Goal: Task Accomplishment & Management: Use online tool/utility

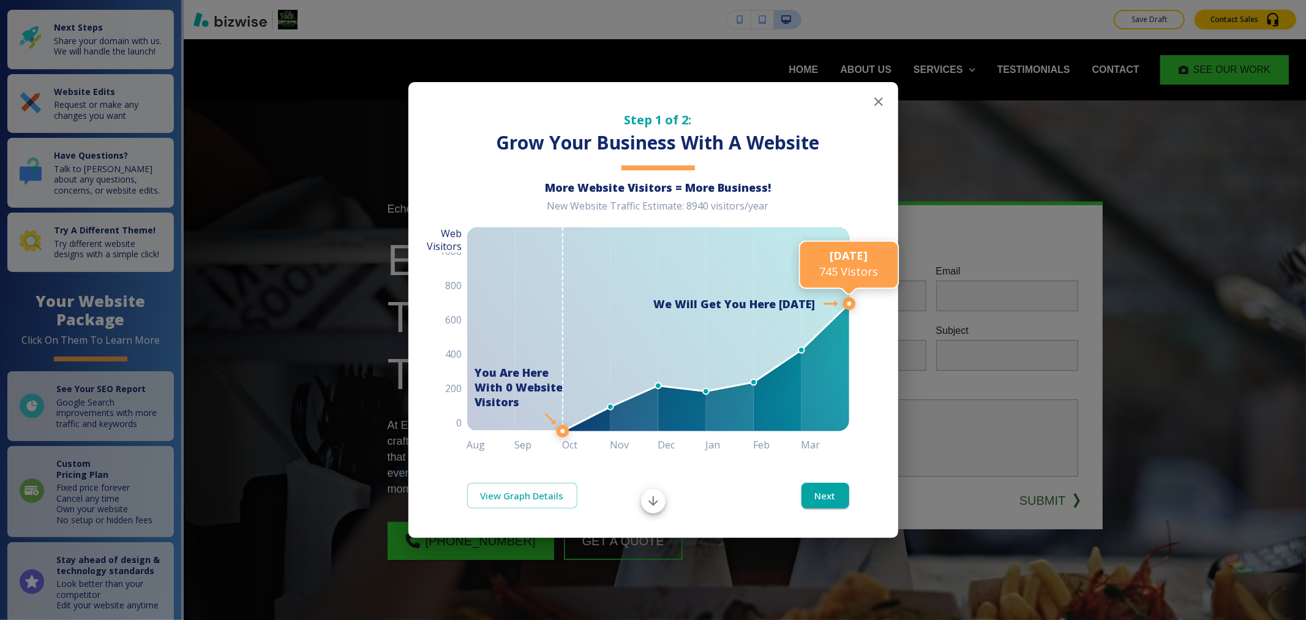
click at [874, 96] on icon "button" at bounding box center [878, 101] width 15 height 15
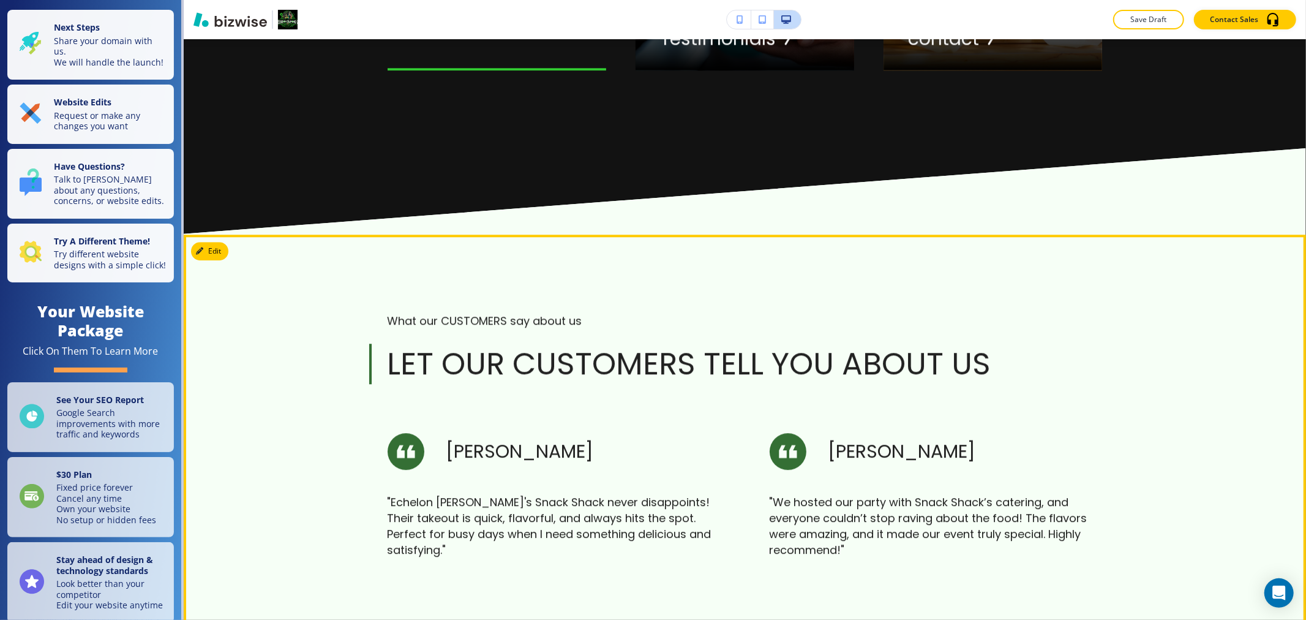
scroll to position [2857, 0]
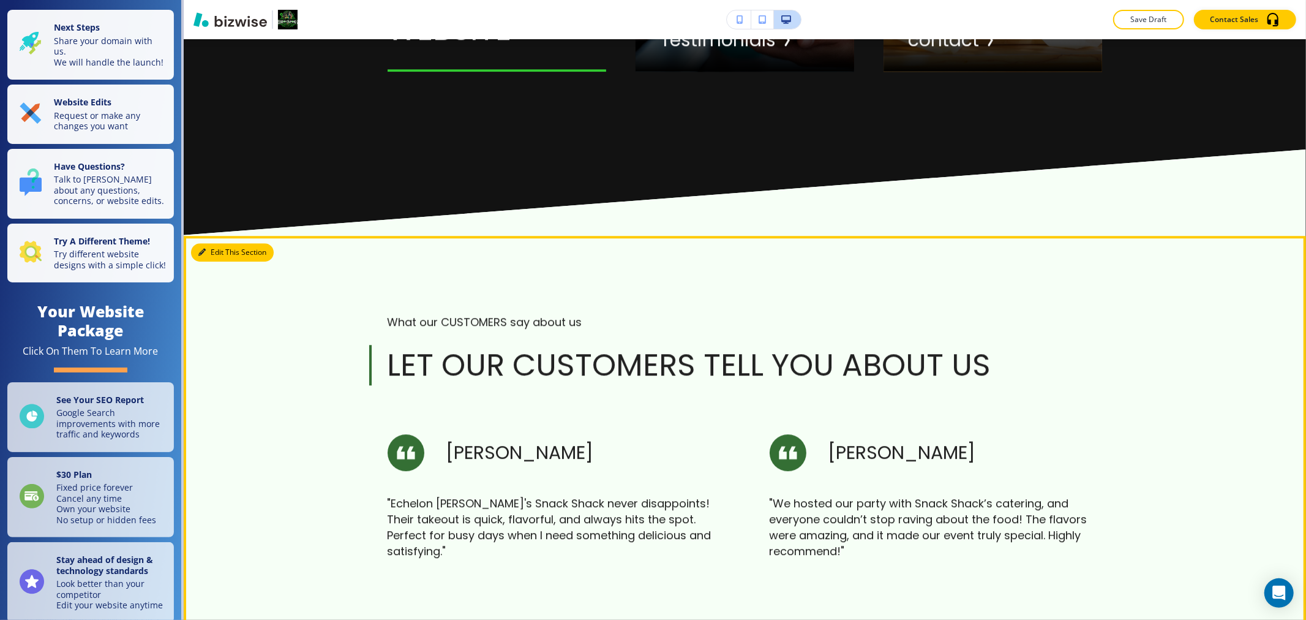
click at [217, 253] on button "Edit This Section" at bounding box center [232, 252] width 83 height 18
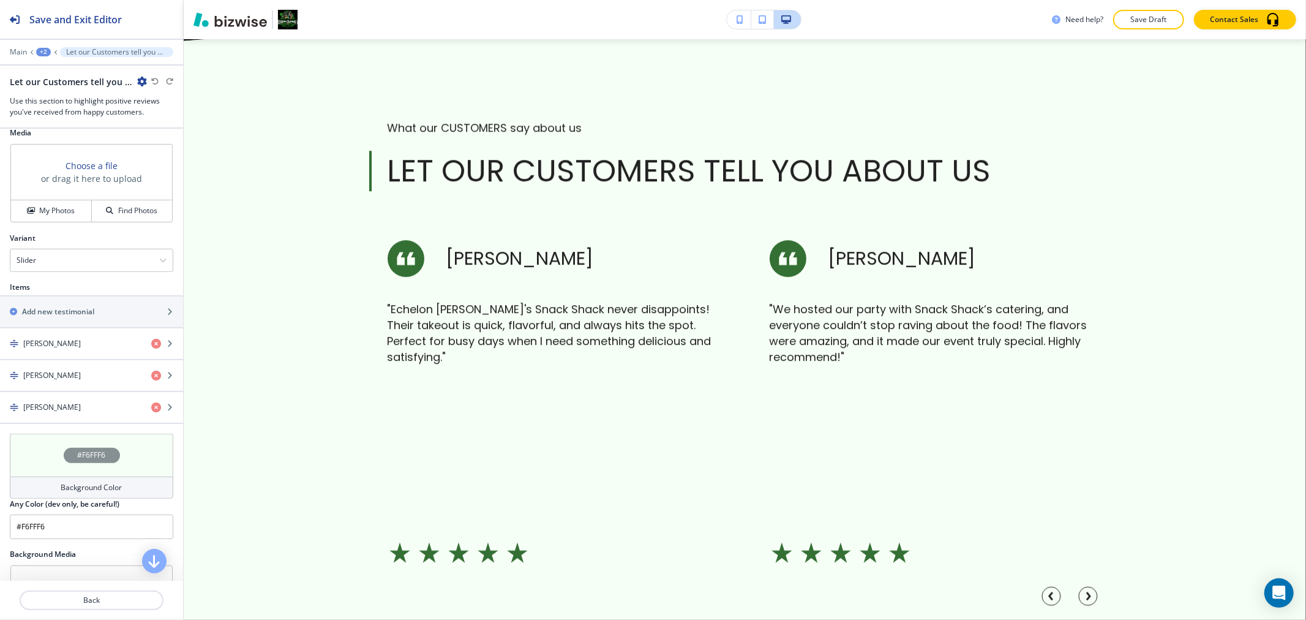
scroll to position [309, 0]
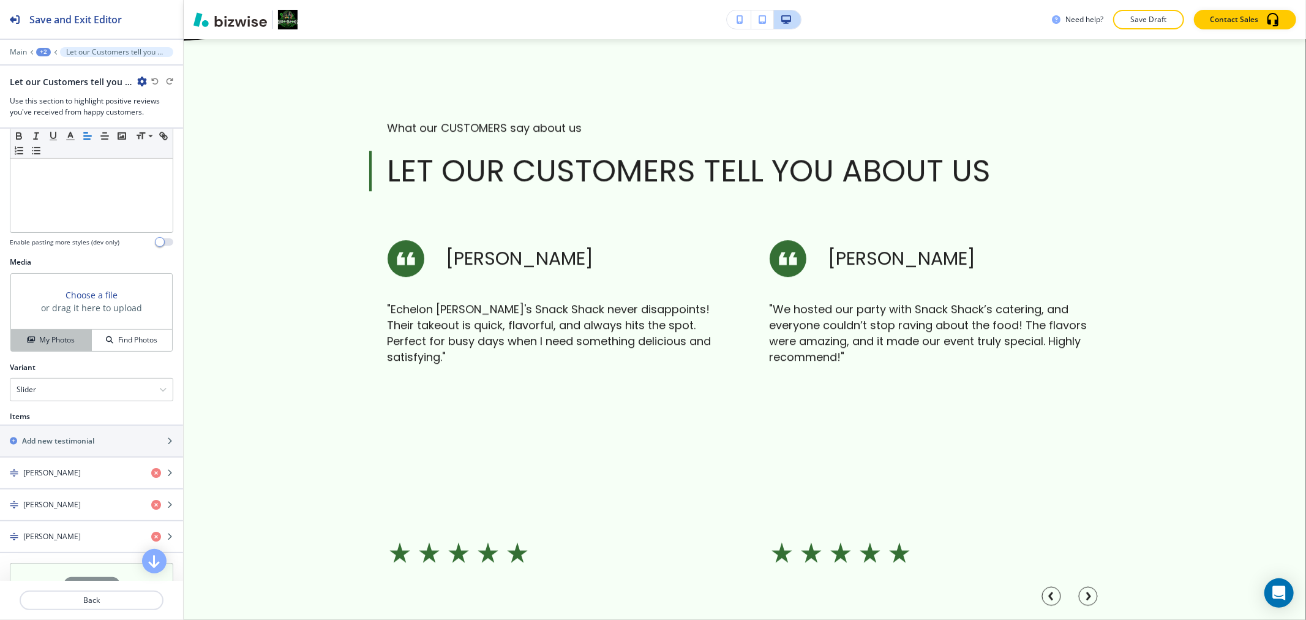
click at [67, 340] on h4 "My Photos" at bounding box center [57, 339] width 36 height 11
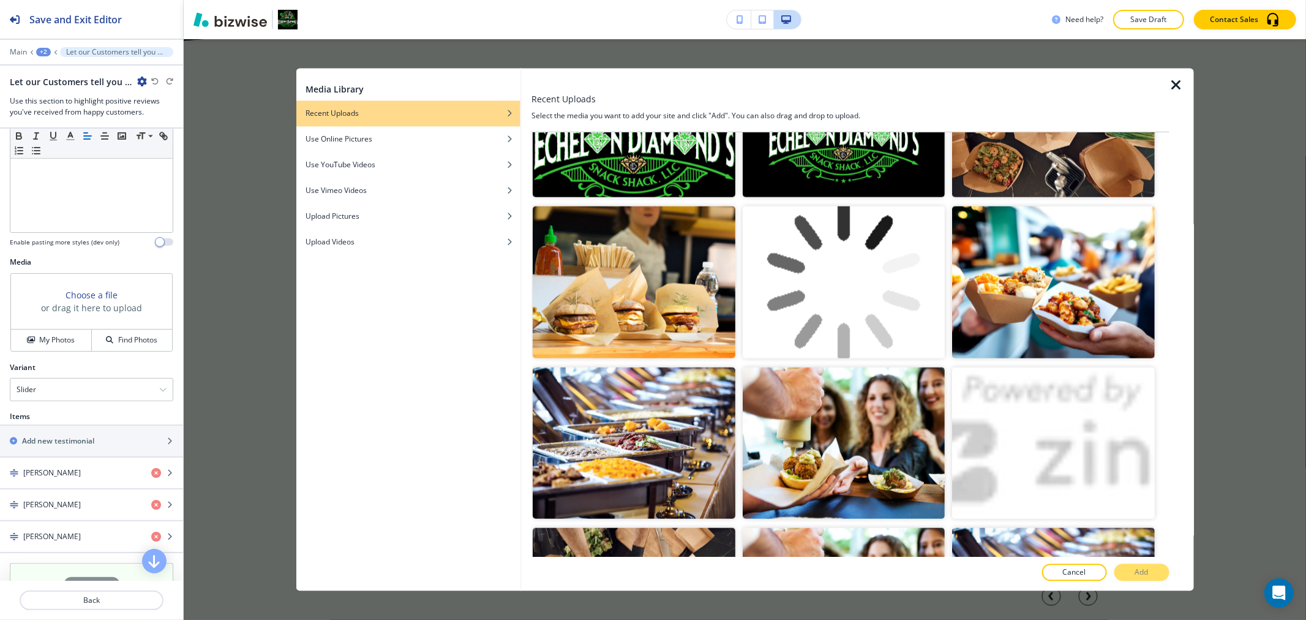
scroll to position [1020, 0]
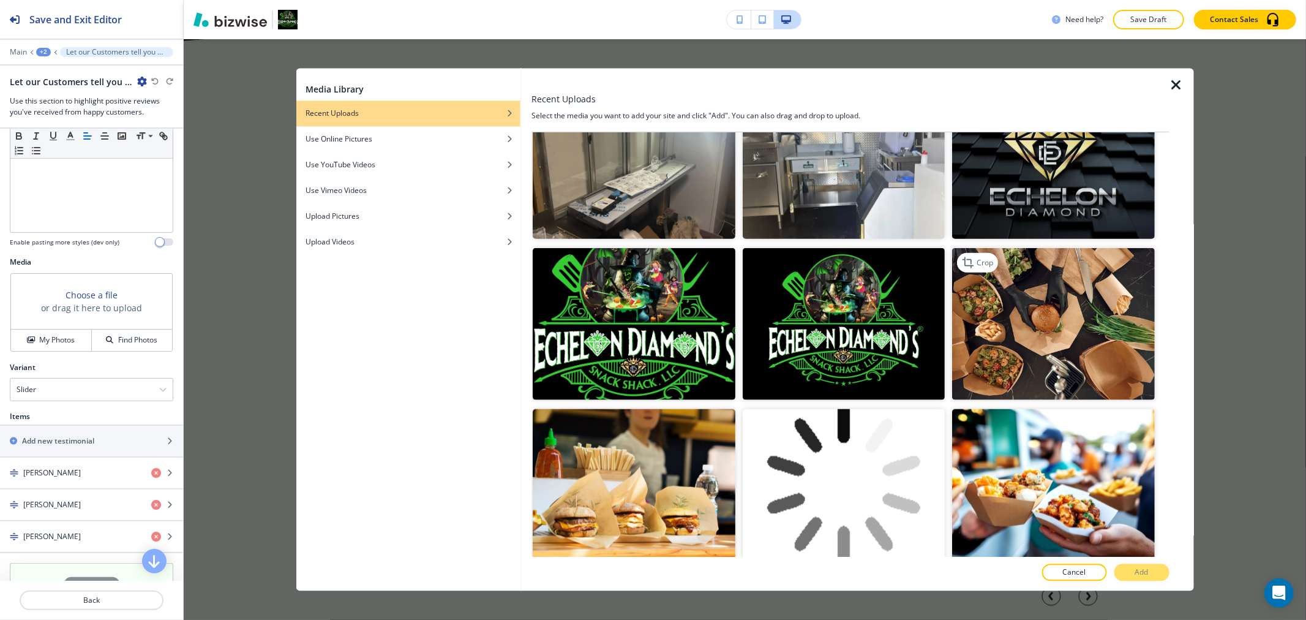
drag, startPoint x: 1063, startPoint y: 297, endPoint x: 1070, endPoint y: 310, distance: 14.8
click at [1063, 297] on img "button" at bounding box center [1053, 323] width 202 height 152
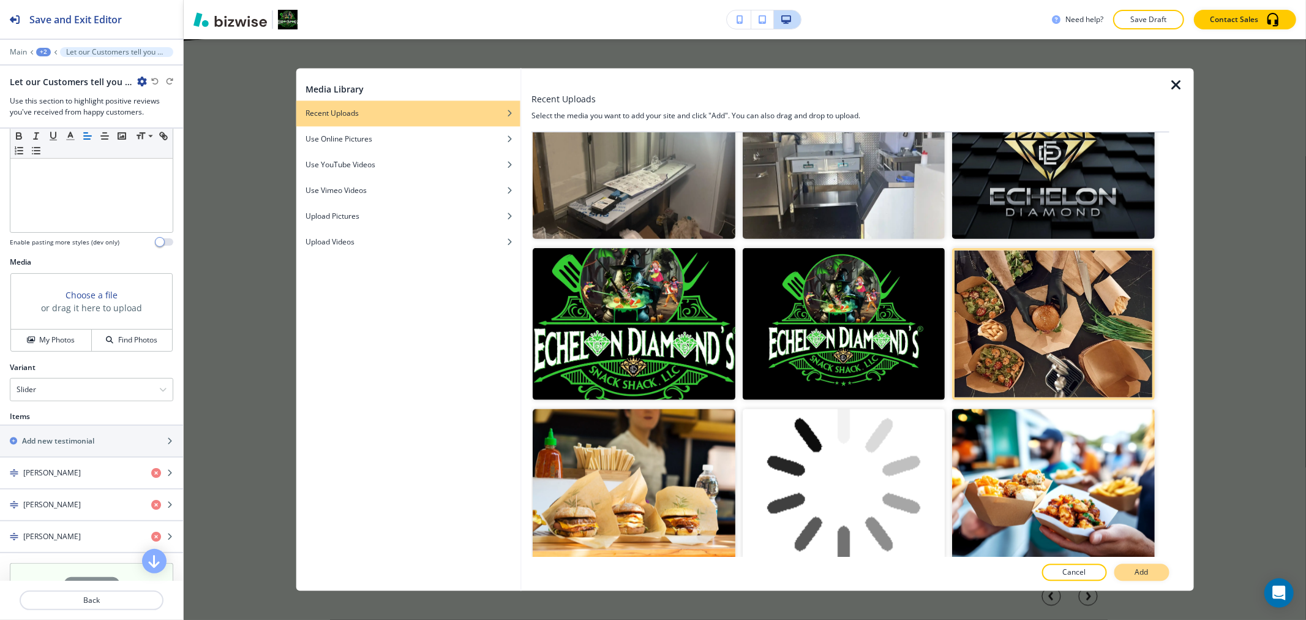
click at [1134, 568] on button "Add" at bounding box center [1141, 572] width 55 height 17
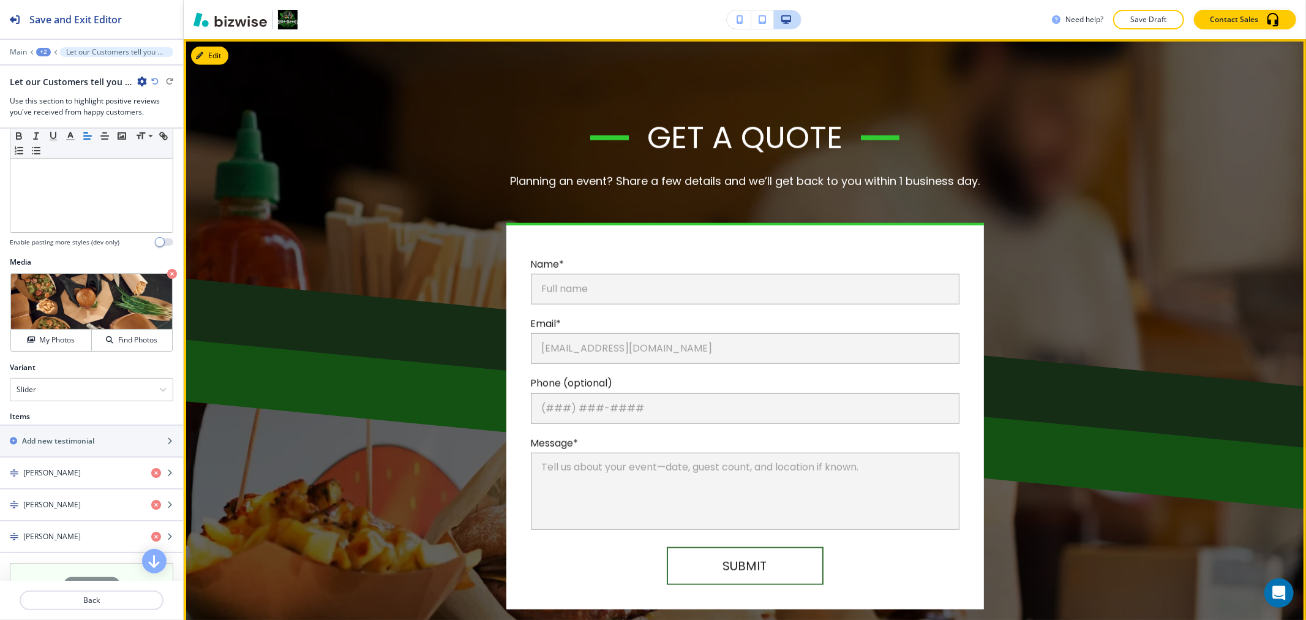
scroll to position [4773, 0]
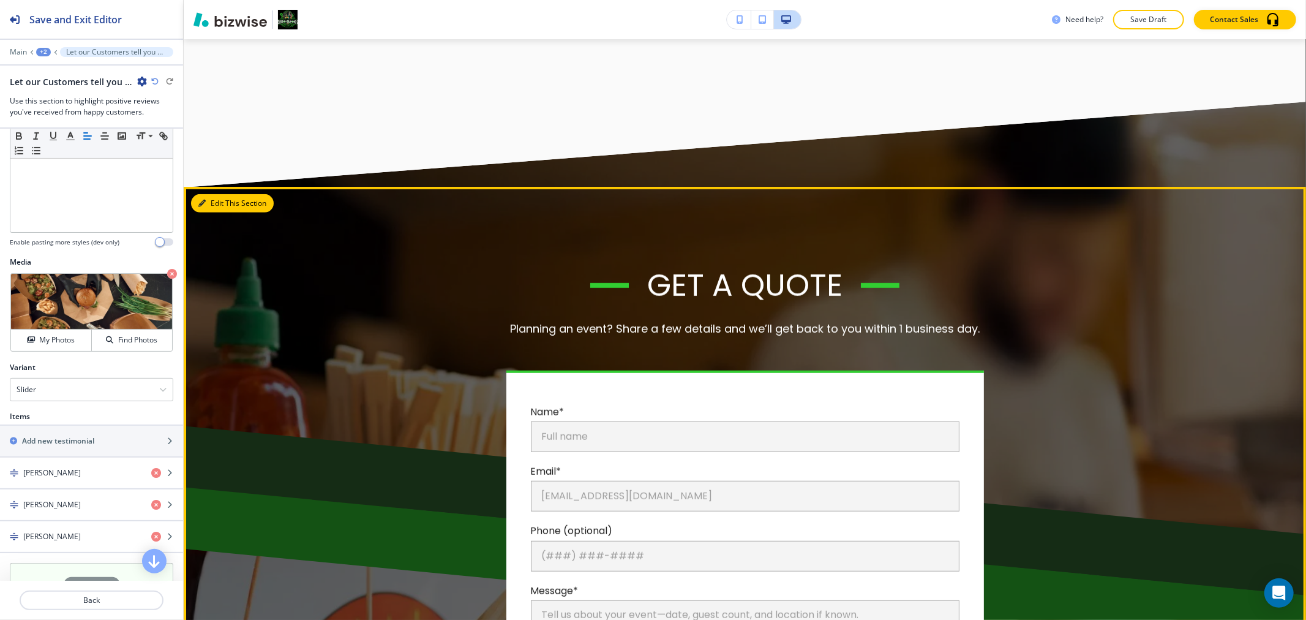
click at [220, 194] on button "Edit This Section" at bounding box center [232, 203] width 83 height 18
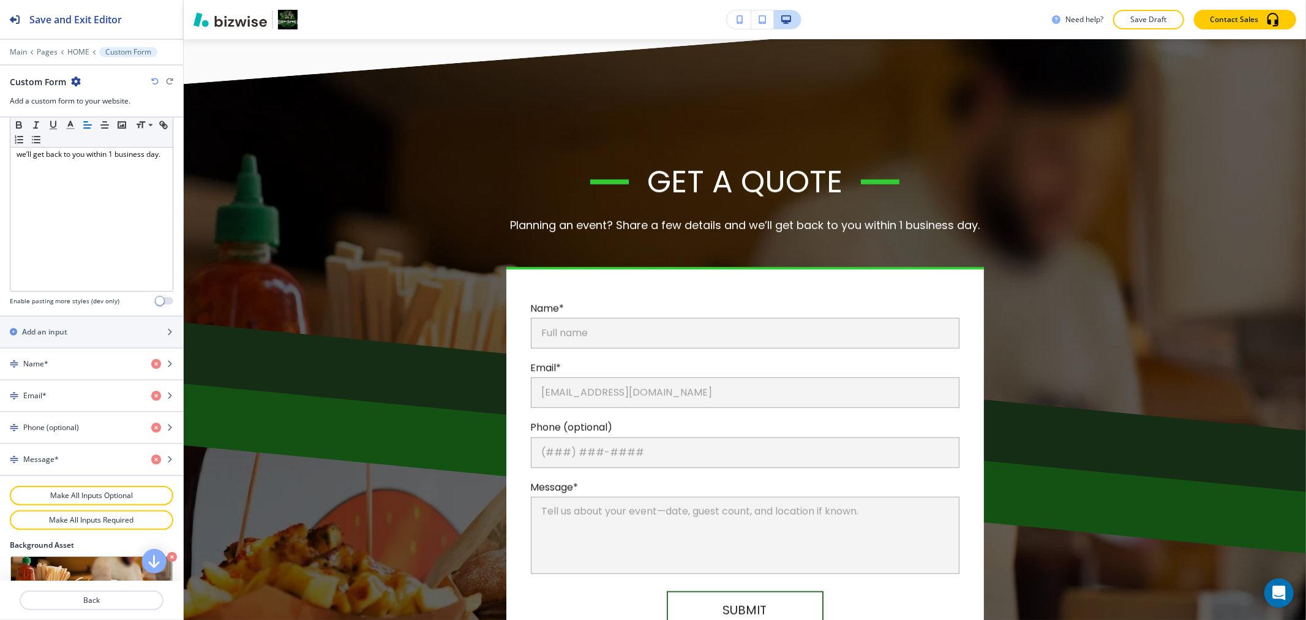
scroll to position [514, 0]
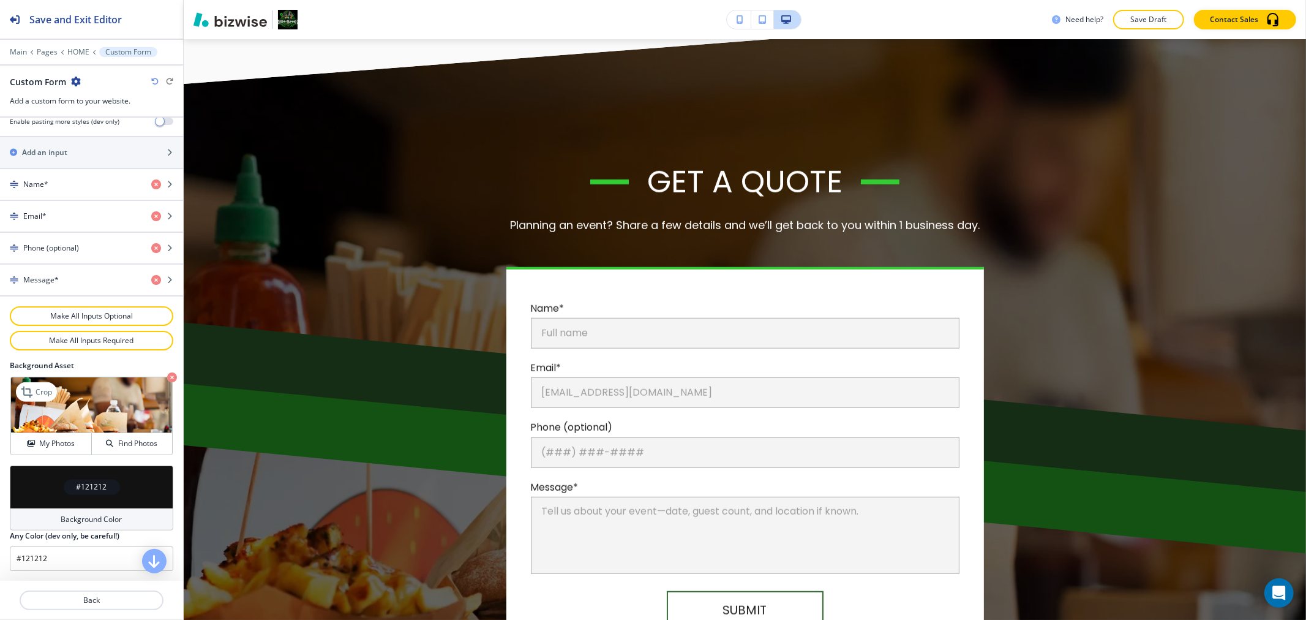
click at [167, 378] on icon "button" at bounding box center [172, 377] width 10 height 10
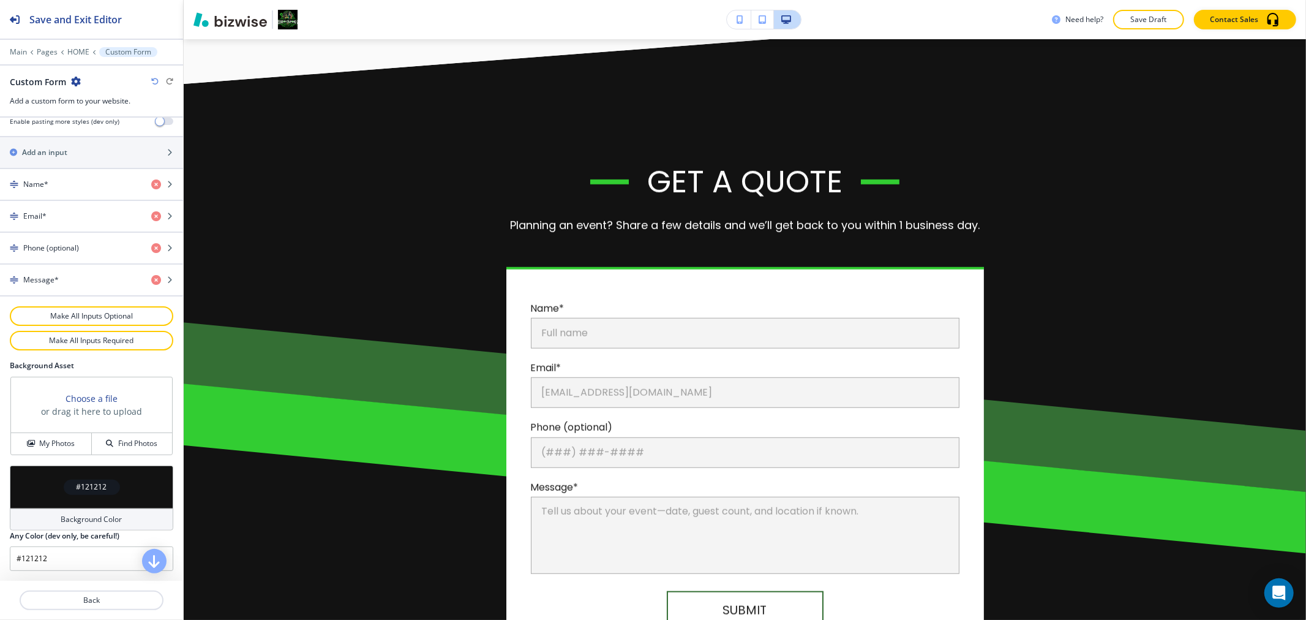
click at [90, 525] on div "Background Color" at bounding box center [91, 519] width 163 height 22
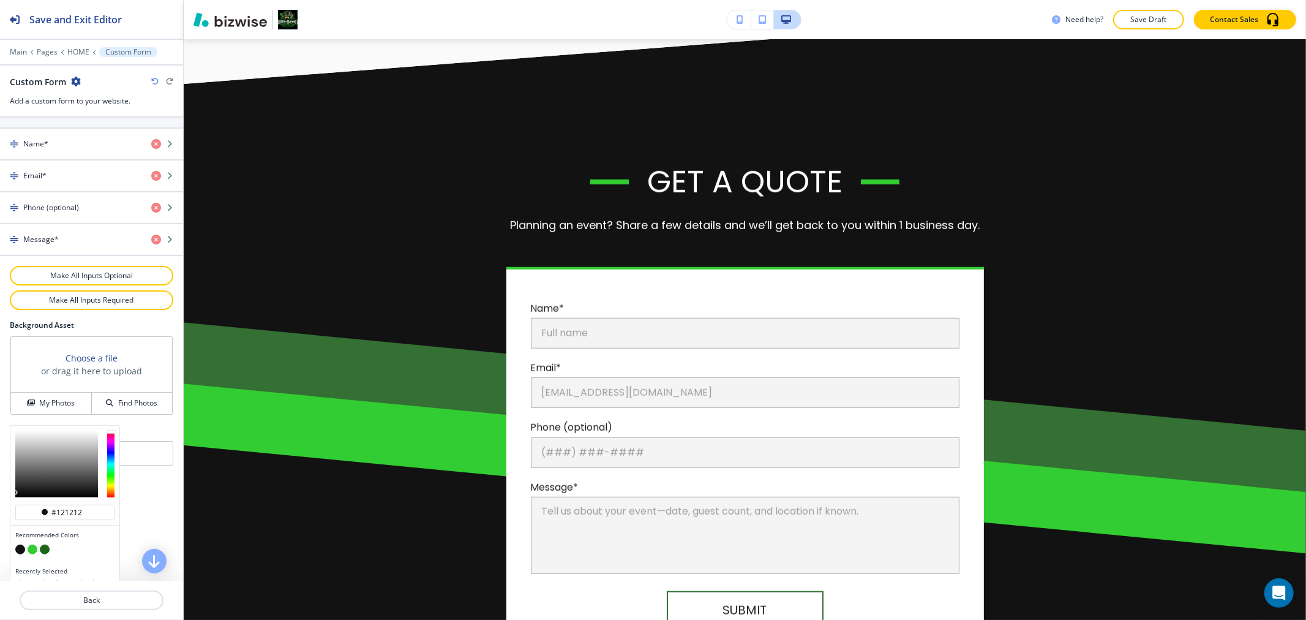
scroll to position [573, 0]
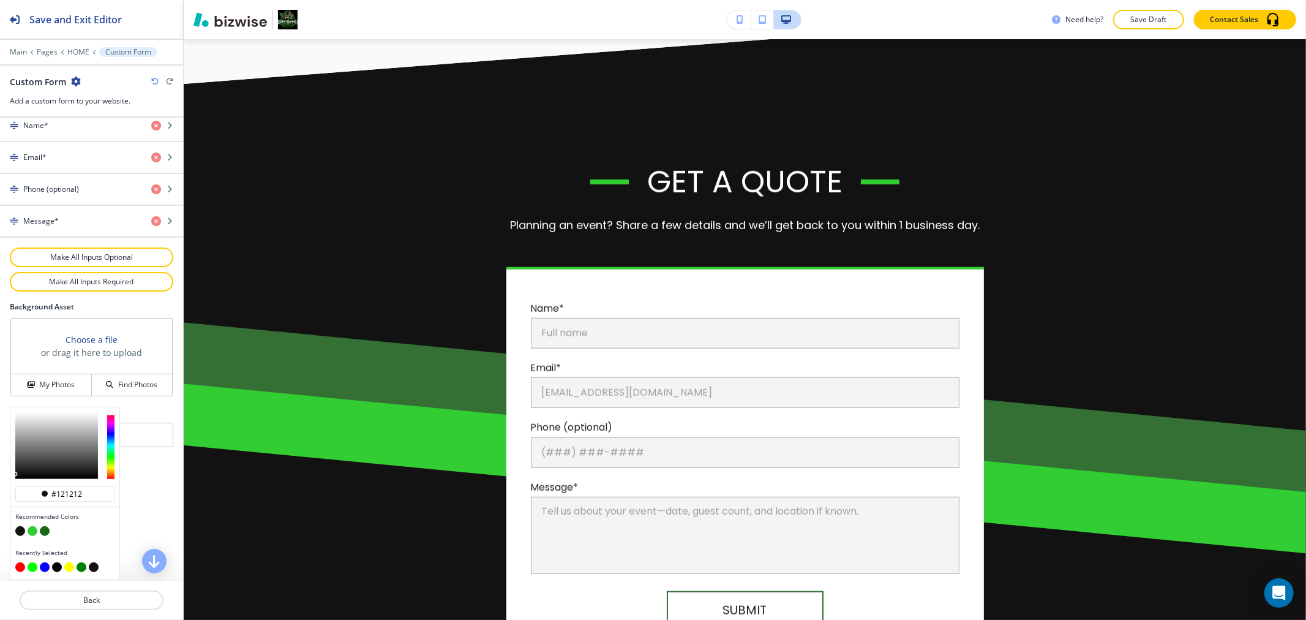
click at [33, 533] on button "button" at bounding box center [33, 531] width 10 height 10
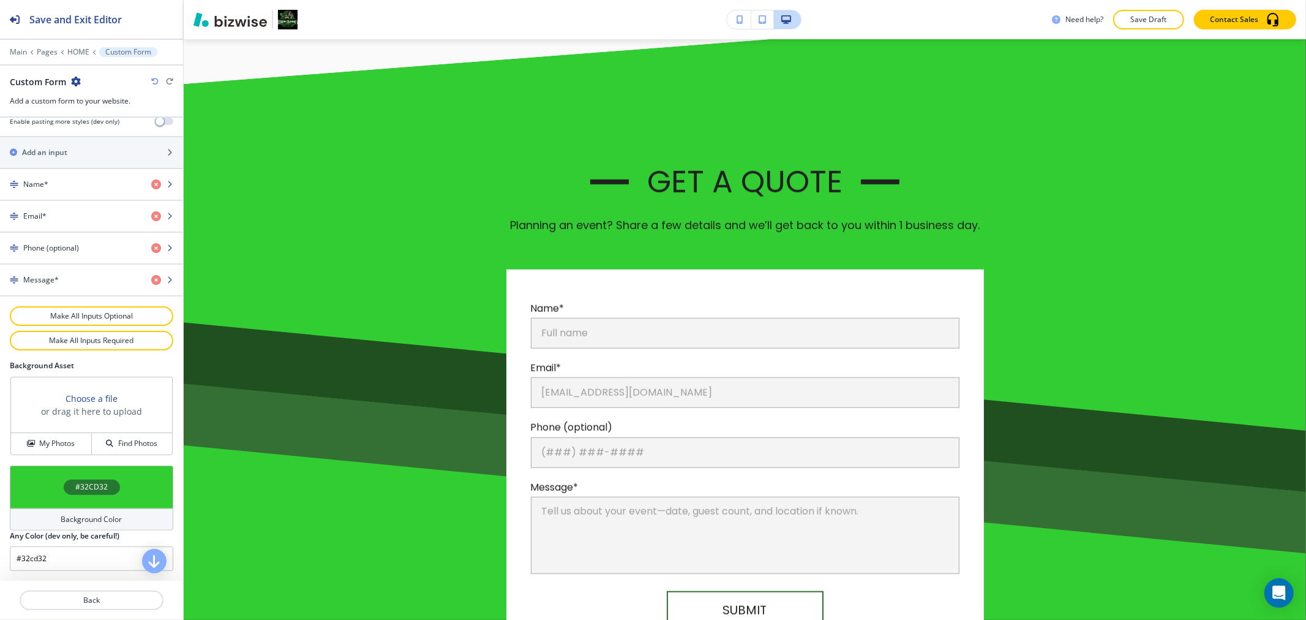
click at [69, 502] on div "#32CD32" at bounding box center [91, 486] width 163 height 43
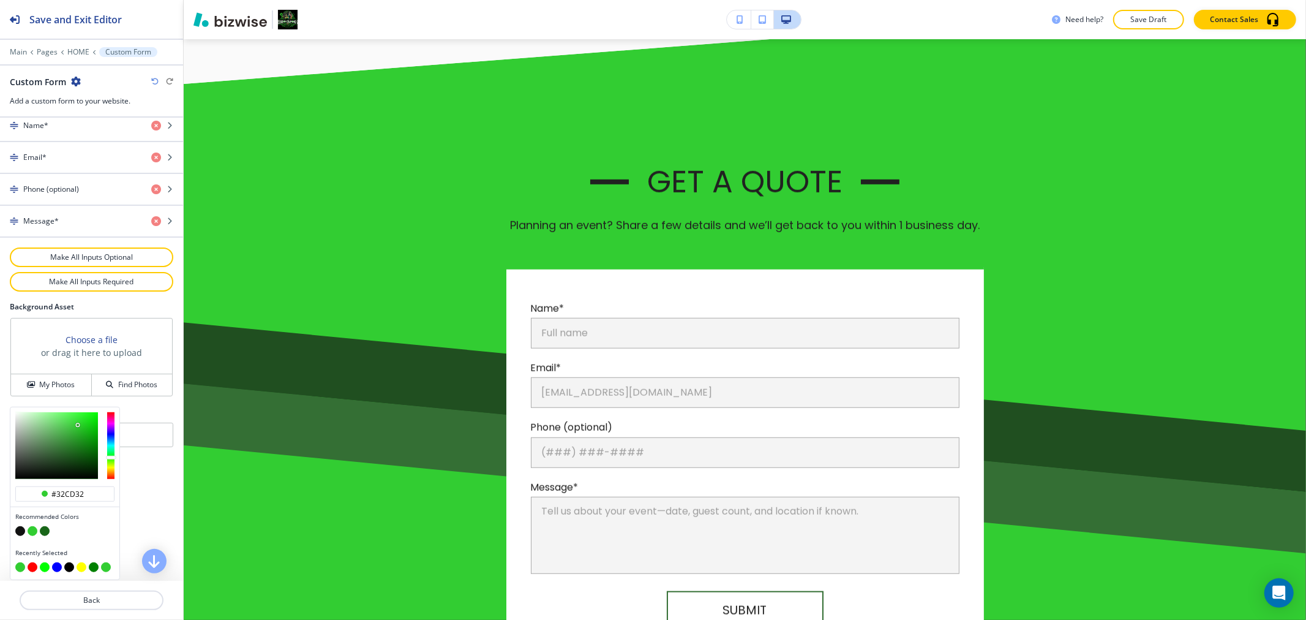
click at [40, 528] on button "button" at bounding box center [45, 531] width 10 height 10
type input "#196619"
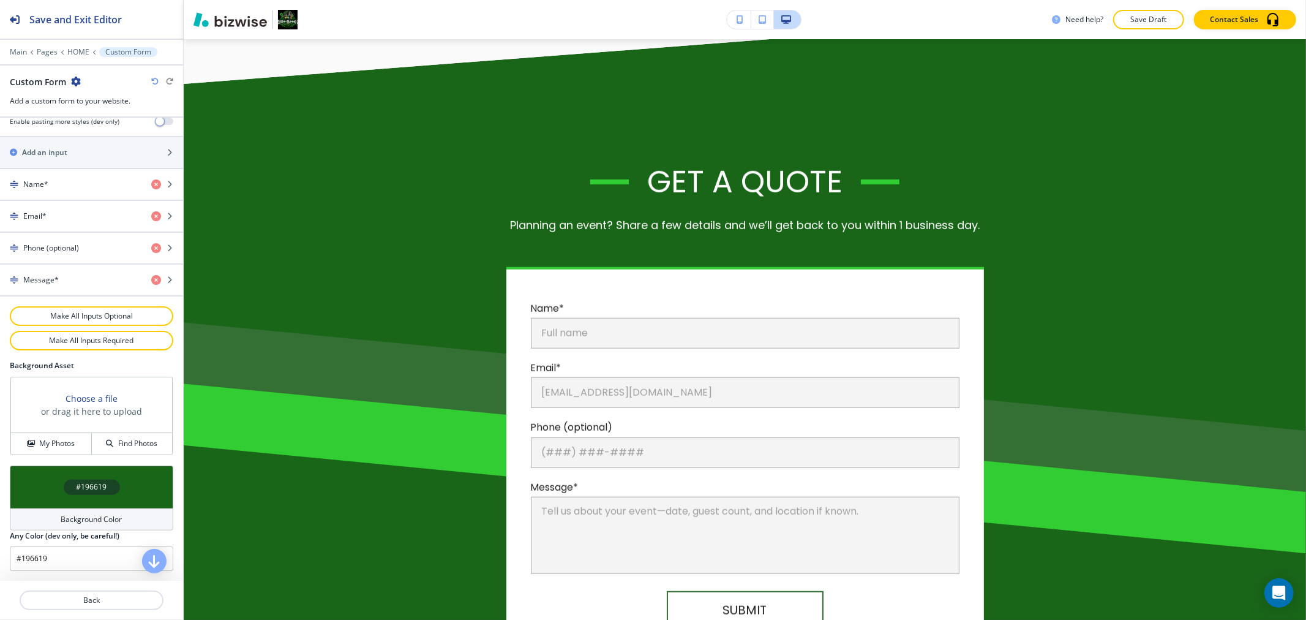
click at [113, 497] on div "#196619" at bounding box center [91, 486] width 163 height 43
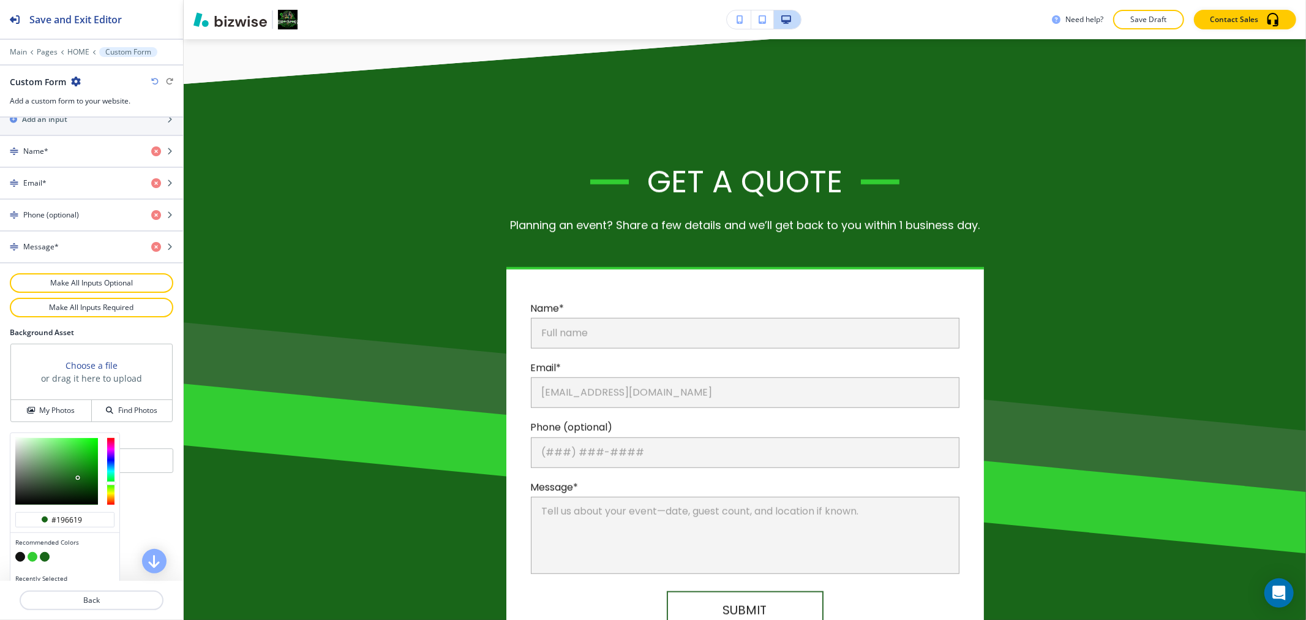
scroll to position [573, 0]
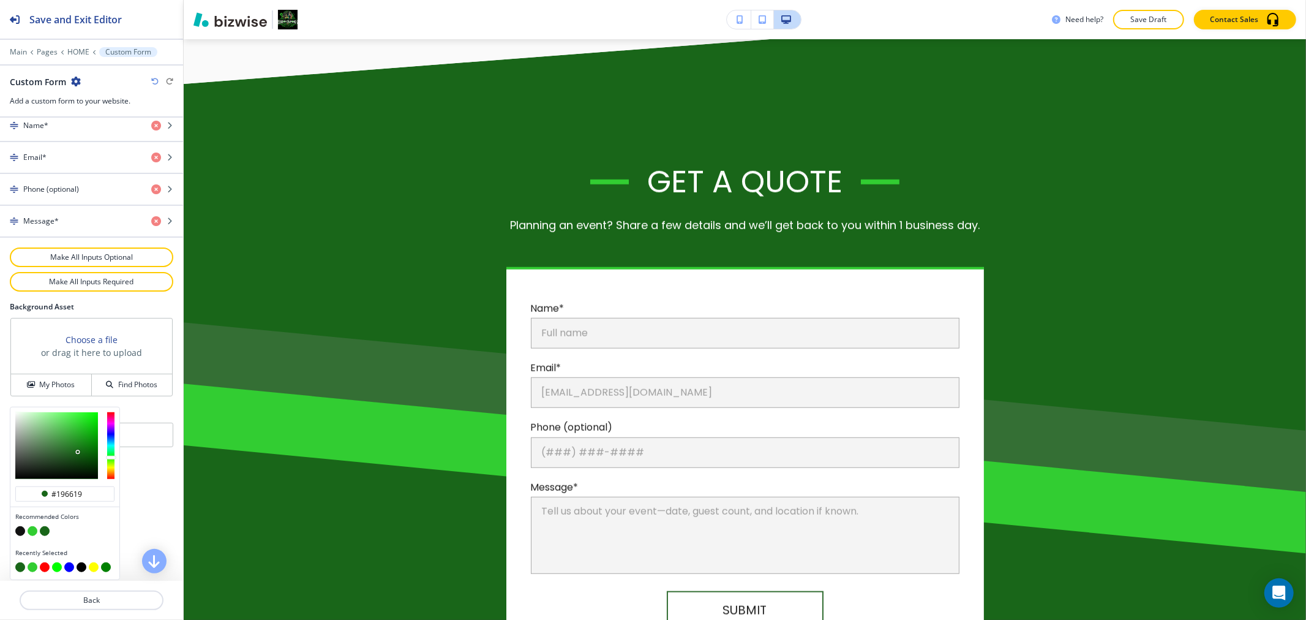
click at [20, 569] on button "button" at bounding box center [20, 567] width 10 height 10
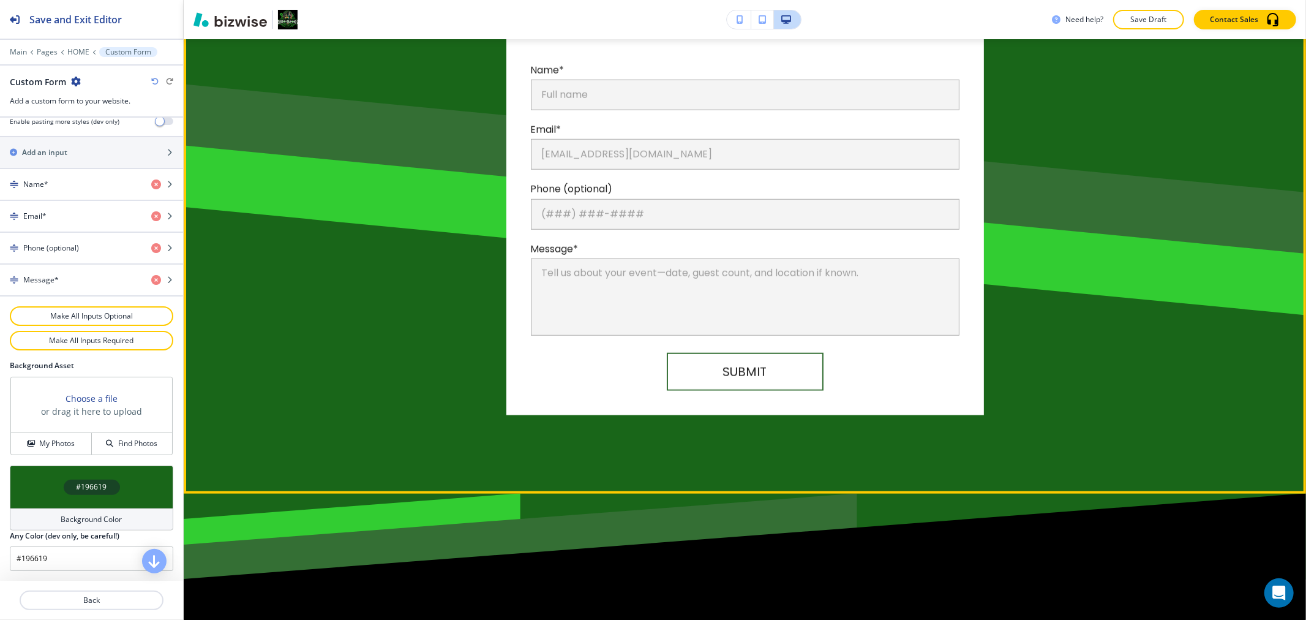
scroll to position [5182, 0]
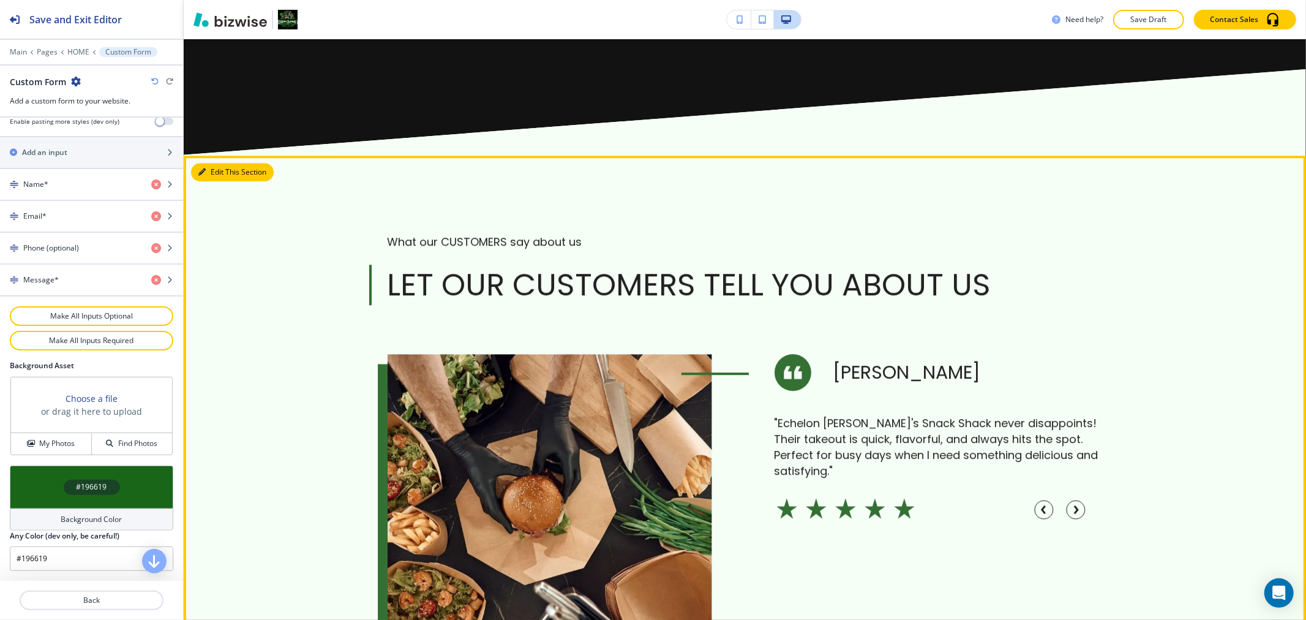
click at [219, 173] on button "Edit This Section" at bounding box center [232, 172] width 83 height 18
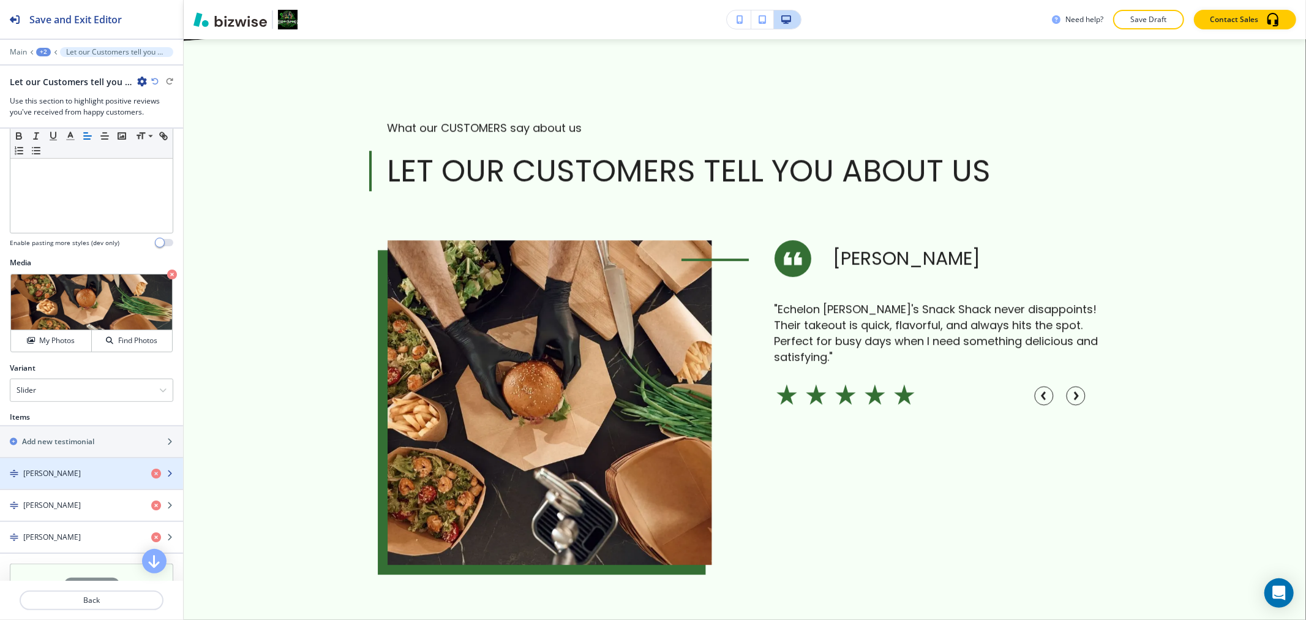
scroll to position [476, 0]
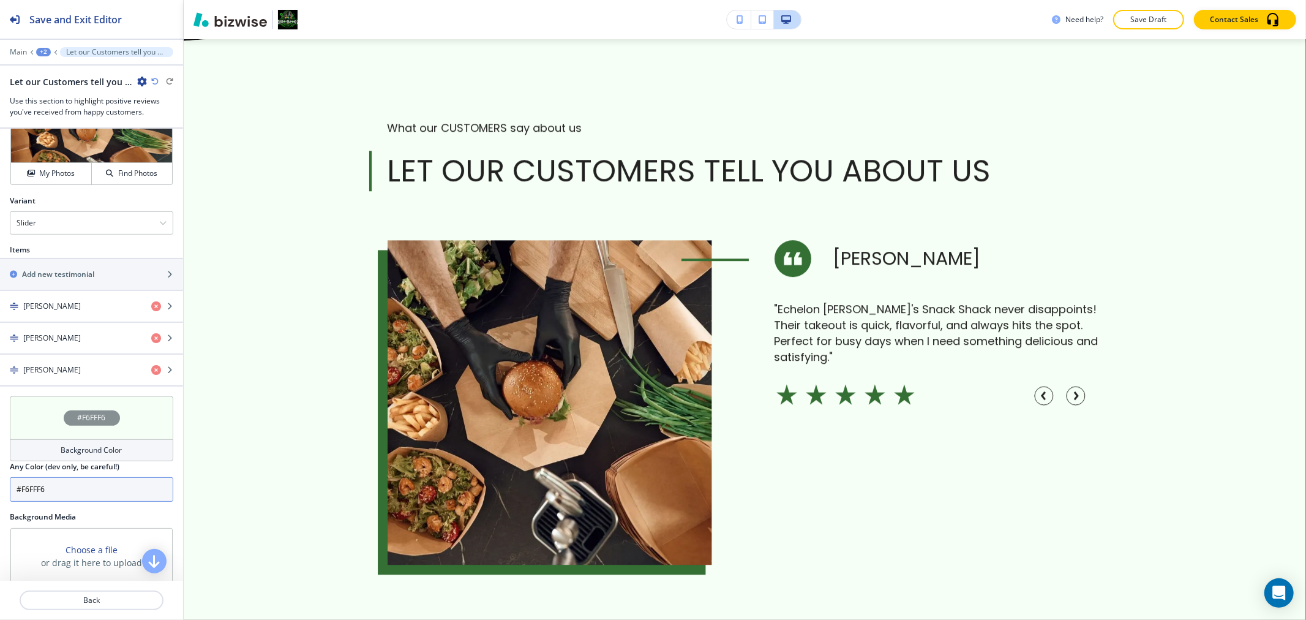
click at [91, 486] on input "#F6FFF6" at bounding box center [91, 489] width 163 height 24
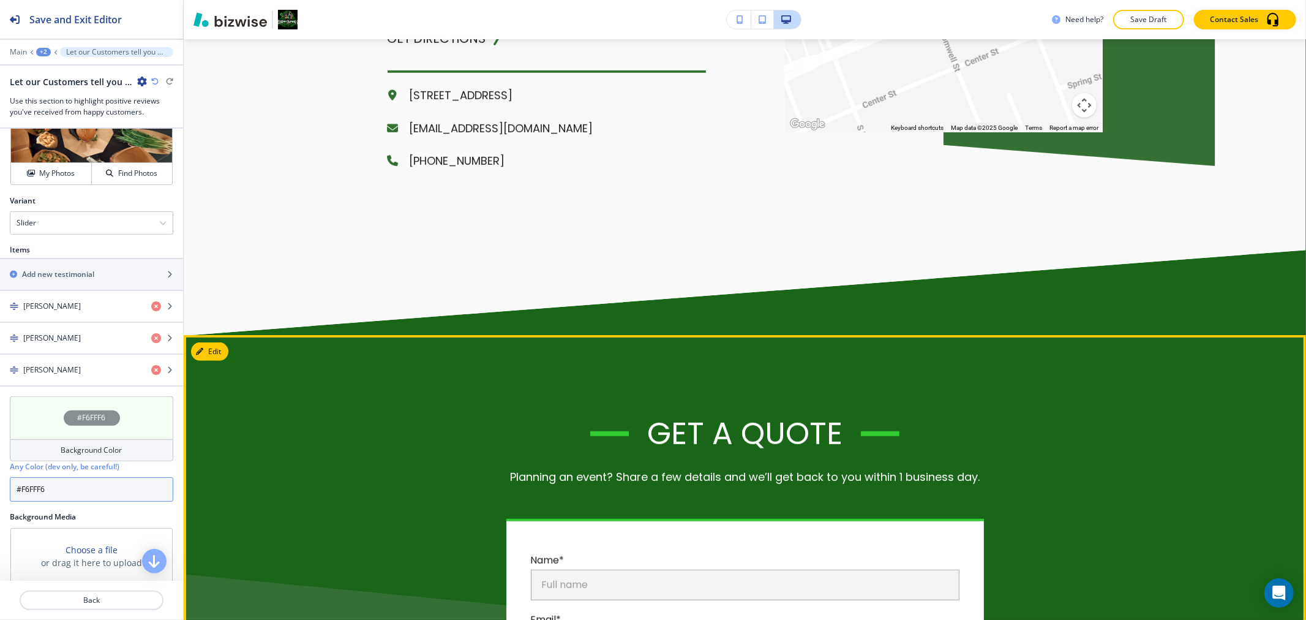
scroll to position [4615, 0]
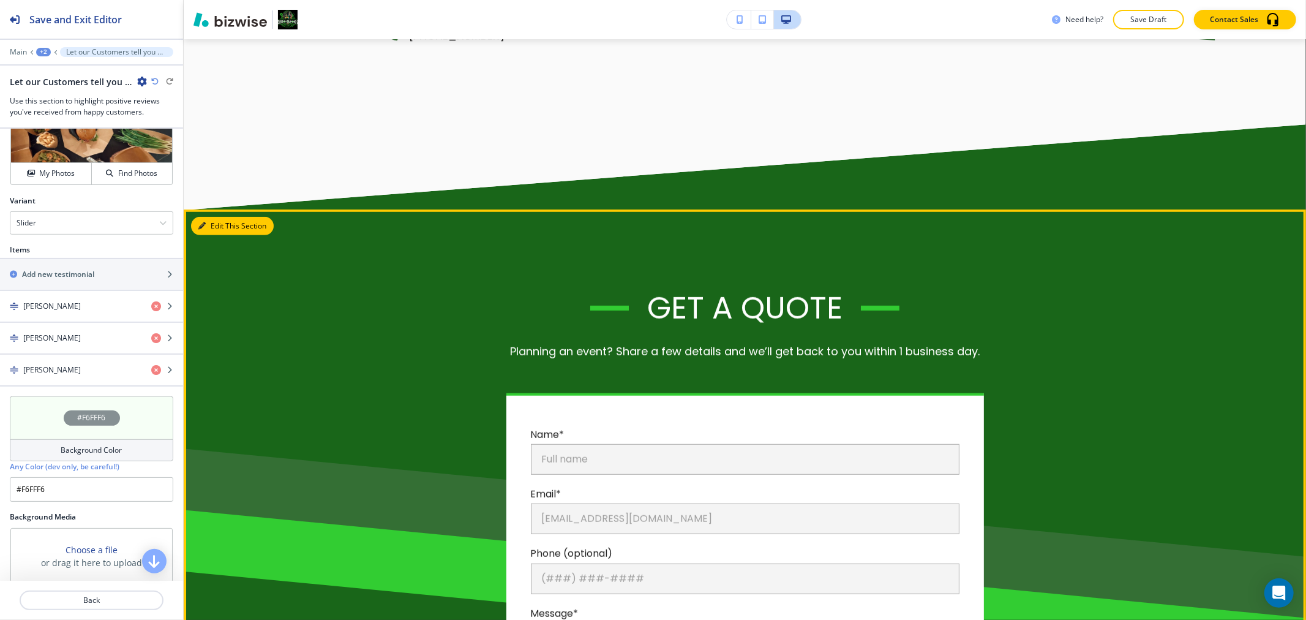
click at [206, 217] on button "Edit This Section" at bounding box center [232, 226] width 83 height 18
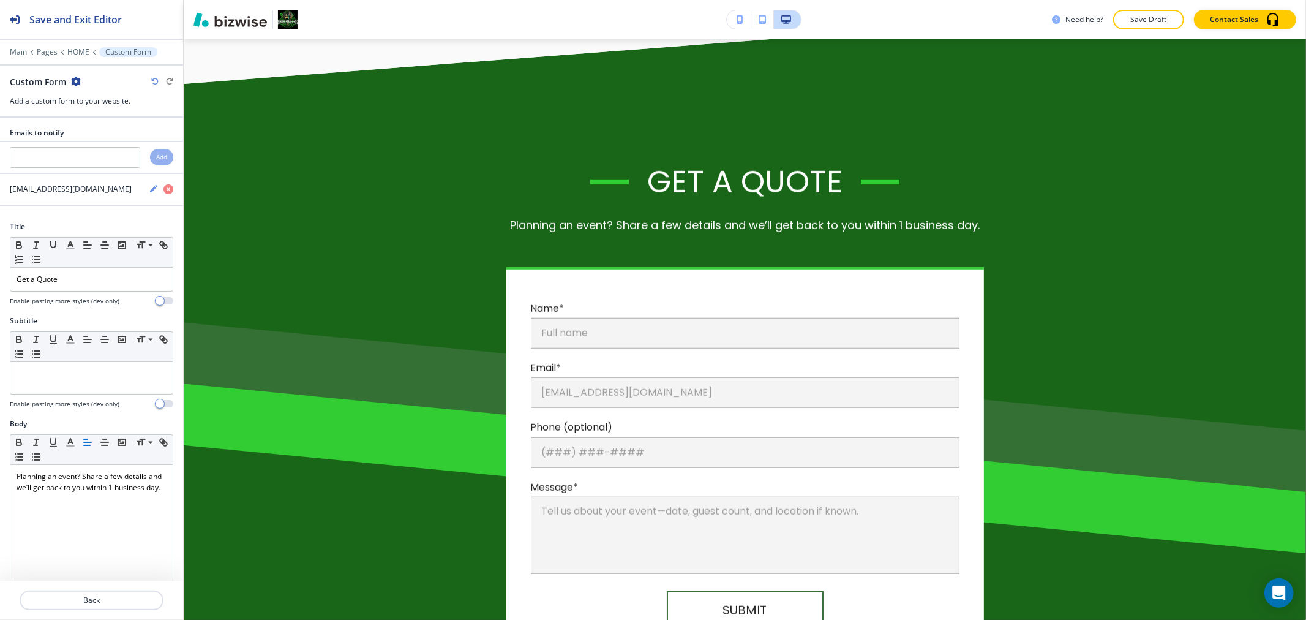
scroll to position [514, 0]
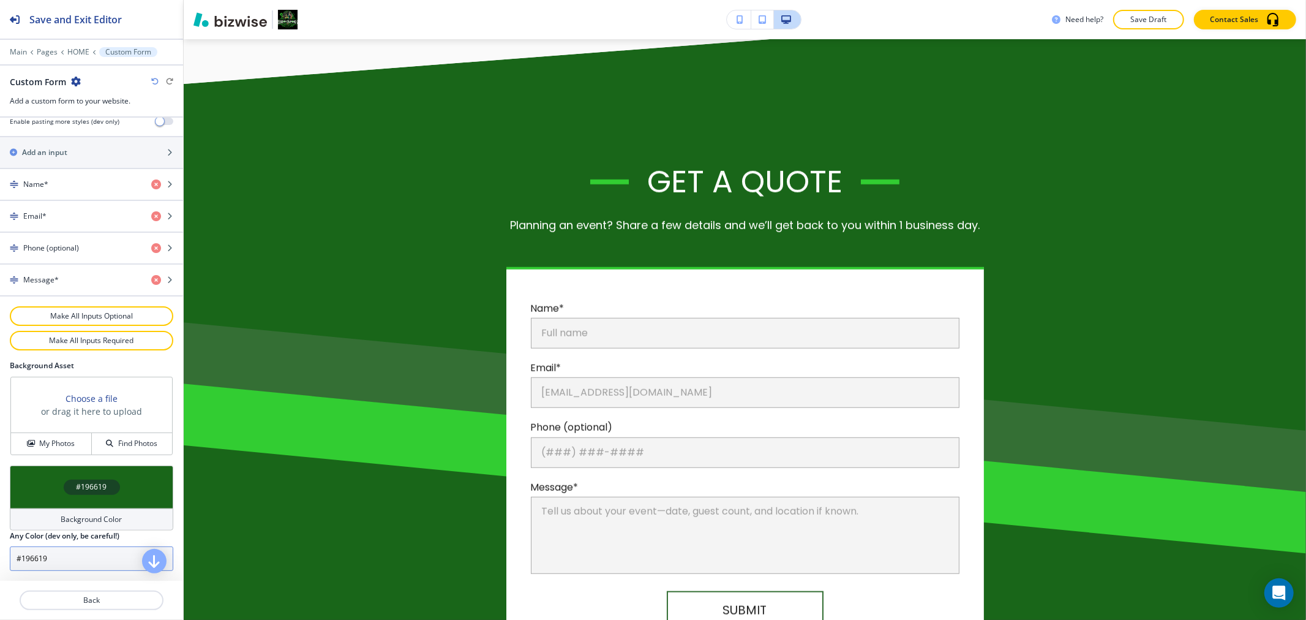
click at [75, 556] on input "#196619" at bounding box center [91, 558] width 163 height 24
paste input "F6FFF6"
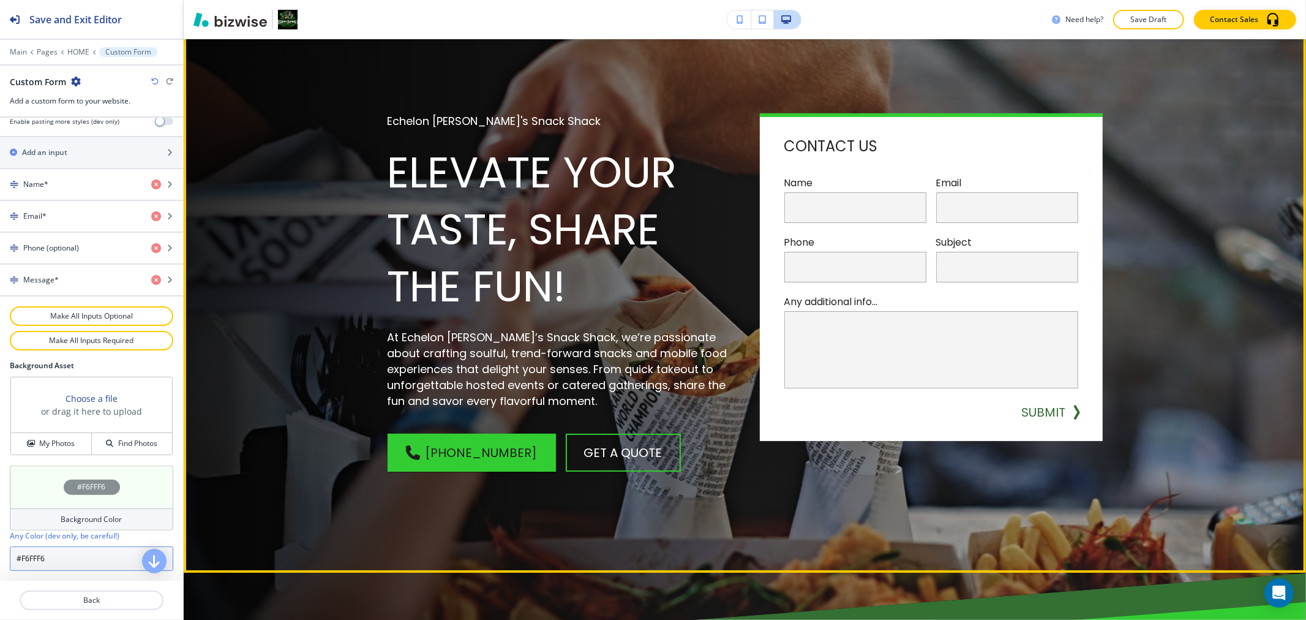
scroll to position [80, 0]
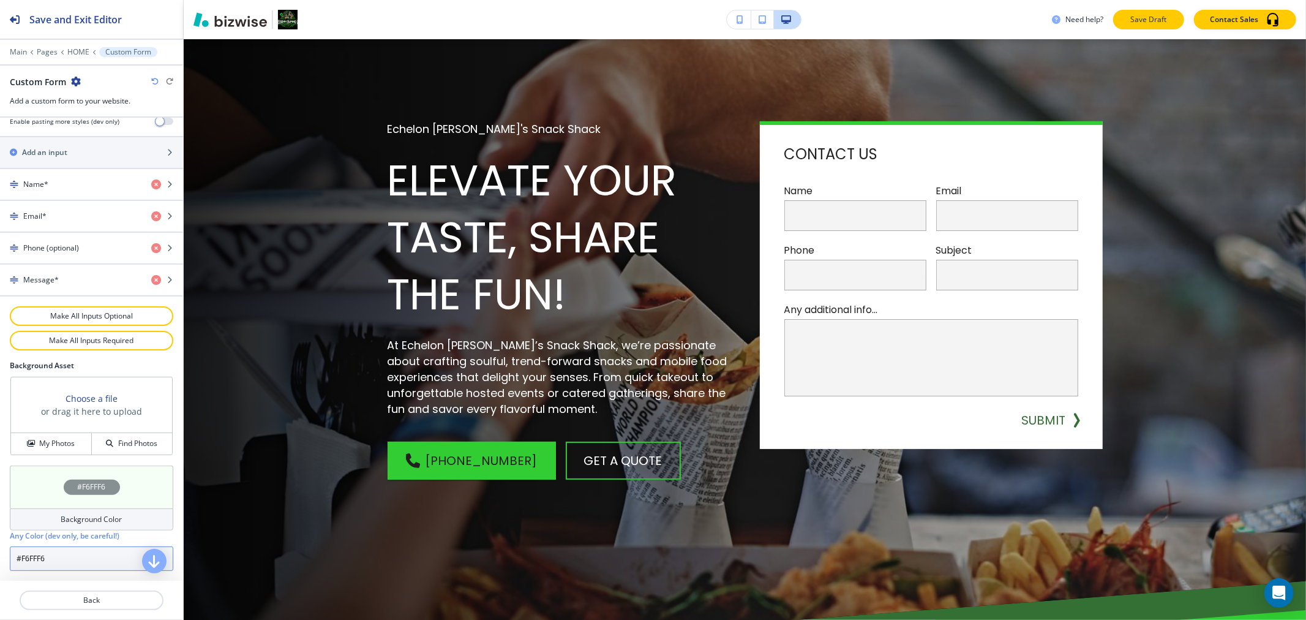
type input "#F6FFF6"
click at [1128, 26] on button "Save Draft" at bounding box center [1148, 20] width 71 height 20
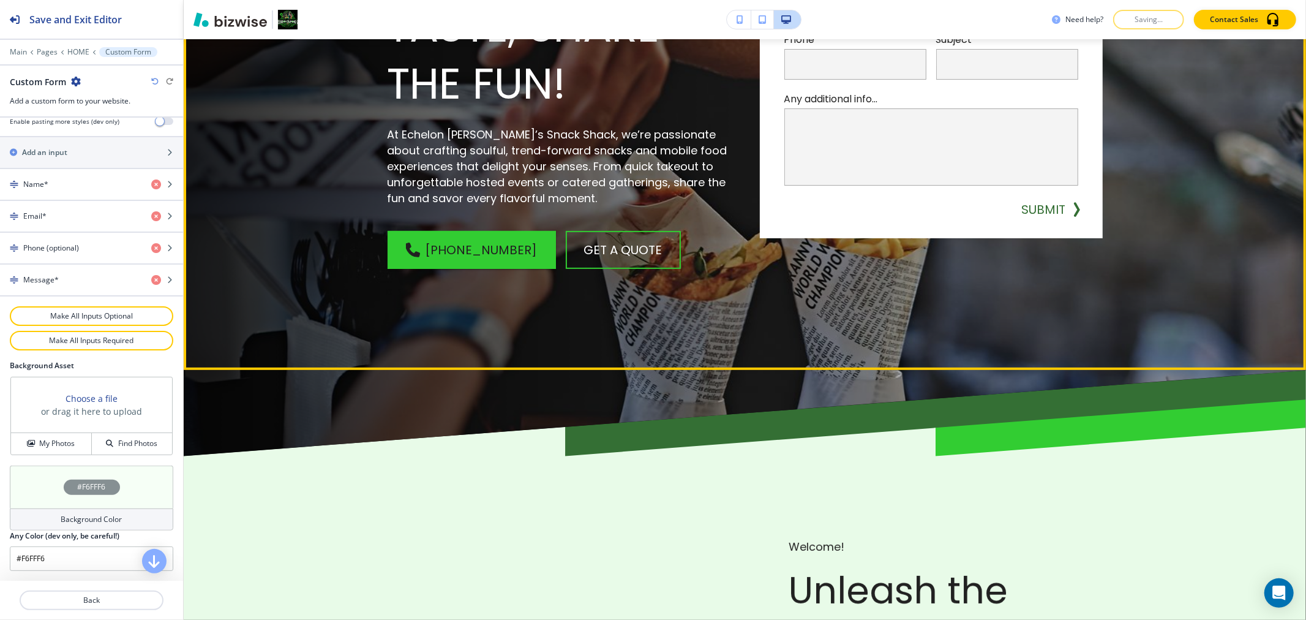
scroll to position [488, 0]
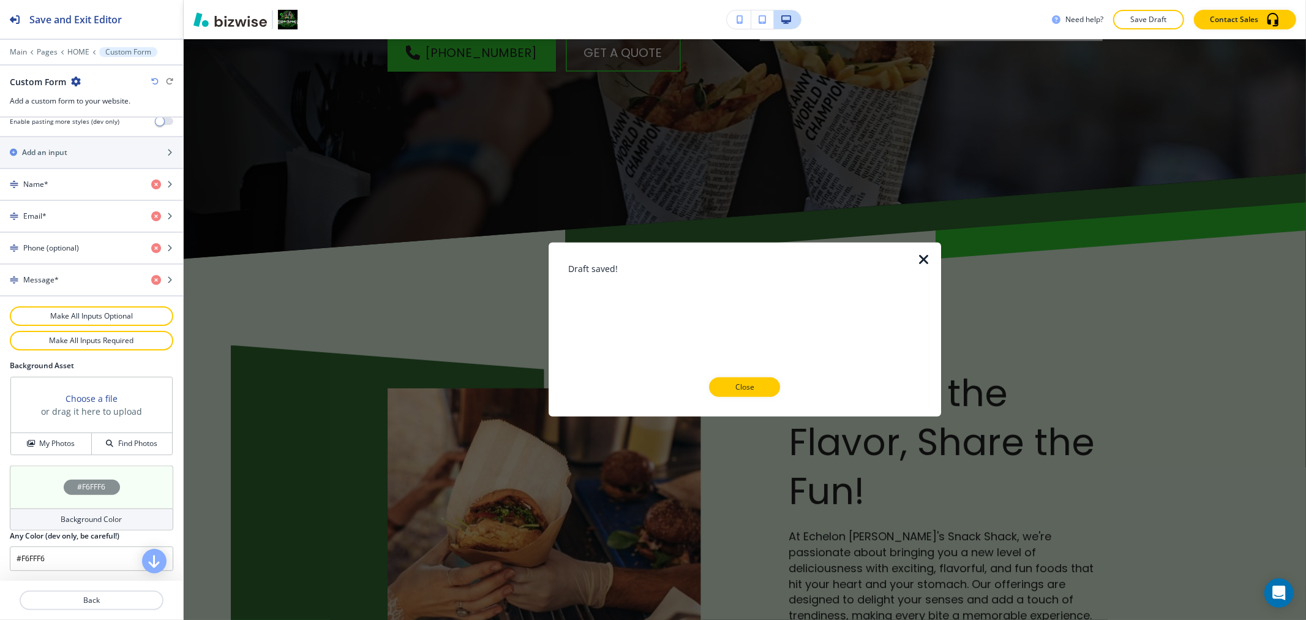
click at [749, 375] on div "Draft saved! Close" at bounding box center [745, 329] width 354 height 135
click at [750, 390] on p "Close" at bounding box center [744, 386] width 39 height 11
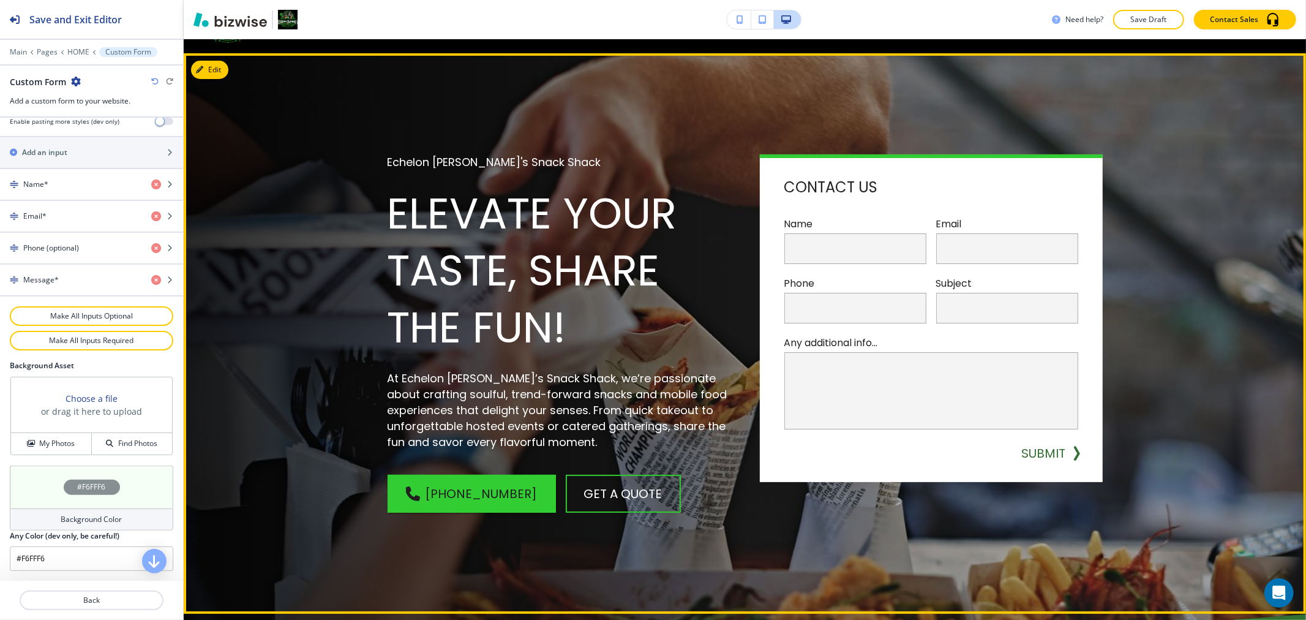
scroll to position [0, 0]
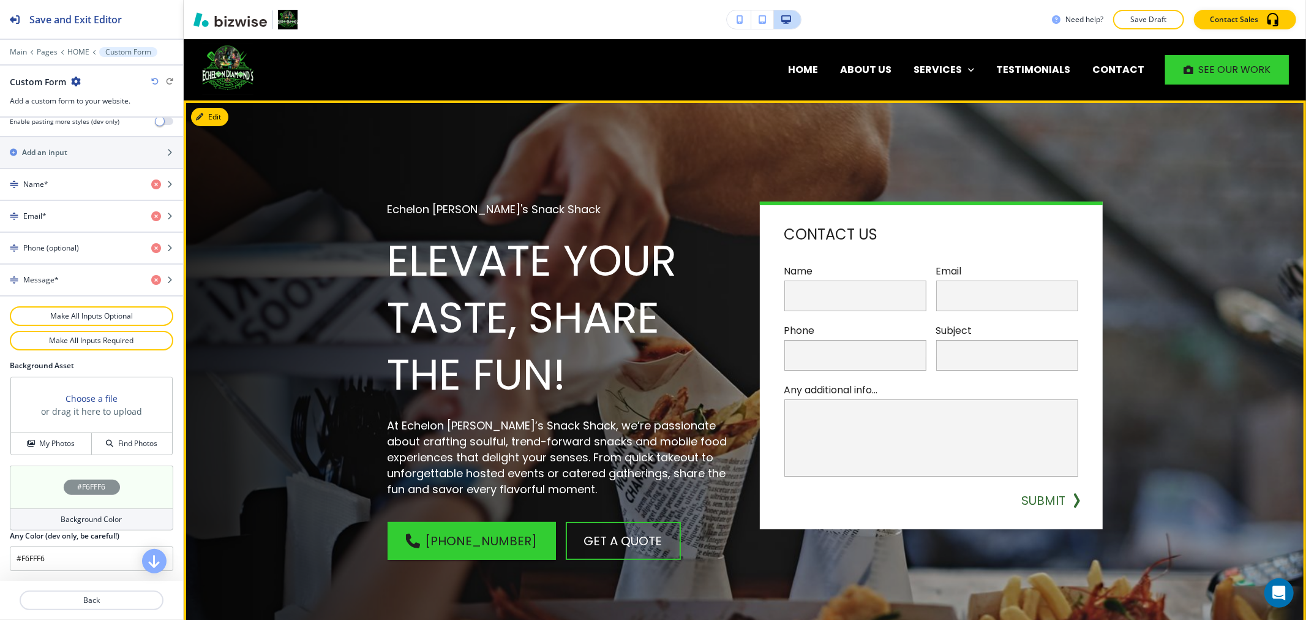
click at [223, 116] on button "Edit" at bounding box center [209, 117] width 37 height 18
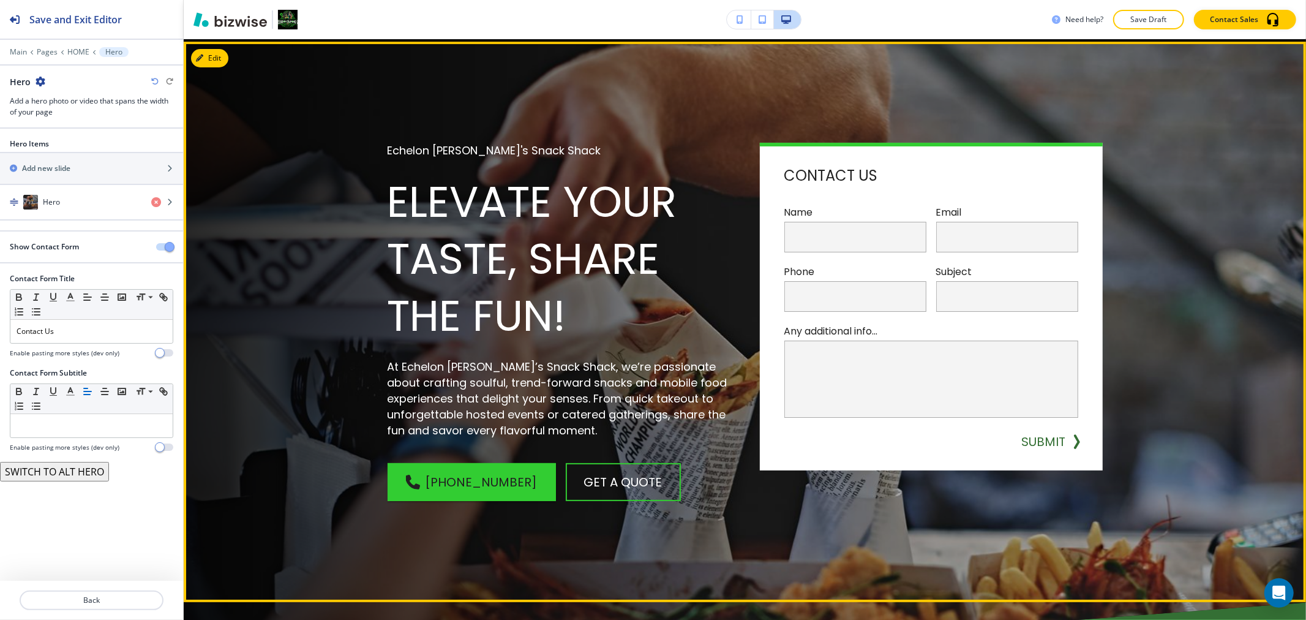
scroll to position [61, 0]
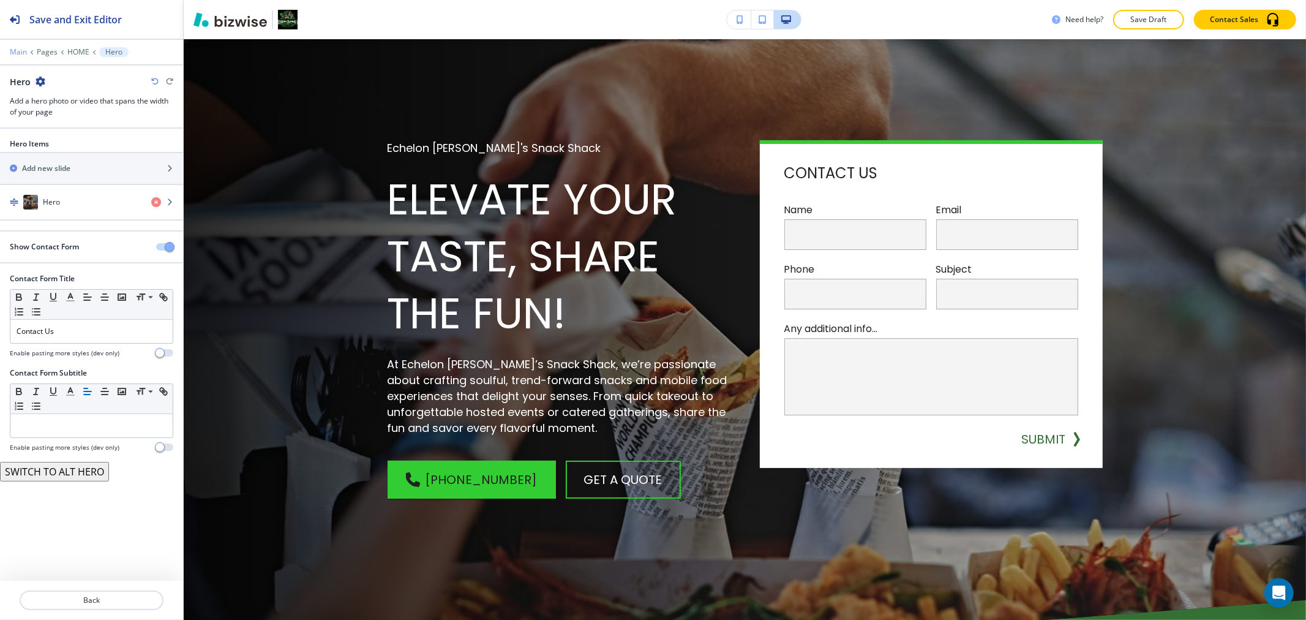
click at [21, 48] on p "Main" at bounding box center [18, 52] width 17 height 9
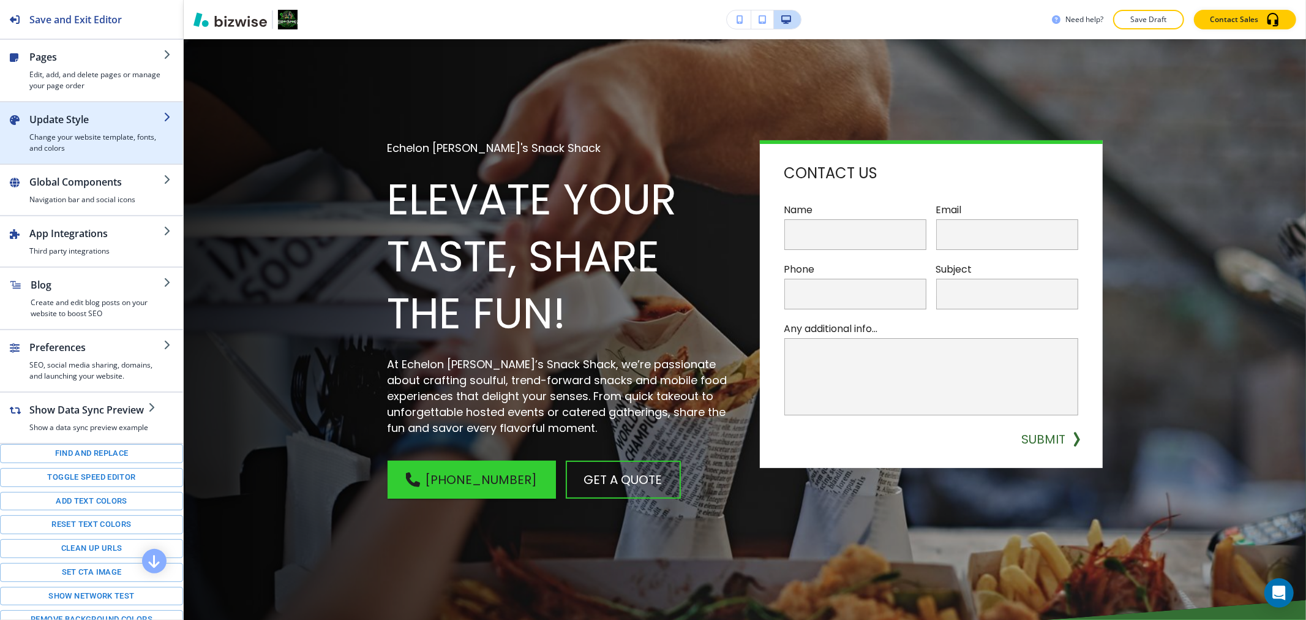
click at [94, 124] on h2 "Update Style" at bounding box center [96, 119] width 134 height 15
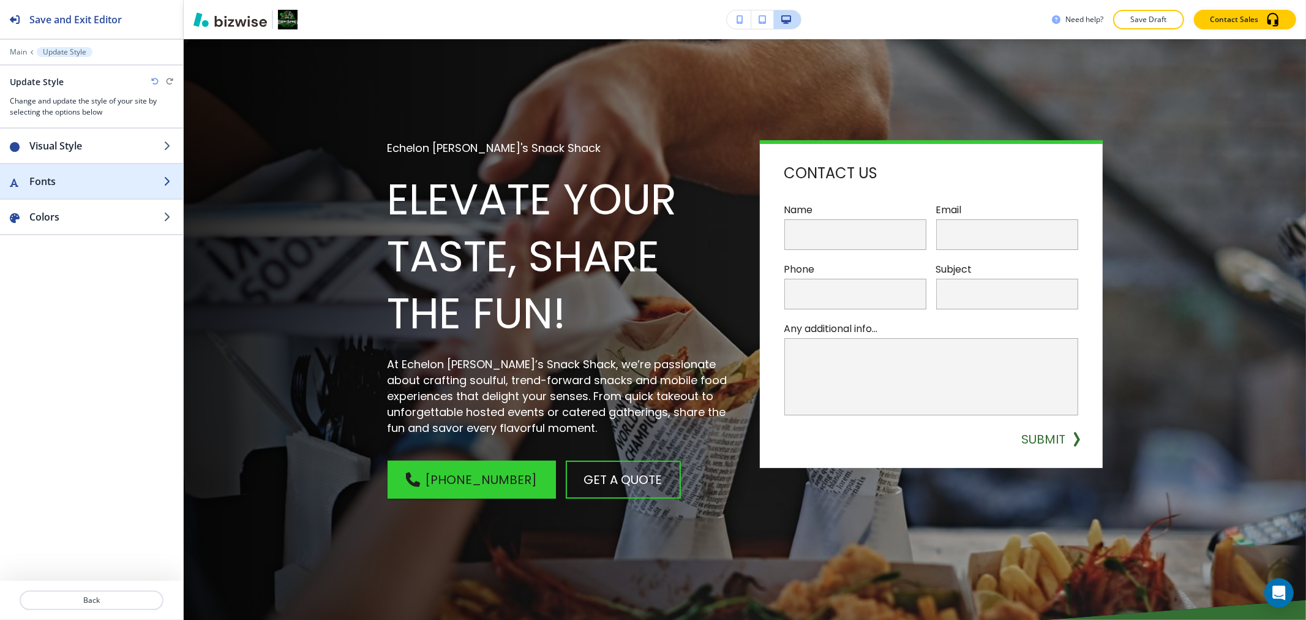
click at [80, 168] on div "button" at bounding box center [91, 169] width 183 height 10
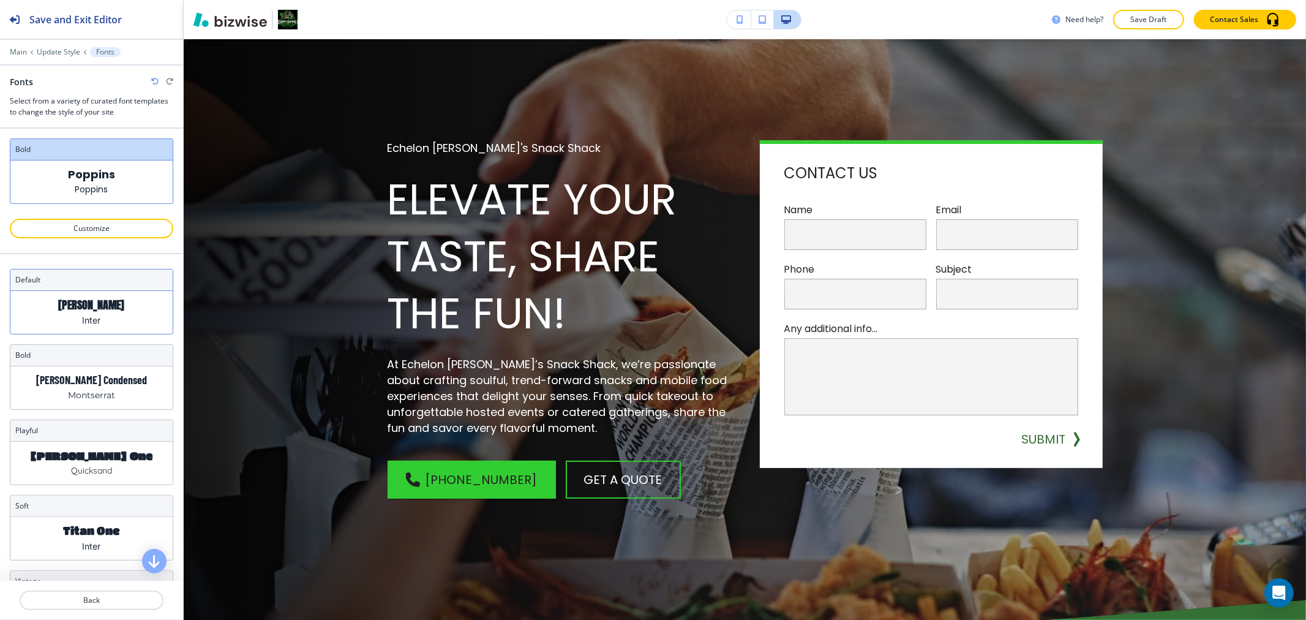
click at [124, 321] on div "Anton Inter" at bounding box center [91, 312] width 162 height 43
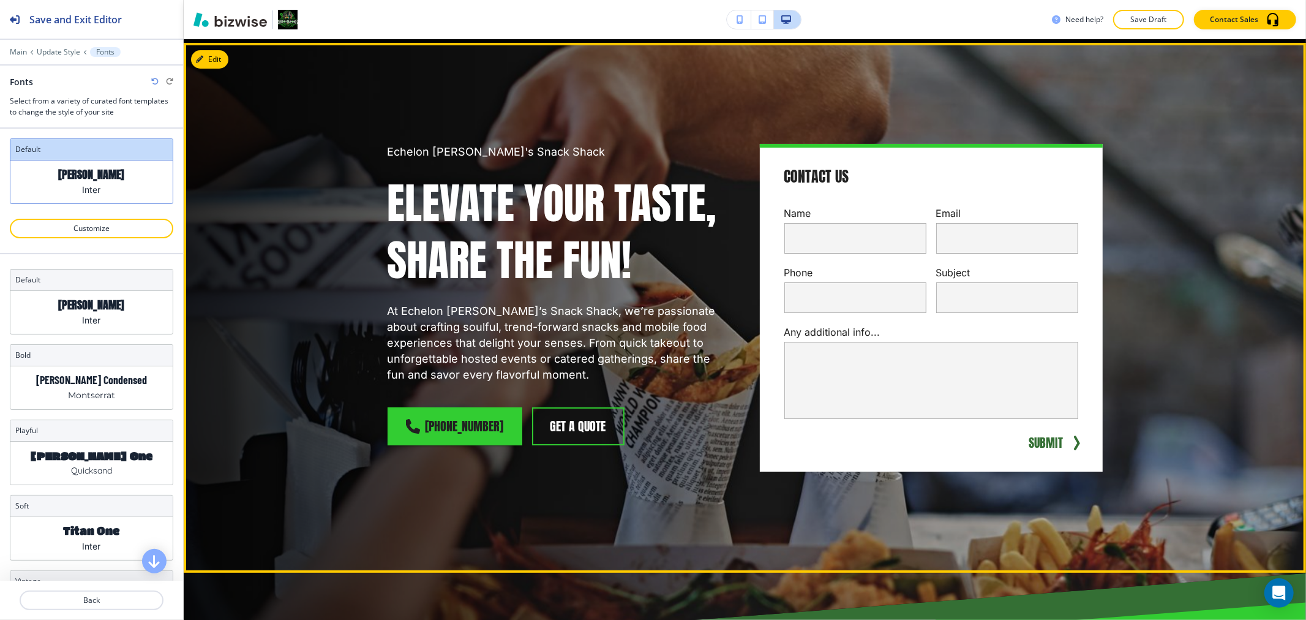
scroll to position [0, 0]
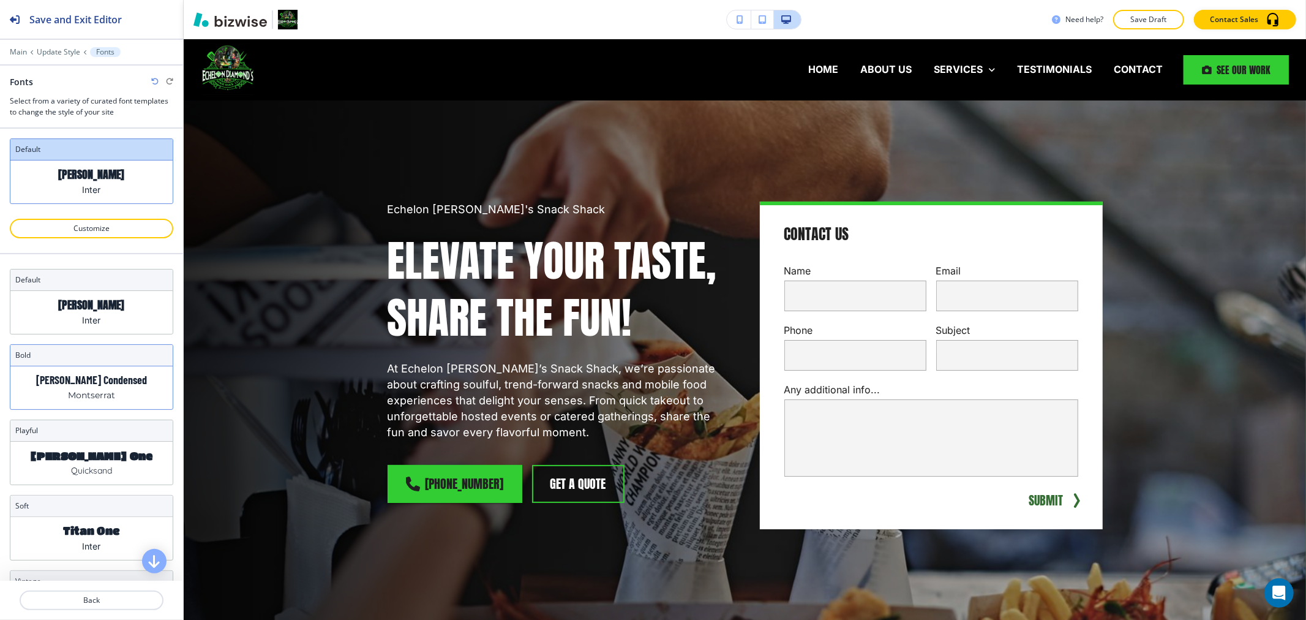
click at [125, 399] on div "Barlow Condensed Montserrat" at bounding box center [91, 387] width 162 height 43
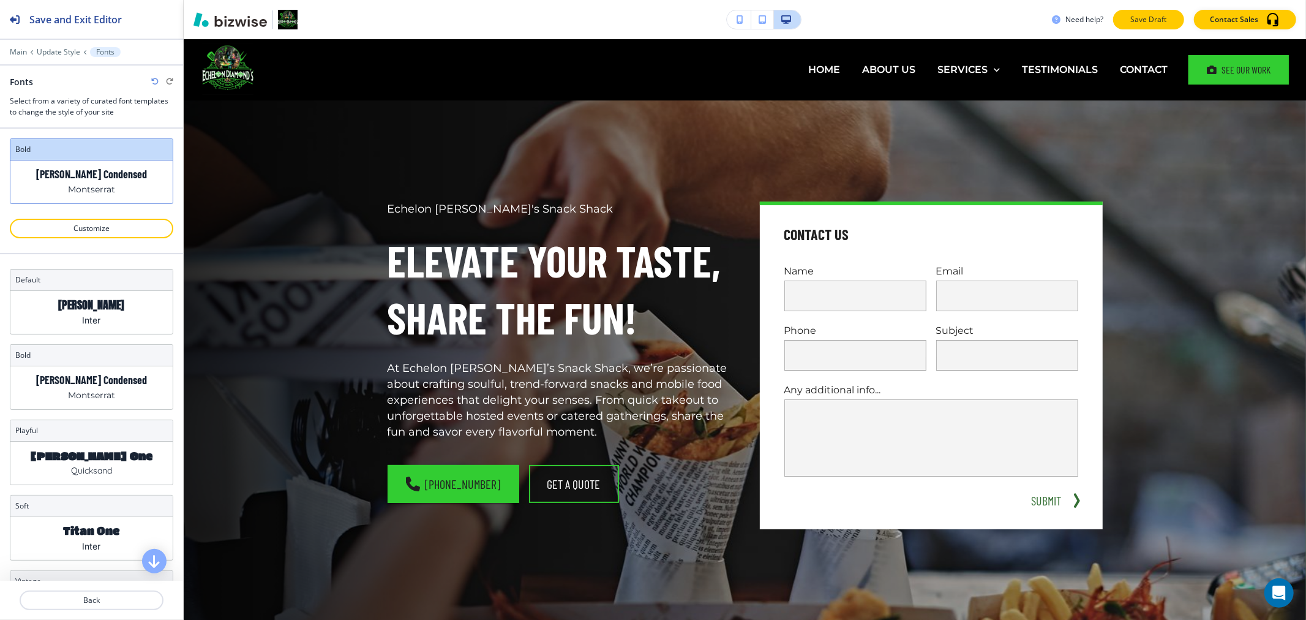
click at [1154, 20] on p "Save Draft" at bounding box center [1148, 19] width 39 height 11
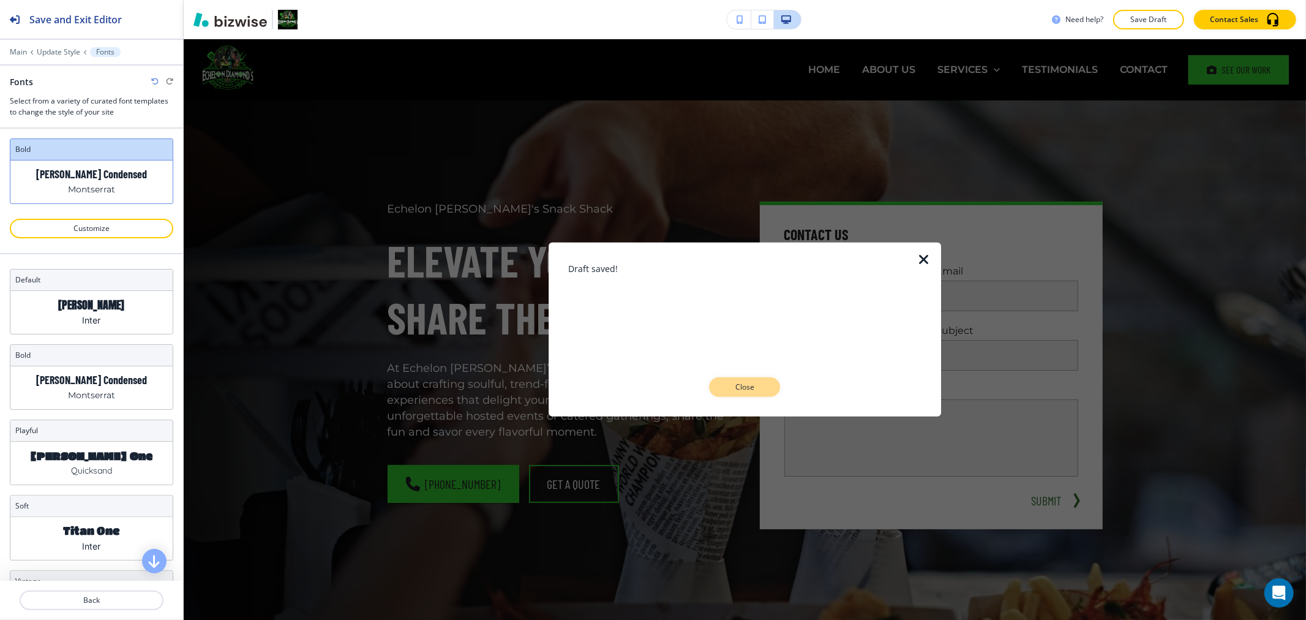
click at [741, 380] on button "Close" at bounding box center [744, 387] width 71 height 20
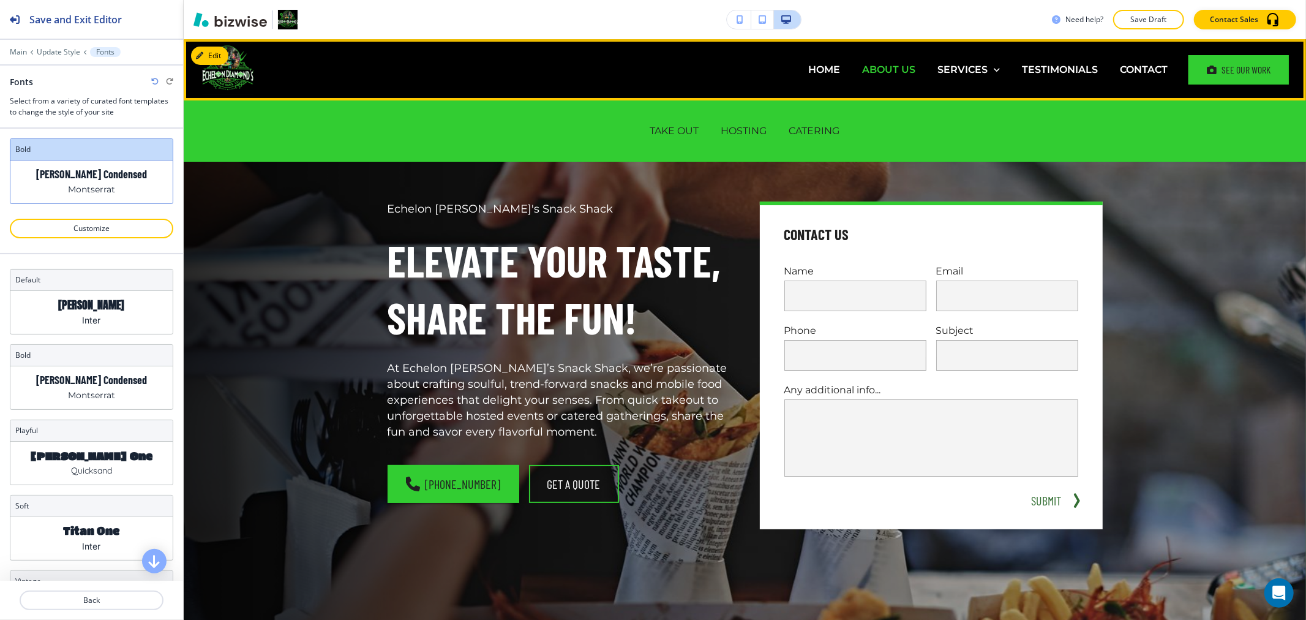
click at [899, 68] on p "ABOUT US" at bounding box center [888, 69] width 53 height 14
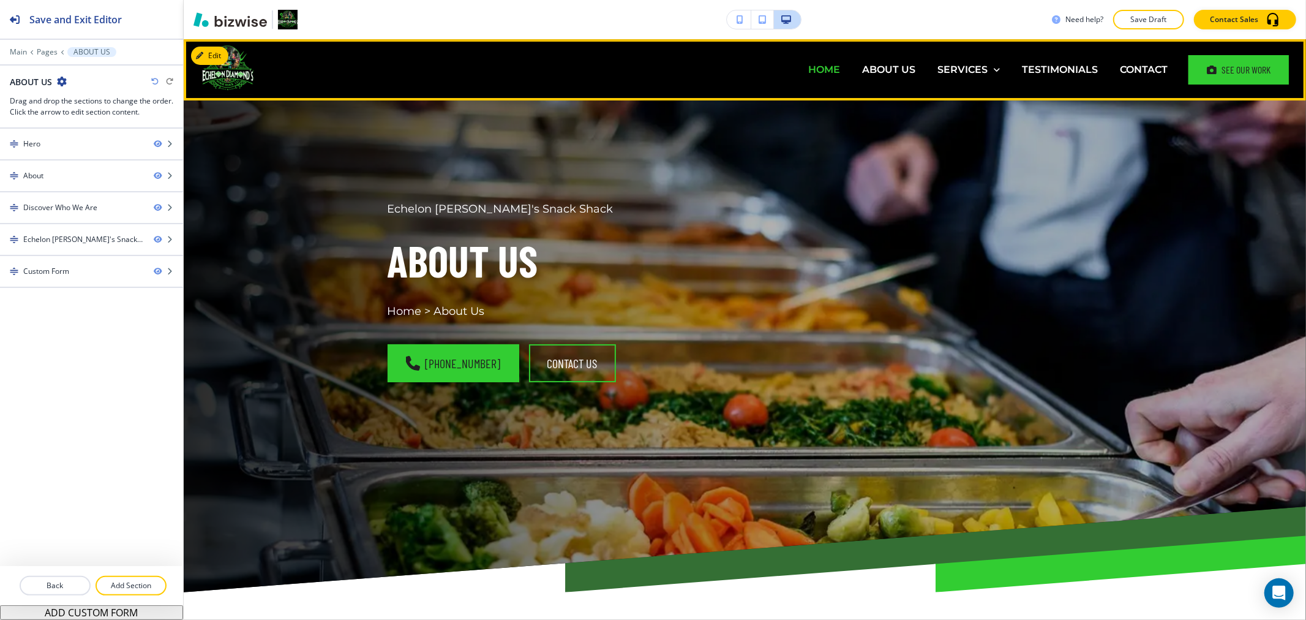
click at [817, 63] on p "HOME" at bounding box center [824, 69] width 32 height 14
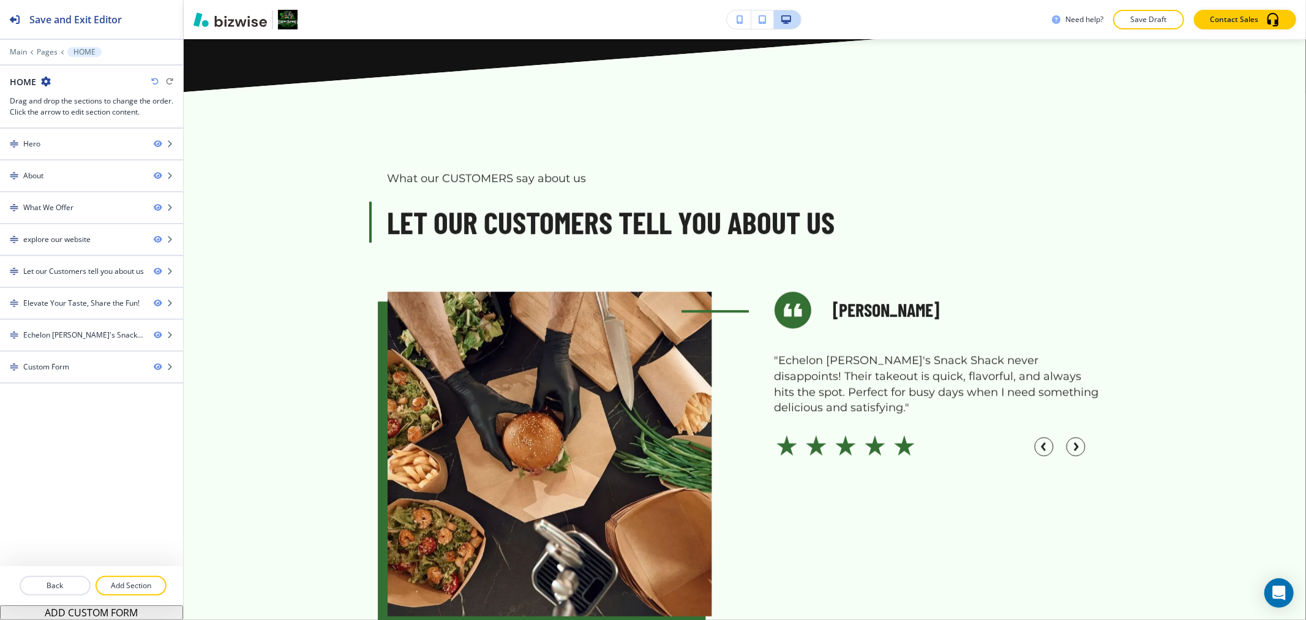
scroll to position [2925, 0]
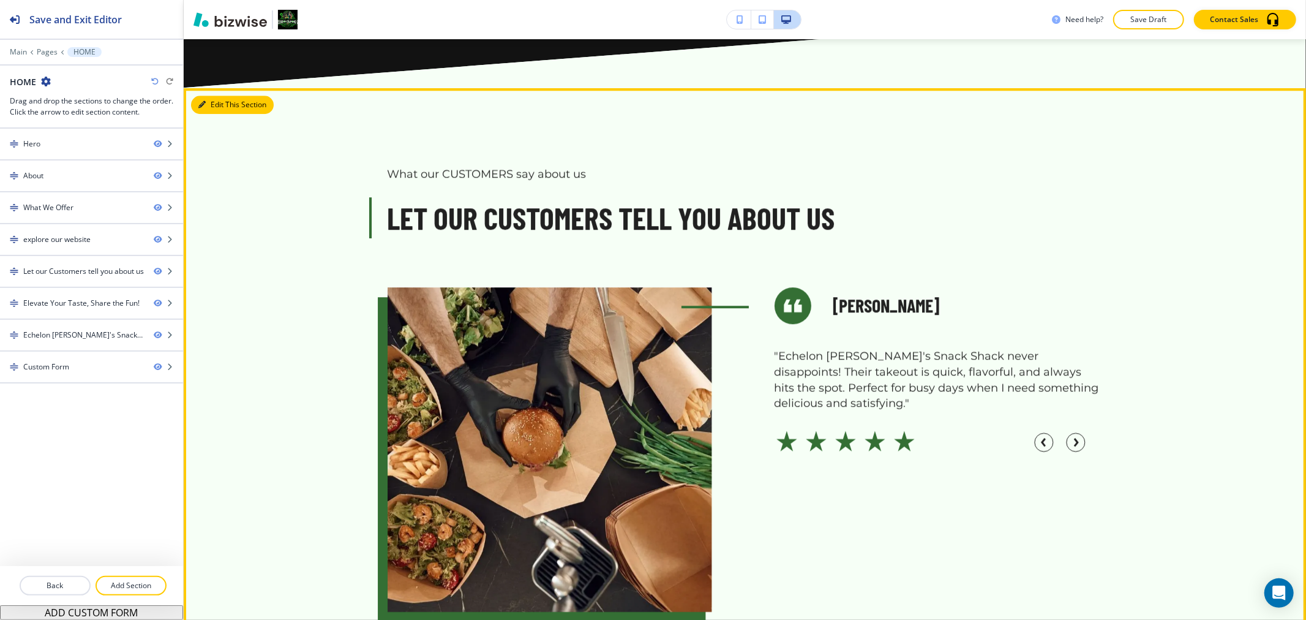
drag, startPoint x: 223, startPoint y: 107, endPoint x: 234, endPoint y: 111, distance: 12.2
click at [227, 108] on button "Edit This Section" at bounding box center [232, 105] width 83 height 18
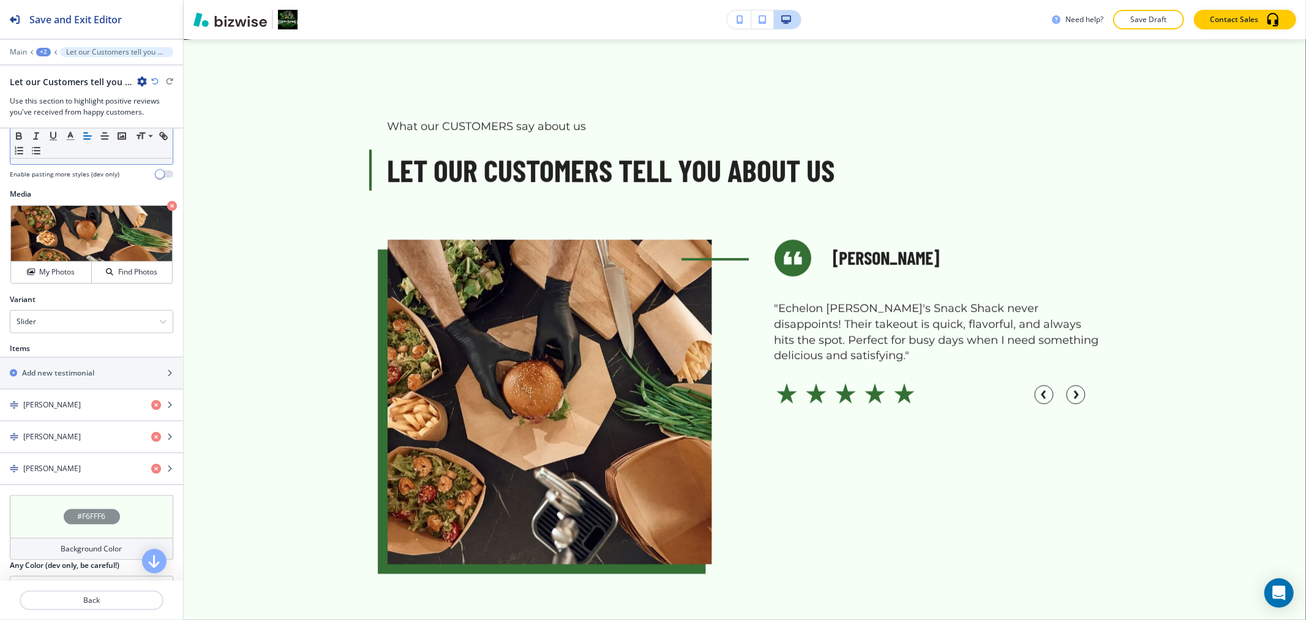
scroll to position [173, 0]
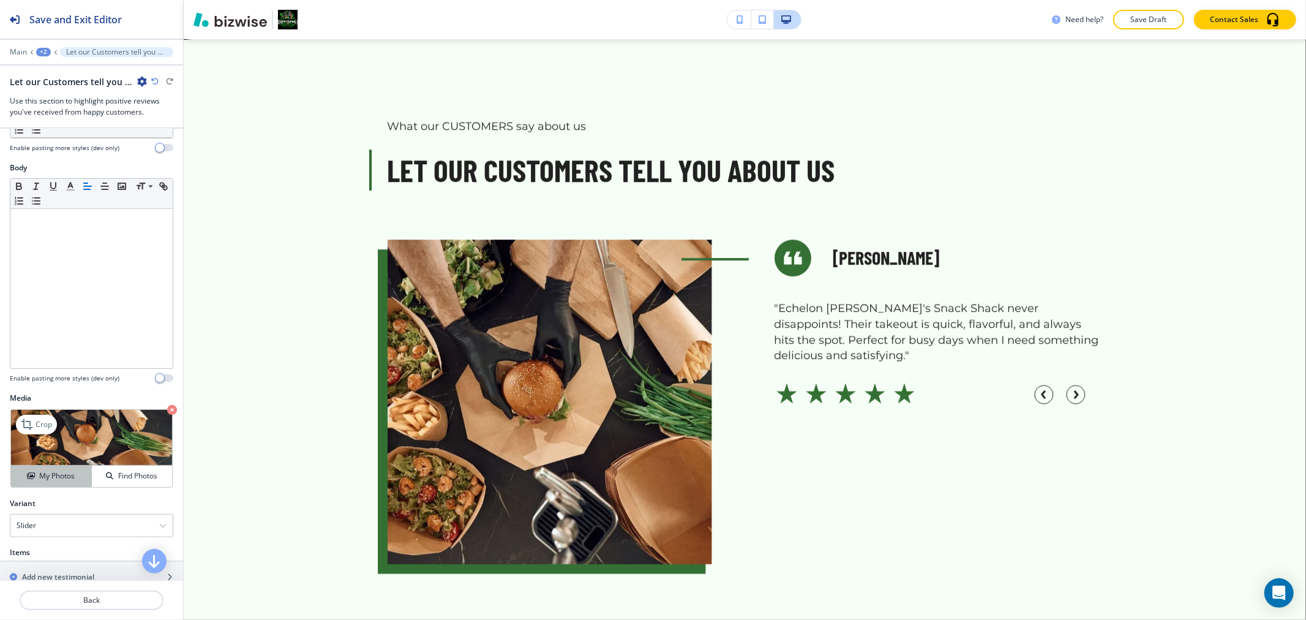
click at [56, 470] on h4 "My Photos" at bounding box center [57, 475] width 36 height 11
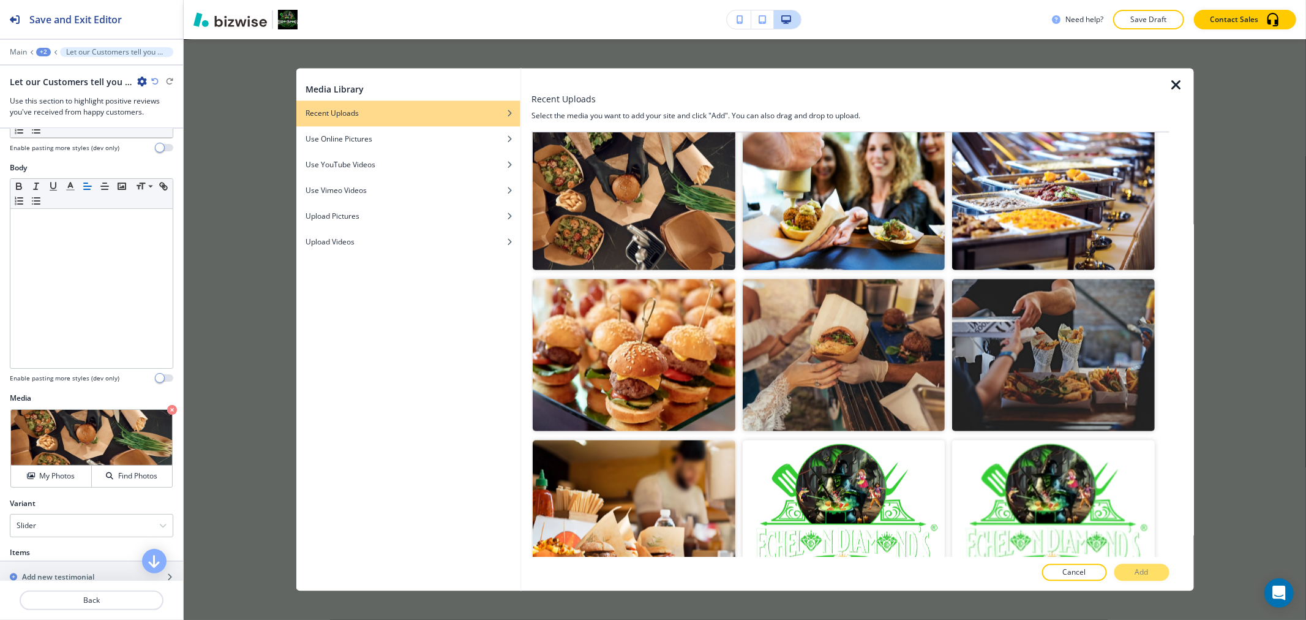
scroll to position [1768, 0]
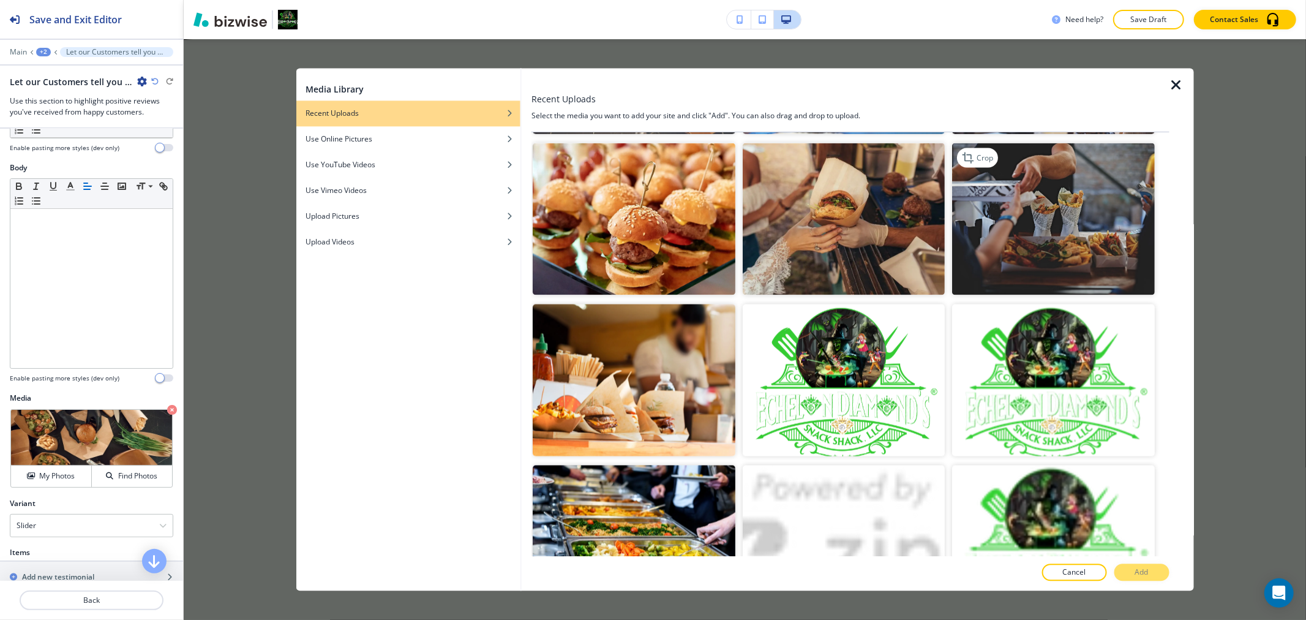
click at [1025, 222] on img "button" at bounding box center [1053, 219] width 202 height 152
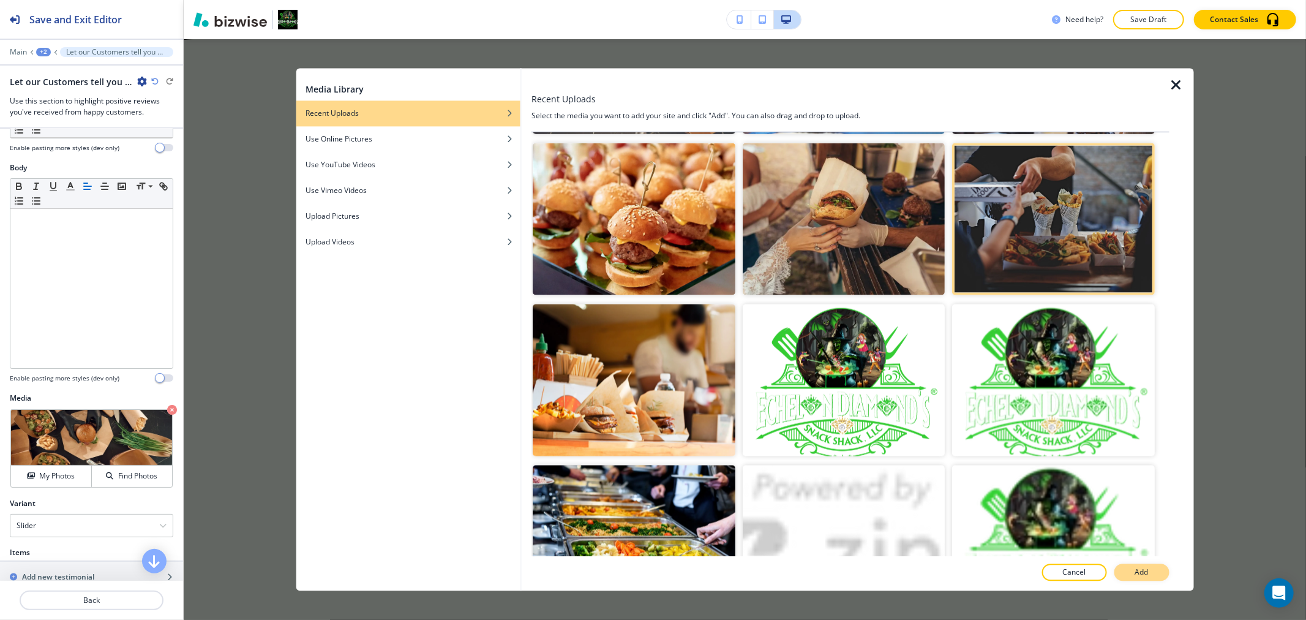
click at [1137, 567] on p "Add" at bounding box center [1141, 572] width 13 height 11
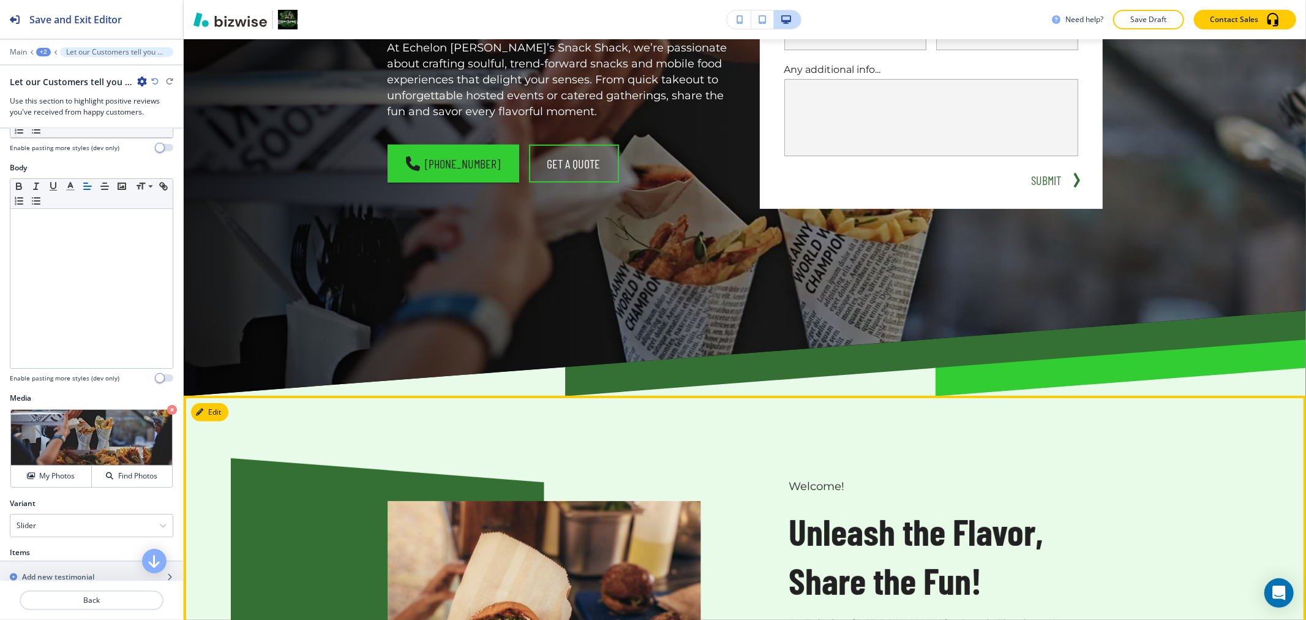
scroll to position [115, 0]
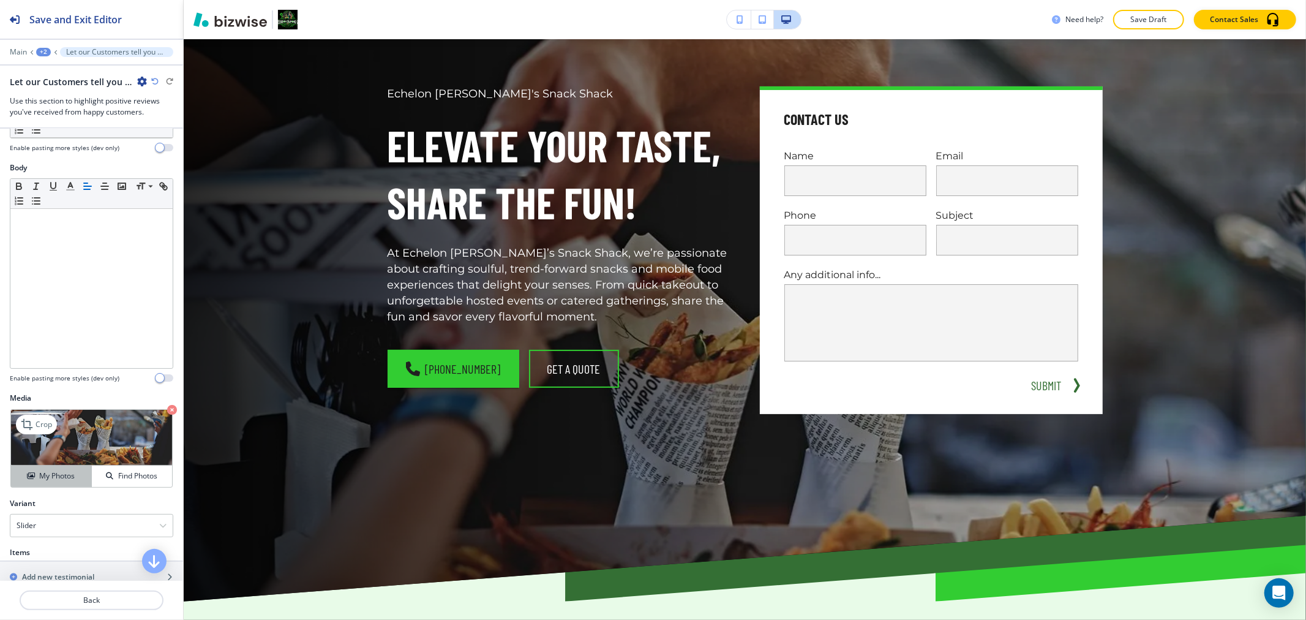
click at [35, 473] on div "My Photos" at bounding box center [51, 475] width 80 height 11
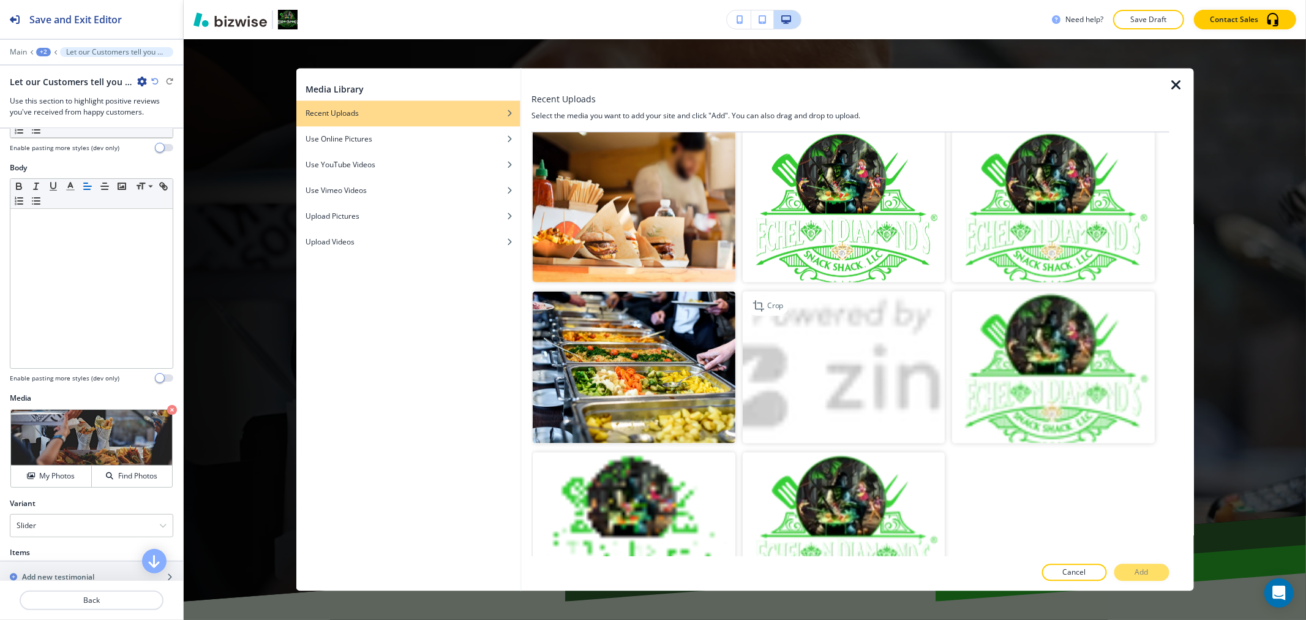
scroll to position [1962, 0]
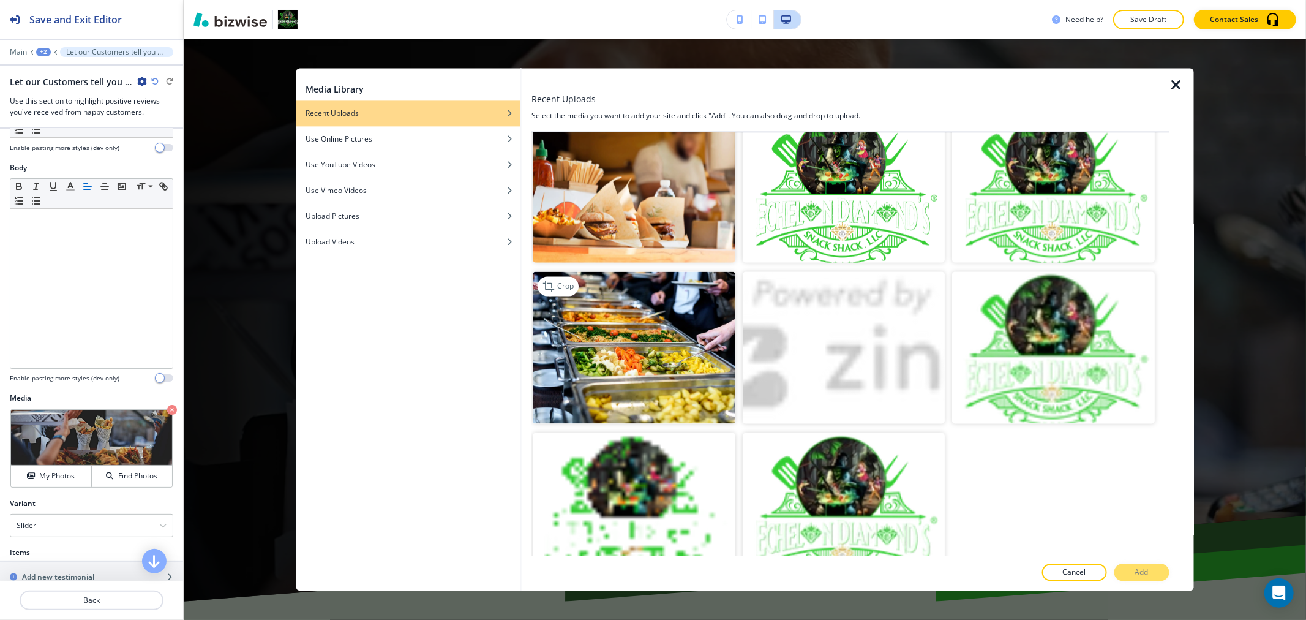
click at [660, 344] on img "button" at bounding box center [634, 347] width 202 height 152
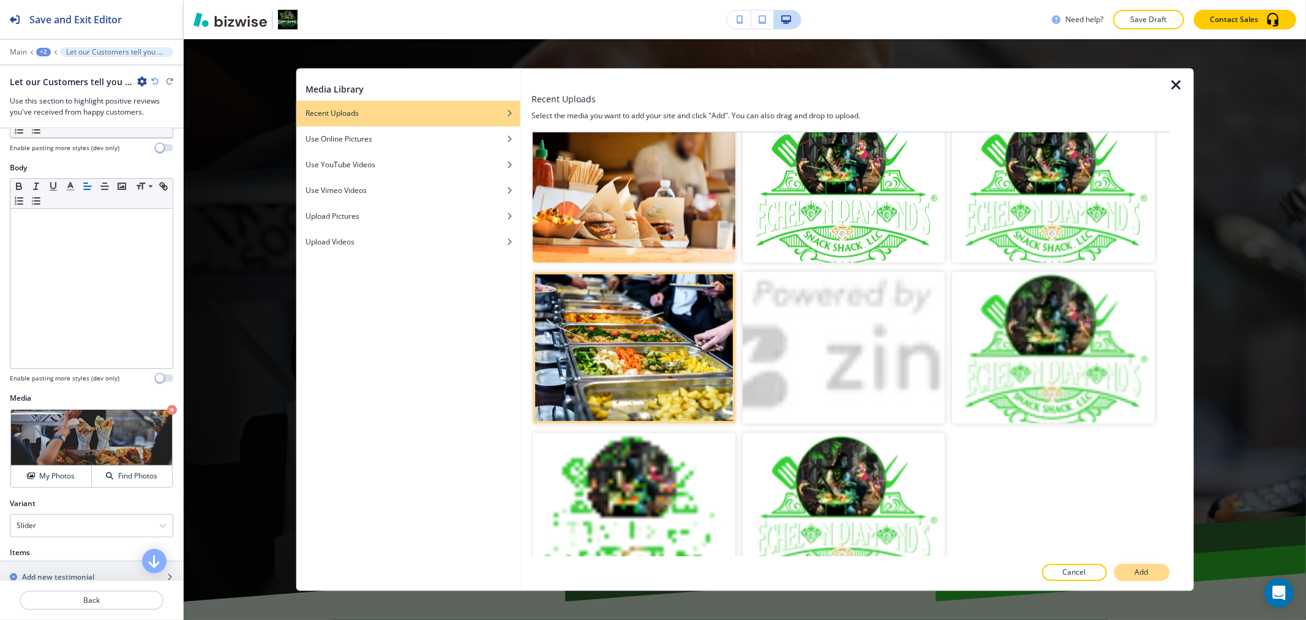
click at [1130, 574] on button "Add" at bounding box center [1141, 572] width 55 height 17
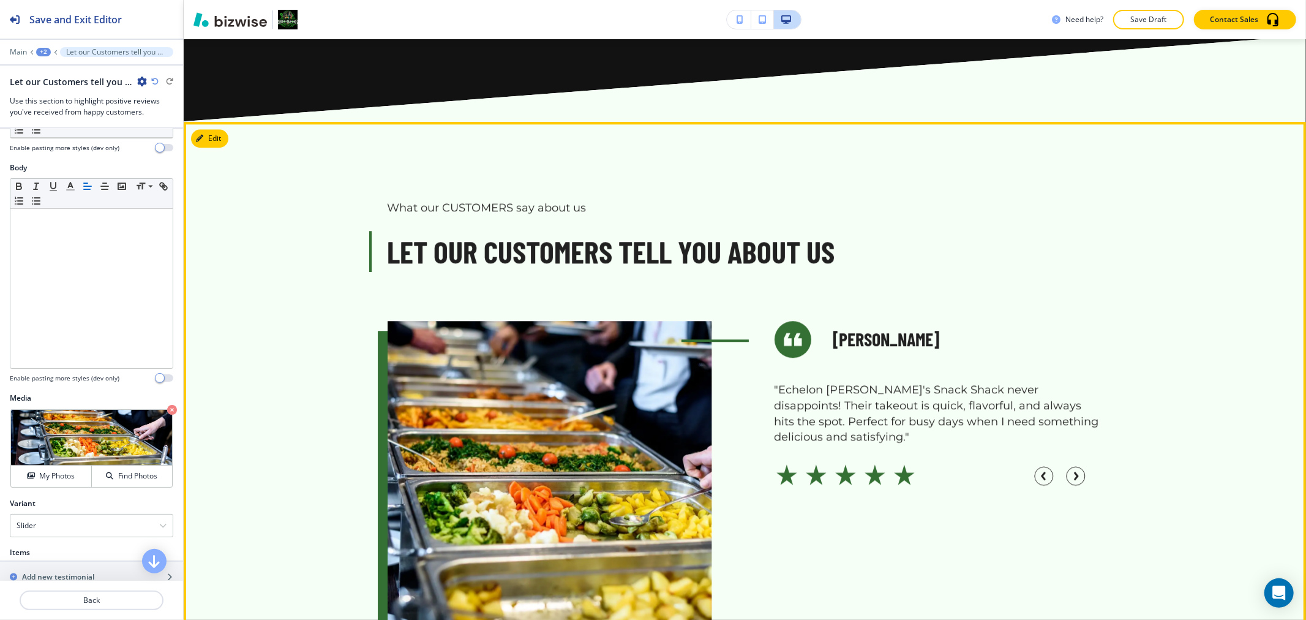
scroll to position [3108, 0]
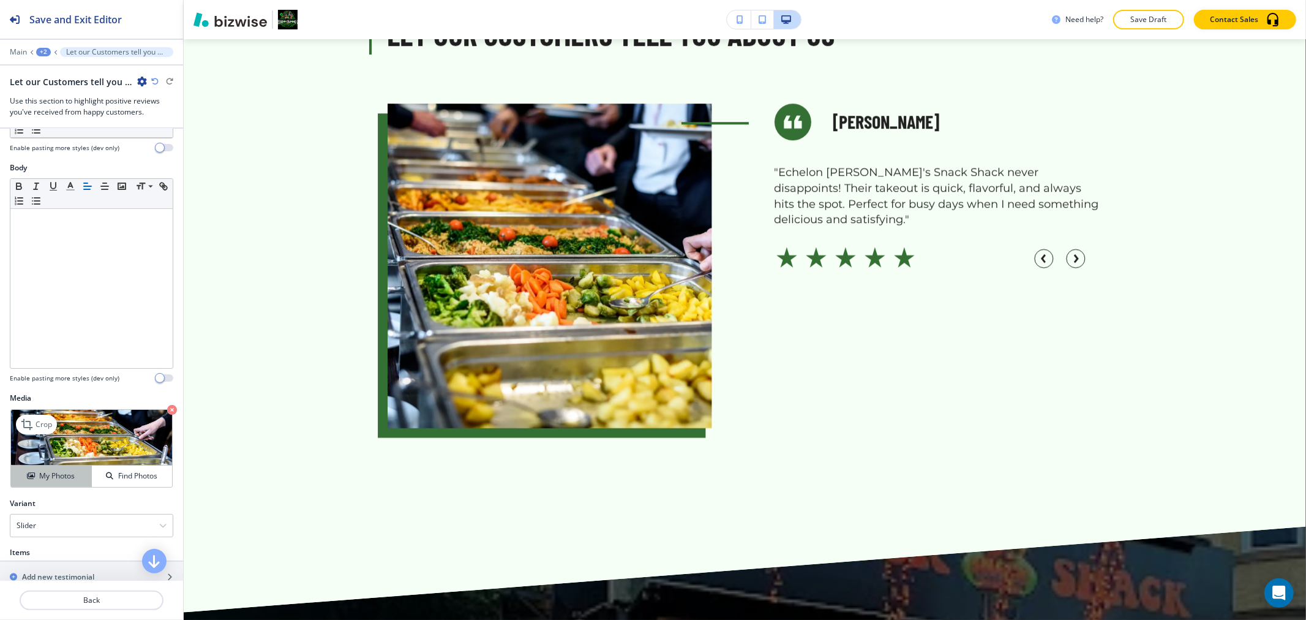
click at [70, 478] on h4 "My Photos" at bounding box center [57, 475] width 36 height 11
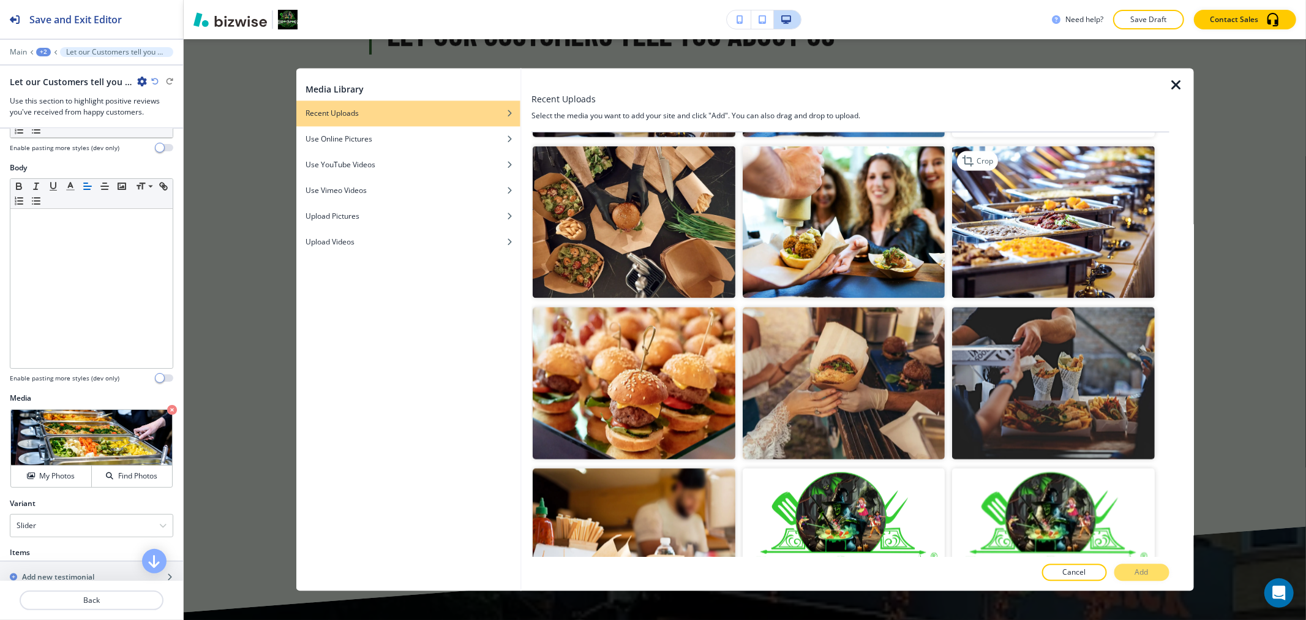
scroll to position [1632, 0]
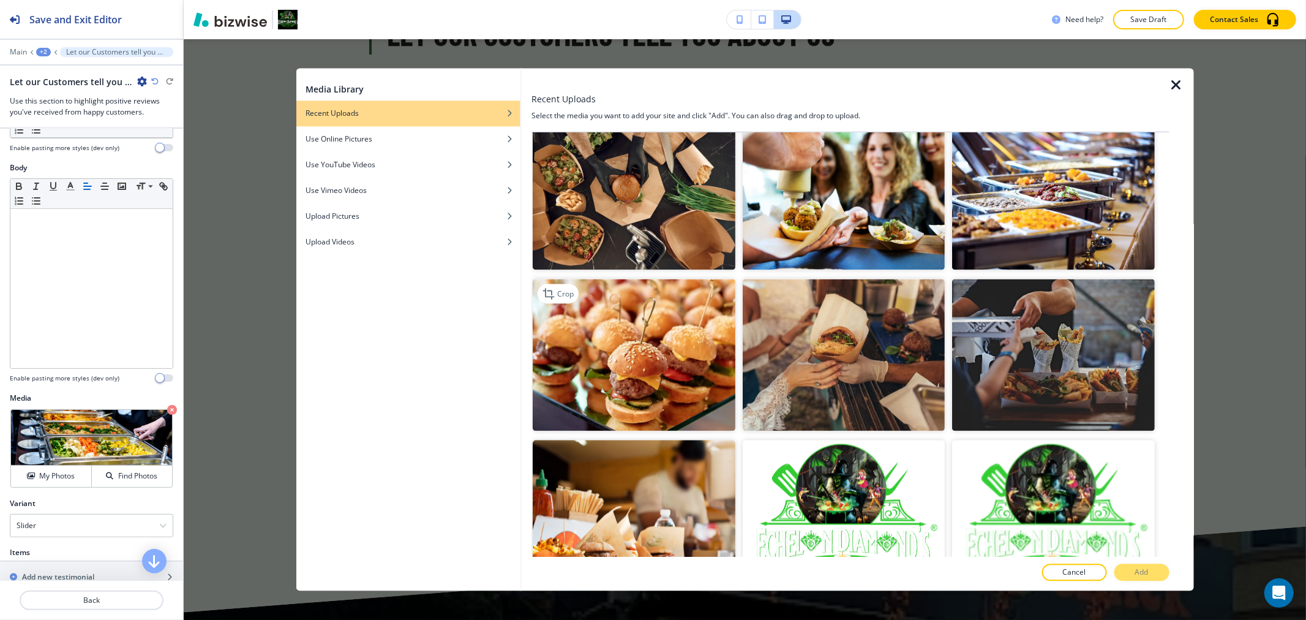
click at [664, 345] on img "button" at bounding box center [634, 355] width 202 height 152
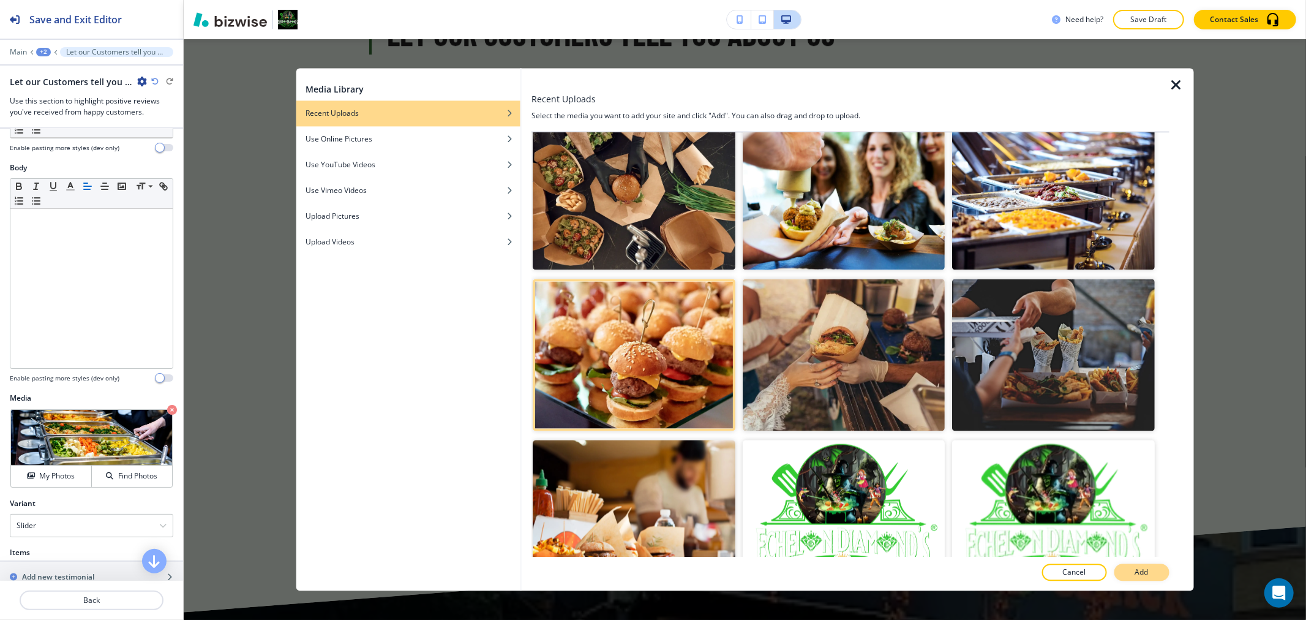
click at [1149, 566] on button "Add" at bounding box center [1141, 572] width 55 height 17
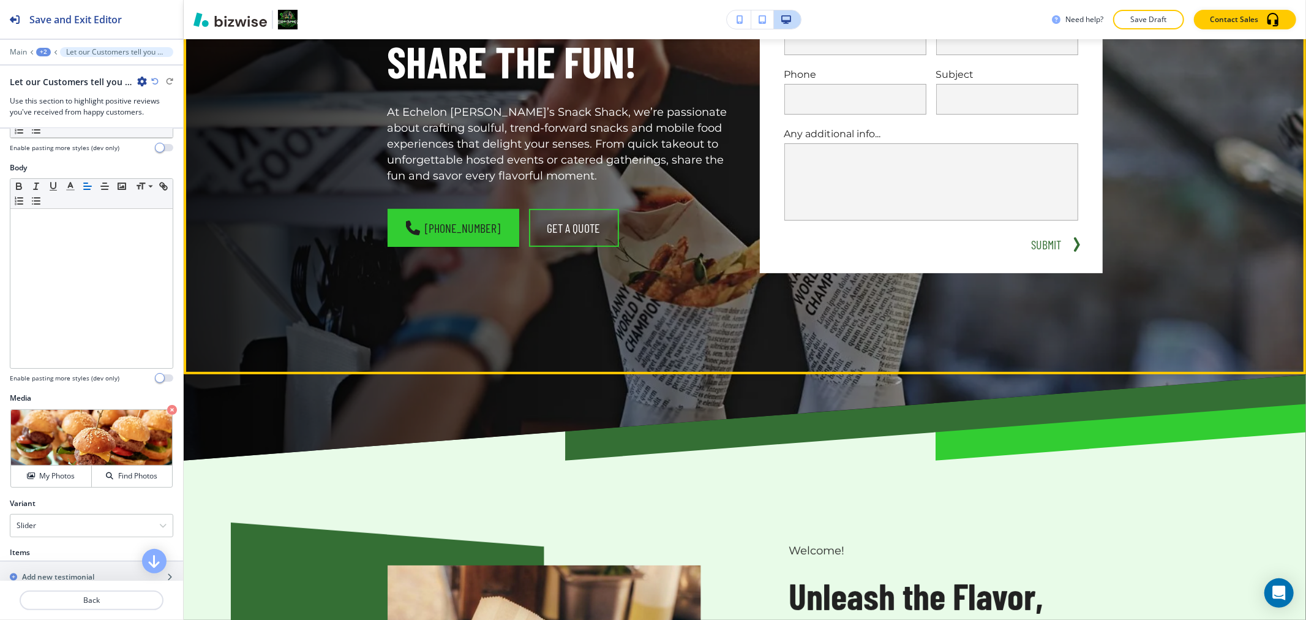
scroll to position [0, 0]
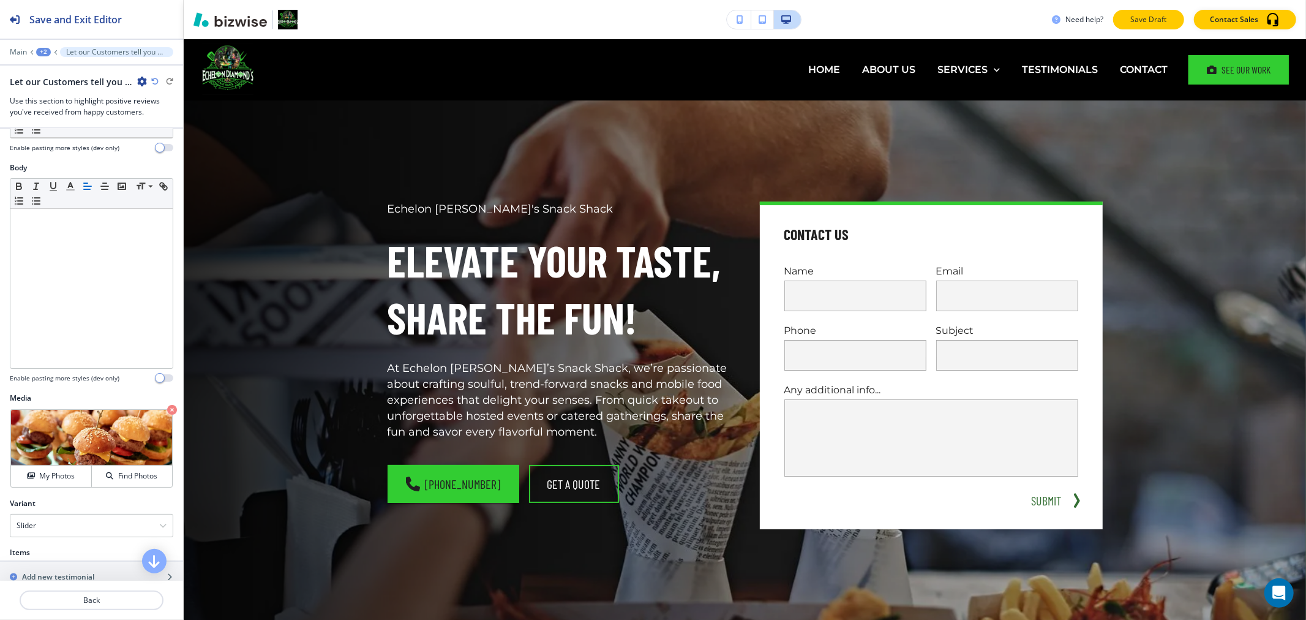
click at [1127, 10] on button "Save Draft" at bounding box center [1148, 20] width 71 height 20
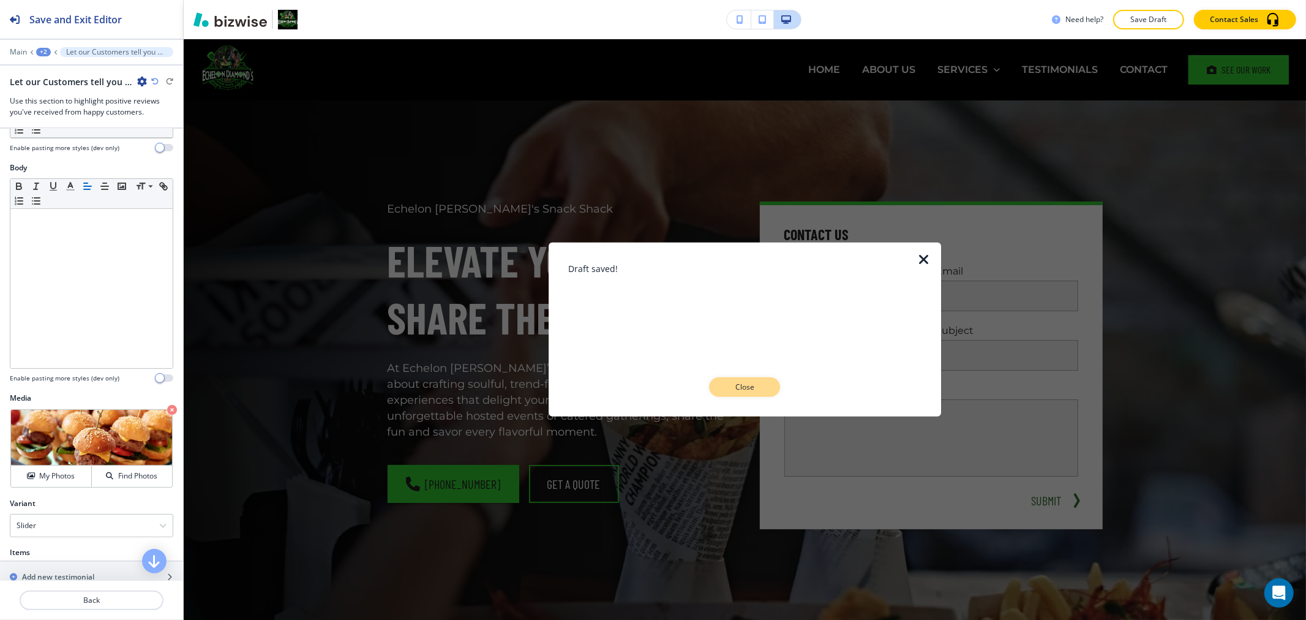
click at [748, 384] on p "Close" at bounding box center [744, 386] width 39 height 11
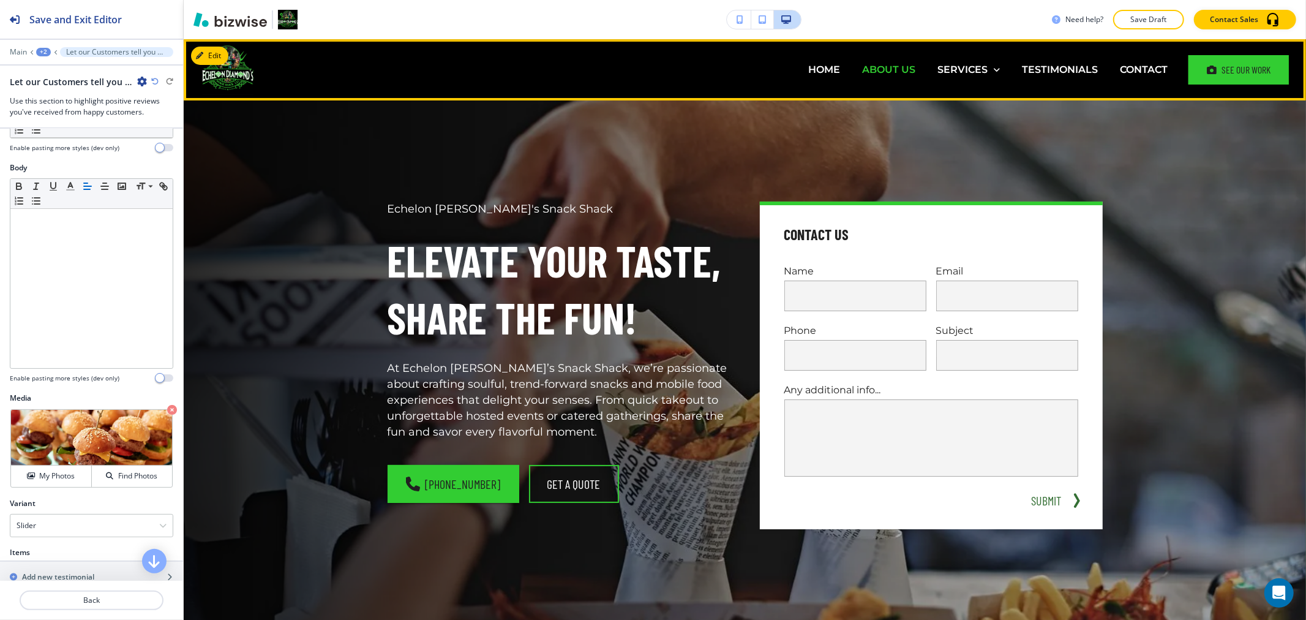
click at [896, 68] on p "ABOUT US" at bounding box center [888, 69] width 53 height 14
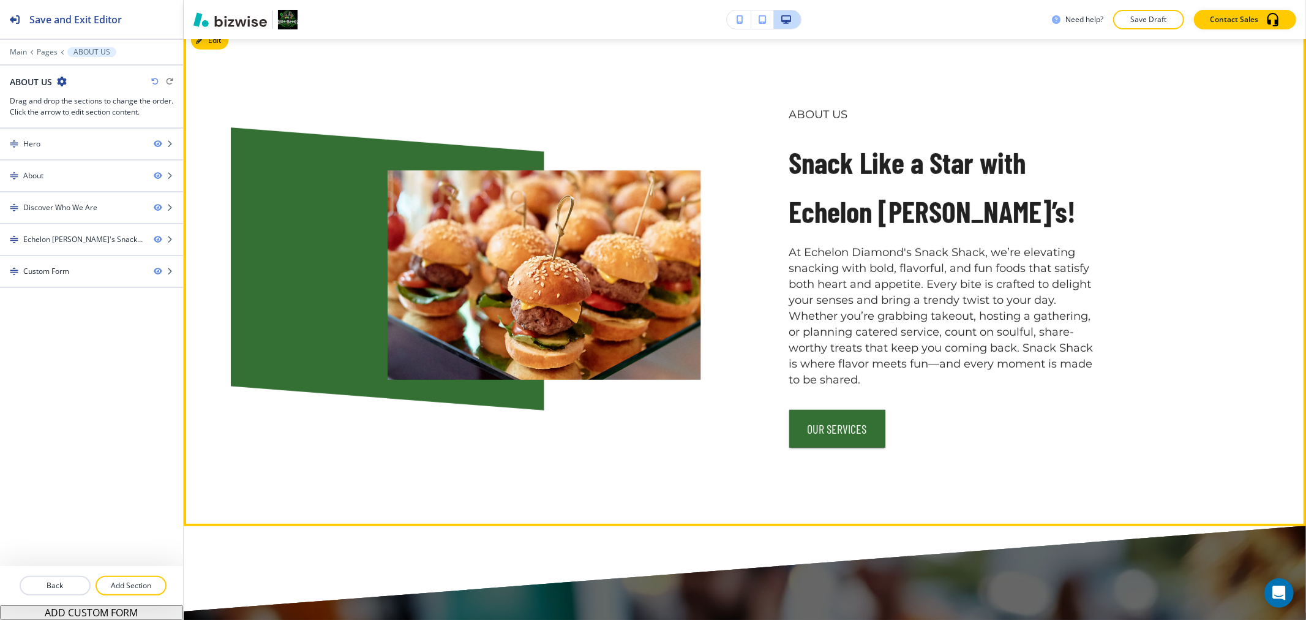
scroll to position [544, 0]
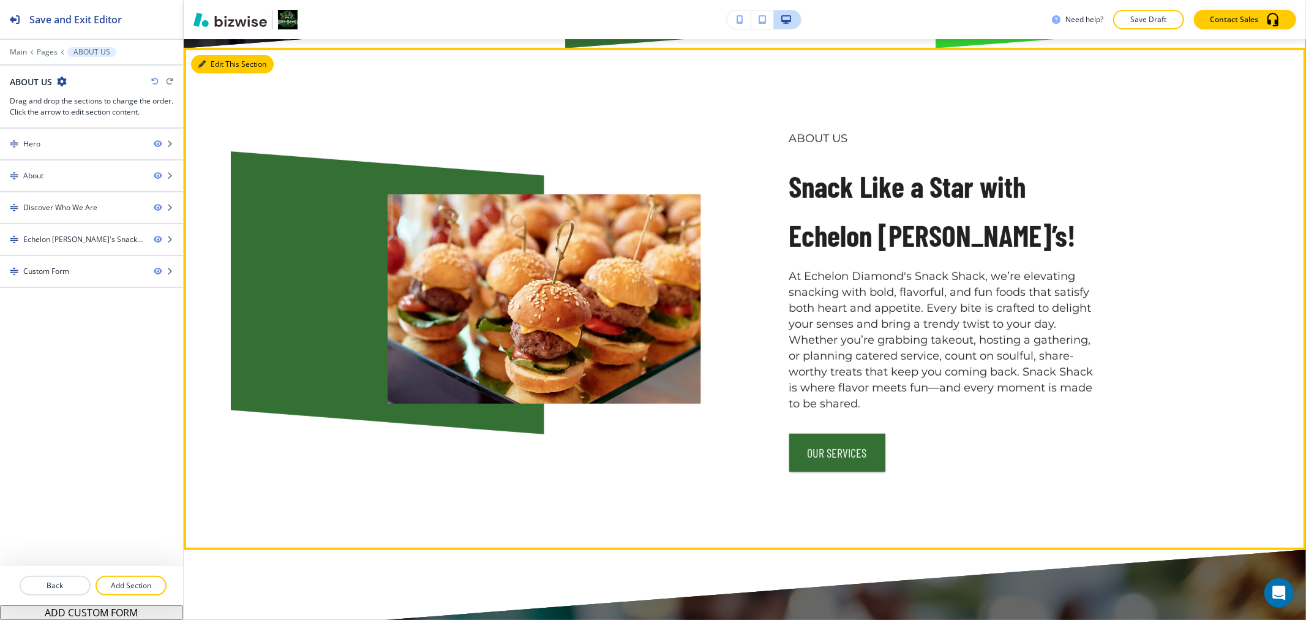
click at [217, 61] on button "Edit This Section" at bounding box center [232, 64] width 83 height 18
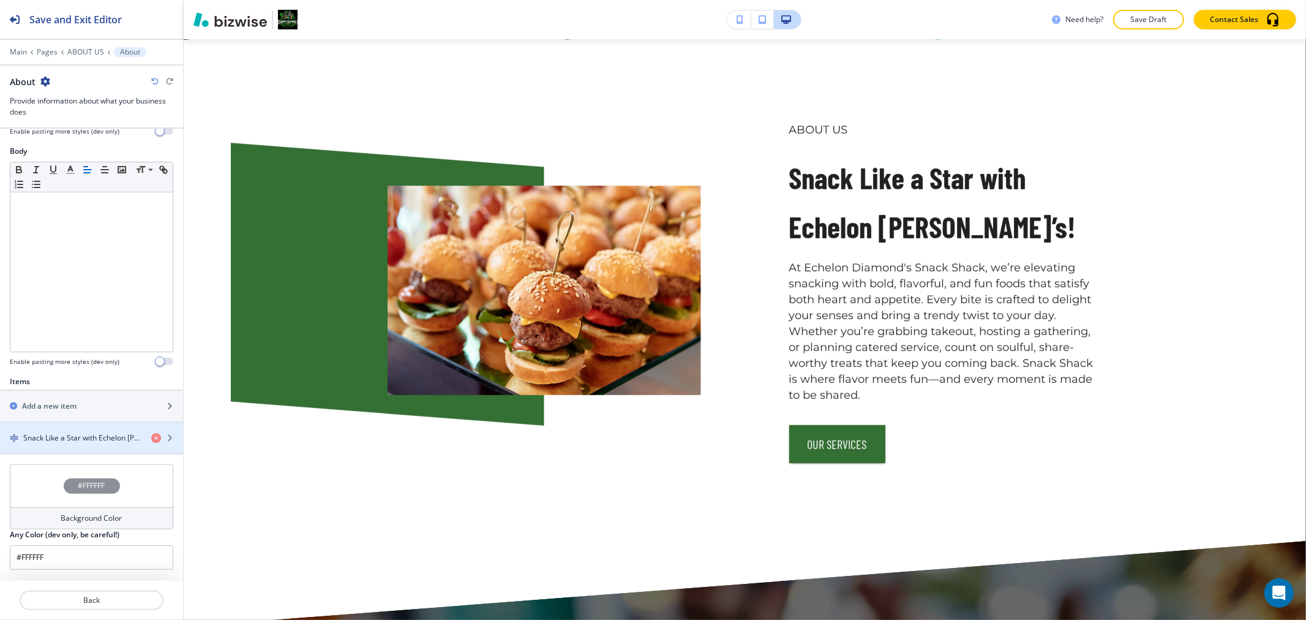
scroll to position [378, 0]
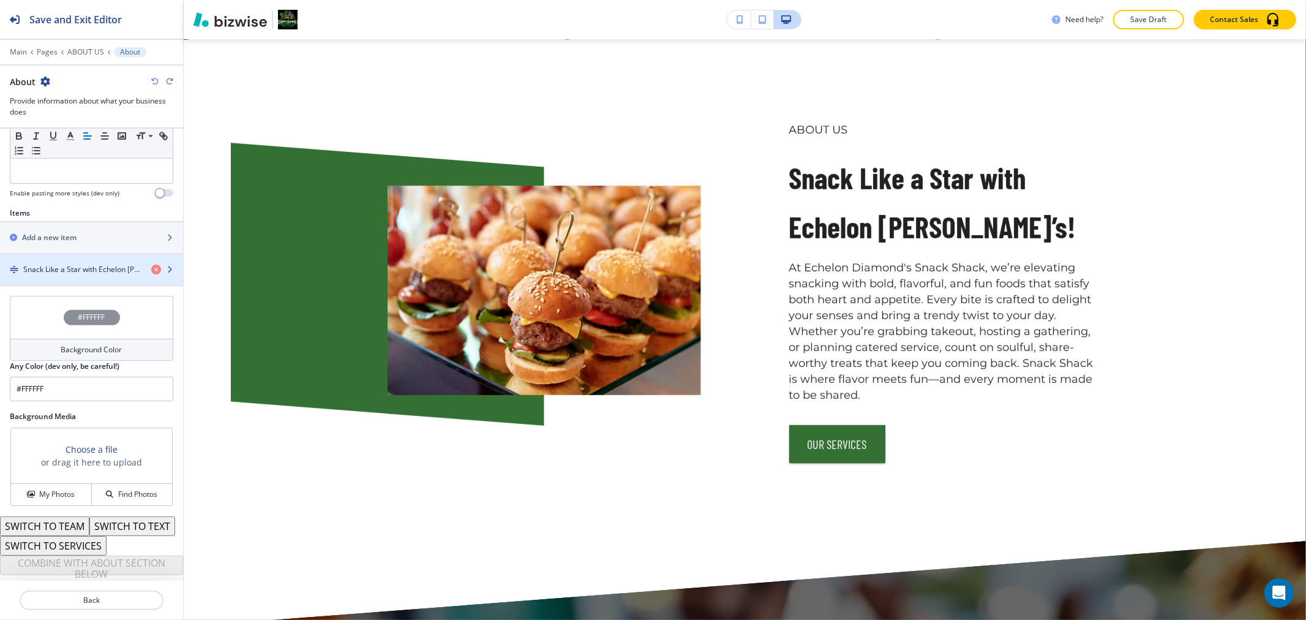
click at [87, 275] on div "button" at bounding box center [91, 280] width 183 height 10
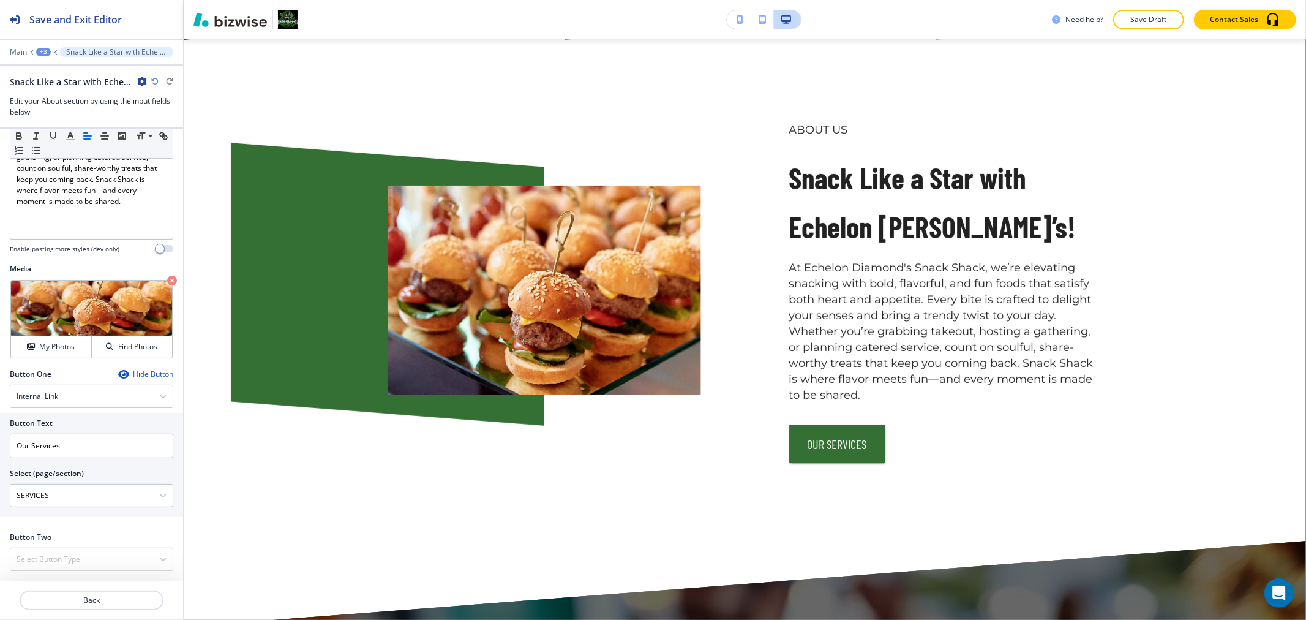
scroll to position [315, 0]
click at [39, 293] on p "Crop" at bounding box center [44, 295] width 17 height 11
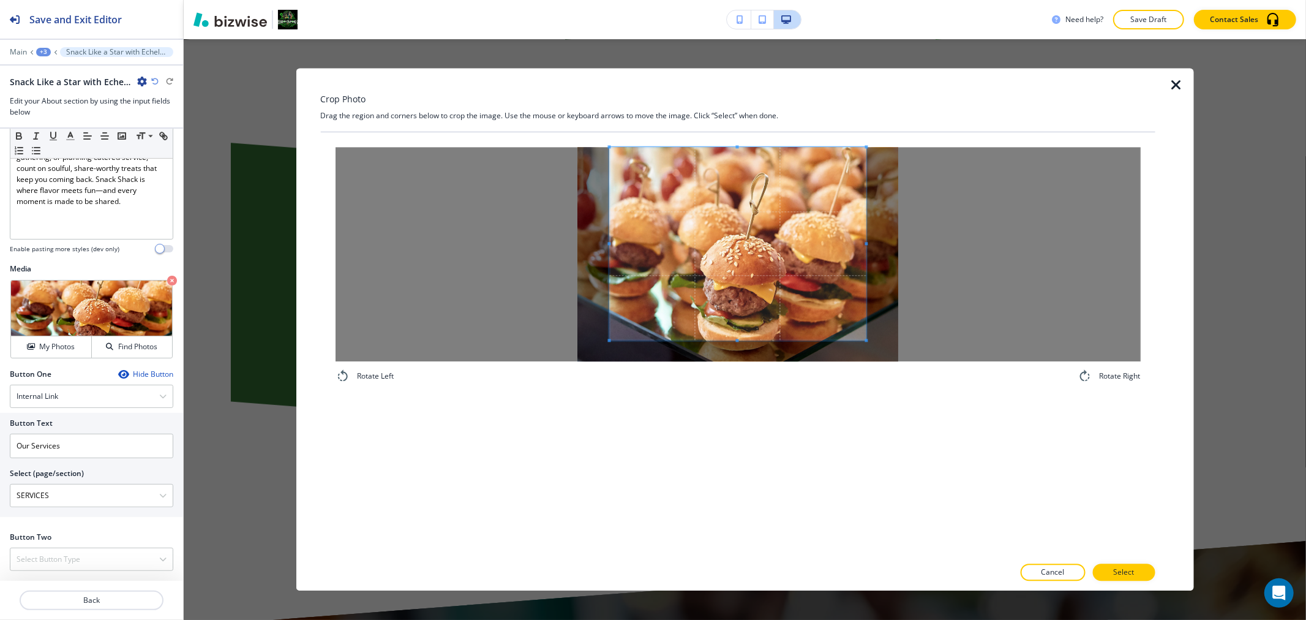
click at [723, 130] on div "Crop Photo Drag the region and corners below to crop the image. Use the mouse o…" at bounding box center [737, 329] width 834 height 522
click at [742, 502] on div "Rotate Left Rotate Right" at bounding box center [737, 344] width 834 height 424
click at [1131, 573] on p "Select" at bounding box center [1123, 572] width 21 height 11
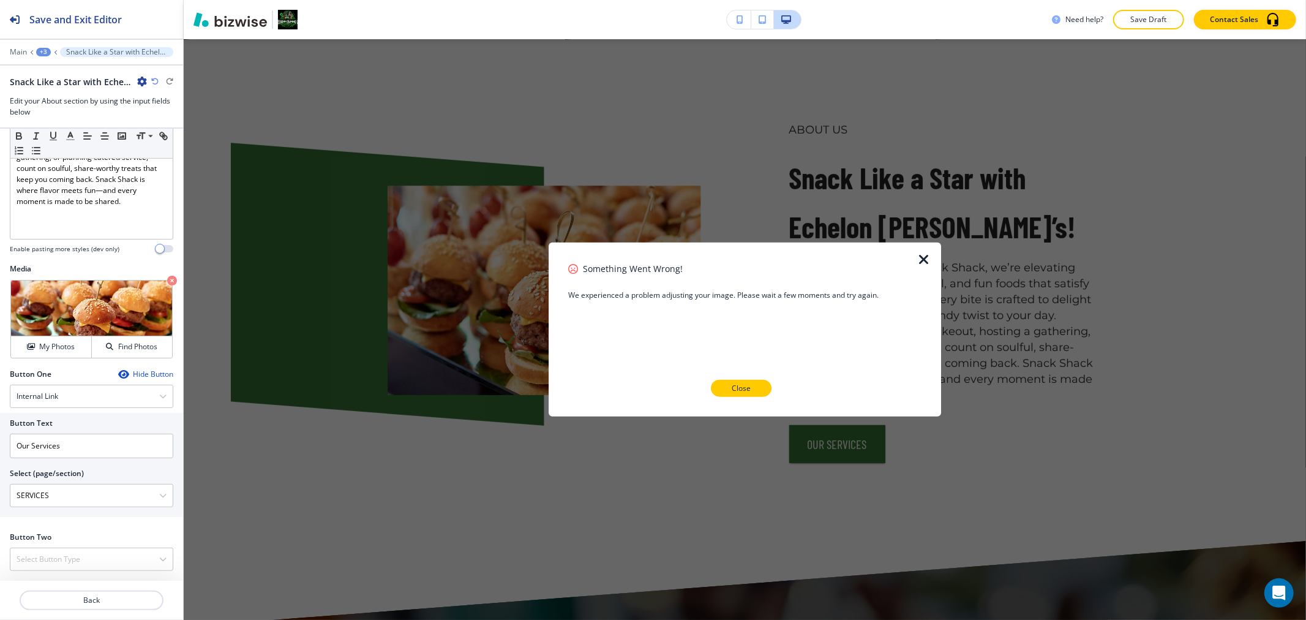
drag, startPoint x: 756, startPoint y: 394, endPoint x: 665, endPoint y: 378, distance: 92.6
click at [756, 394] on button "Close" at bounding box center [741, 388] width 61 height 17
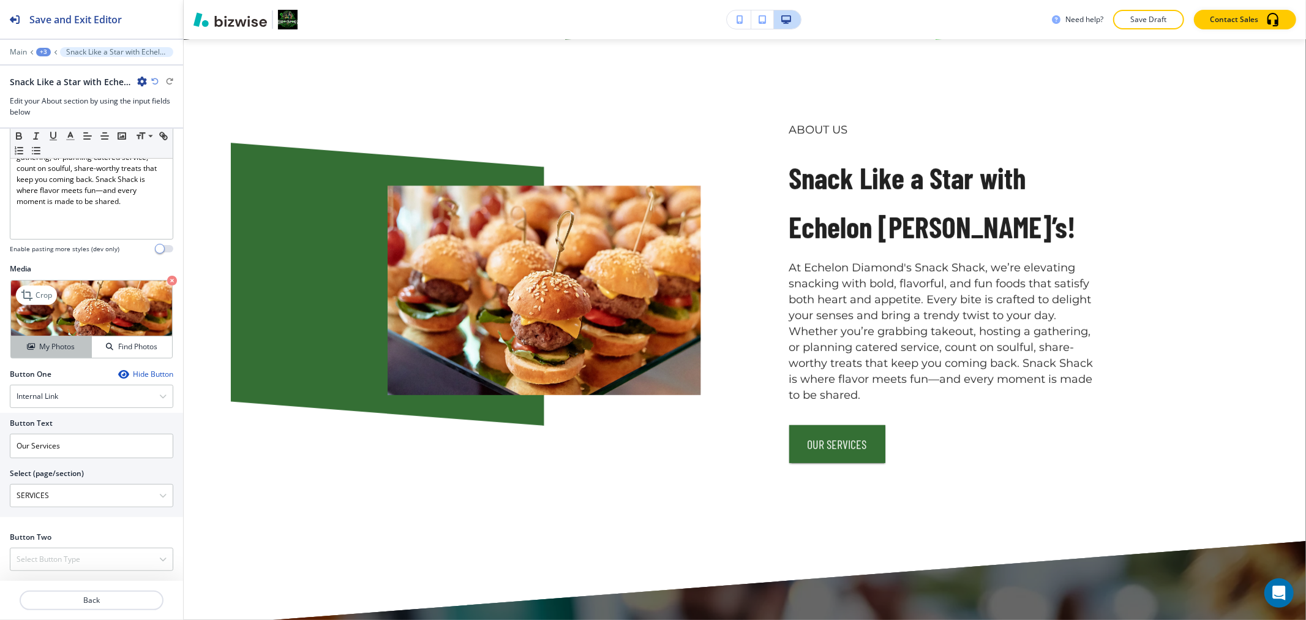
click at [66, 339] on button "My Photos" at bounding box center [51, 346] width 81 height 21
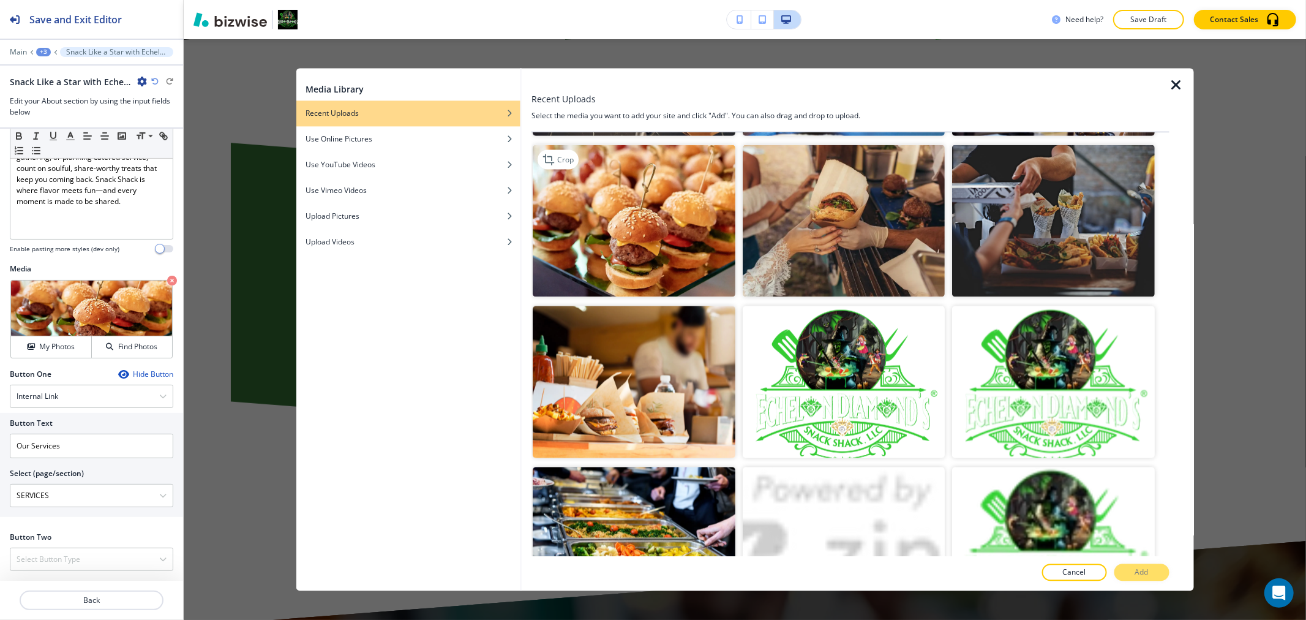
scroll to position [1564, 0]
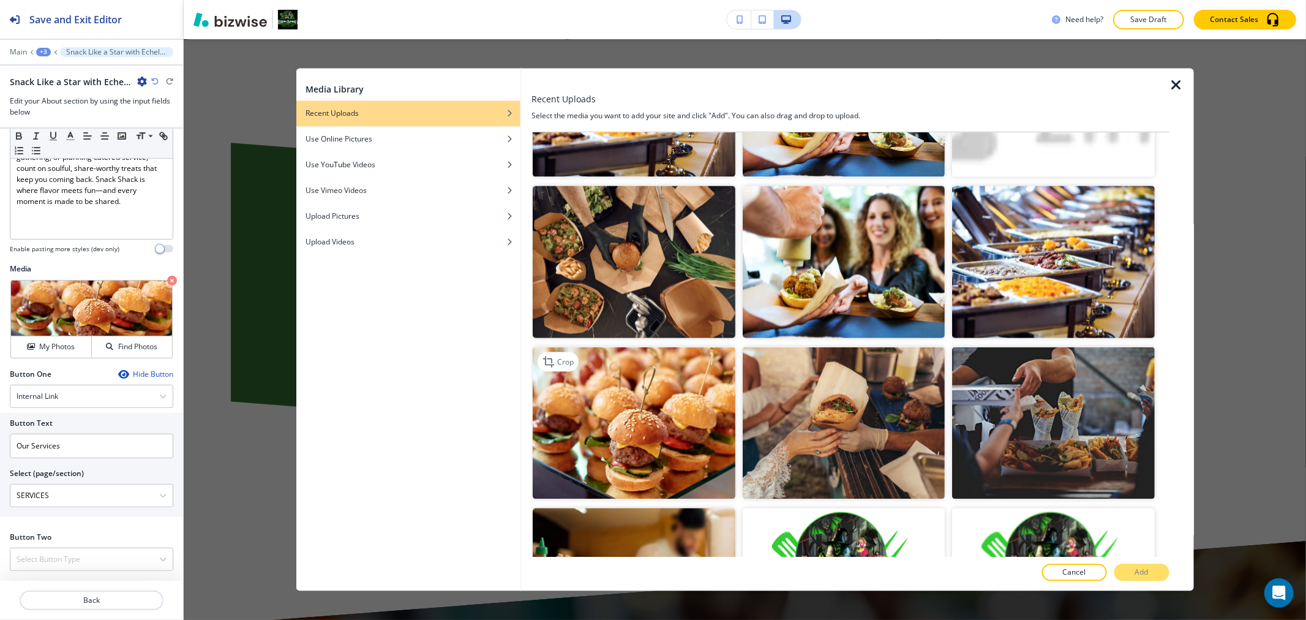
click at [668, 352] on img "button" at bounding box center [634, 423] width 202 height 152
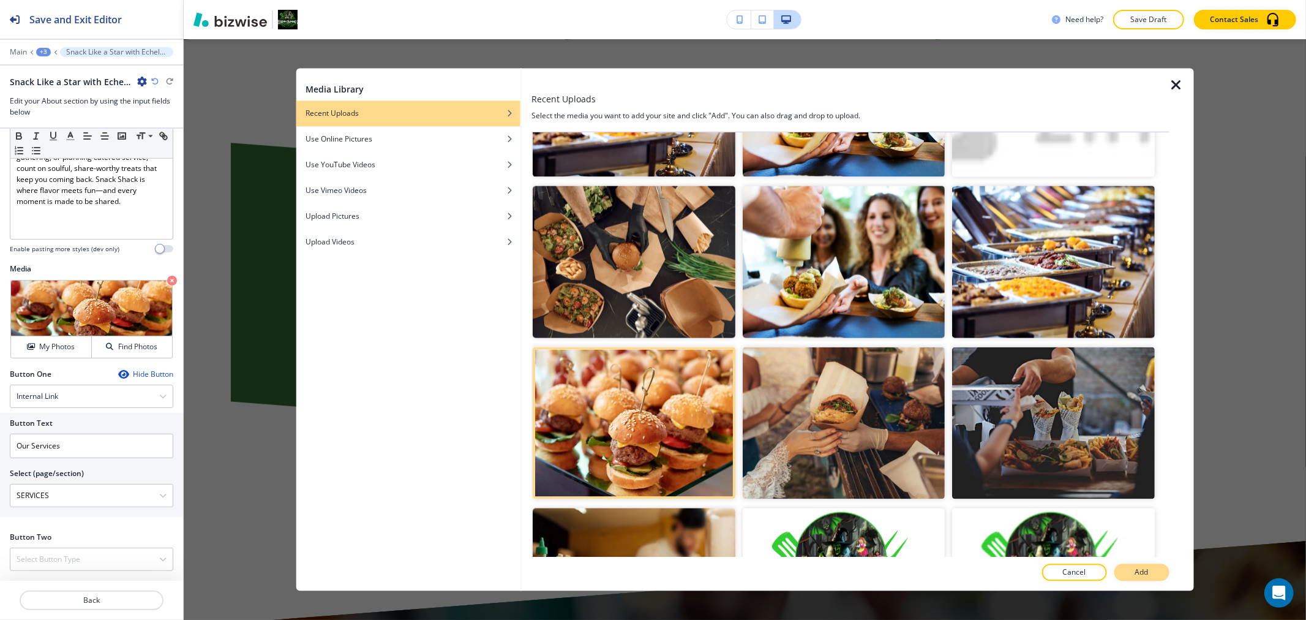
click at [1155, 574] on button "Add" at bounding box center [1141, 572] width 55 height 17
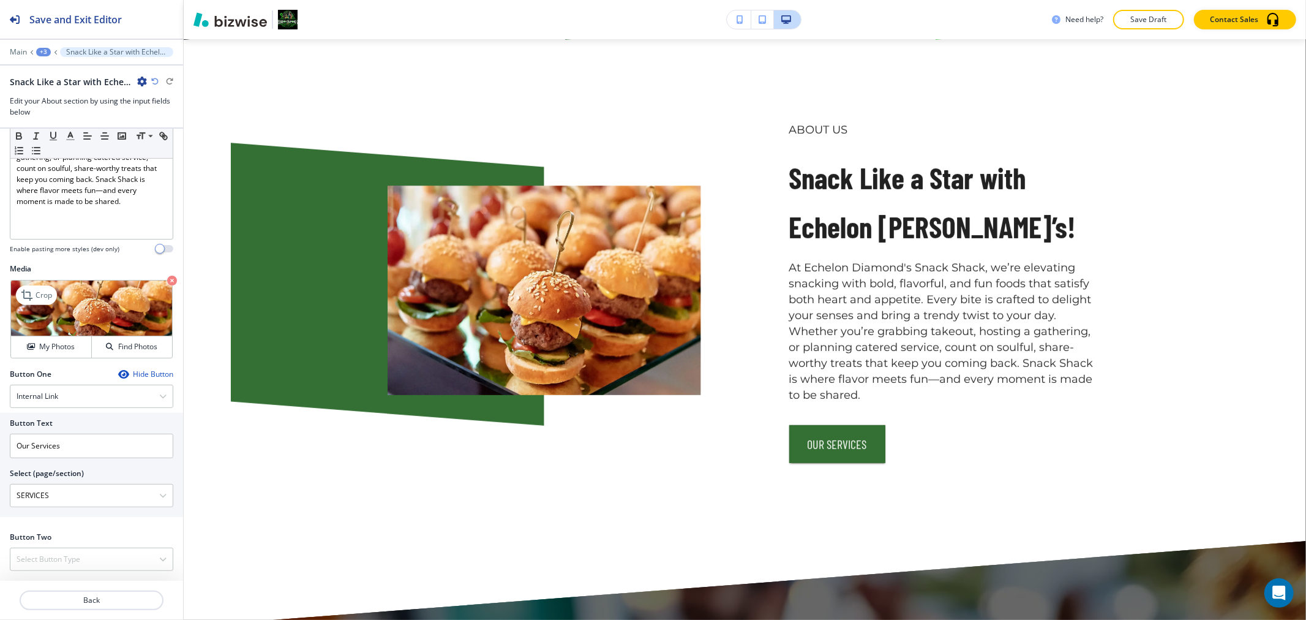
drag, startPoint x: 56, startPoint y: 296, endPoint x: 84, endPoint y: 294, distance: 28.8
click at [56, 296] on div "Crop" at bounding box center [36, 295] width 41 height 20
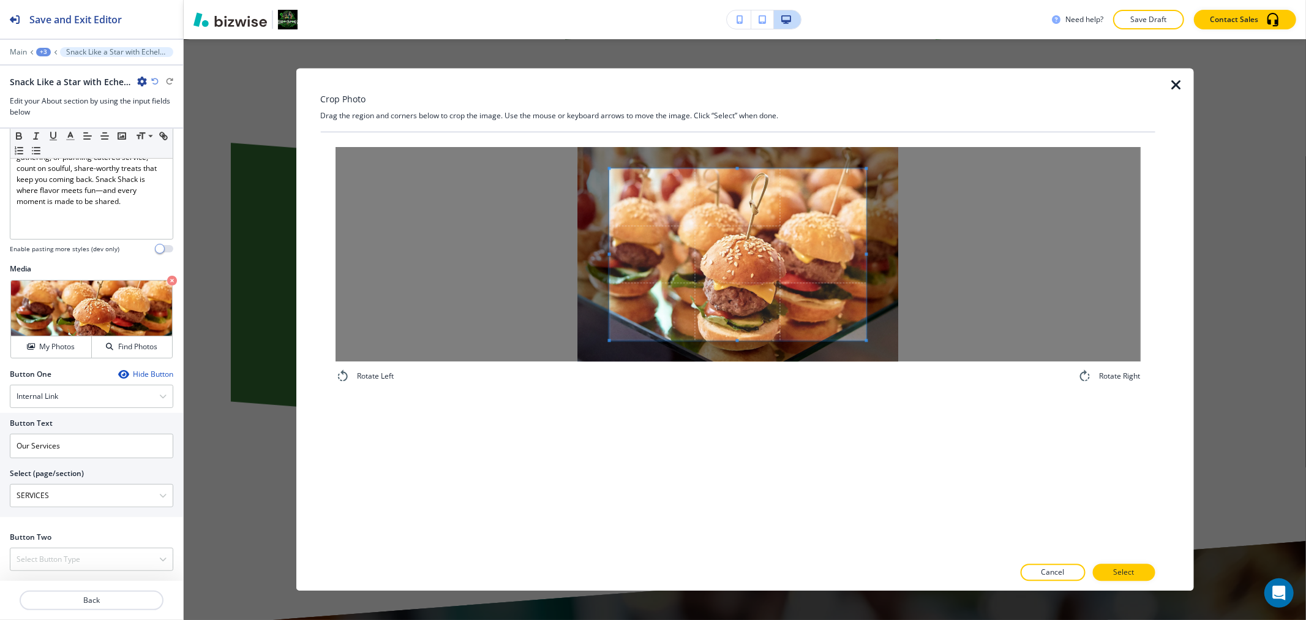
click at [741, 114] on div "Crop Photo Drag the region and corners below to crop the image. Use the mouse o…" at bounding box center [737, 329] width 834 height 522
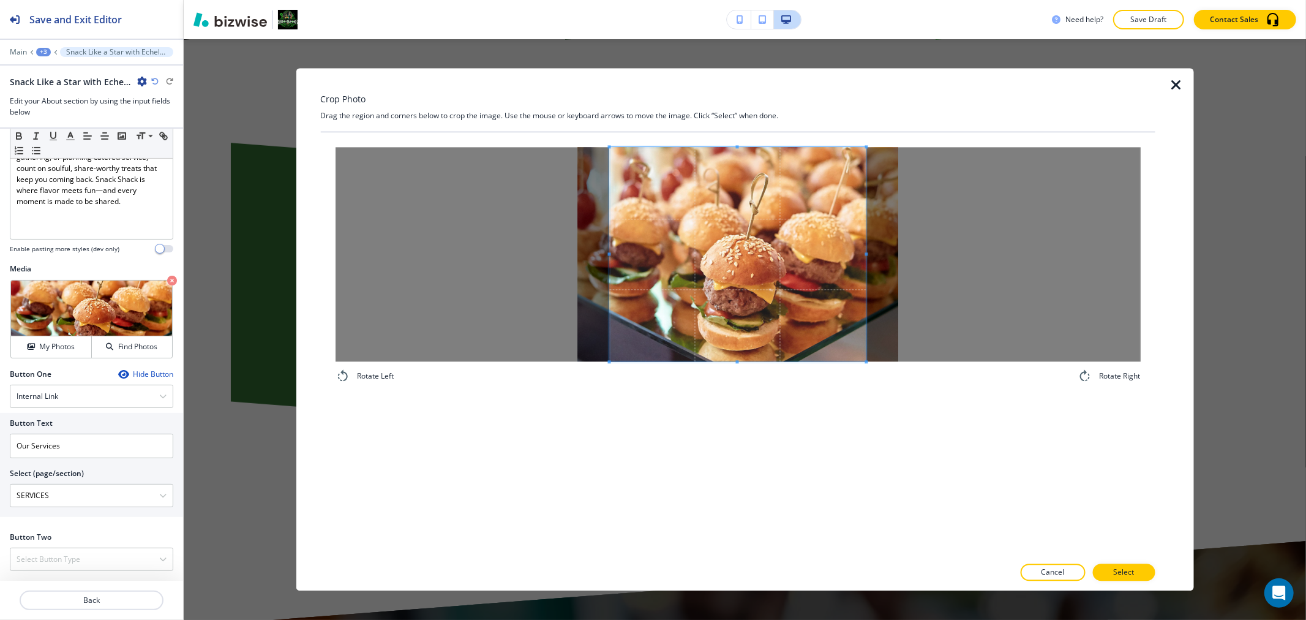
click at [748, 482] on div "Rotate Left Rotate Right" at bounding box center [737, 344] width 834 height 424
click at [1126, 575] on p "Select" at bounding box center [1123, 572] width 21 height 11
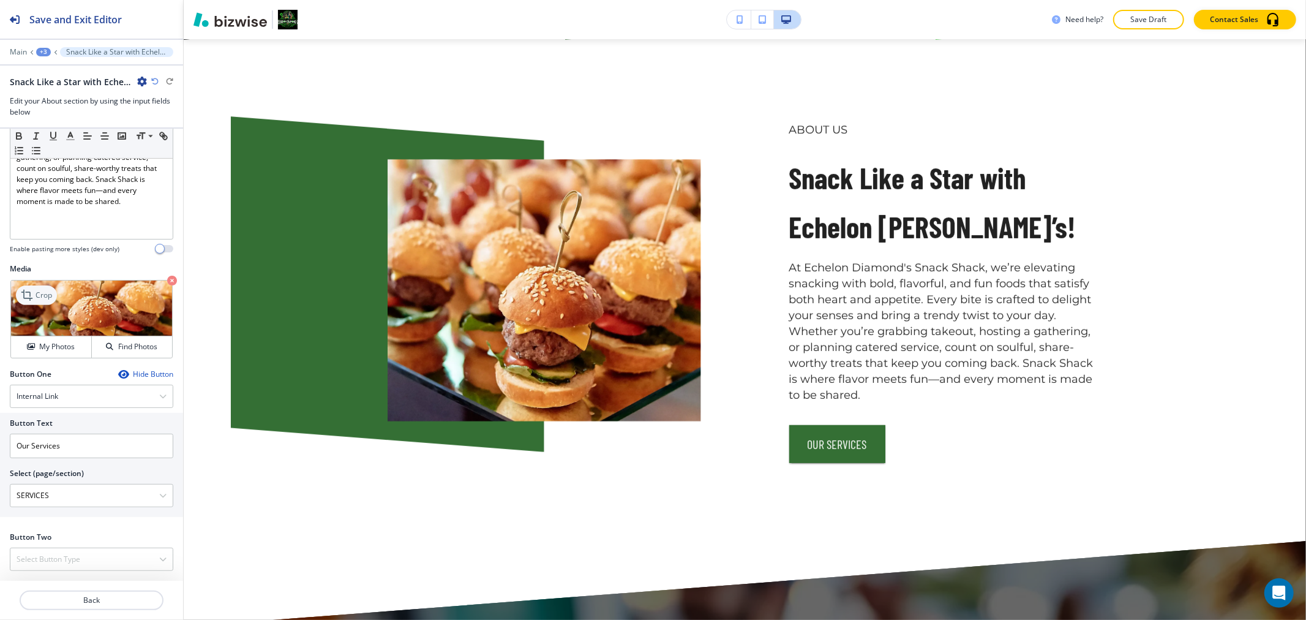
click at [37, 296] on p "Crop" at bounding box center [44, 295] width 17 height 11
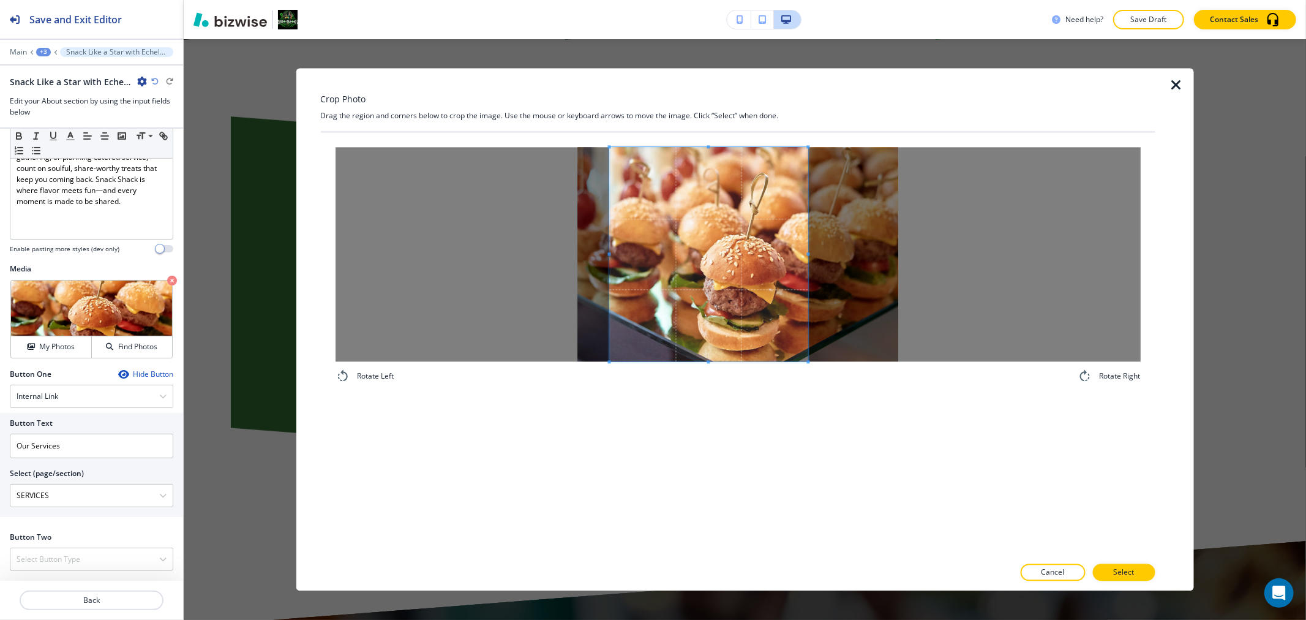
click at [806, 250] on div at bounding box center [708, 254] width 199 height 214
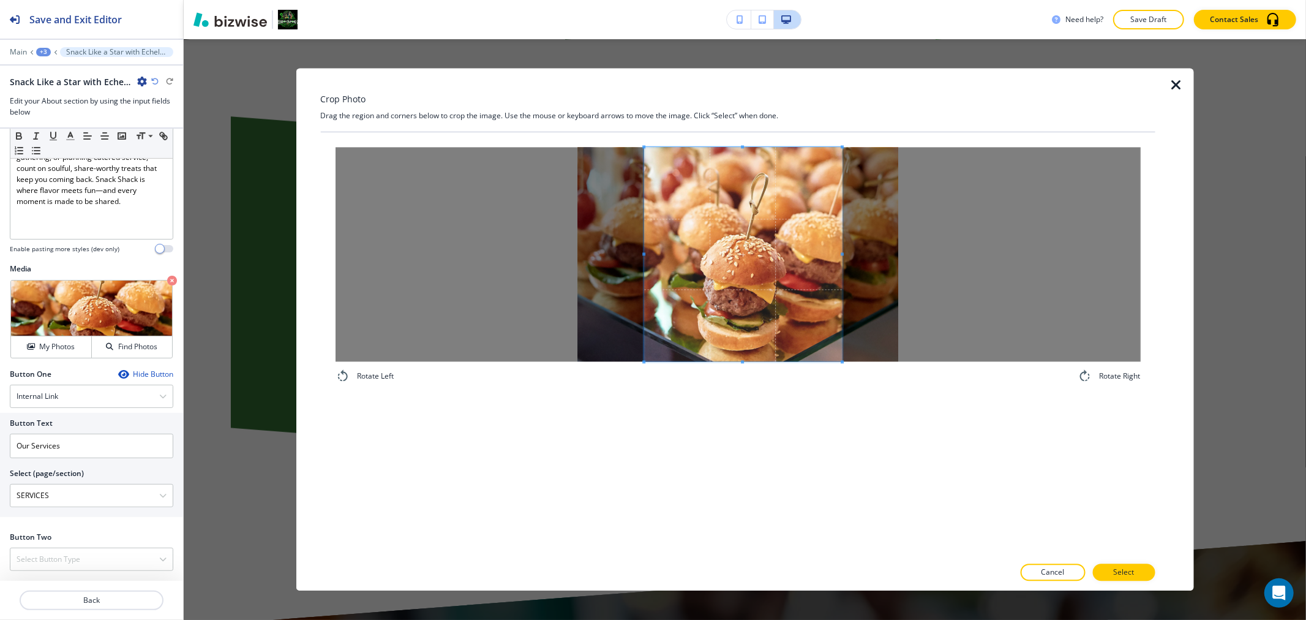
click at [765, 269] on span at bounding box center [743, 254] width 198 height 214
click at [1108, 570] on button "Select" at bounding box center [1123, 572] width 62 height 17
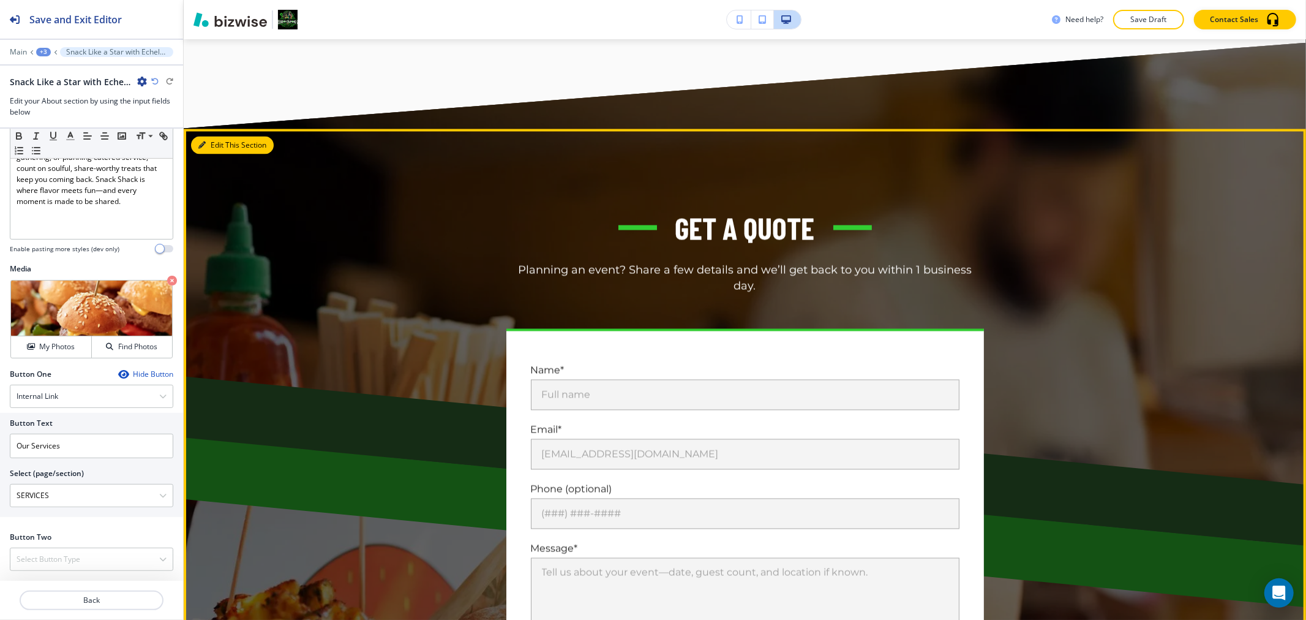
click at [215, 144] on button "Edit This Section" at bounding box center [232, 146] width 83 height 18
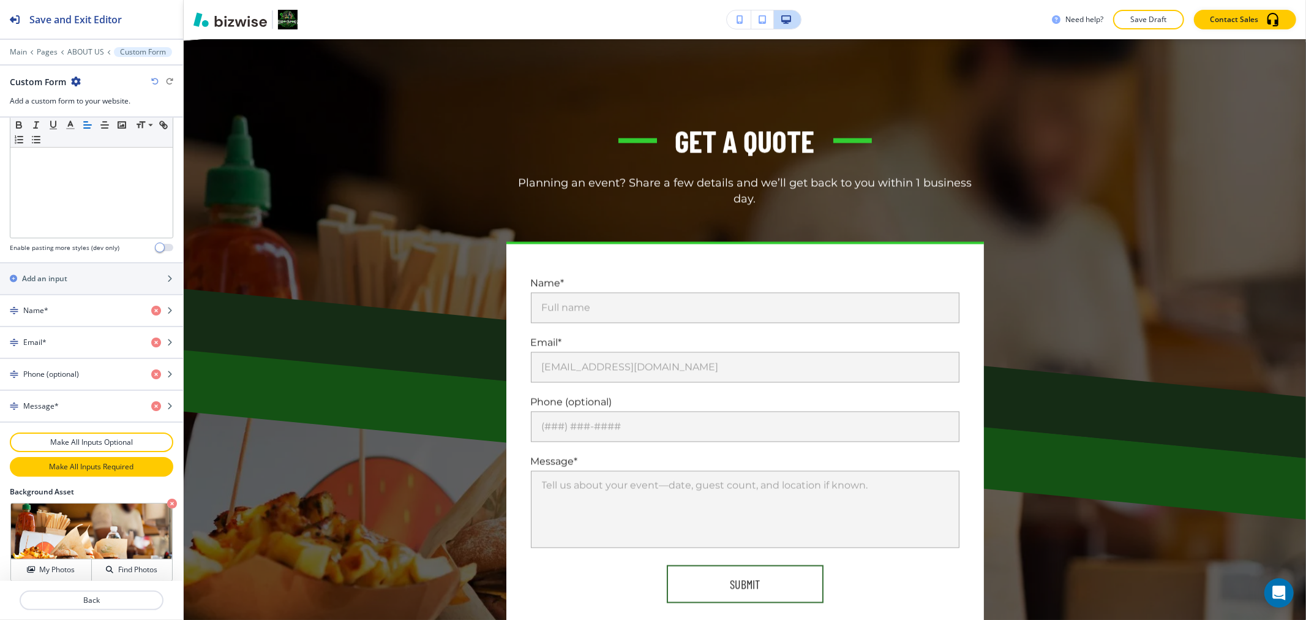
scroll to position [514, 0]
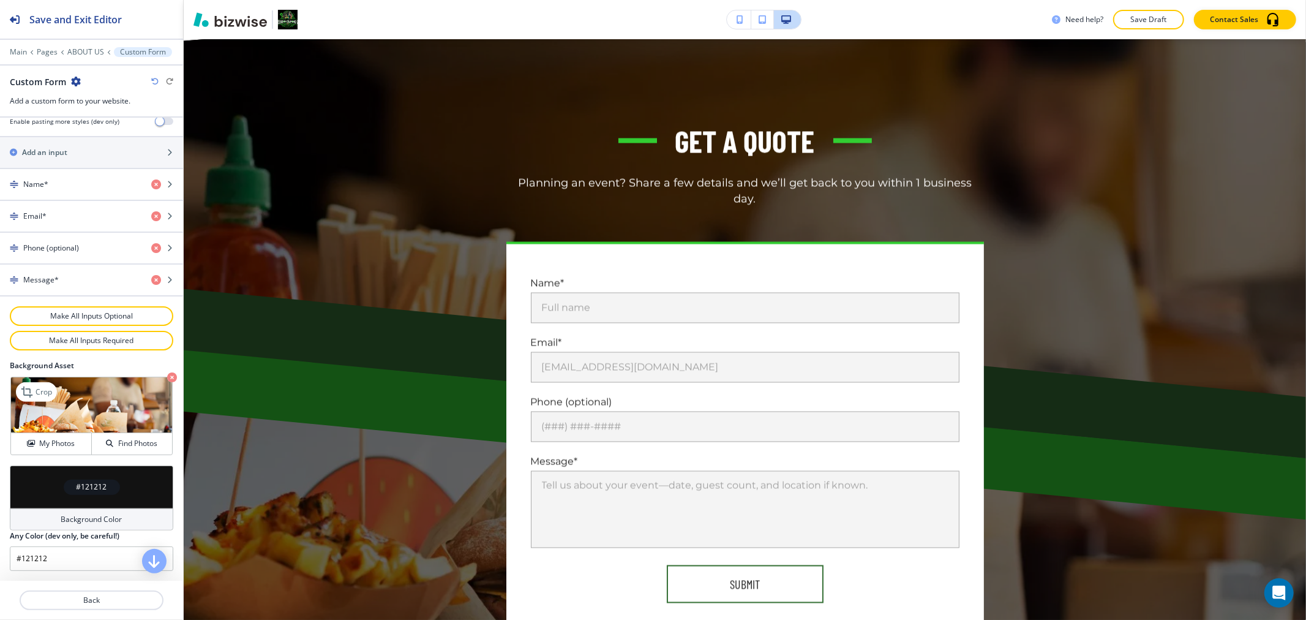
drag, startPoint x: 163, startPoint y: 377, endPoint x: 141, endPoint y: 383, distance: 23.5
click at [167, 377] on icon "button" at bounding box center [172, 377] width 10 height 10
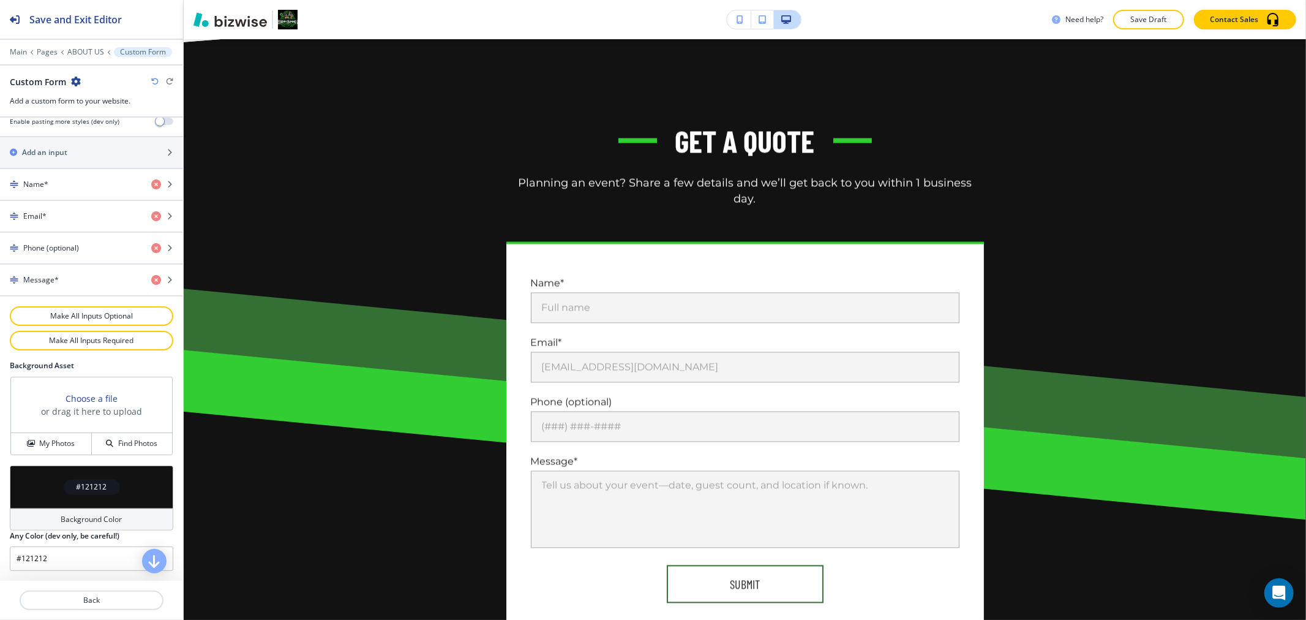
click at [89, 527] on div "Background Color" at bounding box center [91, 519] width 163 height 22
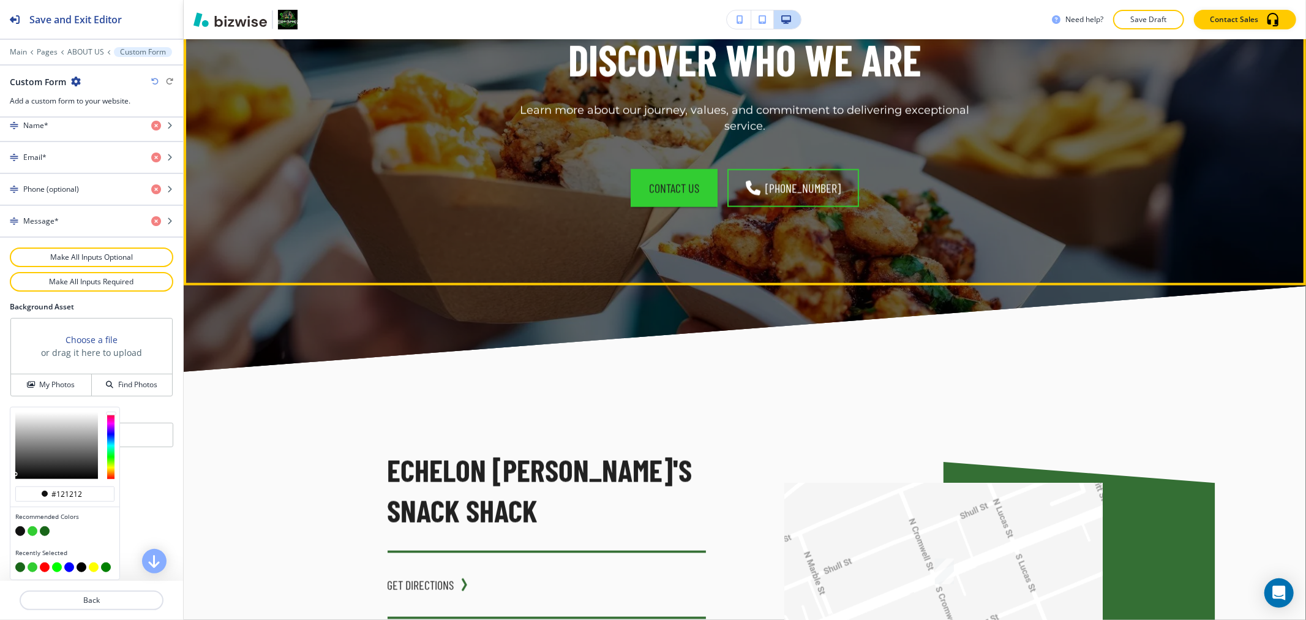
scroll to position [1521, 0]
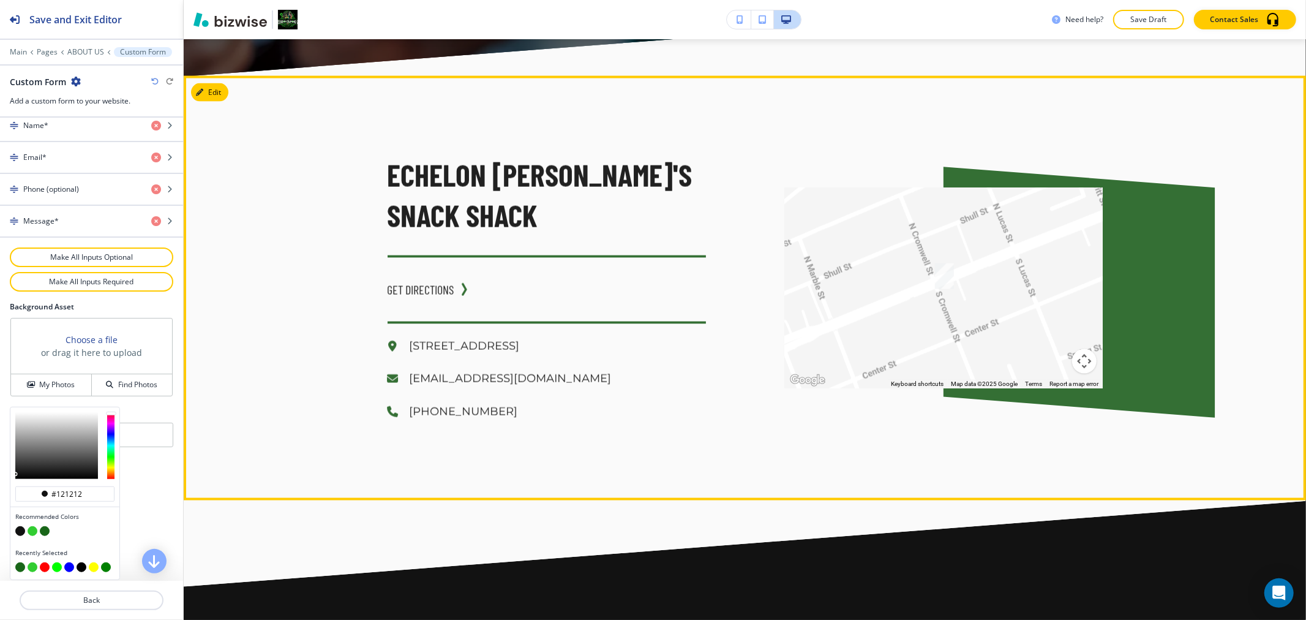
click at [225, 97] on div "Echelon Diamond's Snack Shack GET DIRECTIONS 735 Meeting St. West Columbia SC d…" at bounding box center [745, 288] width 1122 height 424
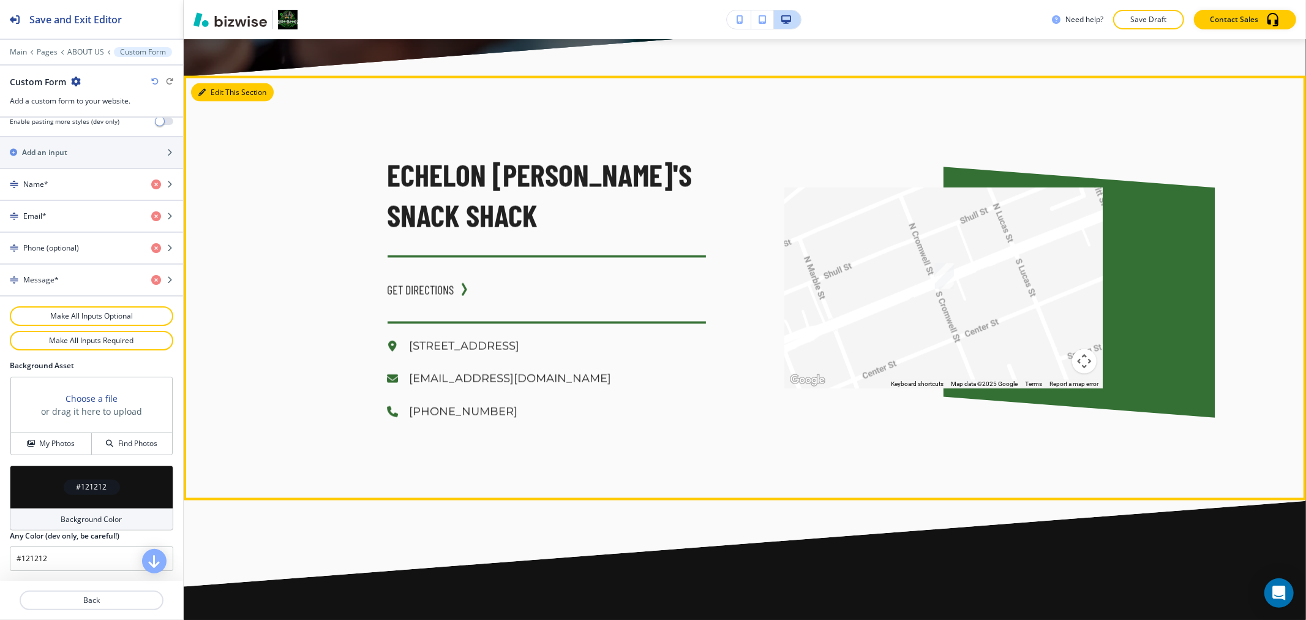
click at [215, 86] on button "Edit This Section" at bounding box center [232, 92] width 83 height 18
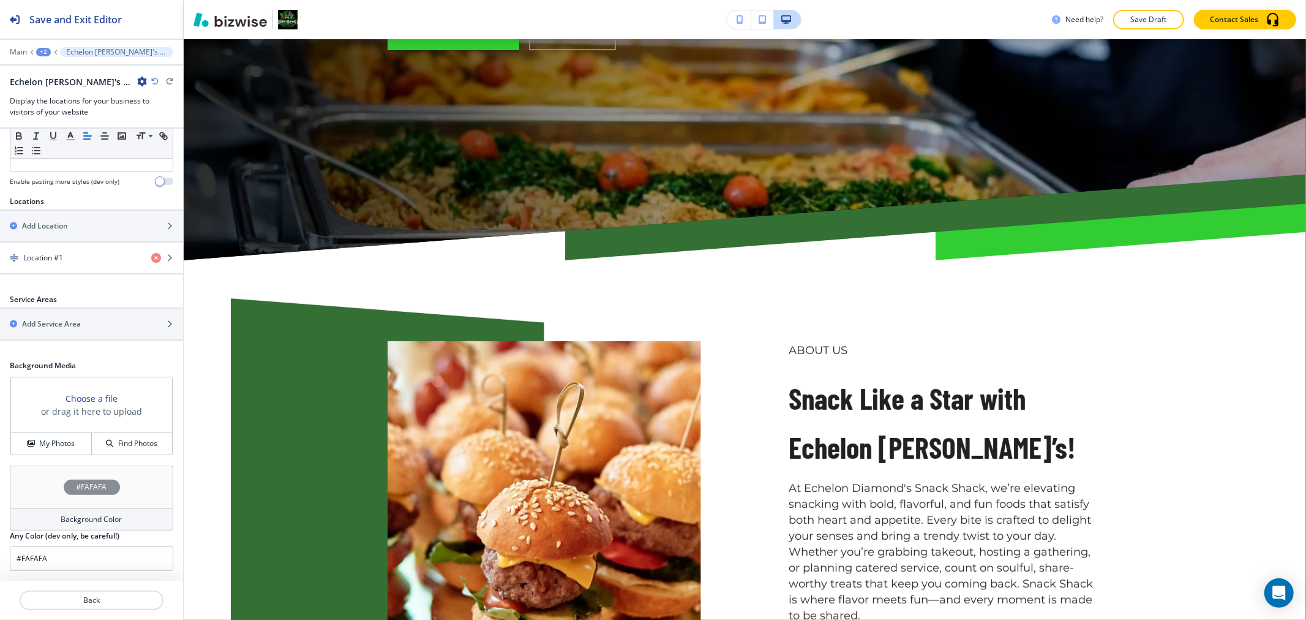
scroll to position [331, 0]
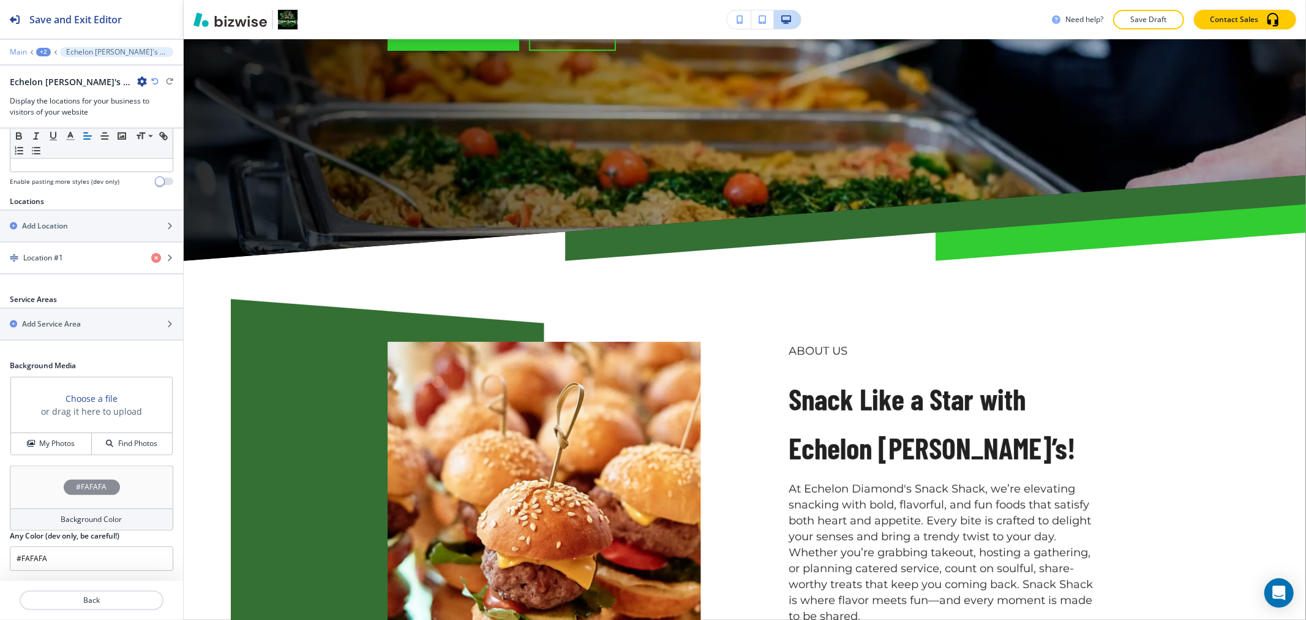
click at [21, 52] on p "Main" at bounding box center [18, 52] width 17 height 9
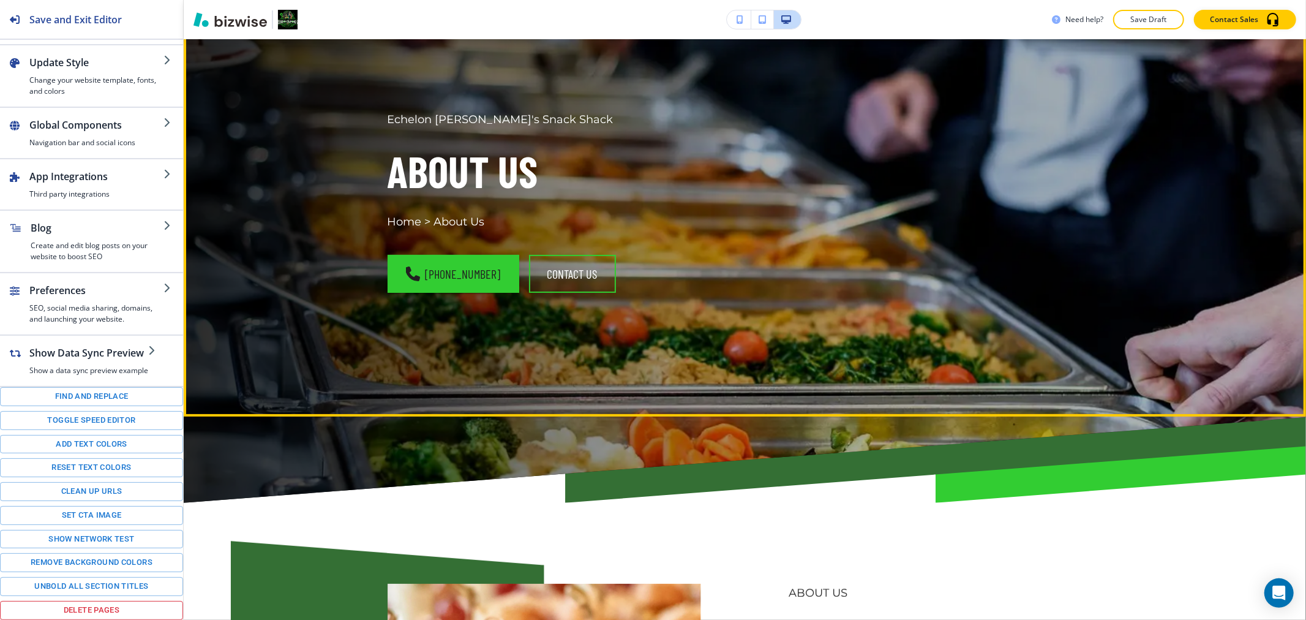
scroll to position [0, 0]
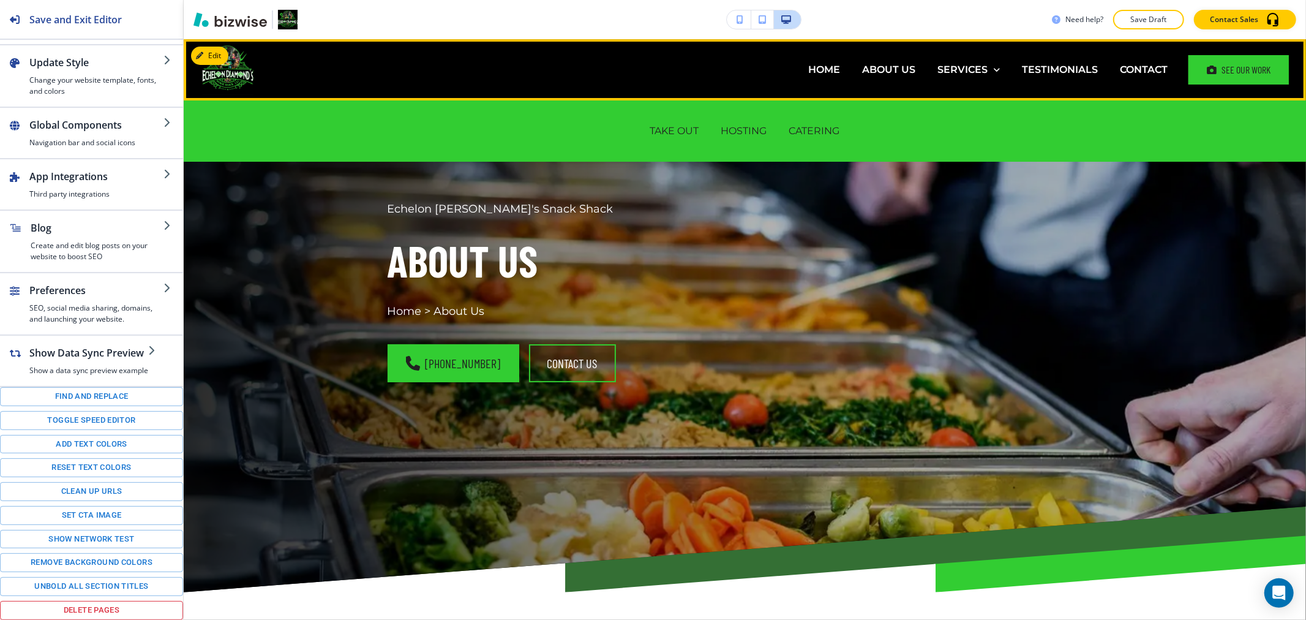
click at [816, 78] on div "HOME" at bounding box center [824, 69] width 54 height 49
click at [797, 67] on div "HOME" at bounding box center [824, 69] width 54 height 14
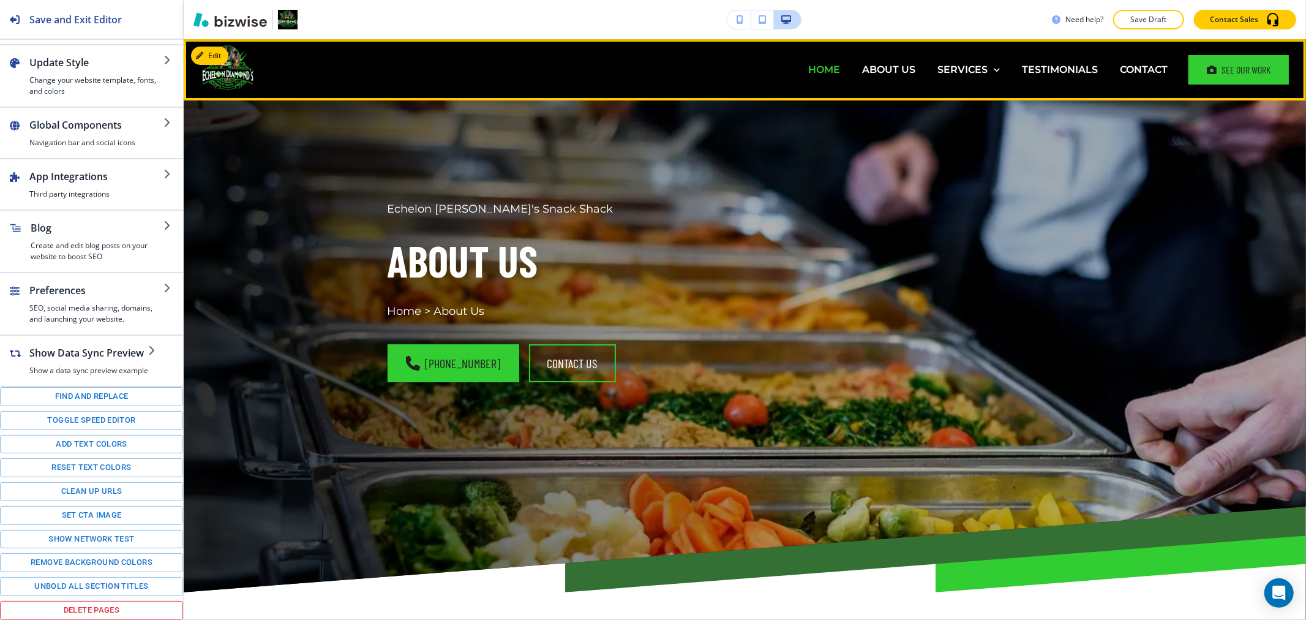
click at [815, 66] on p "HOME" at bounding box center [824, 69] width 32 height 14
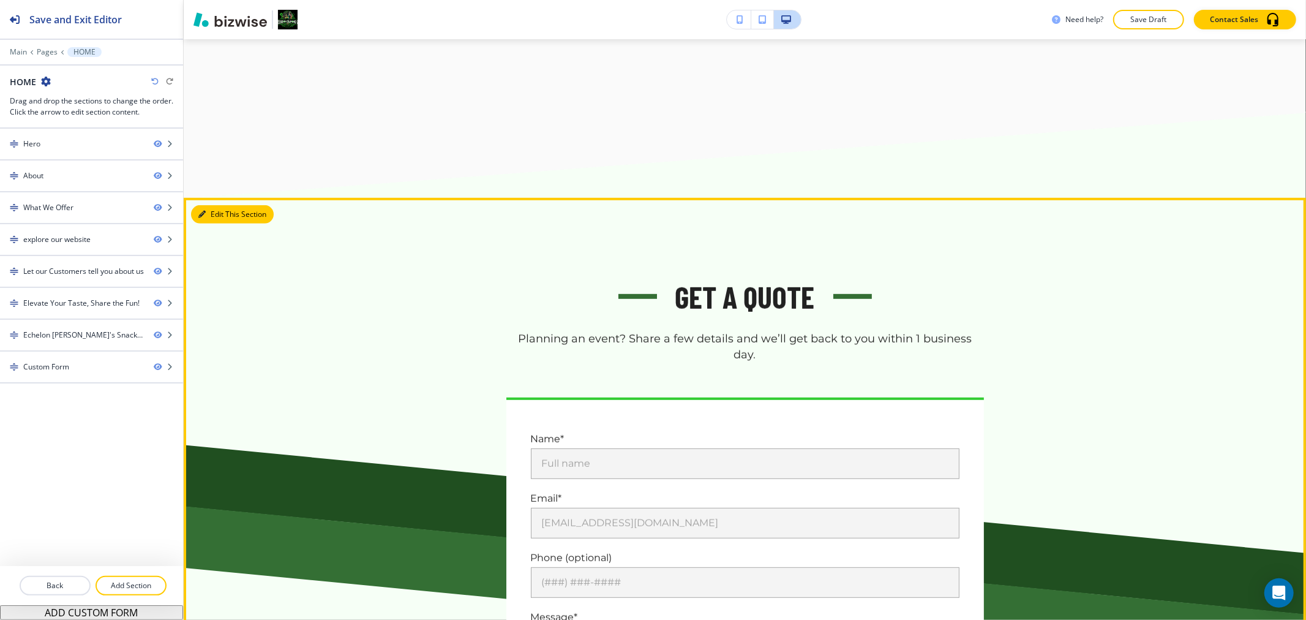
click at [222, 213] on button "Edit This Section" at bounding box center [232, 214] width 83 height 18
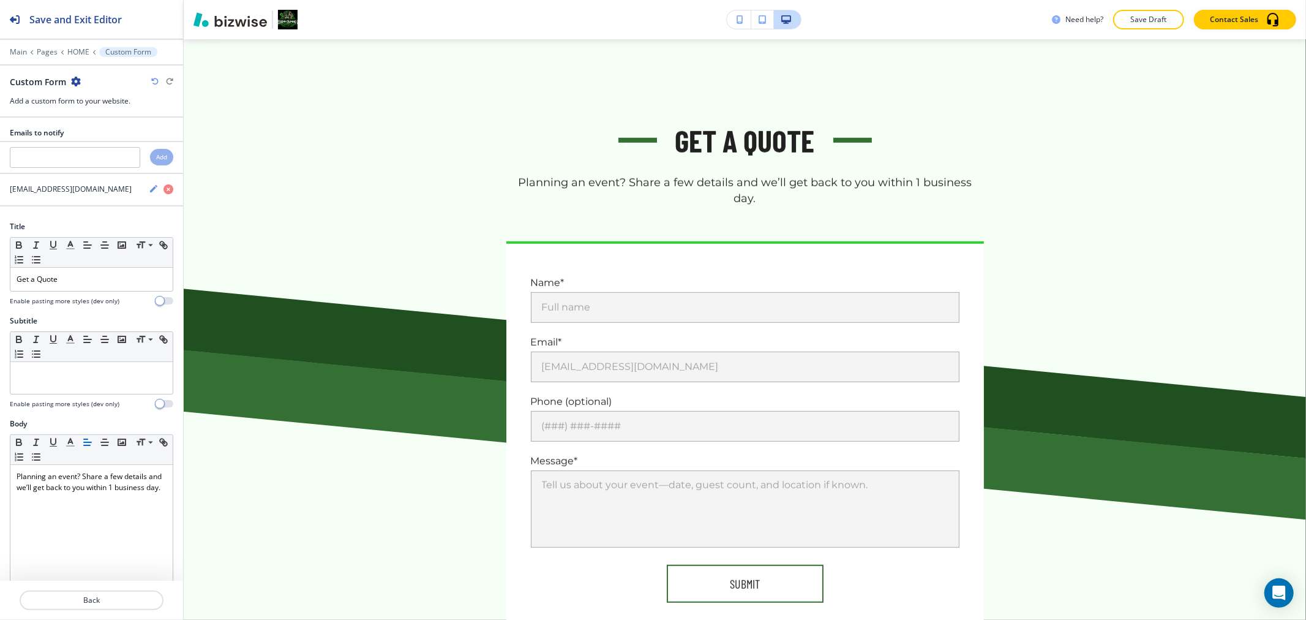
scroll to position [514, 0]
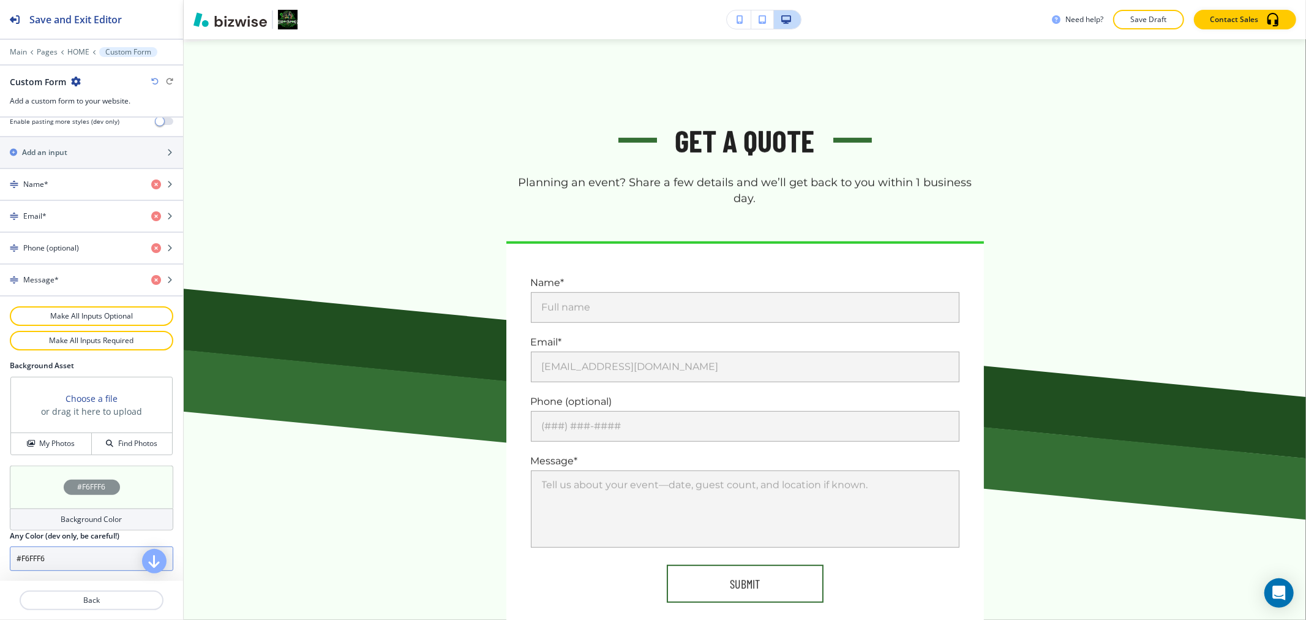
click at [99, 552] on input "#F6FFF6" at bounding box center [91, 558] width 163 height 24
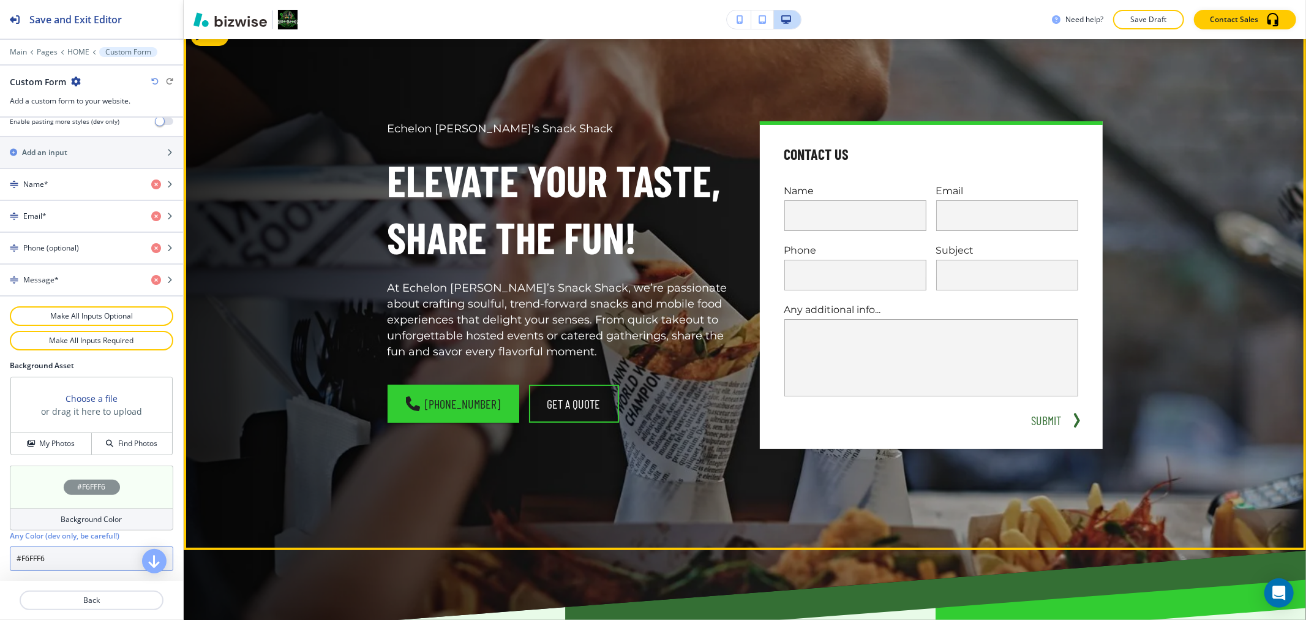
scroll to position [0, 0]
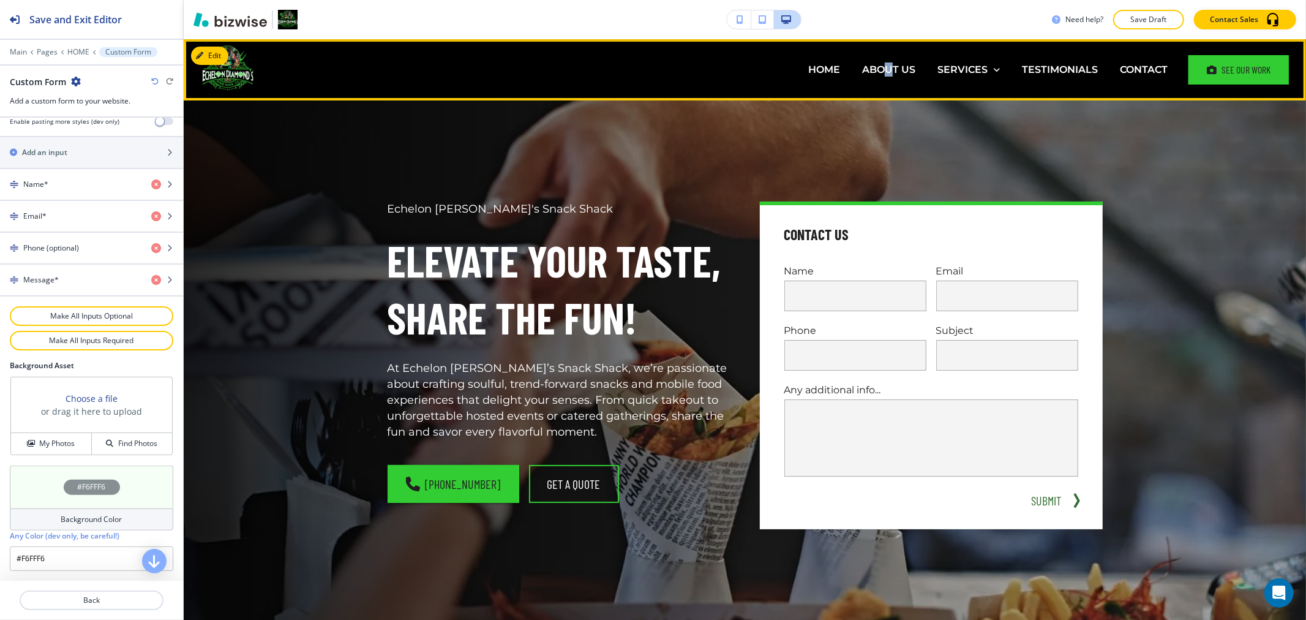
click at [880, 61] on div "ABOUT US" at bounding box center [888, 69] width 75 height 49
click at [878, 66] on p "ABOUT US" at bounding box center [888, 69] width 53 height 14
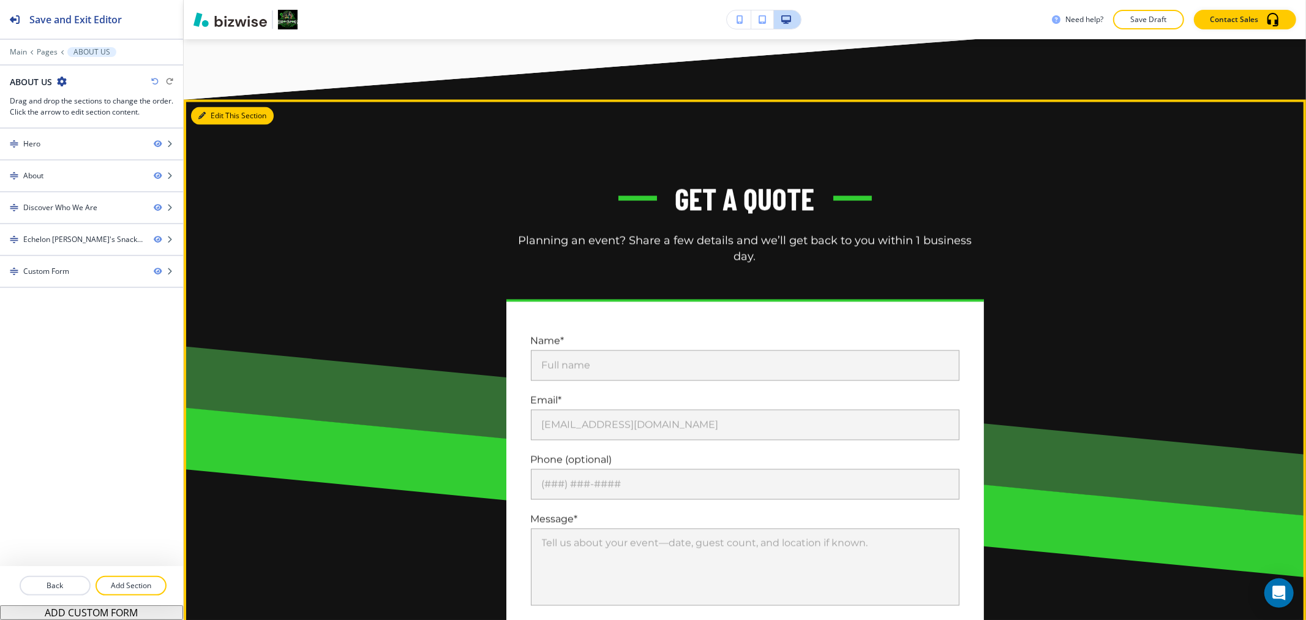
click at [220, 111] on button "Edit This Section" at bounding box center [232, 116] width 83 height 18
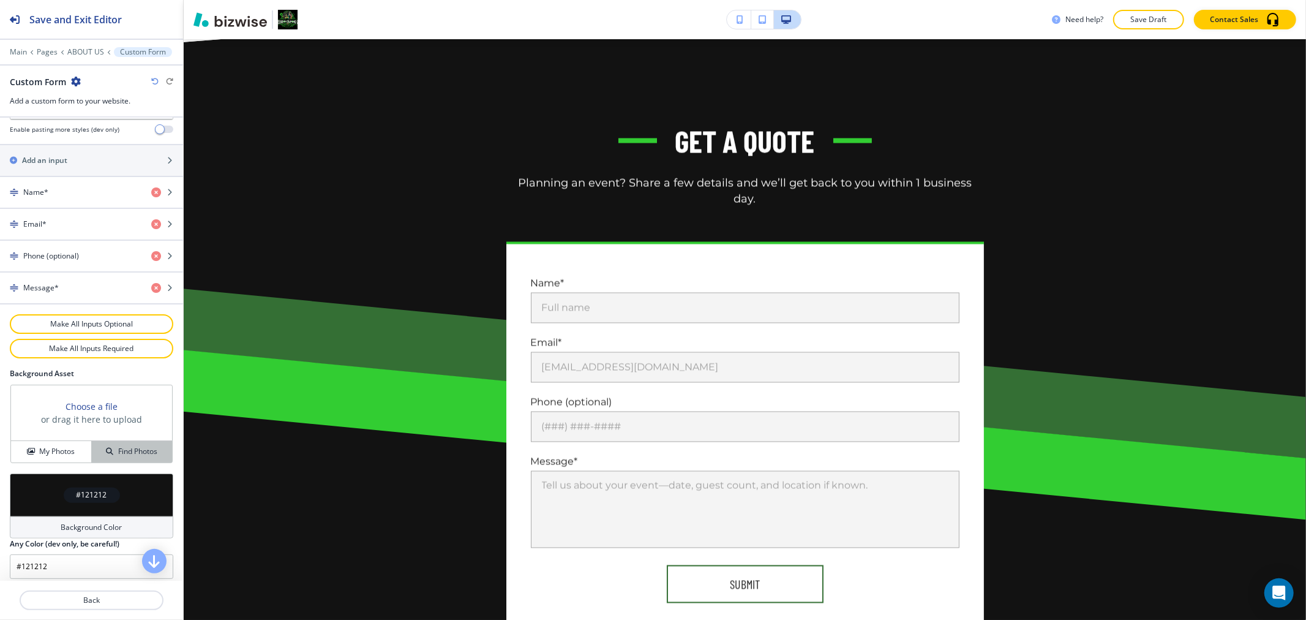
scroll to position [514, 0]
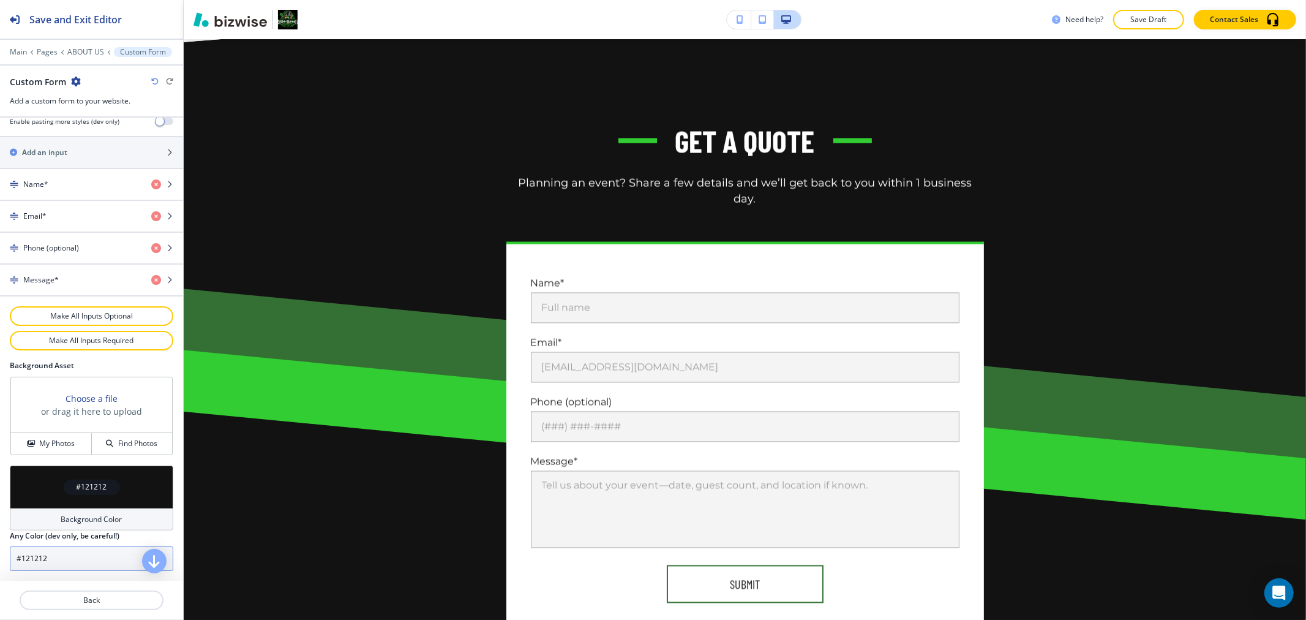
click at [71, 556] on input "#121212" at bounding box center [91, 558] width 163 height 24
paste input "F6FFF6"
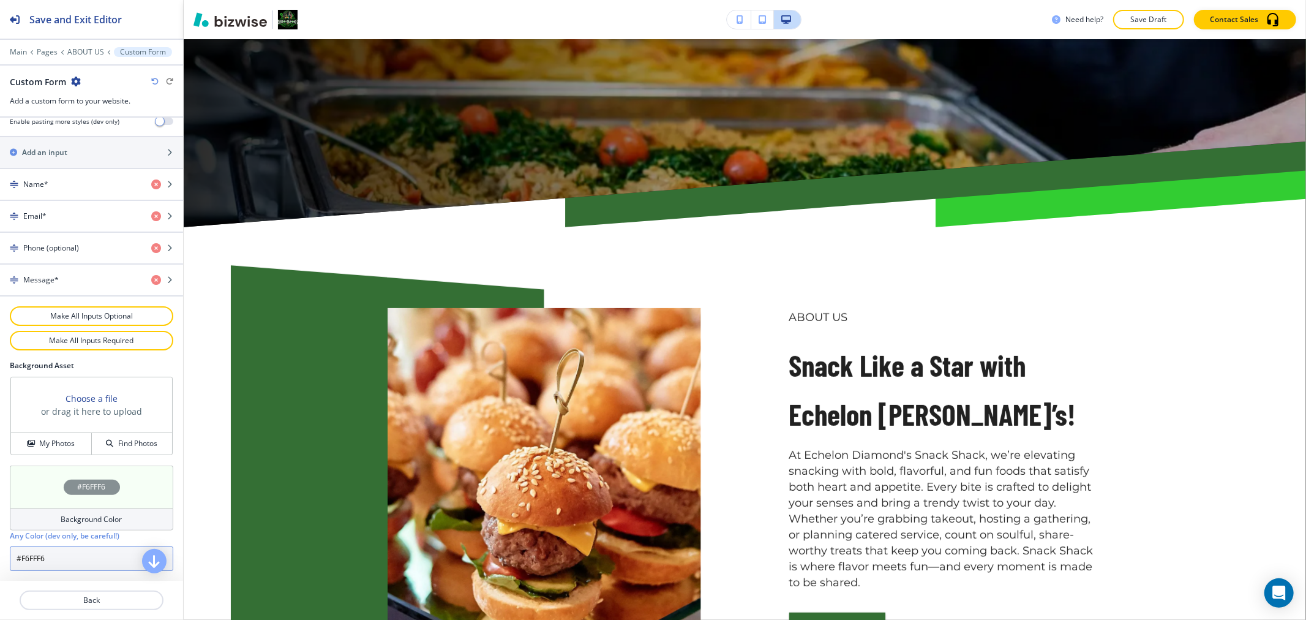
scroll to position [0, 0]
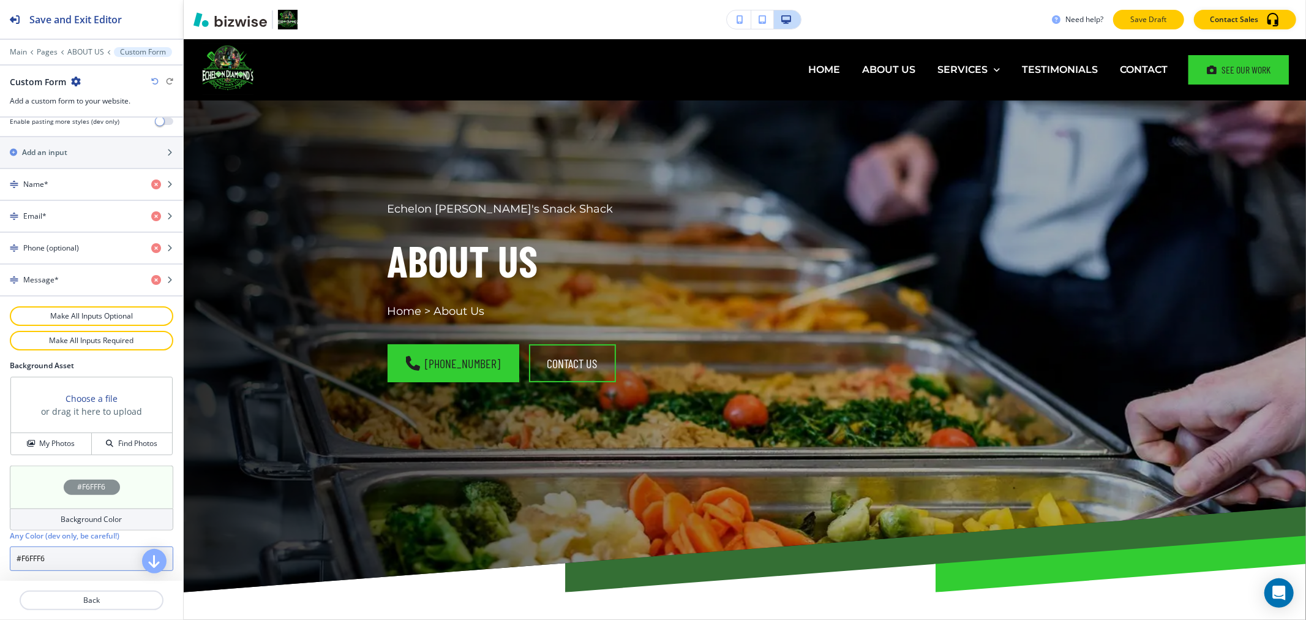
type input "#F6FFF6"
click at [1155, 24] on p "Save Draft" at bounding box center [1148, 19] width 39 height 11
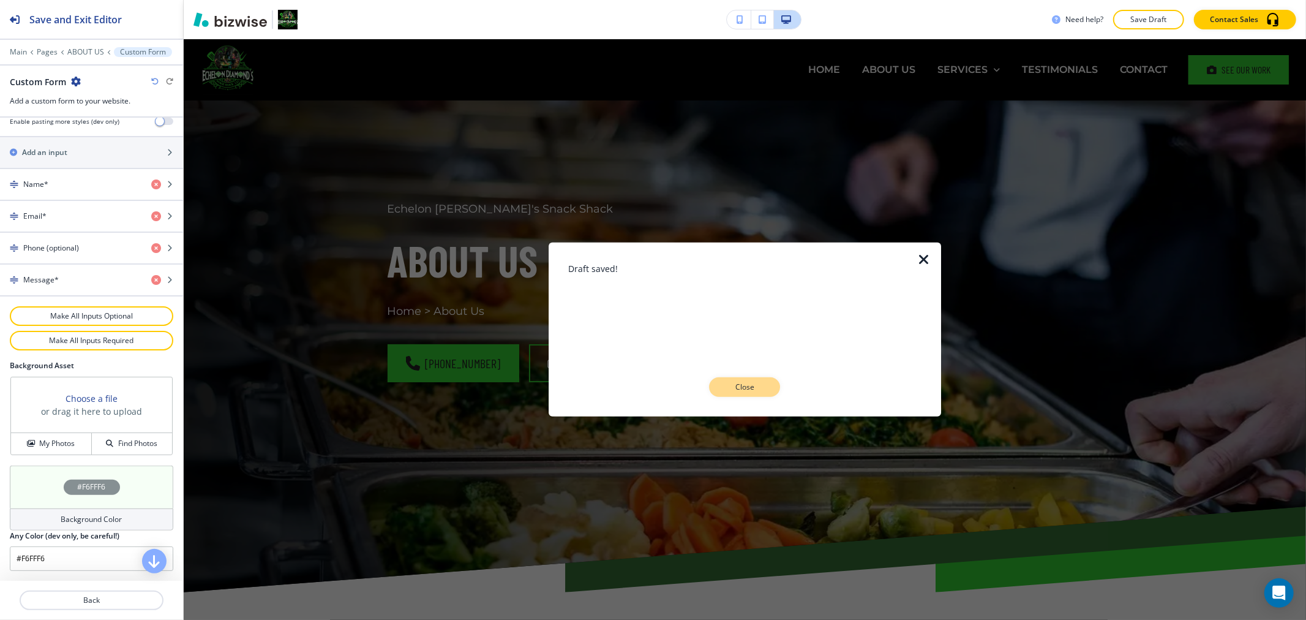
click at [761, 380] on button "Close" at bounding box center [744, 387] width 71 height 20
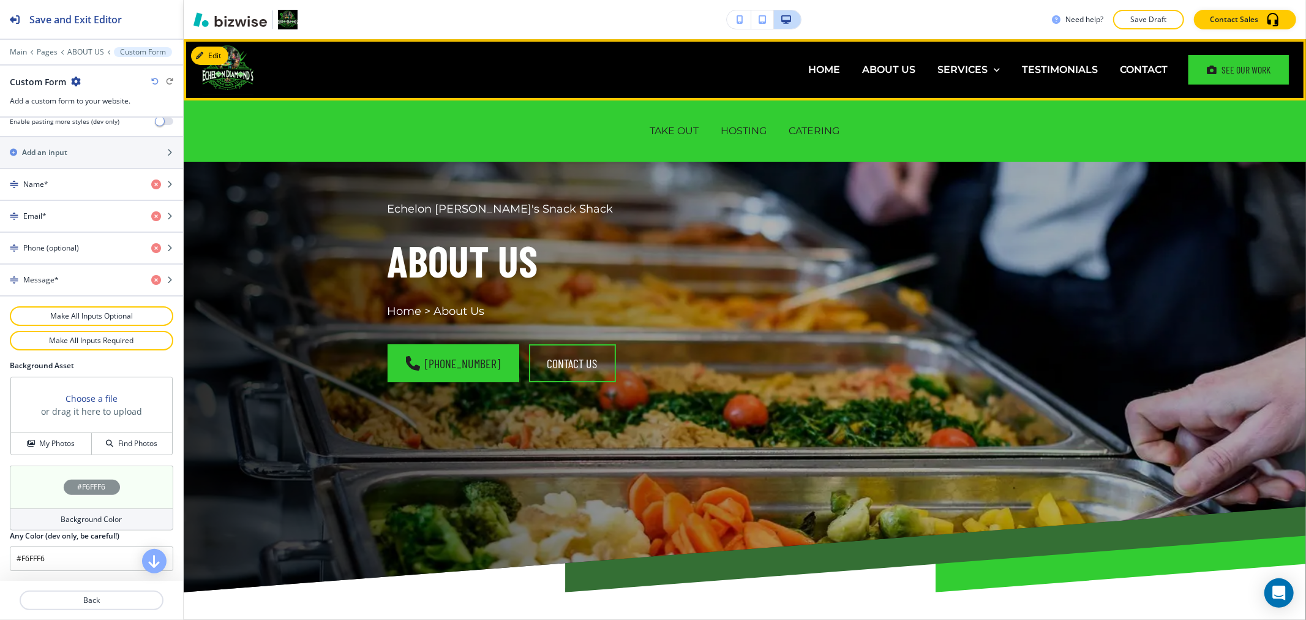
click at [959, 62] on div "SERVICES TAKE OUT HOSTING CATERING" at bounding box center [968, 69] width 84 height 49
click at [670, 127] on p "TAKE OUT" at bounding box center [674, 131] width 49 height 14
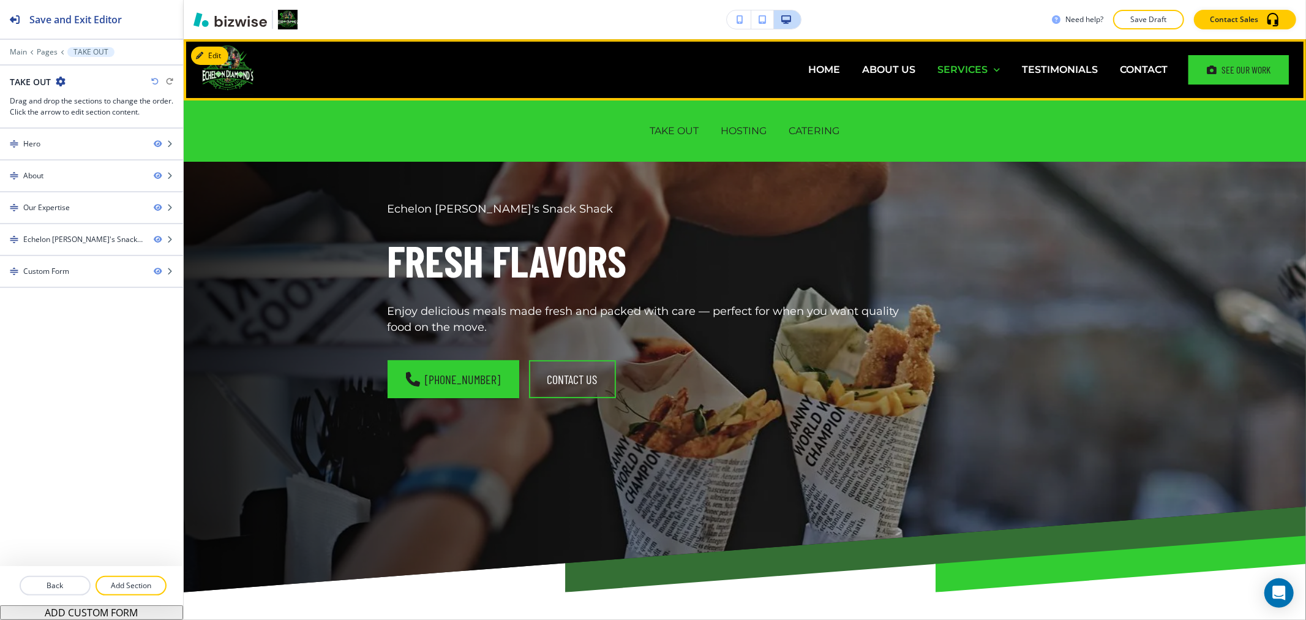
click at [951, 71] on p "SERVICES" at bounding box center [962, 69] width 50 height 14
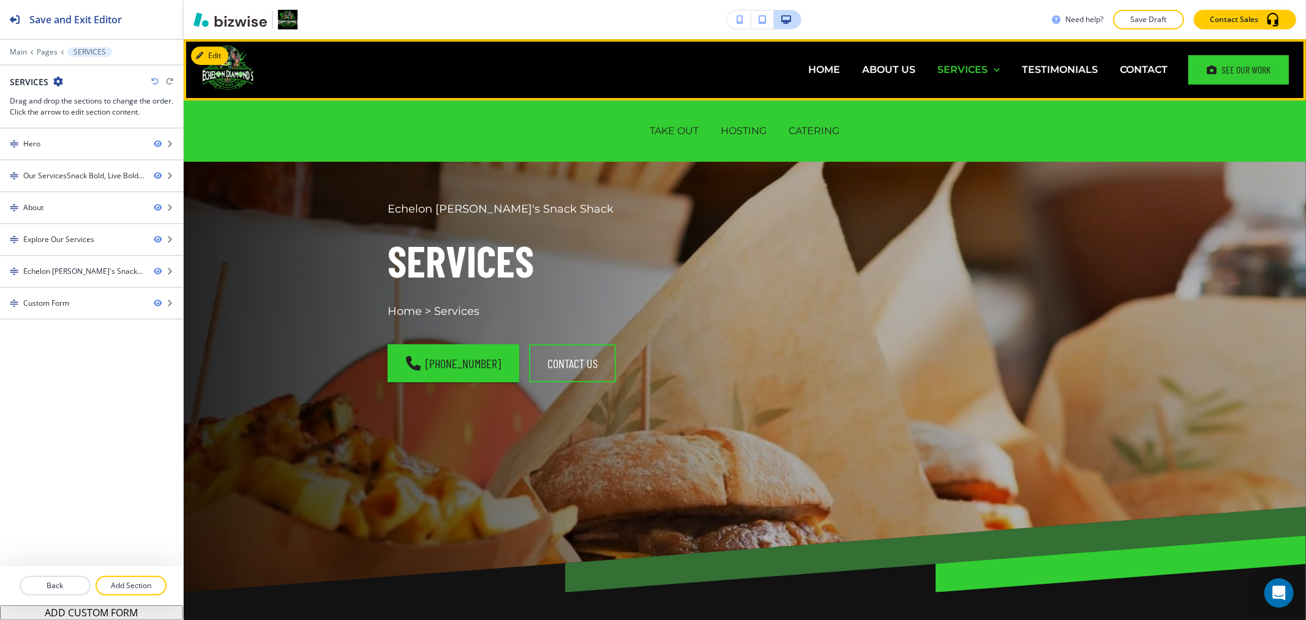
click at [951, 70] on p "SERVICES" at bounding box center [962, 69] width 50 height 14
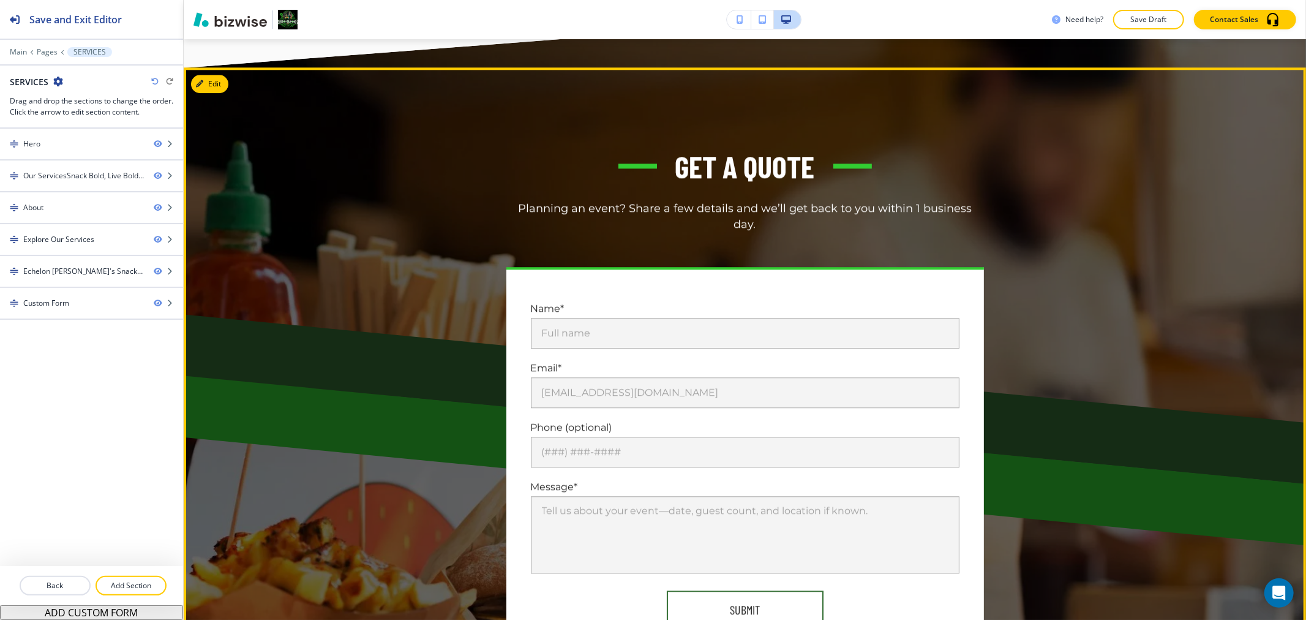
scroll to position [2857, 0]
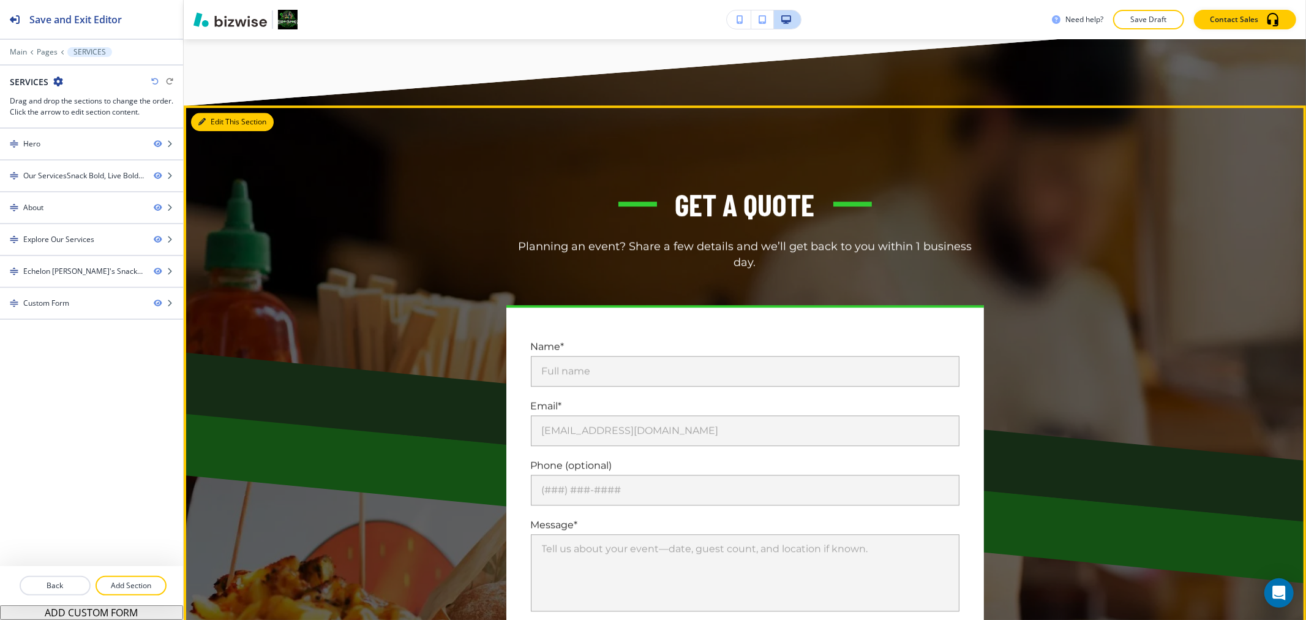
click at [219, 119] on button "Edit This Section" at bounding box center [232, 122] width 83 height 18
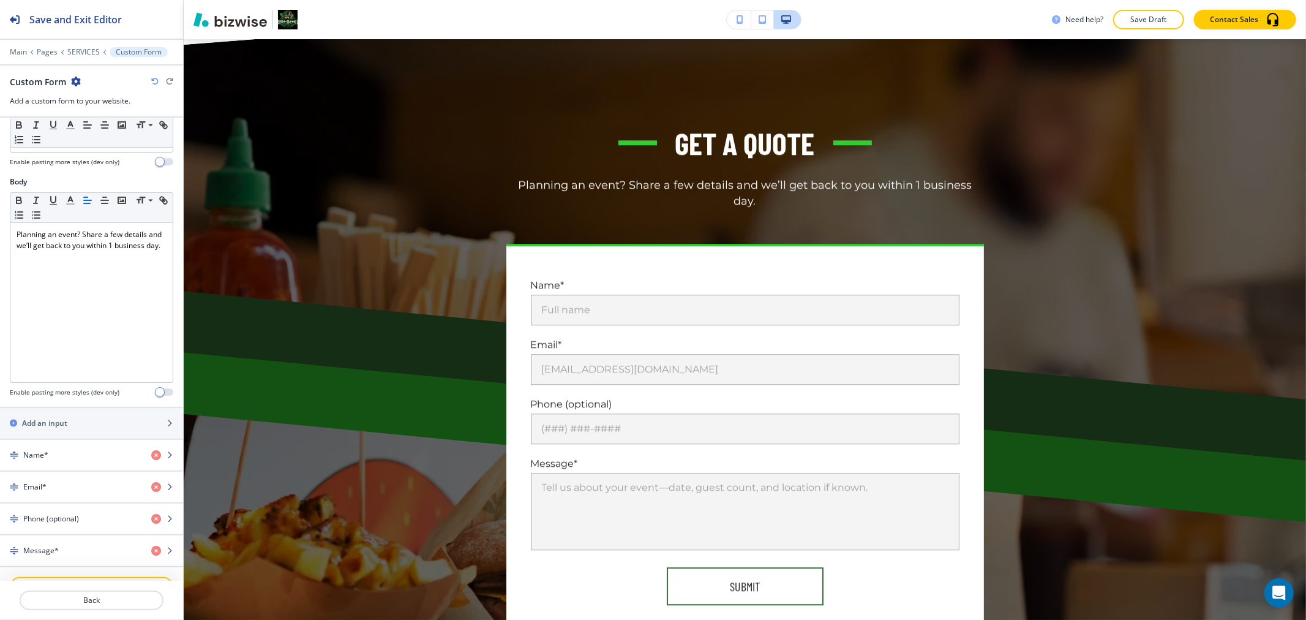
scroll to position [514, 0]
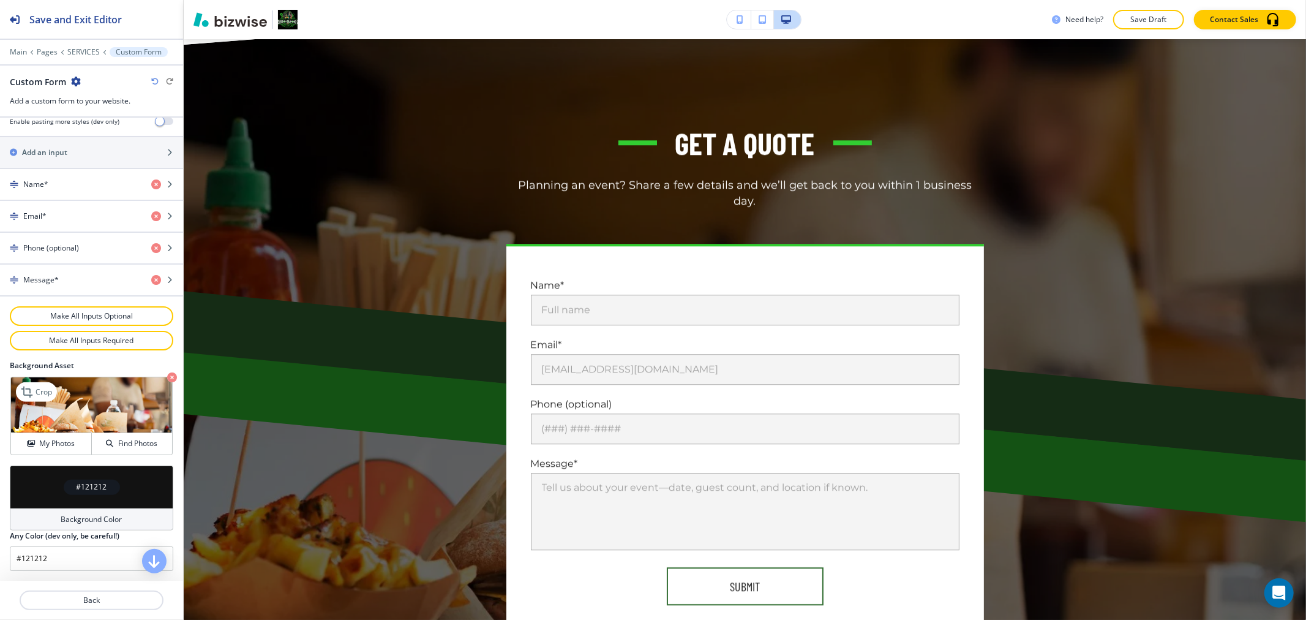
click at [167, 378] on icon "button" at bounding box center [172, 377] width 10 height 10
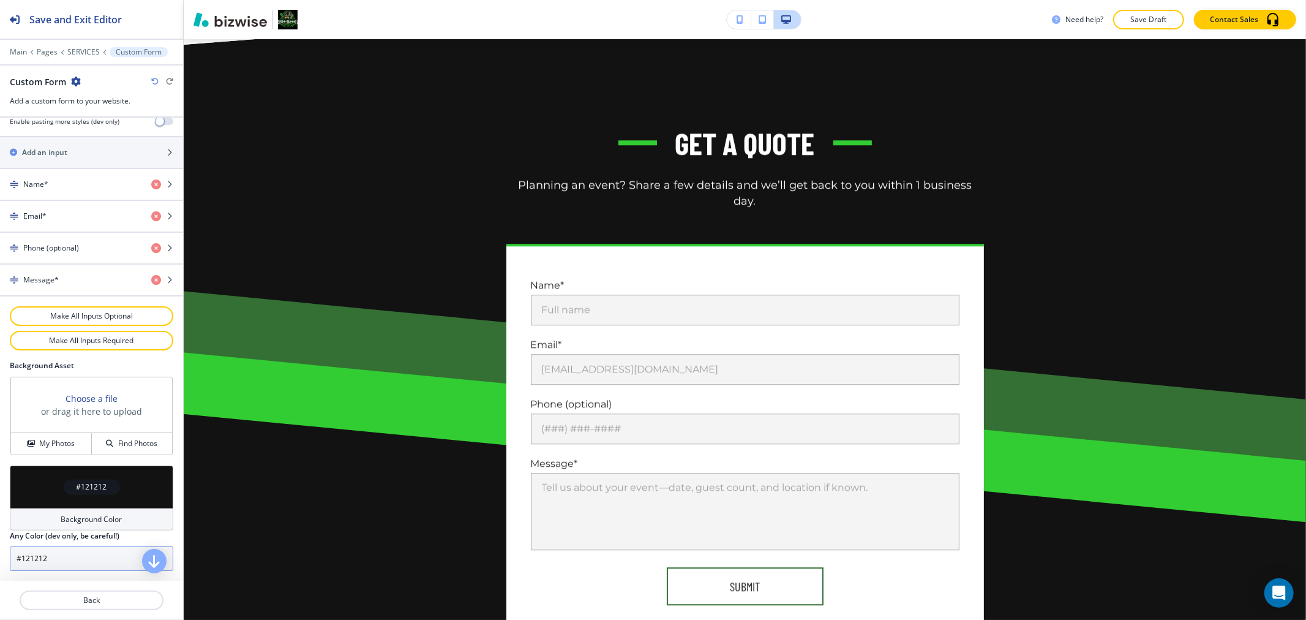
click at [89, 564] on input "#121212" at bounding box center [91, 558] width 163 height 24
paste input "F6FFF6"
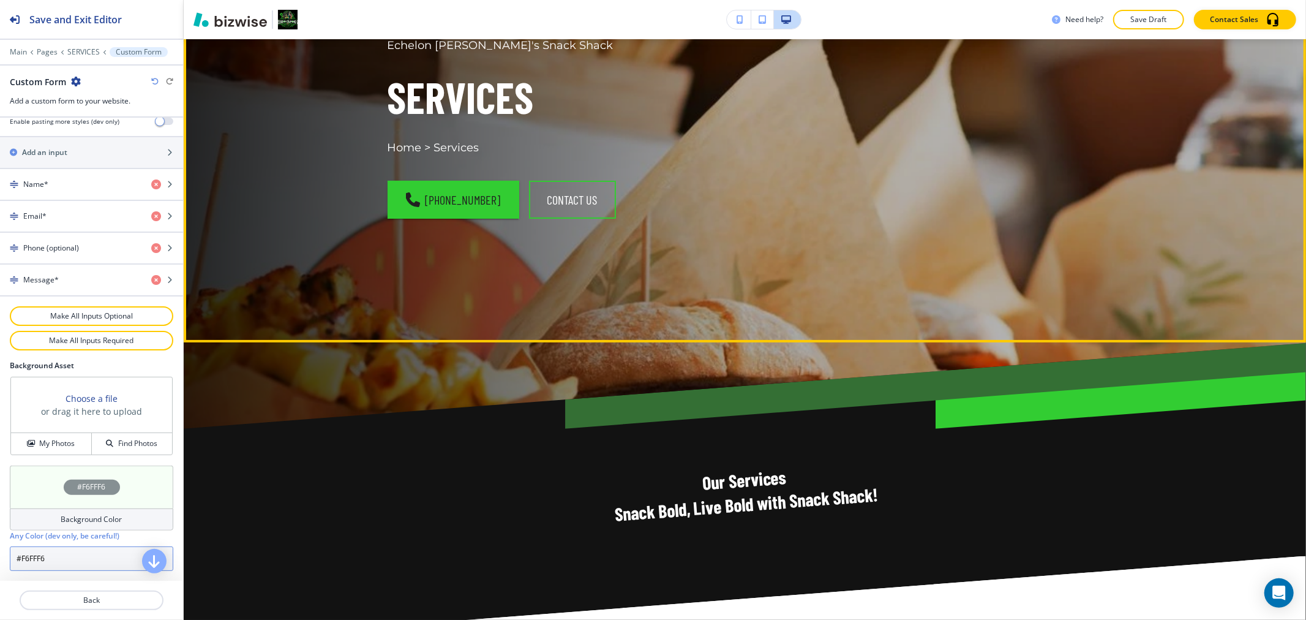
scroll to position [0, 0]
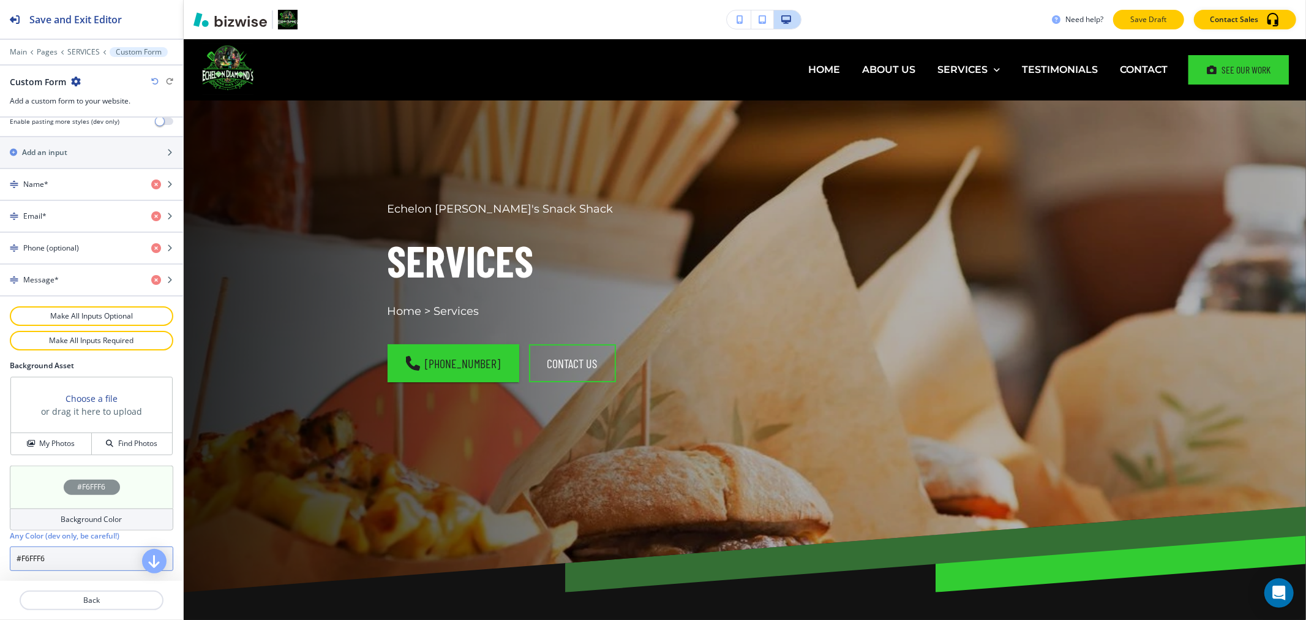
type input "#F6FFF6"
click at [1157, 20] on p "Save Draft" at bounding box center [1148, 19] width 39 height 11
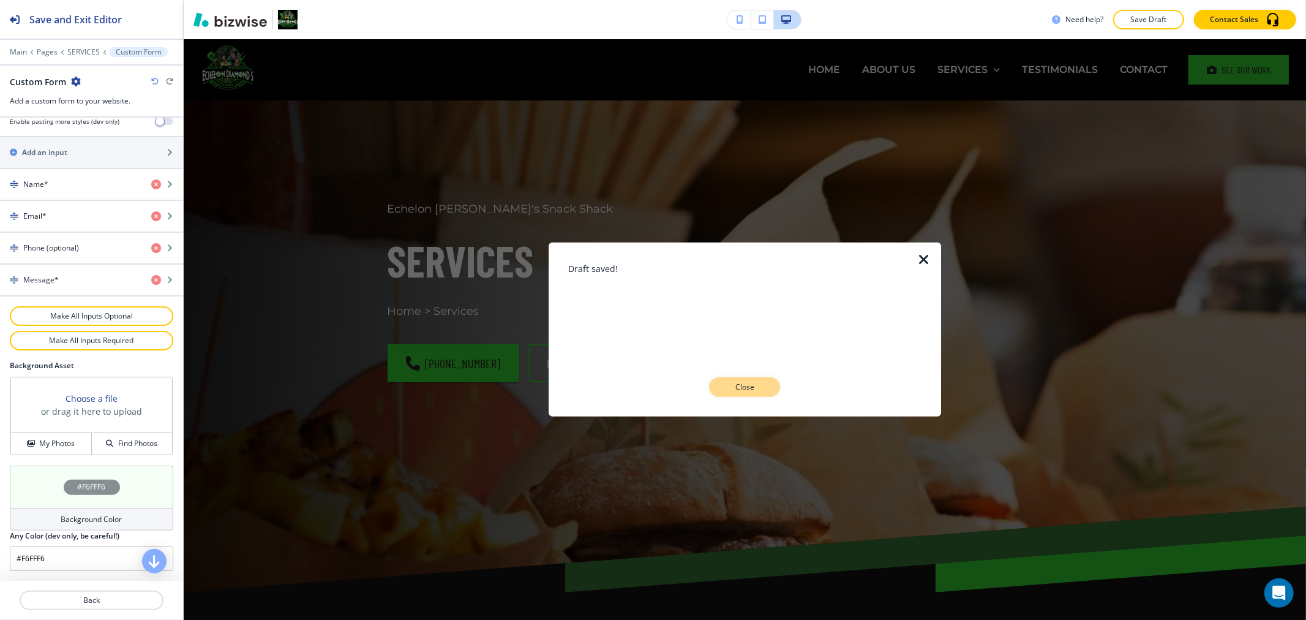
click at [751, 380] on button "Close" at bounding box center [744, 387] width 71 height 20
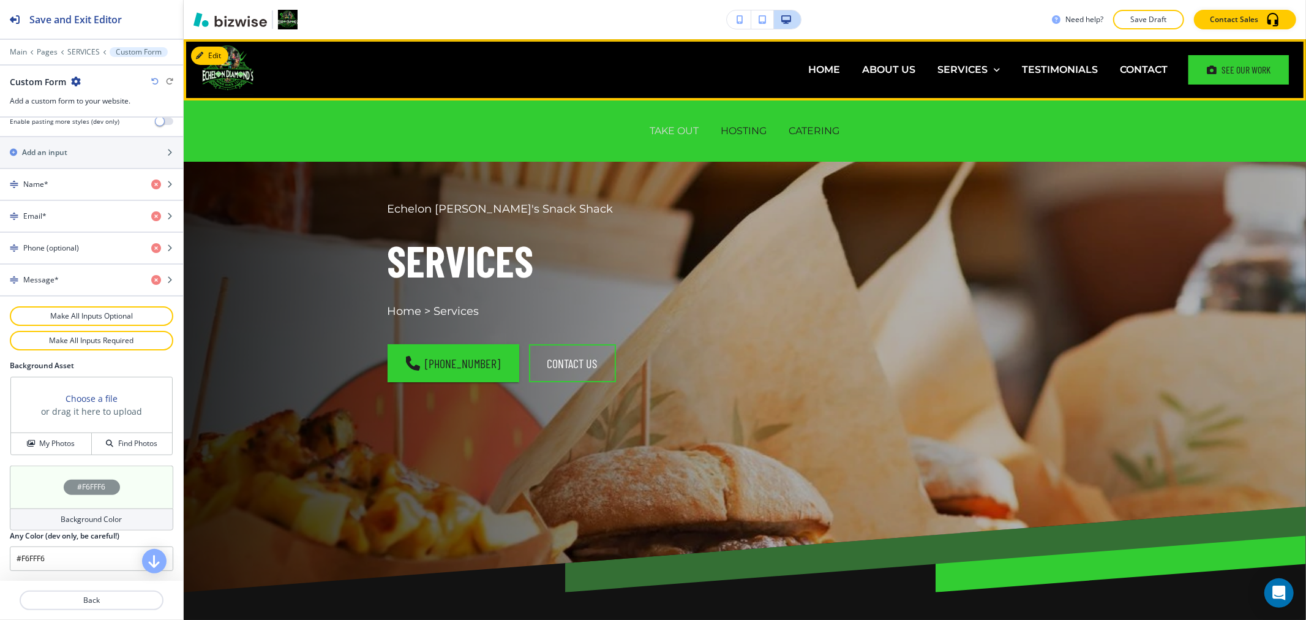
click at [659, 135] on p "TAKE OUT" at bounding box center [674, 131] width 49 height 14
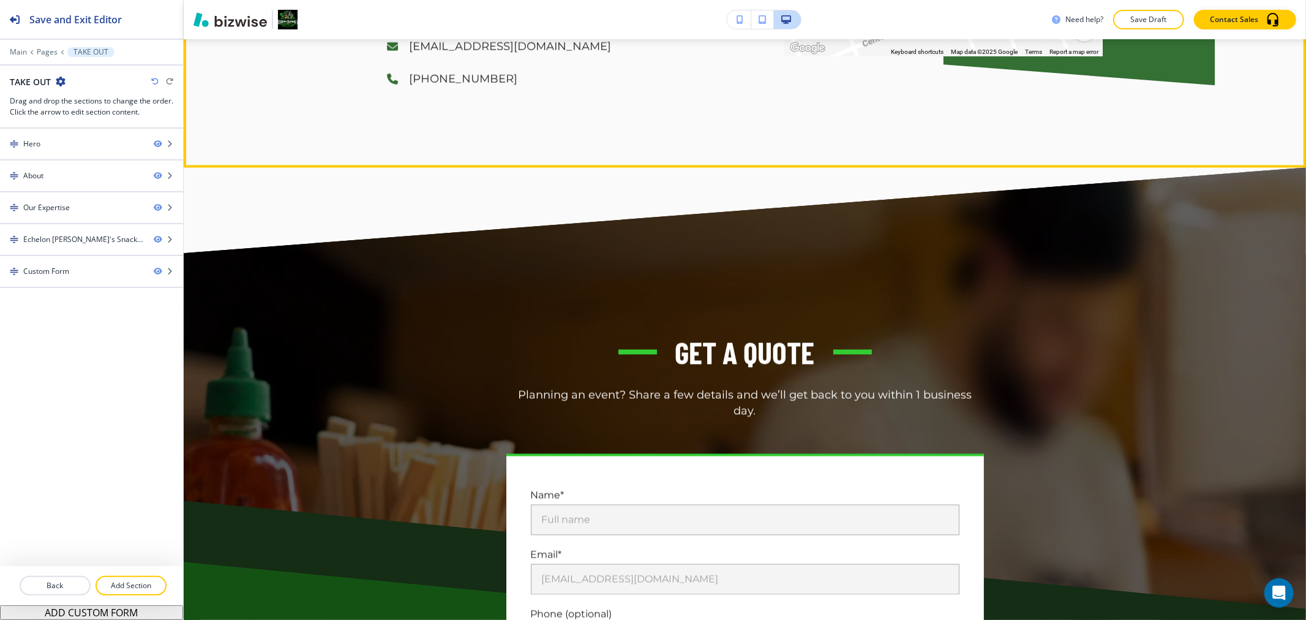
scroll to position [1905, 0]
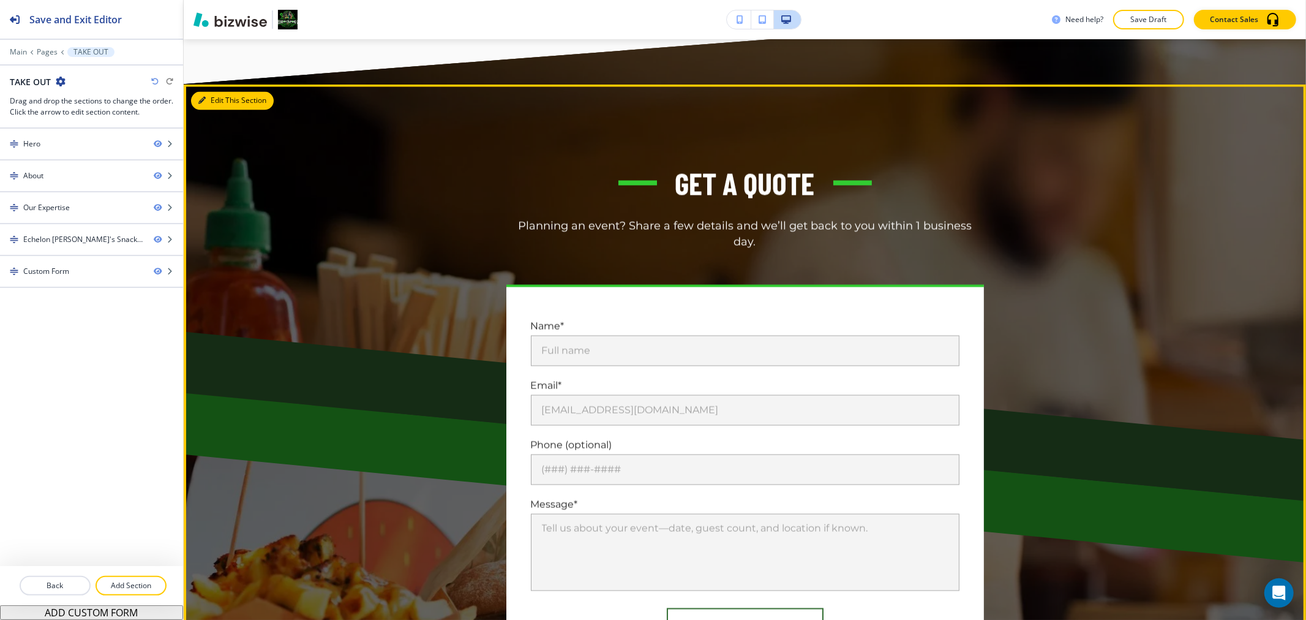
click at [215, 99] on button "Edit This Section" at bounding box center [232, 101] width 83 height 18
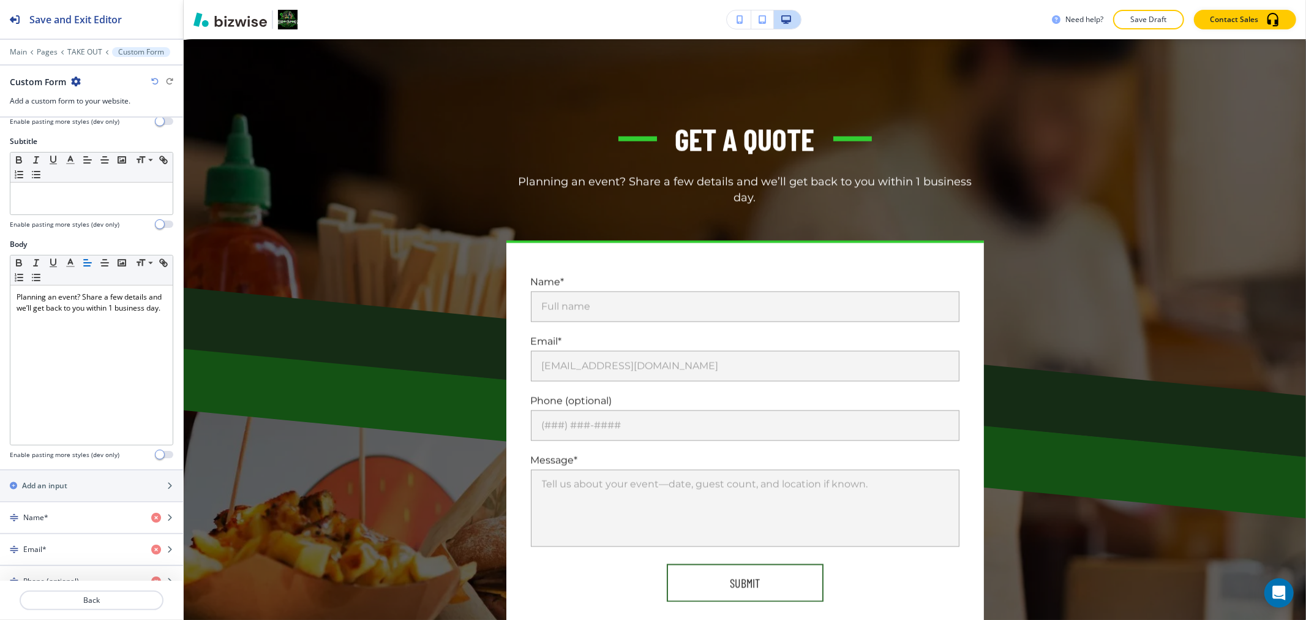
scroll to position [514, 0]
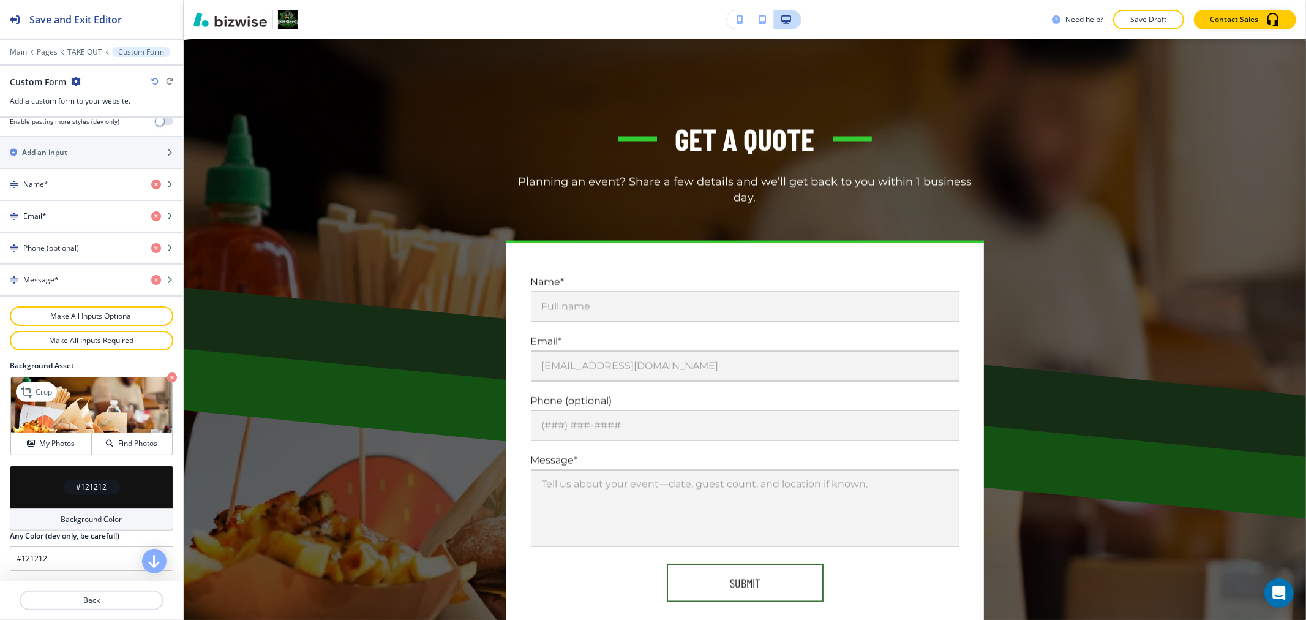
click at [167, 376] on icon "button" at bounding box center [172, 377] width 10 height 10
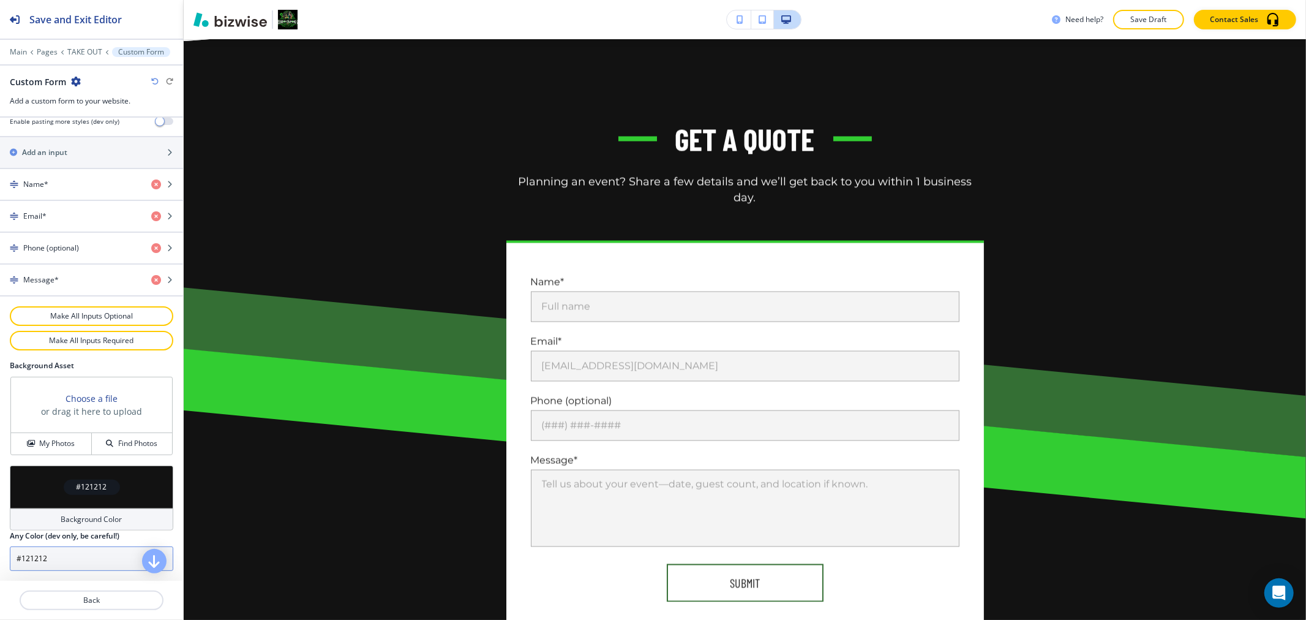
click at [101, 547] on input "#121212" at bounding box center [91, 558] width 163 height 24
click at [100, 548] on input "#121212" at bounding box center [91, 558] width 163 height 24
click at [100, 549] on input "#121212" at bounding box center [91, 558] width 163 height 24
paste input "F6FFF6"
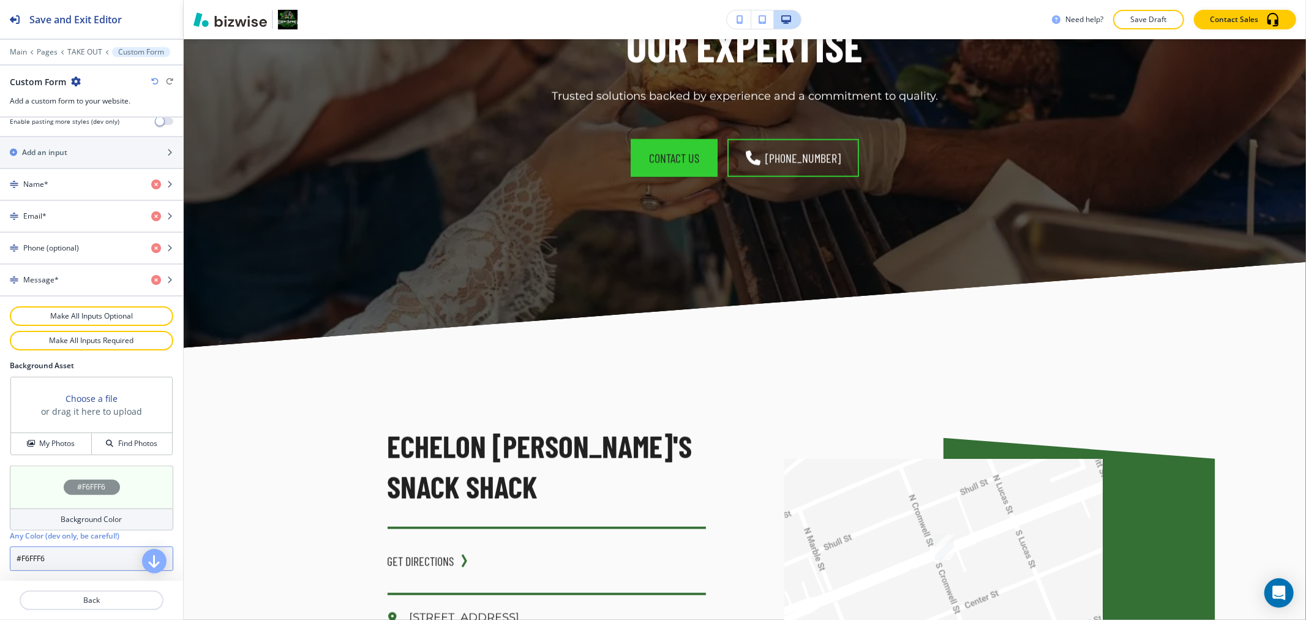
scroll to position [724, 0]
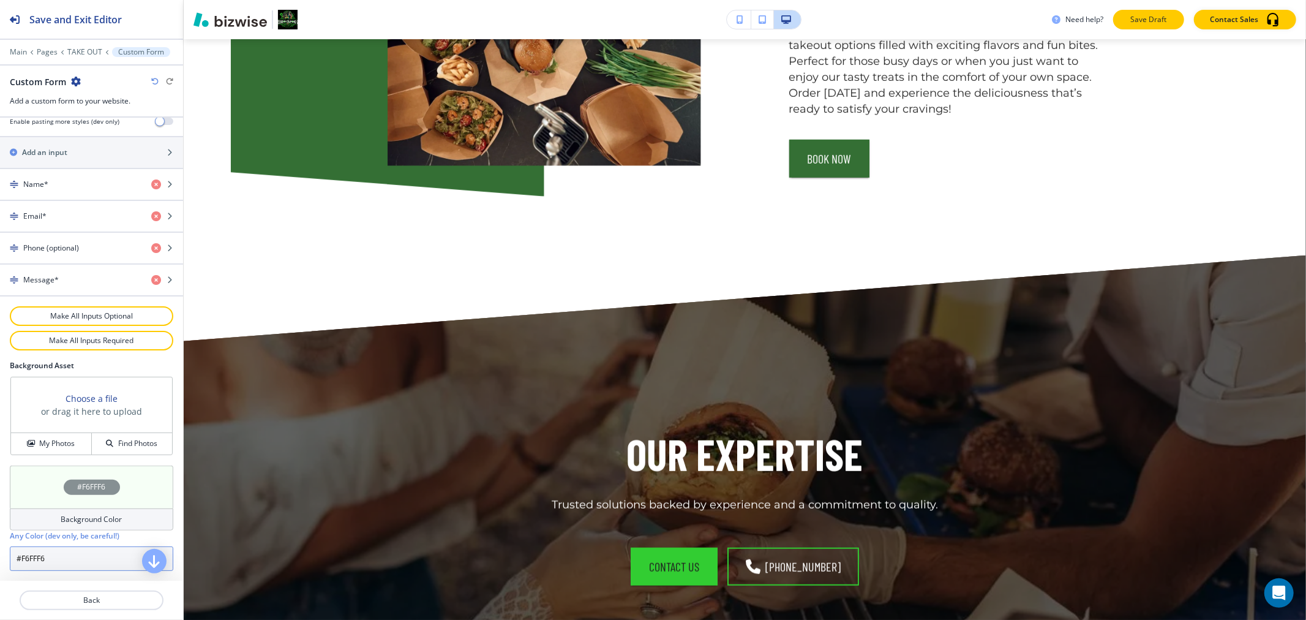
type input "#F6FFF6"
click at [1155, 21] on p "Save Draft" at bounding box center [1148, 19] width 39 height 11
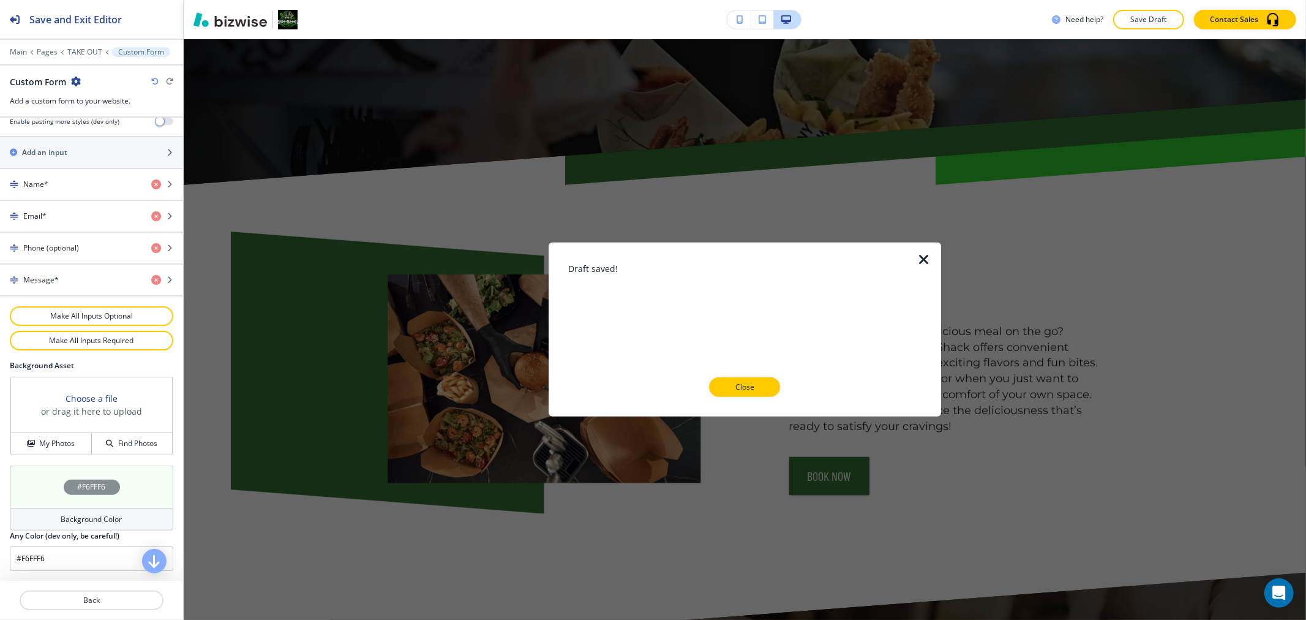
scroll to position [316, 0]
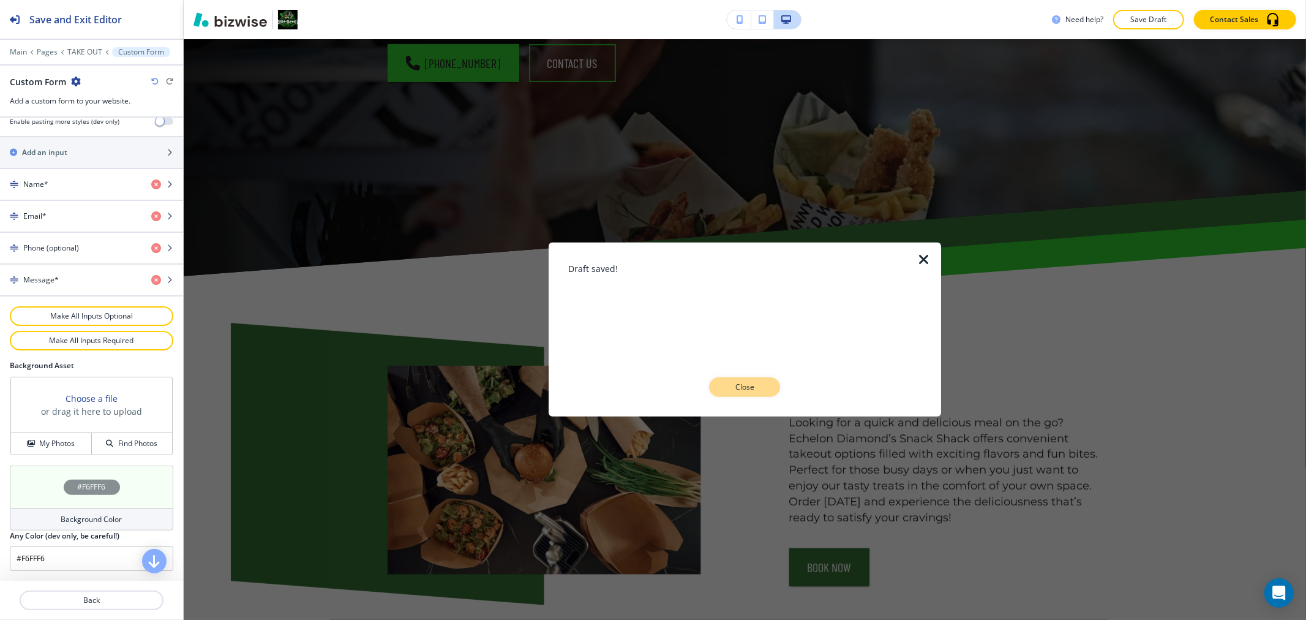
click at [725, 383] on p "Close" at bounding box center [744, 386] width 39 height 11
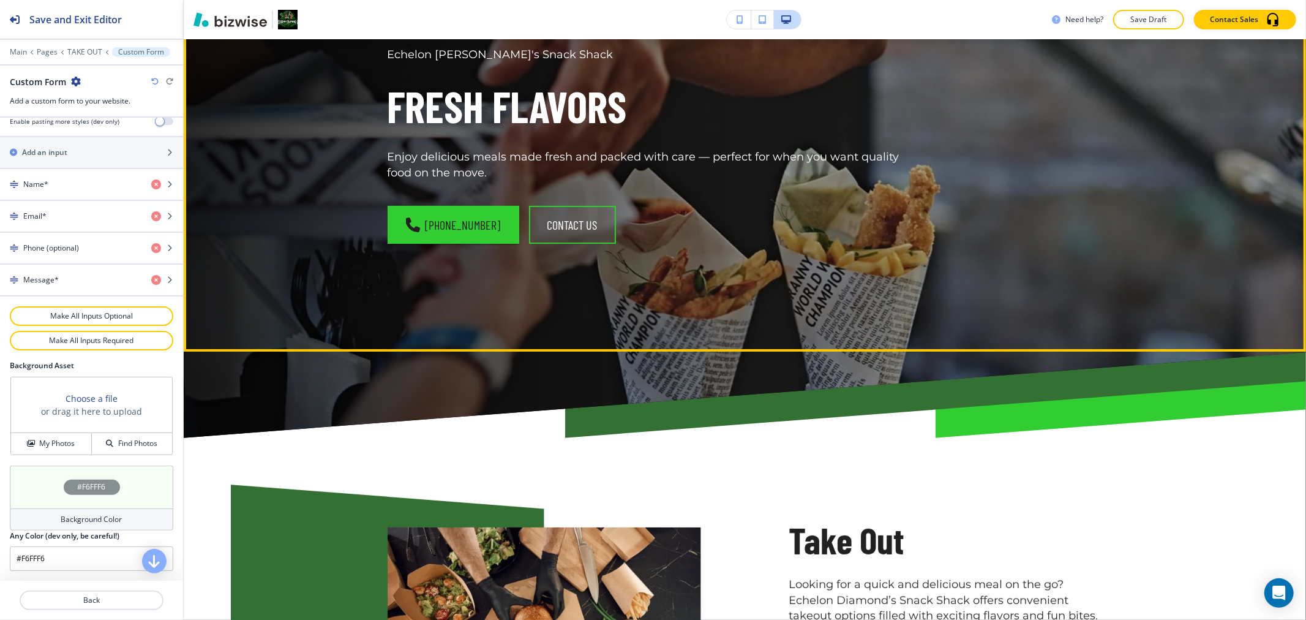
scroll to position [0, 0]
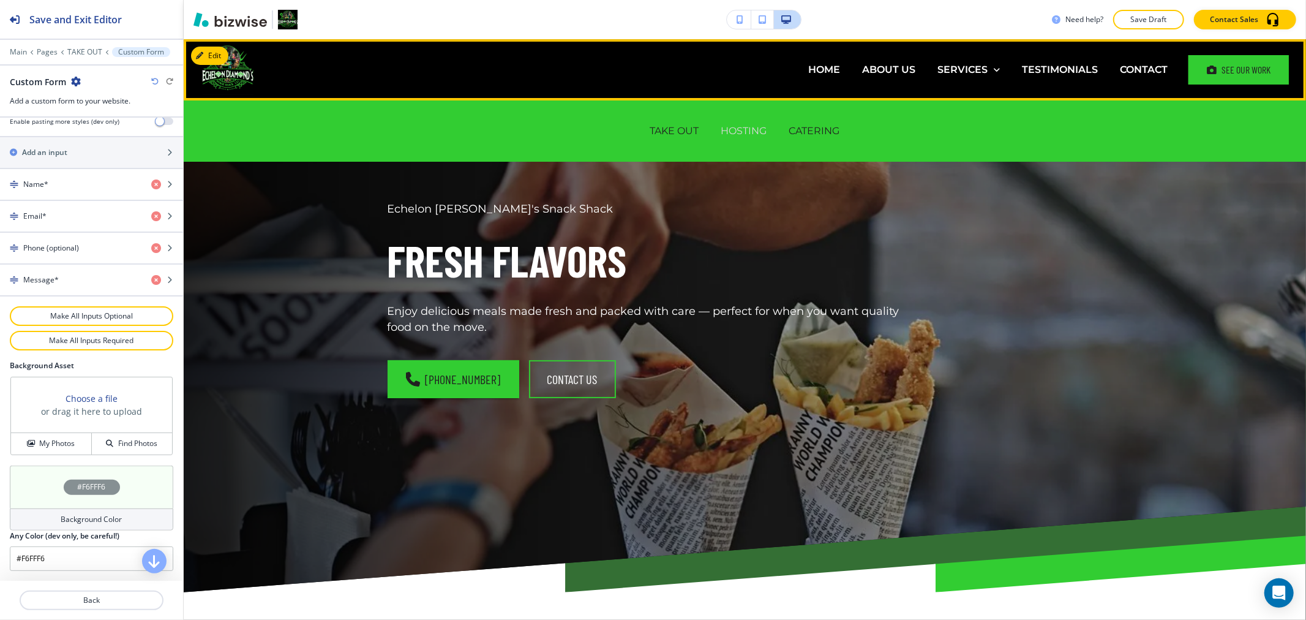
click at [743, 136] on p "HOSTING" at bounding box center [744, 131] width 46 height 14
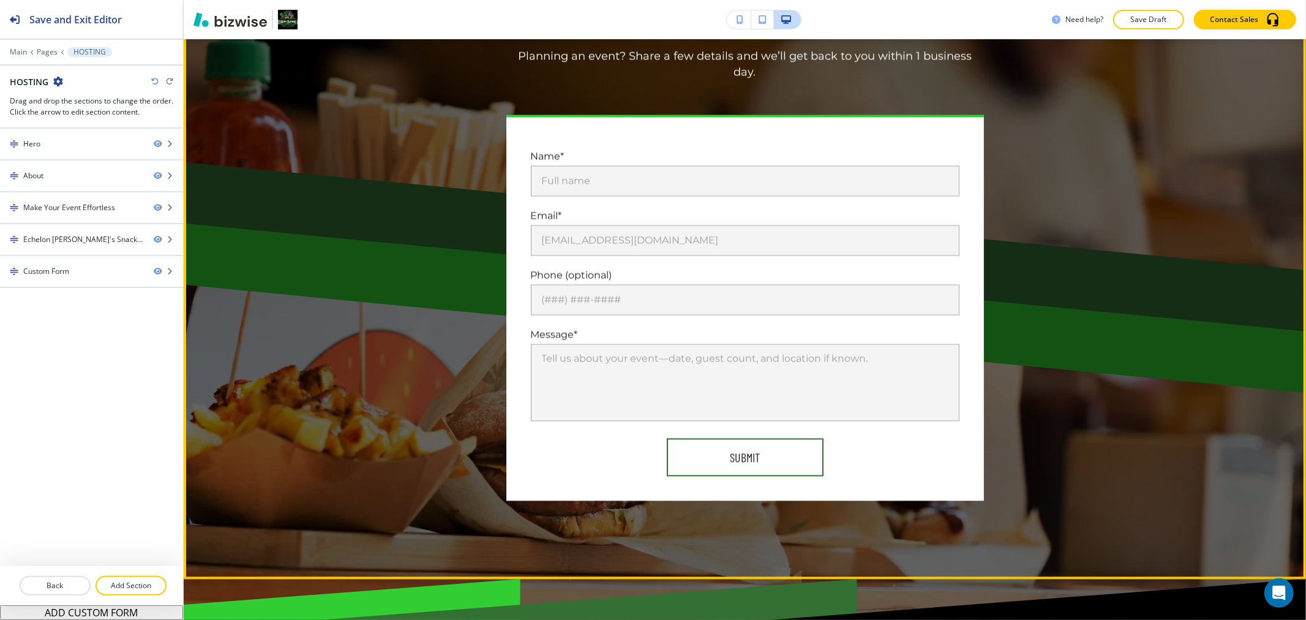
scroll to position [1837, 0]
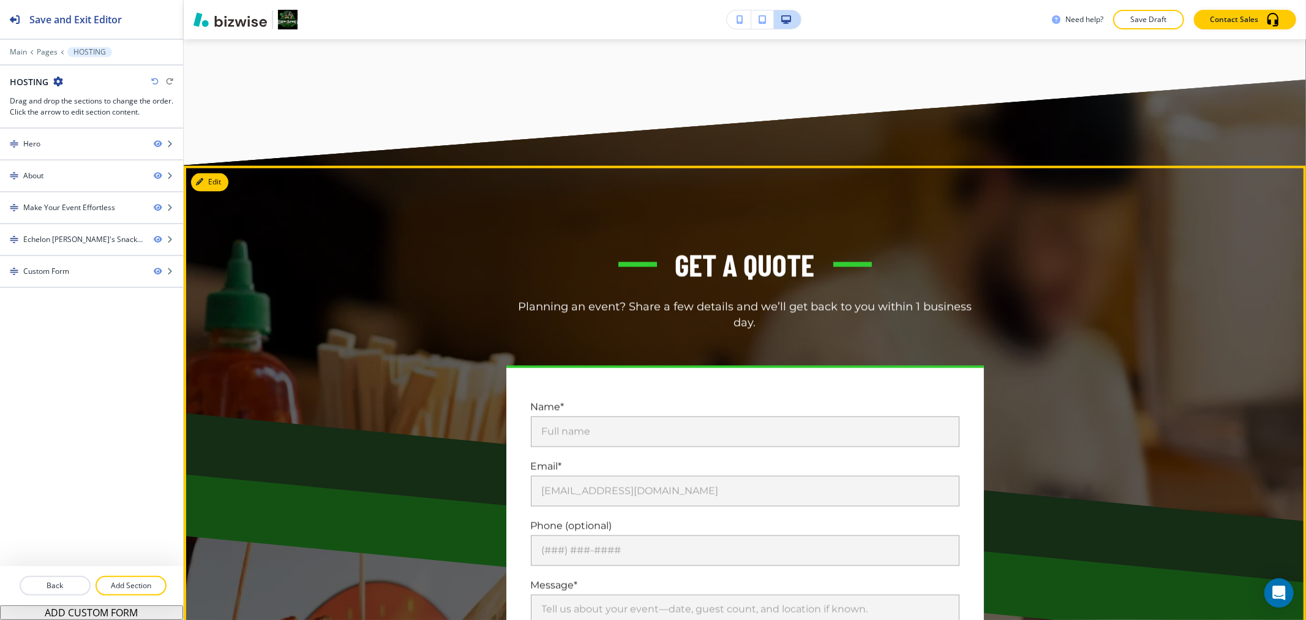
click at [211, 188] on div "Get a Quote Planning an event? Share a few details and we’ll get back to you wi…" at bounding box center [745, 498] width 1122 height 664
click at [211, 179] on button "Edit This Section" at bounding box center [232, 182] width 83 height 18
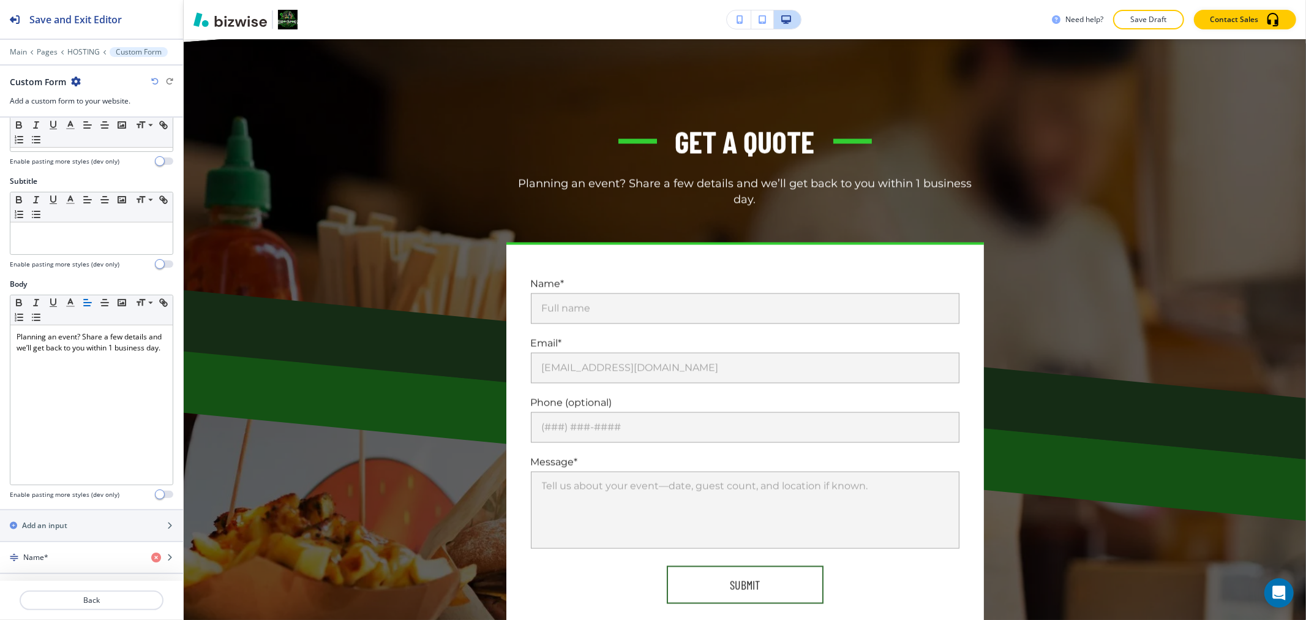
scroll to position [514, 0]
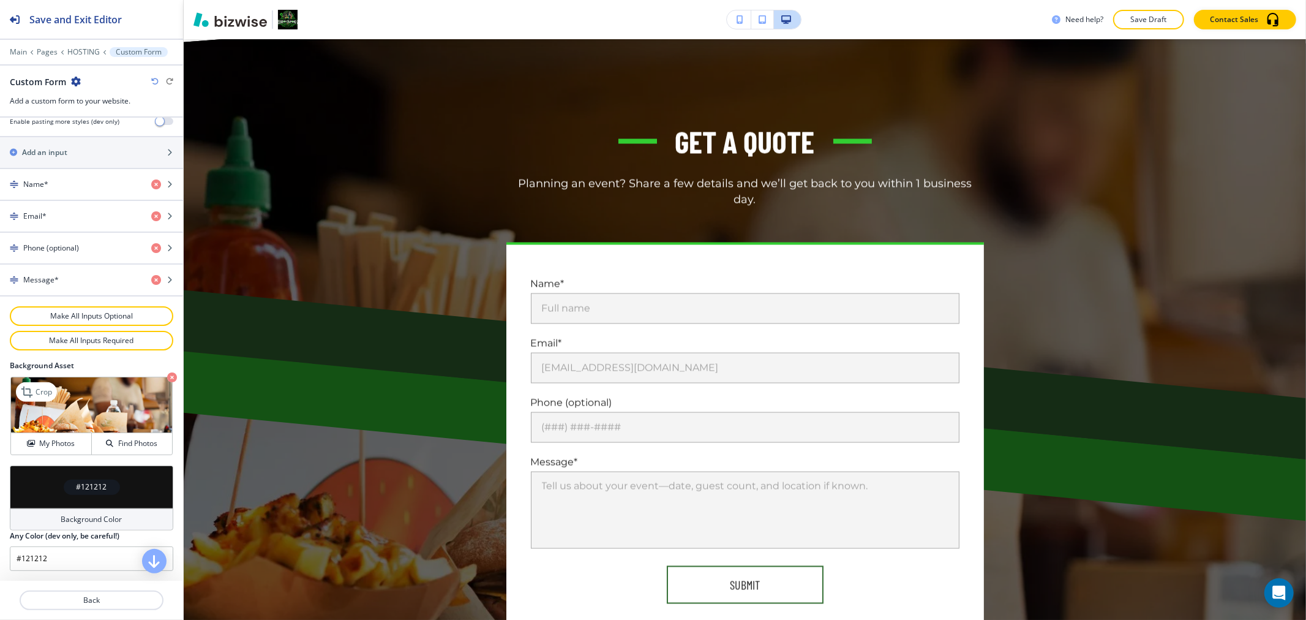
click at [167, 380] on icon "button" at bounding box center [172, 377] width 10 height 10
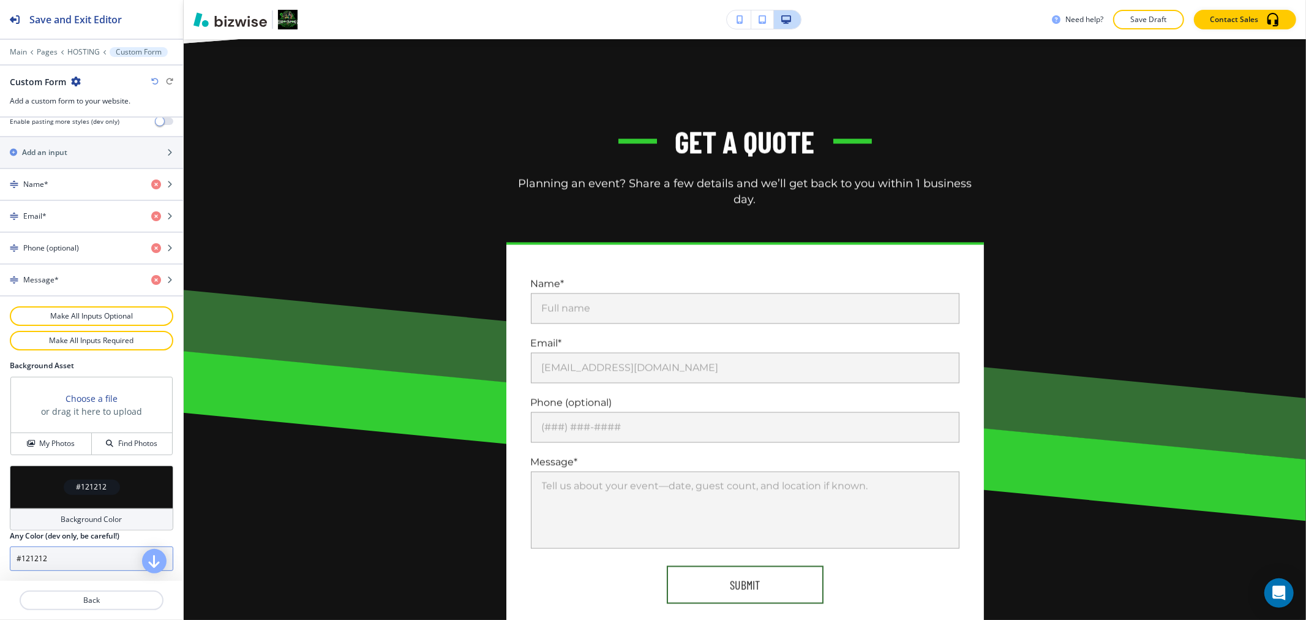
click at [78, 549] on input "#121212" at bounding box center [91, 558] width 163 height 24
paste input "F6FFF6"
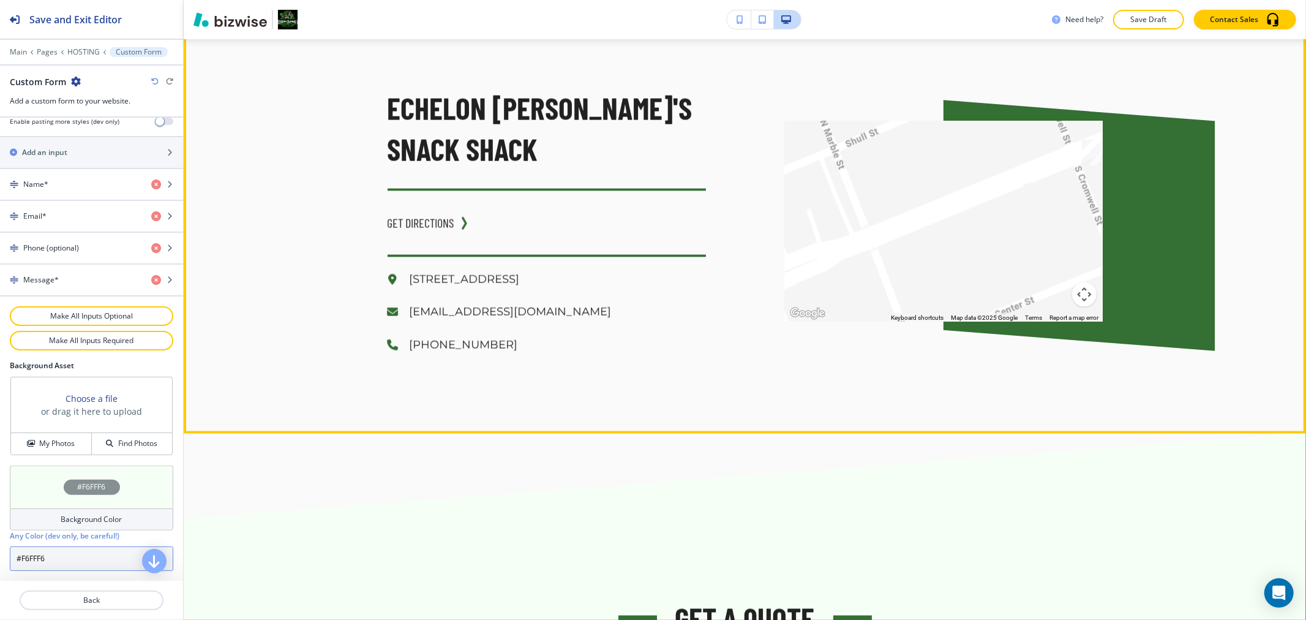
scroll to position [1415, 0]
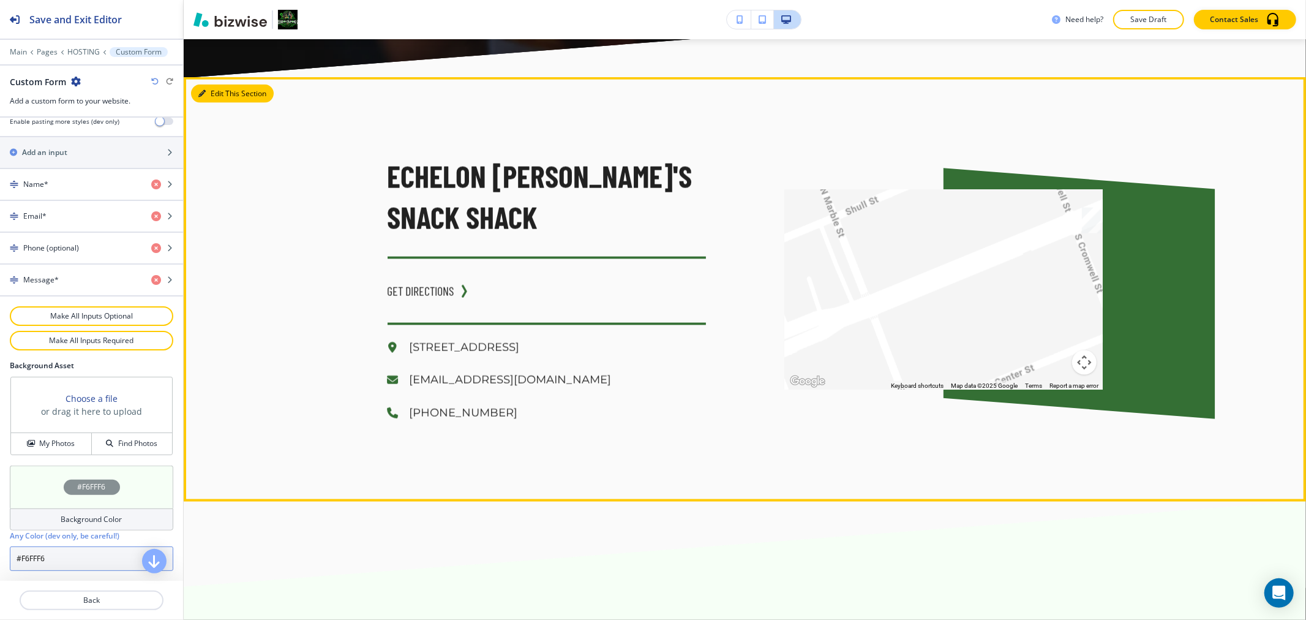
type input "#F6FFF6"
click at [215, 88] on button "Edit This Section" at bounding box center [232, 93] width 83 height 18
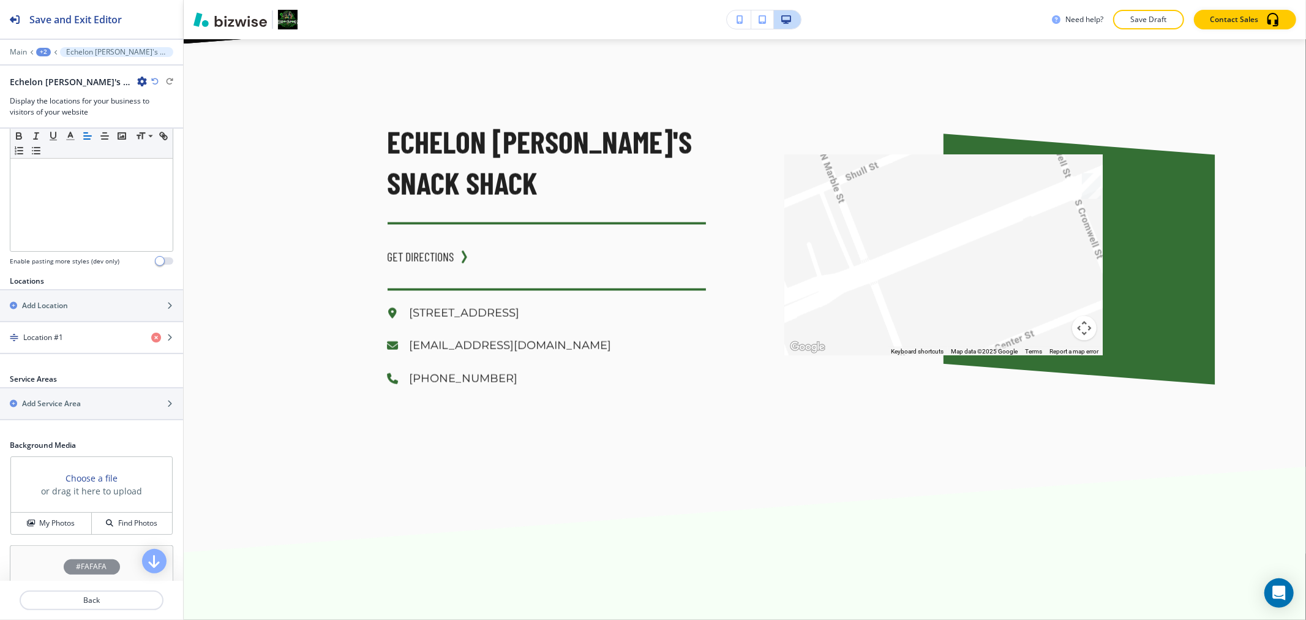
scroll to position [371, 0]
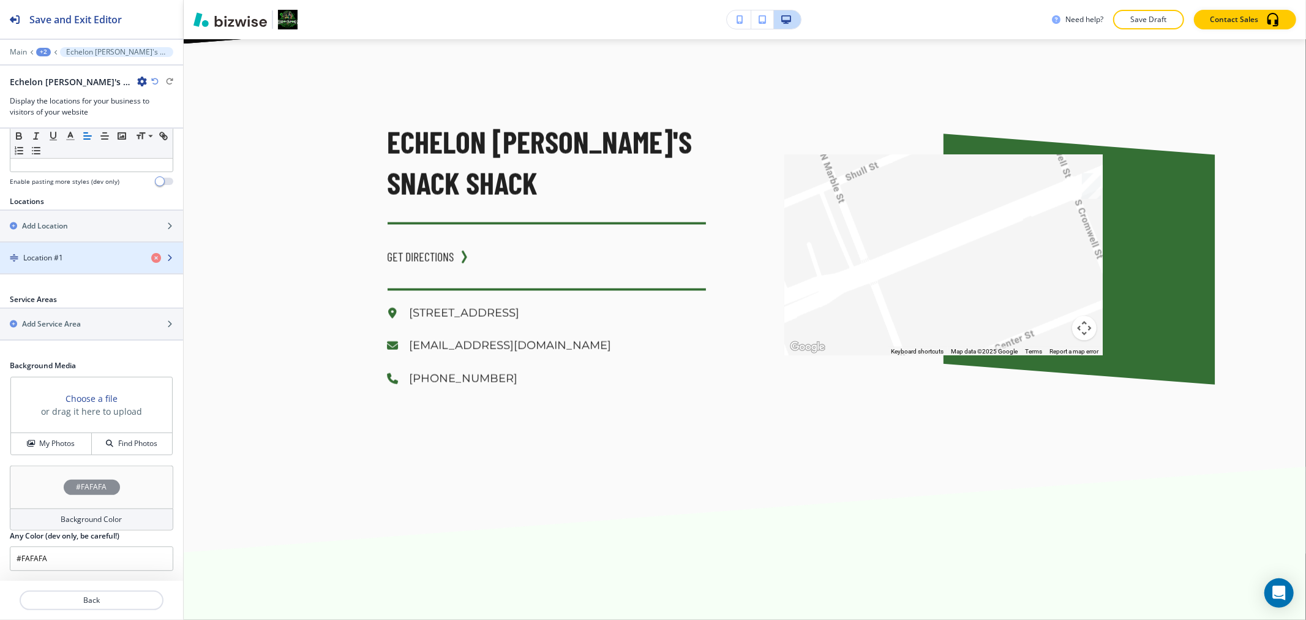
click at [91, 266] on div "button" at bounding box center [91, 268] width 183 height 10
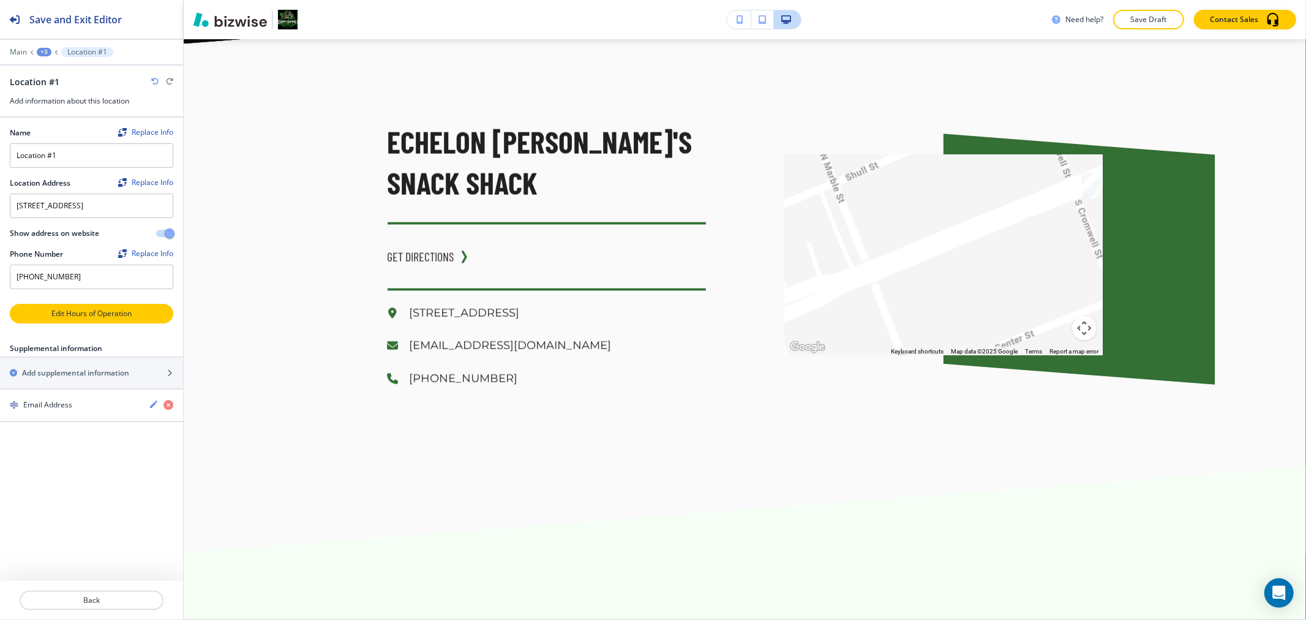
click at [98, 323] on div "Name Replace Info Location #1 Location Address Replace Info 735 Meeting St. Wes…" at bounding box center [91, 349] width 183 height 463
click at [73, 315] on p "Edit Hours of Operation" at bounding box center [91, 313] width 161 height 11
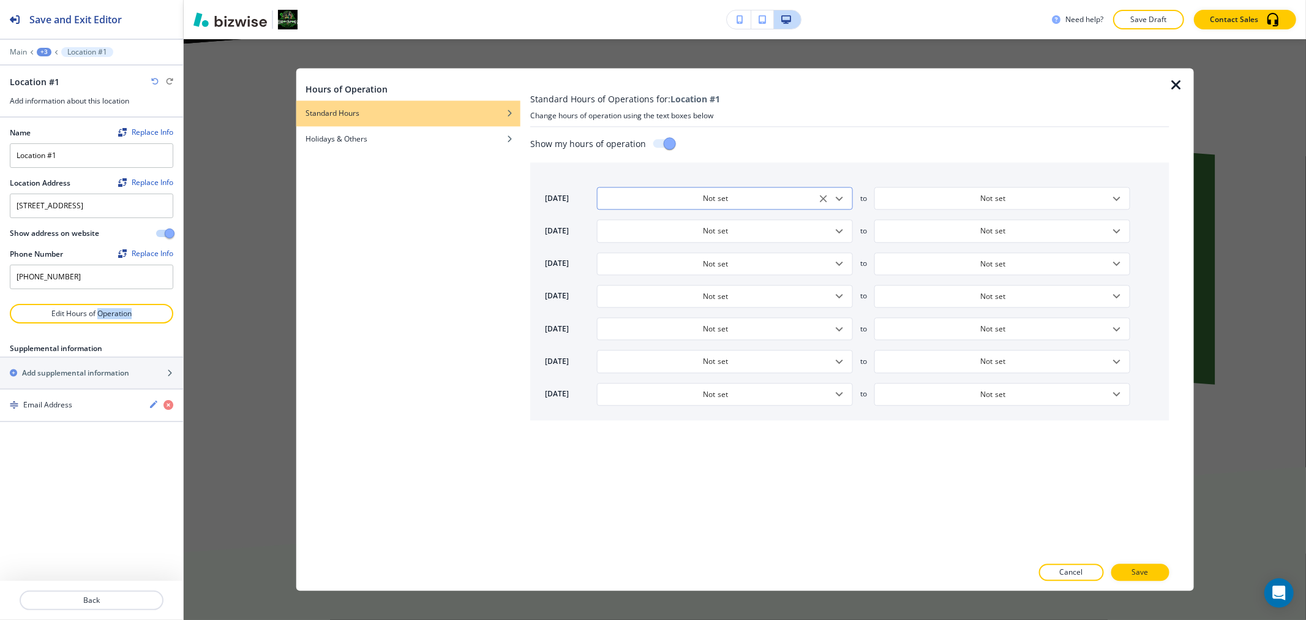
click at [796, 198] on input "Not set" at bounding box center [715, 198] width 225 height 10
click at [631, 264] on h4 "24 Hours" at bounding box center [623, 260] width 32 height 11
type input "24 Hours"
type input "9:00 AM"
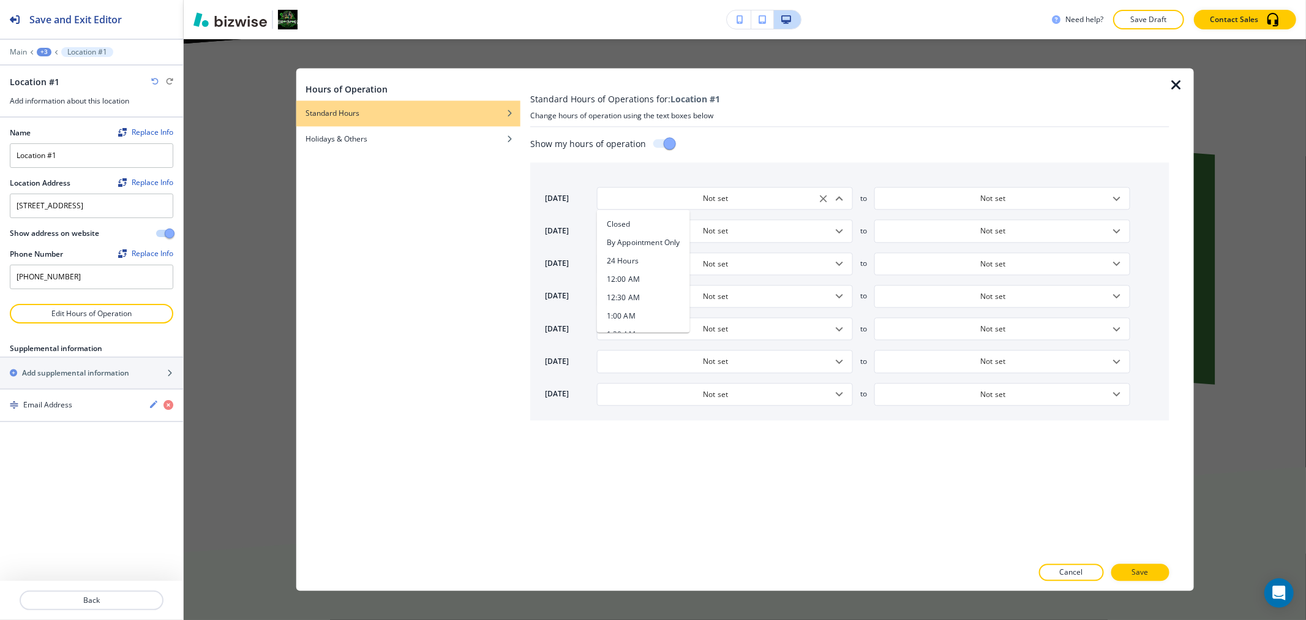
type input "5:00 PM"
type input "9:00 AM"
type input "5:00 PM"
type input "9:00 AM"
type input "5:00 PM"
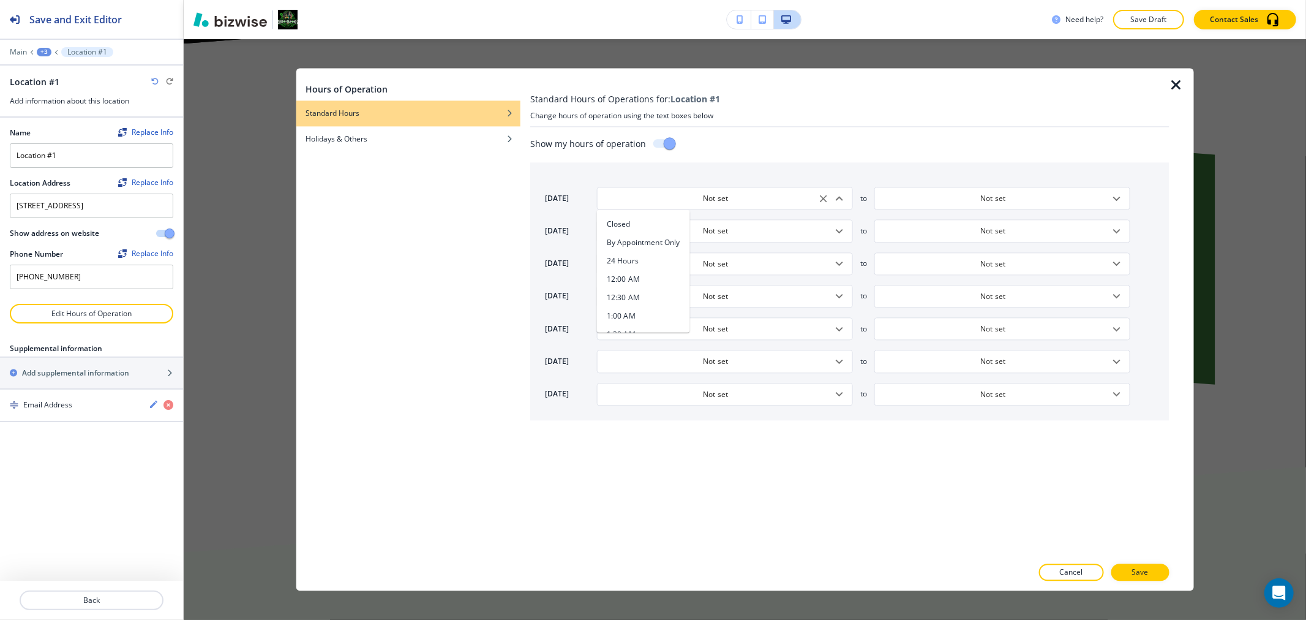
type input "9:00 AM"
type input "5:00 PM"
type input "9:00 AM"
type input "5:00 PM"
type input "Closed"
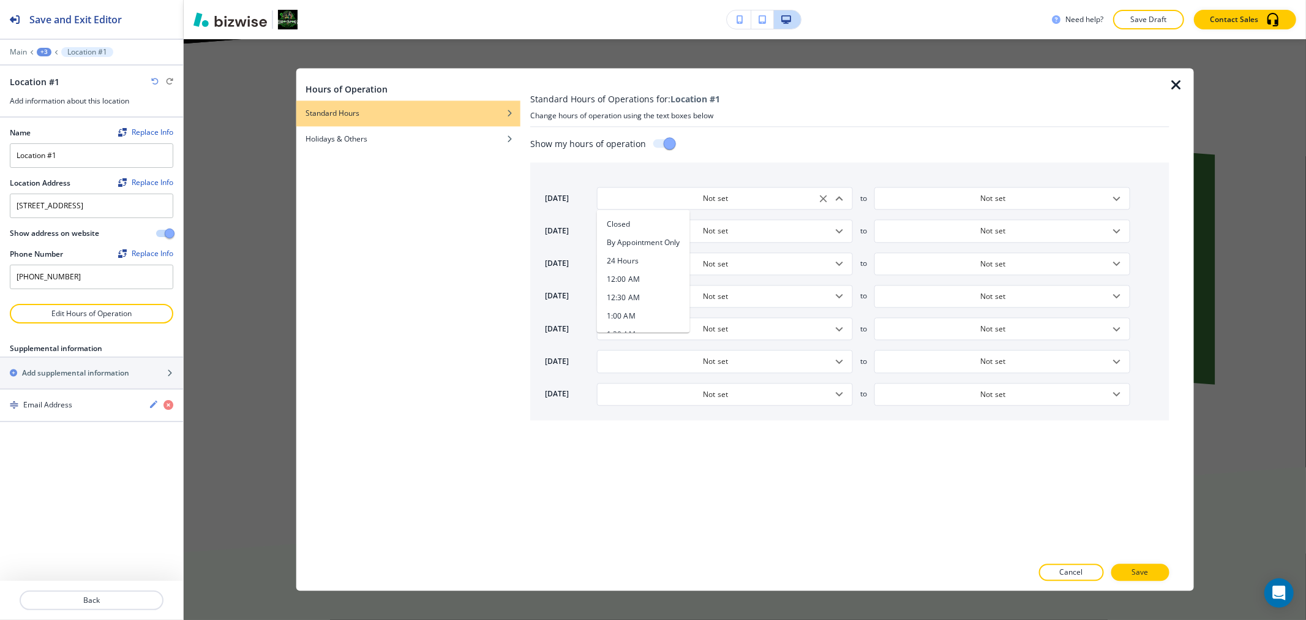
type input "Closed"
click at [784, 202] on input "24 Hours" at bounding box center [715, 198] width 225 height 10
click at [1177, 86] on icon "button" at bounding box center [1176, 85] width 15 height 15
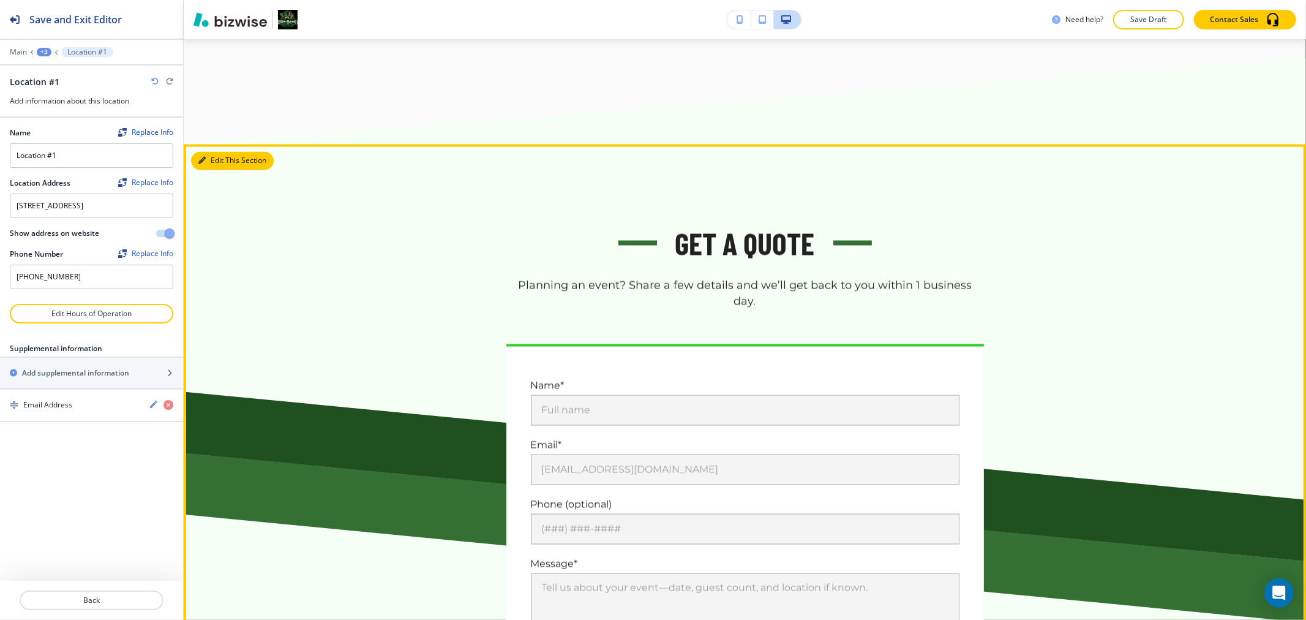
click at [214, 161] on button "Edit This Section" at bounding box center [232, 161] width 83 height 18
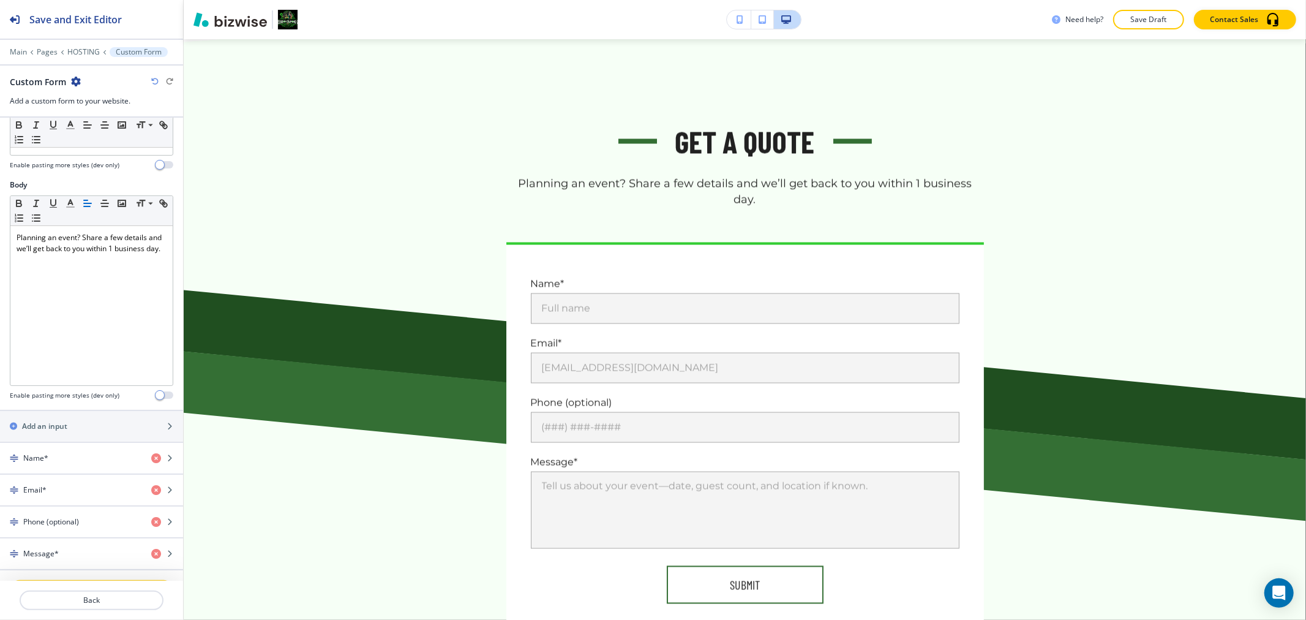
scroll to position [514, 0]
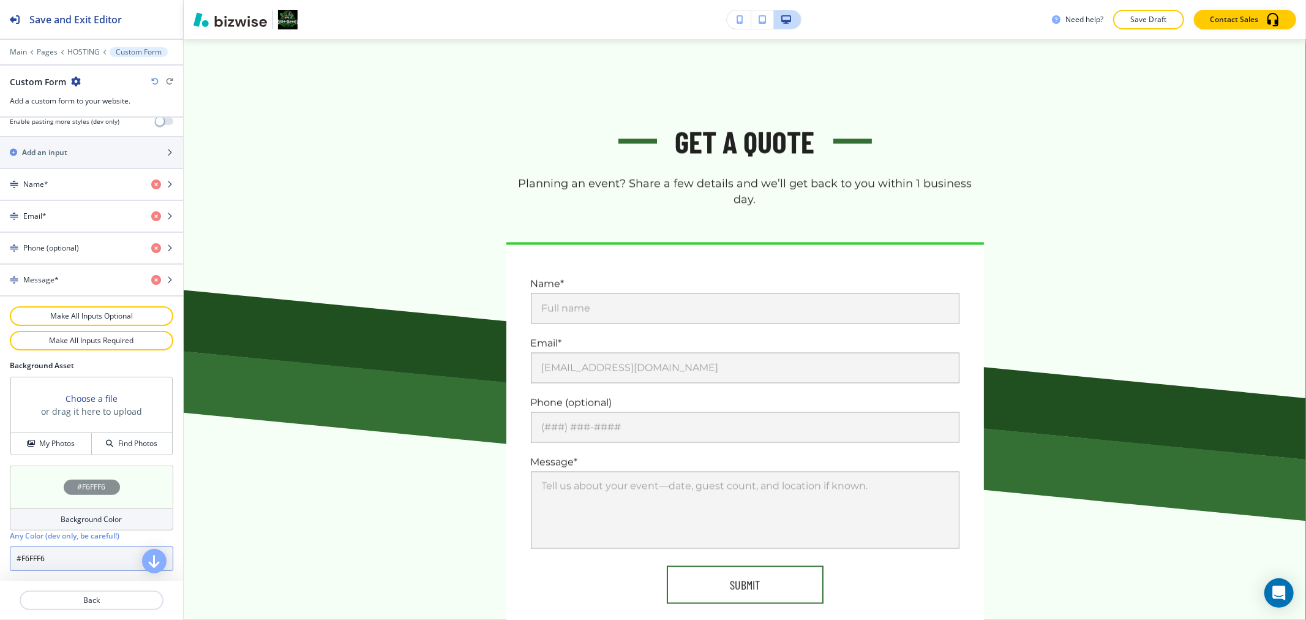
click at [77, 553] on input "#F6FFF6" at bounding box center [91, 558] width 163 height 24
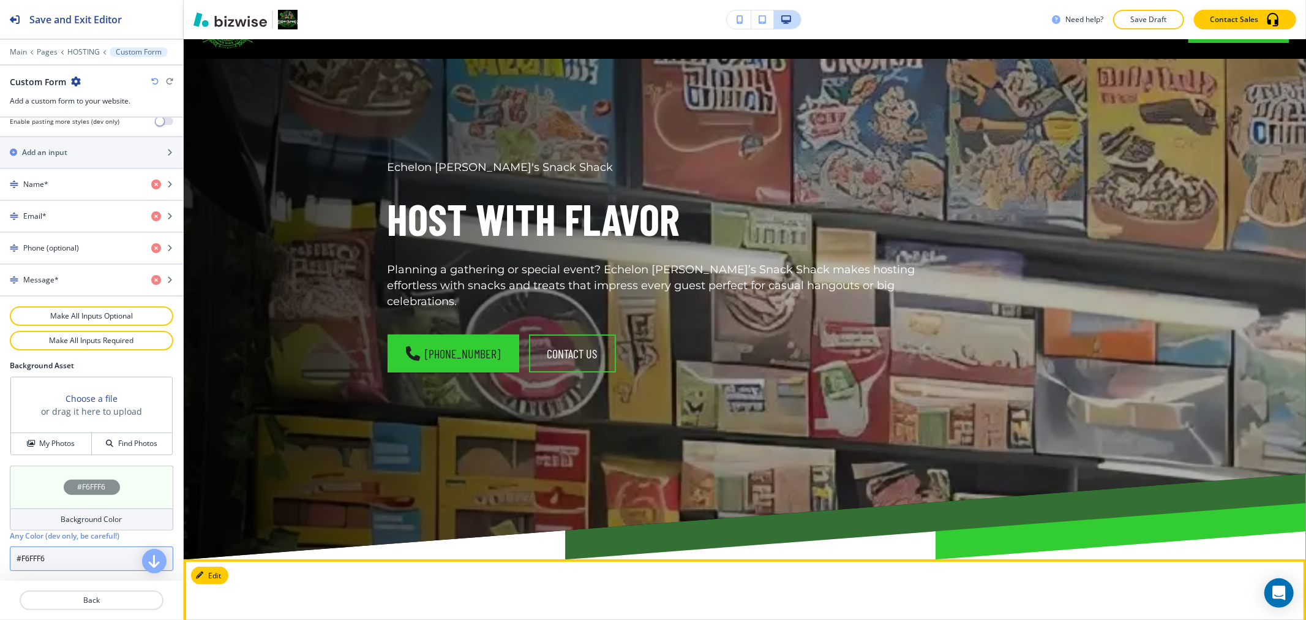
scroll to position [0, 0]
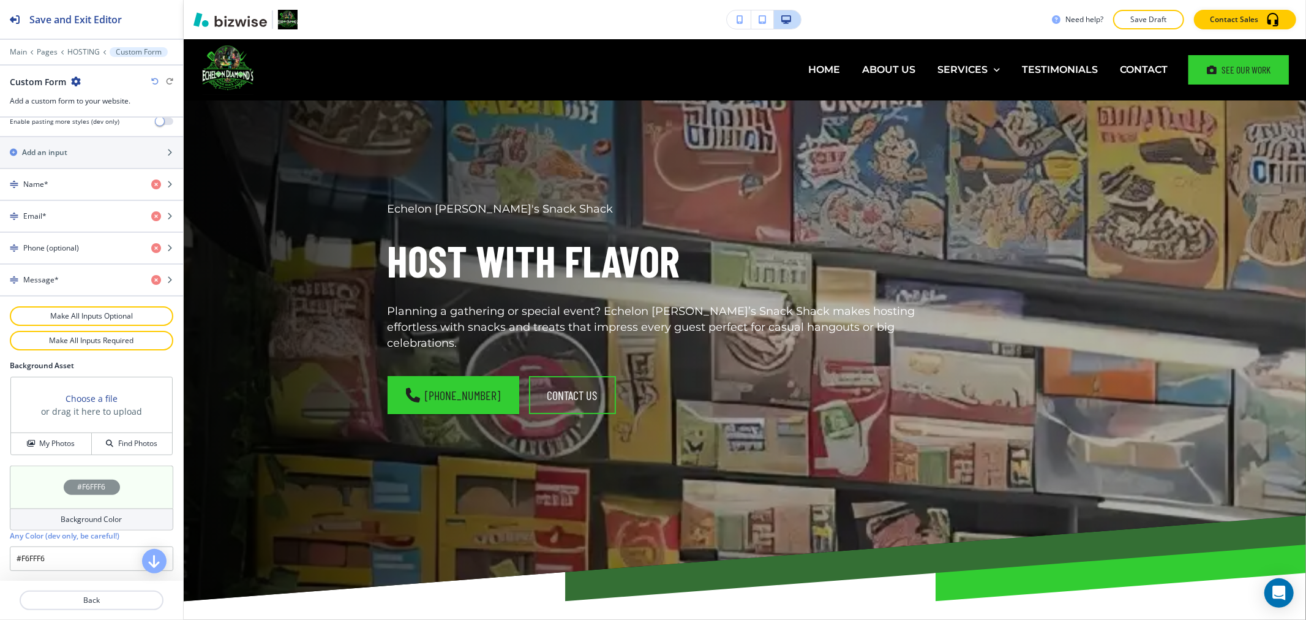
click at [1150, 13] on button "Save Draft" at bounding box center [1148, 20] width 71 height 20
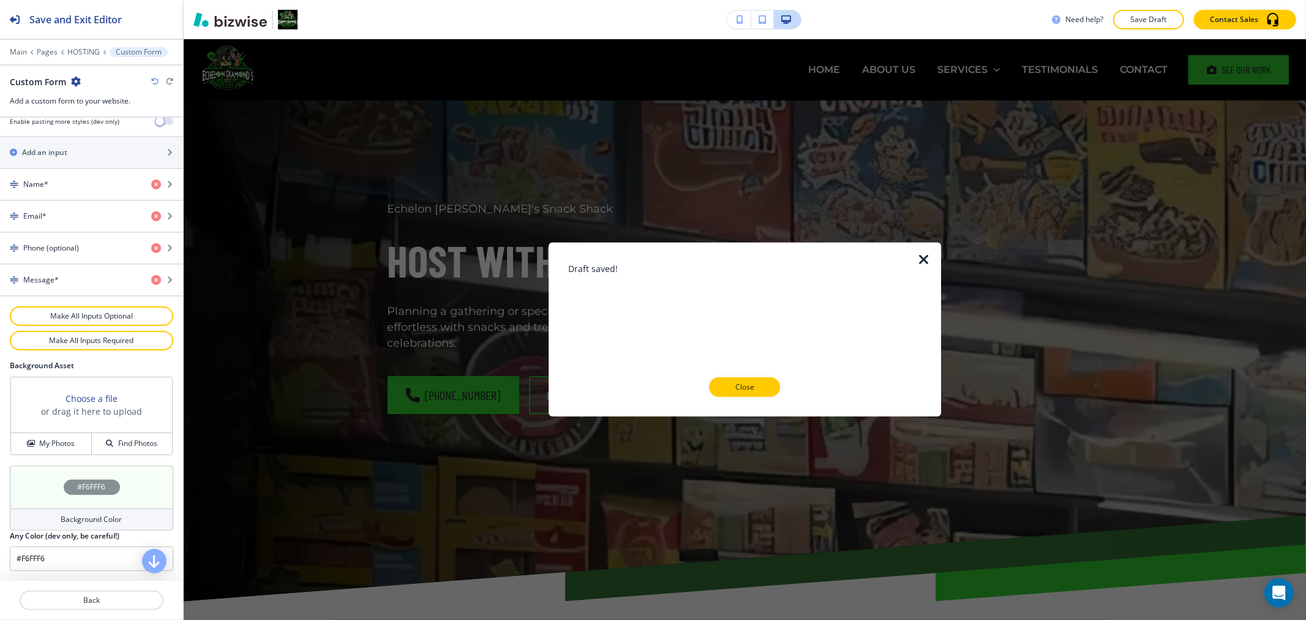
drag, startPoint x: 749, startPoint y: 389, endPoint x: 873, endPoint y: 218, distance: 211.7
click at [749, 389] on p "Close" at bounding box center [744, 386] width 39 height 11
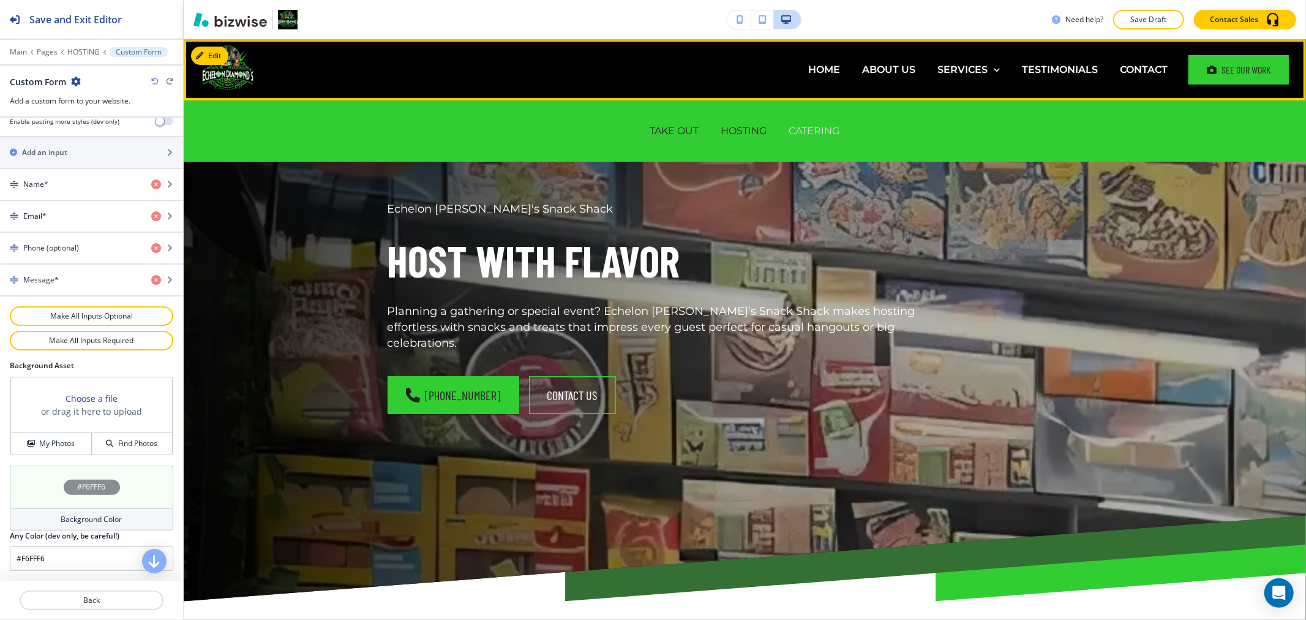
click at [822, 132] on p "CATERING" at bounding box center [814, 131] width 51 height 14
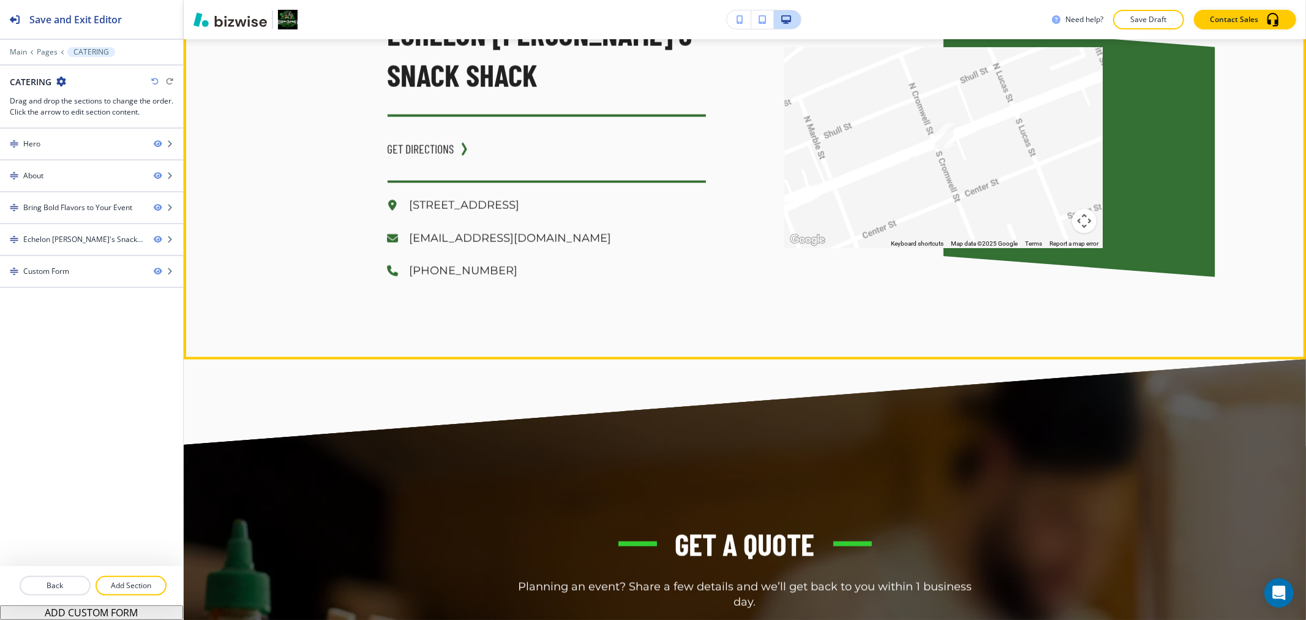
scroll to position [1973, 0]
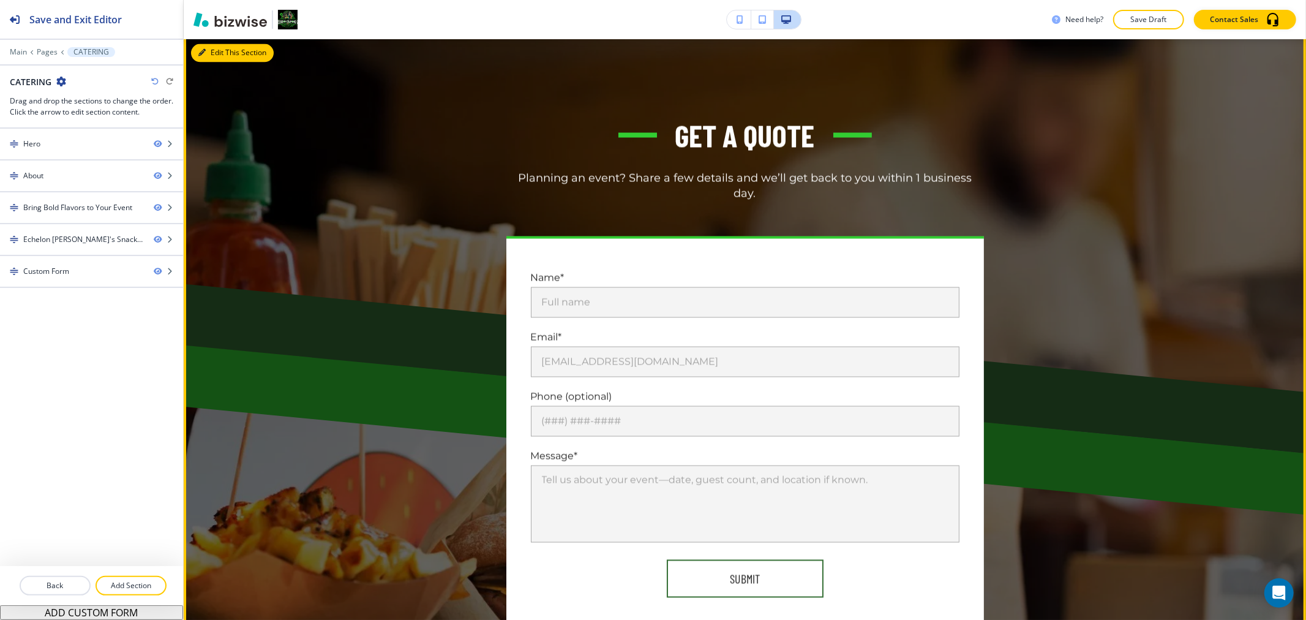
click at [209, 51] on button "Edit This Section" at bounding box center [232, 53] width 83 height 18
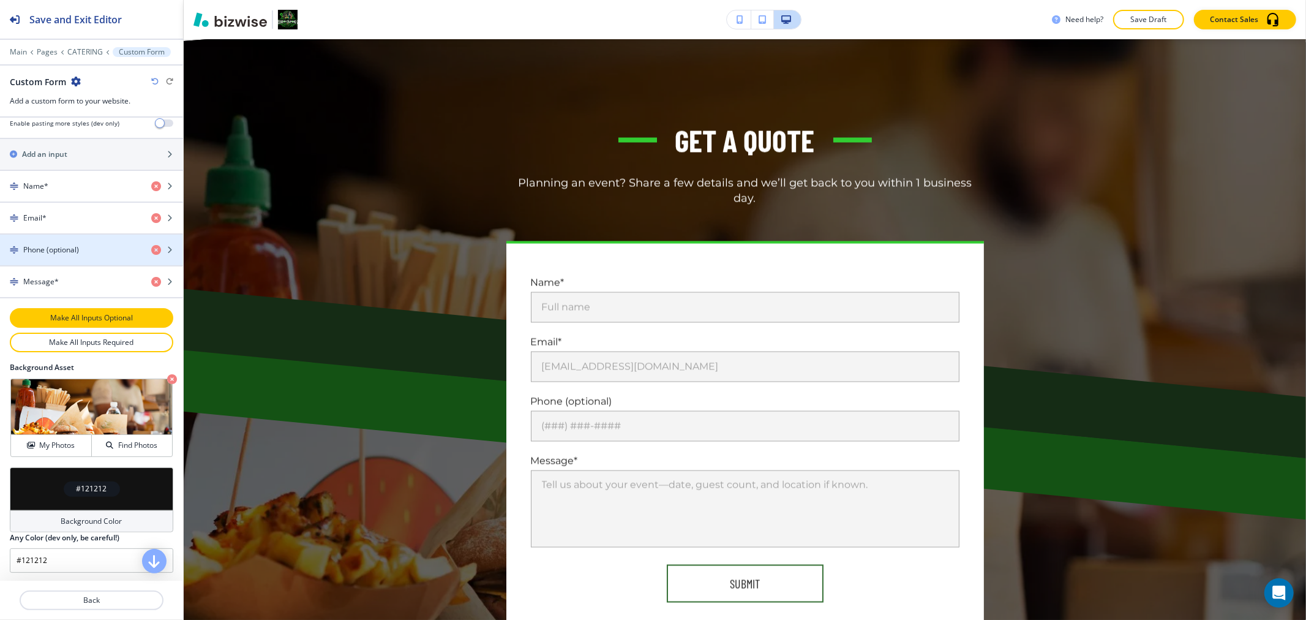
scroll to position [514, 0]
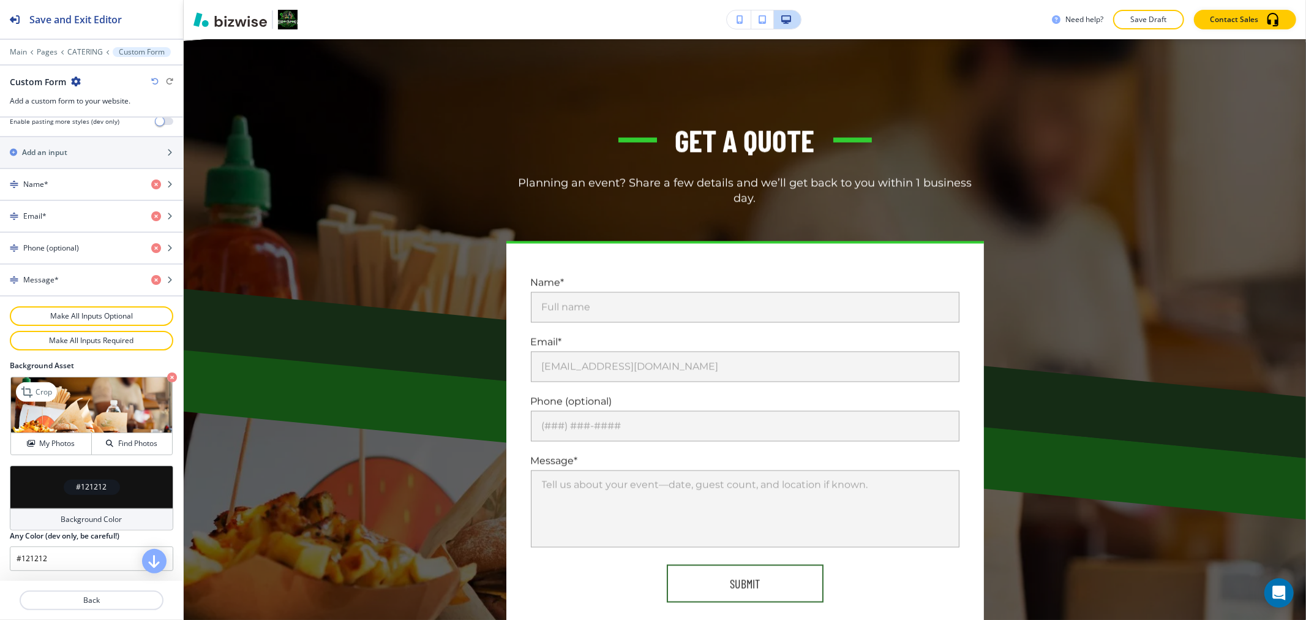
click at [167, 377] on icon "button" at bounding box center [172, 377] width 10 height 10
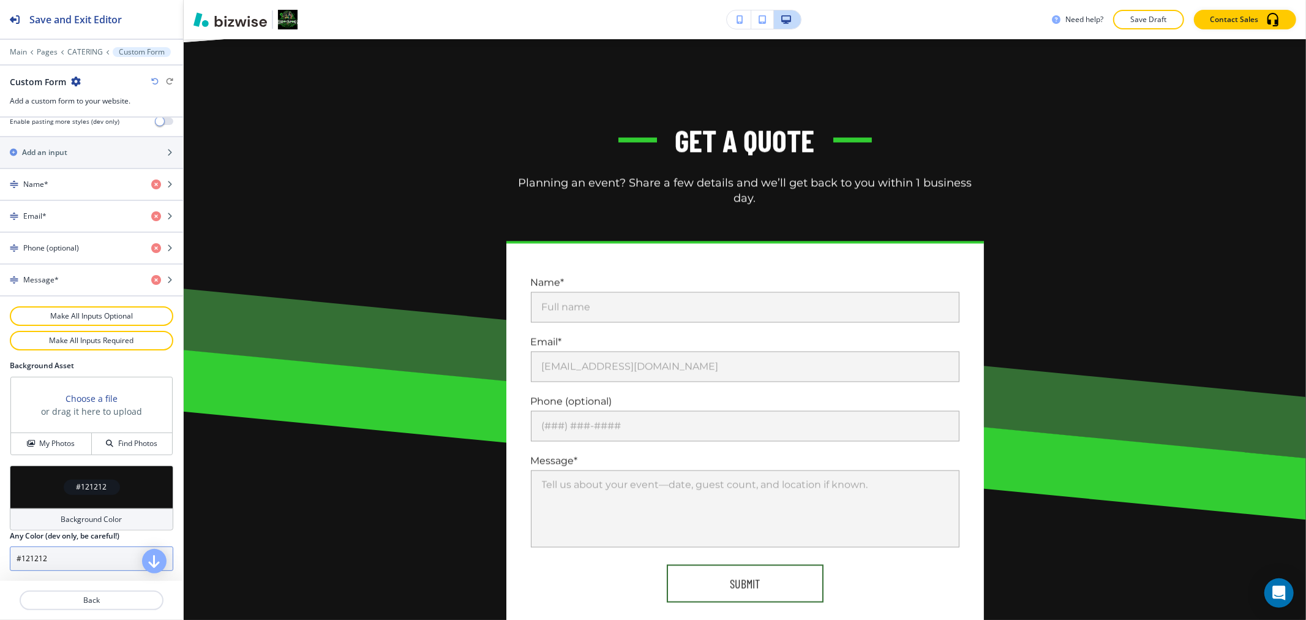
click at [93, 558] on input "#121212" at bounding box center [91, 558] width 163 height 24
click at [92, 558] on input "#121212" at bounding box center [91, 558] width 163 height 24
paste input "F6FFF6"
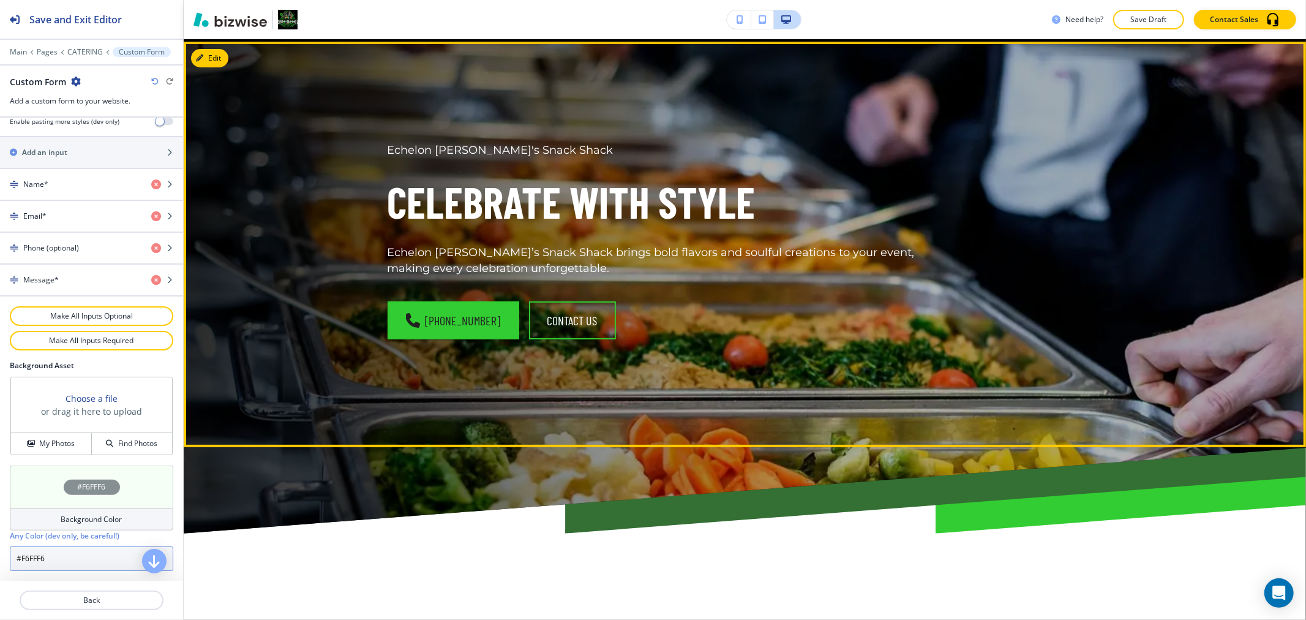
scroll to position [0, 0]
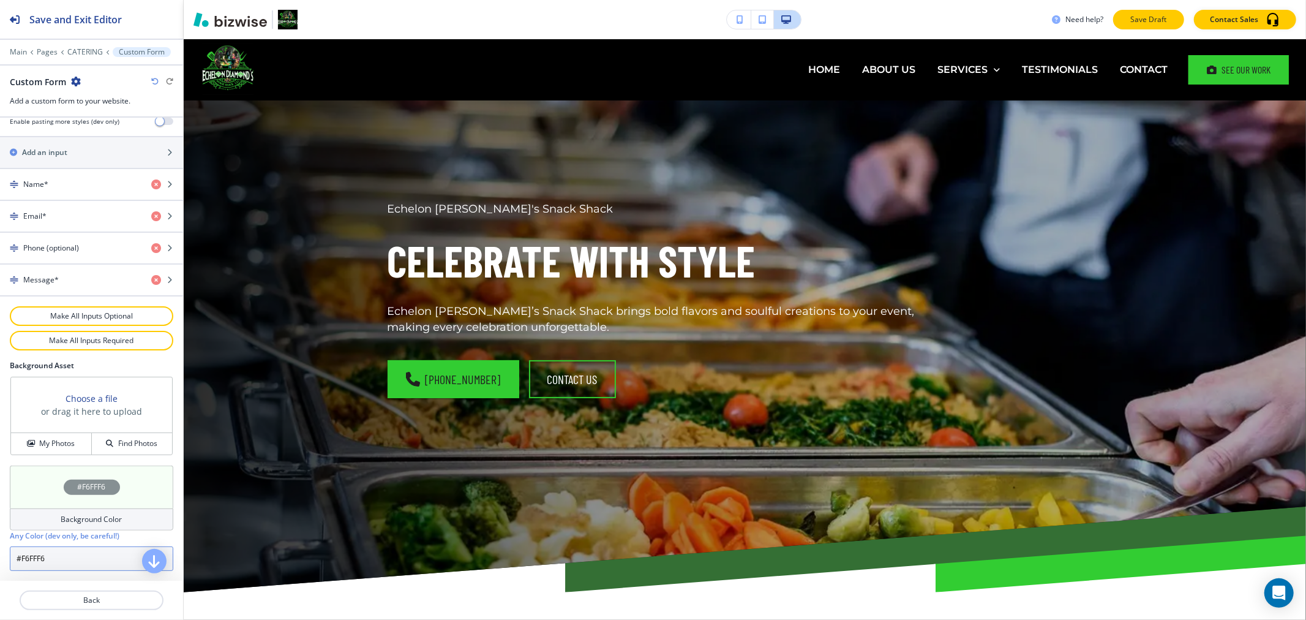
type input "#F6FFF6"
click at [1155, 14] on p "Save Draft" at bounding box center [1148, 19] width 39 height 11
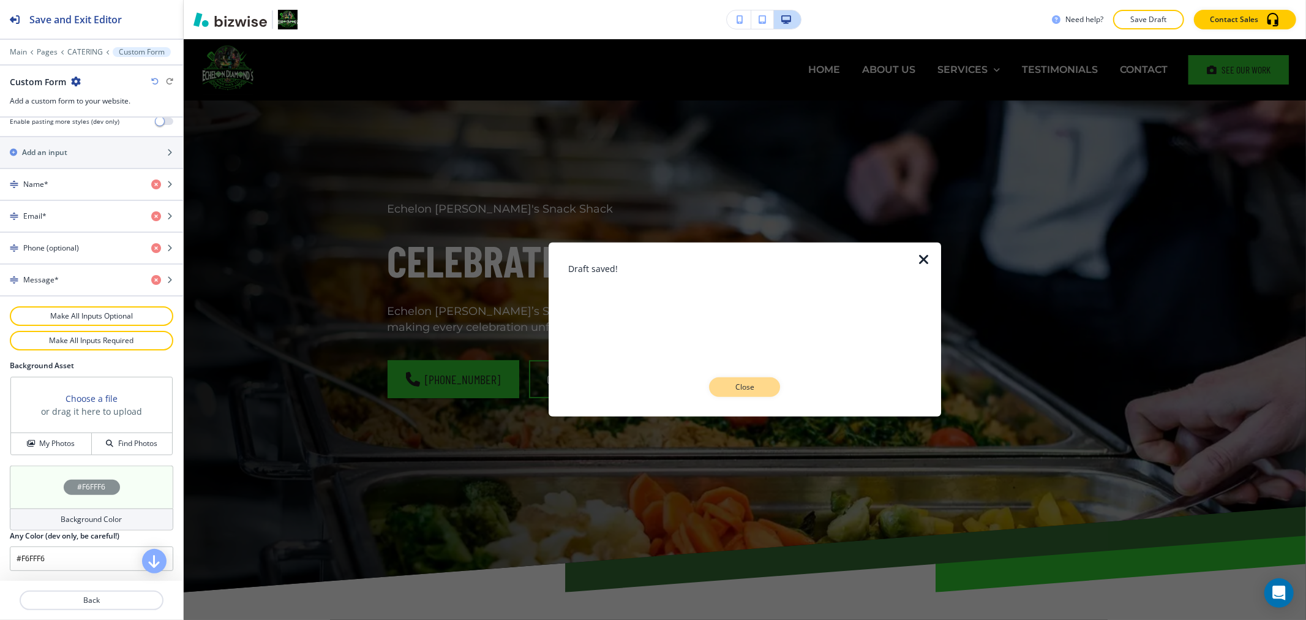
click at [736, 386] on p "Close" at bounding box center [744, 386] width 39 height 11
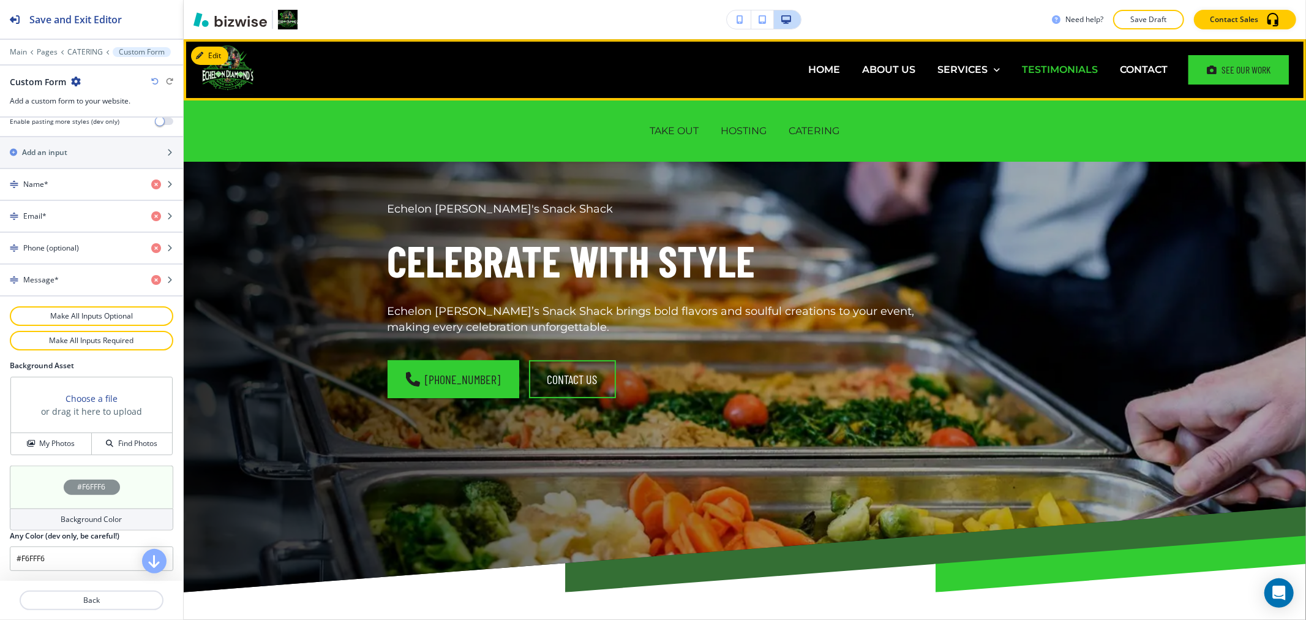
click at [1036, 74] on p "TESTIMONIALS" at bounding box center [1060, 69] width 76 height 14
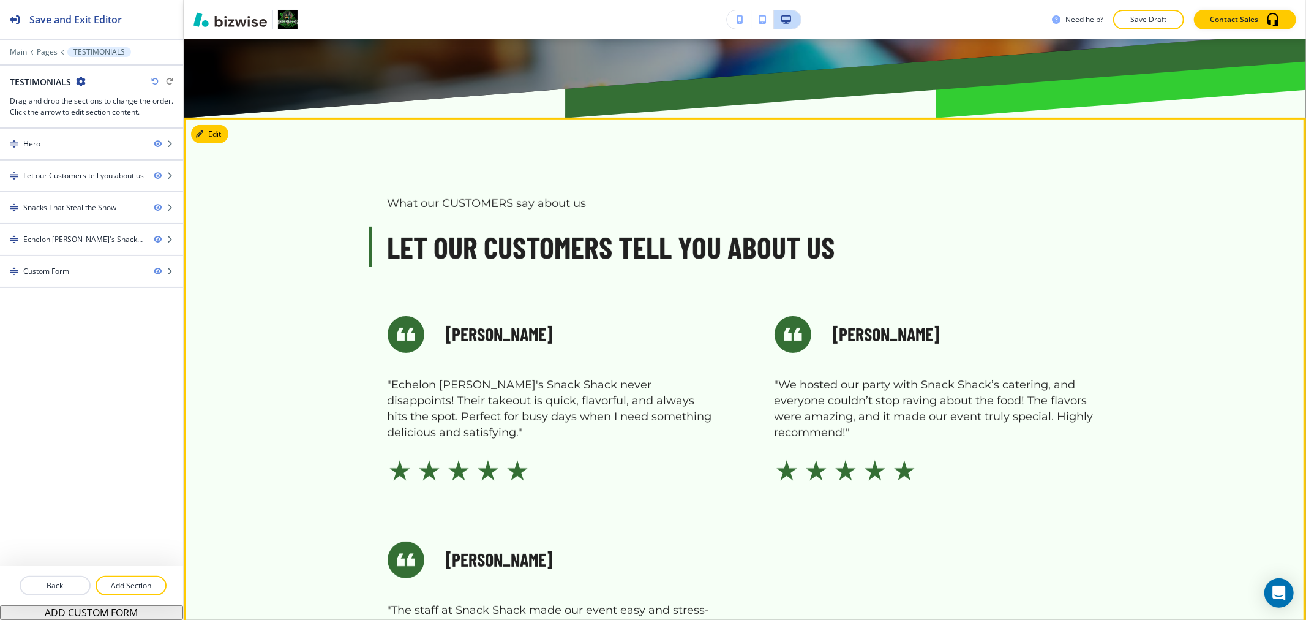
scroll to position [476, 0]
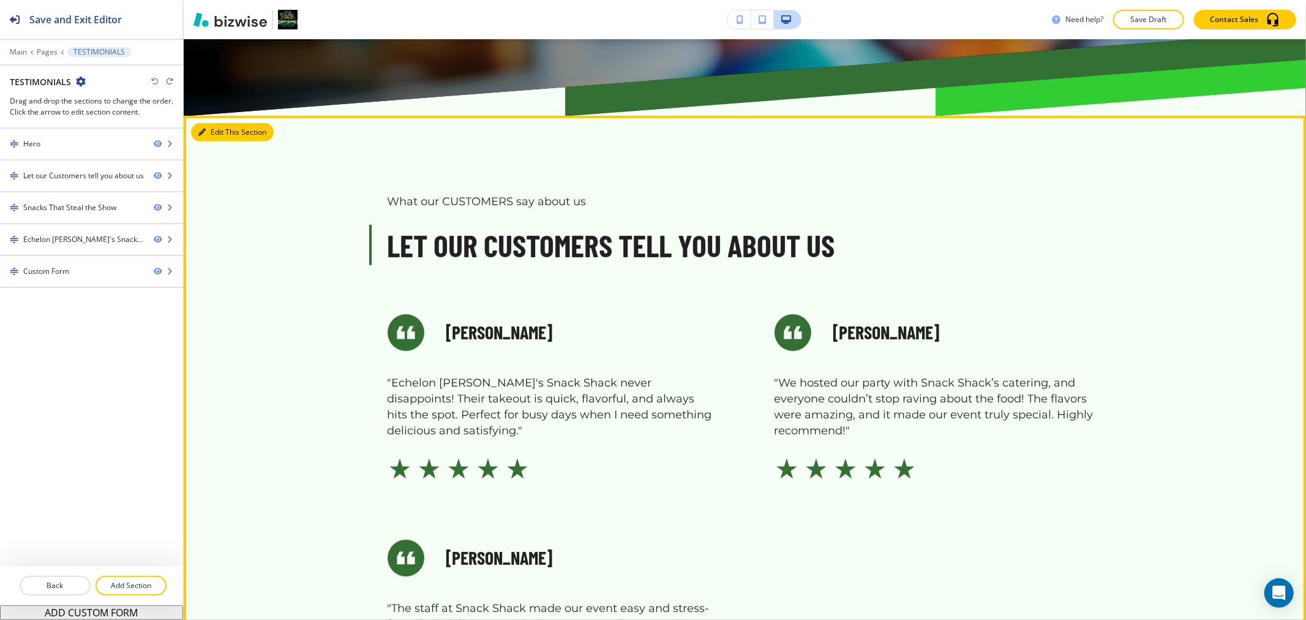
click at [217, 138] on button "Edit This Section" at bounding box center [232, 132] width 83 height 18
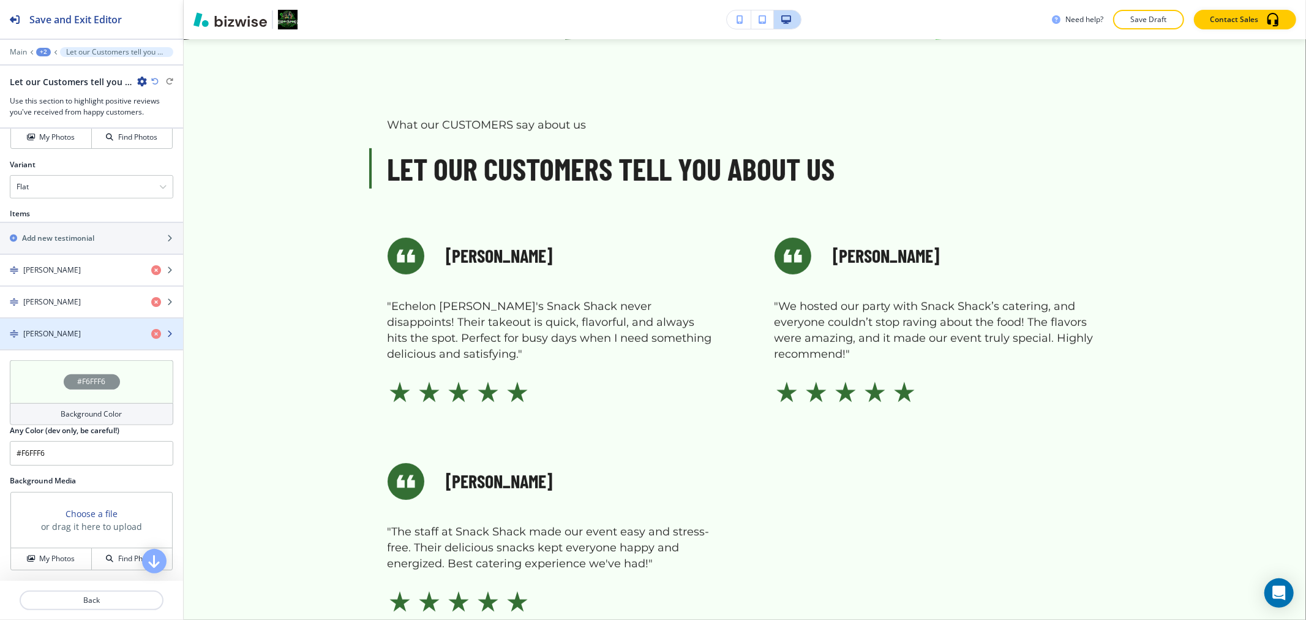
scroll to position [173, 0]
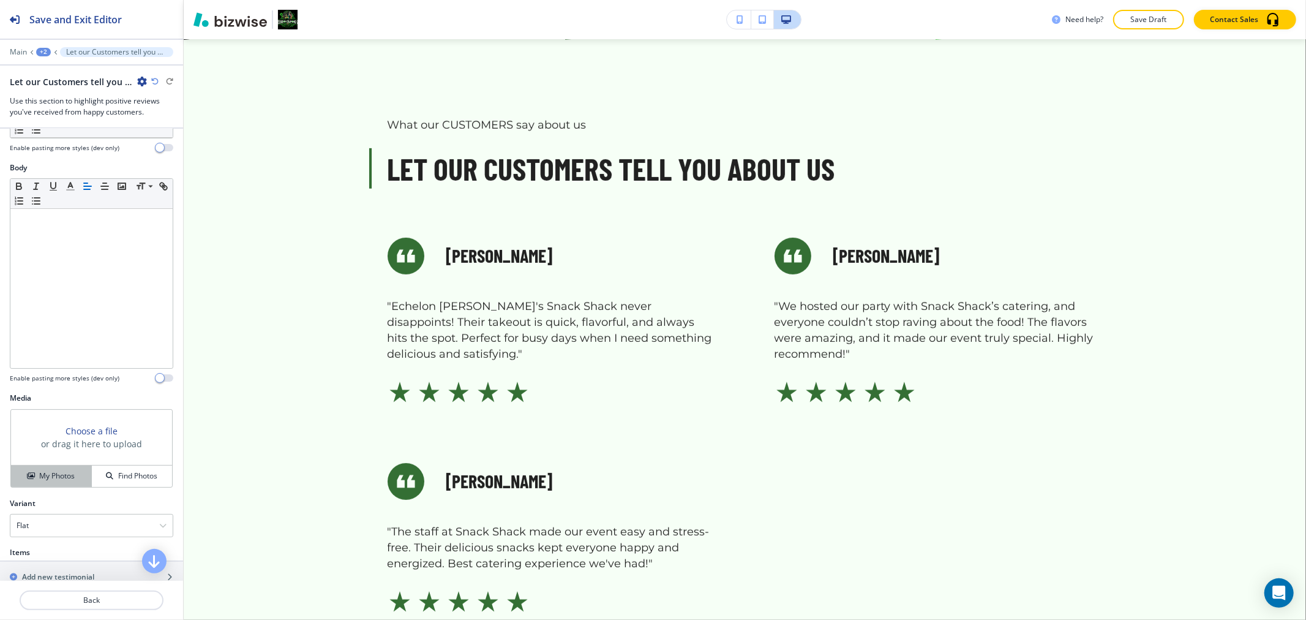
click at [50, 481] on h4 "My Photos" at bounding box center [57, 475] width 36 height 11
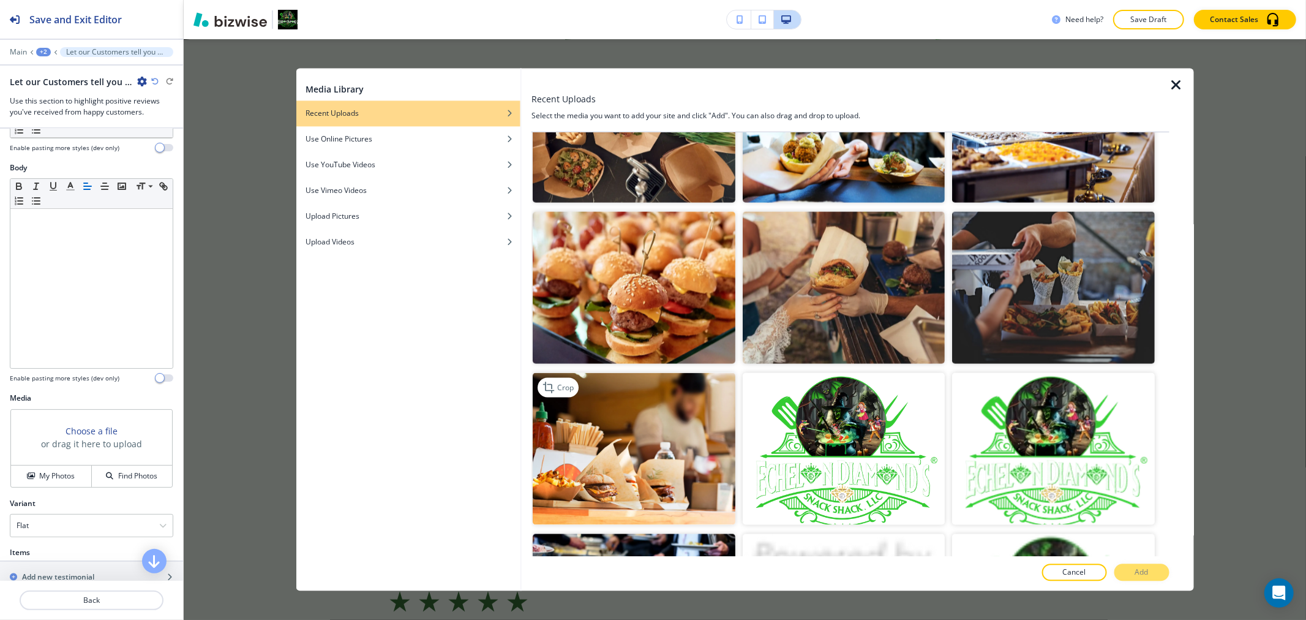
scroll to position [1700, 0]
click at [618, 265] on img "button" at bounding box center [634, 287] width 202 height 152
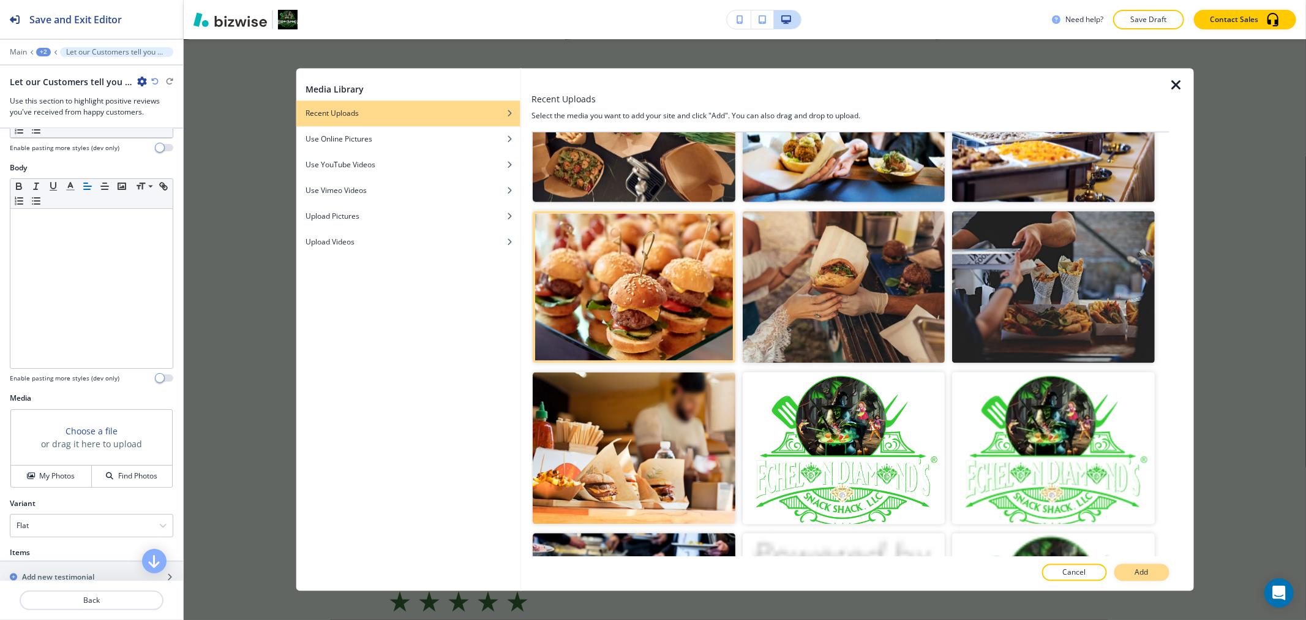
click at [1144, 573] on p "Add" at bounding box center [1141, 572] width 13 height 11
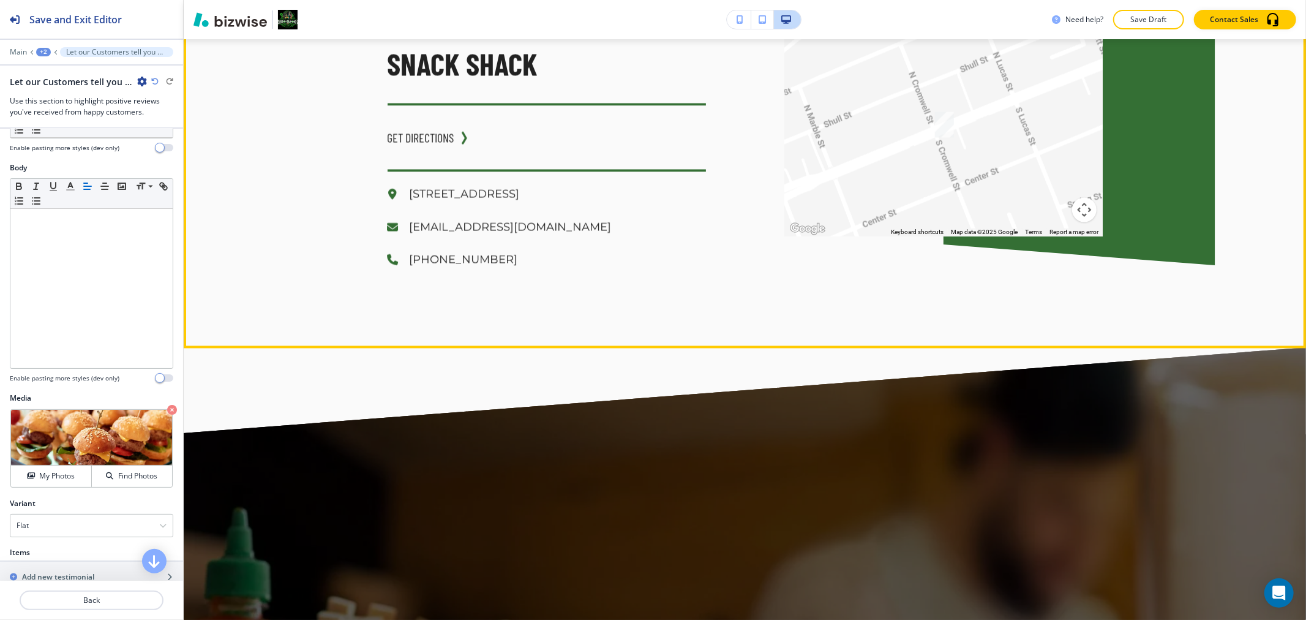
scroll to position [2048, 0]
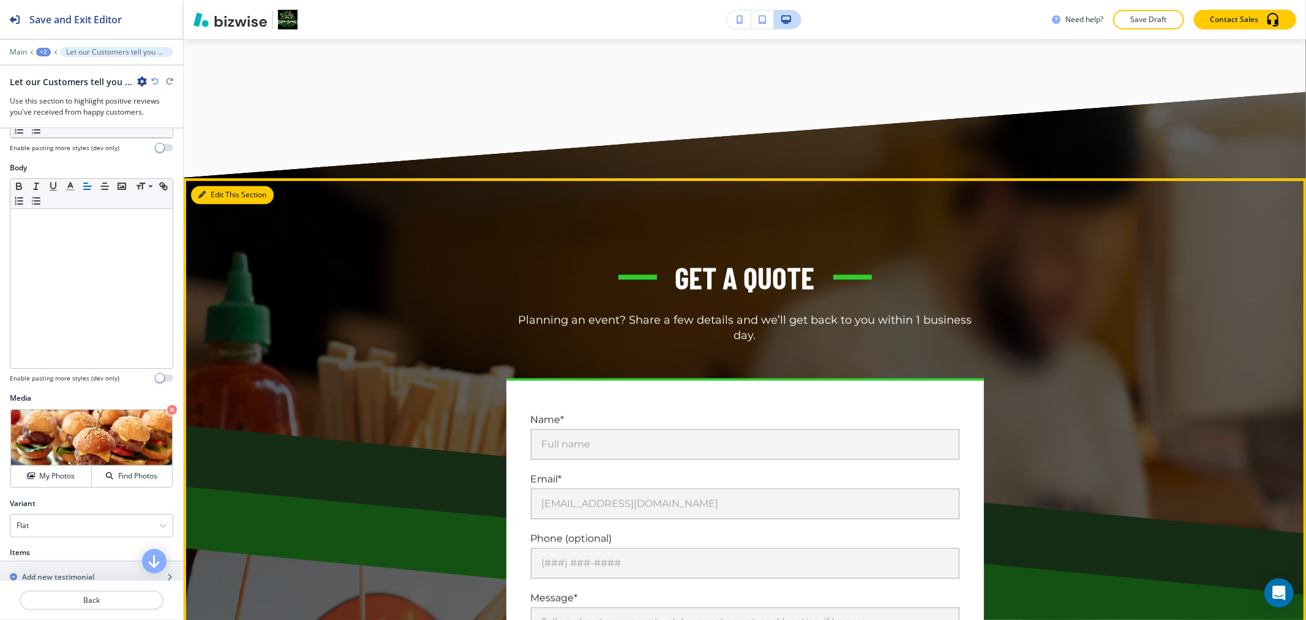
click at [217, 196] on button "Edit This Section" at bounding box center [232, 194] width 83 height 18
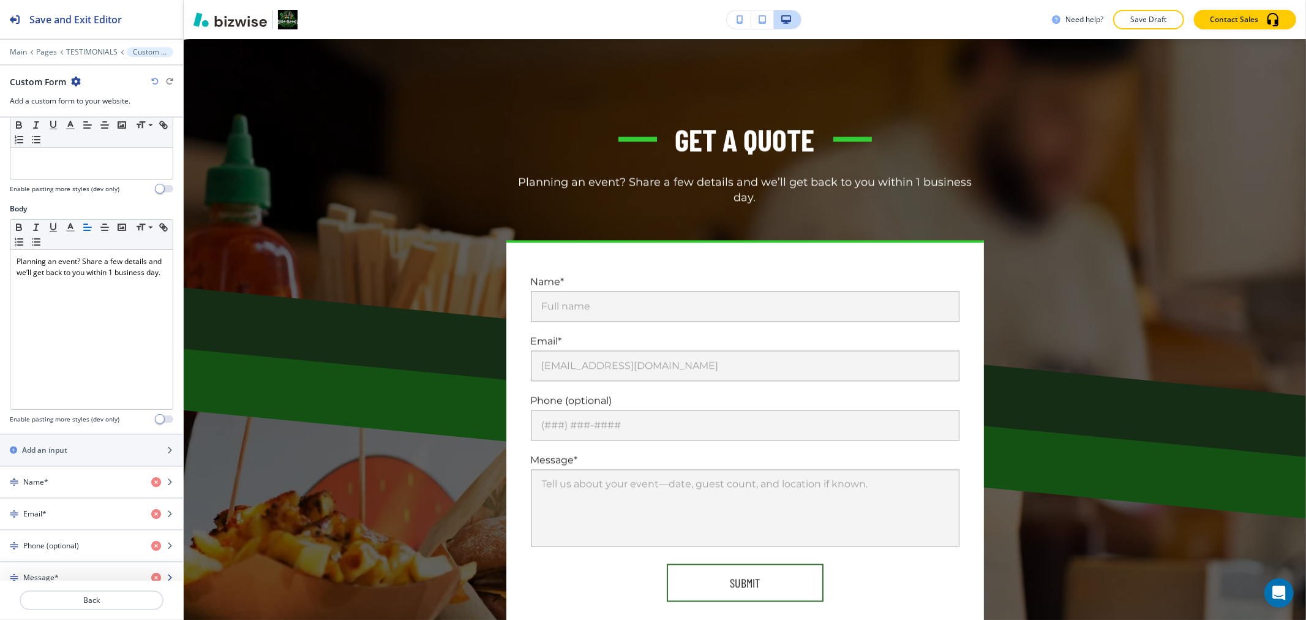
scroll to position [514, 0]
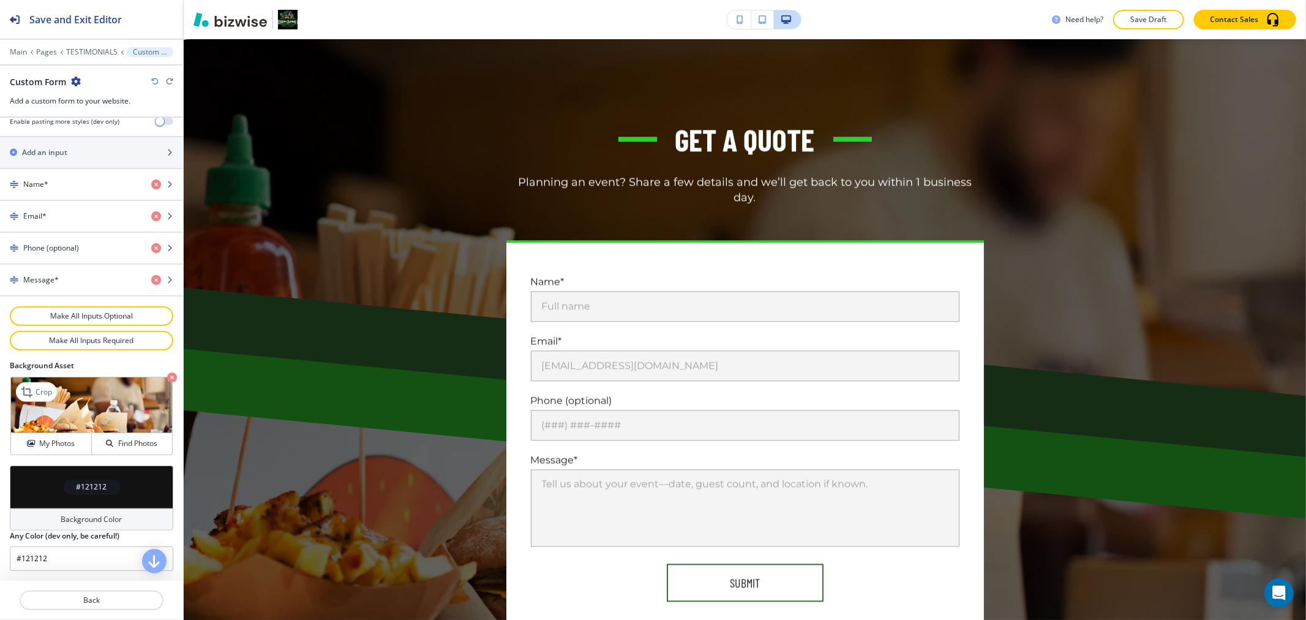
drag, startPoint x: 162, startPoint y: 376, endPoint x: 162, endPoint y: 388, distance: 12.2
click at [167, 377] on icon "button" at bounding box center [172, 377] width 10 height 10
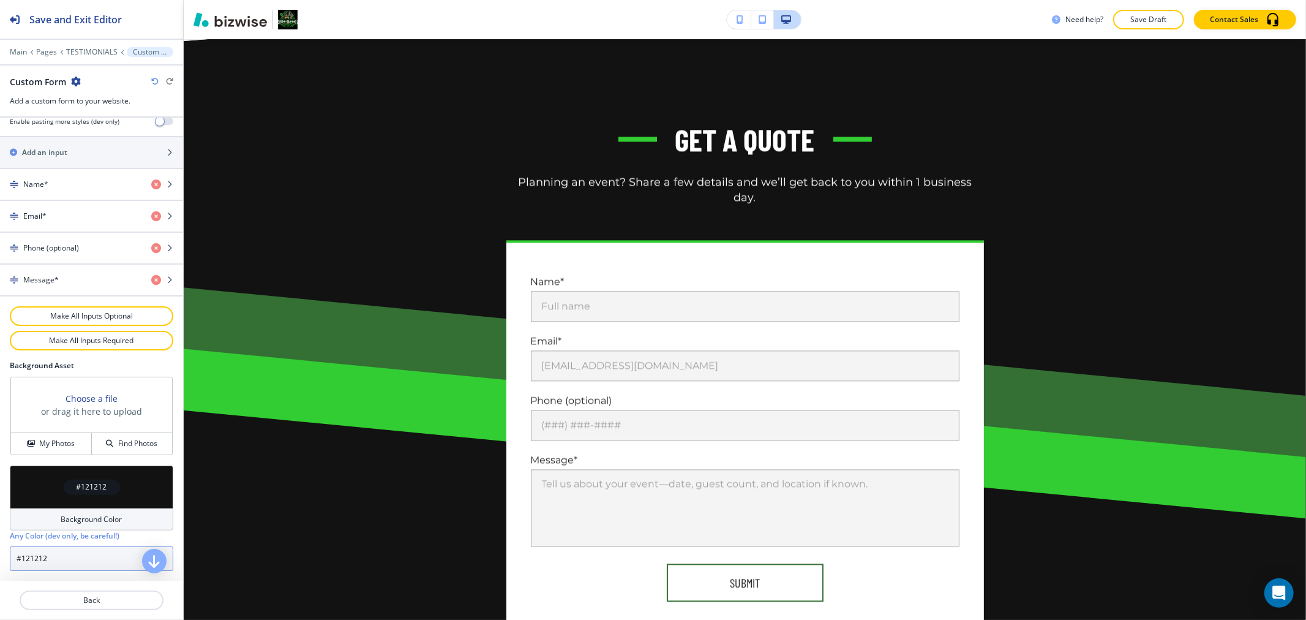
click at [75, 547] on input "#121212" at bounding box center [91, 558] width 163 height 24
paste input "F6FFF6"
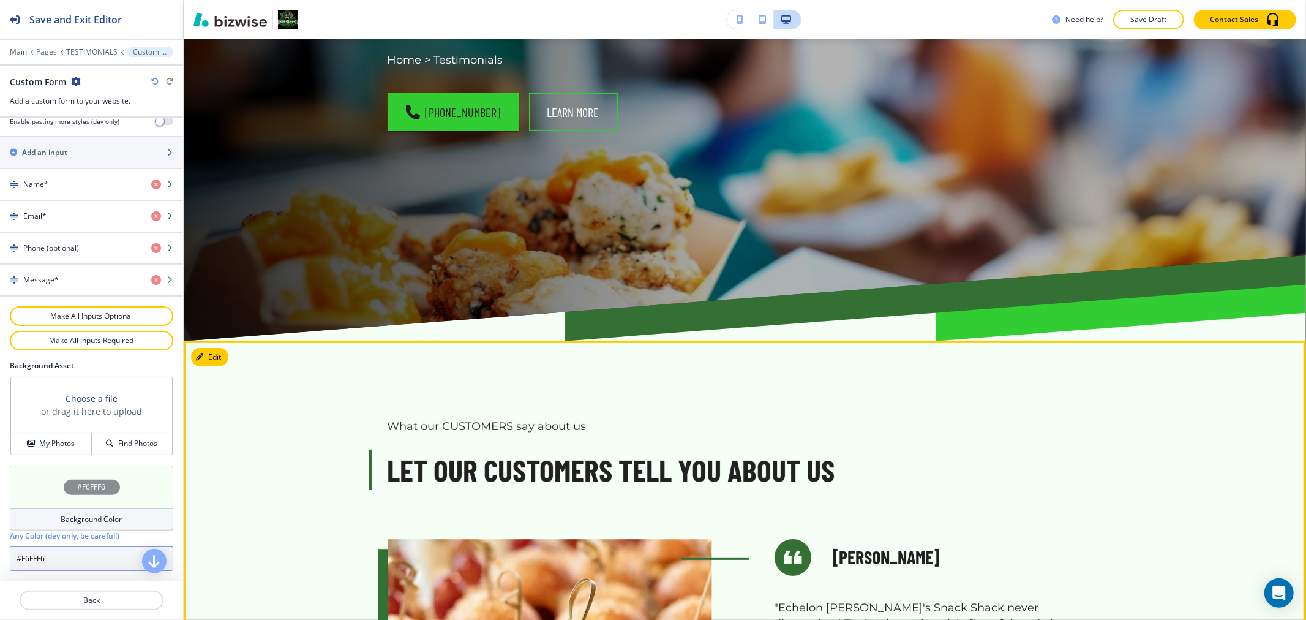
scroll to position [0, 0]
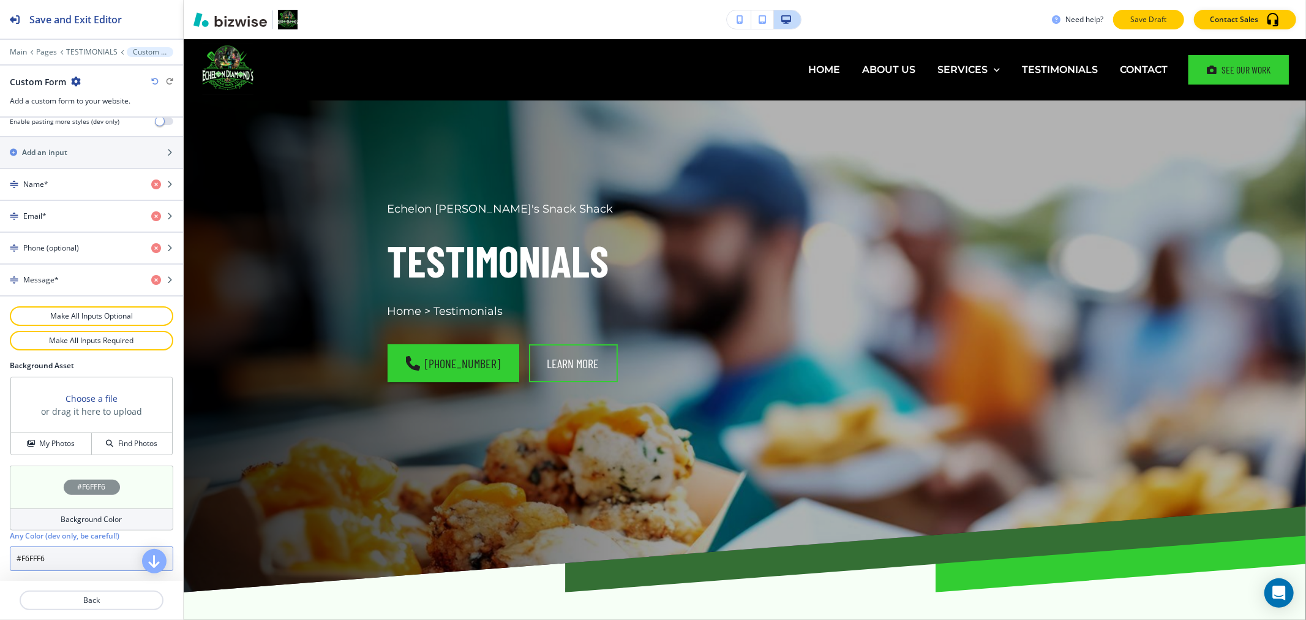
type input "#F6FFF6"
click at [1142, 15] on p "Save Draft" at bounding box center [1148, 19] width 39 height 11
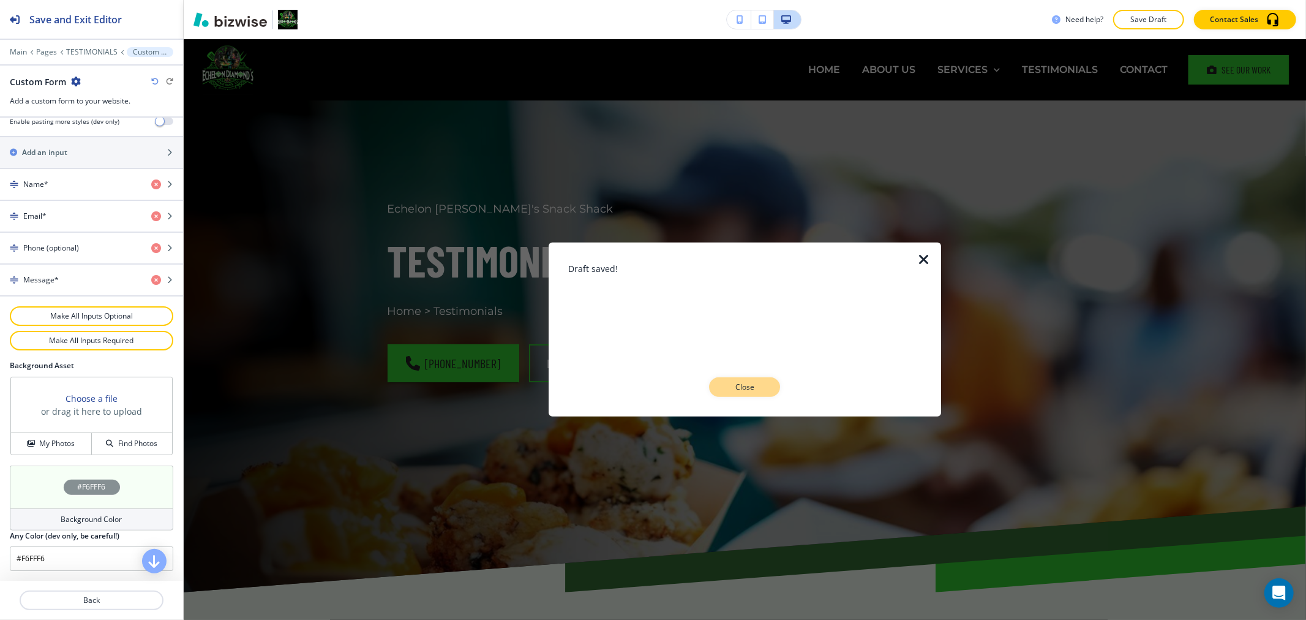
click at [744, 388] on p "Close" at bounding box center [744, 386] width 39 height 11
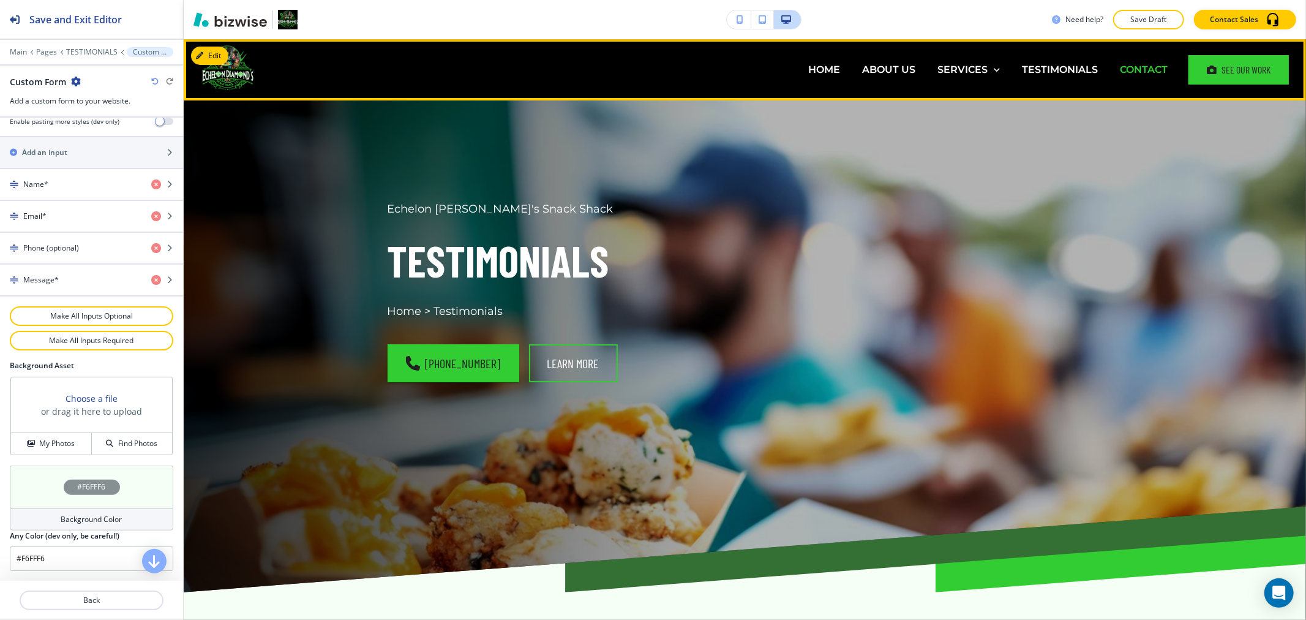
click at [1129, 69] on p "CONTACT" at bounding box center [1144, 69] width 48 height 14
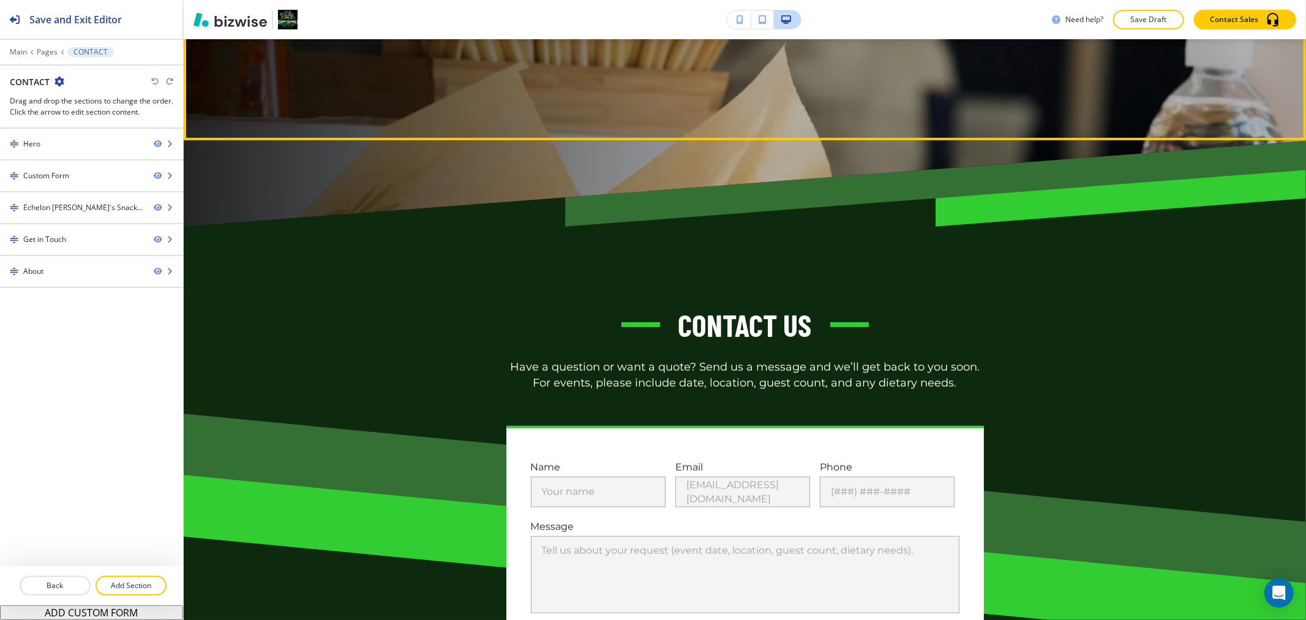
scroll to position [408, 0]
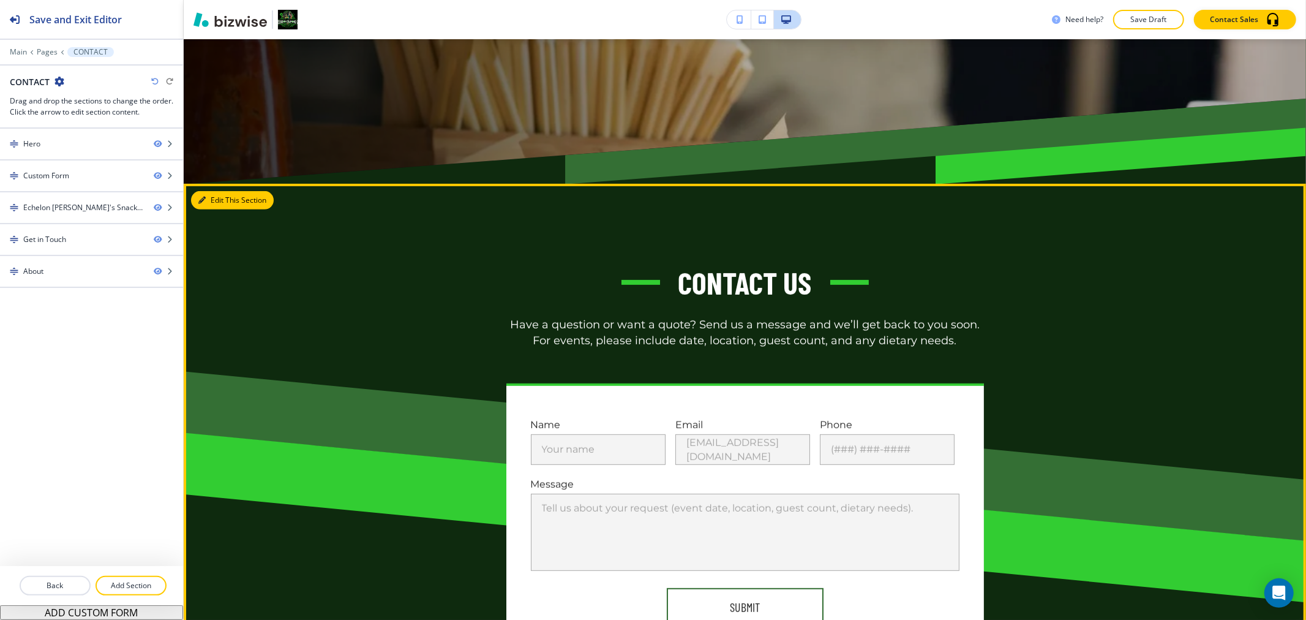
click at [222, 197] on button "Edit This Section" at bounding box center [232, 200] width 83 height 18
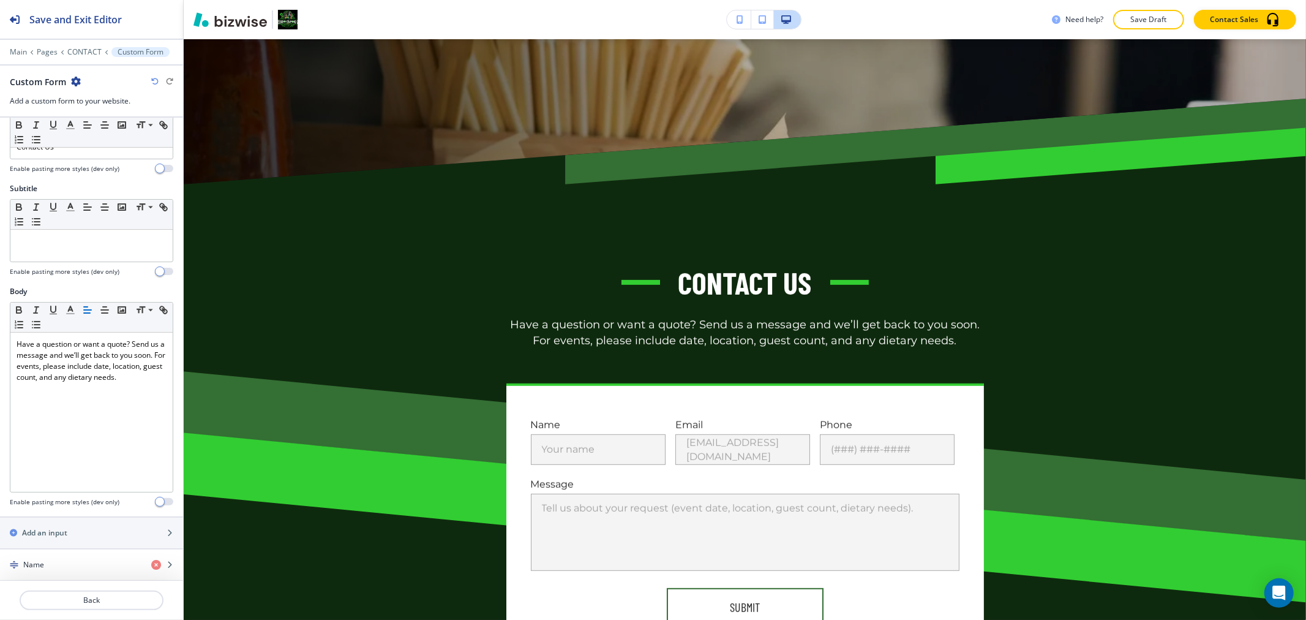
scroll to position [514, 0]
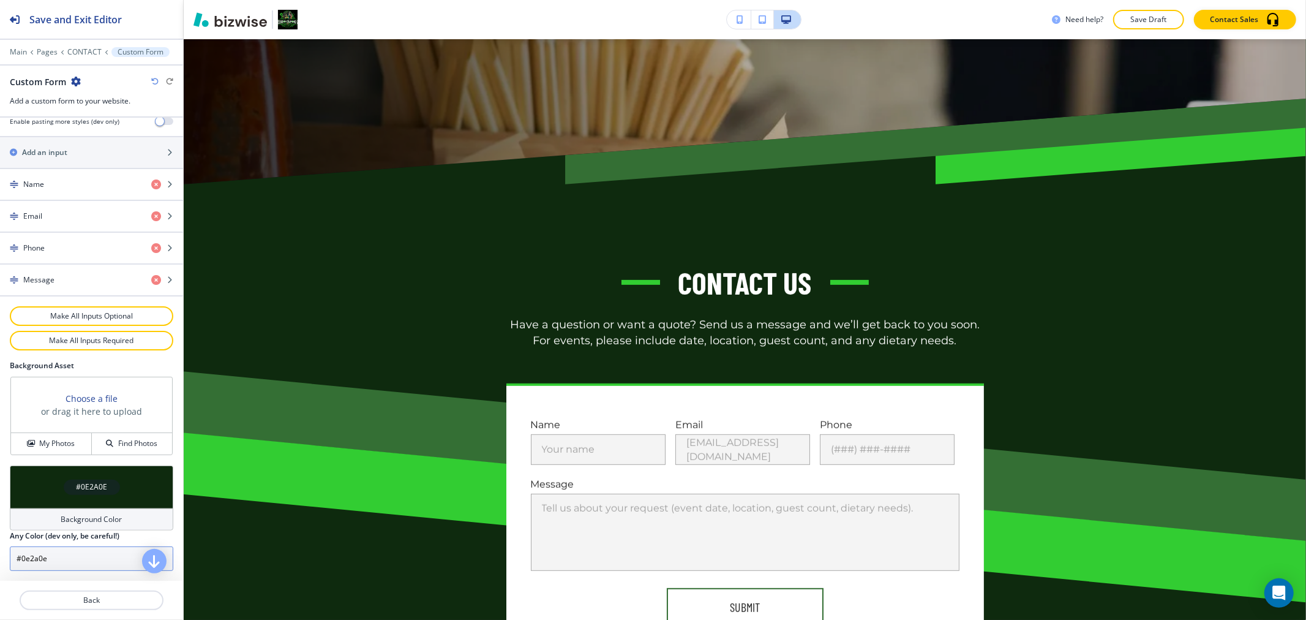
click at [88, 561] on input "#0e2a0e" at bounding box center [91, 558] width 163 height 24
click at [88, 562] on input "#0e2a0e" at bounding box center [91, 558] width 163 height 24
paste input "F6FFF6"
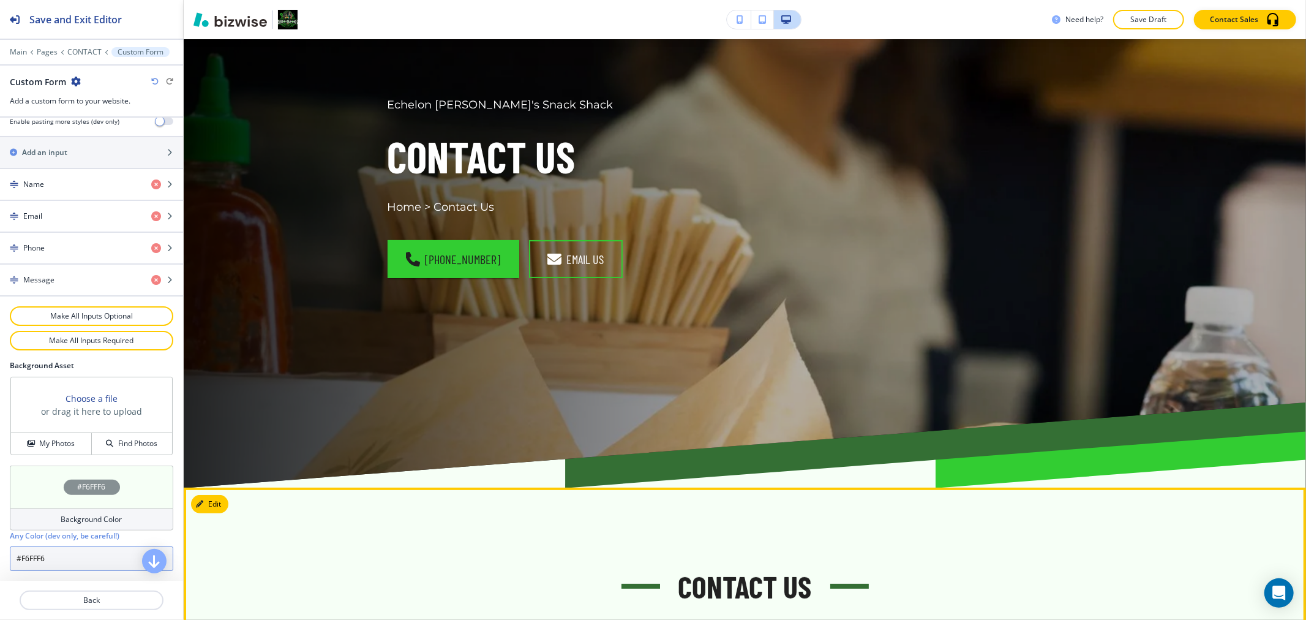
scroll to position [0, 0]
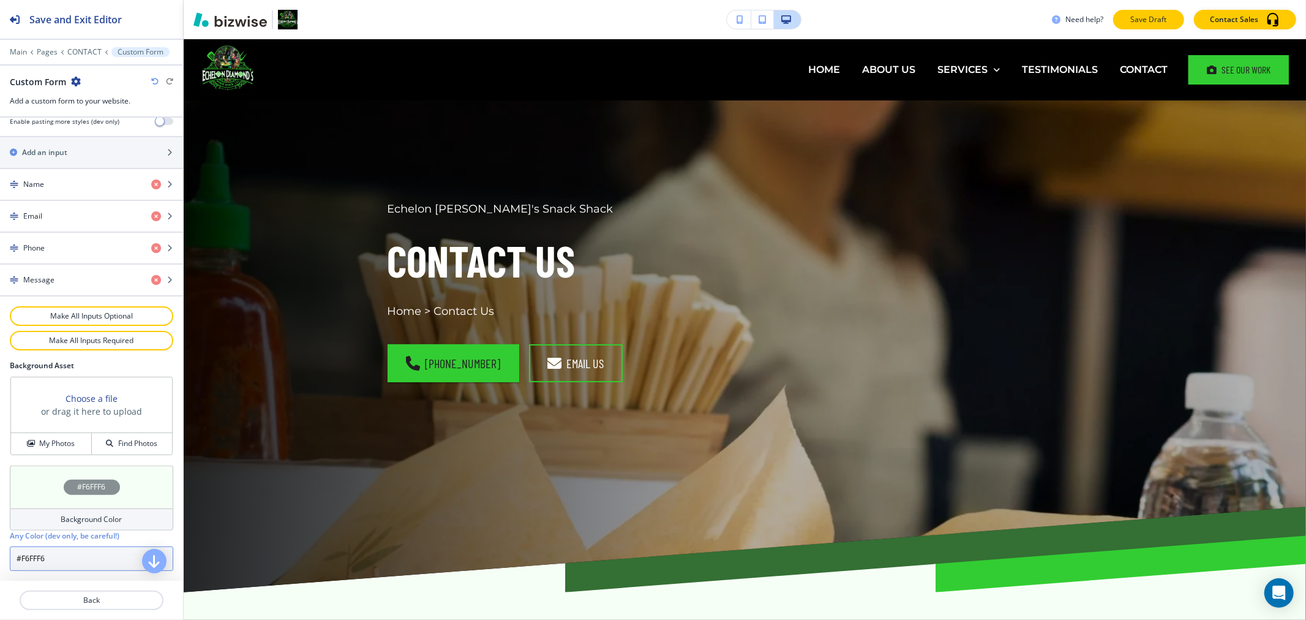
type input "#F6FFF6"
click at [1160, 14] on p "Save Draft" at bounding box center [1148, 19] width 39 height 11
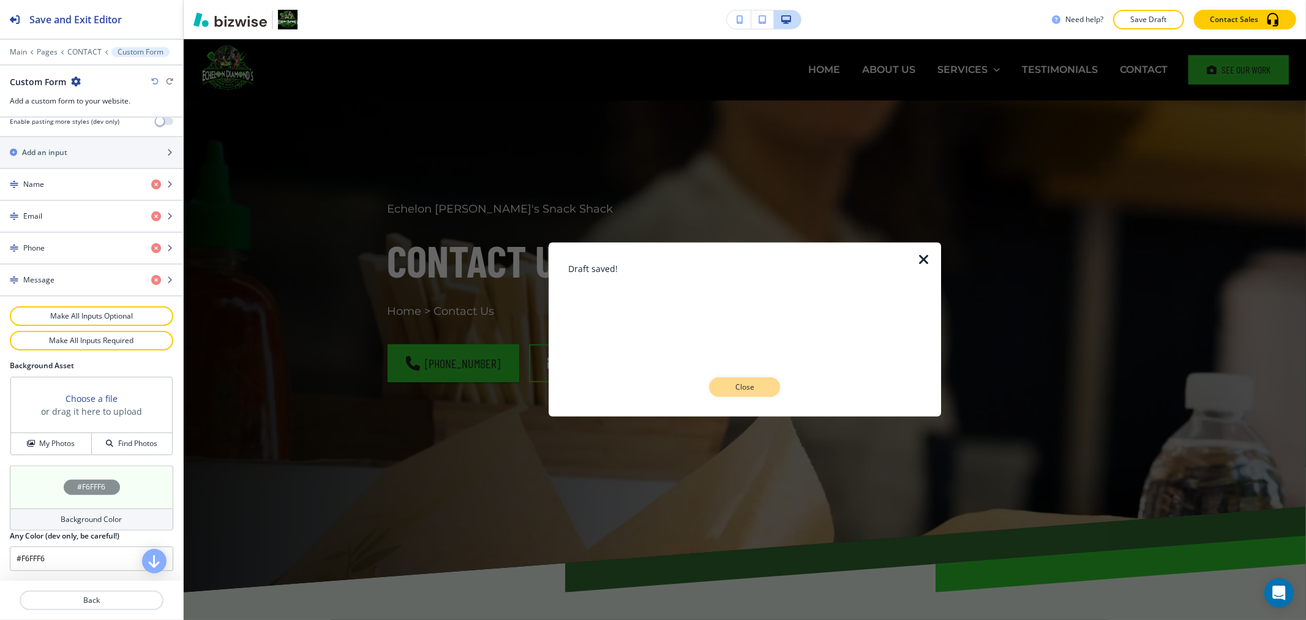
click at [760, 386] on p "Close" at bounding box center [744, 386] width 39 height 11
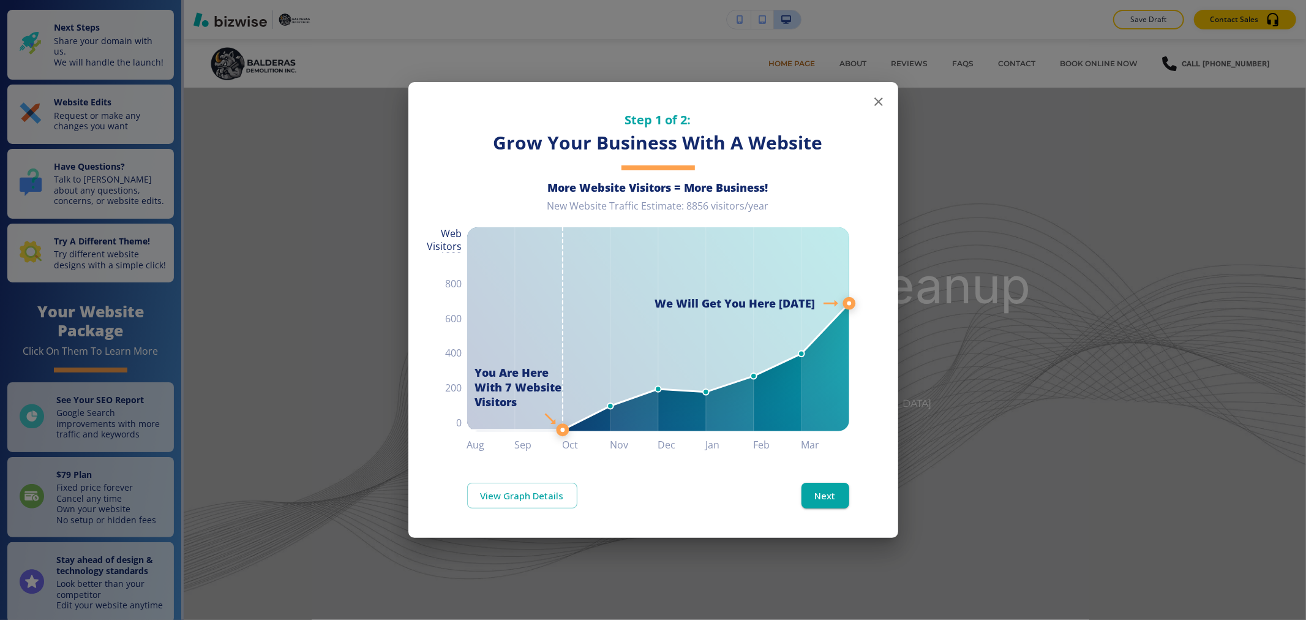
click at [877, 107] on icon "button" at bounding box center [878, 101] width 15 height 15
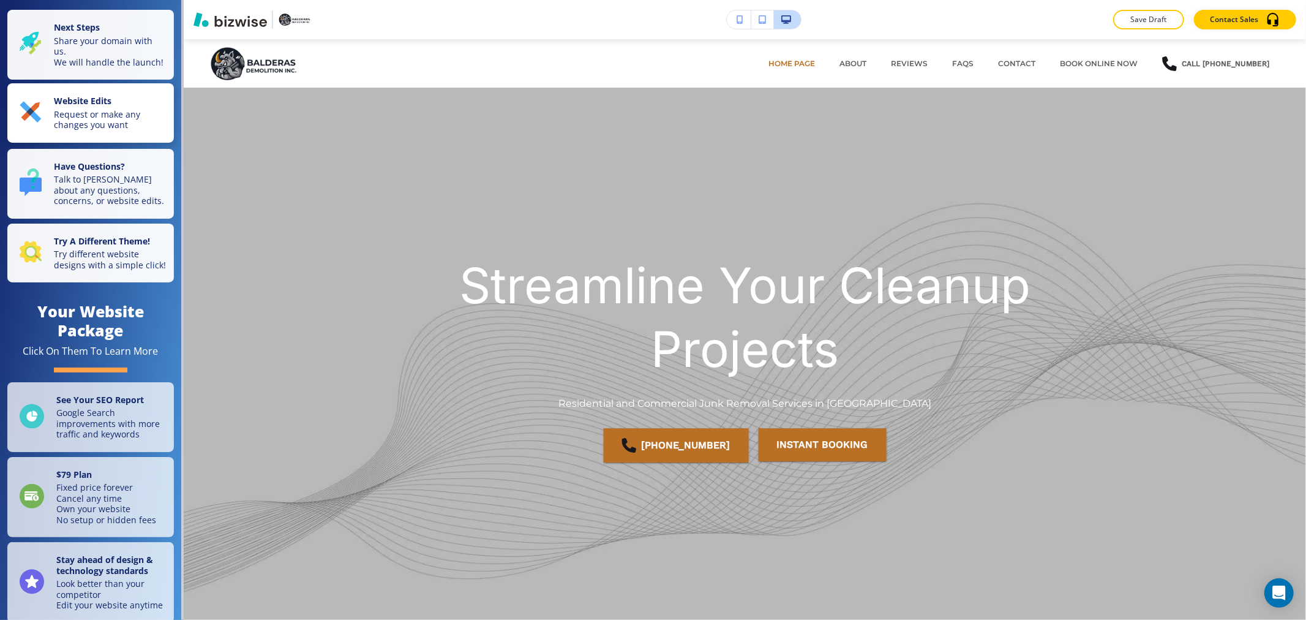
click at [94, 130] on p "Request or make any changes you want" at bounding box center [110, 119] width 113 height 21
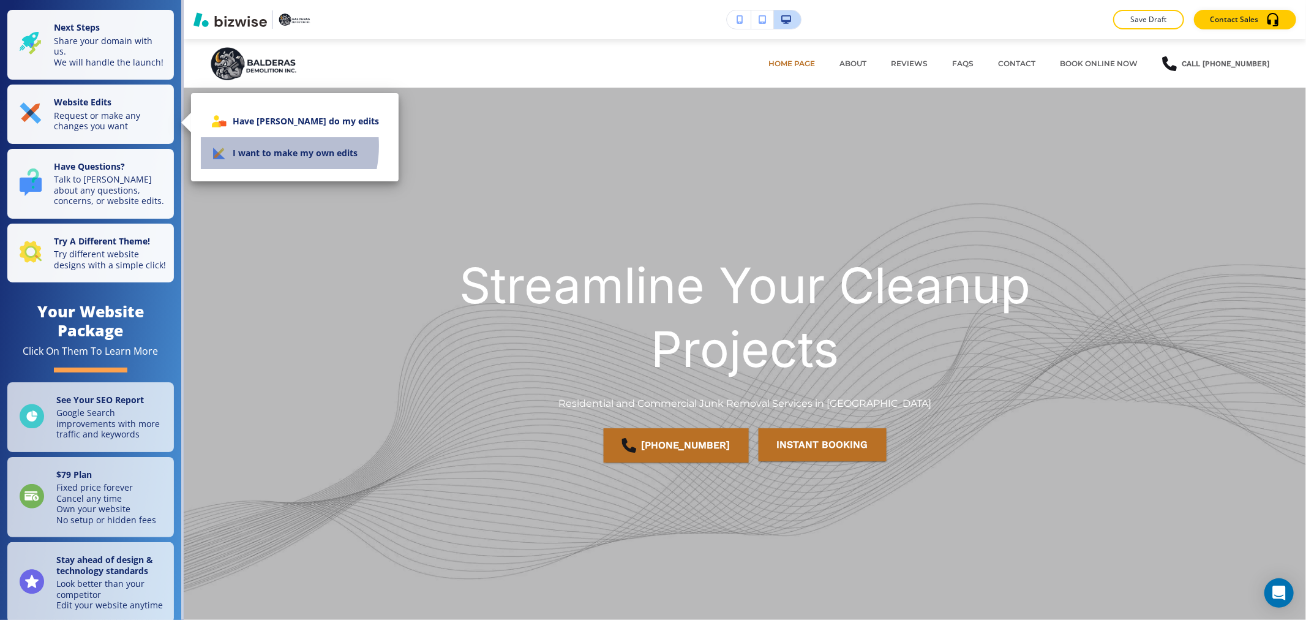
click at [257, 146] on li "I want to make my own edits" at bounding box center [295, 153] width 188 height 32
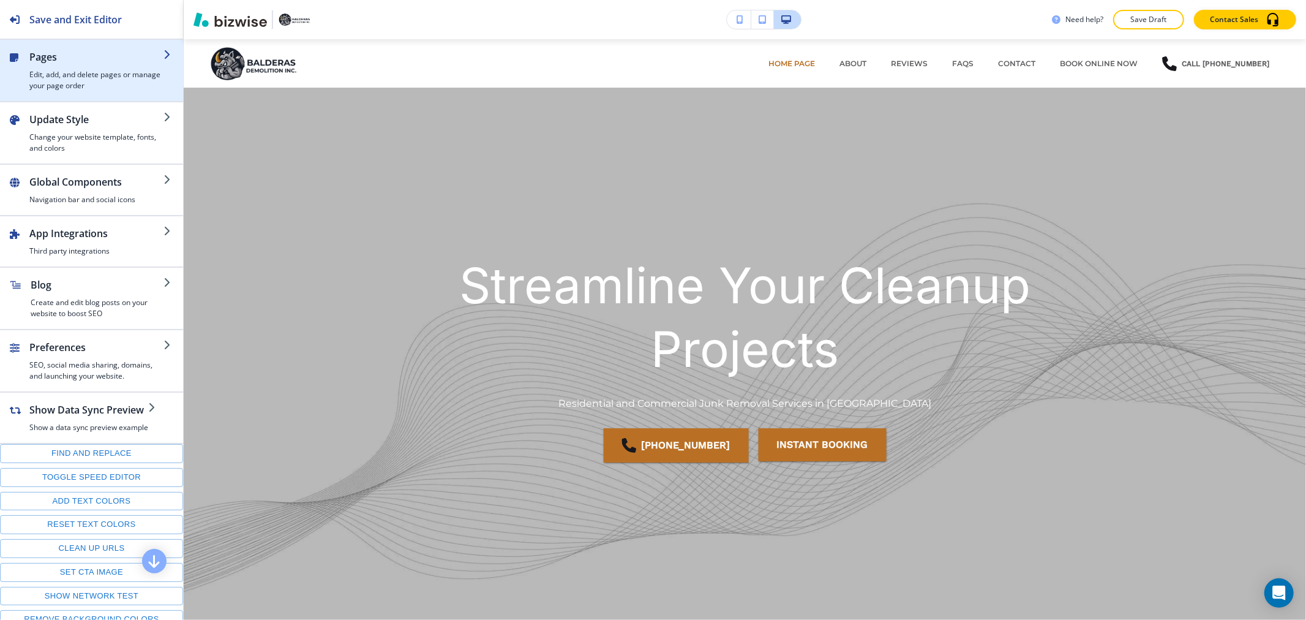
click at [81, 65] on div "button" at bounding box center [96, 66] width 134 height 5
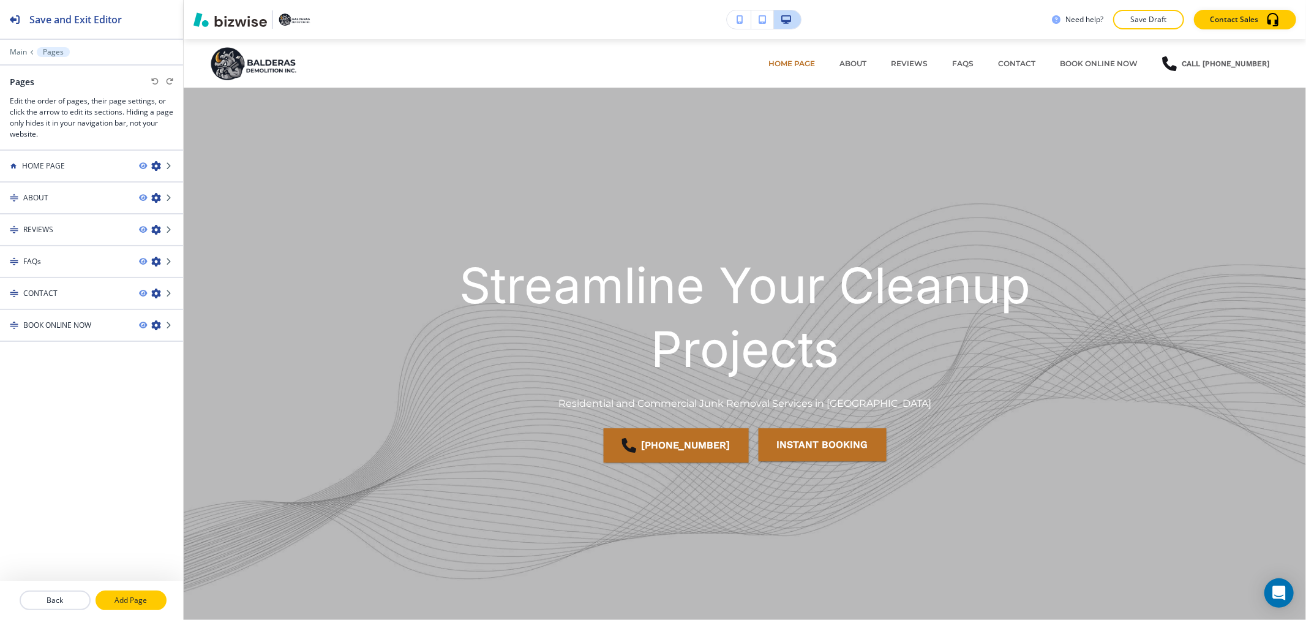
click at [124, 604] on p "Add Page" at bounding box center [131, 599] width 69 height 11
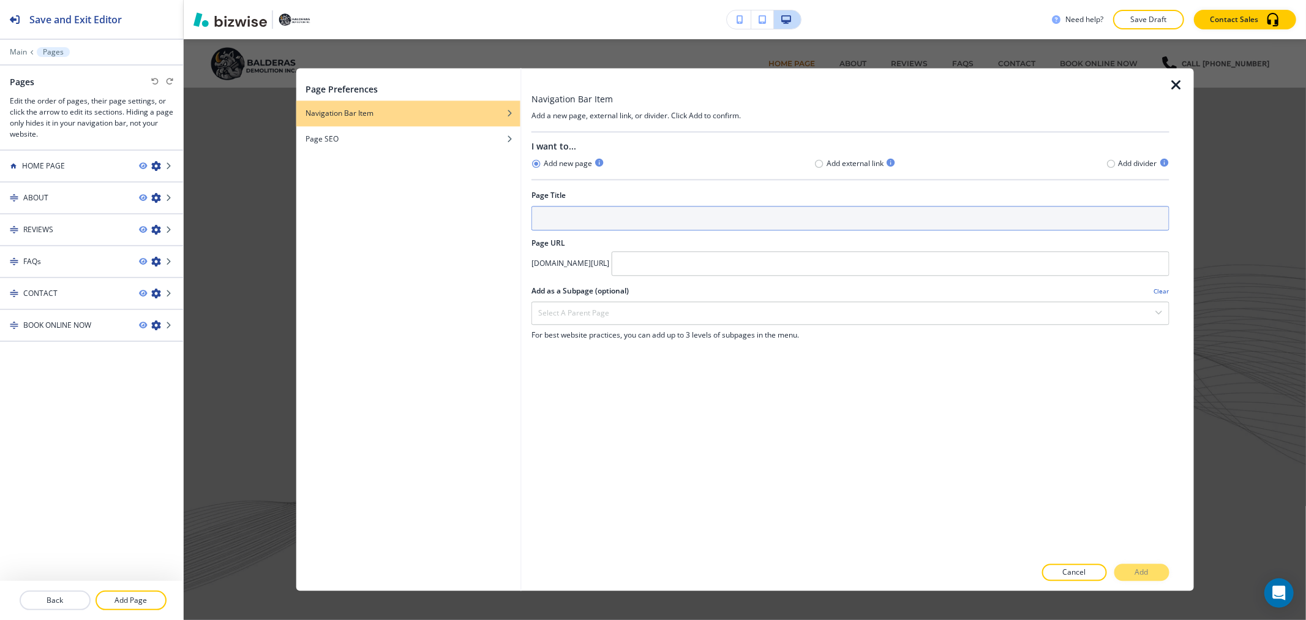
click at [793, 222] on input "text" at bounding box center [850, 218] width 638 height 24
click at [579, 223] on input "Ser" at bounding box center [850, 218] width 638 height 24
type input "Services"
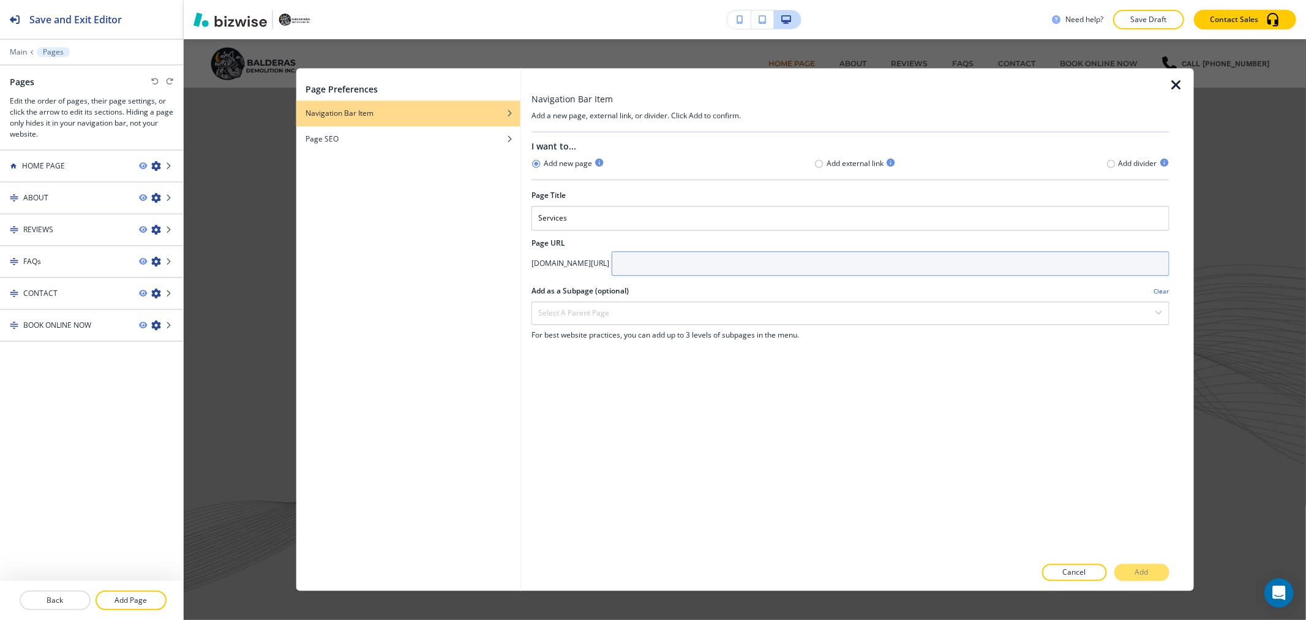
click at [725, 273] on input "text" at bounding box center [891, 263] width 558 height 24
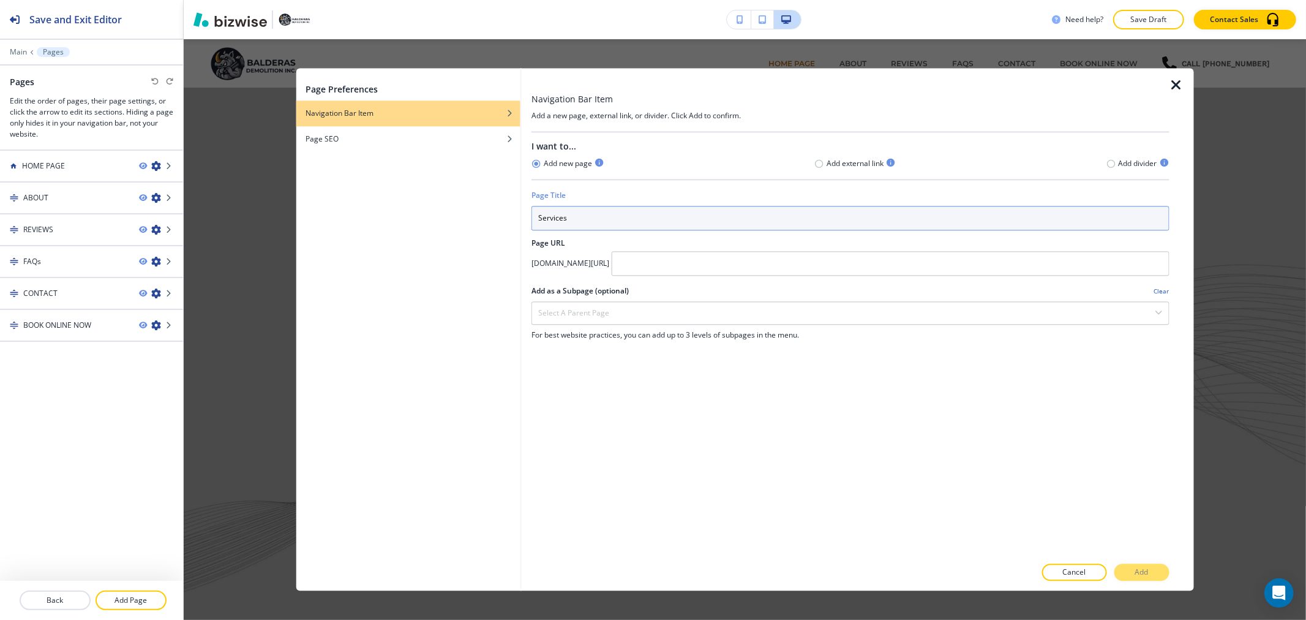
click at [646, 209] on input "Services" at bounding box center [850, 218] width 638 height 24
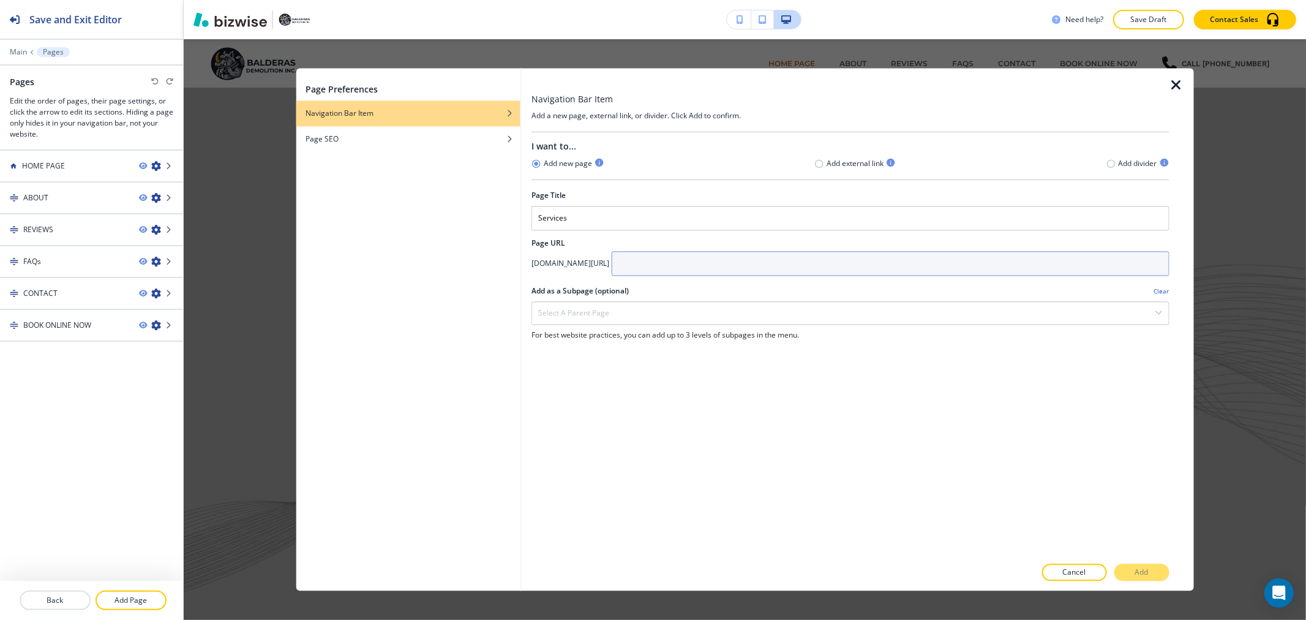
click at [778, 260] on input "text" at bounding box center [891, 263] width 558 height 24
paste input "Services"
click at [694, 268] on input "Services" at bounding box center [891, 263] width 558 height 24
type input "services"
click at [1147, 572] on p "Add" at bounding box center [1141, 572] width 13 height 11
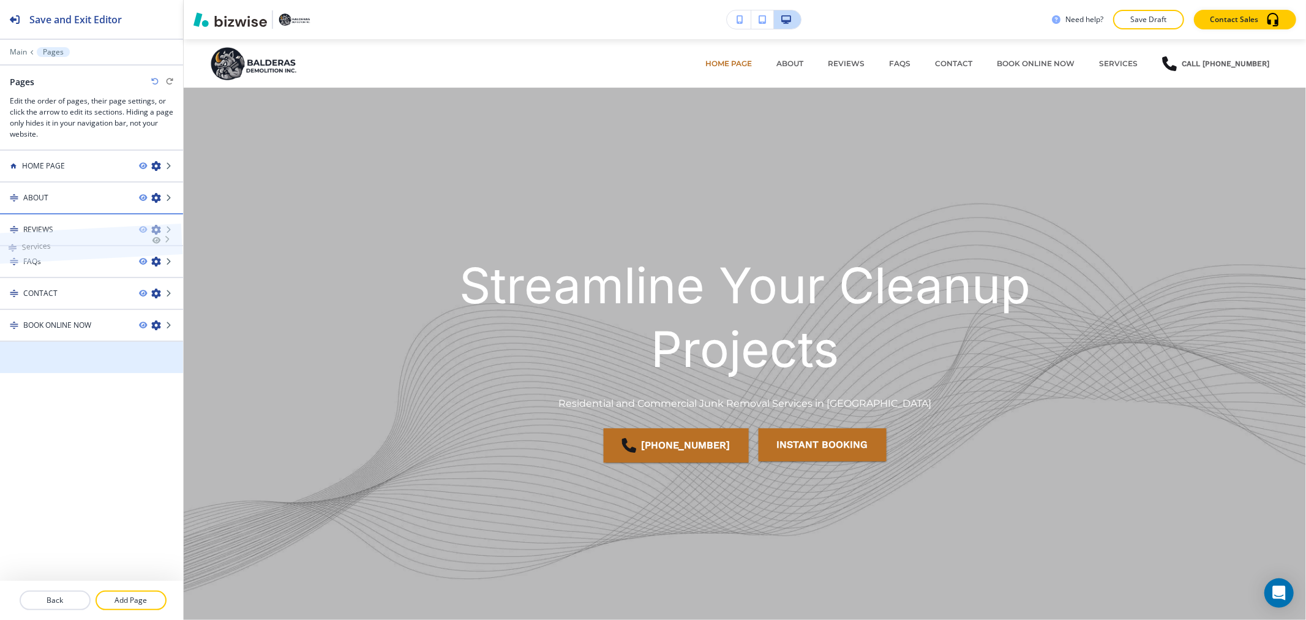
drag, startPoint x: 78, startPoint y: 356, endPoint x: 76, endPoint y: 214, distance: 142.0
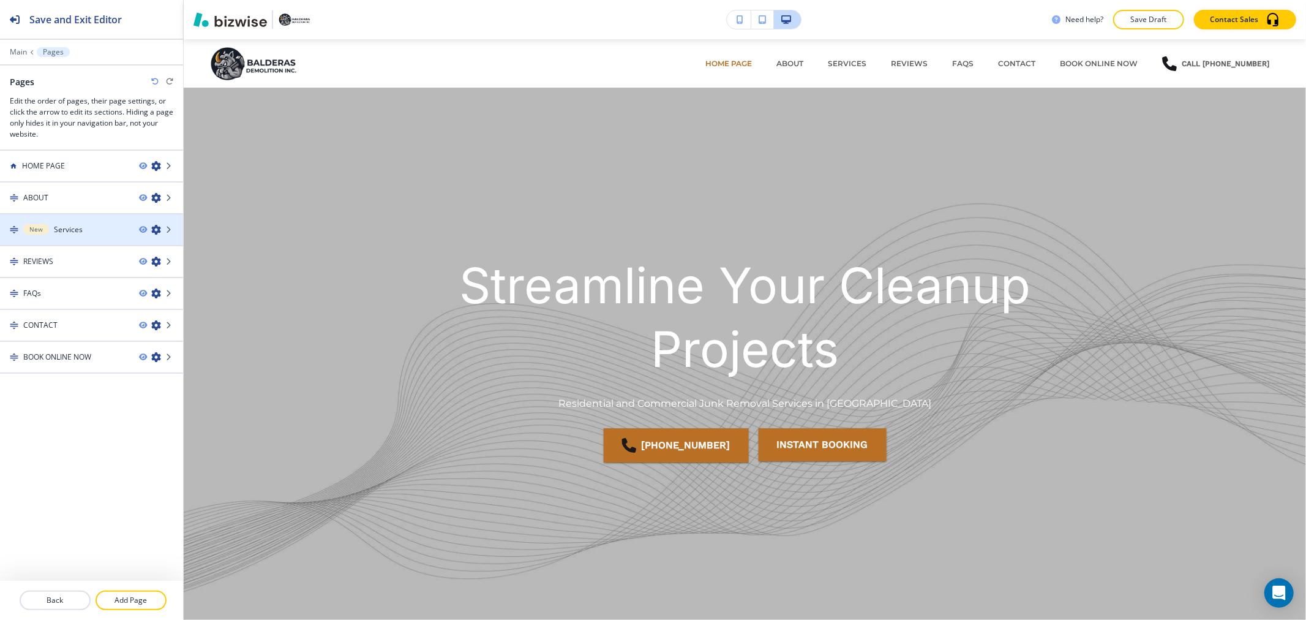
click at [75, 230] on h4 "Services" at bounding box center [68, 229] width 29 height 11
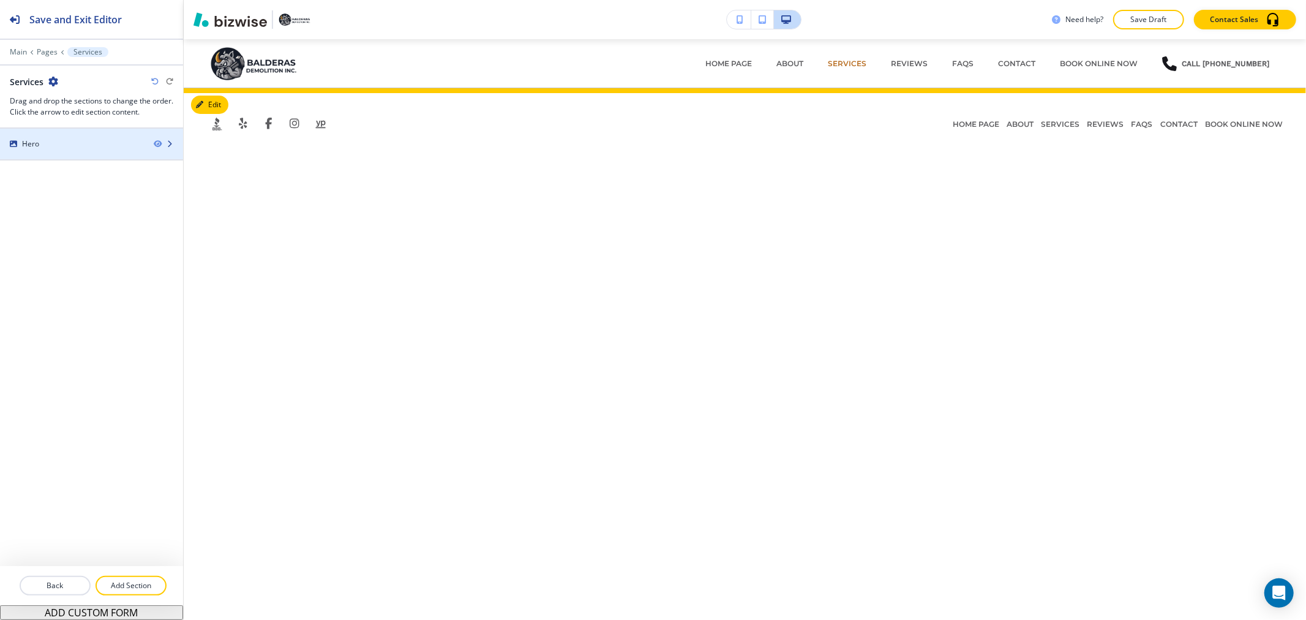
click at [136, 149] on div at bounding box center [91, 154] width 183 height 10
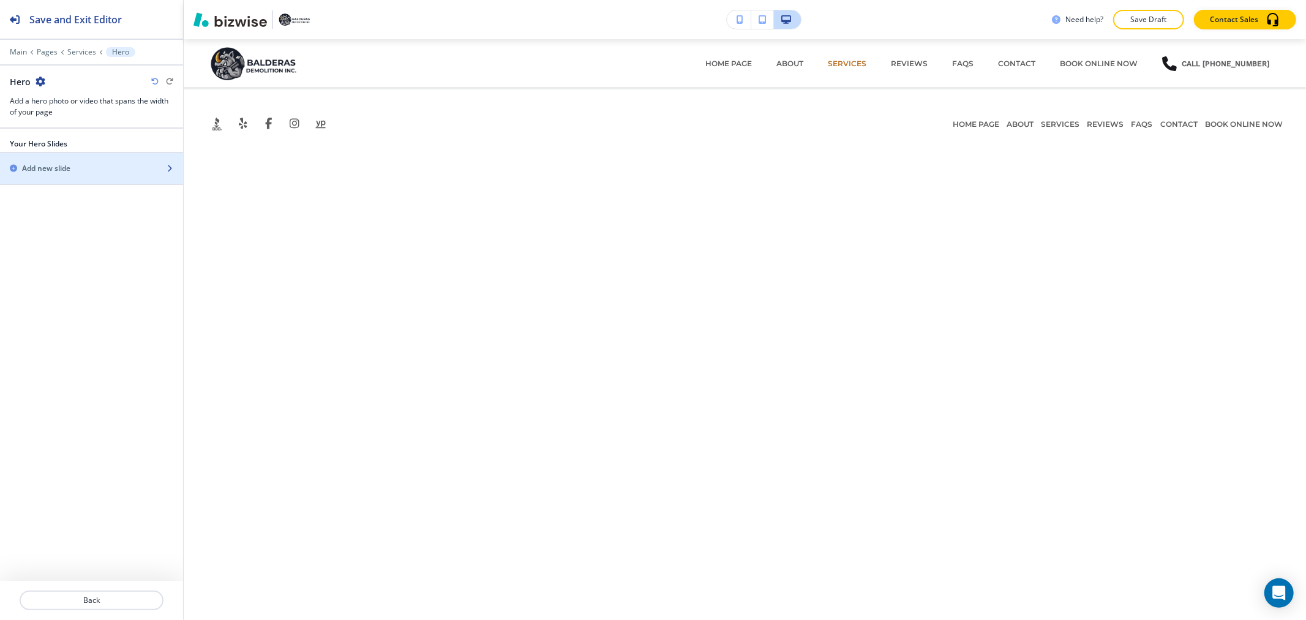
click at [127, 171] on div "Add new slide" at bounding box center [78, 168] width 156 height 11
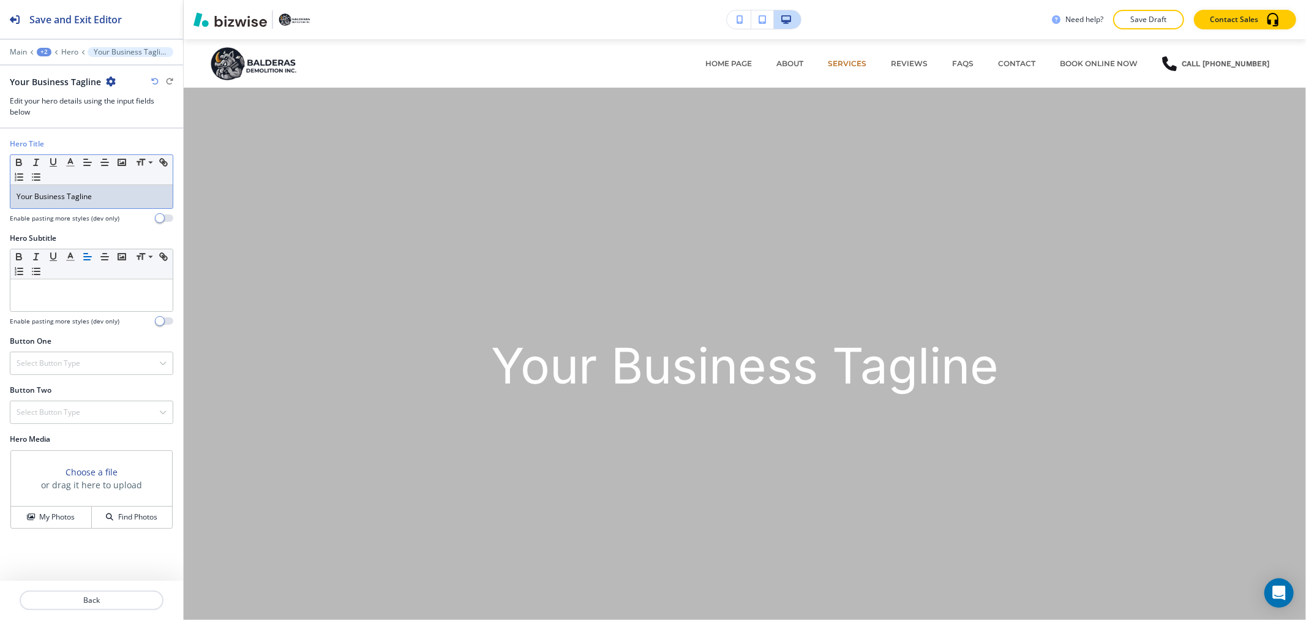
click at [112, 205] on div "Your Business Tagline" at bounding box center [91, 196] width 162 height 23
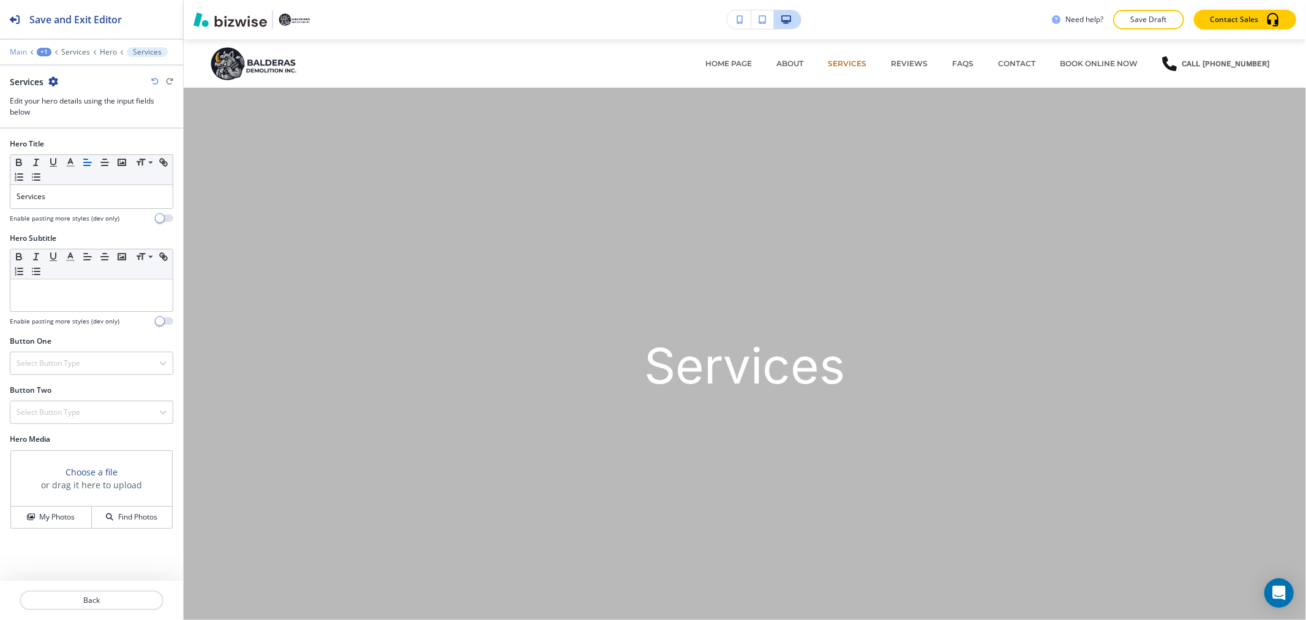
click at [20, 50] on p "Main" at bounding box center [18, 52] width 17 height 9
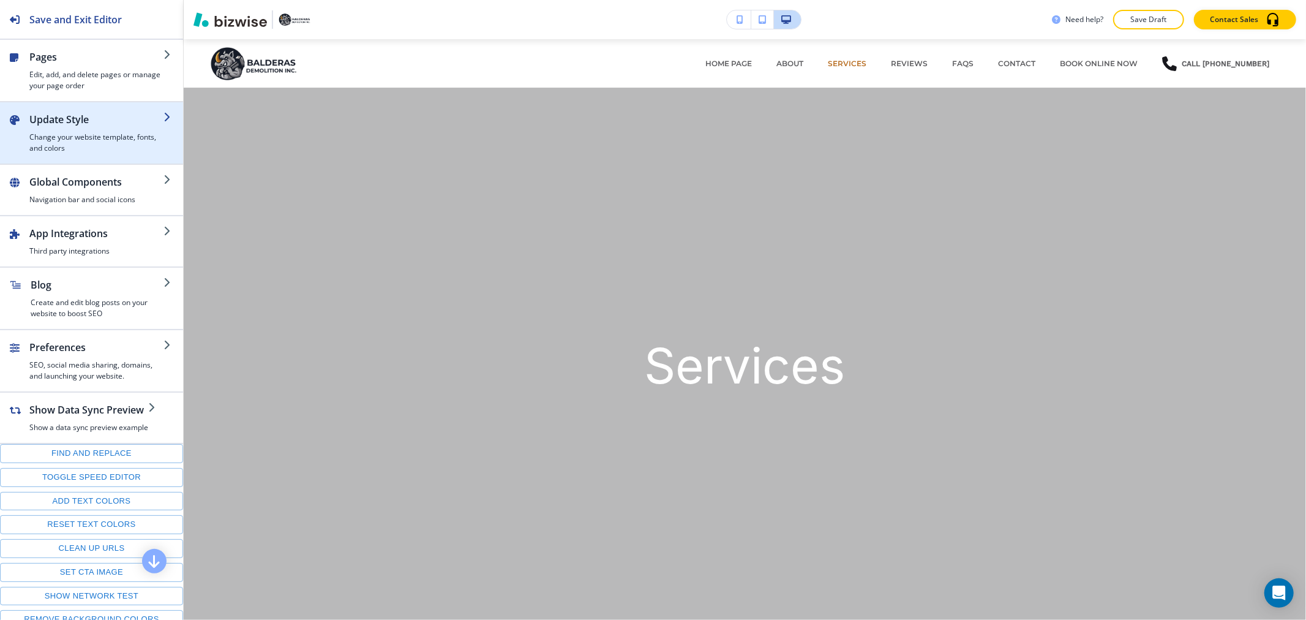
click at [111, 147] on h4 "Change your website template, fonts, and colors" at bounding box center [96, 143] width 134 height 22
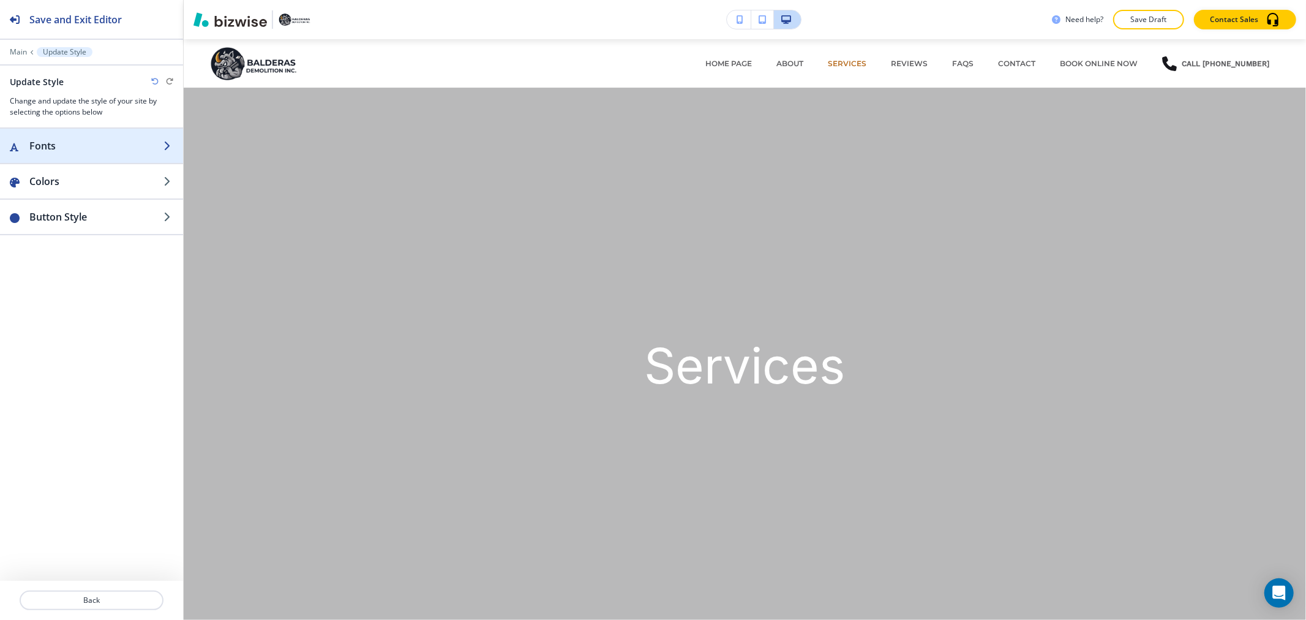
click at [118, 152] on h2 "Fonts" at bounding box center [96, 145] width 134 height 15
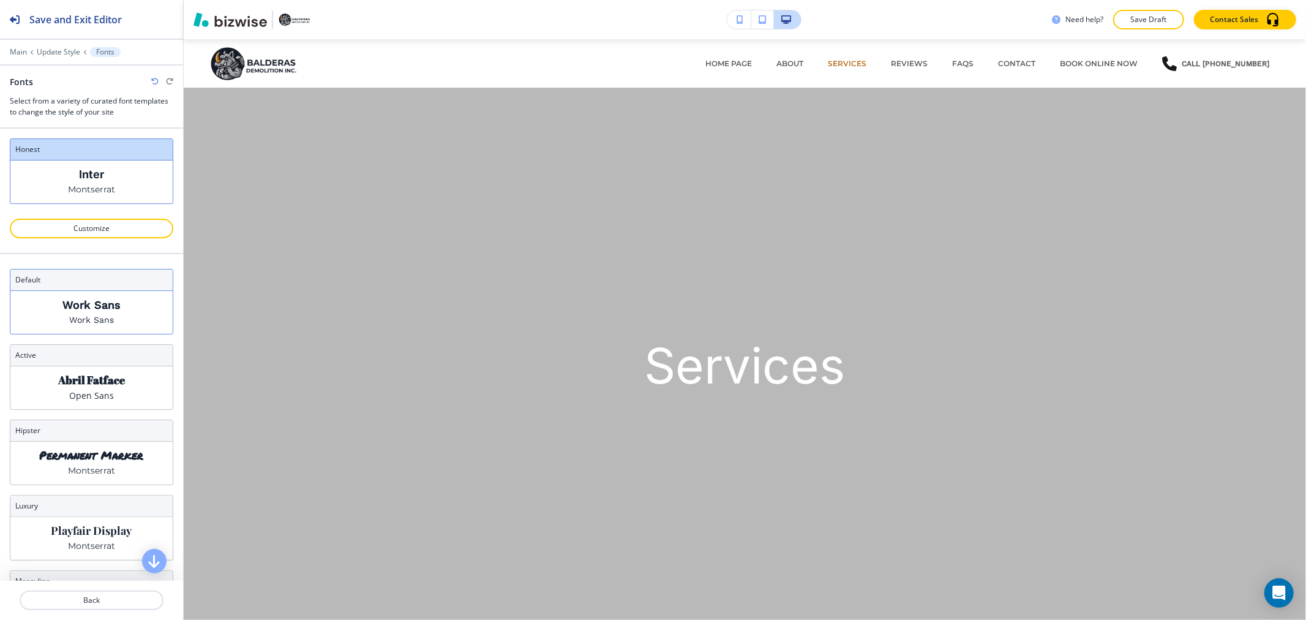
click at [131, 309] on div "Work Sans Work Sans" at bounding box center [91, 312] width 162 height 43
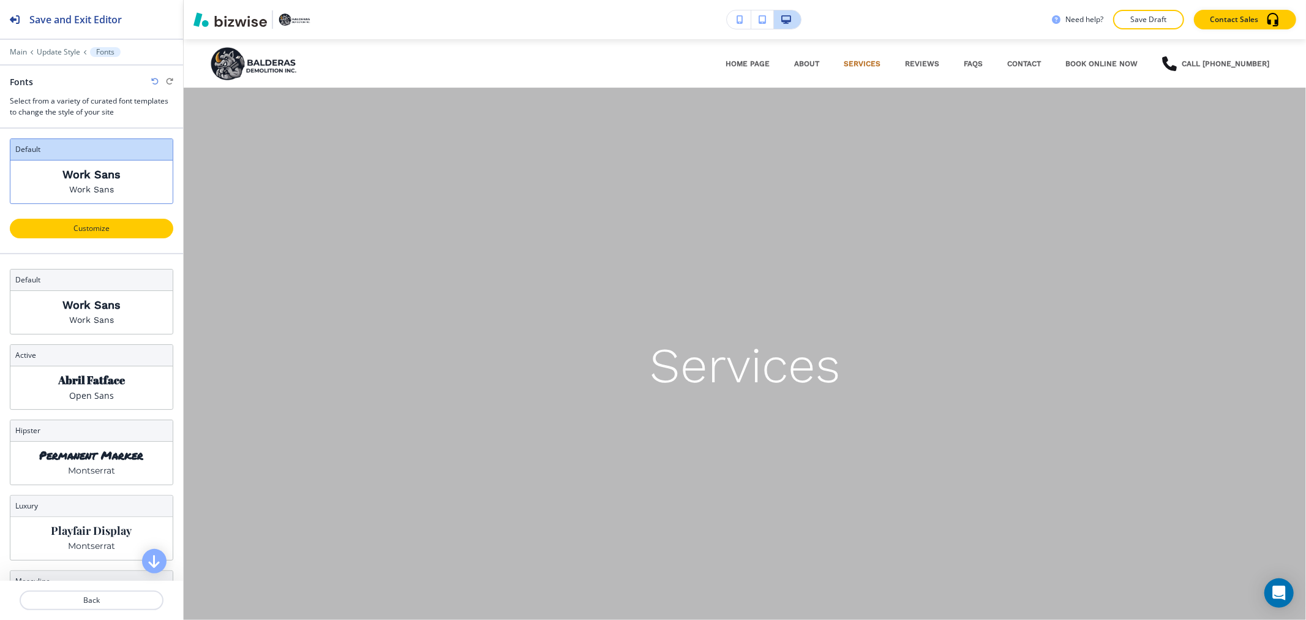
click at [132, 234] on p "Customize" at bounding box center [92, 228] width 132 height 11
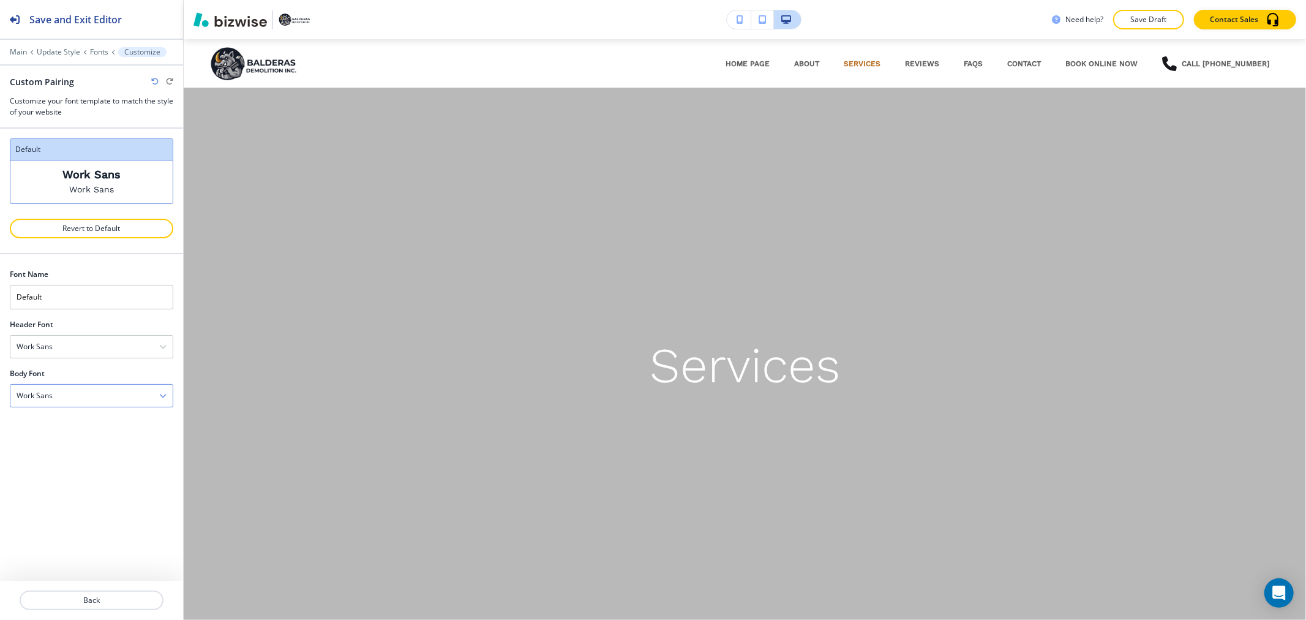
click at [82, 400] on div "Work Sans" at bounding box center [91, 395] width 162 height 22
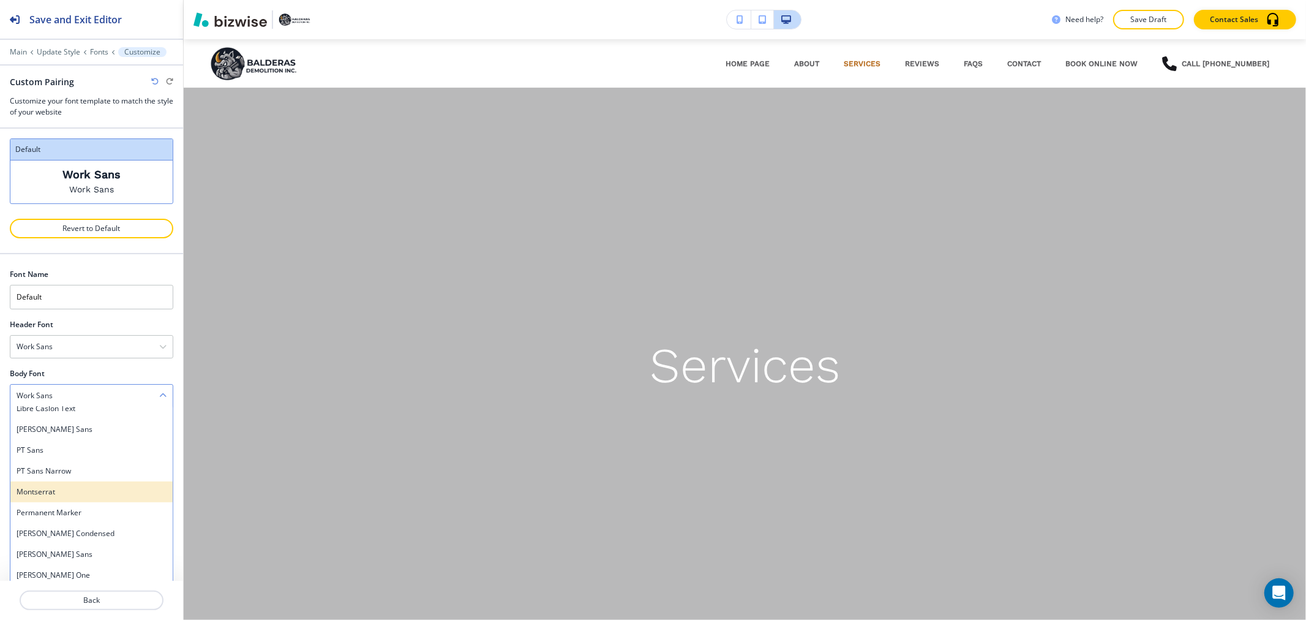
click at [100, 484] on div "Montserrat" at bounding box center [91, 491] width 162 height 21
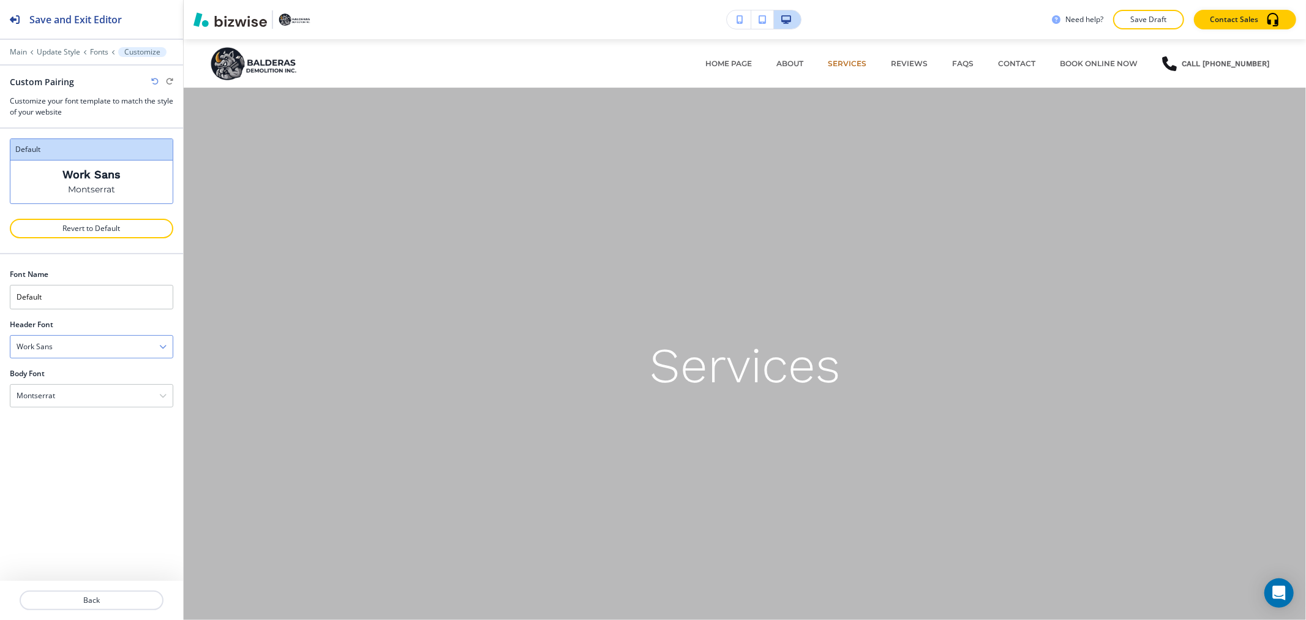
click at [114, 340] on div "Work Sans" at bounding box center [91, 346] width 162 height 22
click at [96, 397] on div "Barlow" at bounding box center [91, 391] width 162 height 21
click at [124, 350] on div "Barlow" at bounding box center [91, 346] width 162 height 22
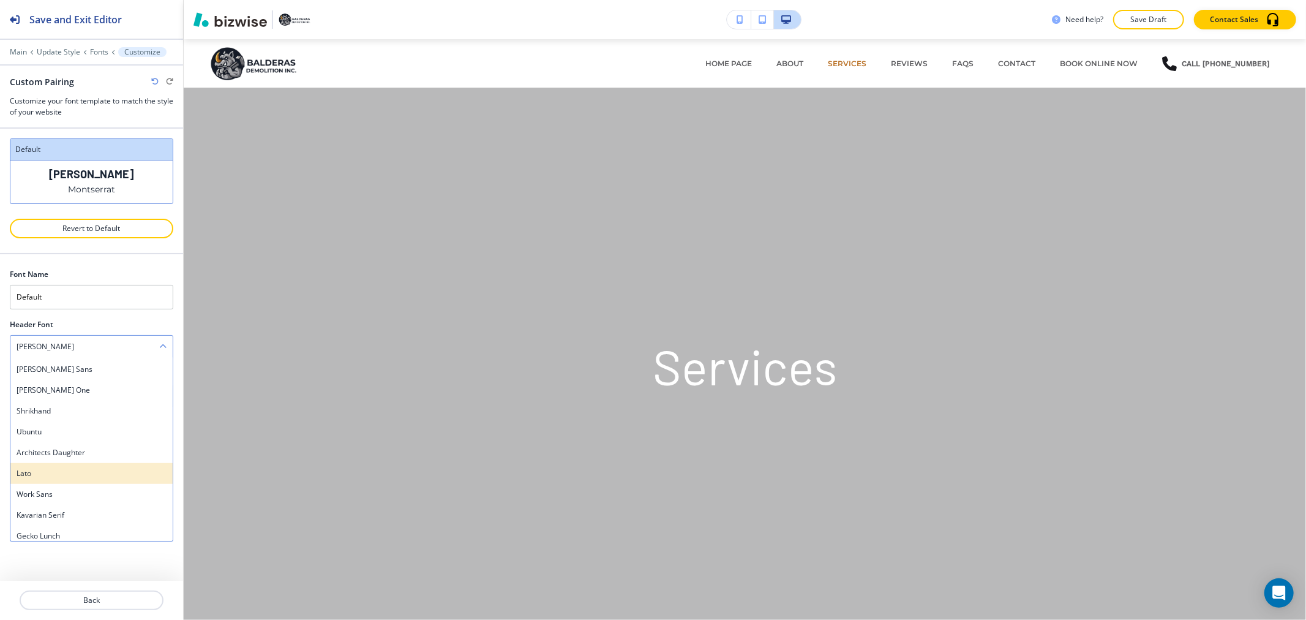
scroll to position [724, 0]
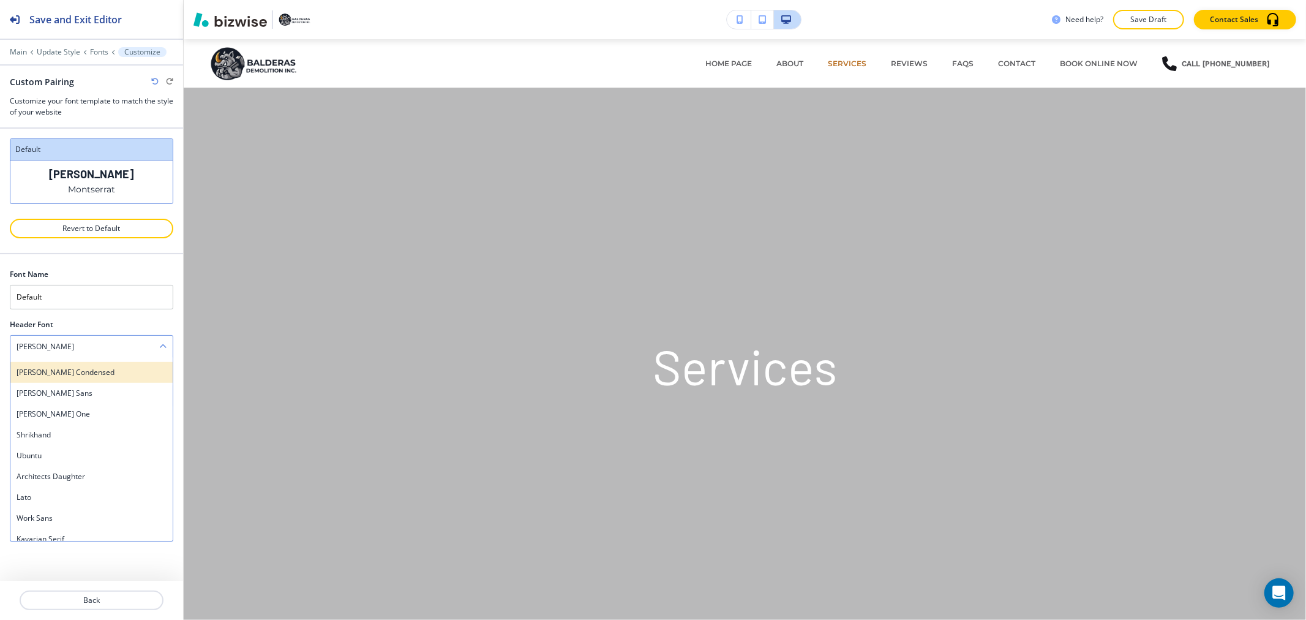
click at [112, 380] on div "Barlow Condensed" at bounding box center [91, 372] width 162 height 21
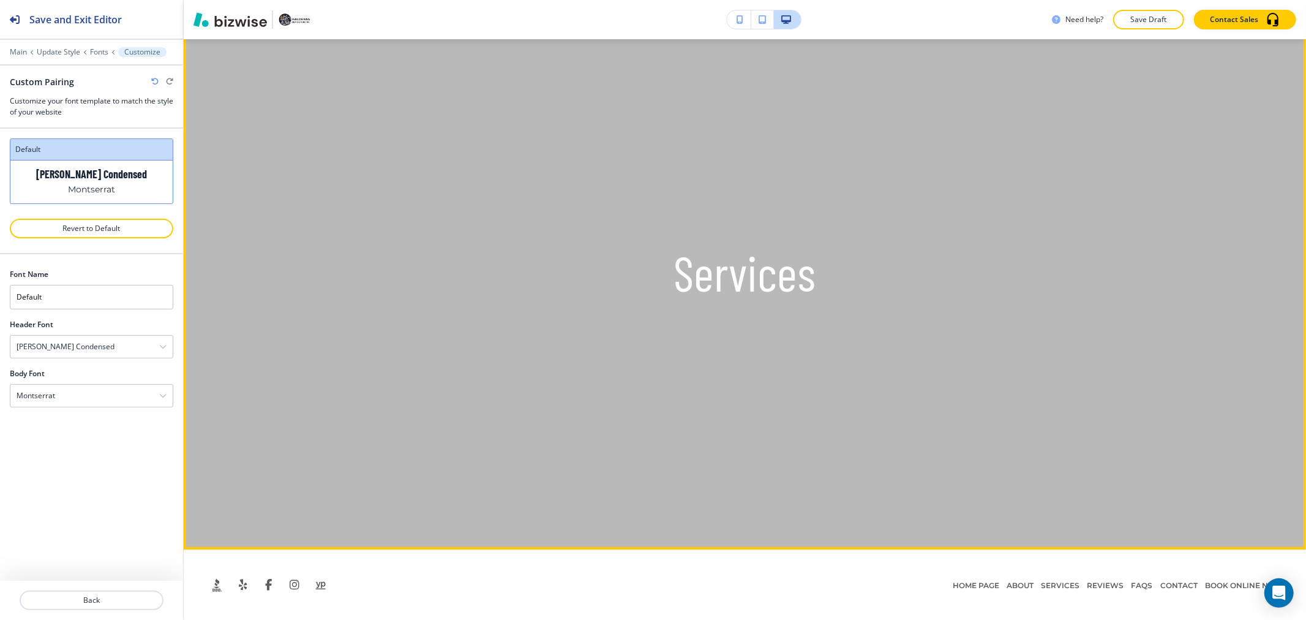
scroll to position [0, 0]
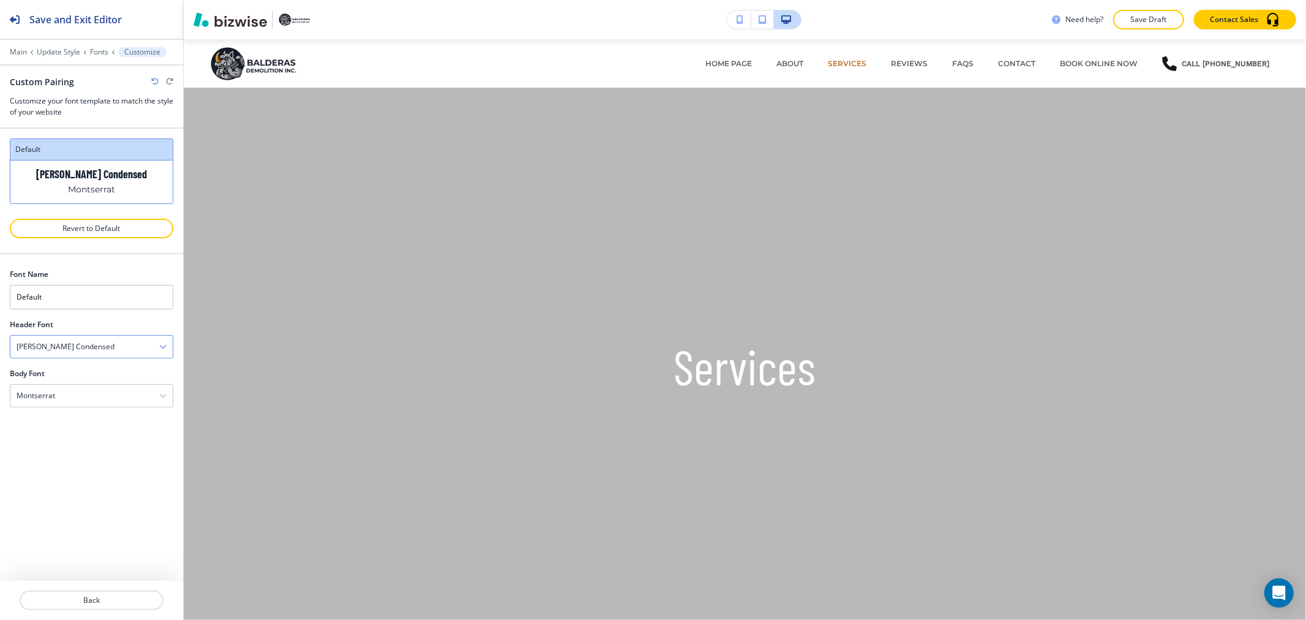
click at [99, 356] on div "Barlow Condensed" at bounding box center [91, 346] width 162 height 22
click at [88, 458] on h4 "Barlow" at bounding box center [92, 459] width 150 height 11
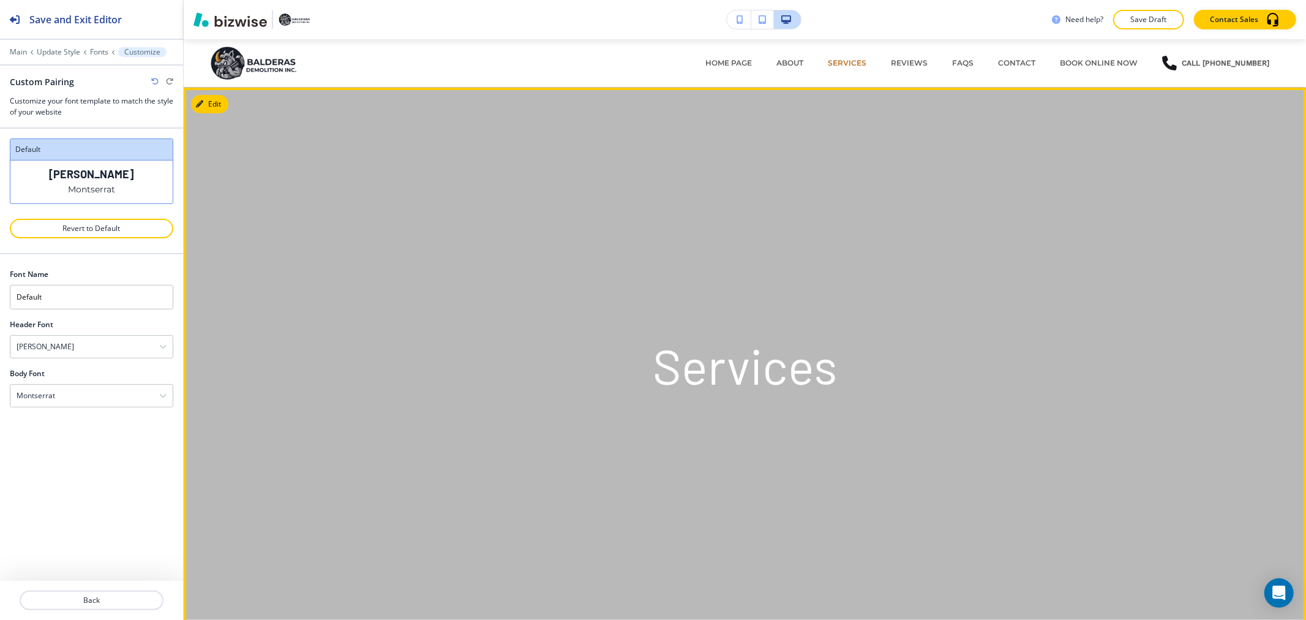
scroll to position [0, 0]
click at [215, 99] on button "Edit This Section" at bounding box center [232, 105] width 83 height 18
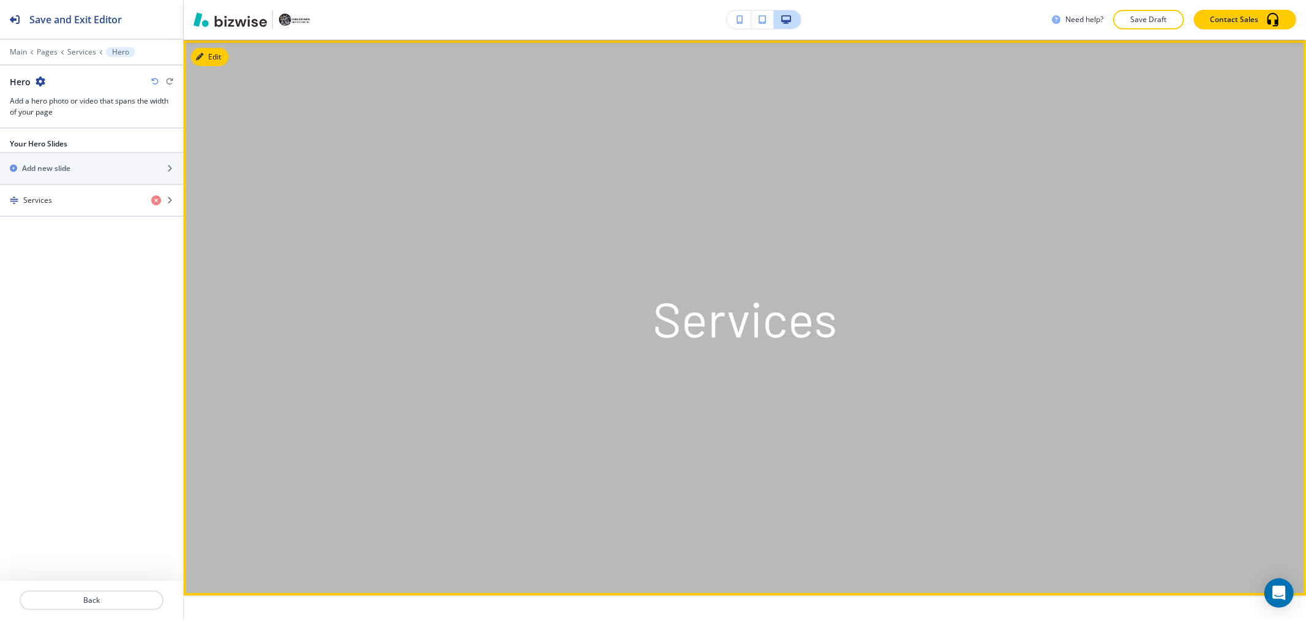
scroll to position [49, 0]
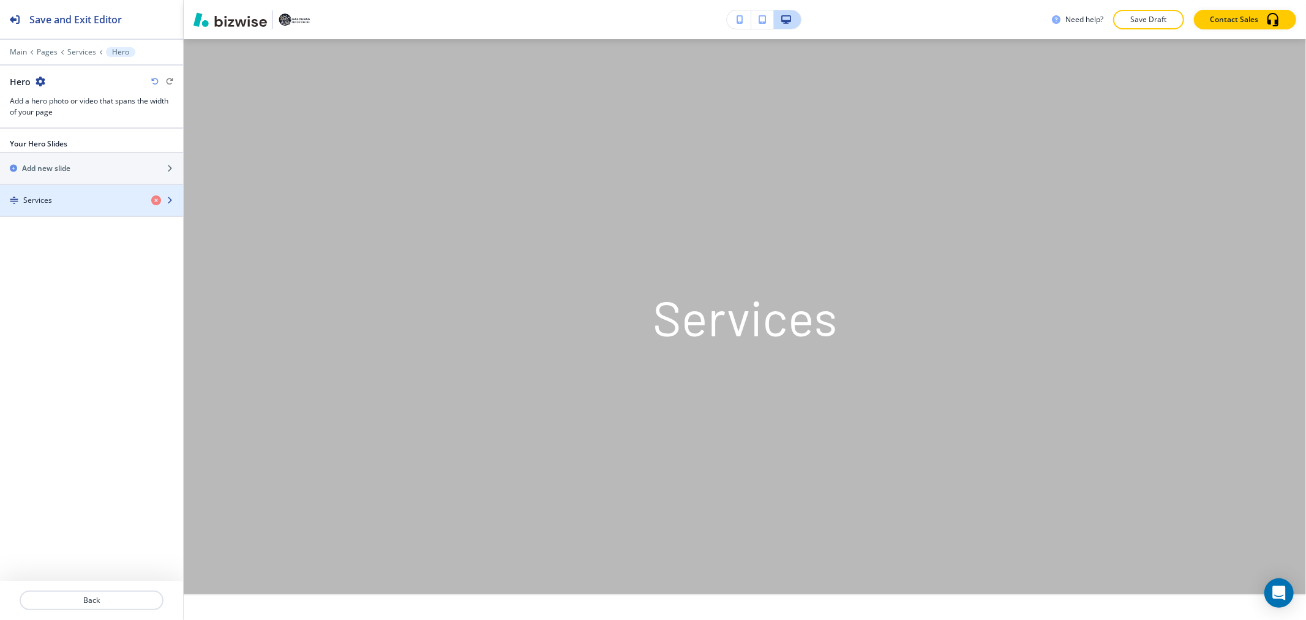
click at [80, 209] on div "button" at bounding box center [91, 211] width 183 height 10
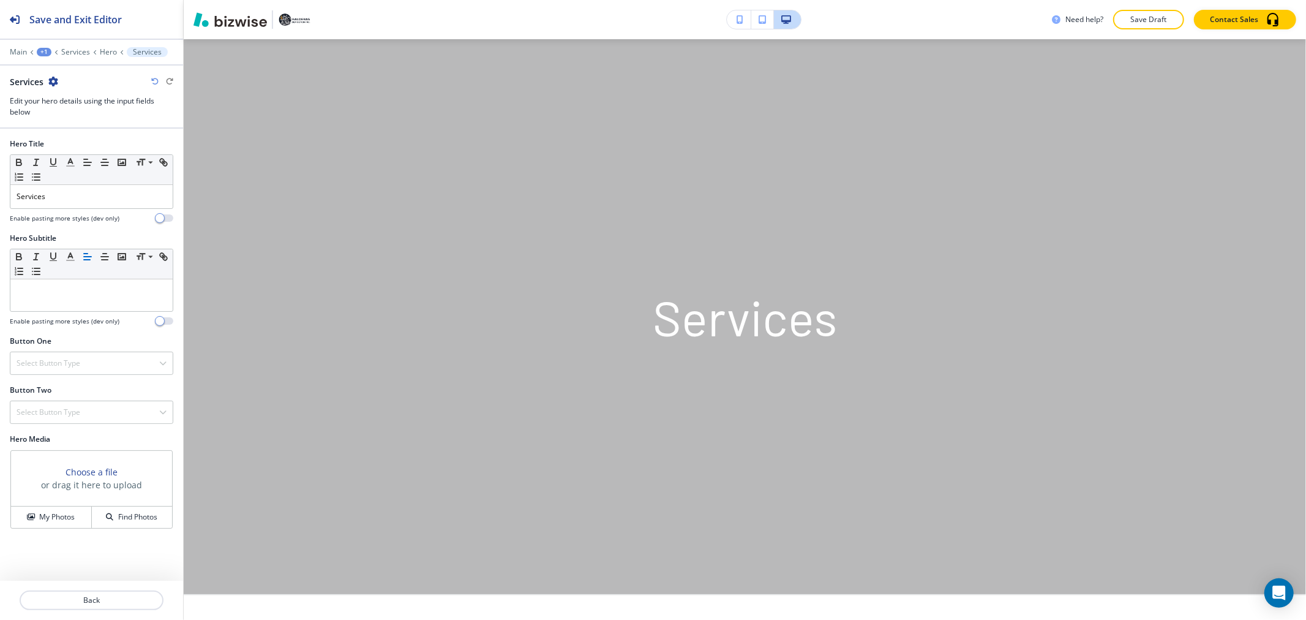
scroll to position [94, 0]
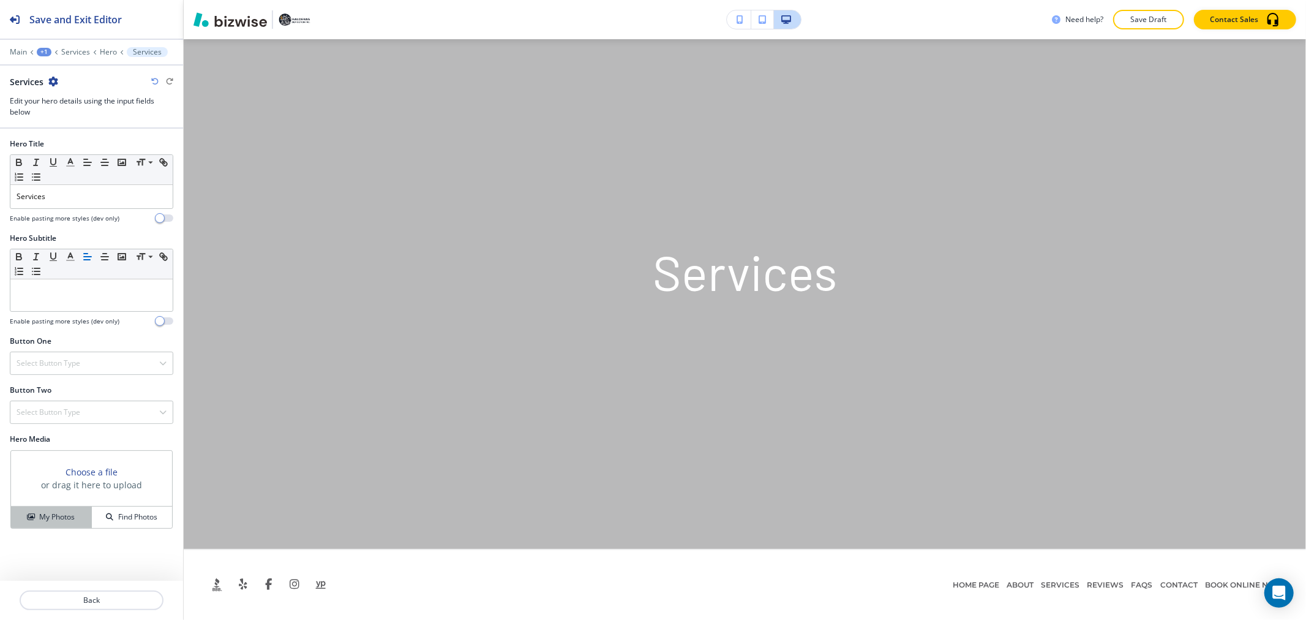
click at [80, 512] on div "My Photos" at bounding box center [51, 516] width 80 height 11
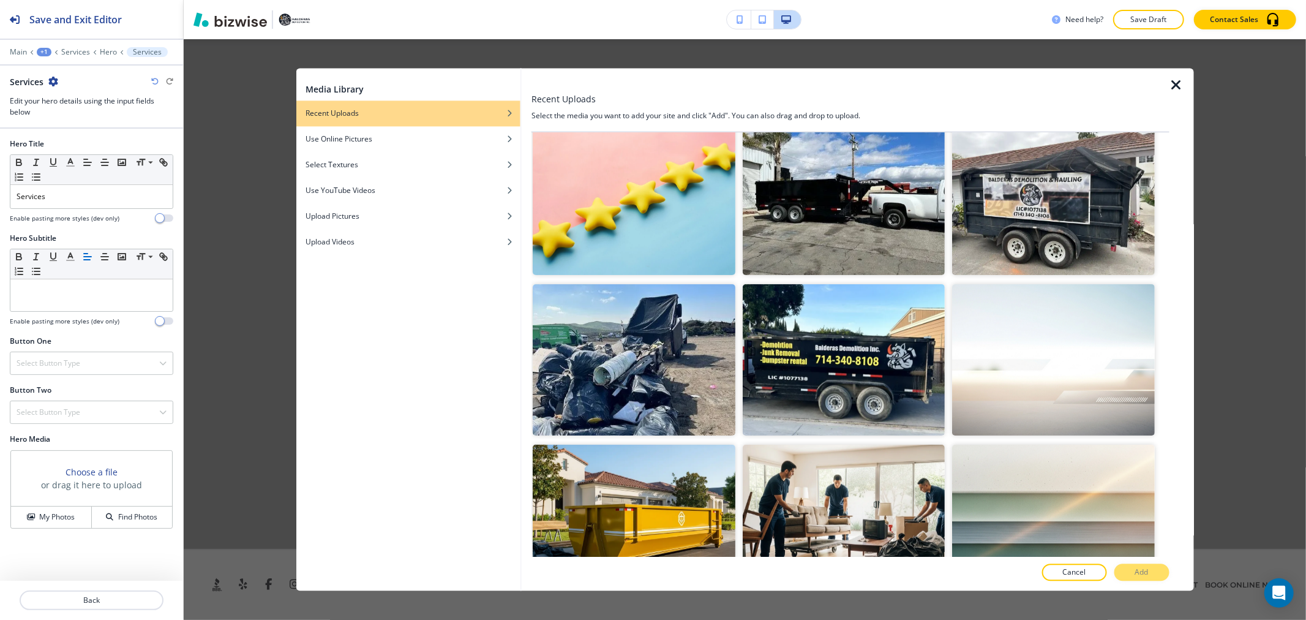
scroll to position [408, 0]
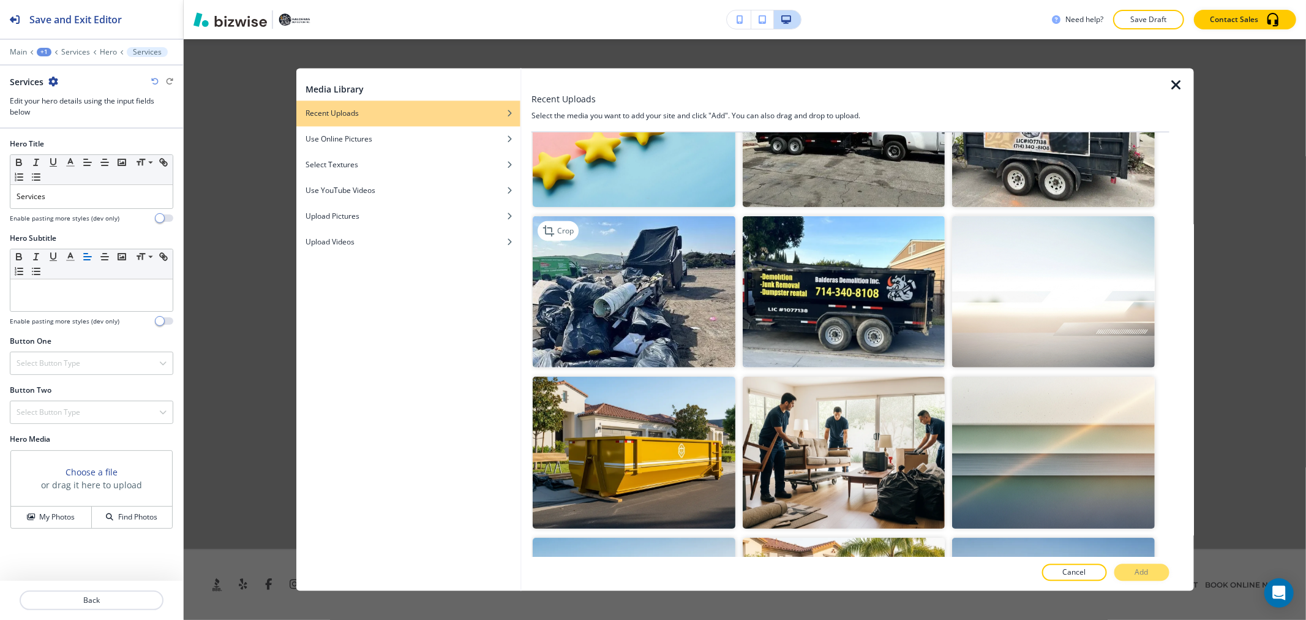
click at [701, 313] on img "button" at bounding box center [634, 292] width 202 height 152
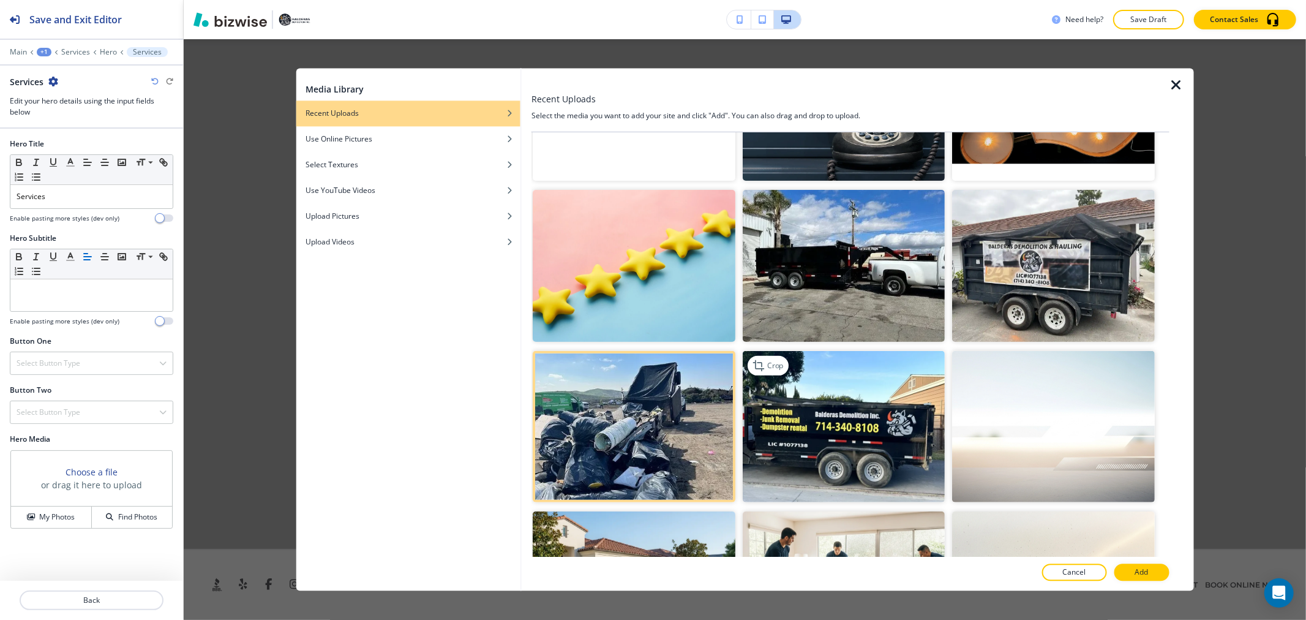
scroll to position [272, 0]
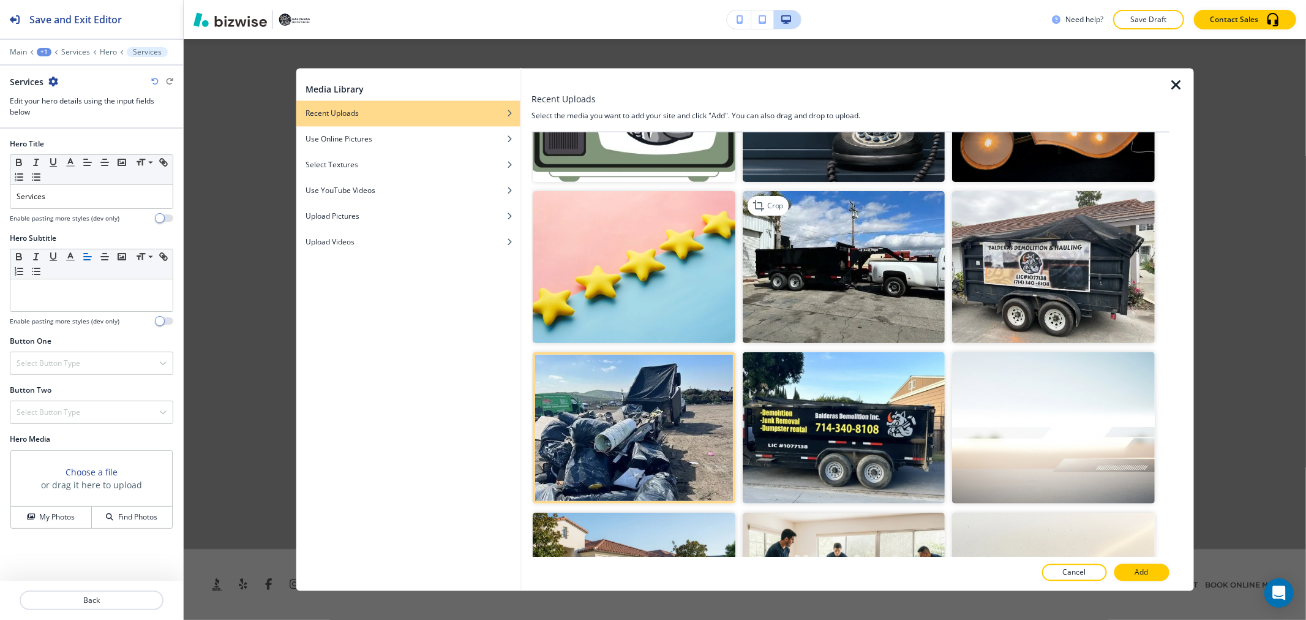
click at [858, 307] on img "button" at bounding box center [843, 267] width 202 height 152
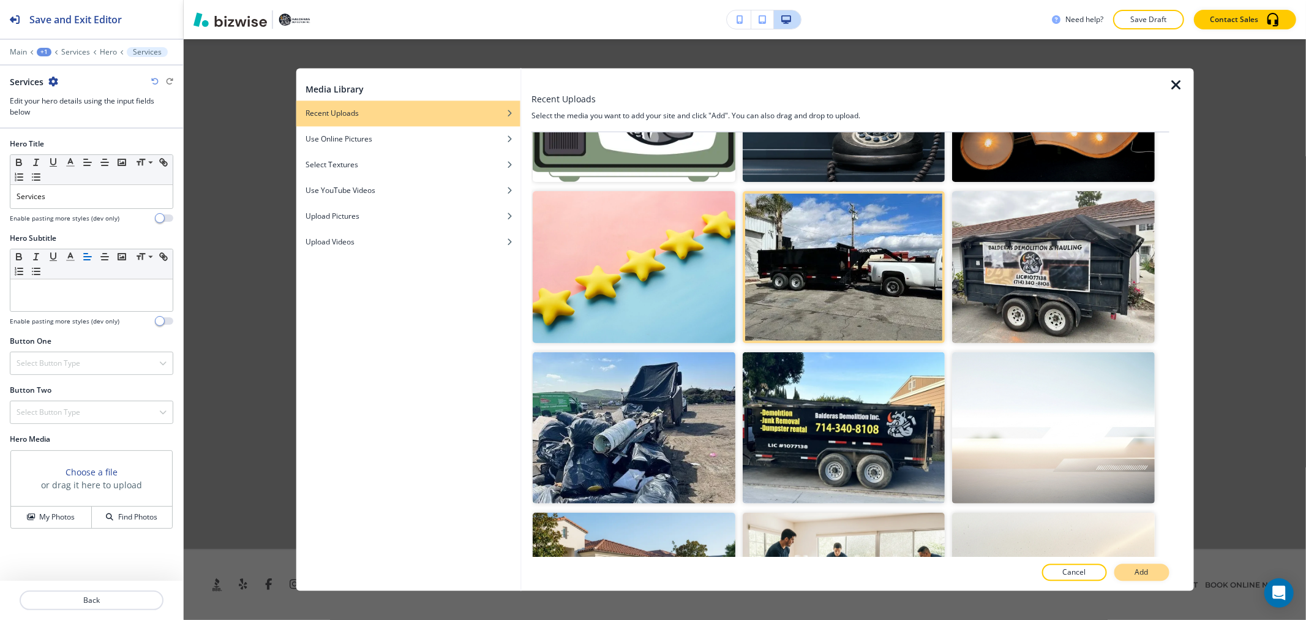
click at [1144, 571] on p "Add" at bounding box center [1141, 572] width 13 height 11
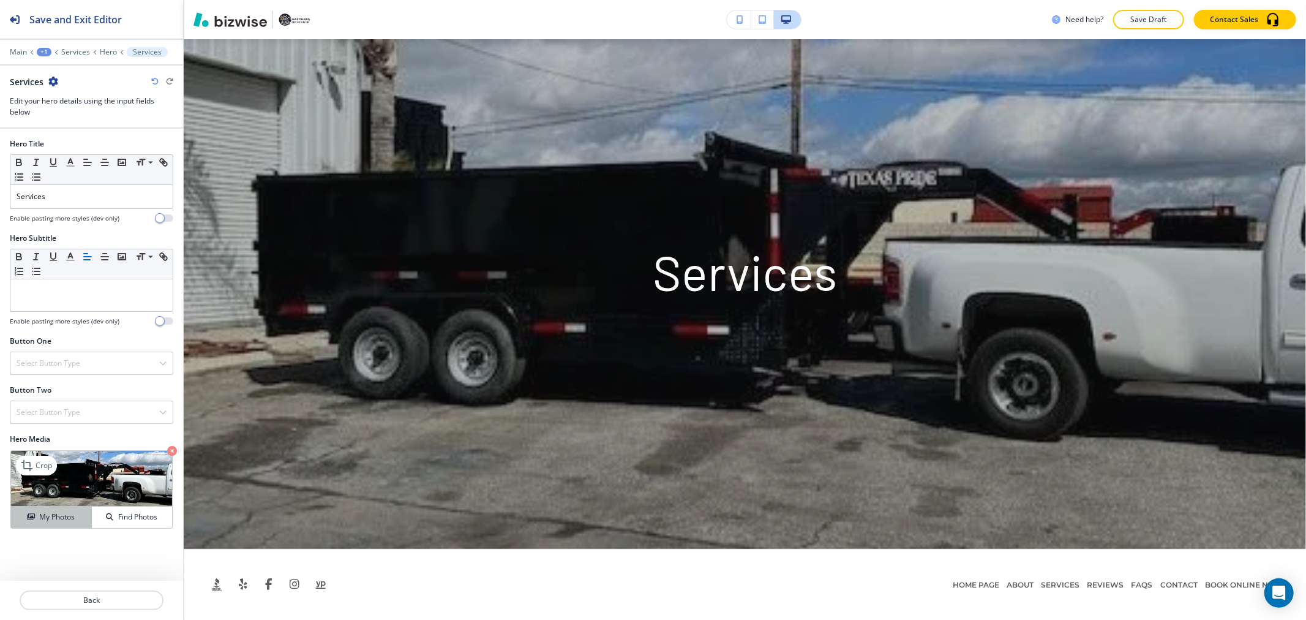
click at [64, 516] on h4 "My Photos" at bounding box center [57, 516] width 36 height 11
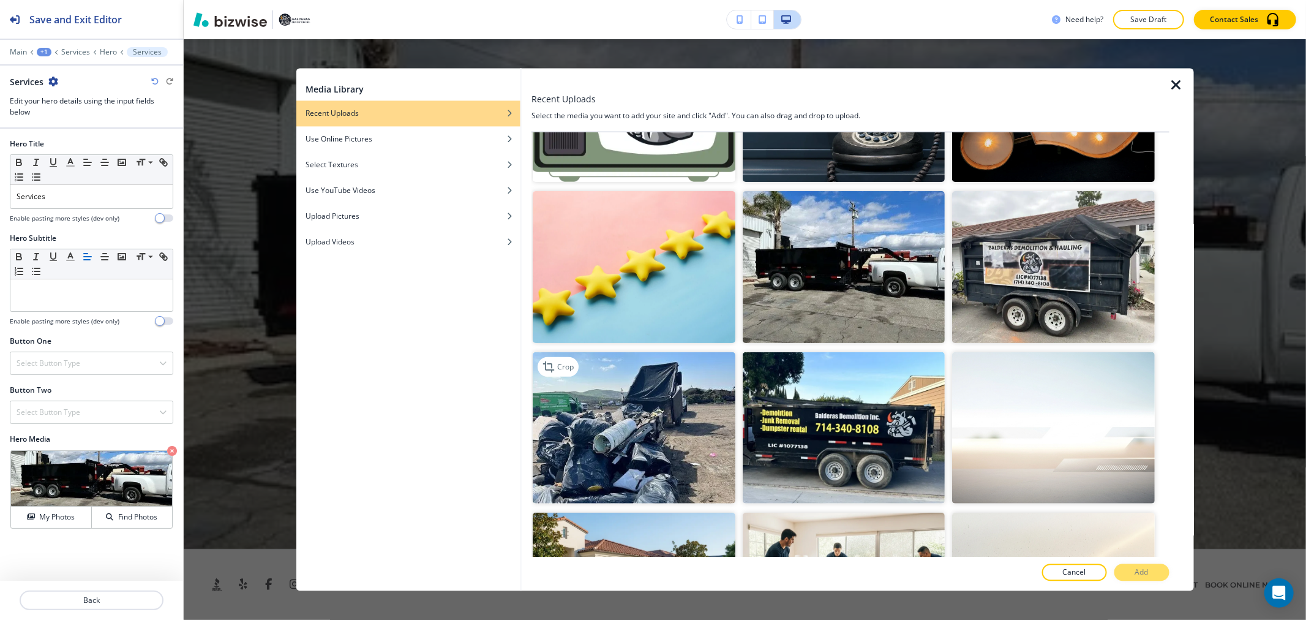
drag, startPoint x: 669, startPoint y: 414, endPoint x: 694, endPoint y: 424, distance: 26.2
click at [668, 414] on img "button" at bounding box center [634, 428] width 202 height 152
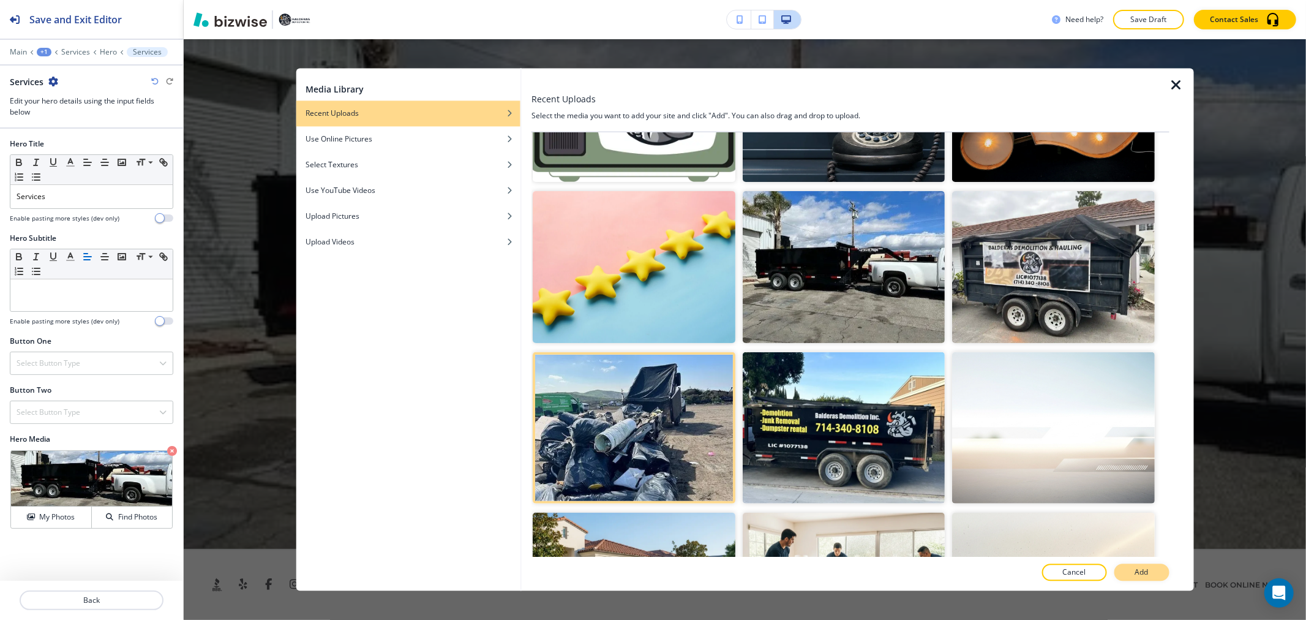
click at [1146, 568] on p "Add" at bounding box center [1141, 572] width 13 height 11
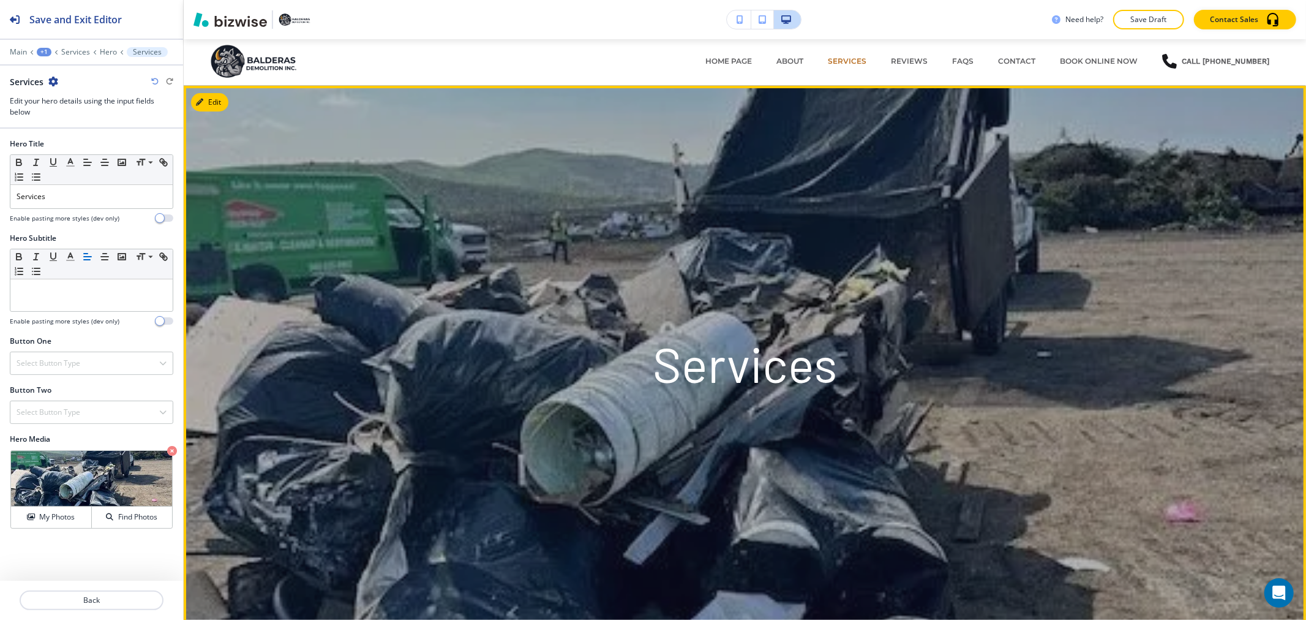
scroll to position [0, 0]
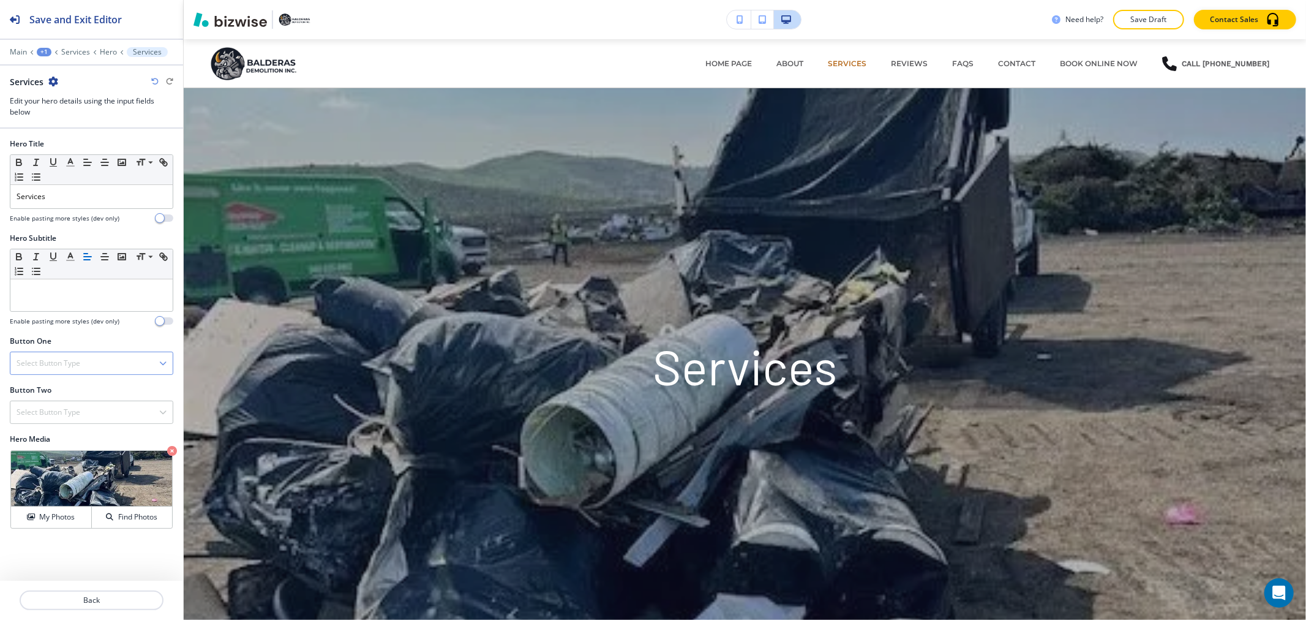
click at [74, 359] on h4 "Select Button Type" at bounding box center [49, 363] width 64 height 11
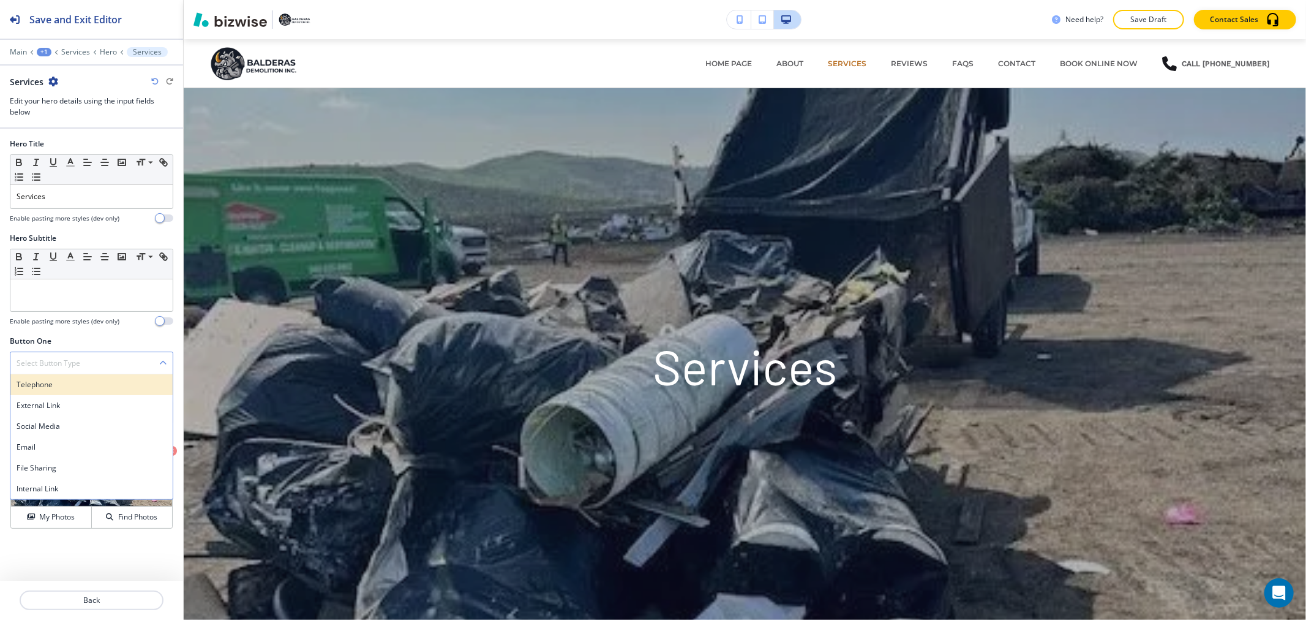
click at [71, 394] on div "Telephone" at bounding box center [91, 384] width 162 height 21
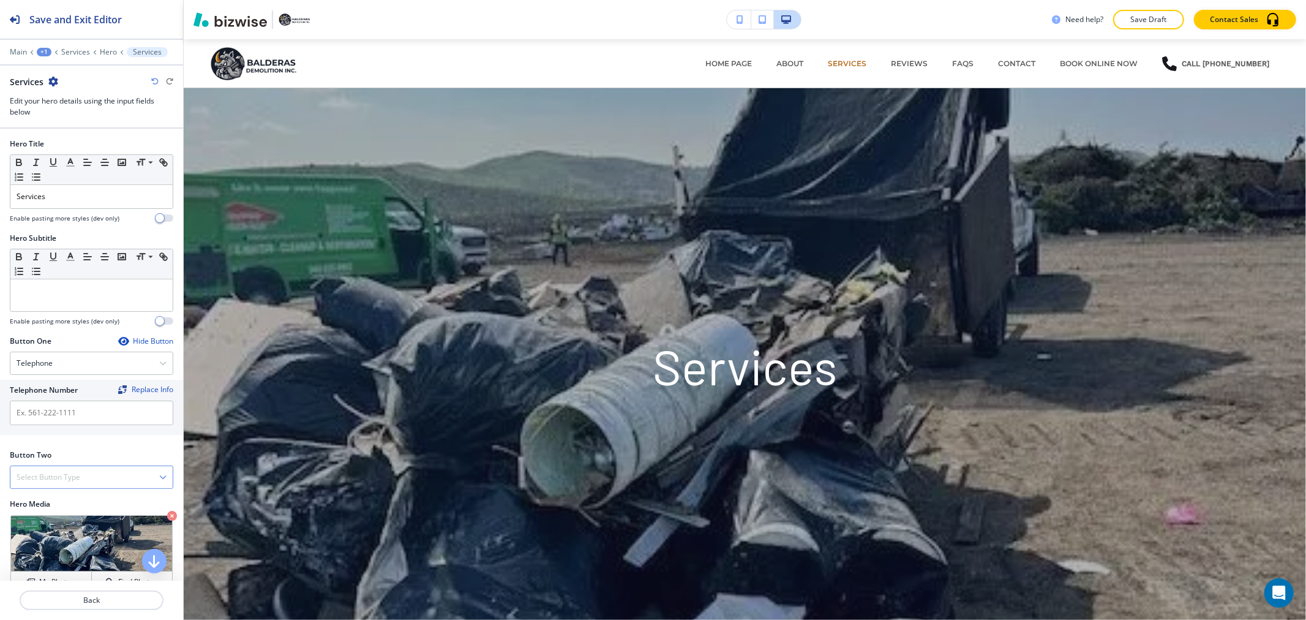
click at [72, 467] on div "Select Button Type" at bounding box center [91, 477] width 162 height 22
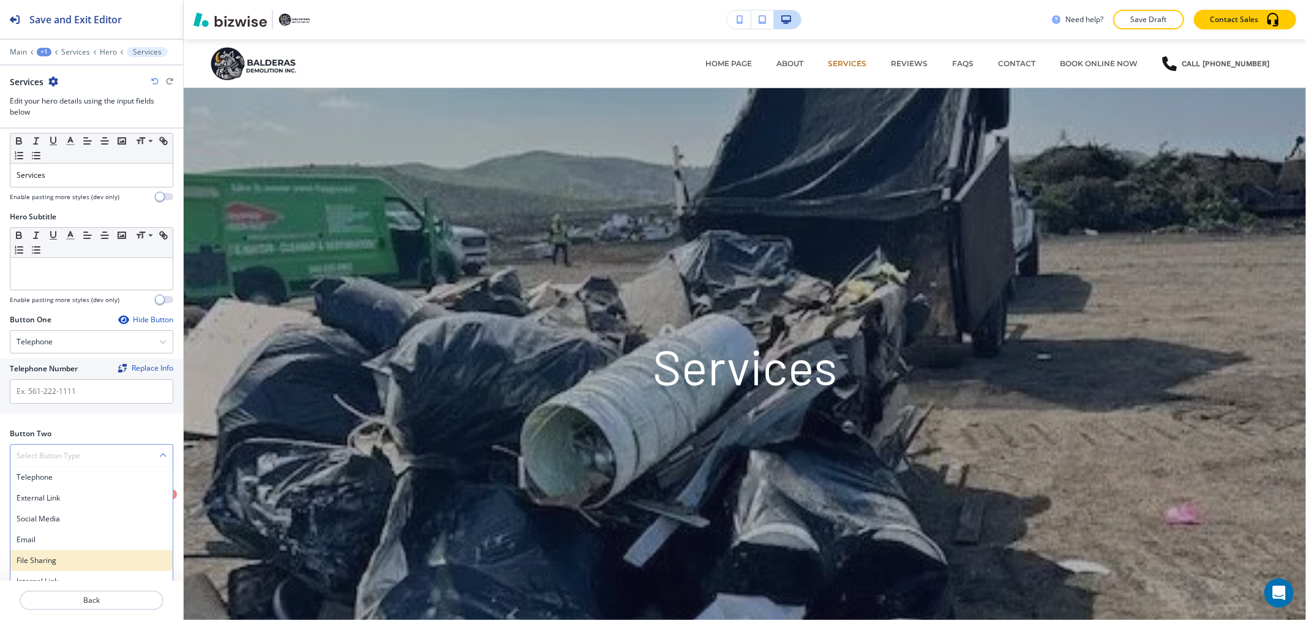
scroll to position [34, 0]
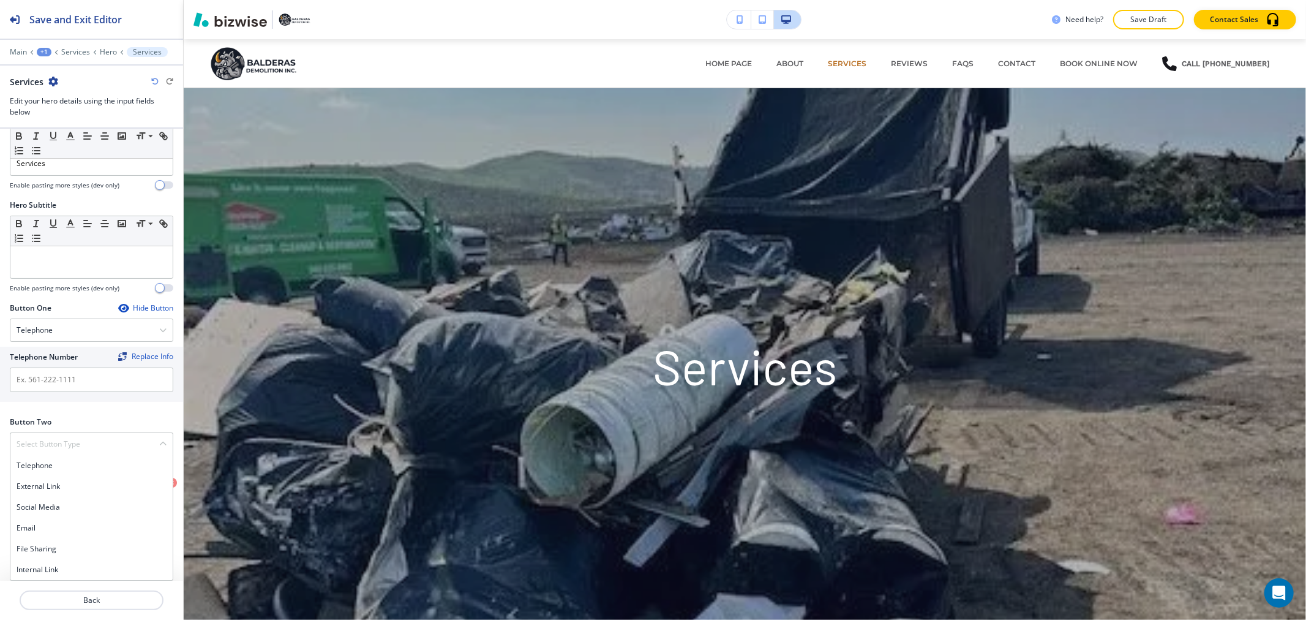
click at [72, 571] on h4 "Internal Link" at bounding box center [92, 569] width 150 height 11
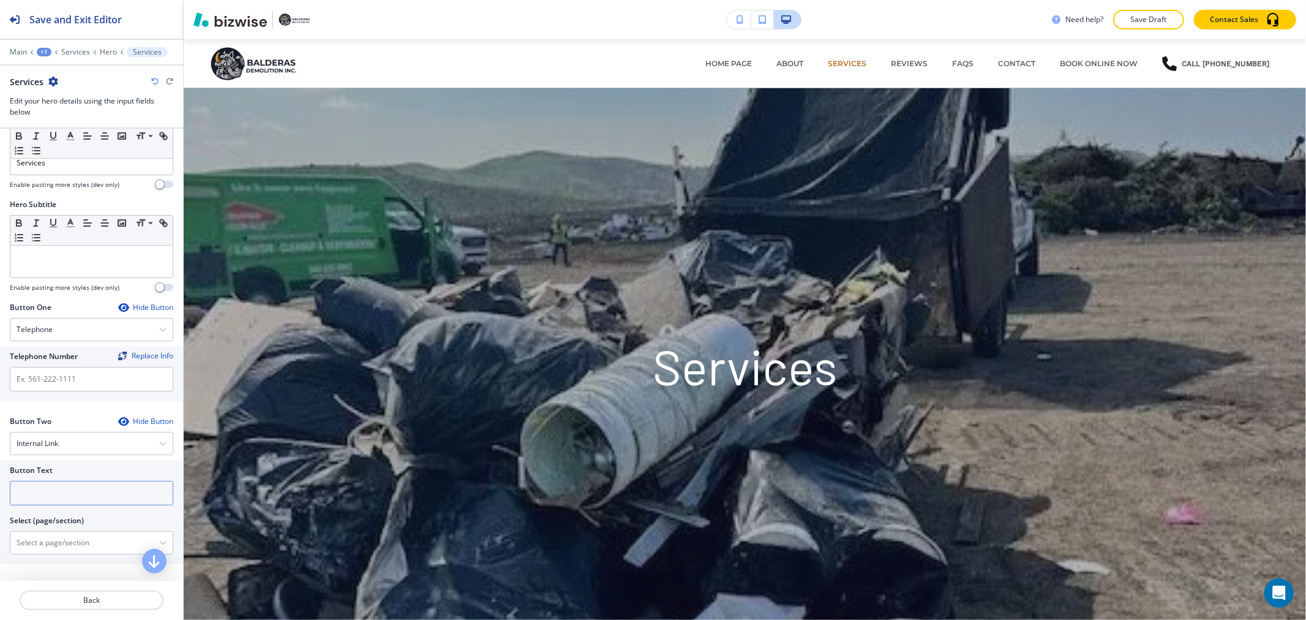
click at [67, 494] on input "text" at bounding box center [91, 493] width 163 height 24
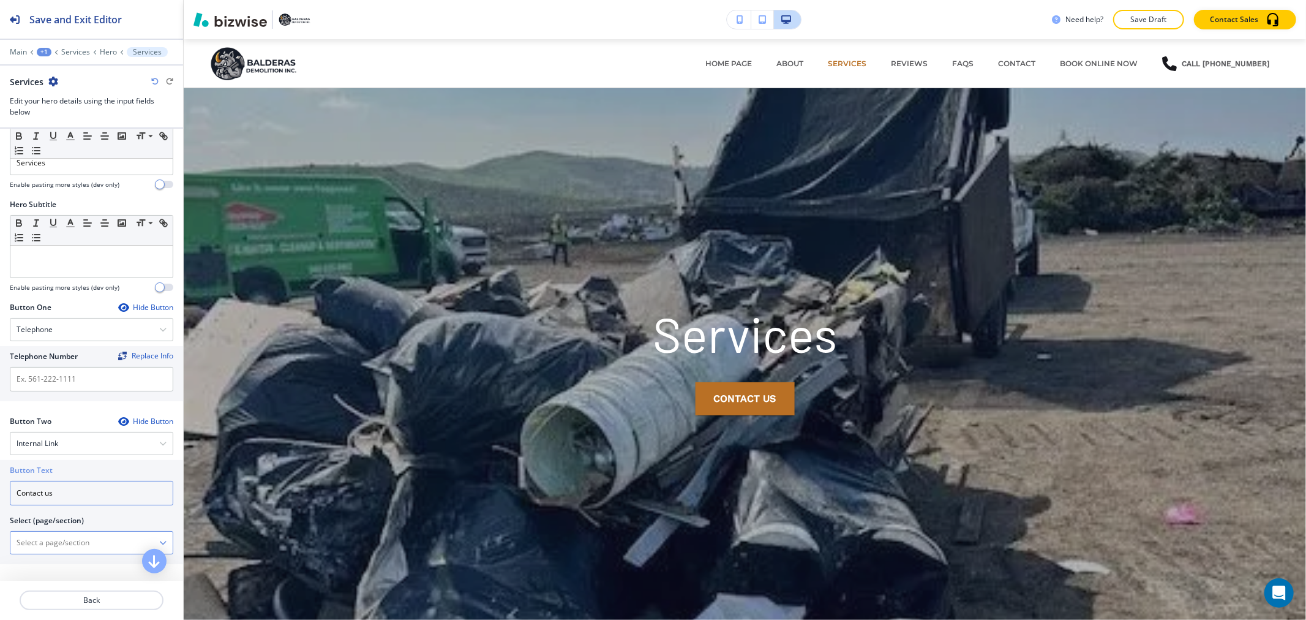
type input "Contact us"
click at [67, 536] on \(page\/section\) "Manual Input" at bounding box center [84, 542] width 149 height 21
type \(page\/section\) "CONTACT"
click at [50, 569] on h4 "CONTACT" at bounding box center [92, 563] width 150 height 11
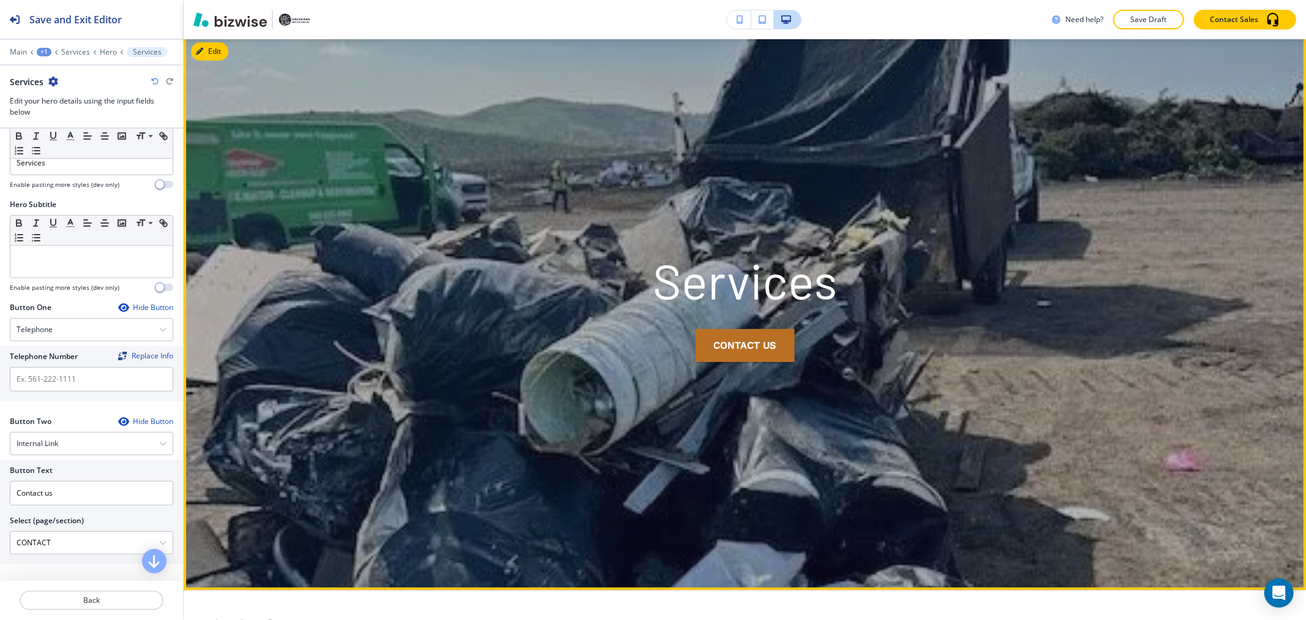
scroll to position [0, 0]
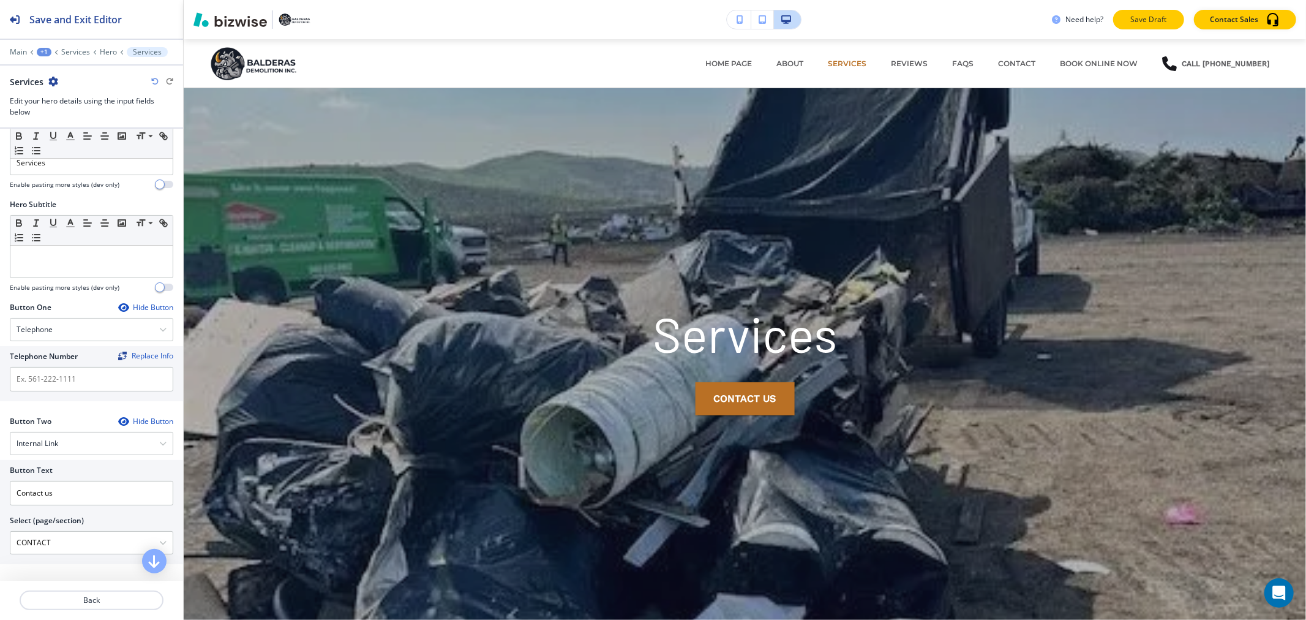
click at [1145, 18] on p "Save Draft" at bounding box center [1148, 19] width 39 height 11
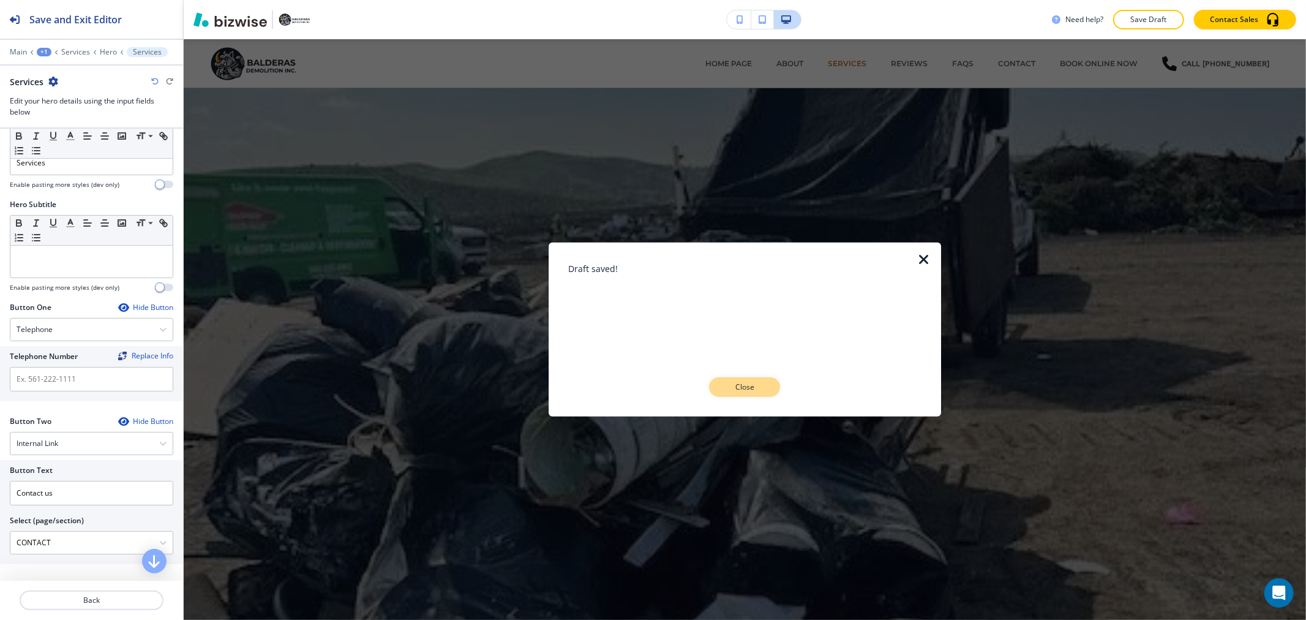
click at [736, 387] on p "Close" at bounding box center [744, 386] width 39 height 11
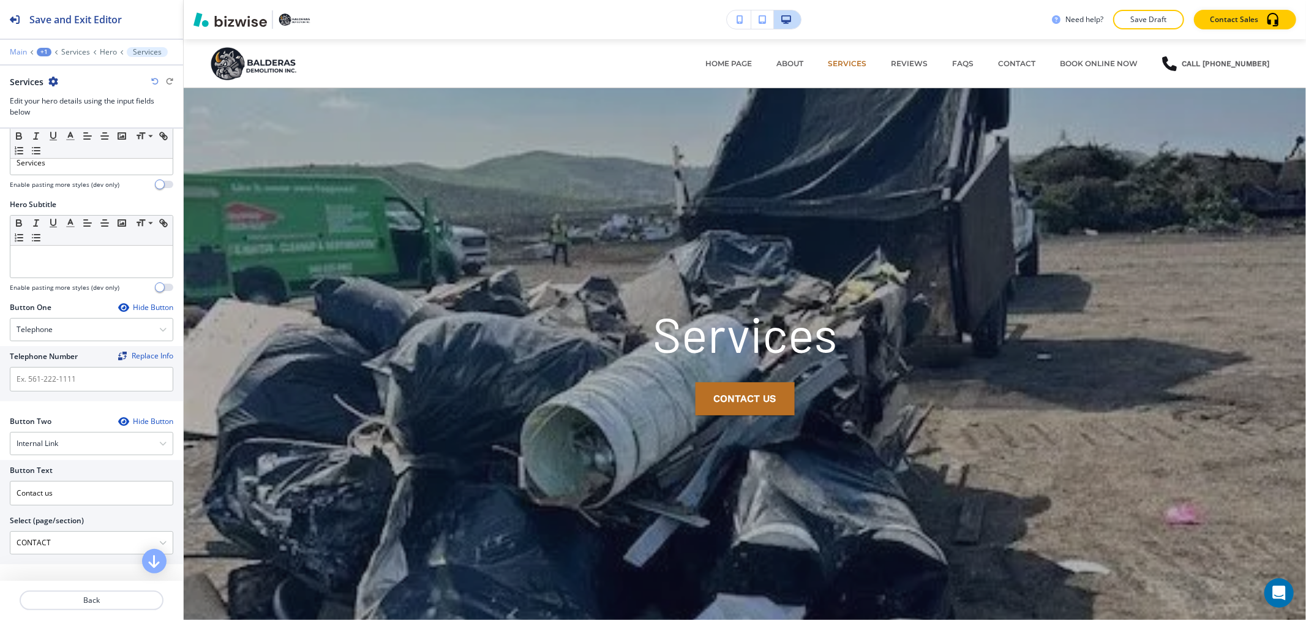
click at [10, 49] on p "Main" at bounding box center [18, 52] width 17 height 9
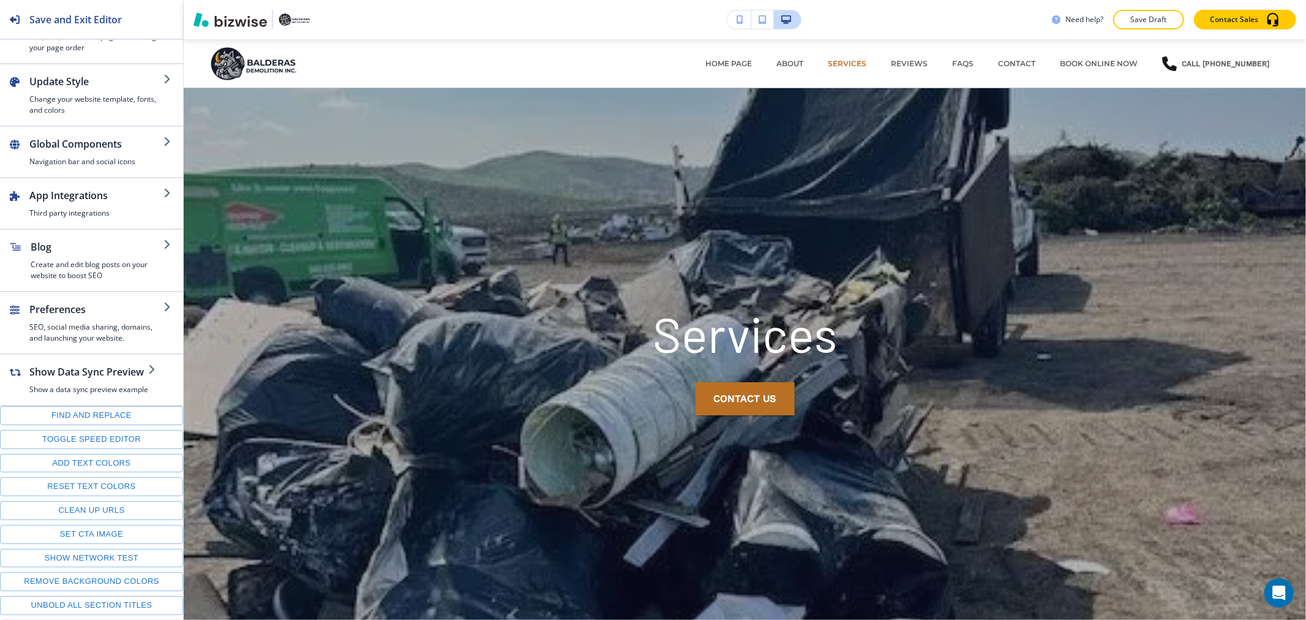
scroll to position [58, 0]
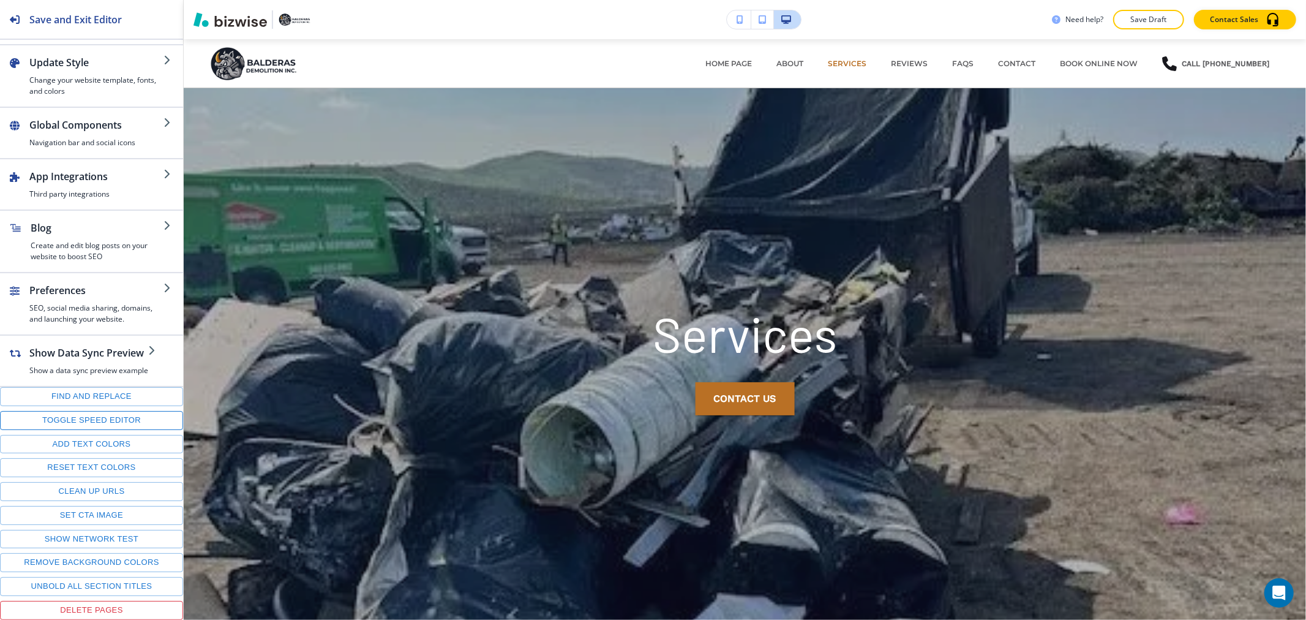
click at [77, 414] on button "Toggle speed editor" at bounding box center [91, 420] width 183 height 19
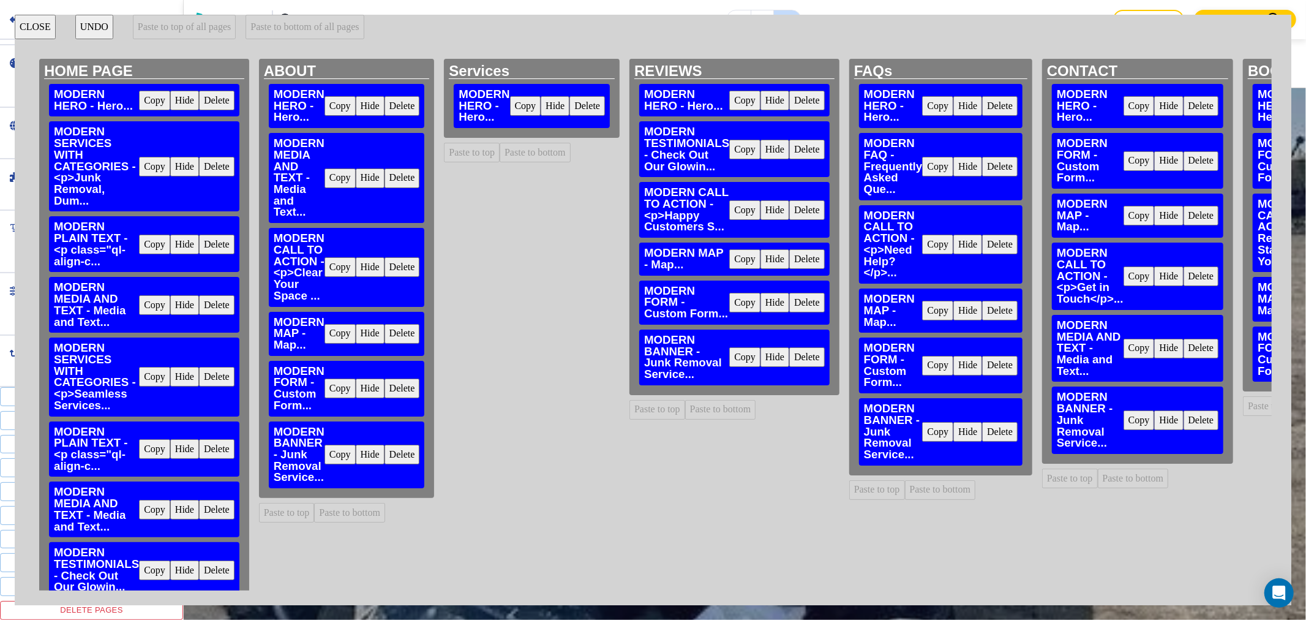
click at [335, 334] on button "Copy" at bounding box center [339, 334] width 31 height 20
click at [527, 156] on button "Paste to bottom" at bounding box center [535, 153] width 71 height 20
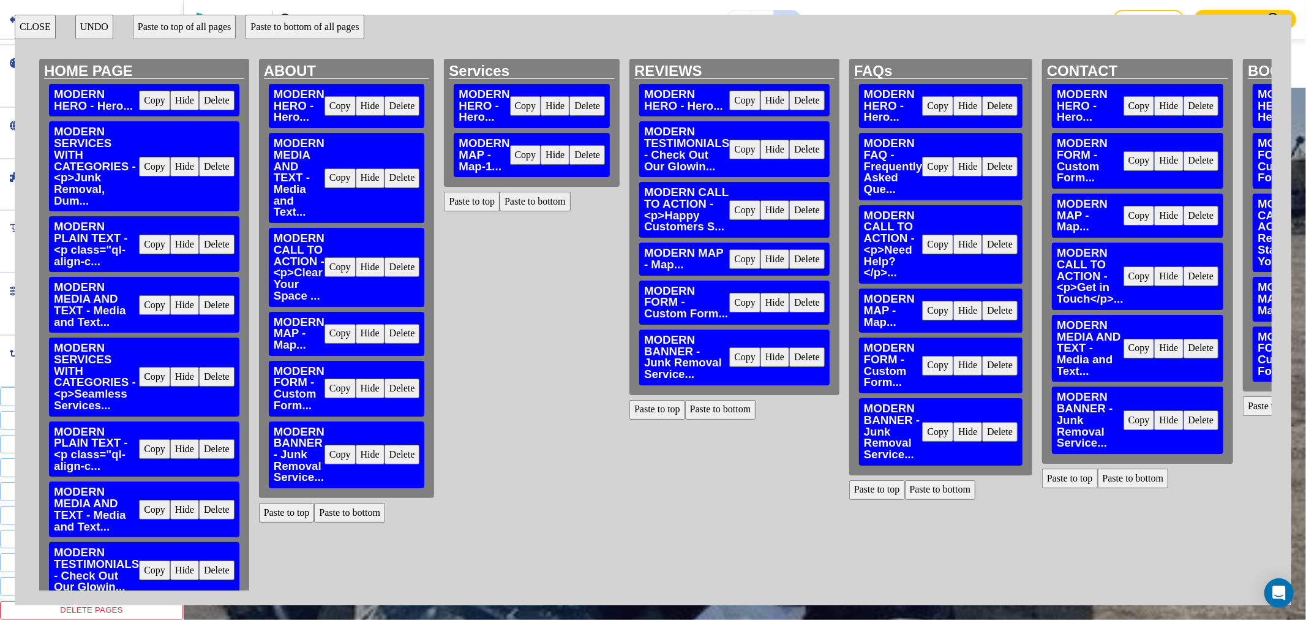
click at [334, 384] on button "Copy" at bounding box center [339, 388] width 31 height 20
click at [535, 202] on button "Paste to bottom" at bounding box center [535, 202] width 71 height 20
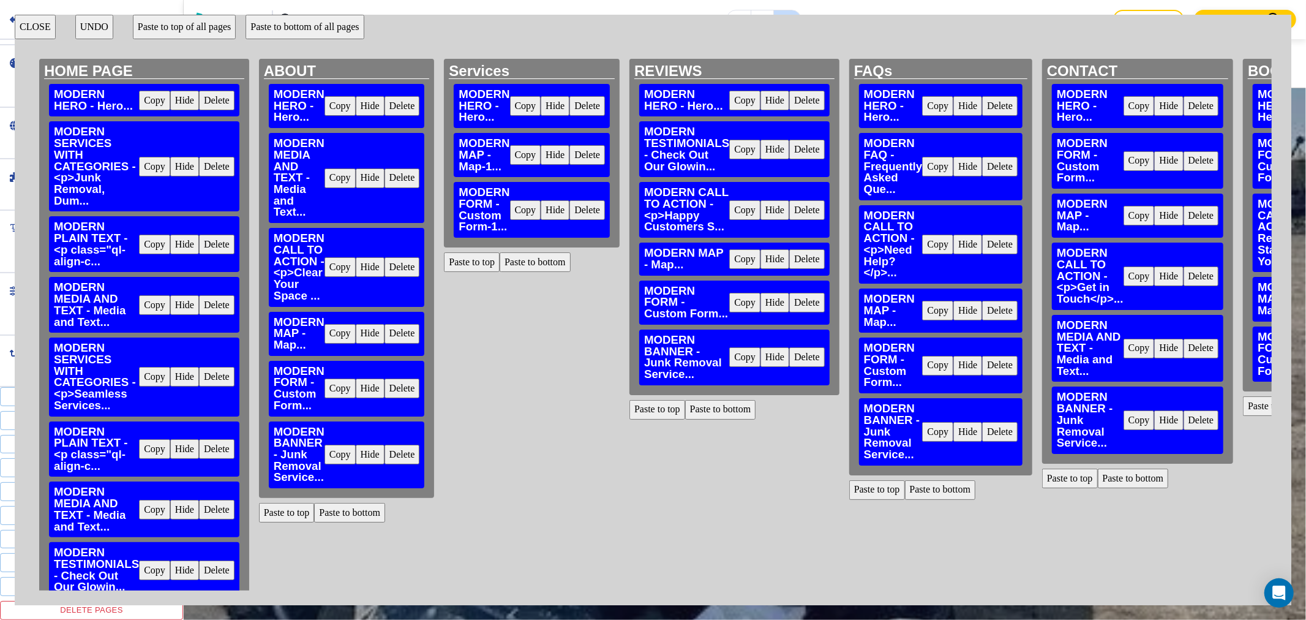
click at [334, 457] on button "Copy" at bounding box center [339, 454] width 31 height 20
click at [525, 264] on button "Paste to bottom" at bounding box center [535, 262] width 71 height 20
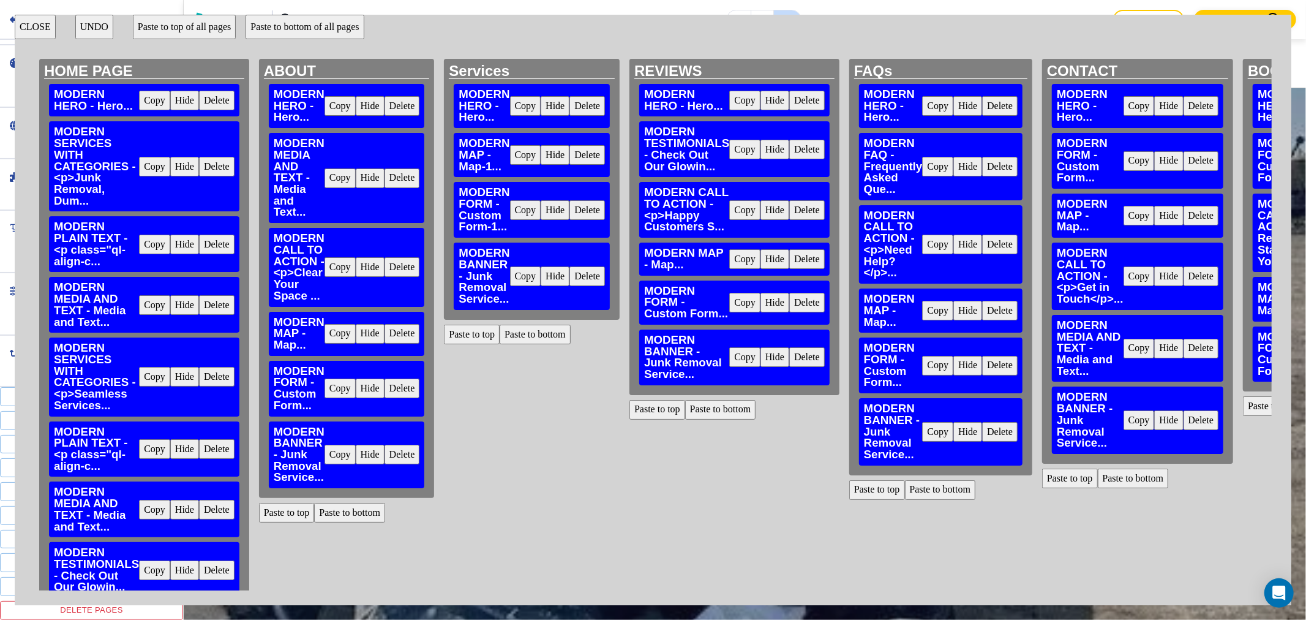
click at [41, 22] on button "CLOSE" at bounding box center [35, 27] width 41 height 24
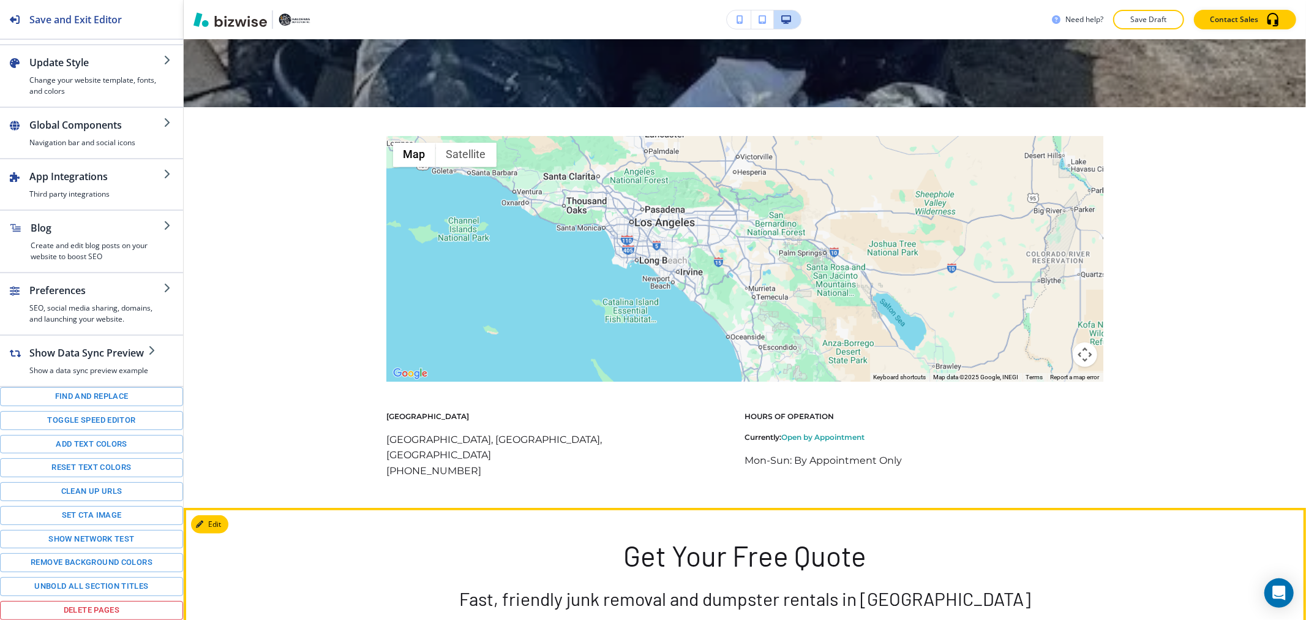
scroll to position [492, 0]
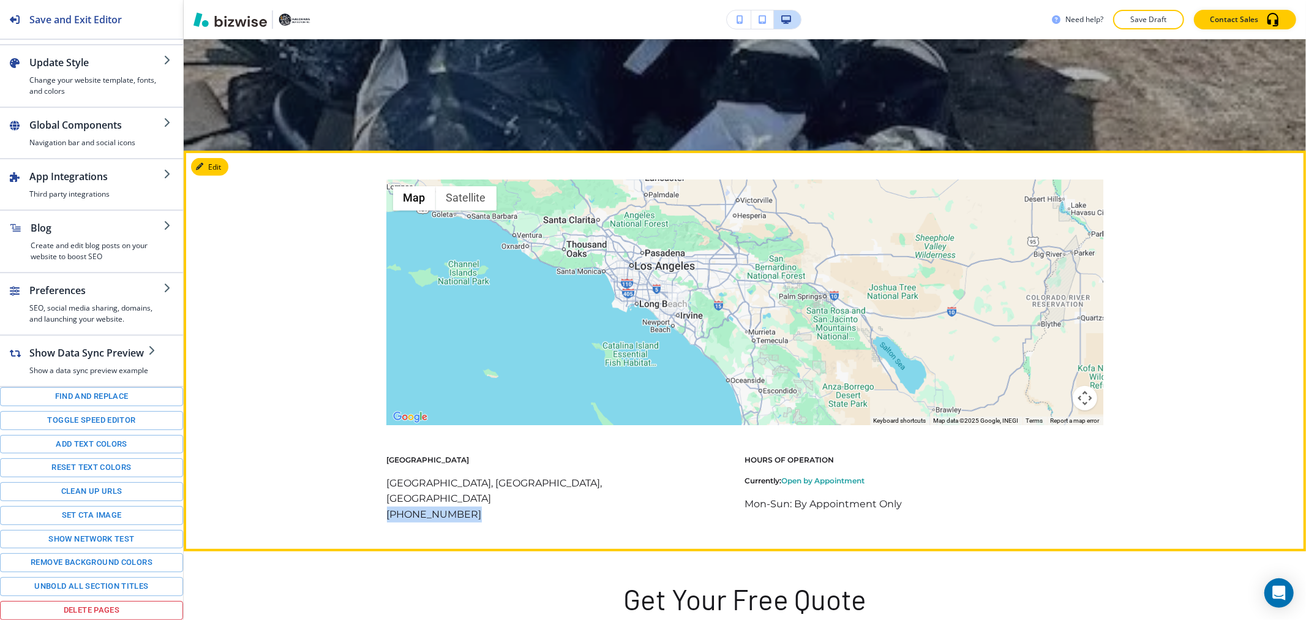
drag, startPoint x: 488, startPoint y: 494, endPoint x: 367, endPoint y: 497, distance: 120.6
click at [367, 497] on div "← Move left → Move right ↑ Move up ↓ Move down + Zoom in - Zoom out Home Jump l…" at bounding box center [745, 351] width 1122 height 342
copy p "(714) 340-8108"
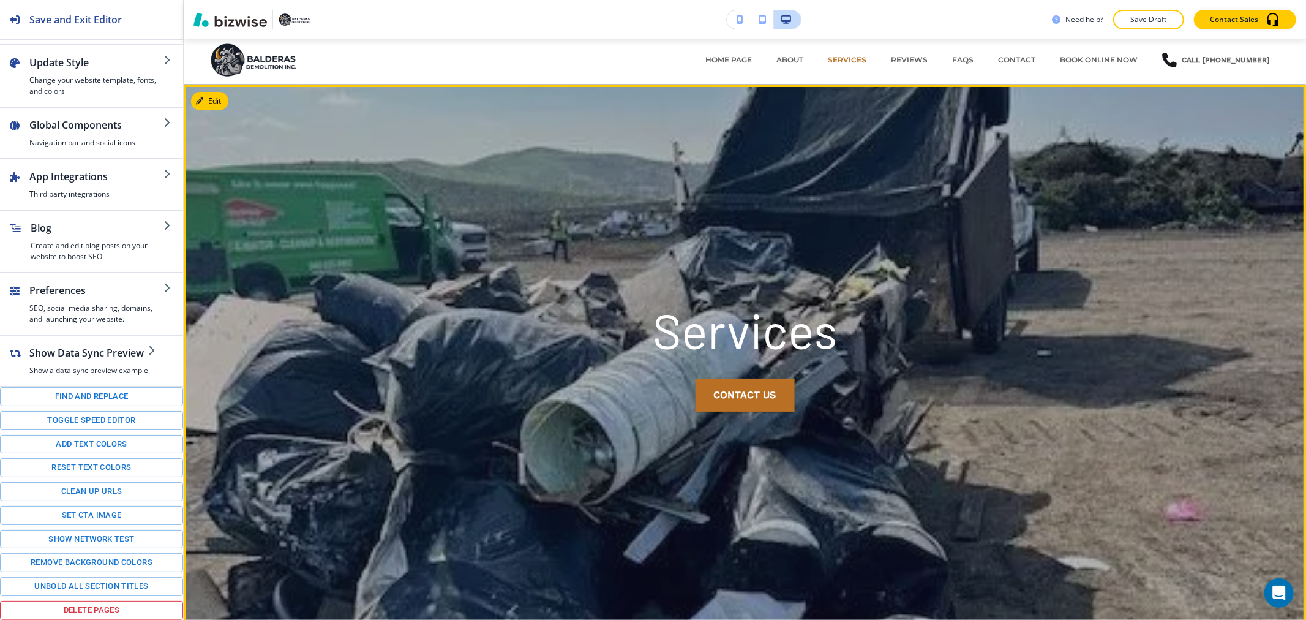
scroll to position [0, 0]
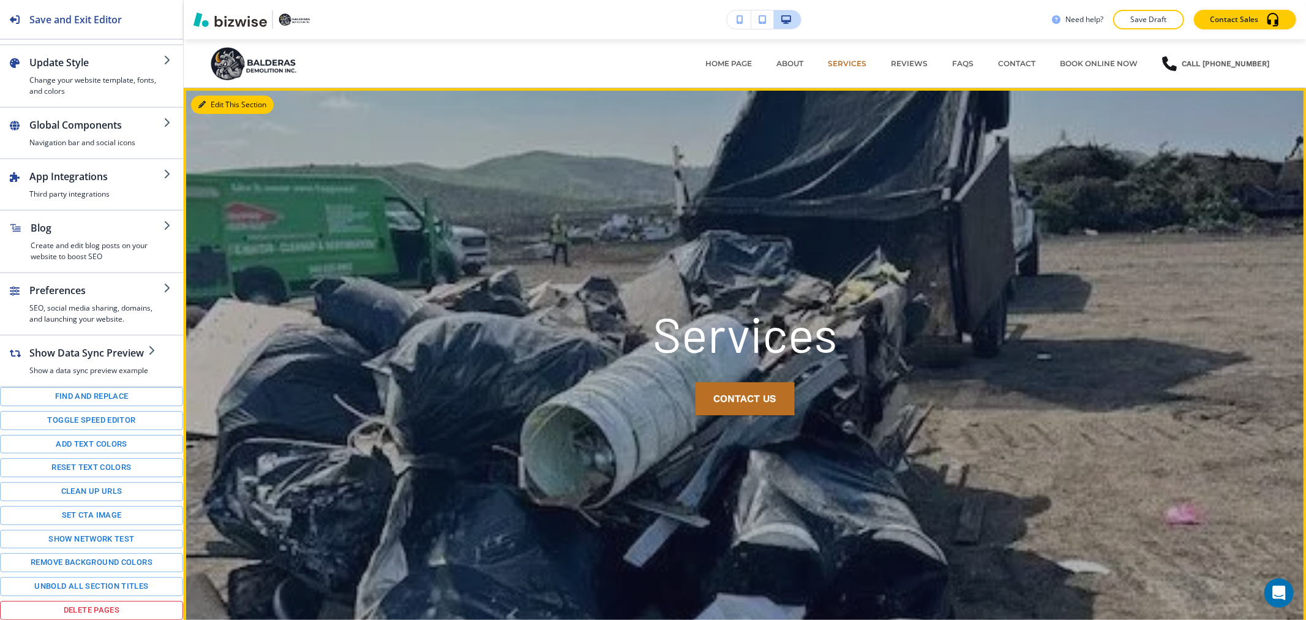
click at [219, 104] on button "Edit This Section" at bounding box center [232, 105] width 83 height 18
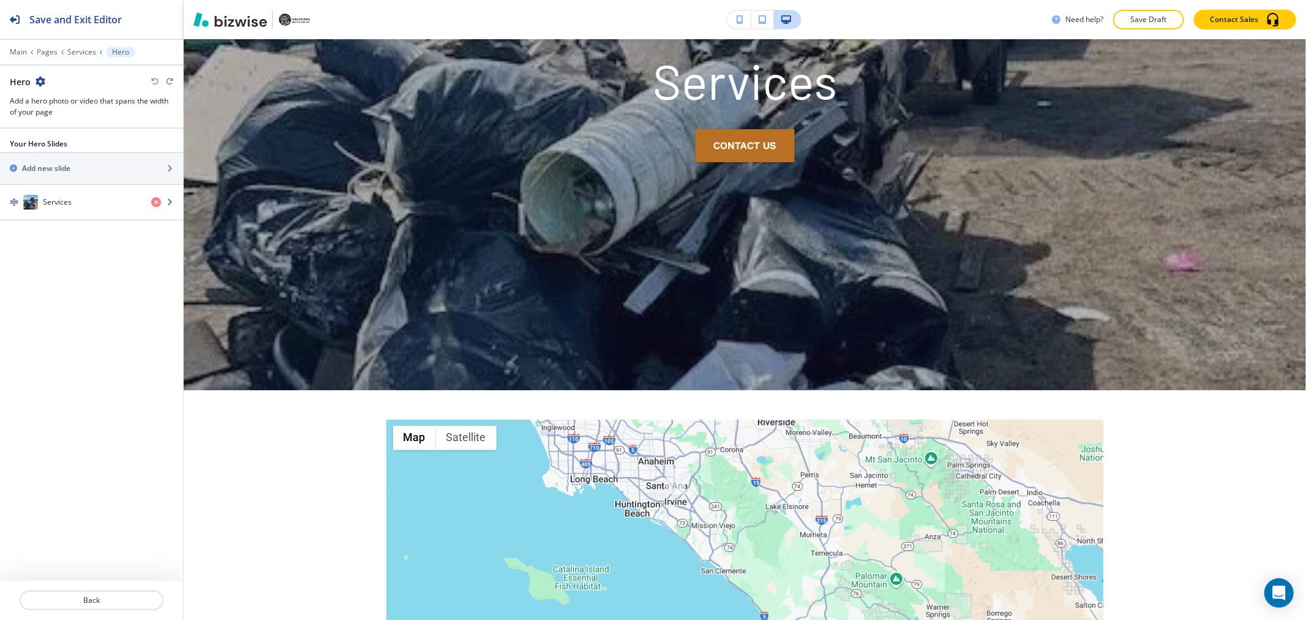
click at [94, 211] on div "button" at bounding box center [91, 214] width 183 height 10
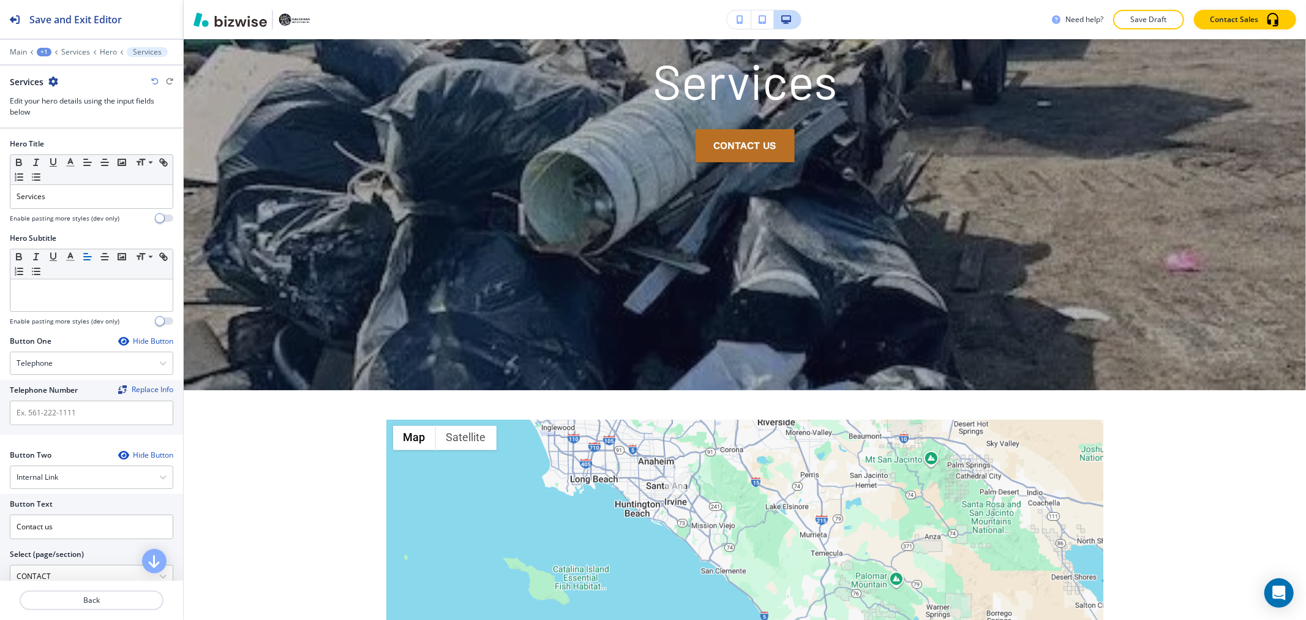
scroll to position [261, 0]
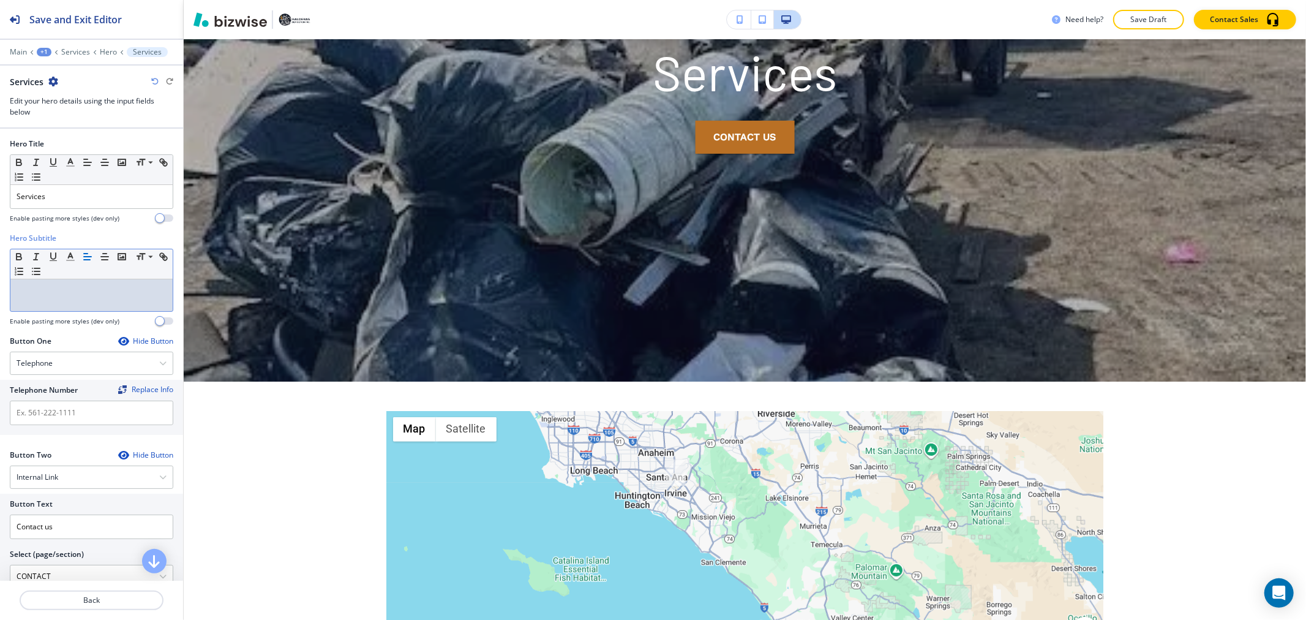
click at [80, 291] on p at bounding box center [92, 290] width 150 height 11
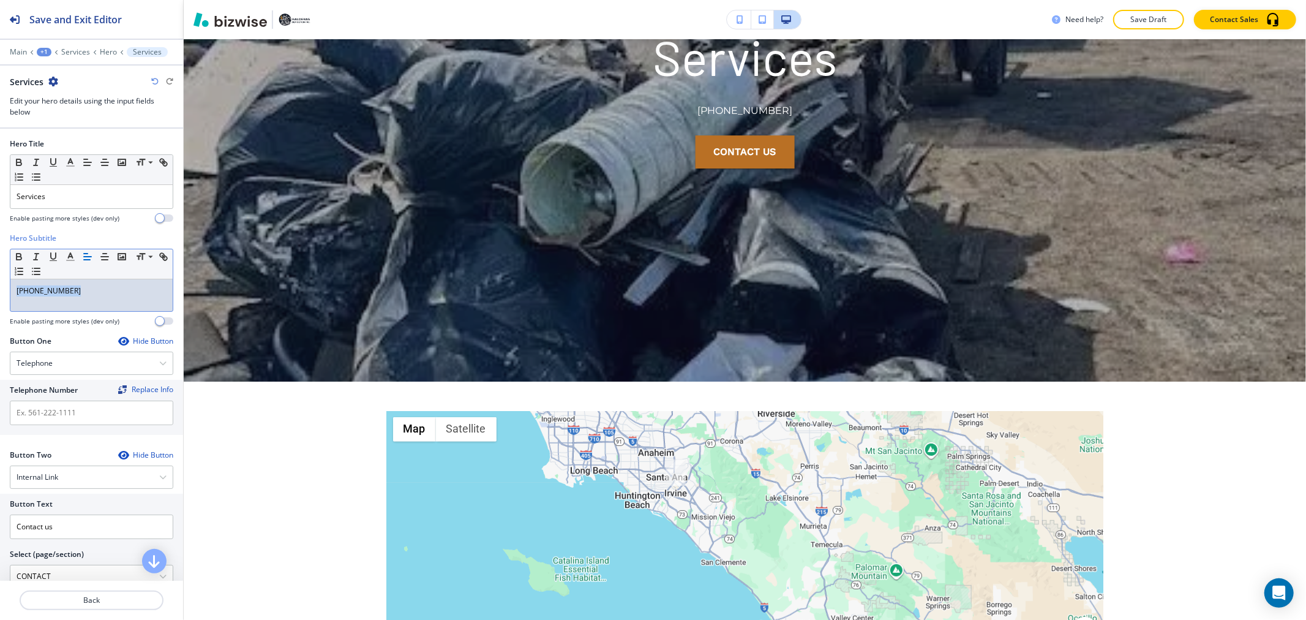
drag, startPoint x: 83, startPoint y: 288, endPoint x: -56, endPoint y: 288, distance: 138.4
click at [0, 0] on html "Save and Exit Editor Main +1 Services Hero Services Services Edit your hero det…" at bounding box center [653, 0] width 1306 height 0
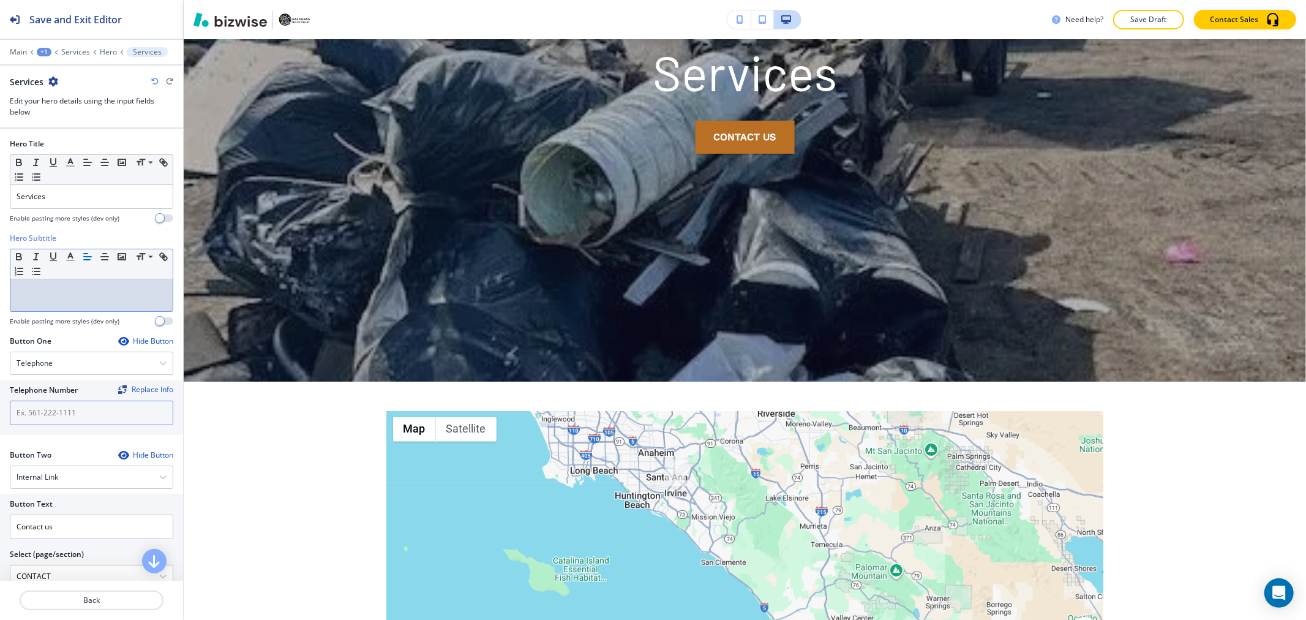
click at [102, 420] on input "text" at bounding box center [91, 412] width 163 height 24
paste input "(714) 340-8108"
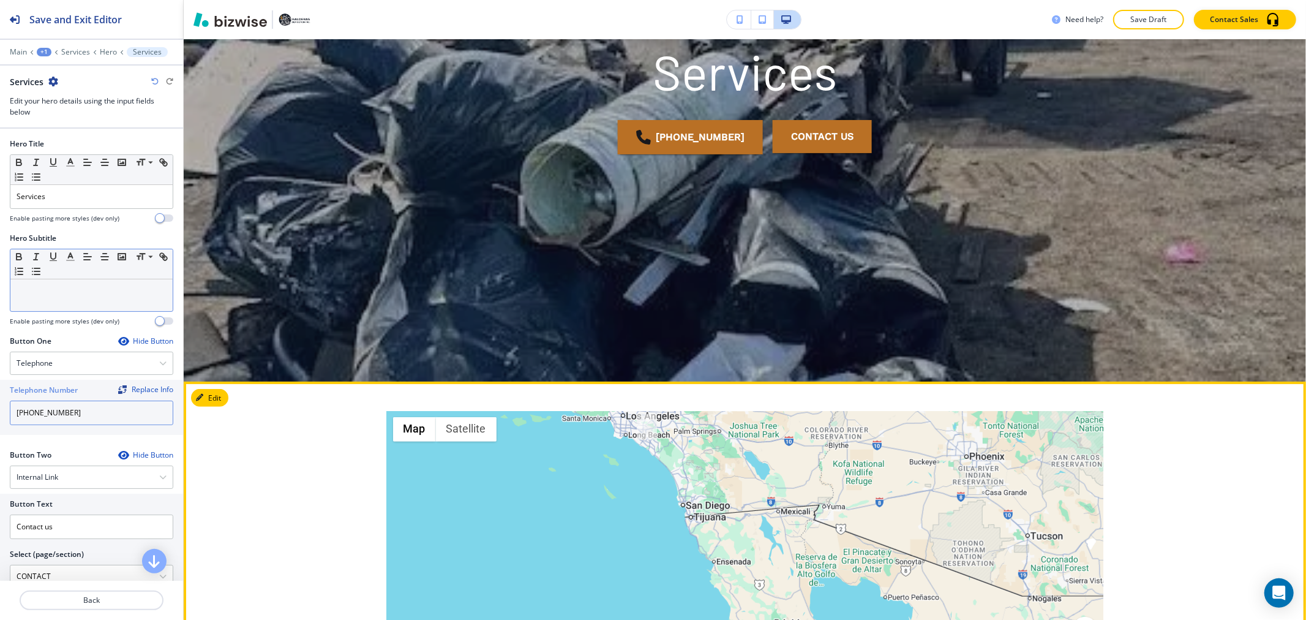
scroll to position [0, 0]
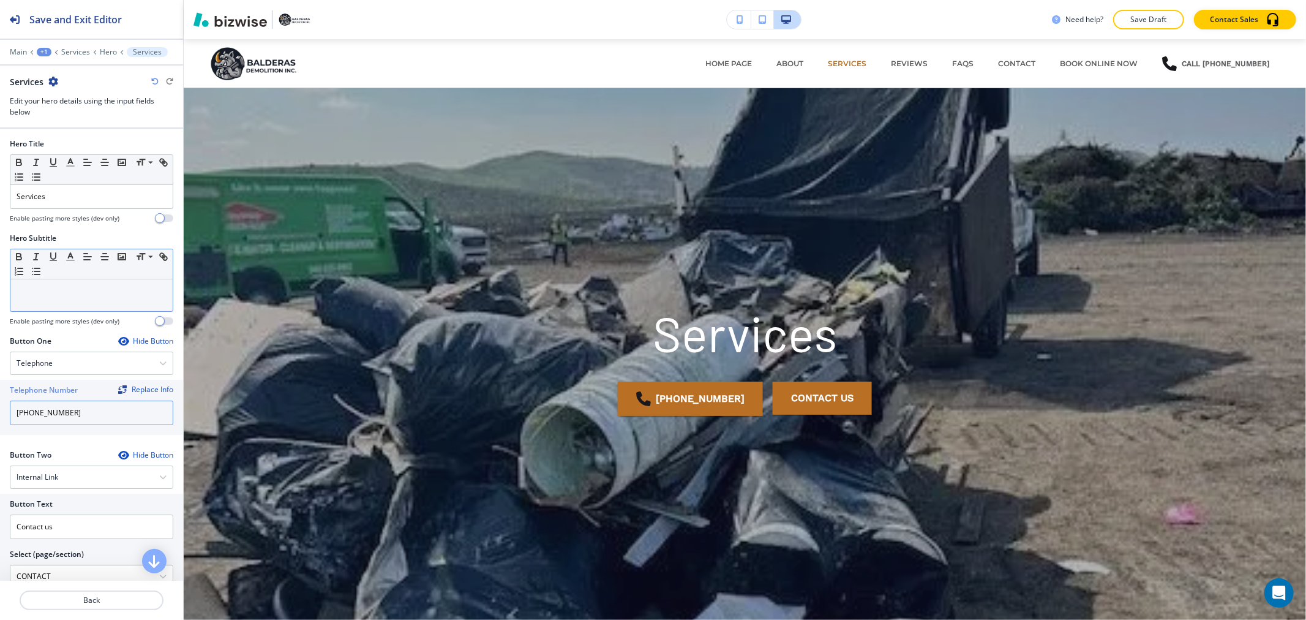
type input "(714) 340-8108"
click at [95, 289] on p at bounding box center [92, 290] width 150 height 11
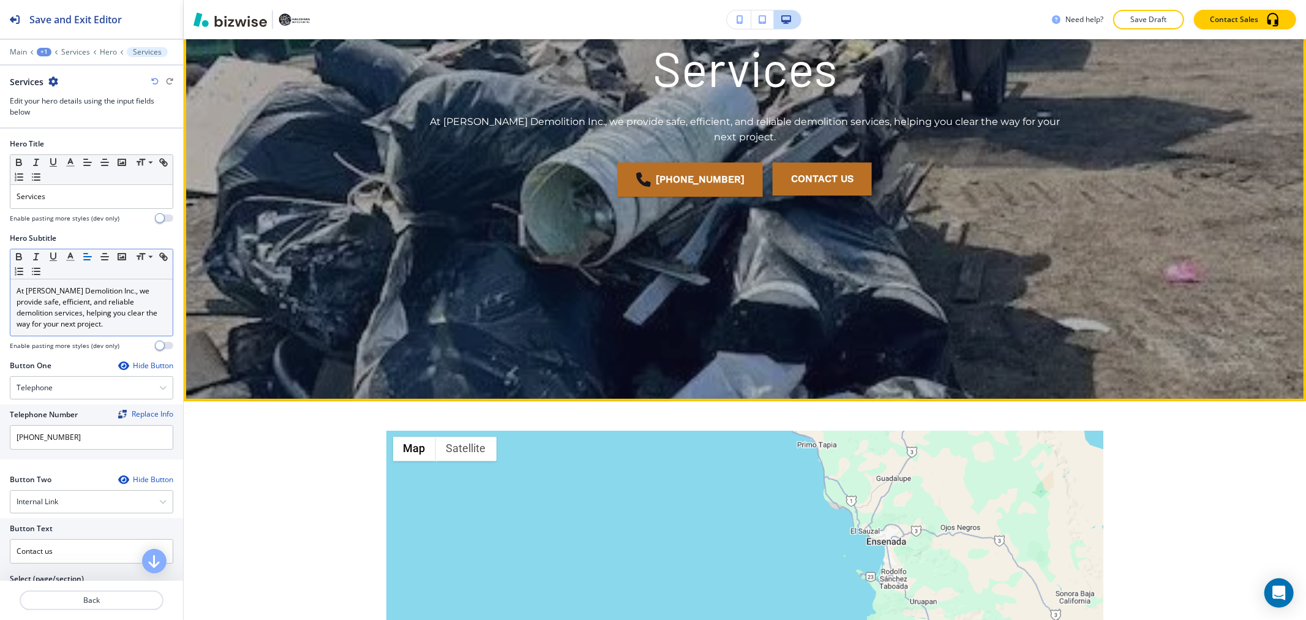
scroll to position [204, 0]
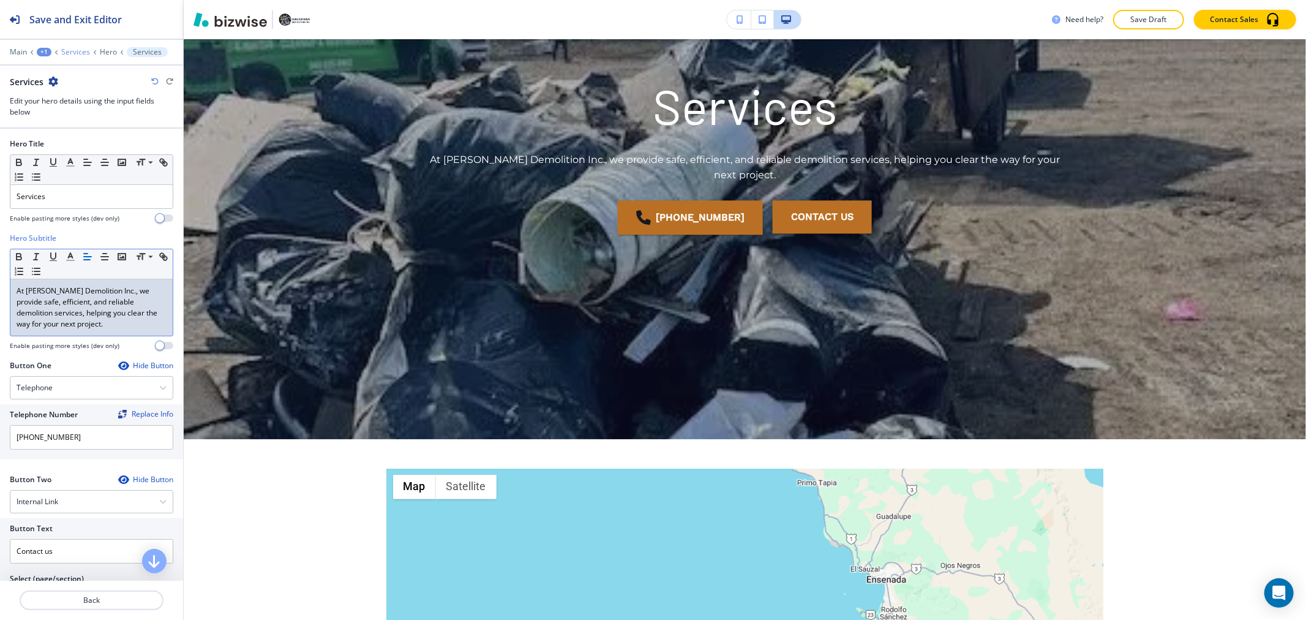
click at [77, 53] on p "Services" at bounding box center [75, 52] width 29 height 9
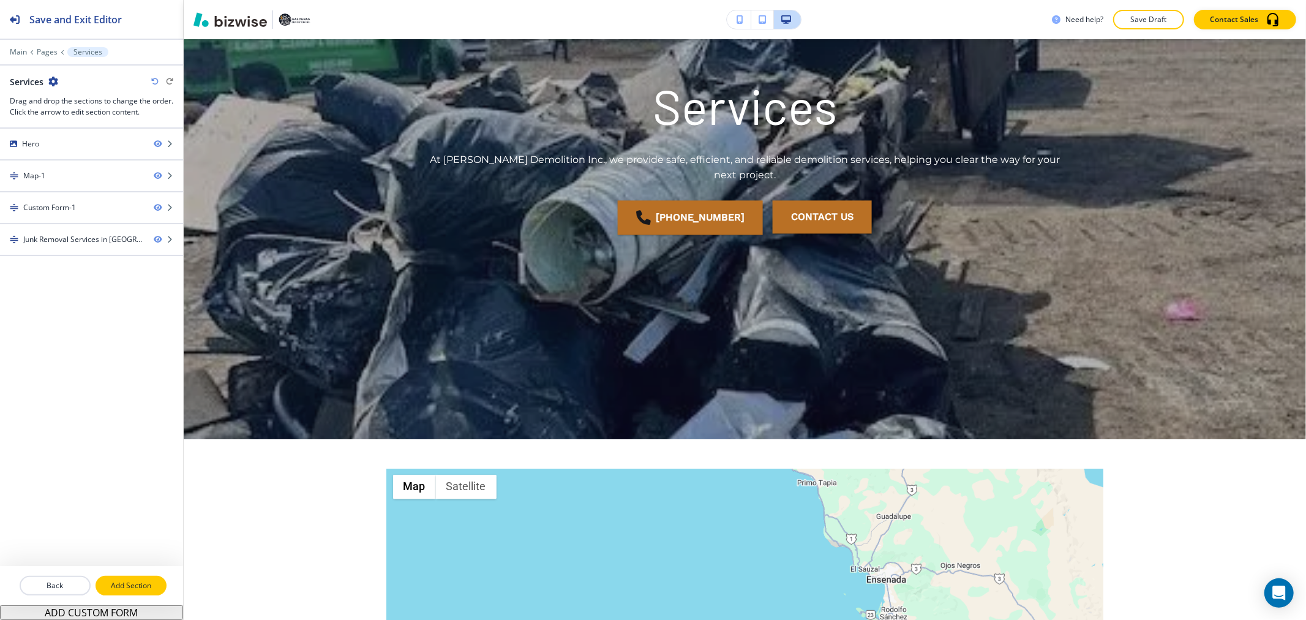
click at [119, 580] on p "Add Section" at bounding box center [131, 585] width 69 height 11
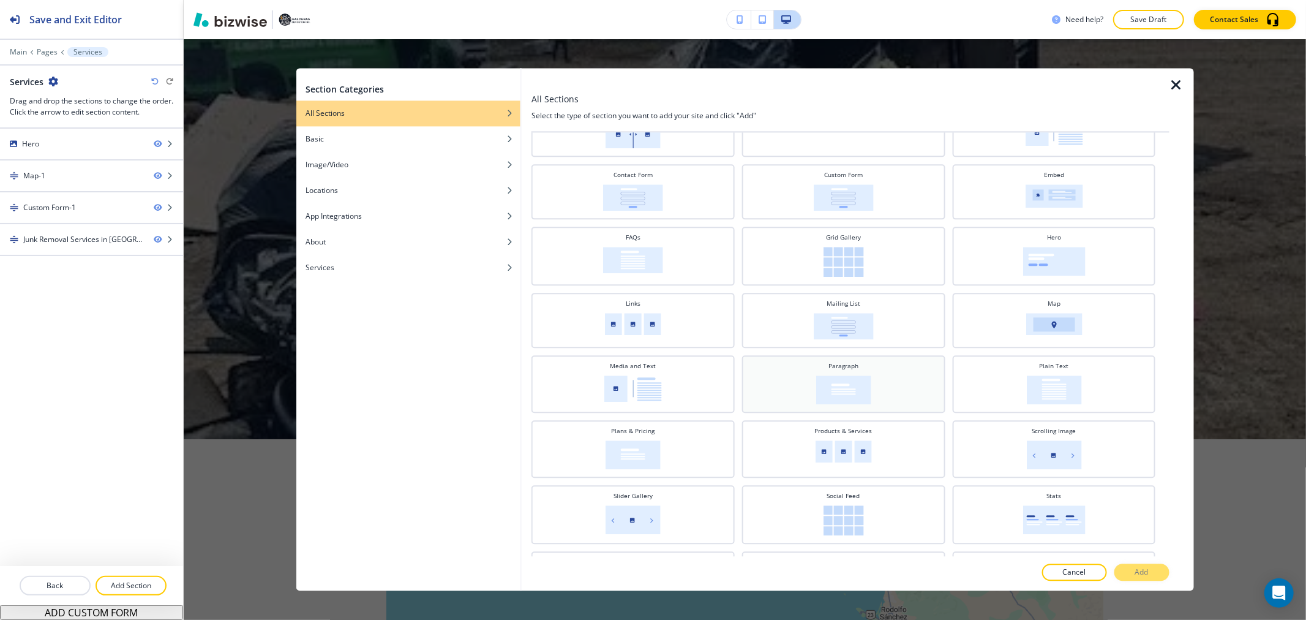
scroll to position [136, 0]
click at [822, 453] on div "Products & Services" at bounding box center [843, 442] width 191 height 43
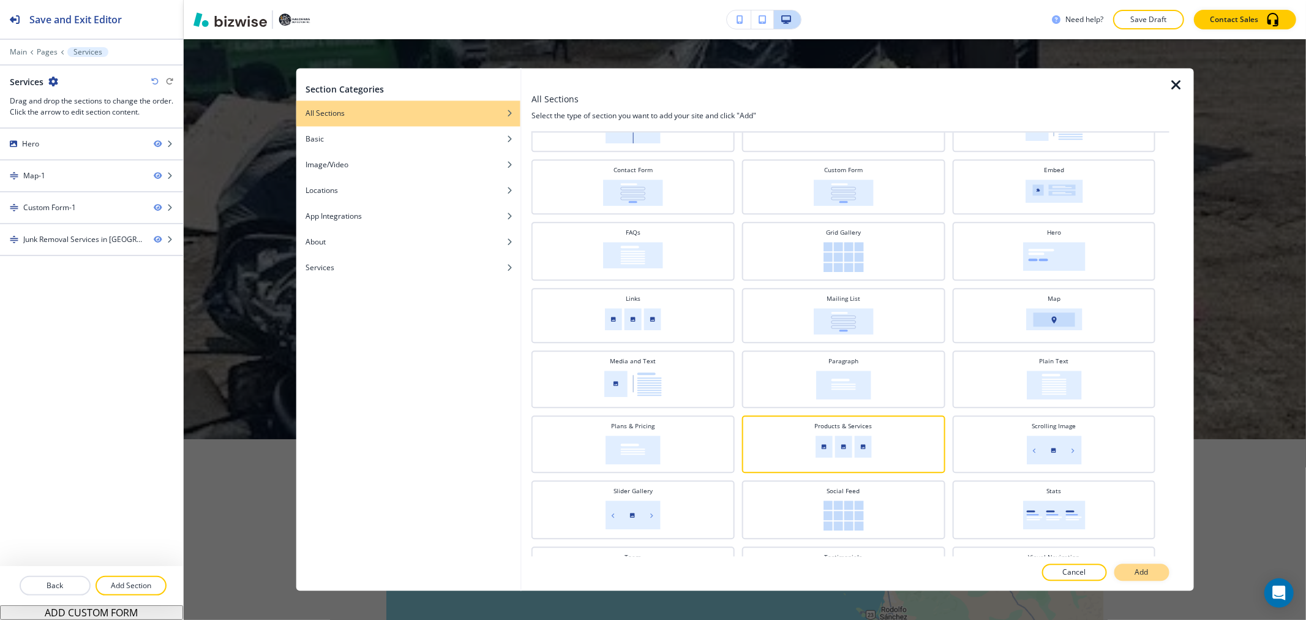
click at [1148, 572] on p "Add" at bounding box center [1141, 572] width 13 height 11
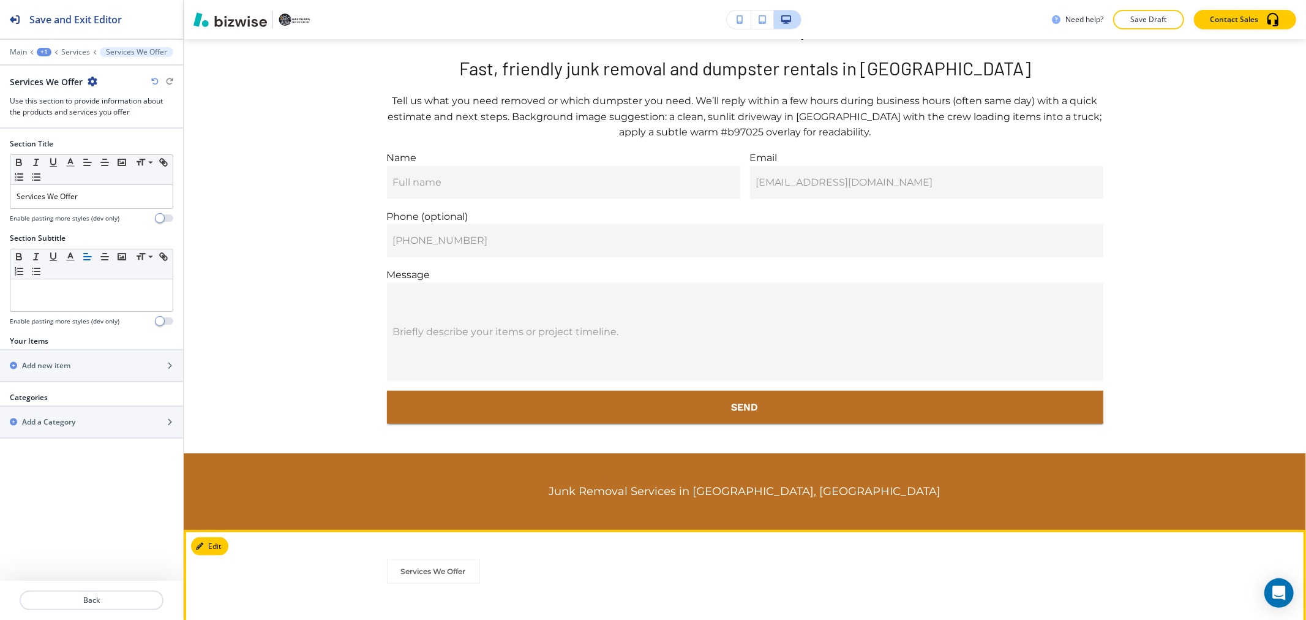
scroll to position [1142, 0]
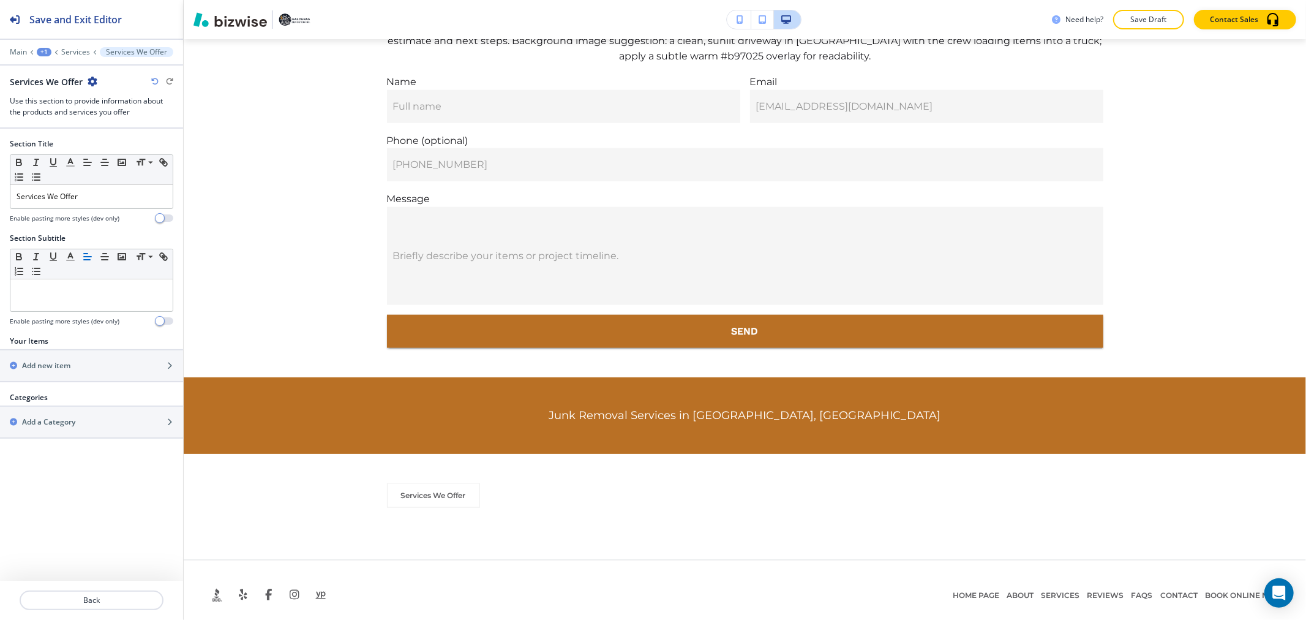
click at [70, 42] on div at bounding box center [91, 43] width 183 height 7
click at [73, 48] on p "Services" at bounding box center [75, 52] width 29 height 9
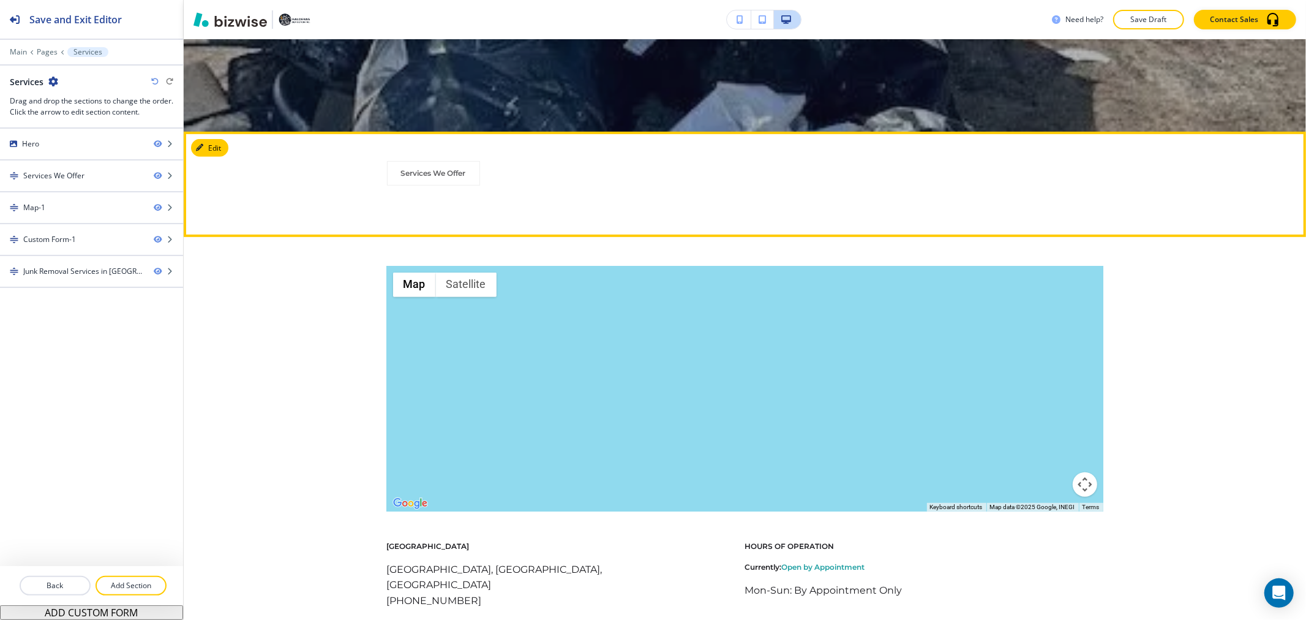
scroll to position [399, 0]
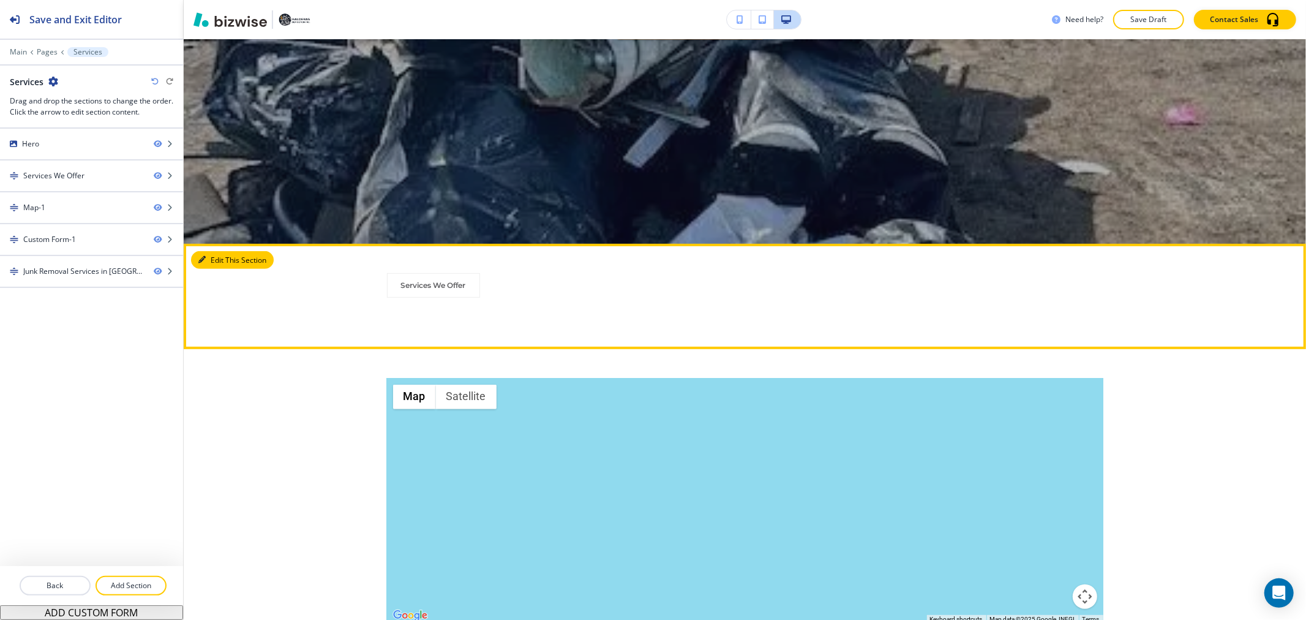
click at [231, 261] on button "Edit This Section" at bounding box center [232, 260] width 83 height 18
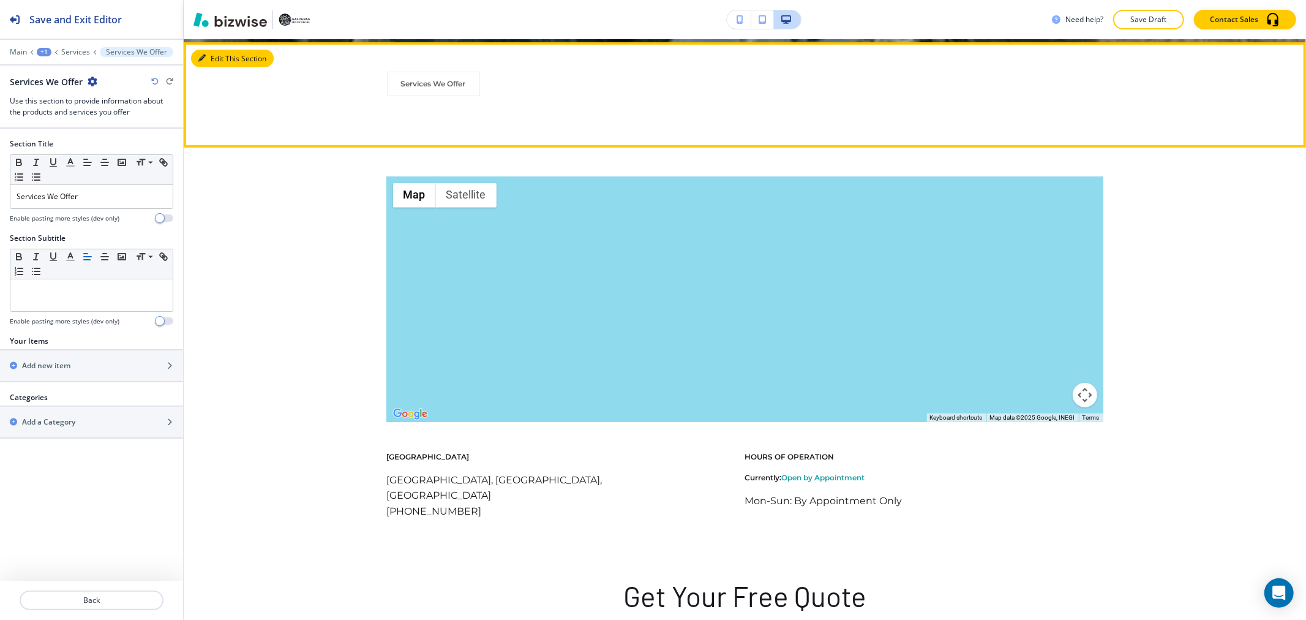
scroll to position [603, 0]
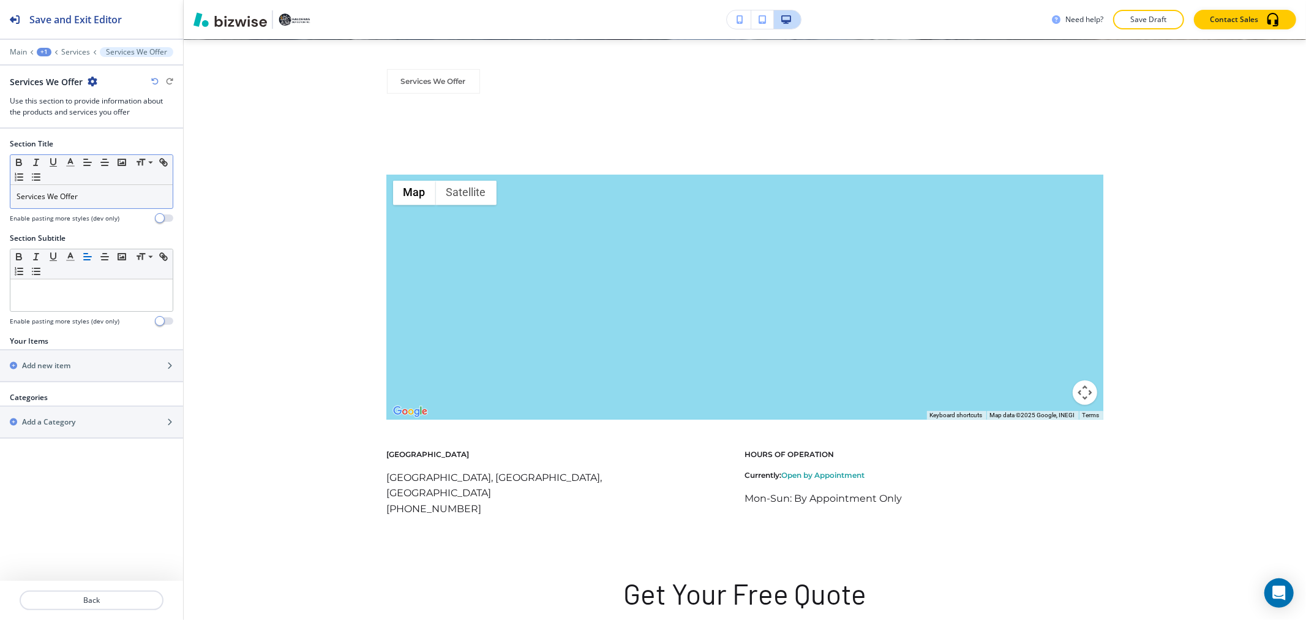
click at [129, 200] on p "Services We Offer" at bounding box center [92, 196] width 150 height 11
click at [129, 200] on p "Service Area" at bounding box center [92, 196] width 150 height 11
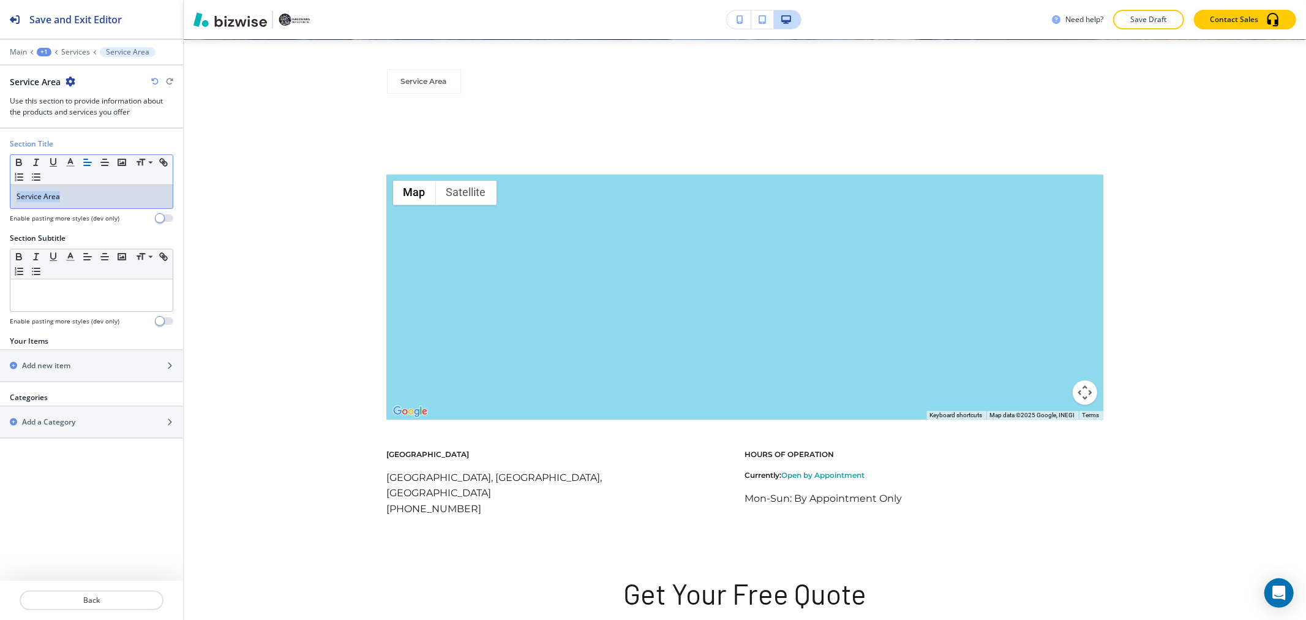
click at [129, 200] on p "Service Area" at bounding box center [92, 196] width 150 height 11
copy p "Service Area"
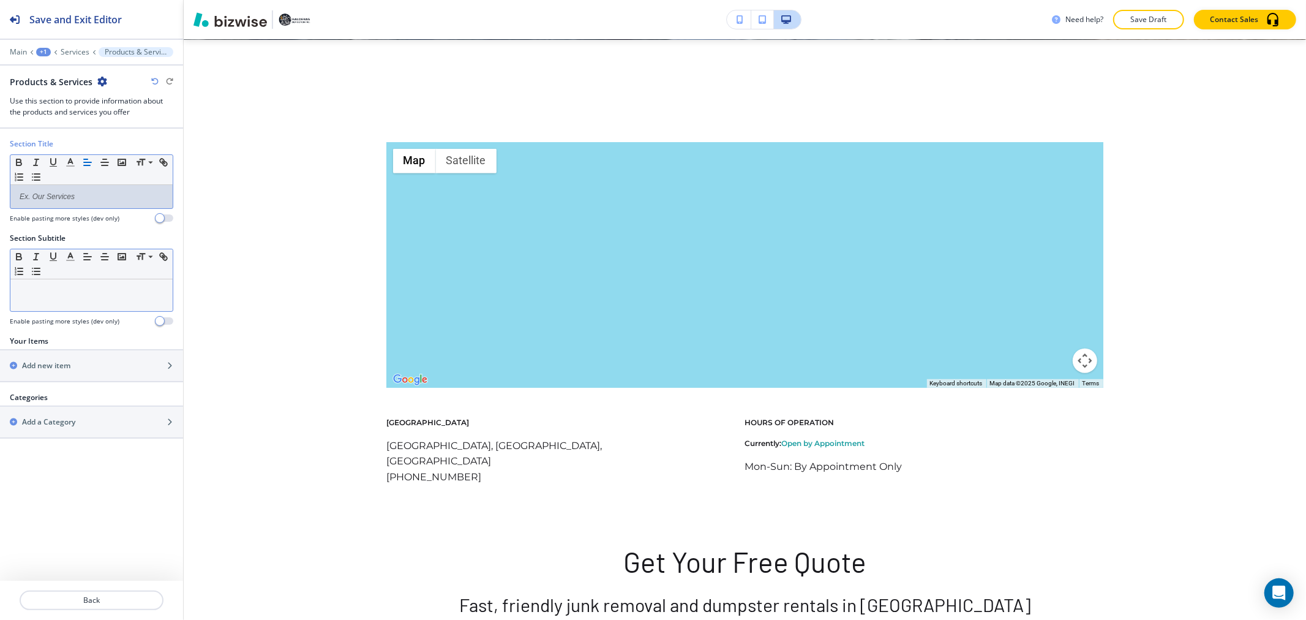
click at [70, 280] on div at bounding box center [91, 295] width 162 height 32
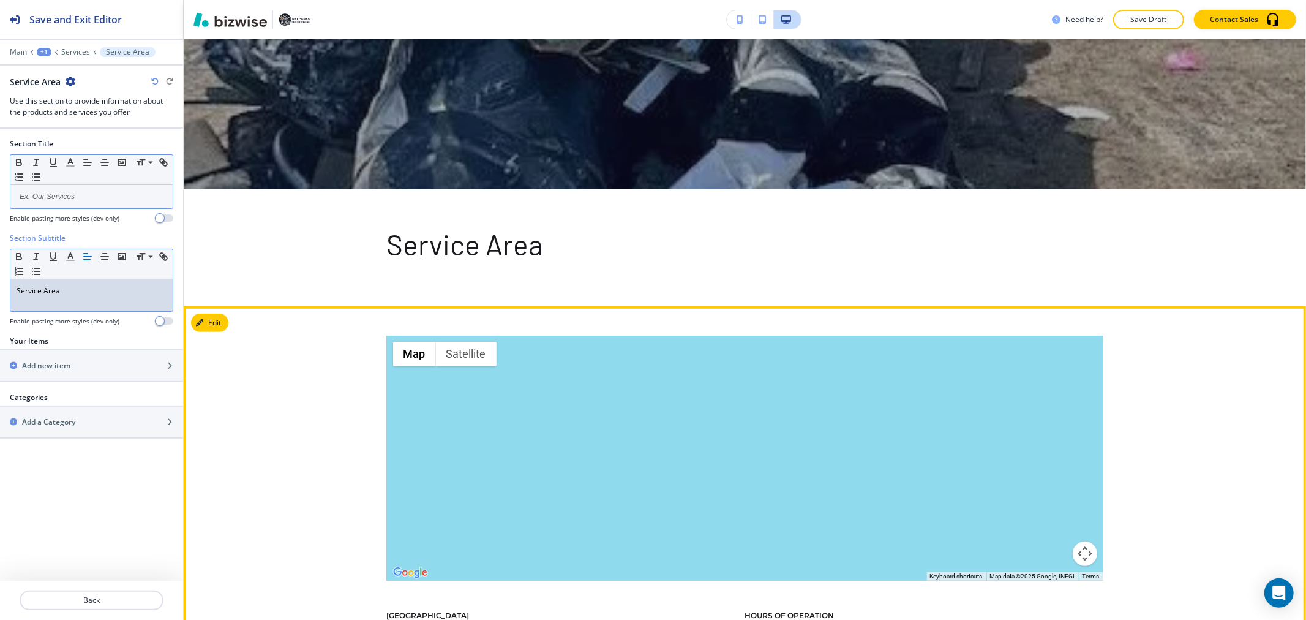
scroll to position [331, 0]
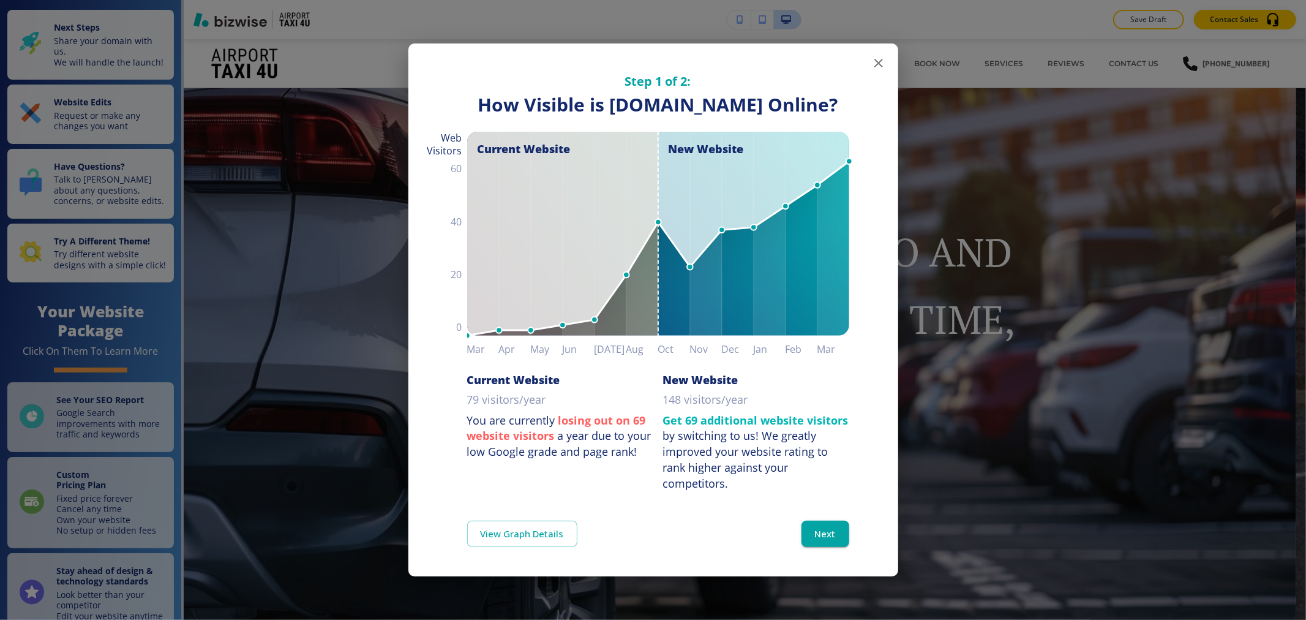
click at [876, 60] on icon "button" at bounding box center [878, 63] width 9 height 9
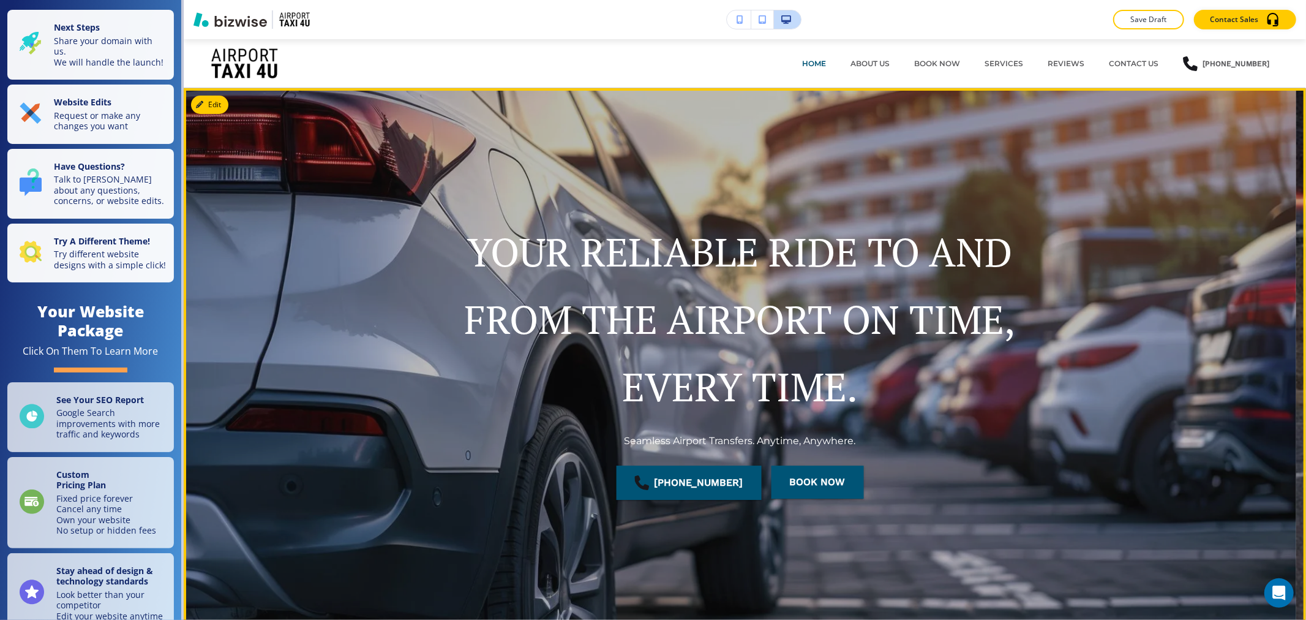
scroll to position [68, 0]
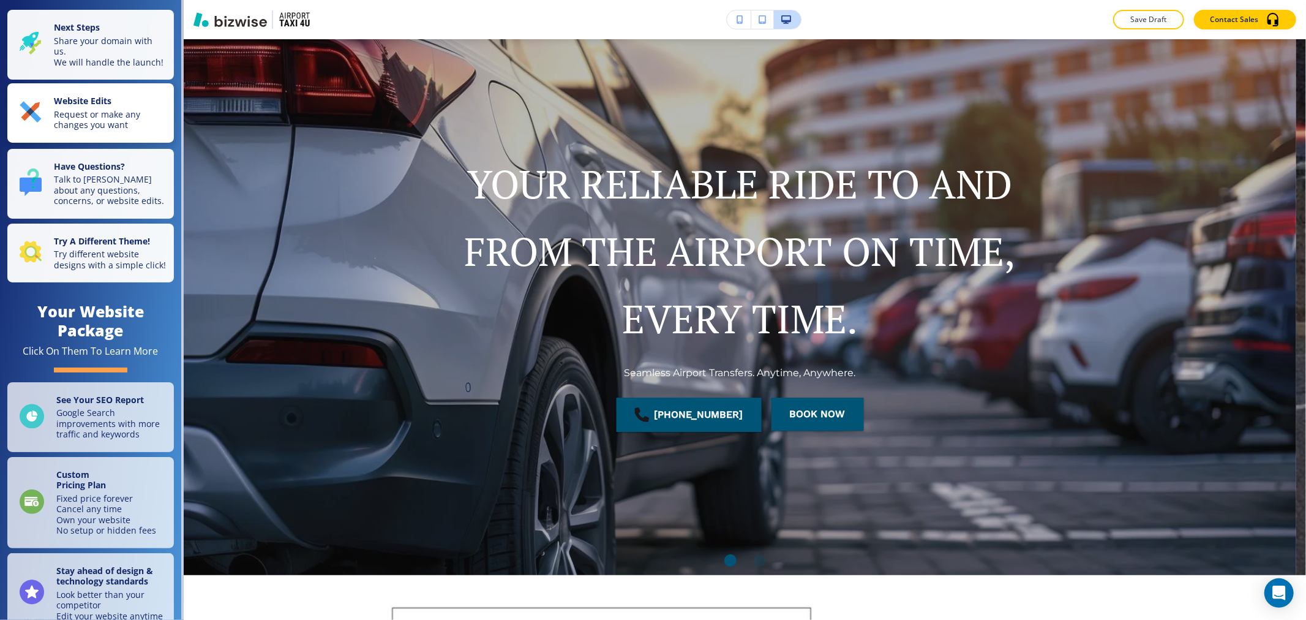
click at [87, 107] on strong "Website Edits" at bounding box center [83, 101] width 58 height 12
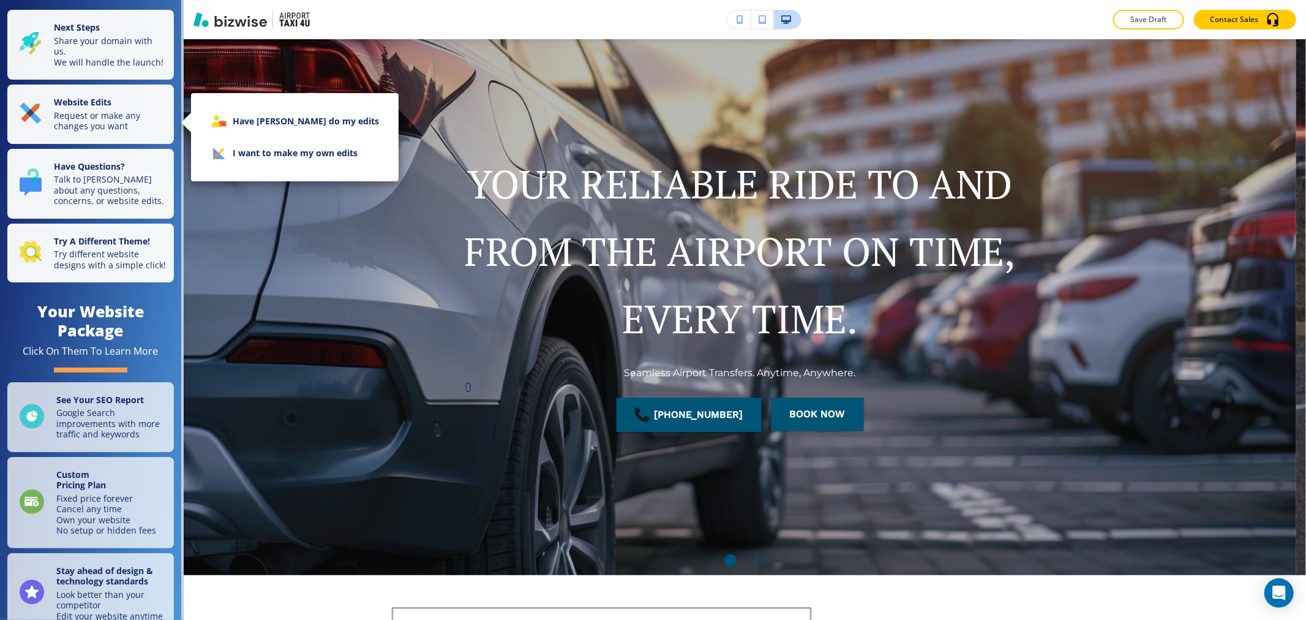
click at [274, 149] on li "I want to make my own edits" at bounding box center [295, 153] width 188 height 32
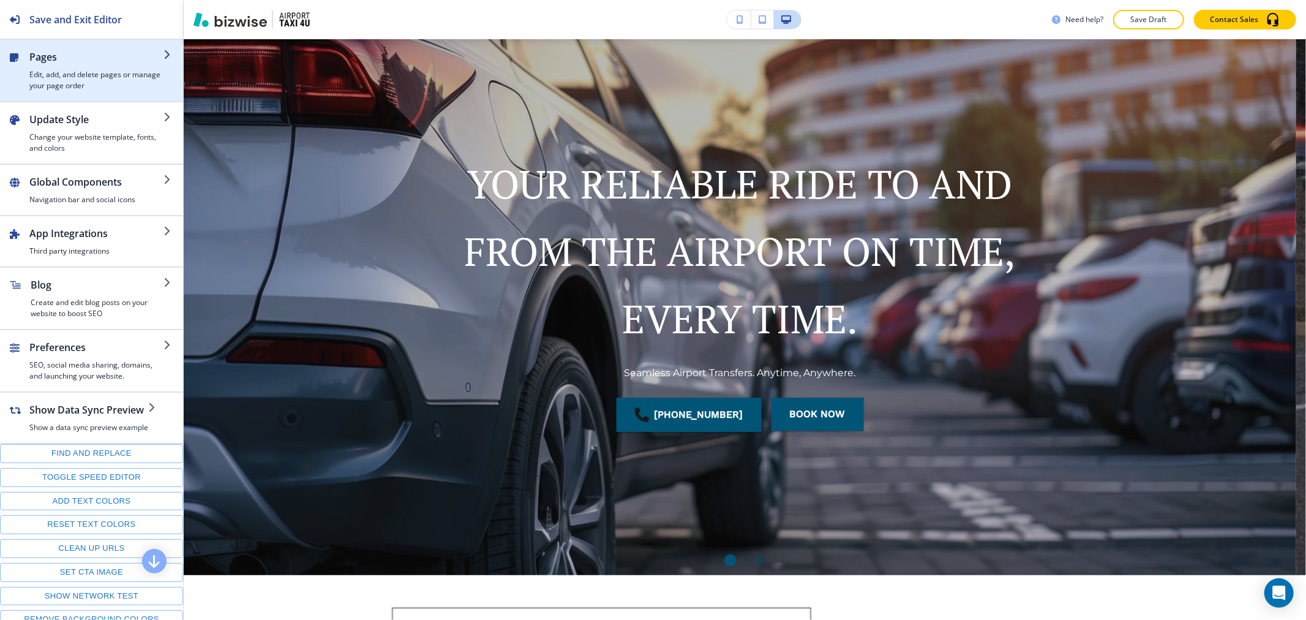
click at [66, 65] on div "button" at bounding box center [96, 66] width 134 height 5
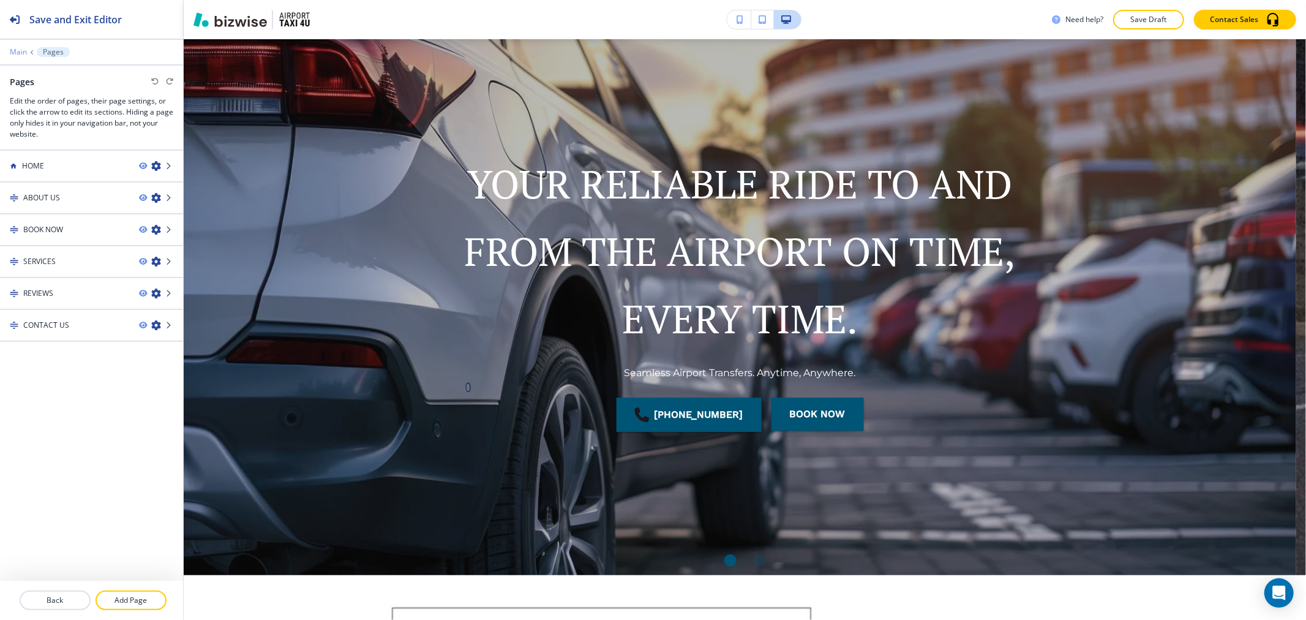
click at [22, 53] on p "Main" at bounding box center [18, 52] width 17 height 9
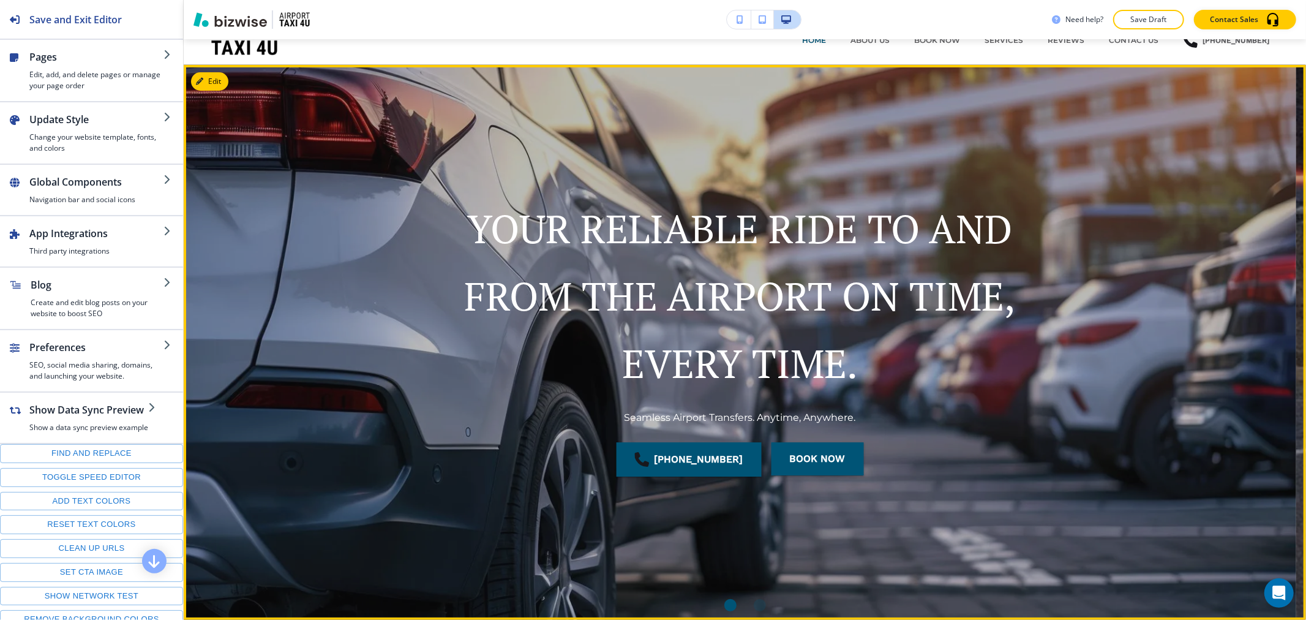
scroll to position [0, 0]
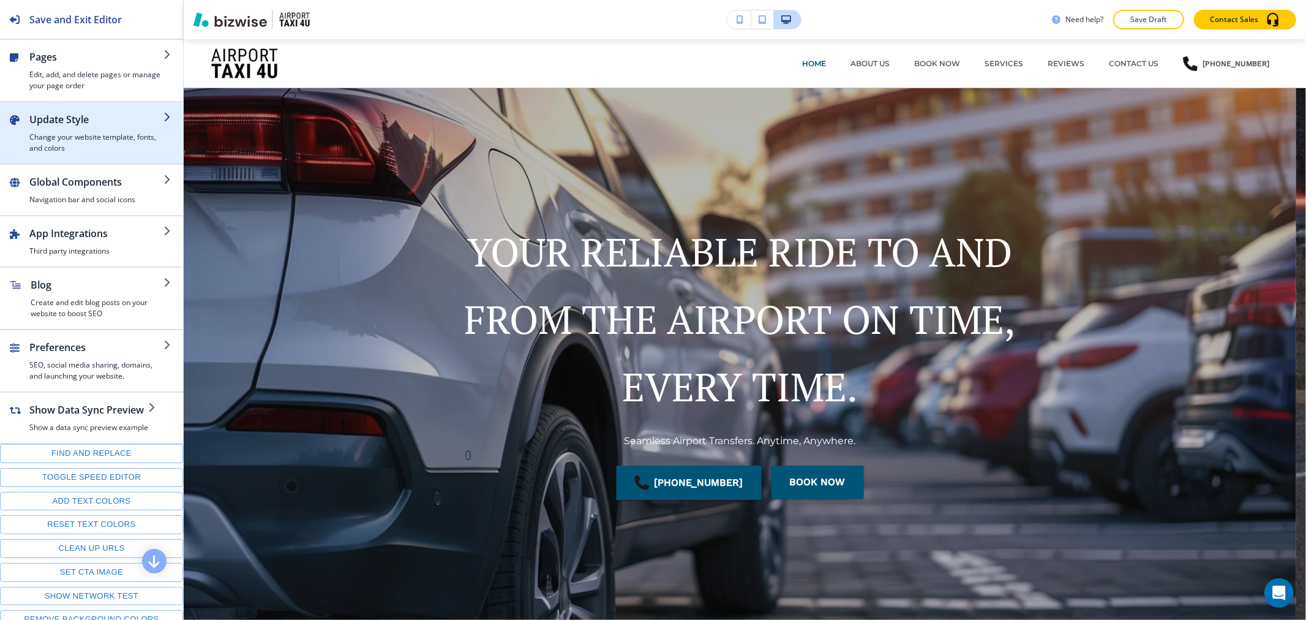
click at [108, 124] on h2 "Update Style" at bounding box center [96, 119] width 134 height 15
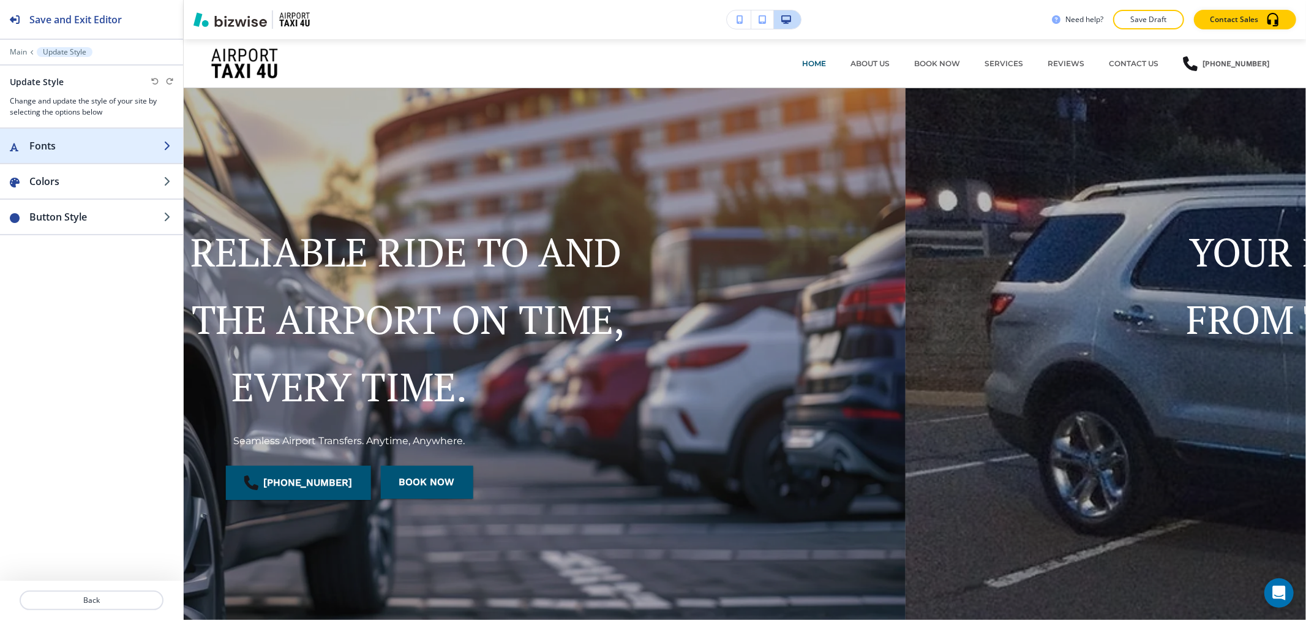
click at [102, 144] on h2 "Fonts" at bounding box center [96, 145] width 134 height 15
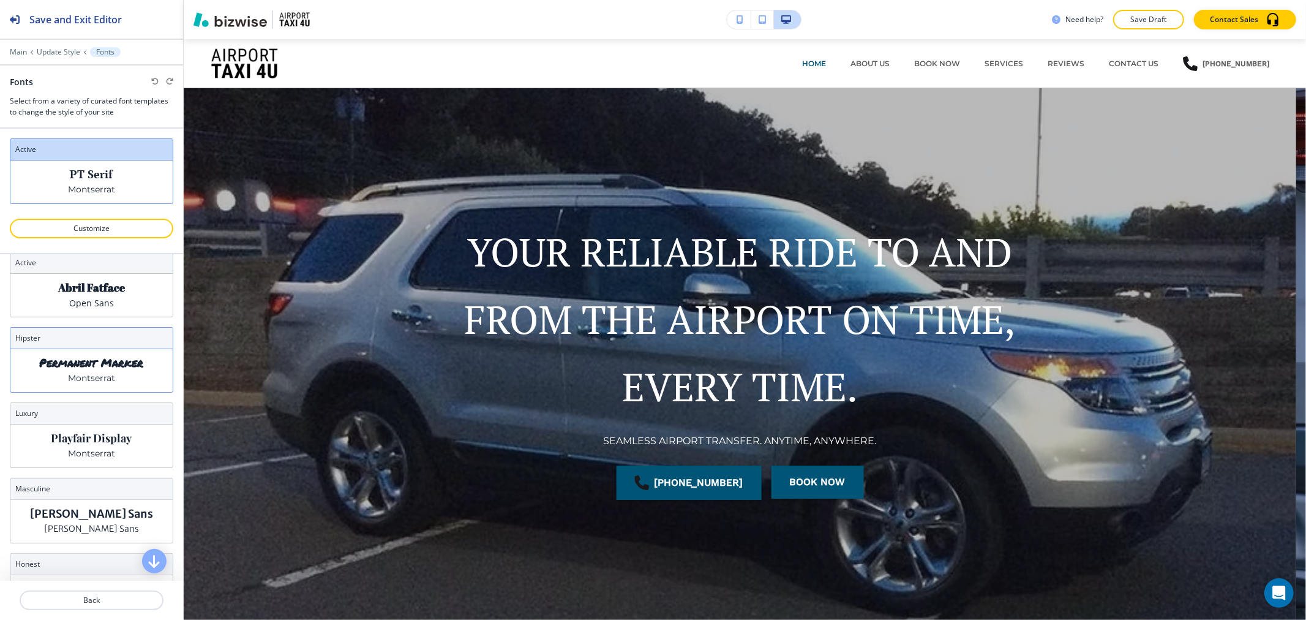
scroll to position [68, 0]
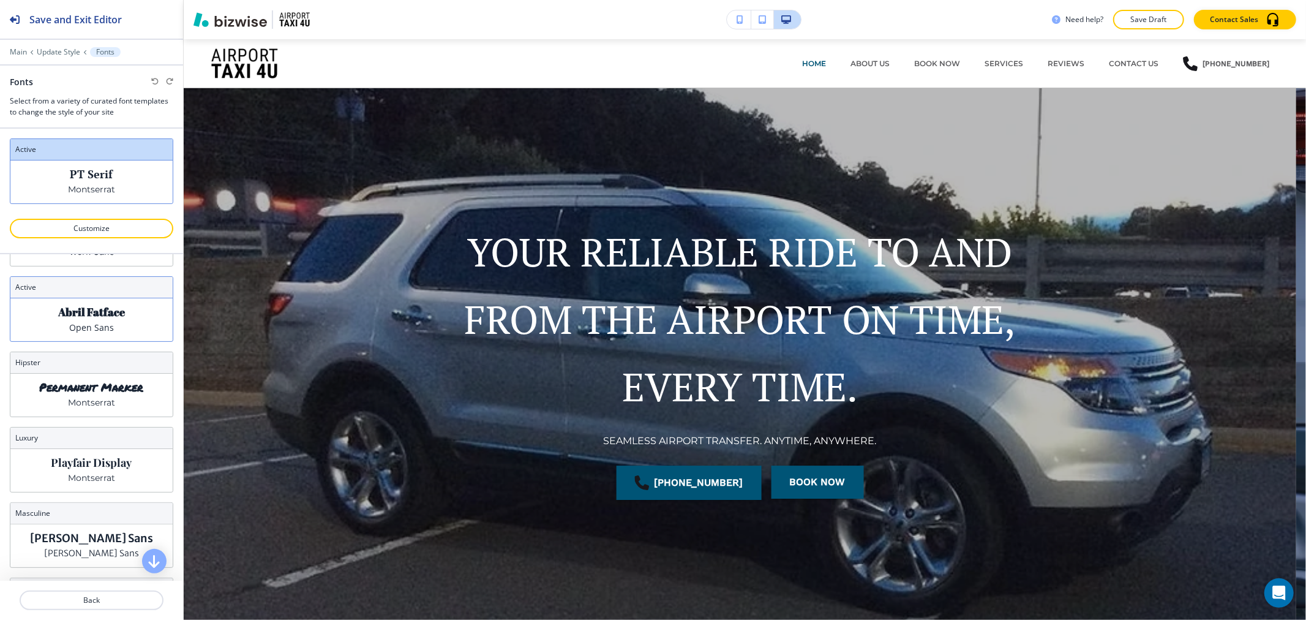
click at [104, 323] on p "Open Sans" at bounding box center [91, 327] width 45 height 13
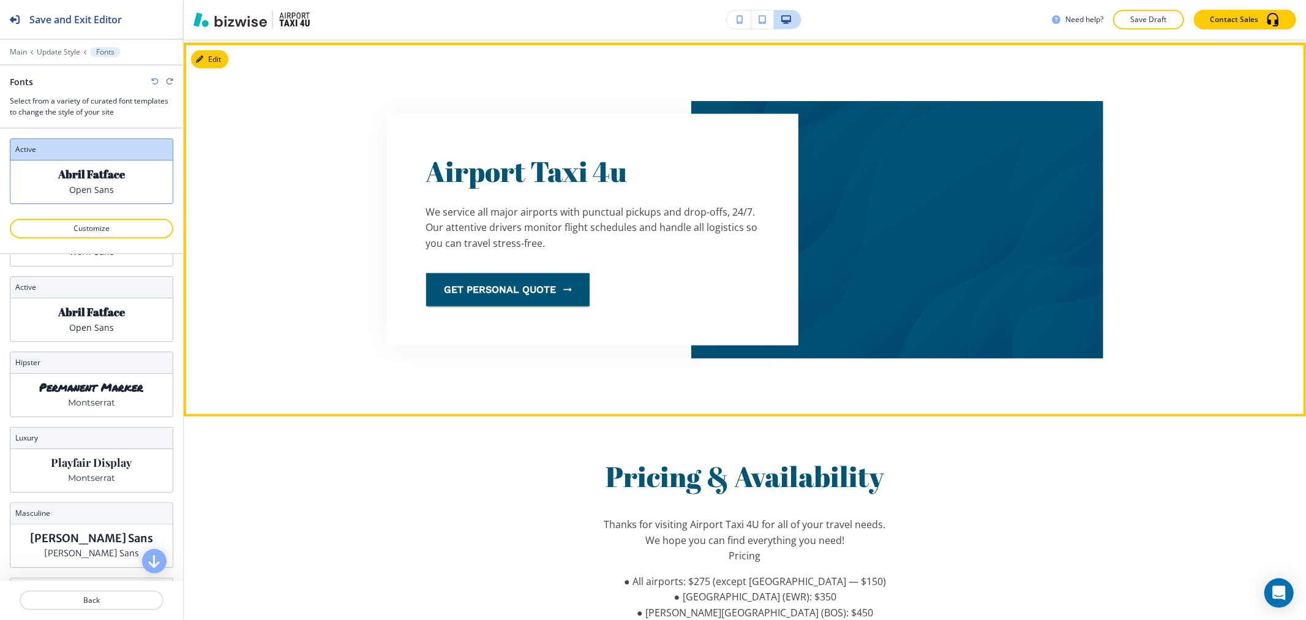
scroll to position [1088, 0]
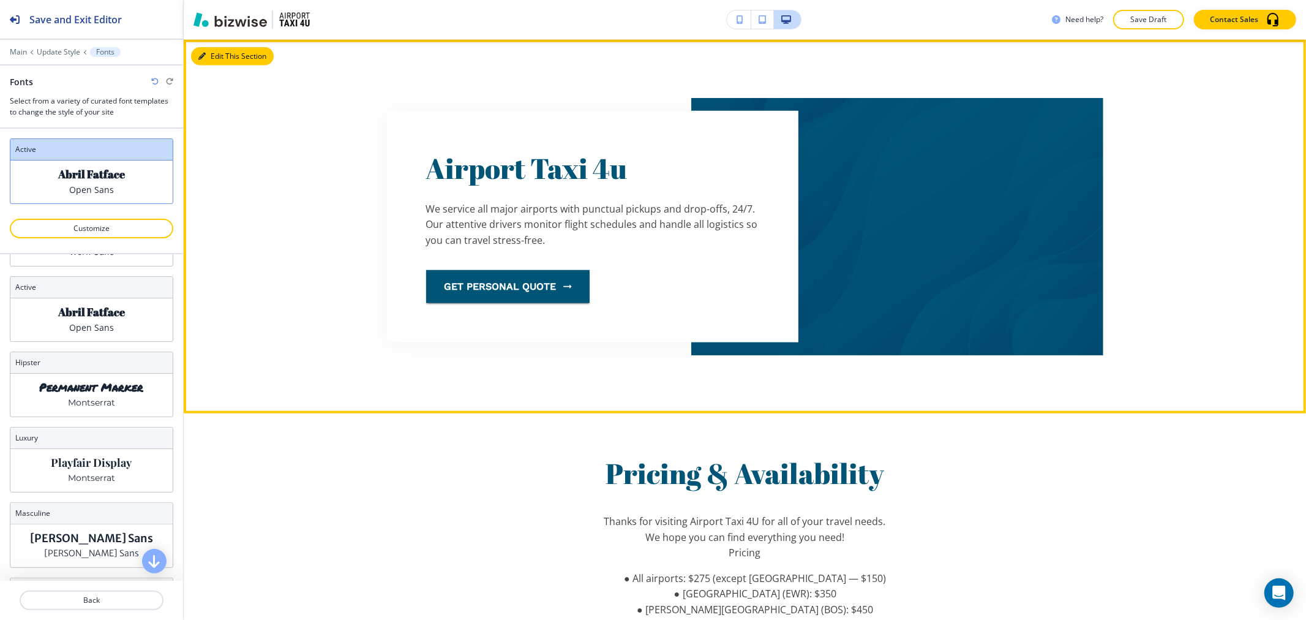
click at [206, 56] on button "Edit This Section" at bounding box center [232, 56] width 83 height 18
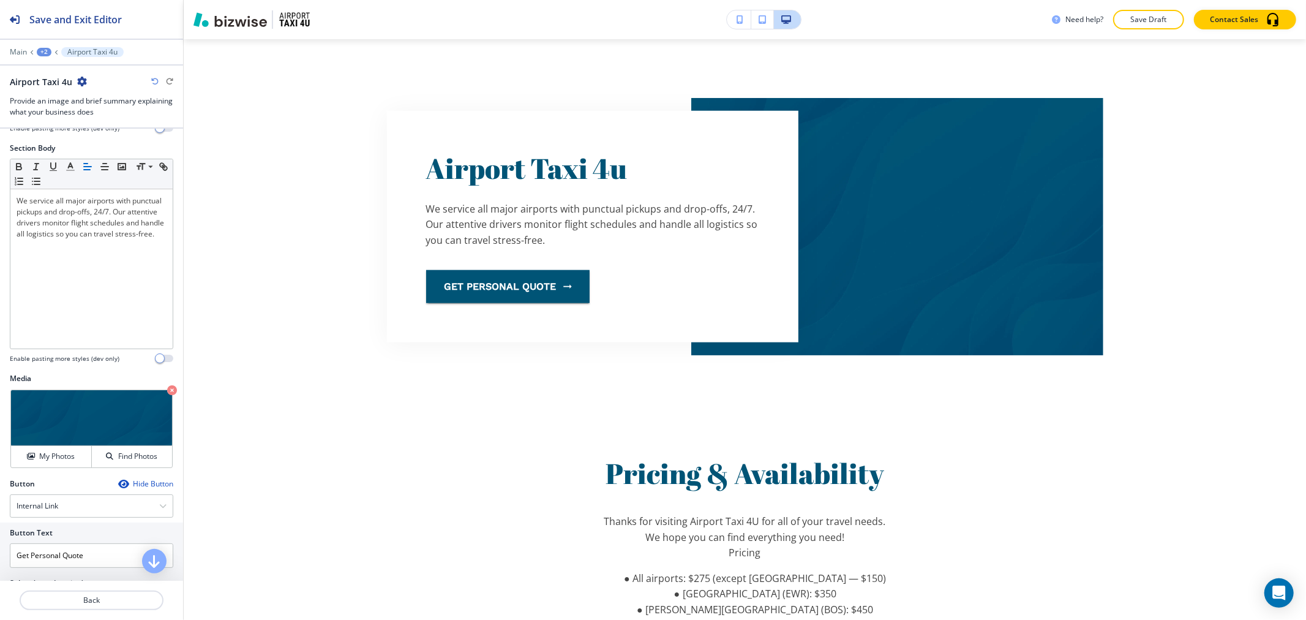
scroll to position [0, 0]
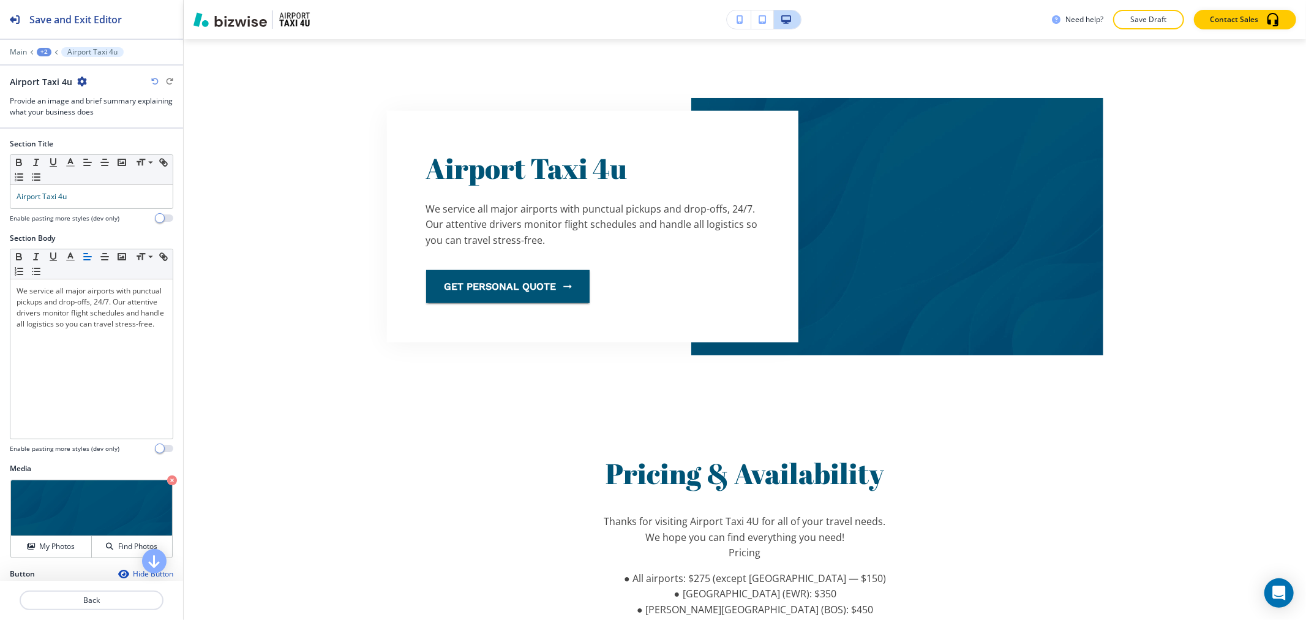
click at [81, 84] on icon "button" at bounding box center [82, 82] width 10 height 10
click at [109, 143] on p "Delete Section" at bounding box center [114, 145] width 62 height 11
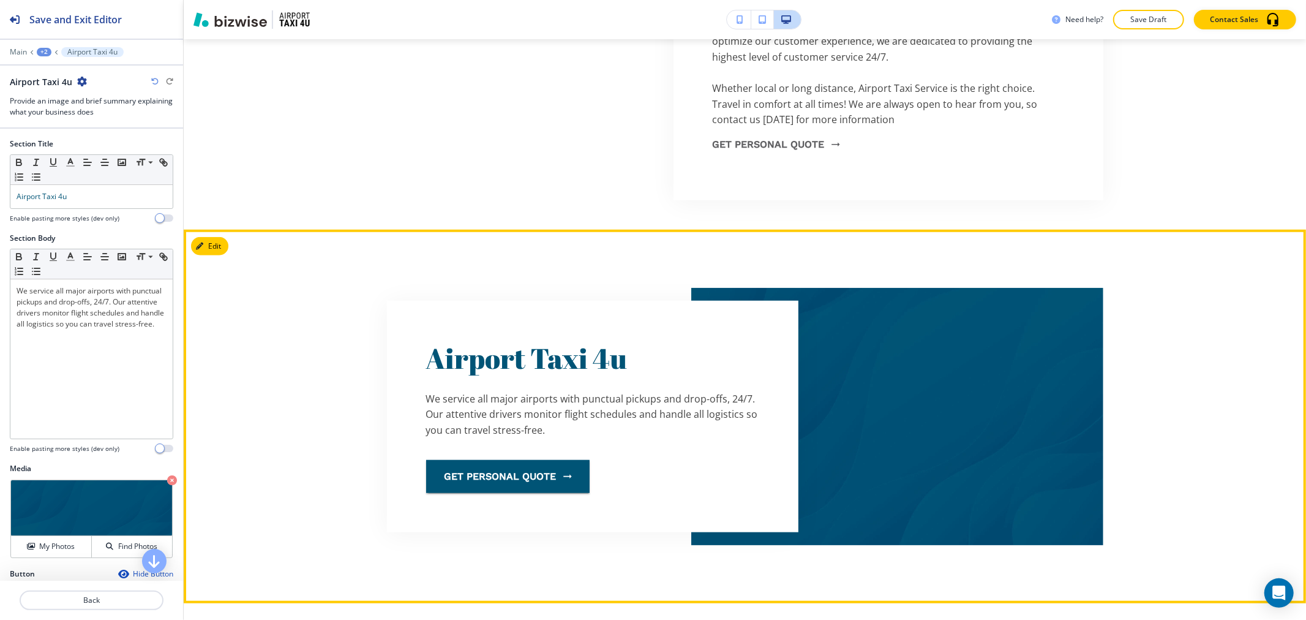
scroll to position [1020, 0]
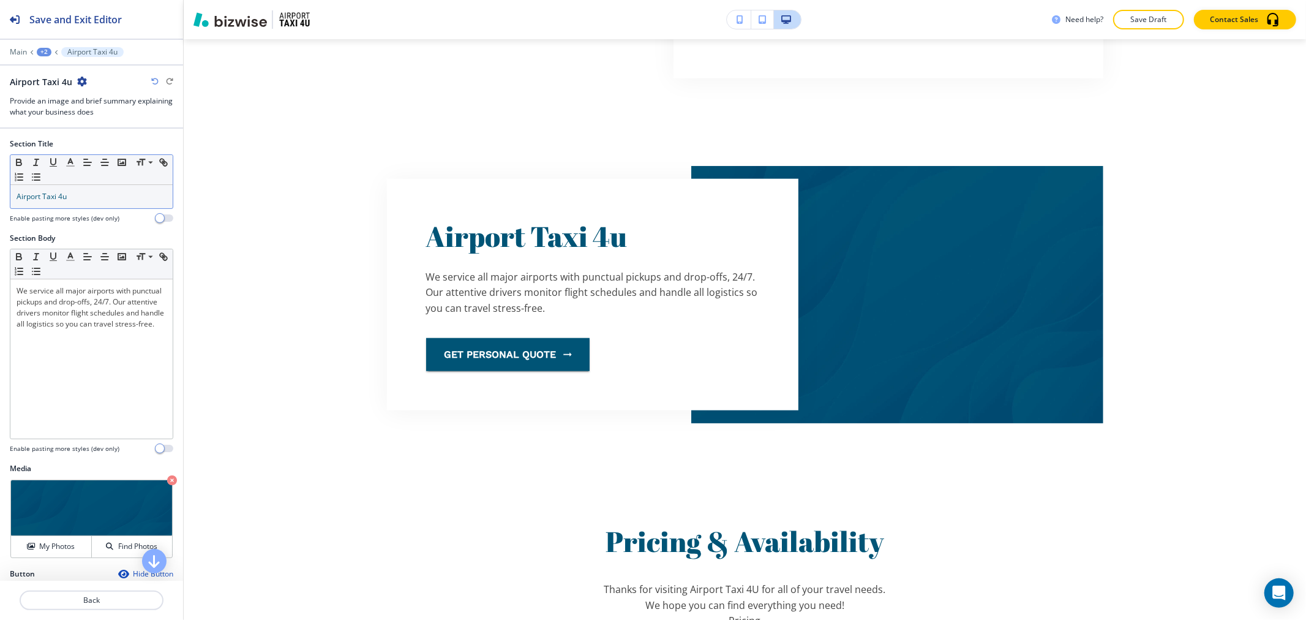
click at [102, 199] on p "Airport Taxi 4u" at bounding box center [92, 196] width 150 height 11
copy span "Airport Taxi 4u"
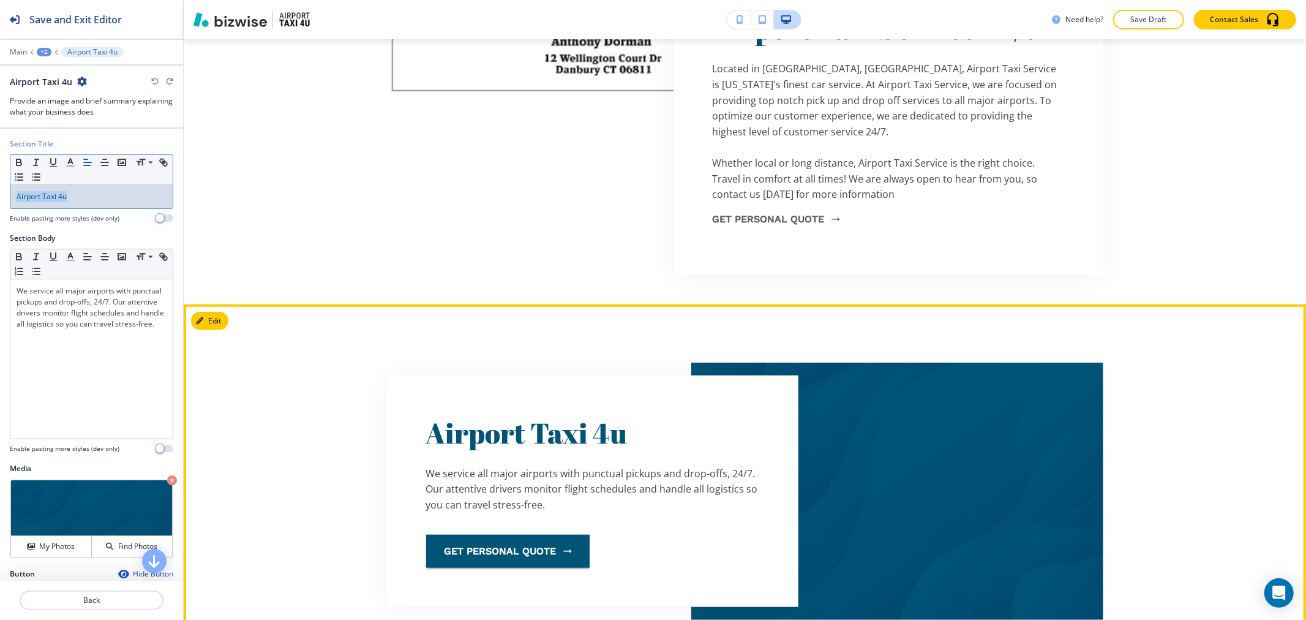
scroll to position [612, 0]
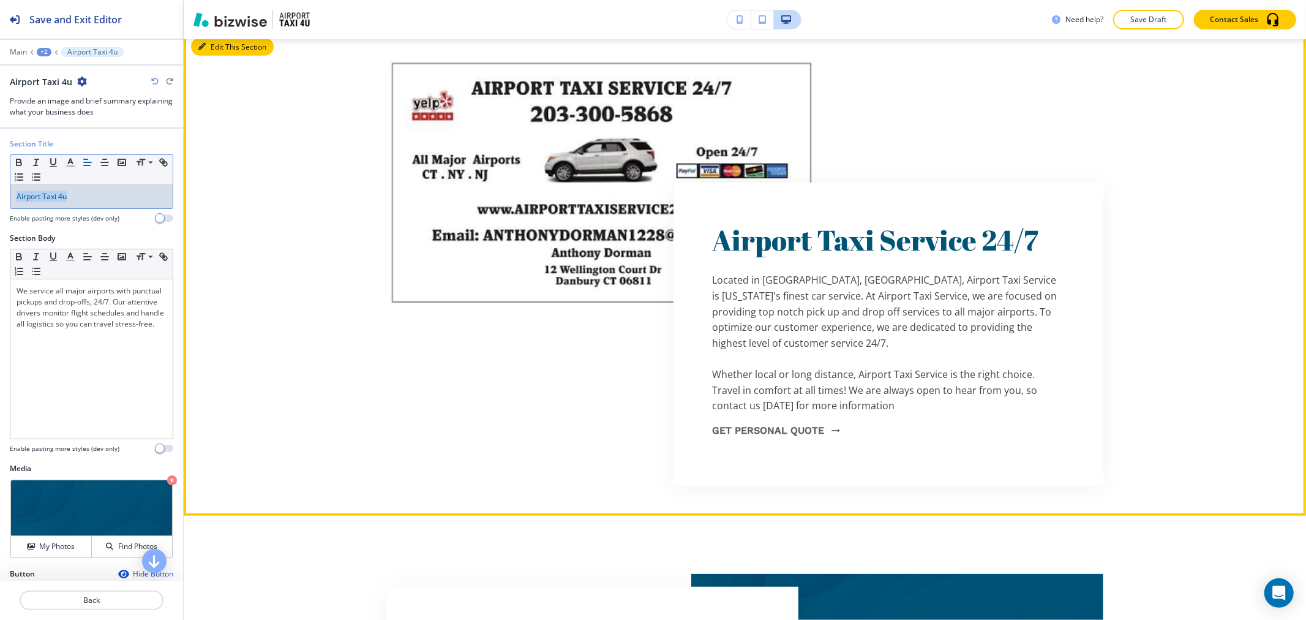
click at [215, 53] on button "Edit This Section" at bounding box center [232, 47] width 83 height 18
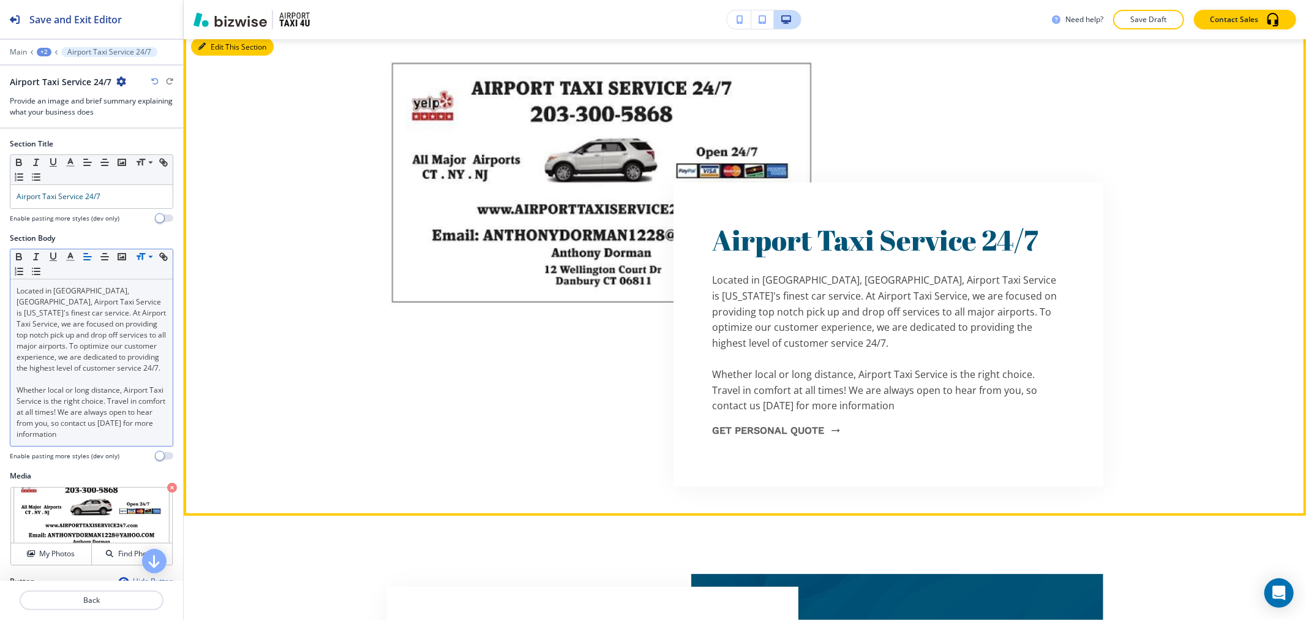
scroll to position [603, 0]
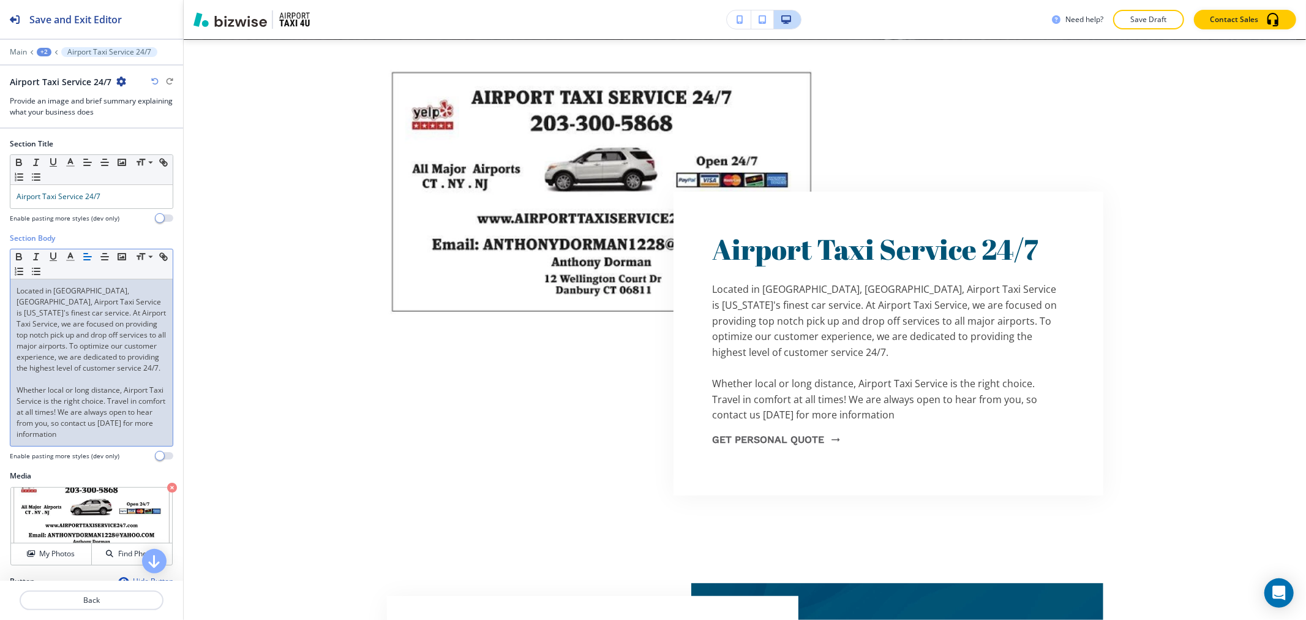
click at [17, 292] on span "Located in [GEOGRAPHIC_DATA], [GEOGRAPHIC_DATA], Airport Taxi Service is [US_ST…" at bounding box center [92, 329] width 151 height 88
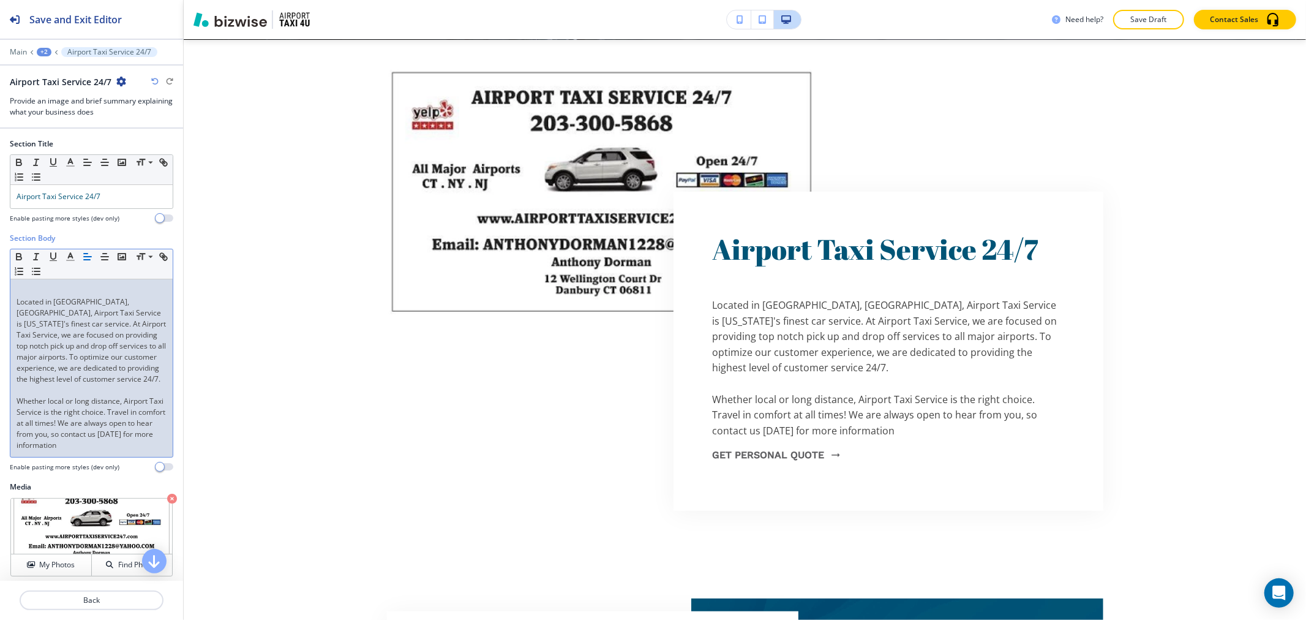
click at [40, 291] on p at bounding box center [92, 290] width 150 height 11
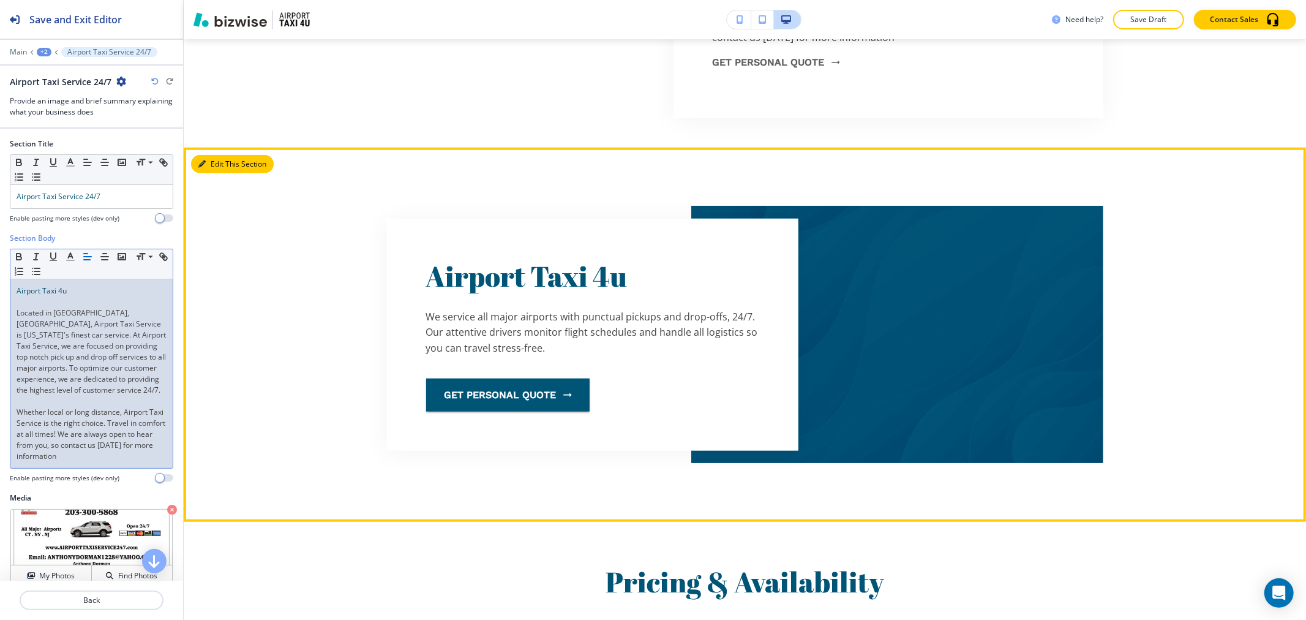
drag, startPoint x: 210, startPoint y: 166, endPoint x: 204, endPoint y: 163, distance: 6.3
click at [209, 165] on button "Edit This Section" at bounding box center [232, 164] width 83 height 18
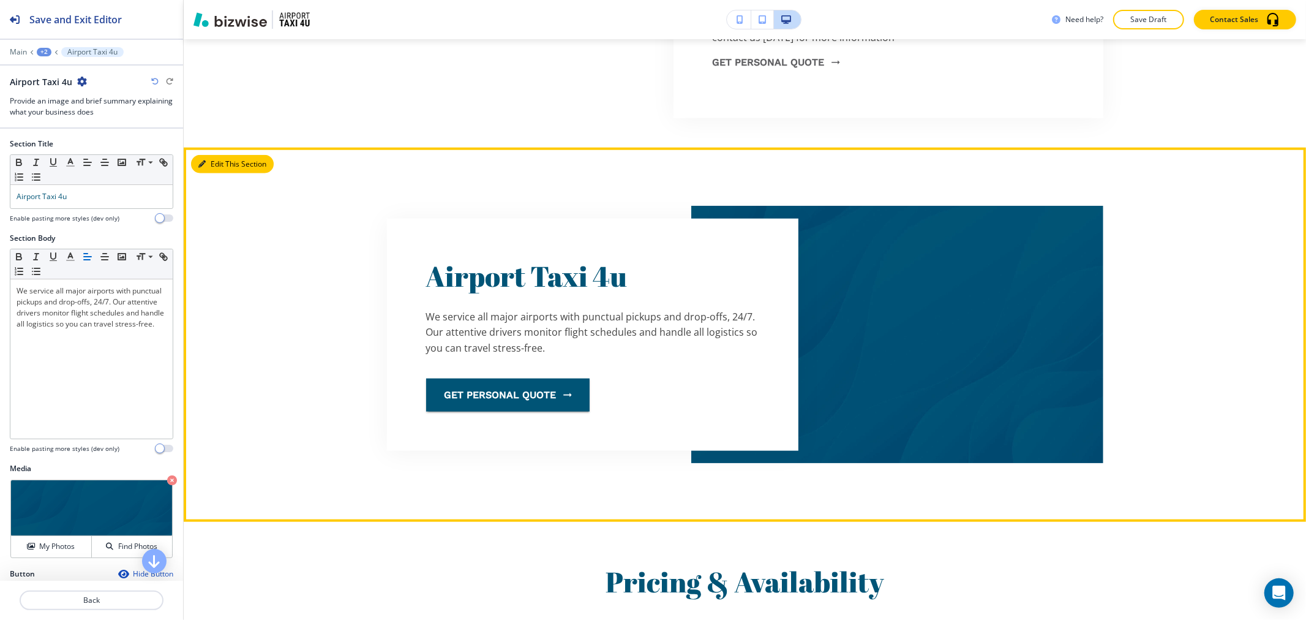
scroll to position [1119, 0]
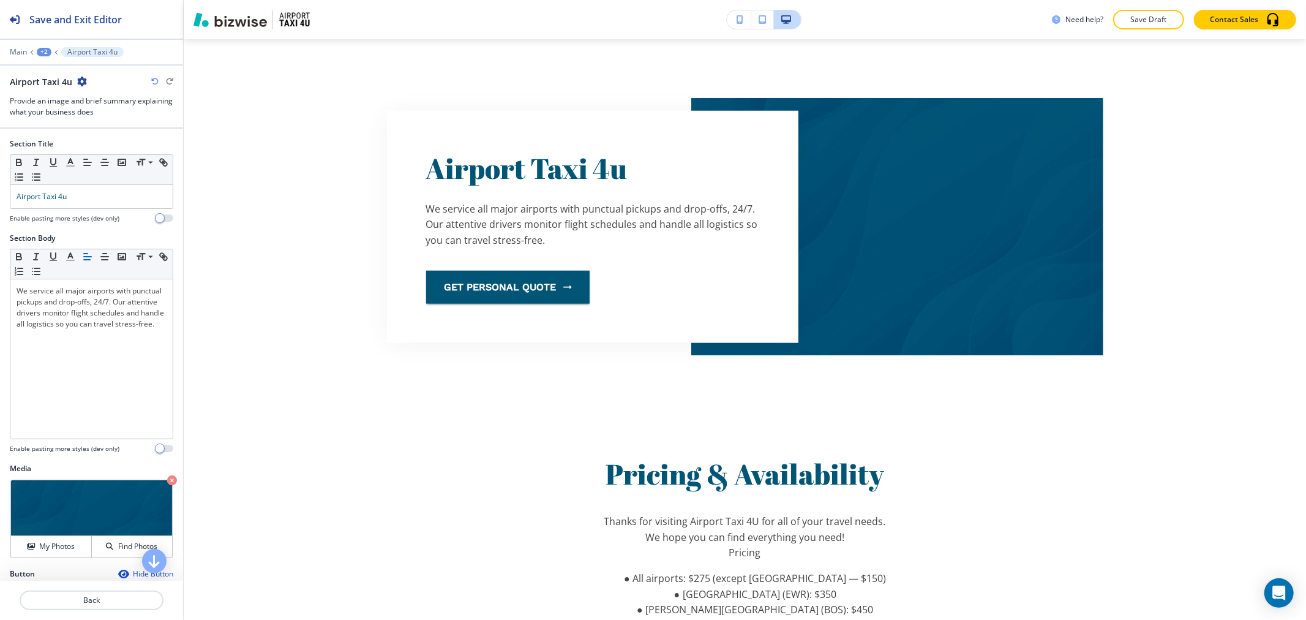
click at [83, 88] on div "Airport Taxi 4u" at bounding box center [48, 81] width 77 height 13
click at [81, 84] on icon "button" at bounding box center [82, 82] width 10 height 10
click at [117, 138] on button "Delete Section" at bounding box center [114, 146] width 78 height 22
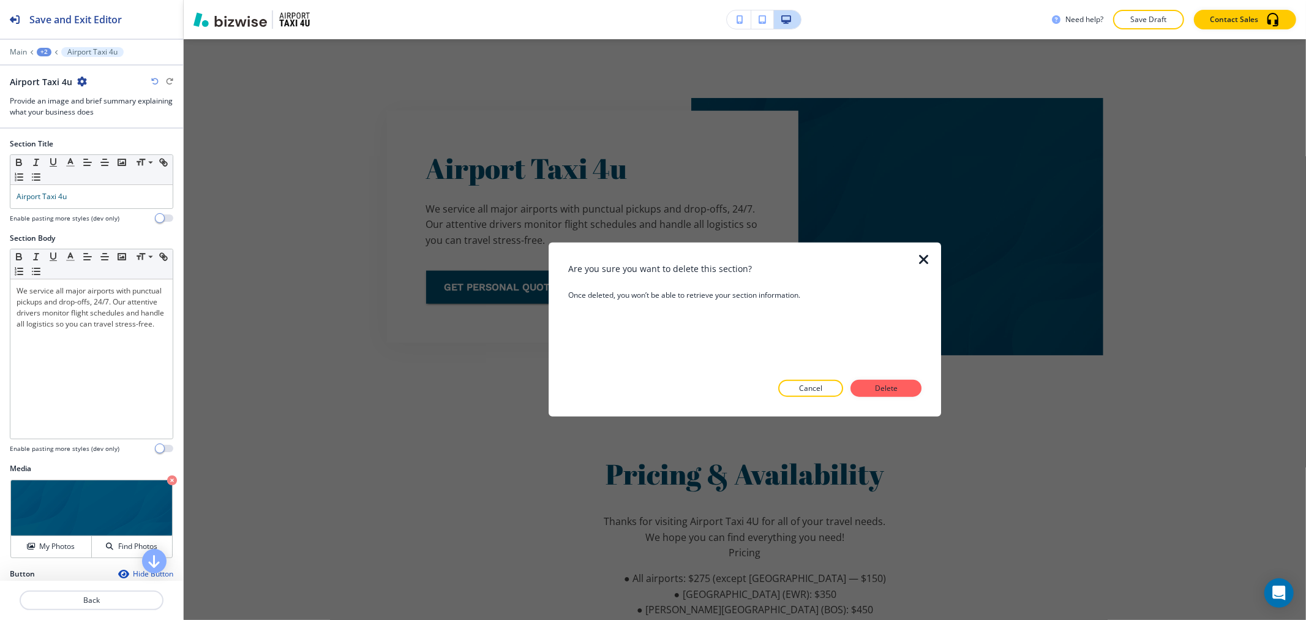
click at [868, 386] on button "Delete" at bounding box center [885, 388] width 71 height 17
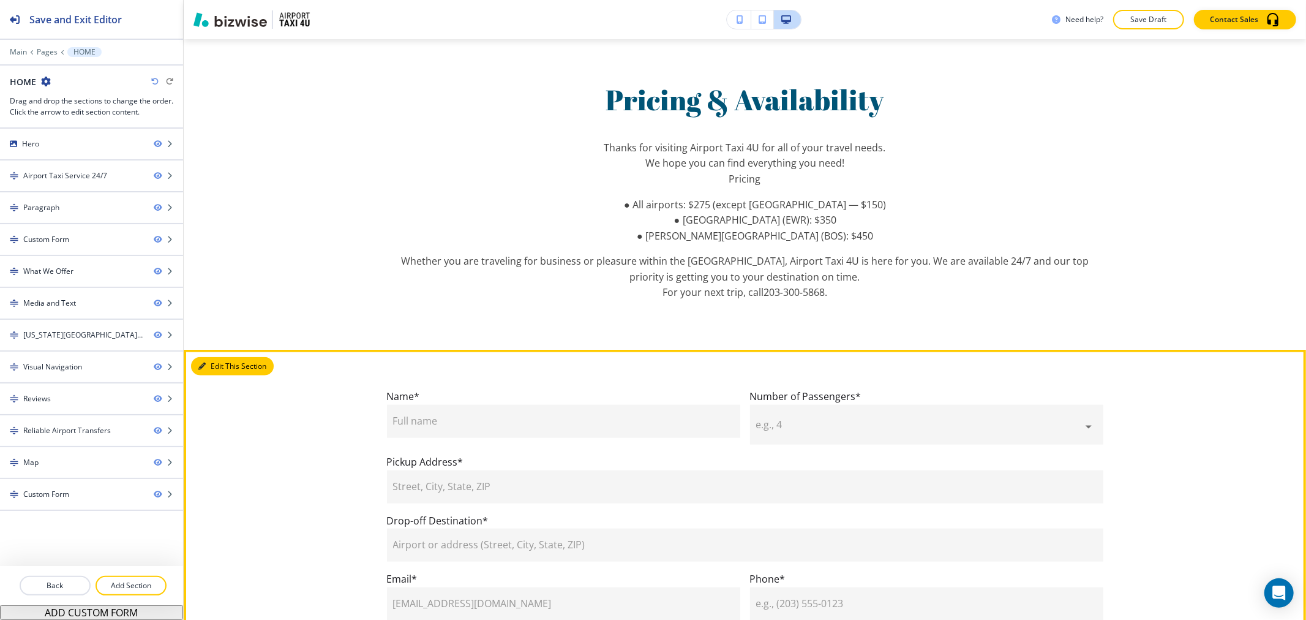
click at [200, 369] on button "Edit This Section" at bounding box center [232, 366] width 83 height 18
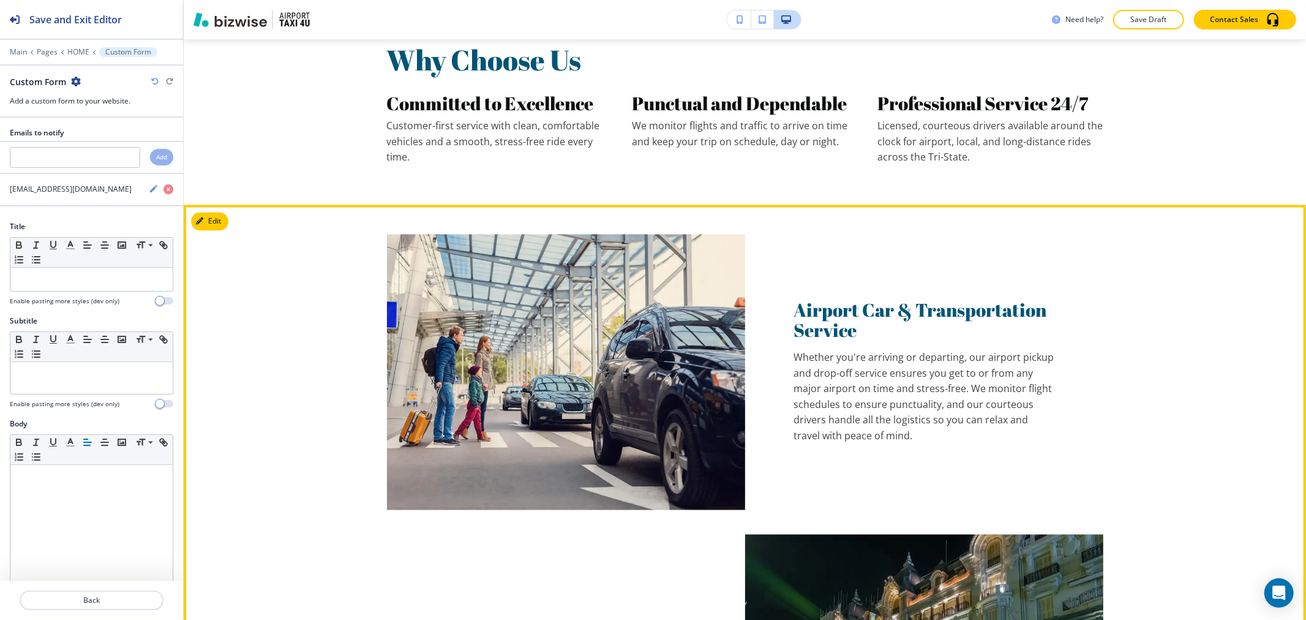
scroll to position [1838, 0]
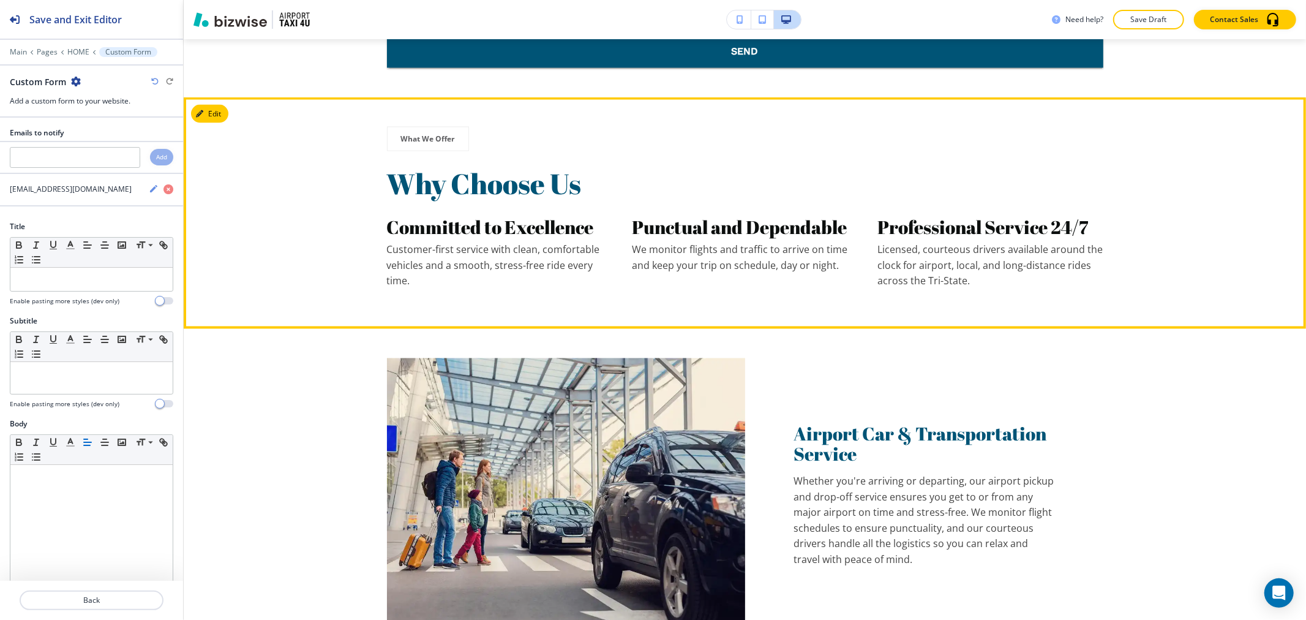
click at [228, 112] on section "What We Offer Why Choose Us Committed to Excellence Customer-first service with…" at bounding box center [745, 212] width 1122 height 231
click at [214, 108] on button "Edit This Section" at bounding box center [232, 114] width 83 height 18
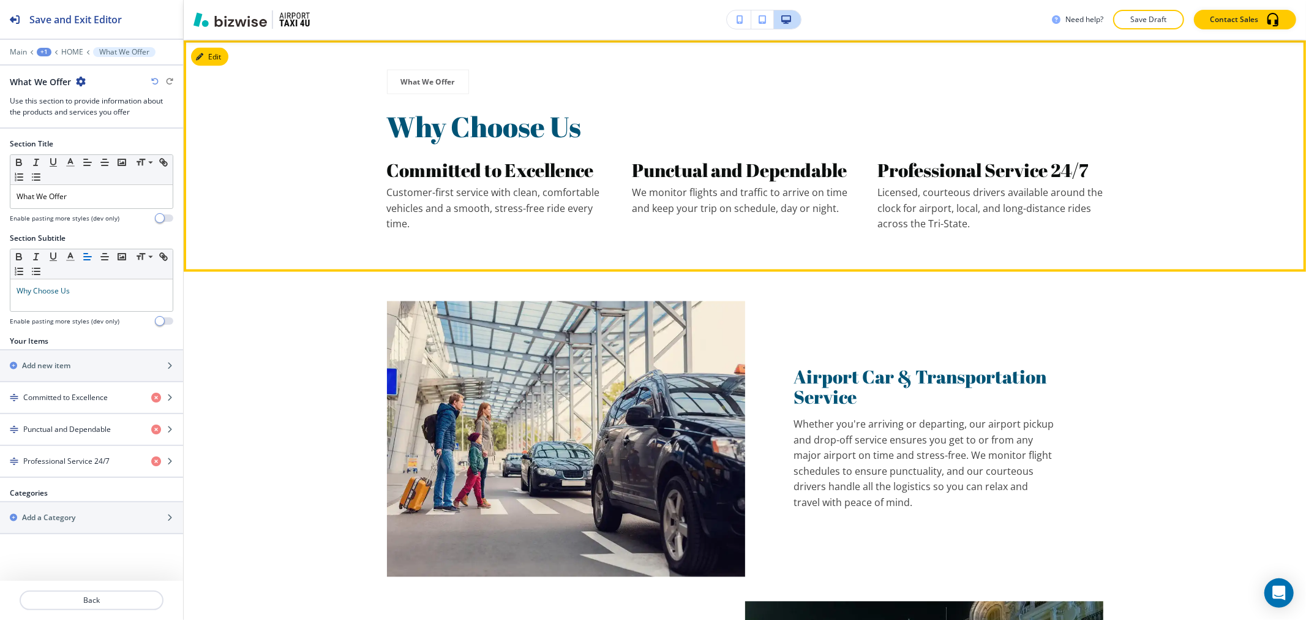
scroll to position [1896, 0]
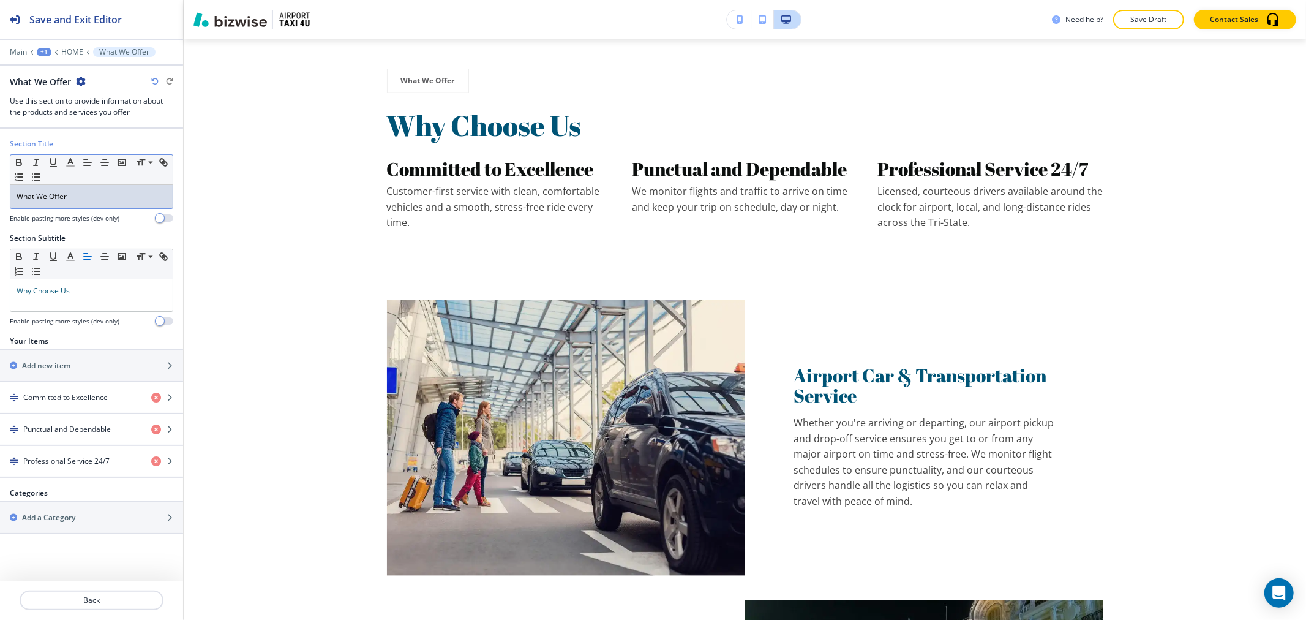
click at [113, 202] on p "What We Offer" at bounding box center [92, 196] width 150 height 11
copy p "What We Offer"
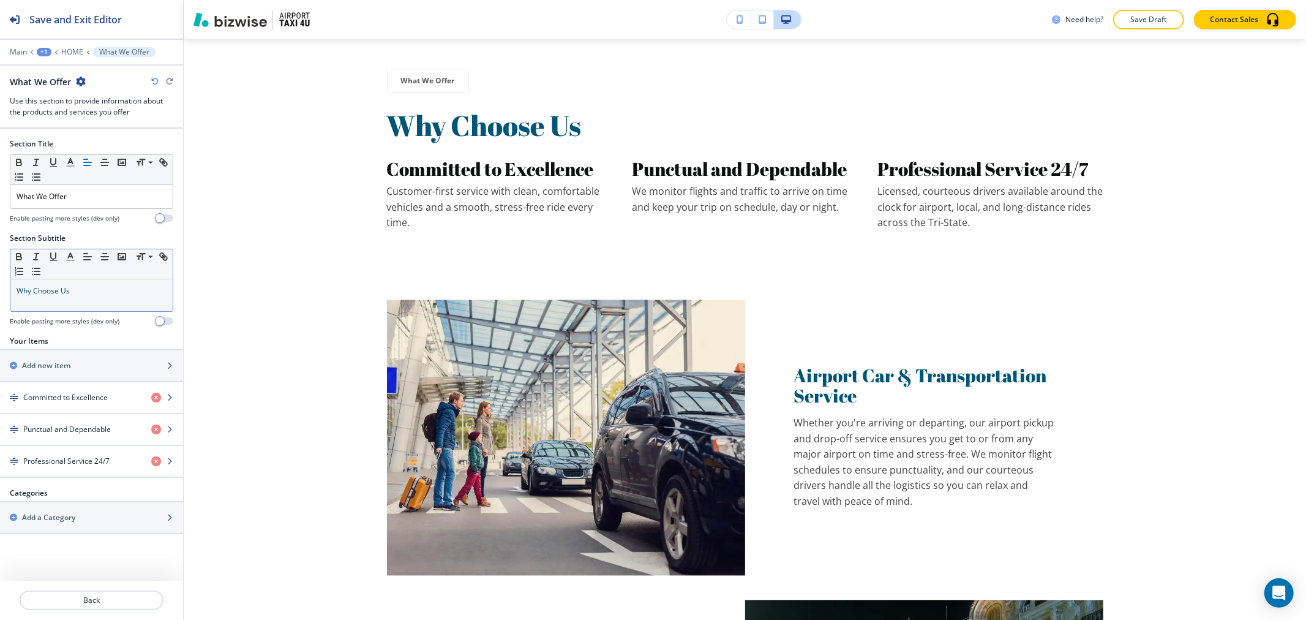
click at [111, 276] on div "Small Normal Large Huge" at bounding box center [91, 264] width 162 height 30
click at [109, 290] on p "Why Choose Us" at bounding box center [92, 290] width 150 height 11
click at [108, 291] on p "Why Choose Us" at bounding box center [92, 290] width 150 height 11
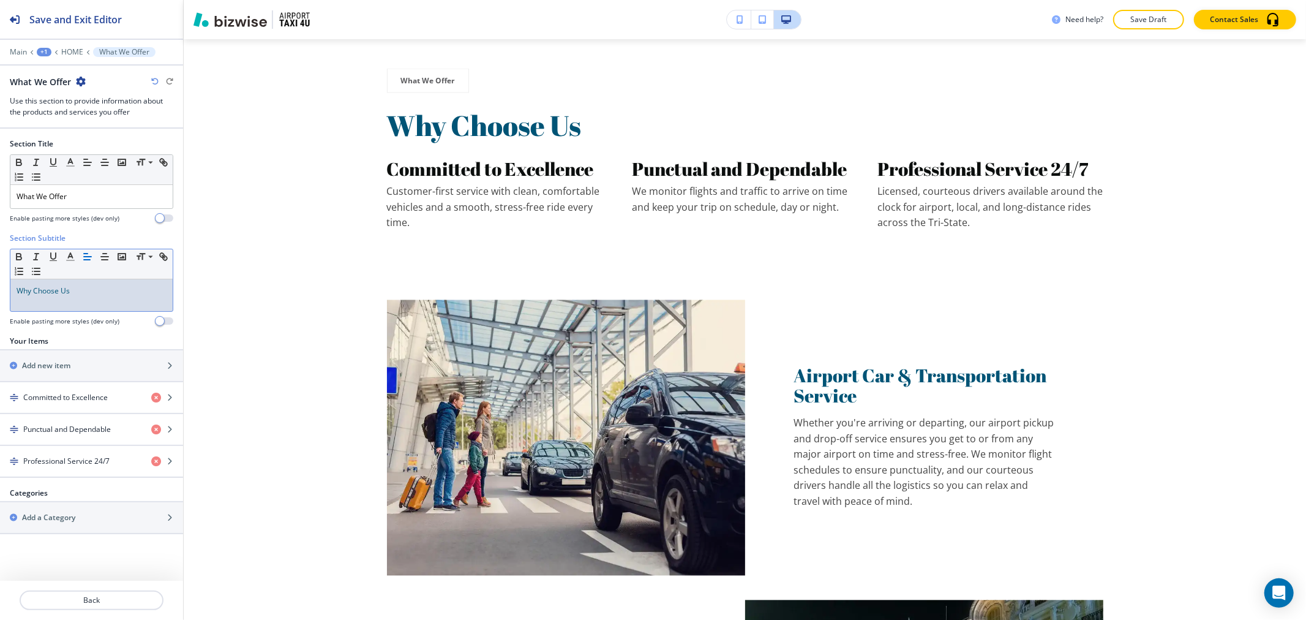
click at [108, 291] on p "Why Choose Us" at bounding box center [92, 290] width 150 height 11
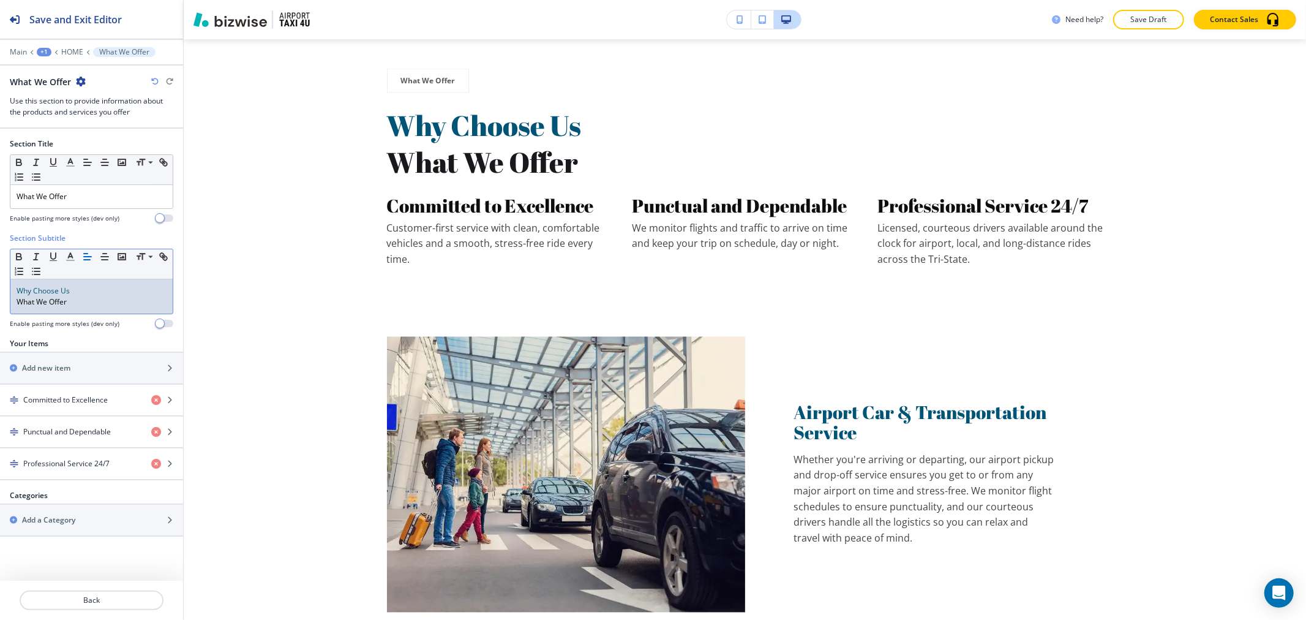
click at [108, 291] on p "Why Choose Us" at bounding box center [92, 290] width 150 height 11
copy span "Why Choose Us"
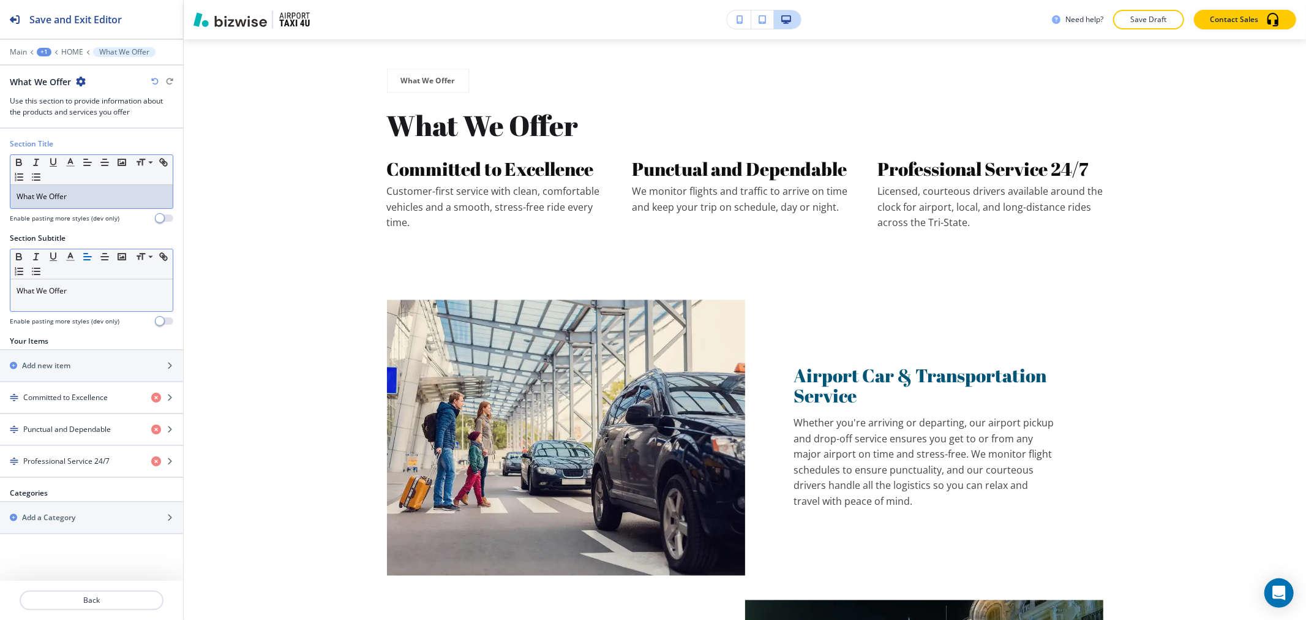
click at [94, 198] on p "What We Offer" at bounding box center [92, 196] width 150 height 11
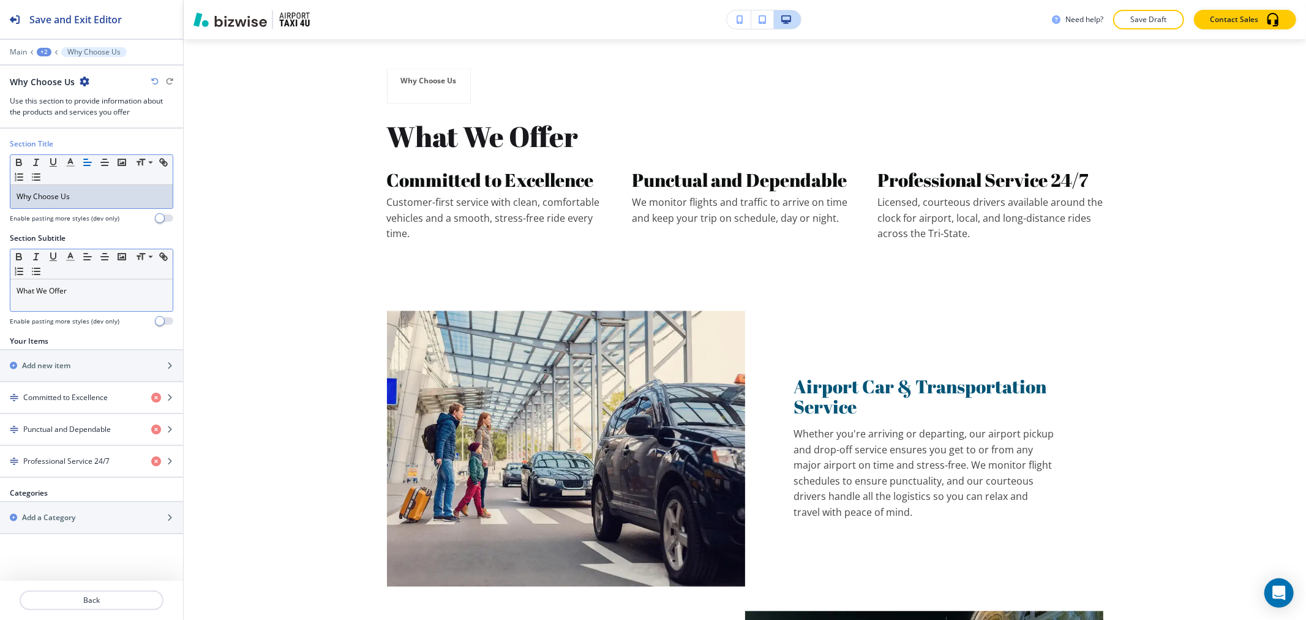
scroll to position [0, 0]
click at [83, 293] on p "﻿What We Offer" at bounding box center [92, 290] width 150 height 11
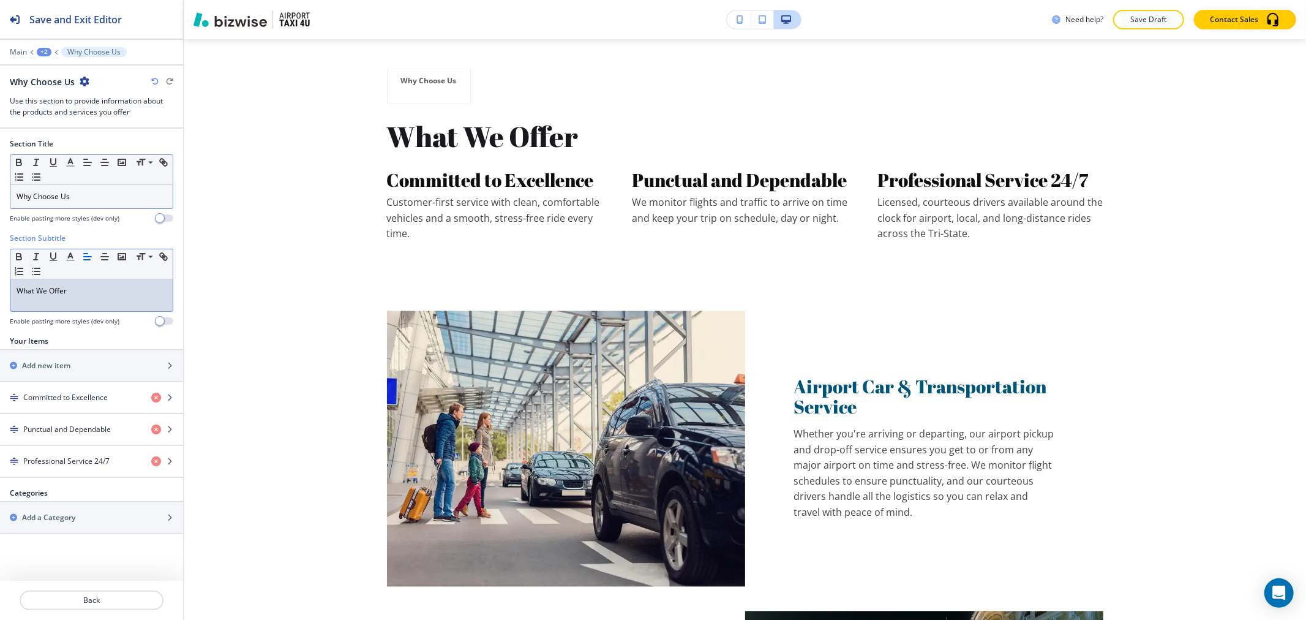
click at [83, 293] on p "﻿What We Offer" at bounding box center [92, 290] width 150 height 11
click at [66, 162] on icon "button" at bounding box center [70, 162] width 11 height 11
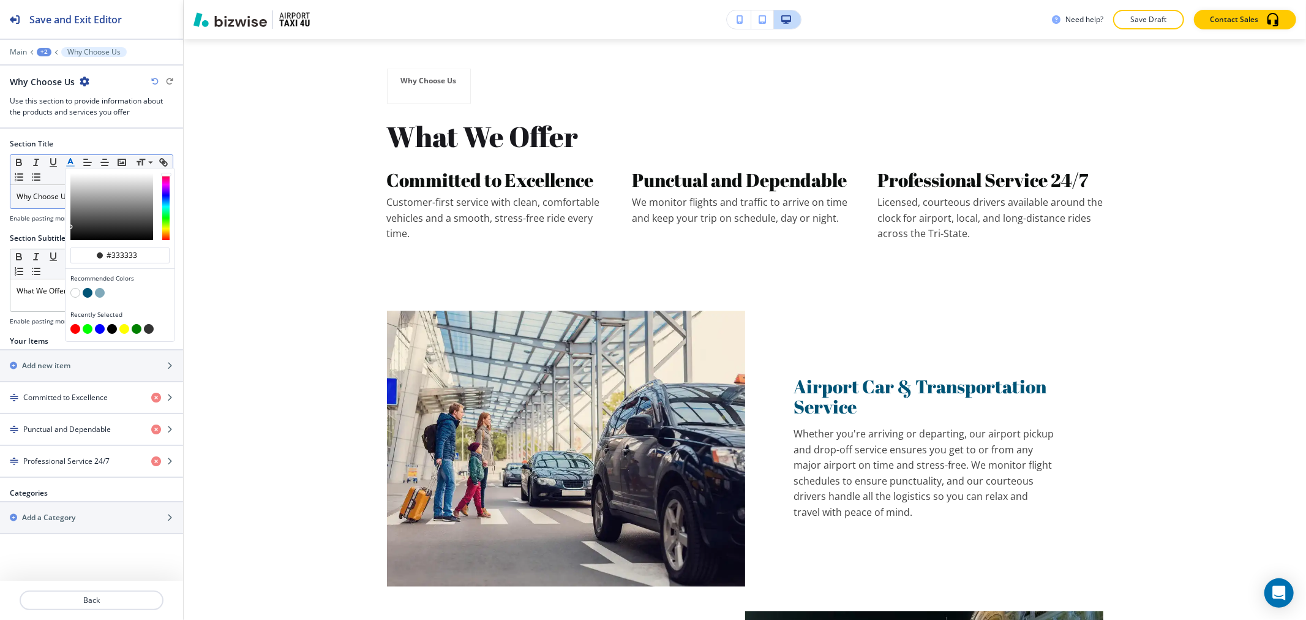
click at [88, 291] on button "button" at bounding box center [88, 293] width 10 height 10
type input "#005476"
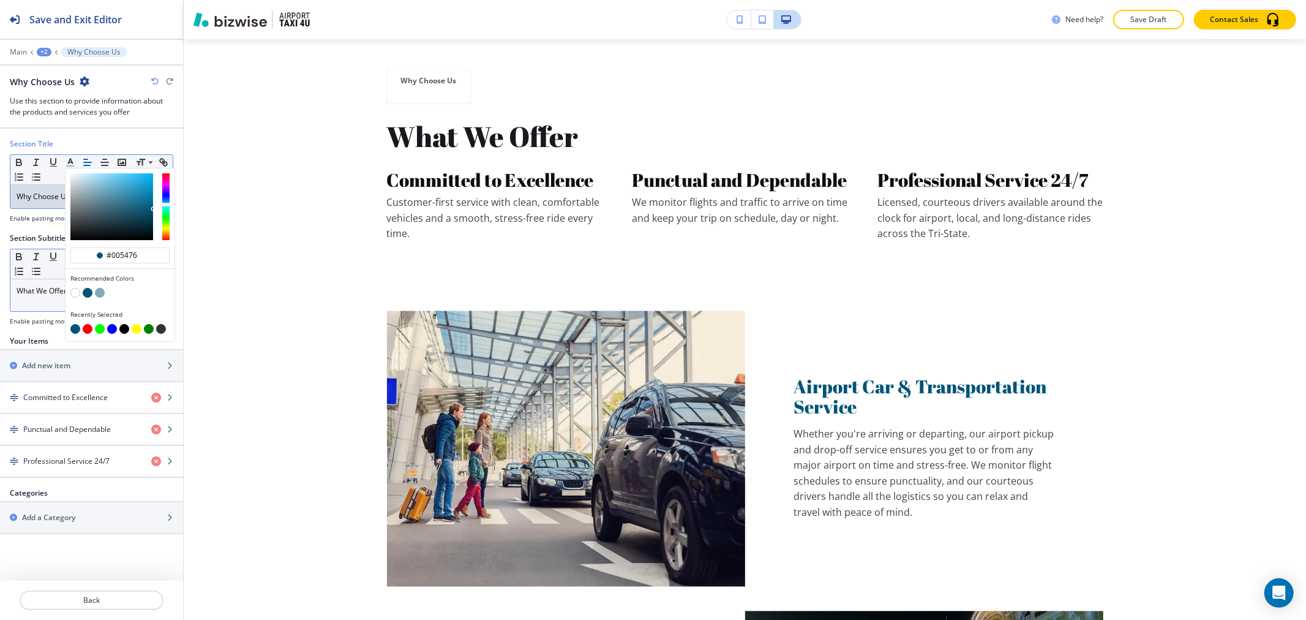
click at [43, 288] on p "﻿What We Offer" at bounding box center [92, 290] width 150 height 11
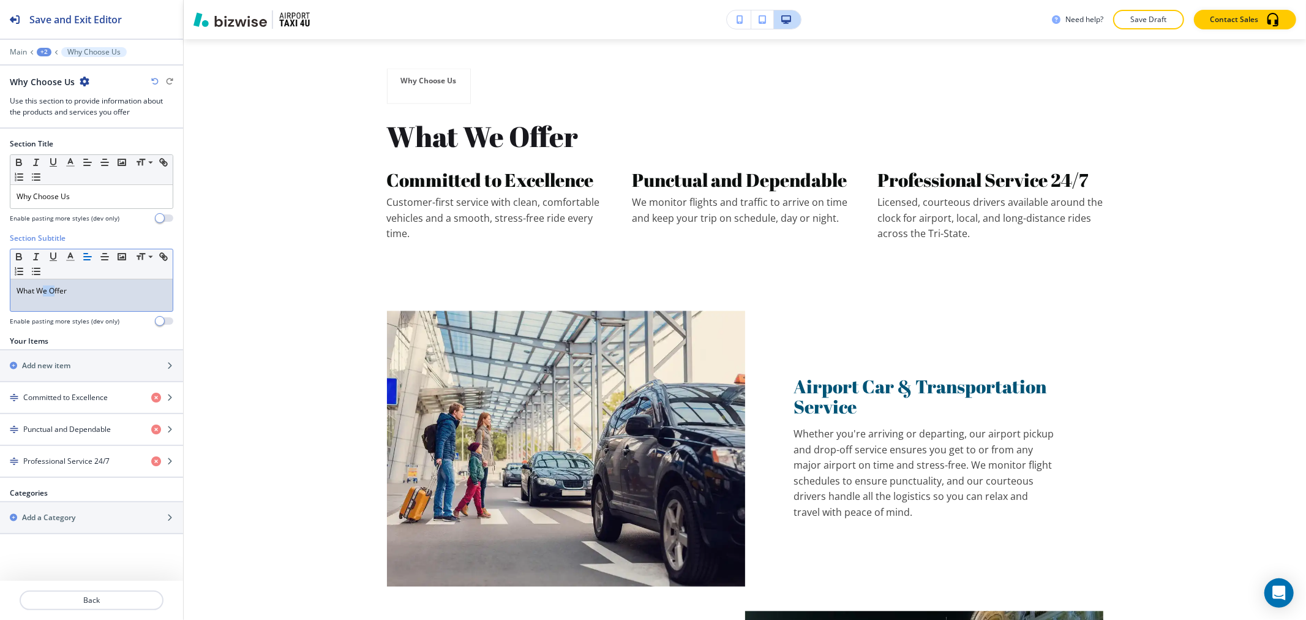
click at [43, 288] on p "﻿What We Offer" at bounding box center [92, 290] width 150 height 11
click at [69, 258] on icon "button" at bounding box center [70, 256] width 11 height 11
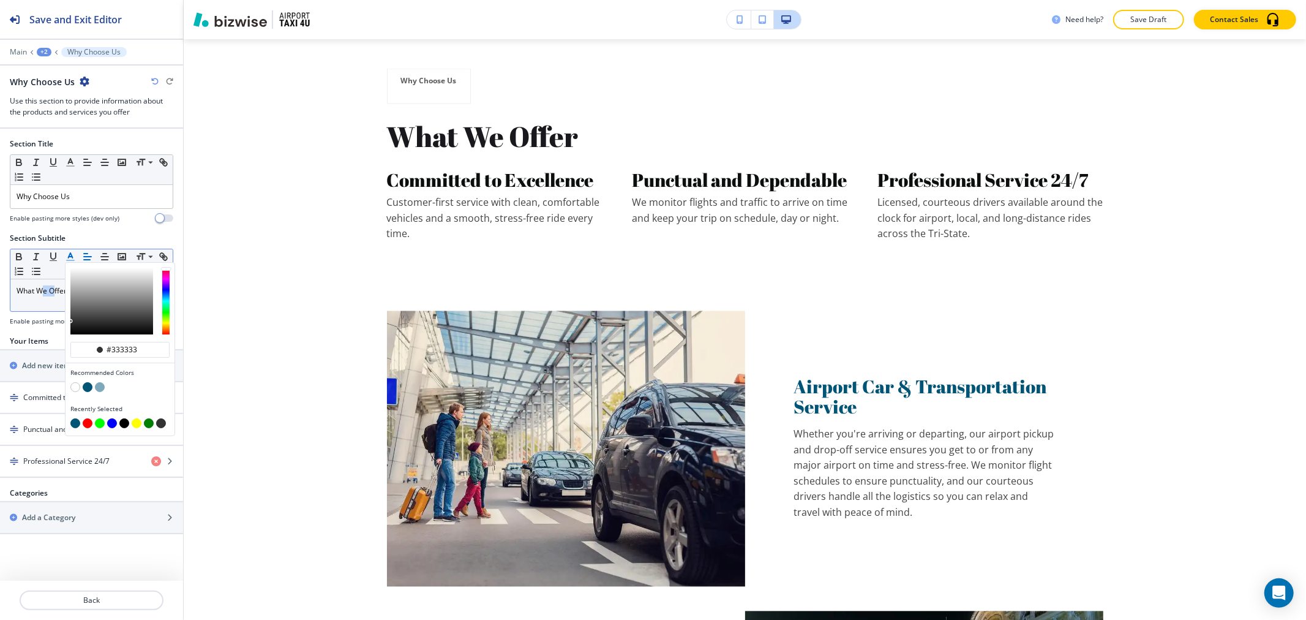
click at [88, 386] on button "button" at bounding box center [88, 387] width 10 height 10
type input "#005476"
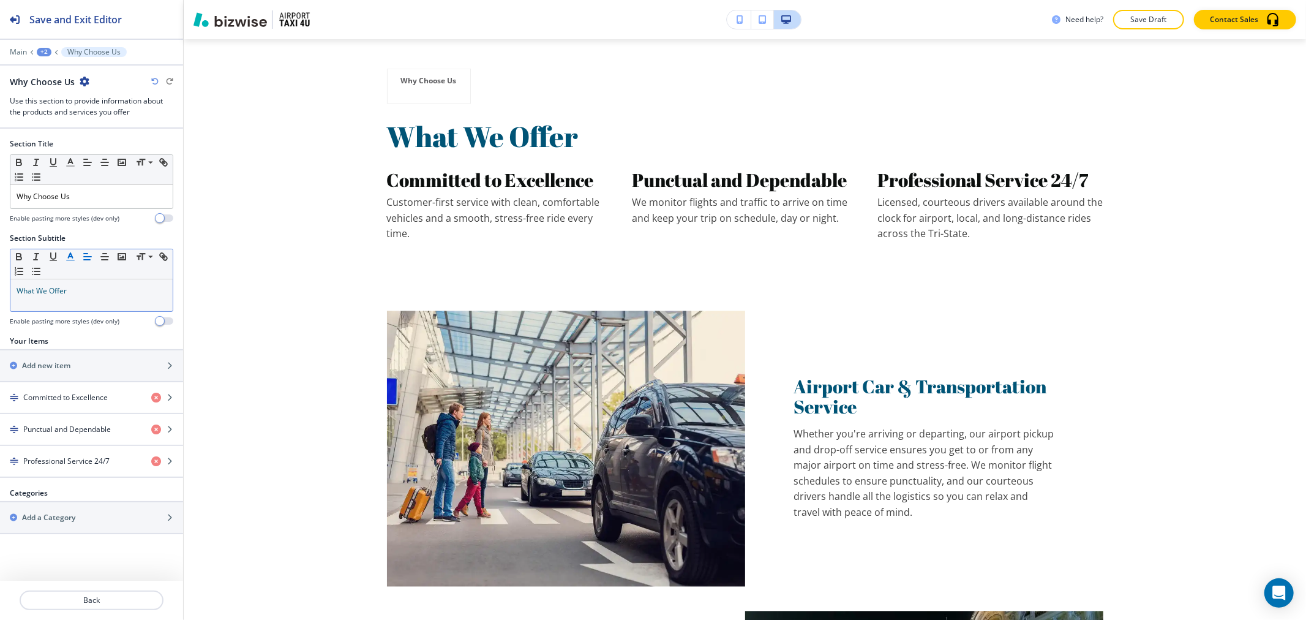
click at [49, 320] on h4 "Enable pasting more styles (dev only)" at bounding box center [65, 321] width 110 height 9
click at [104, 204] on div "Why Choose Us ﻿" at bounding box center [91, 196] width 162 height 23
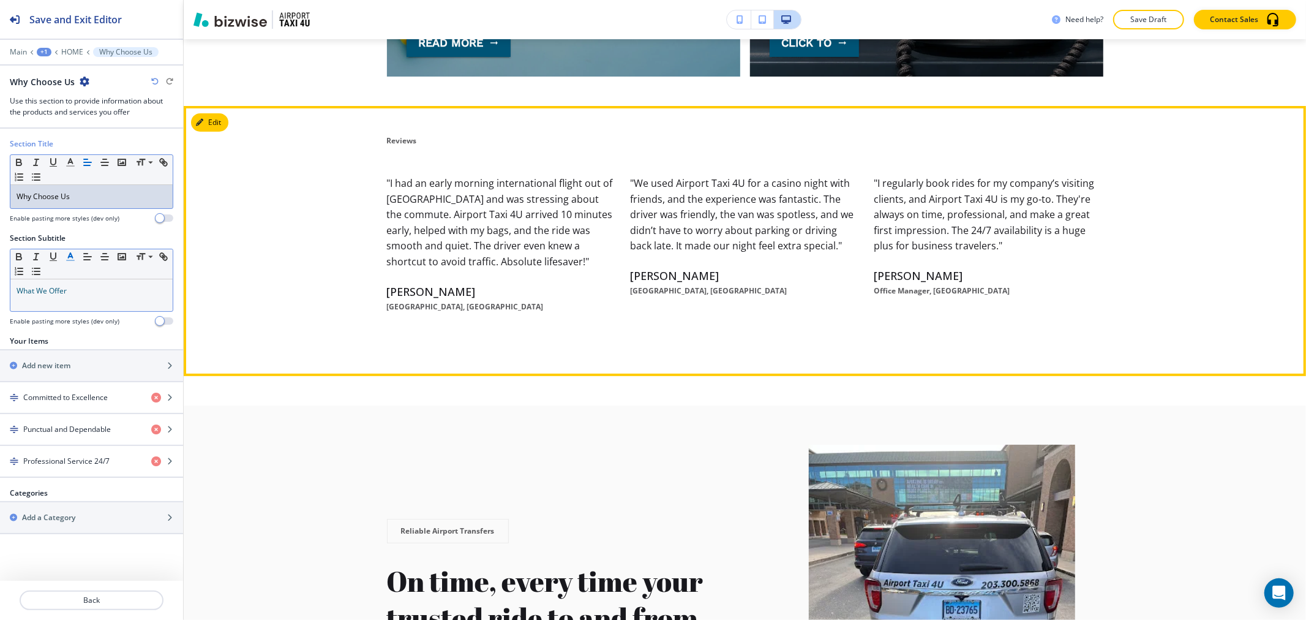
scroll to position [4277, 0]
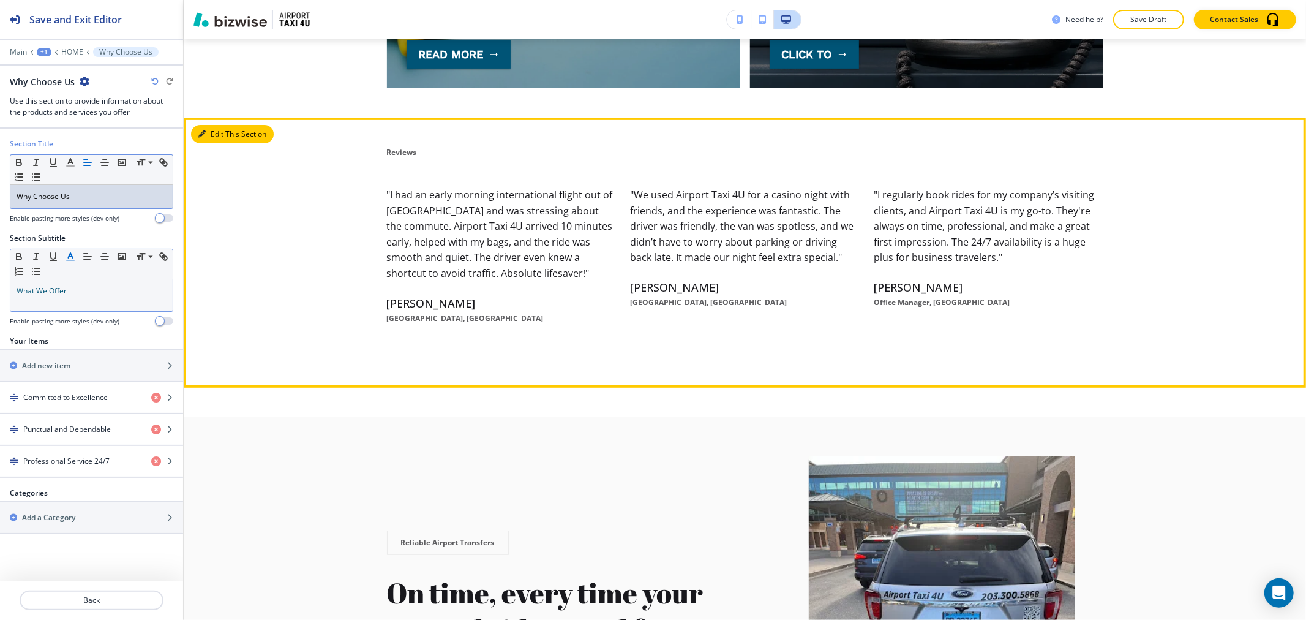
click at [224, 125] on button "Edit This Section" at bounding box center [232, 134] width 83 height 18
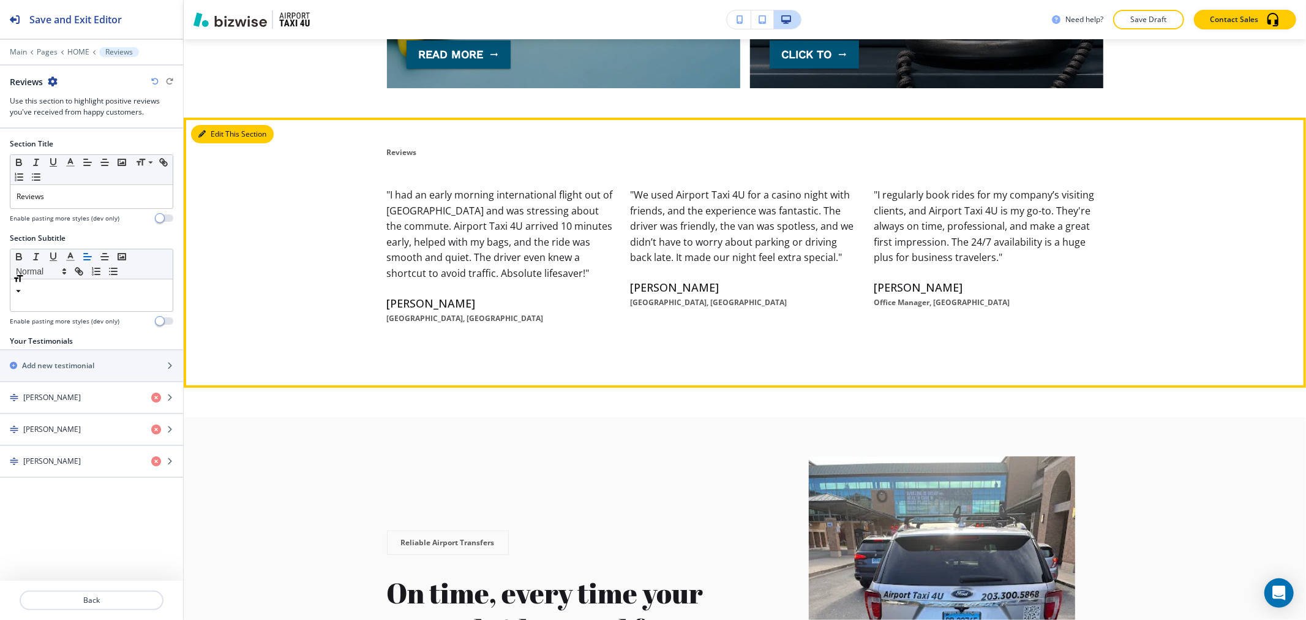
scroll to position [4319, 0]
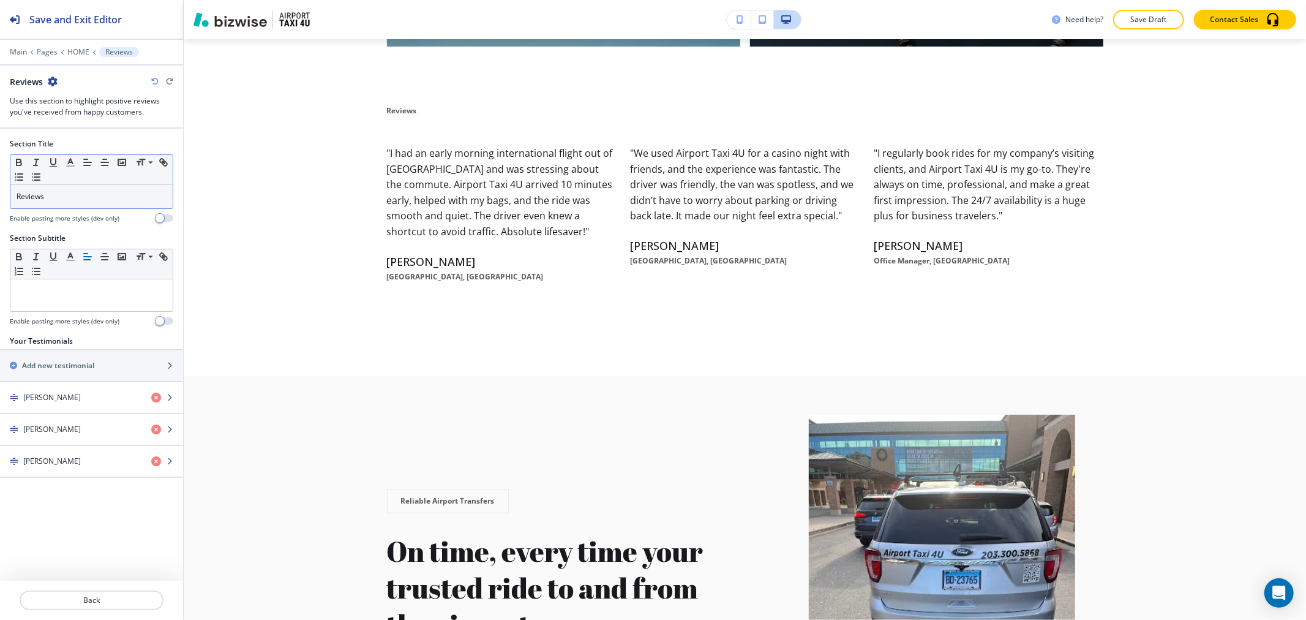
click at [133, 199] on p "Reviews" at bounding box center [92, 196] width 150 height 11
copy p "Reviews"
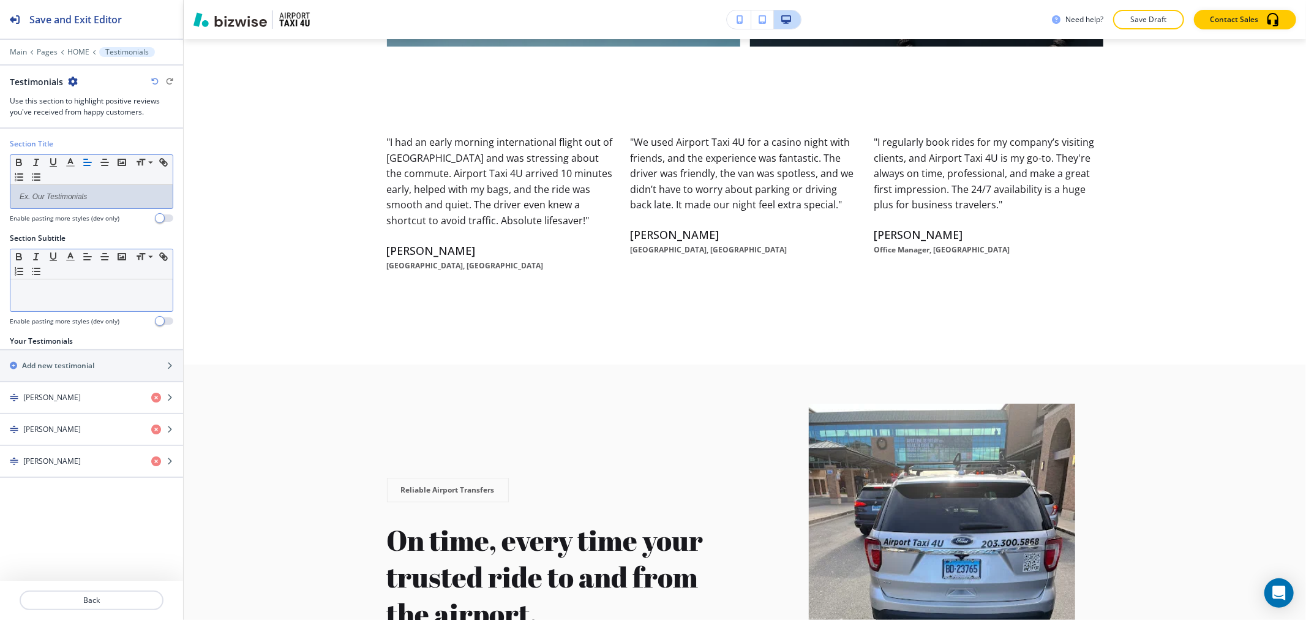
click at [84, 280] on div at bounding box center [91, 295] width 162 height 32
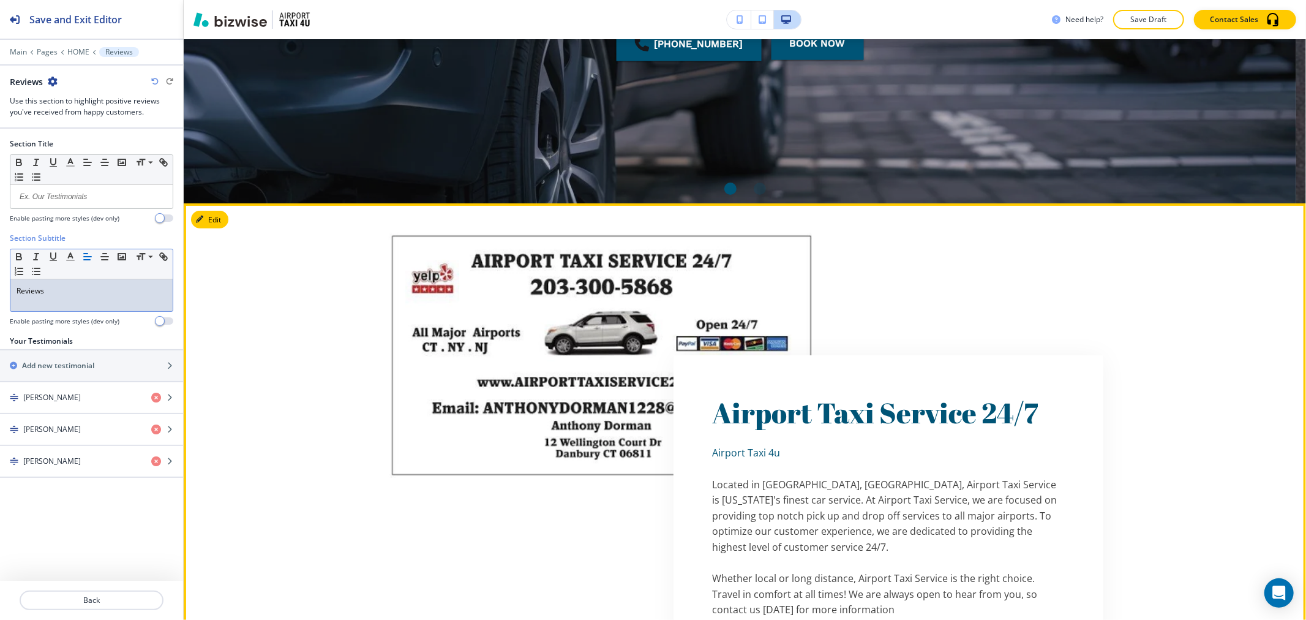
scroll to position [0, 0]
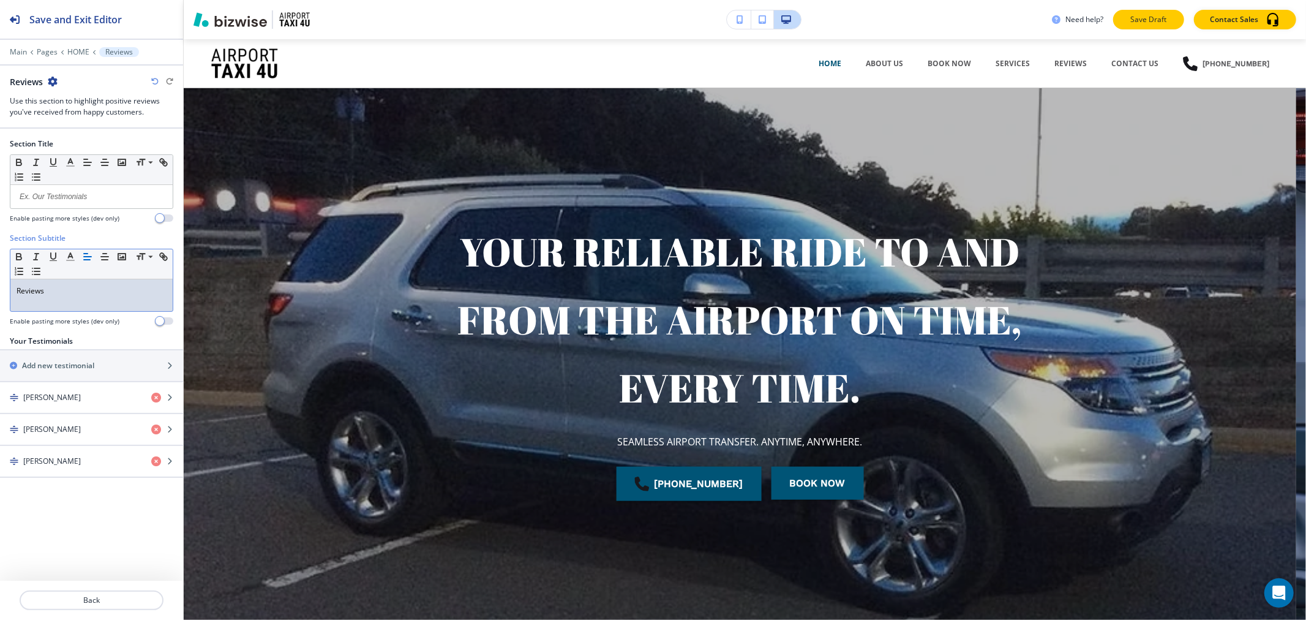
click at [1156, 23] on p "Save Draft" at bounding box center [1148, 19] width 39 height 11
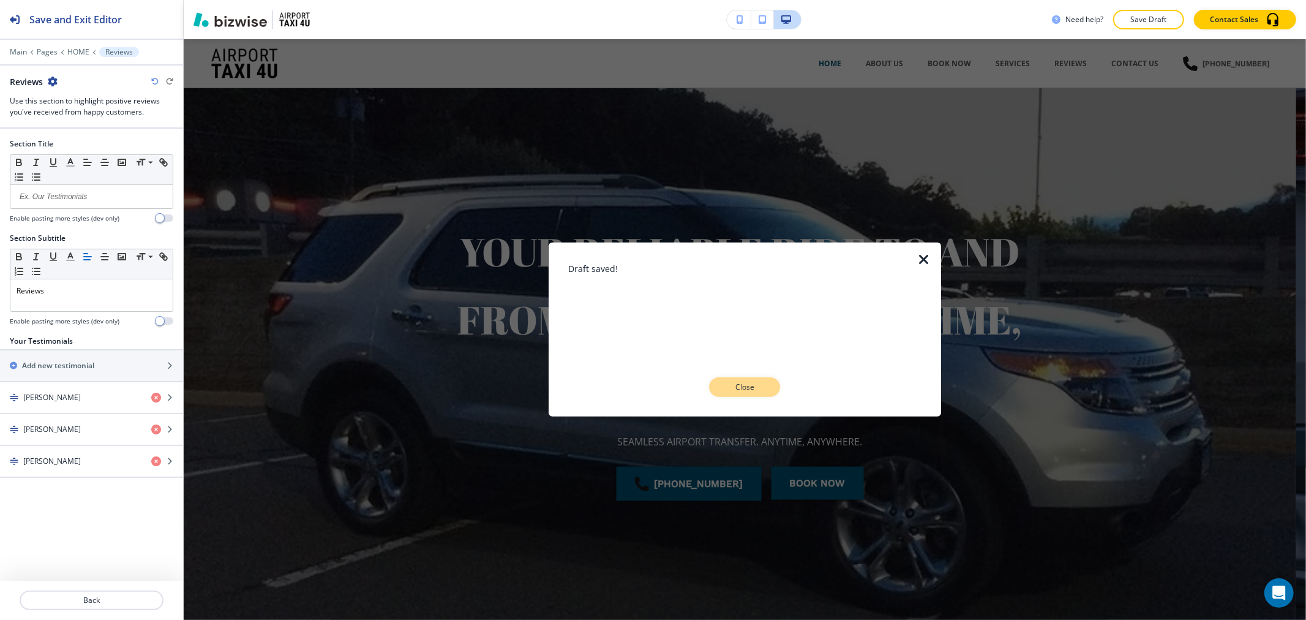
click at [725, 382] on p "Close" at bounding box center [744, 386] width 39 height 11
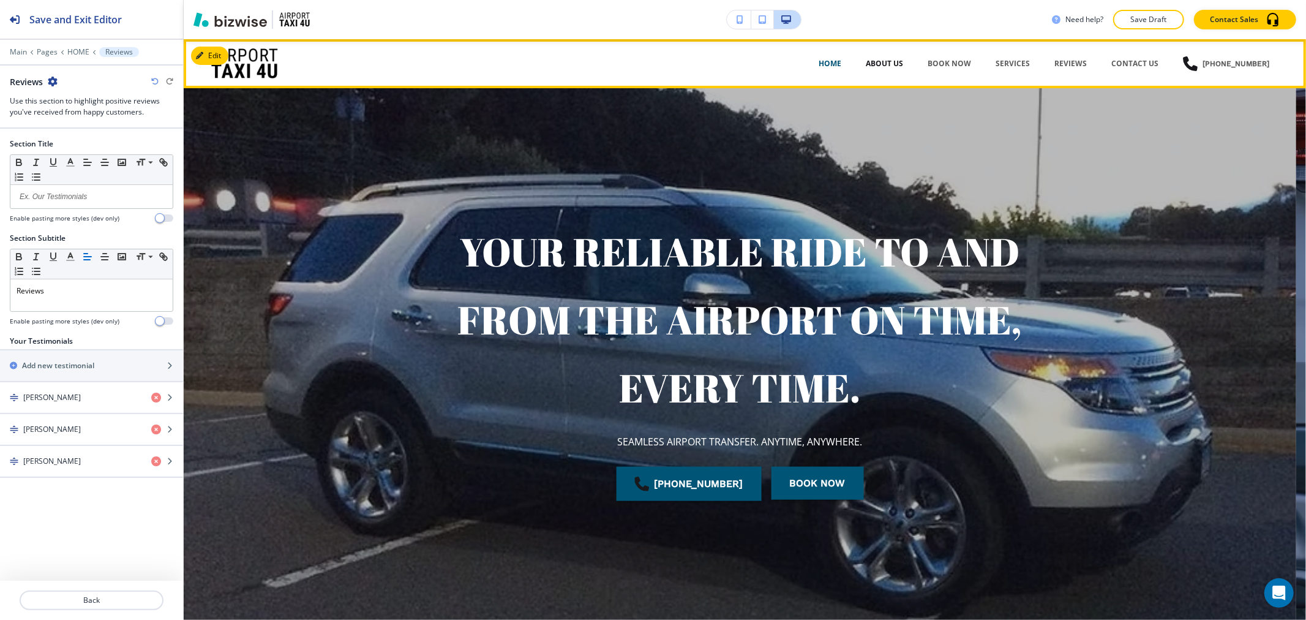
click at [885, 59] on p "ABOUT US" at bounding box center [884, 63] width 37 height 11
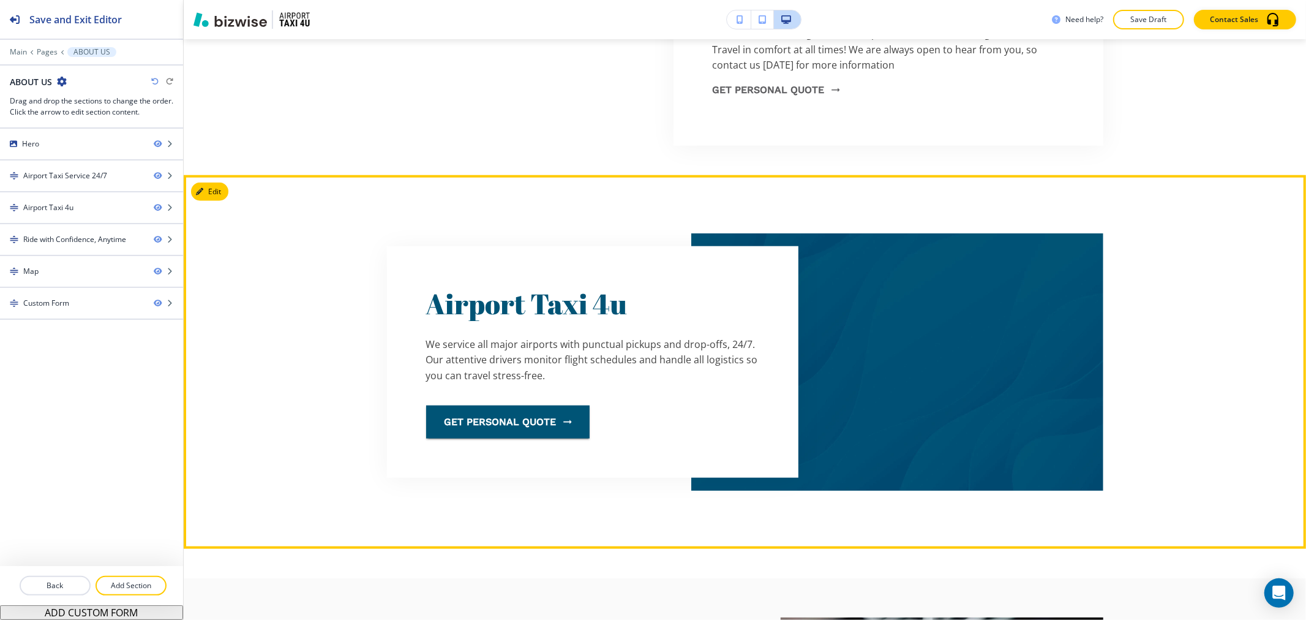
scroll to position [952, 0]
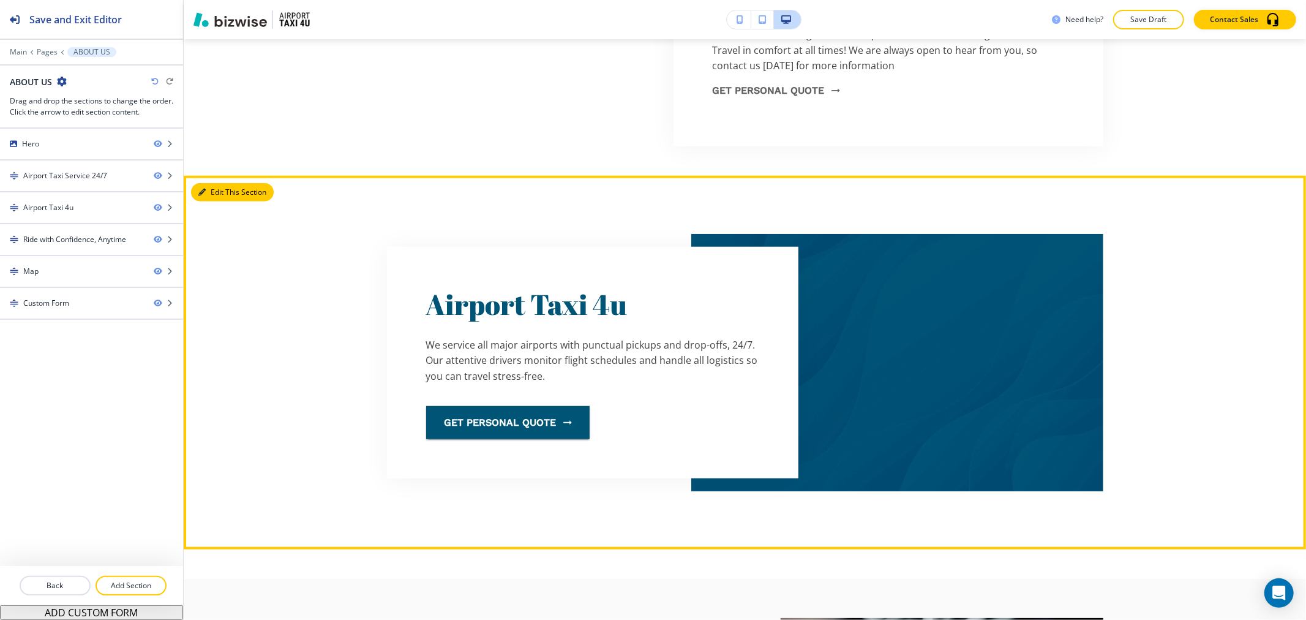
click at [225, 195] on button "Edit This Section" at bounding box center [232, 192] width 83 height 18
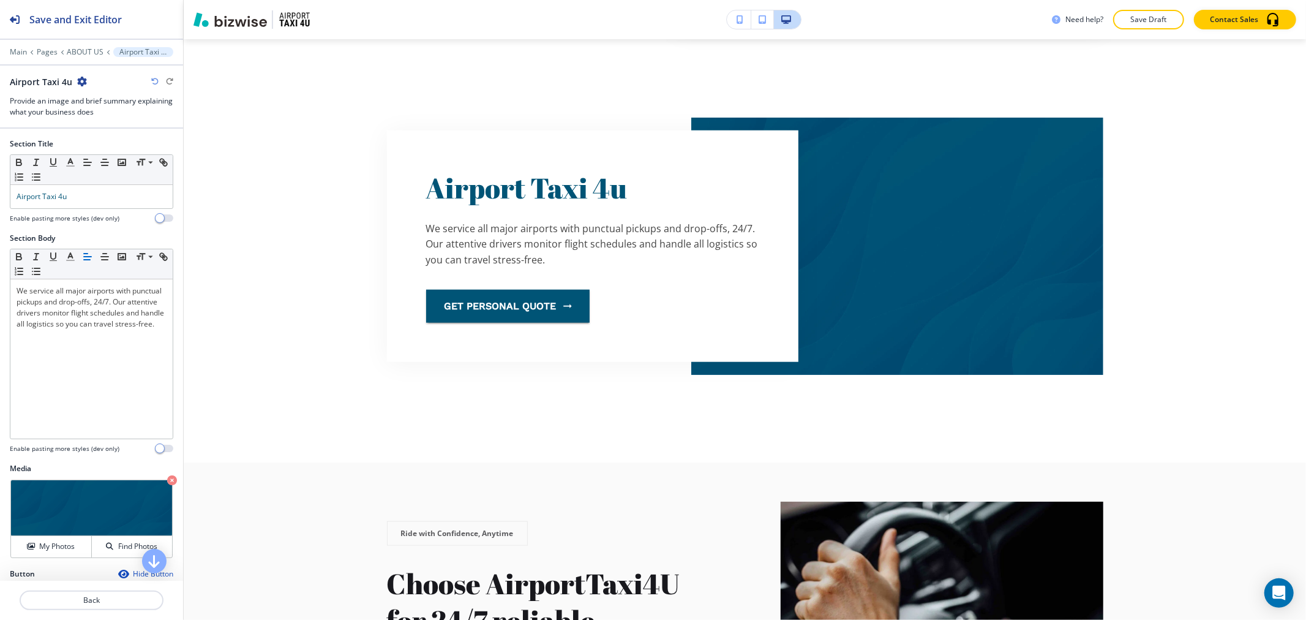
scroll to position [1088, 0]
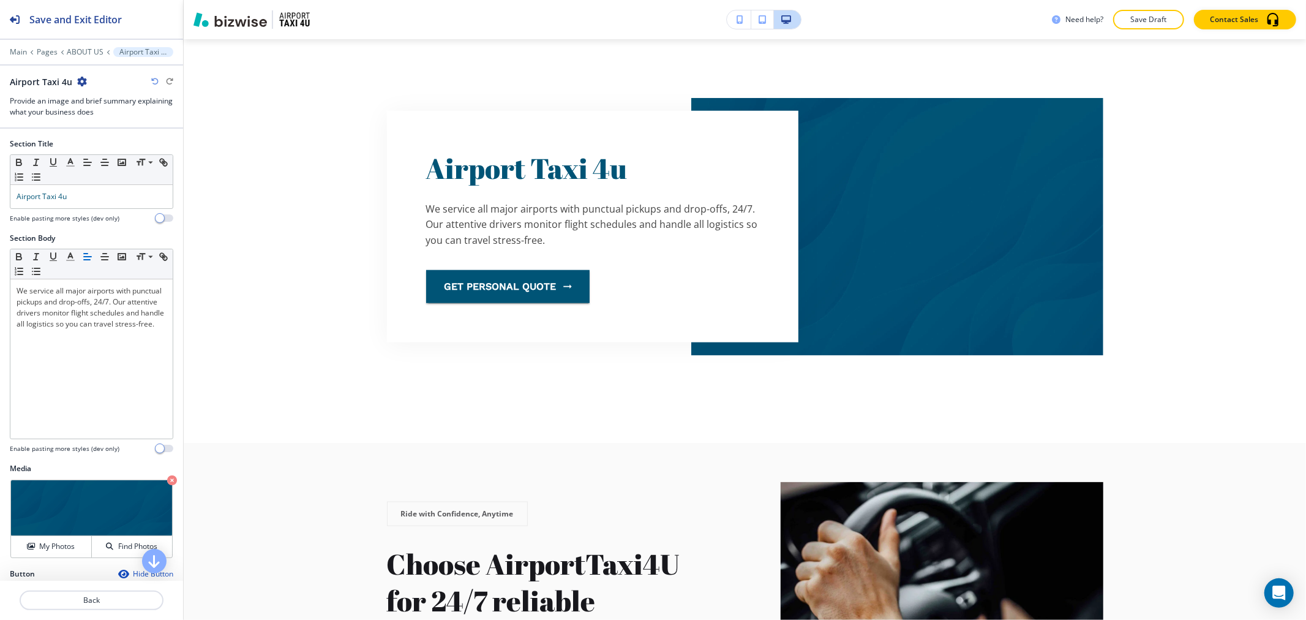
click at [82, 81] on icon "button" at bounding box center [82, 82] width 10 height 10
drag, startPoint x: 139, startPoint y: 136, endPoint x: 151, endPoint y: 138, distance: 11.8
click at [138, 136] on button "Delete Section" at bounding box center [114, 146] width 78 height 22
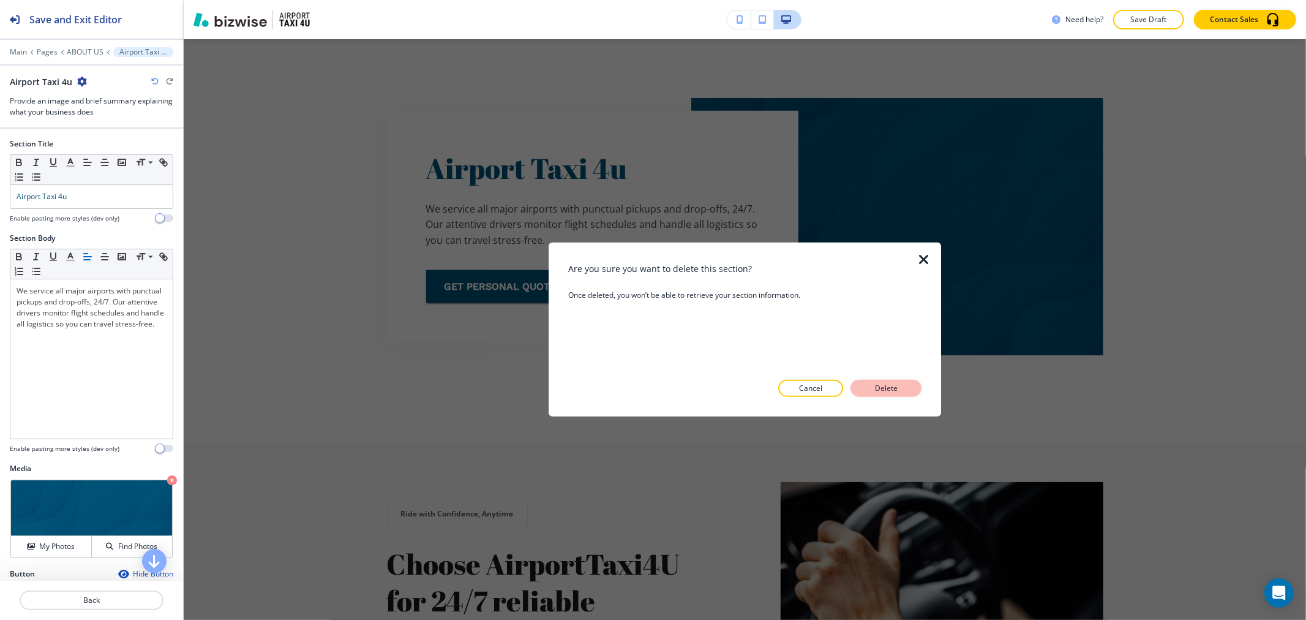
click at [886, 387] on p "Delete" at bounding box center [885, 388] width 29 height 11
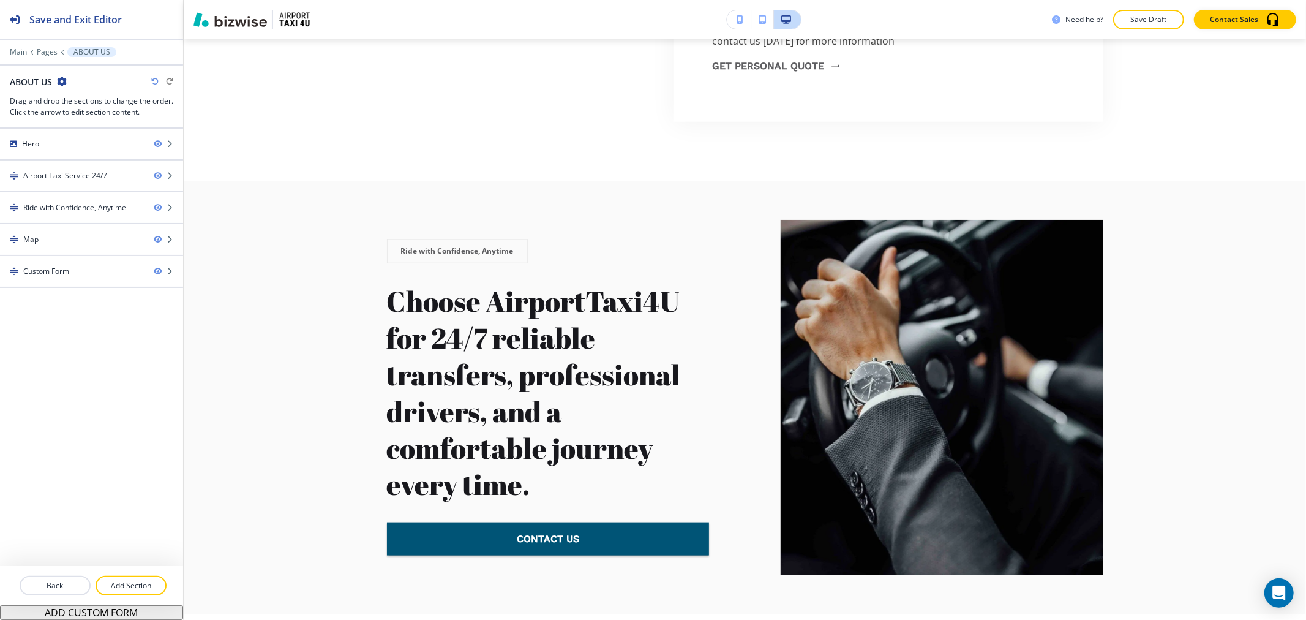
scroll to position [748, 0]
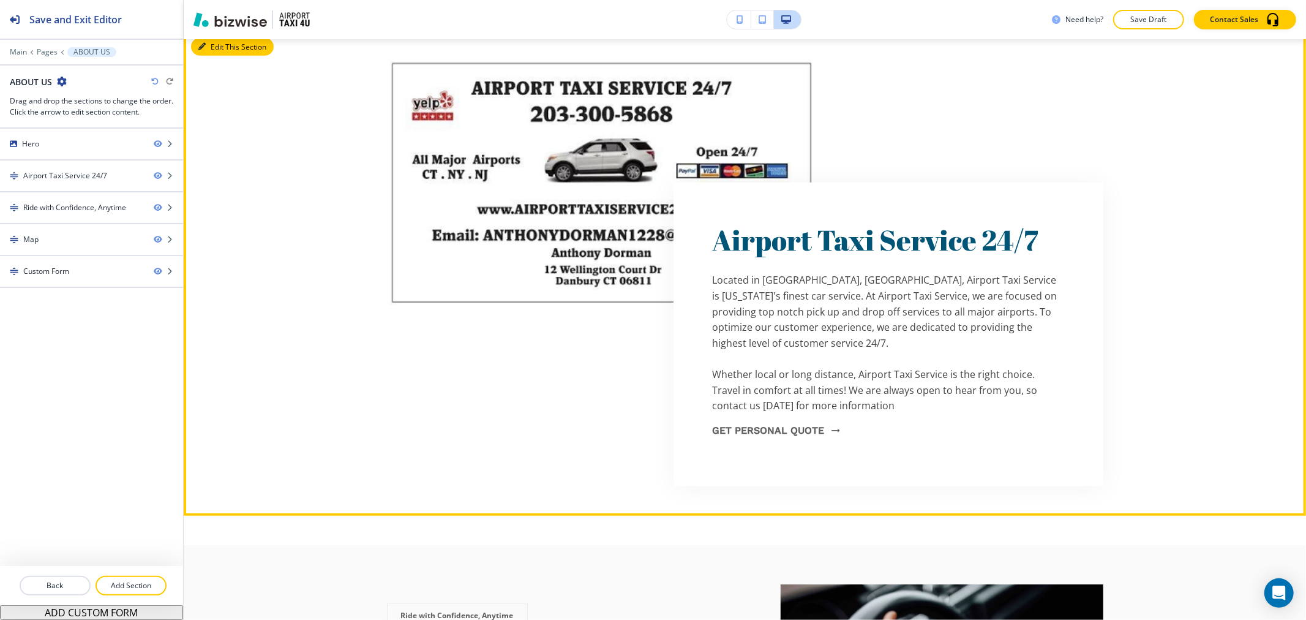
click at [209, 47] on button "Edit This Section" at bounding box center [232, 47] width 83 height 18
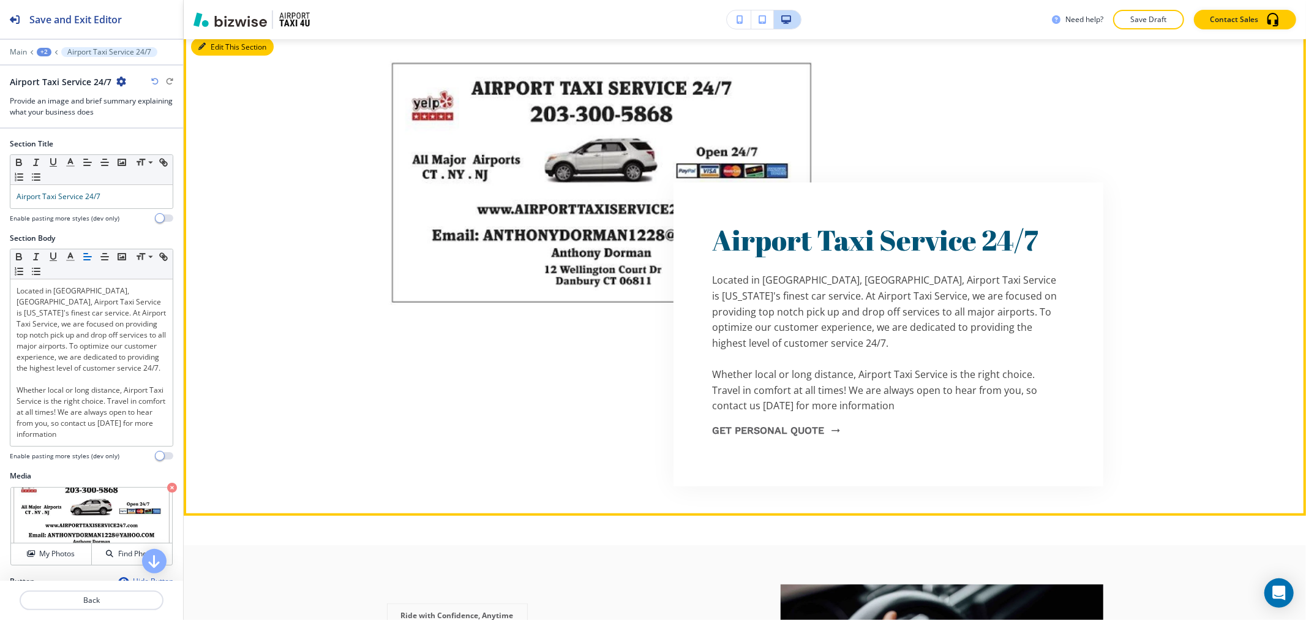
scroll to position [603, 0]
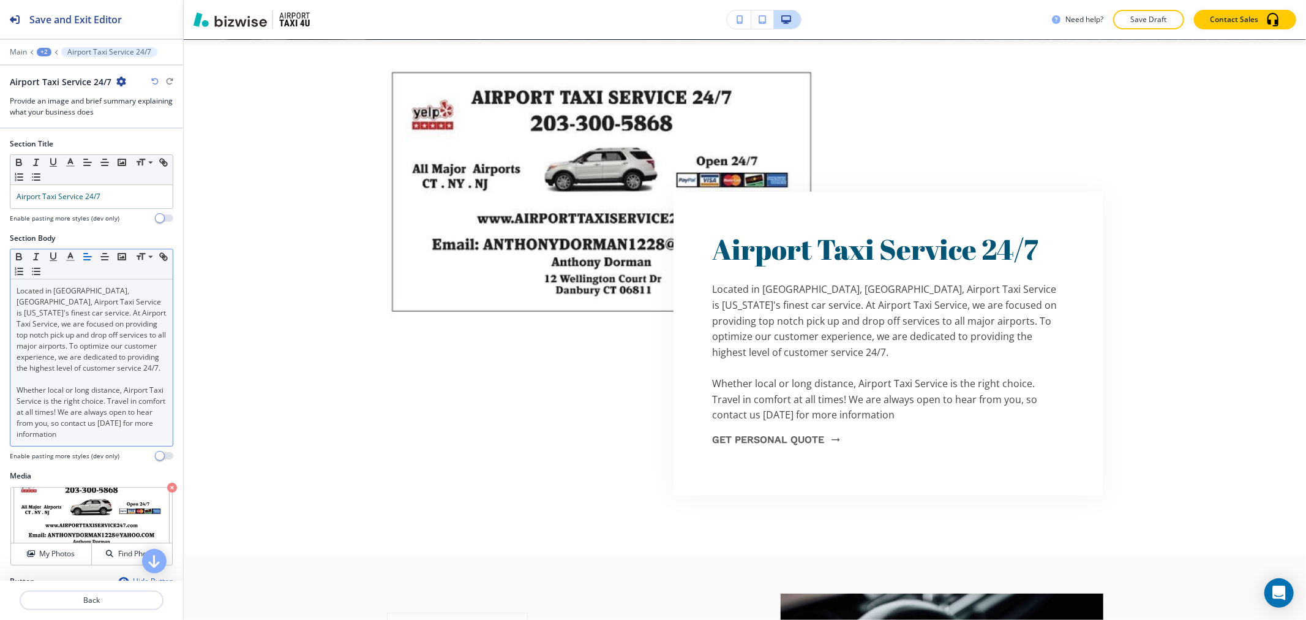
click at [18, 294] on span "Located in [GEOGRAPHIC_DATA], [GEOGRAPHIC_DATA], Airport Taxi Service is [US_ST…" at bounding box center [92, 329] width 151 height 88
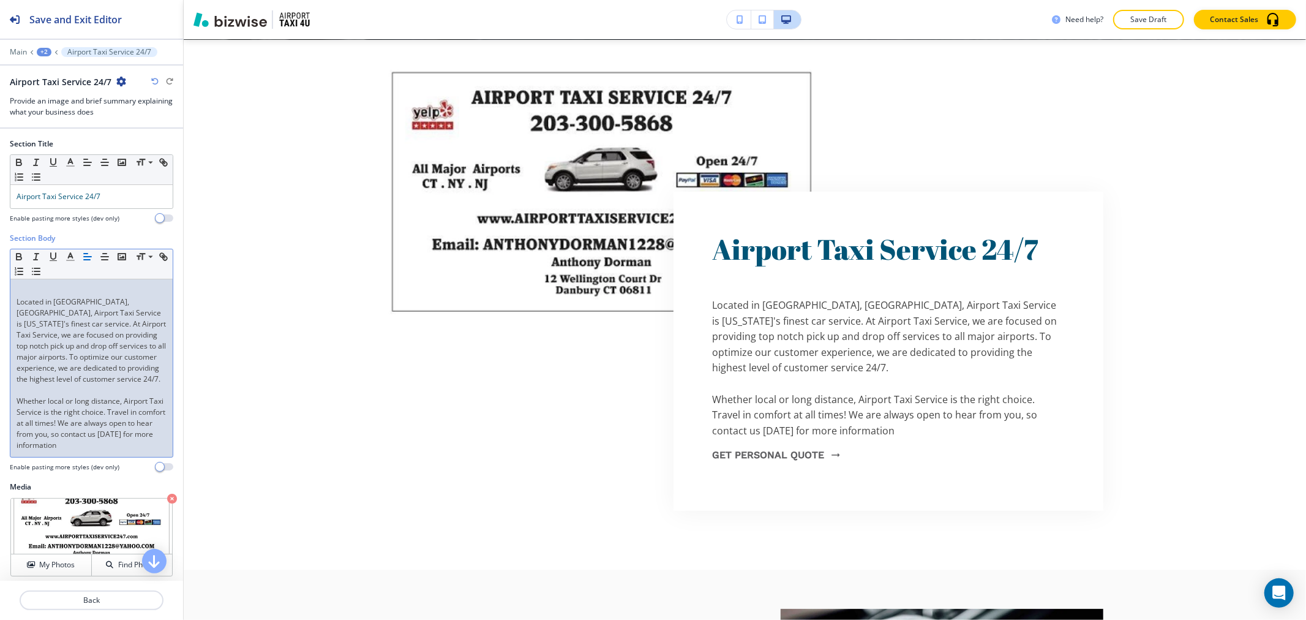
click at [53, 283] on div "﻿ Located in [GEOGRAPHIC_DATA], [GEOGRAPHIC_DATA], Airport Taxi Service is [US_…" at bounding box center [91, 368] width 162 height 178
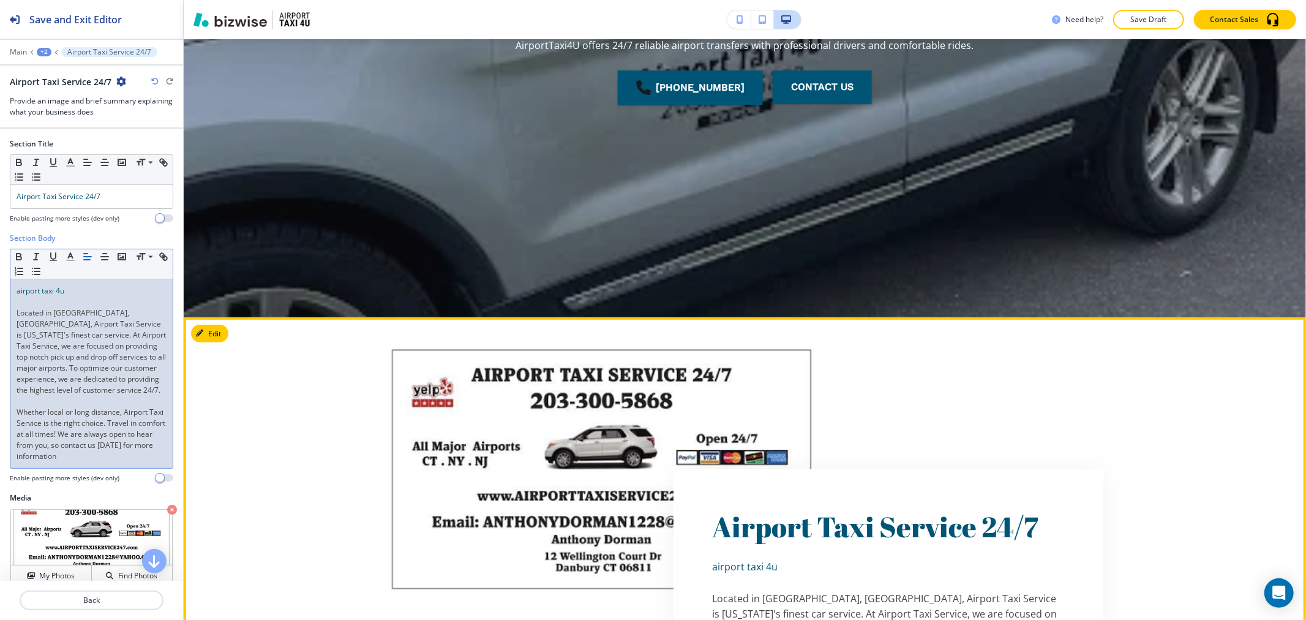
scroll to position [13, 0]
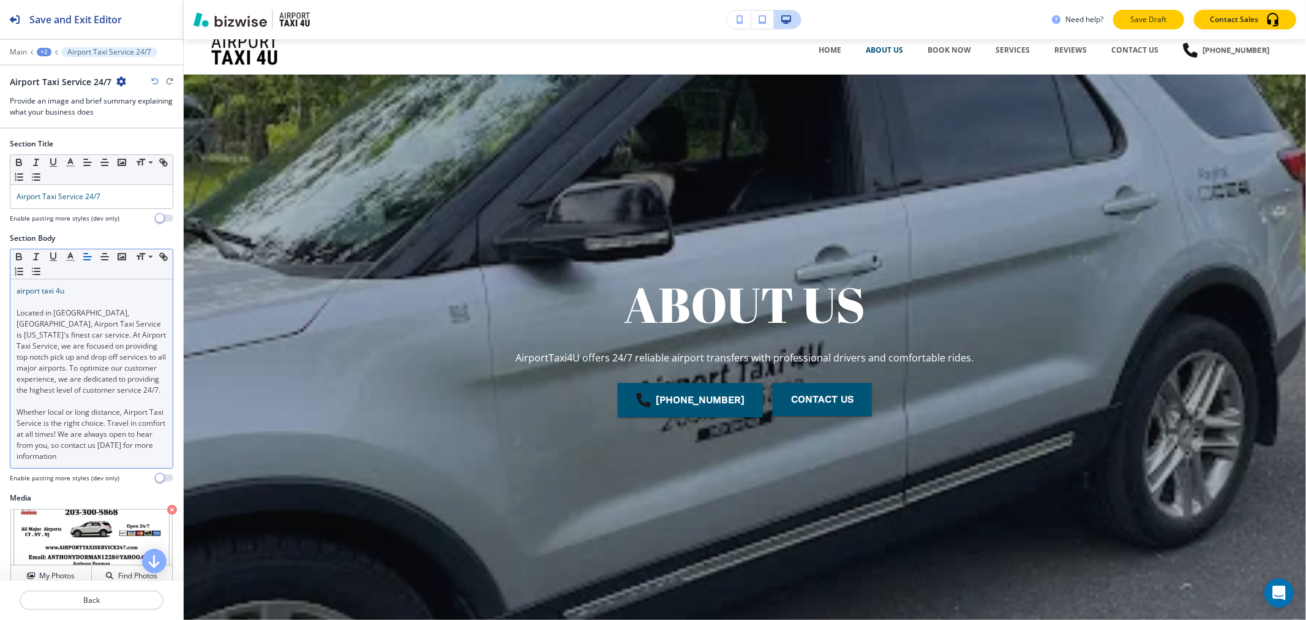
click at [1137, 16] on p "Save Draft" at bounding box center [1148, 19] width 39 height 11
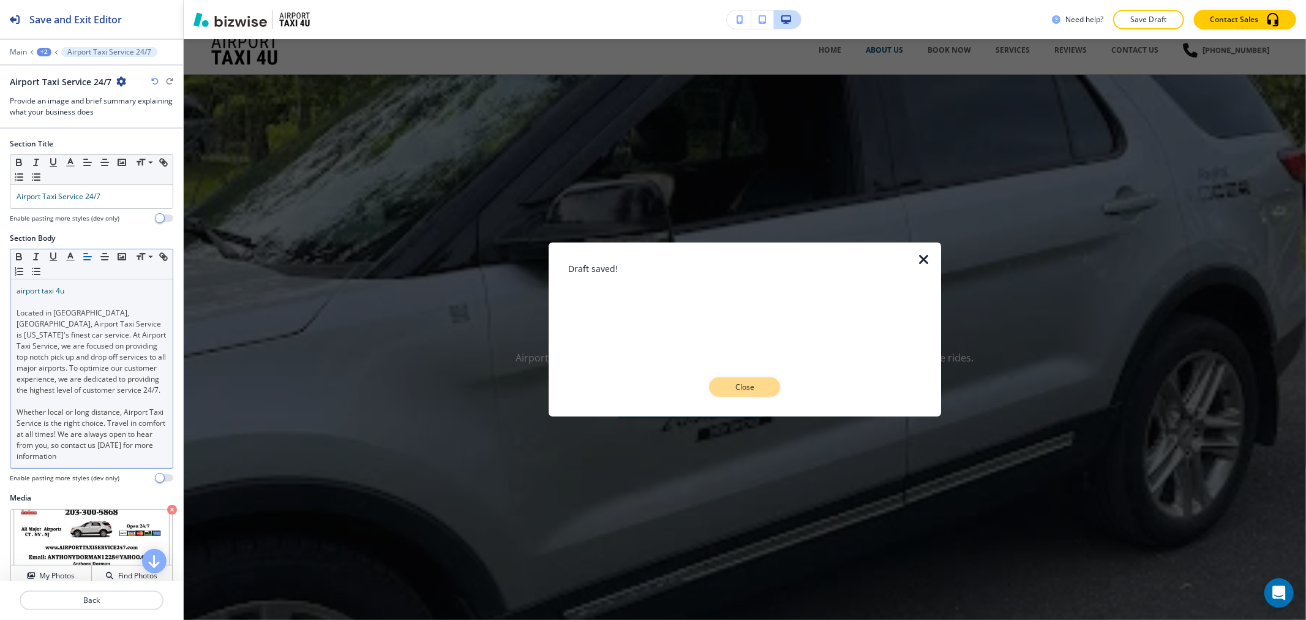
click at [773, 387] on button "Close" at bounding box center [744, 387] width 71 height 20
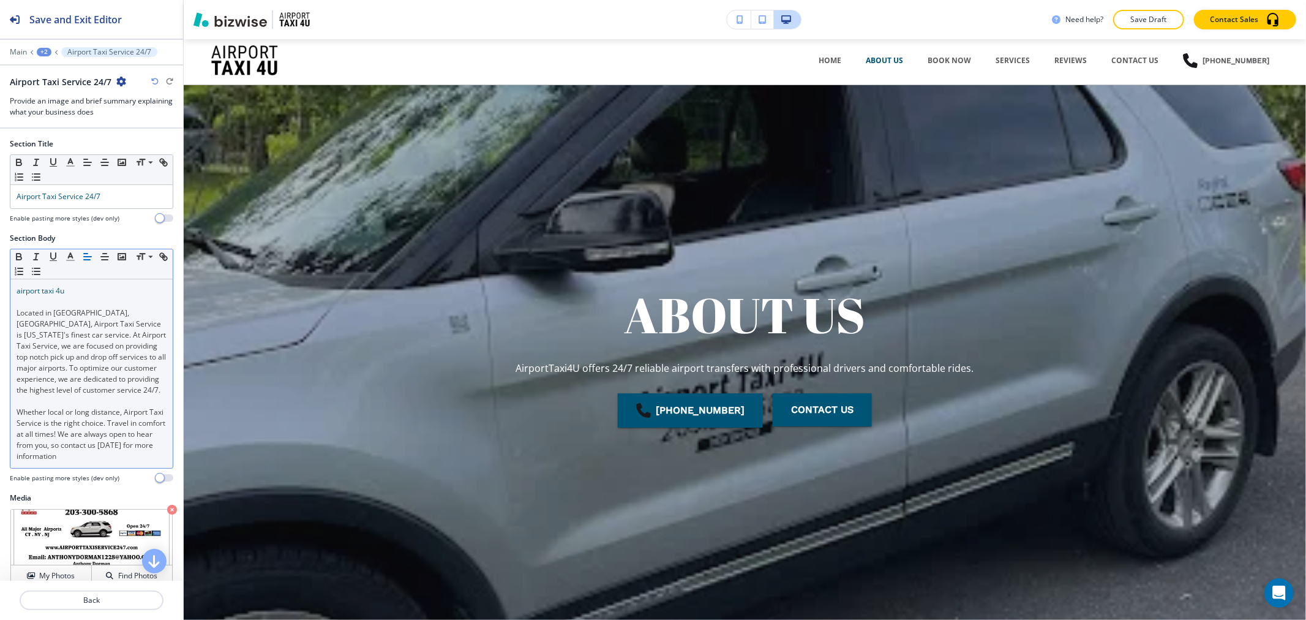
scroll to position [0, 0]
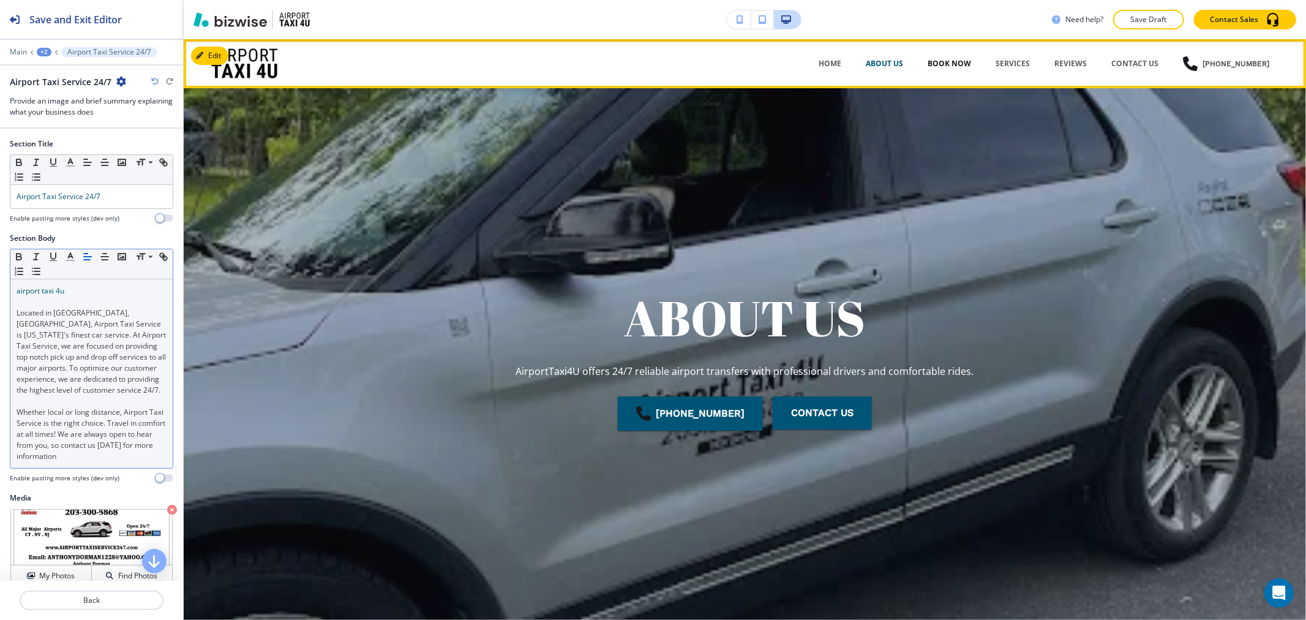
click at [961, 68] on p "BOOK NOW" at bounding box center [948, 63] width 43 height 11
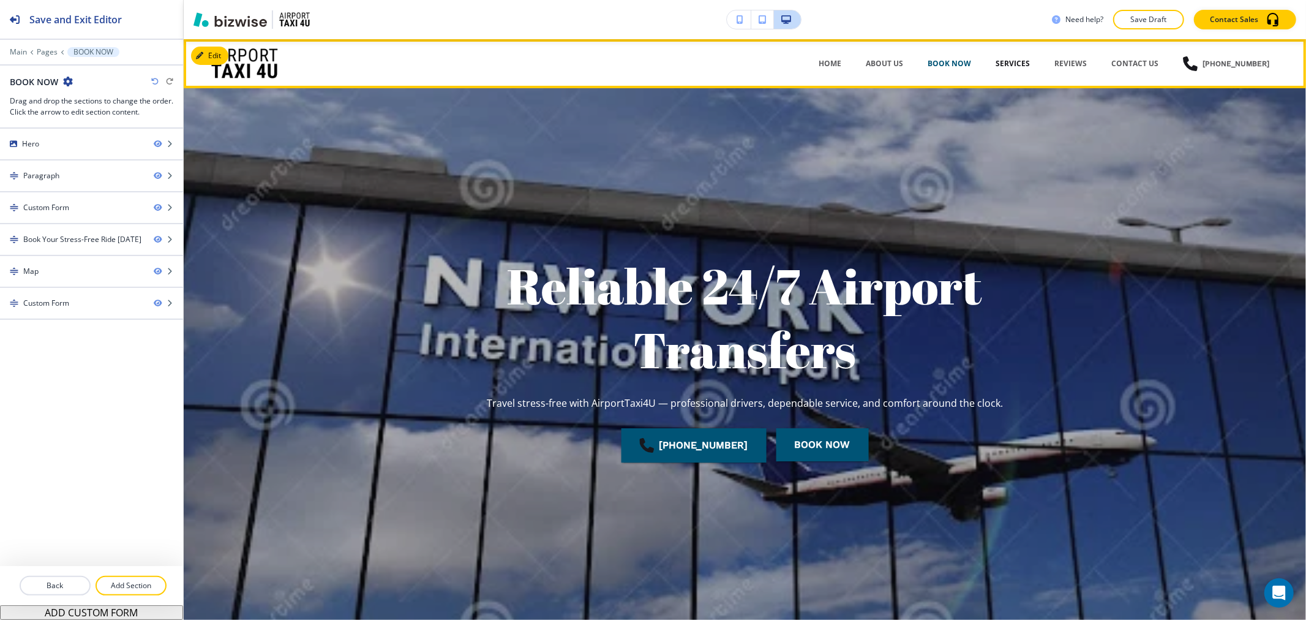
click at [1017, 61] on p "SERVICES" at bounding box center [1012, 63] width 34 height 11
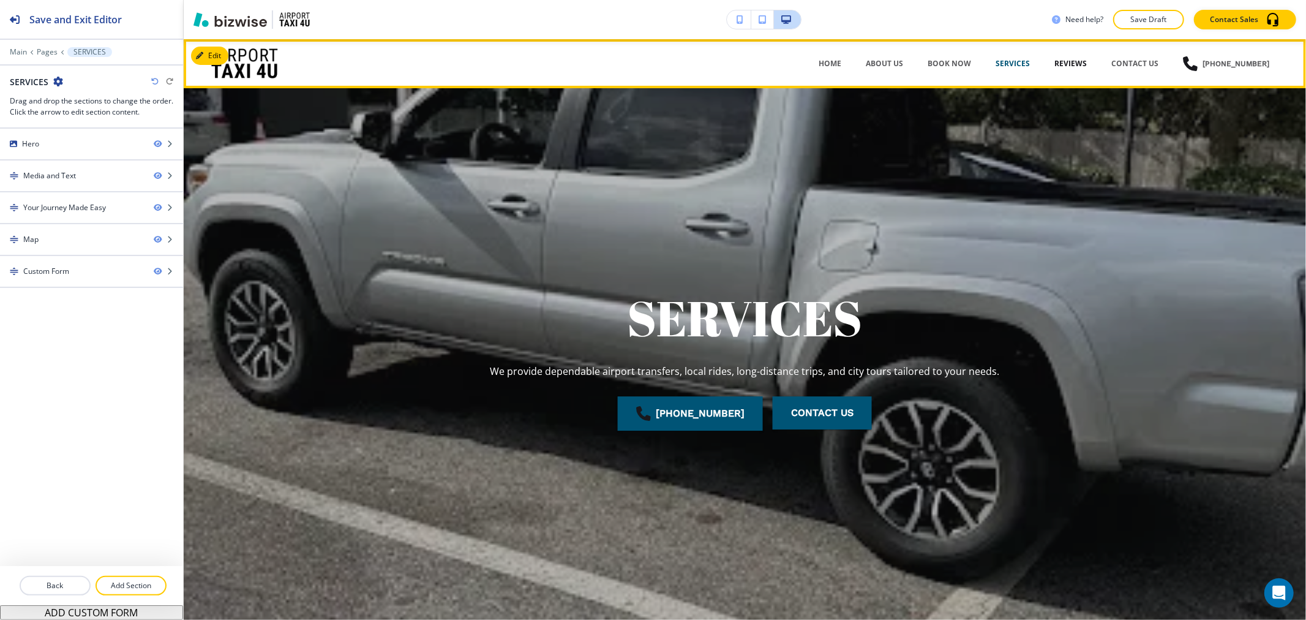
click at [1074, 59] on p "REVIEWS" at bounding box center [1070, 63] width 32 height 11
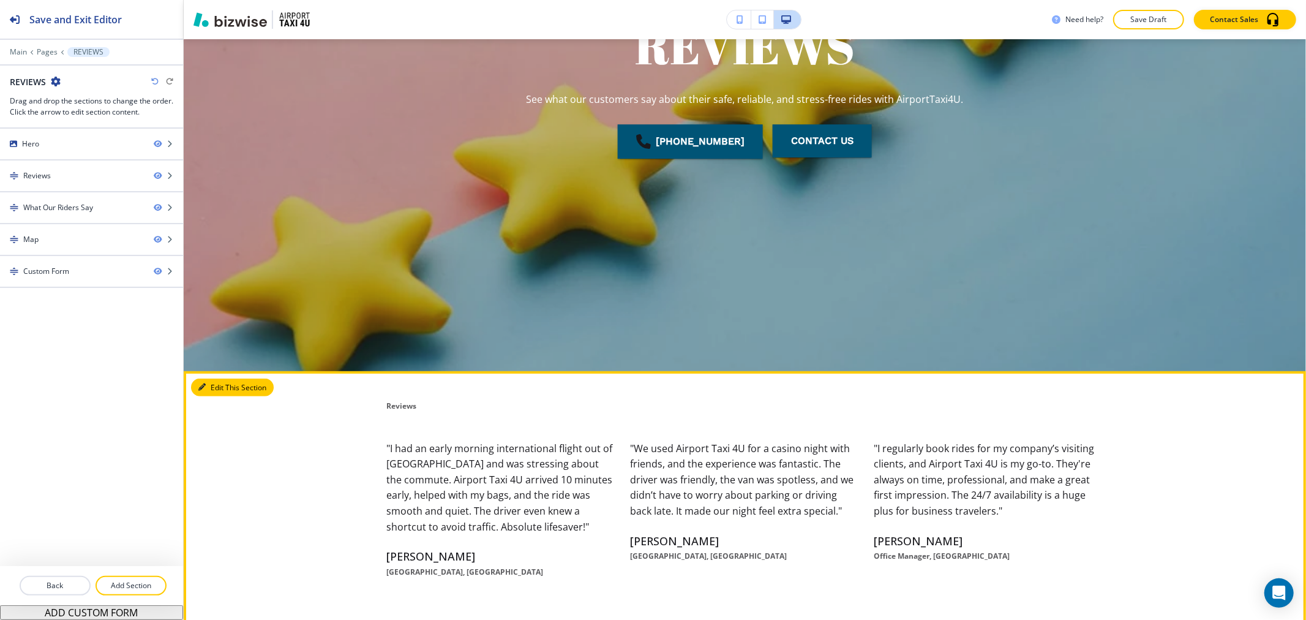
click at [217, 388] on button "Edit This Section" at bounding box center [232, 387] width 83 height 18
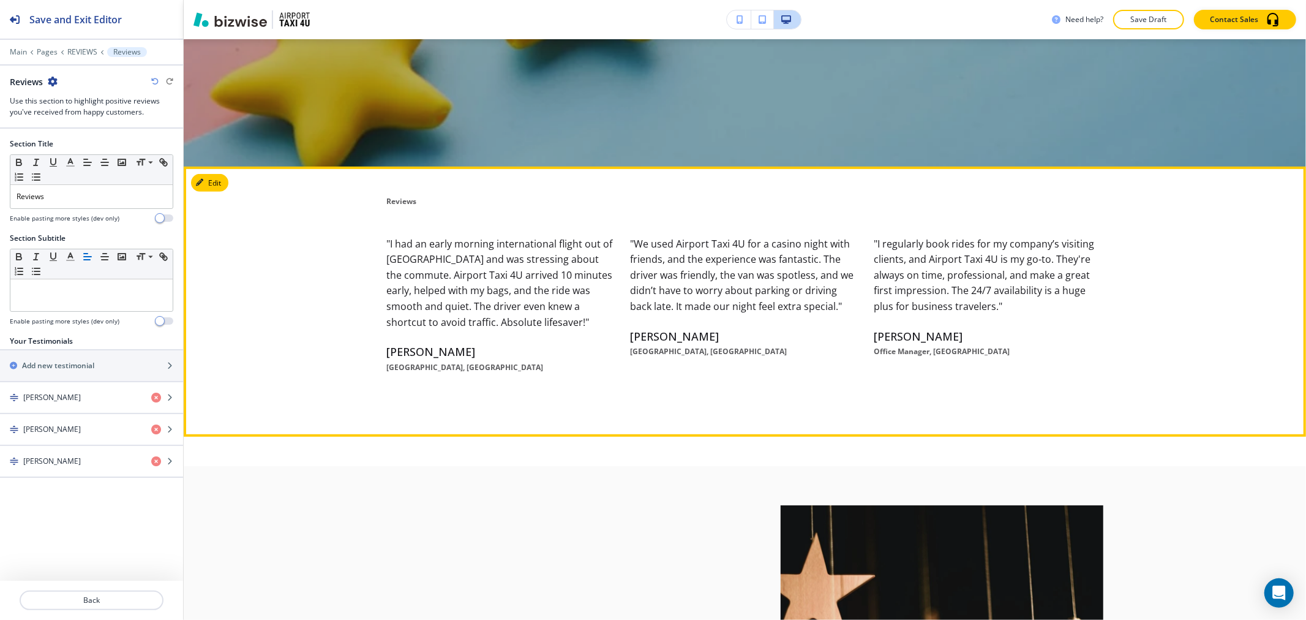
scroll to position [603, 0]
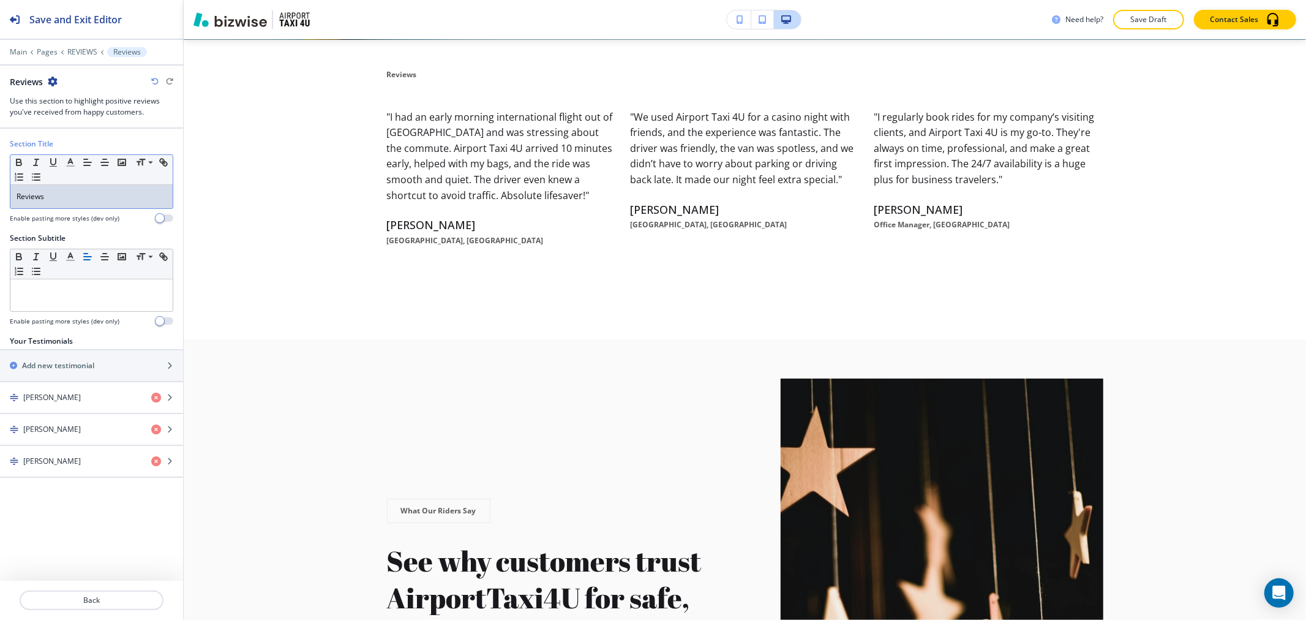
click at [89, 199] on p "Reviews" at bounding box center [92, 196] width 150 height 11
copy p "Reviews"
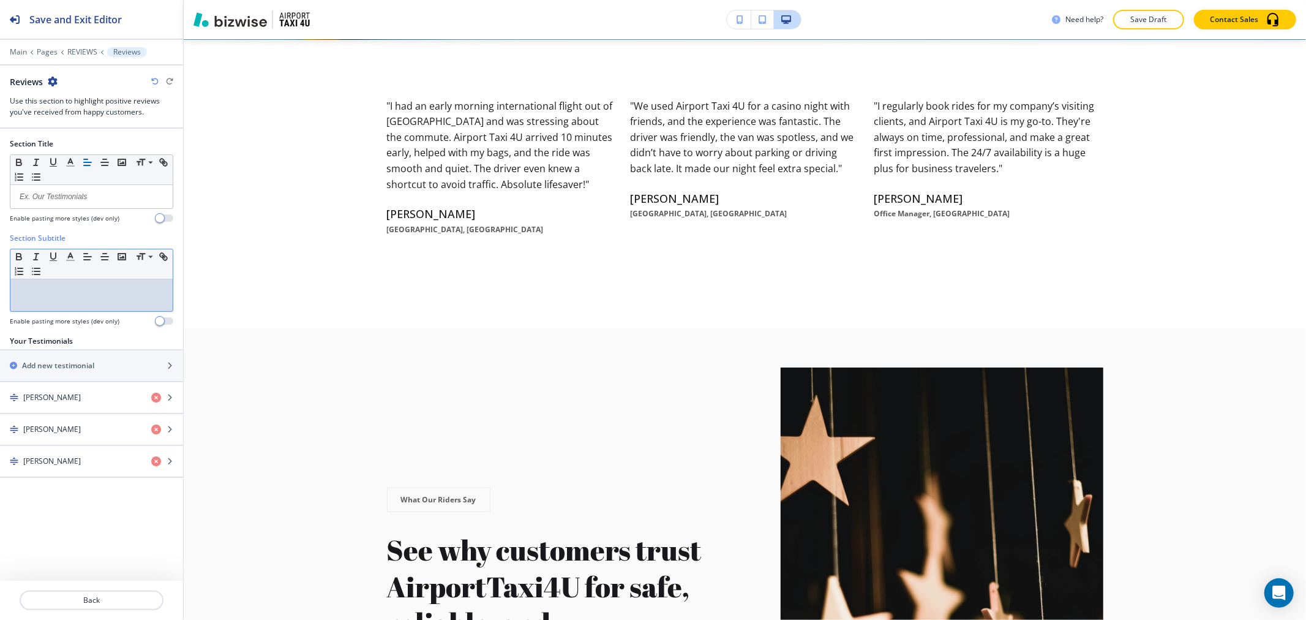
click at [77, 299] on div at bounding box center [91, 295] width 162 height 32
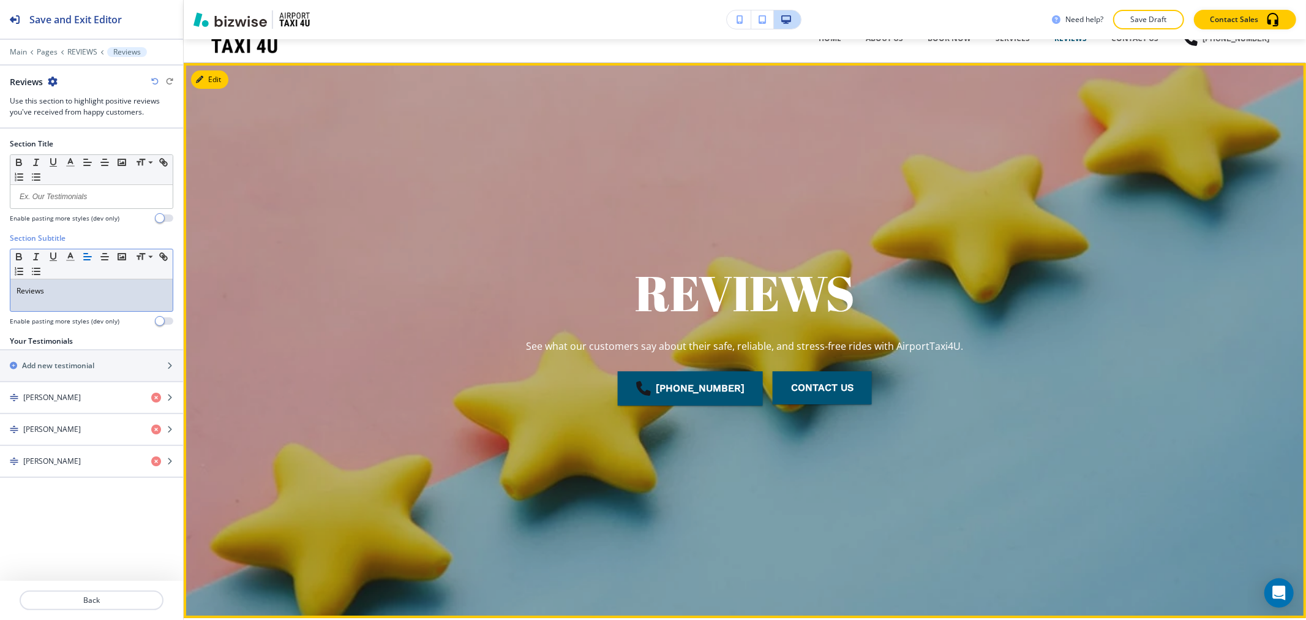
scroll to position [0, 0]
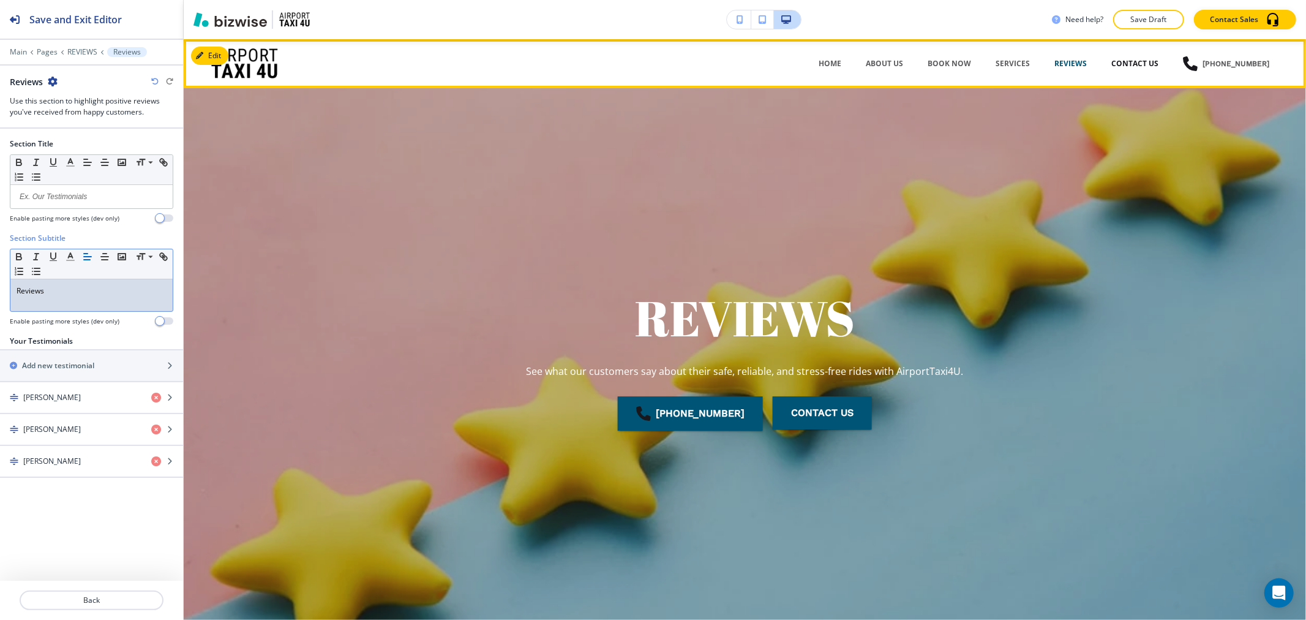
click at [1123, 66] on p "CONTACT US" at bounding box center [1134, 63] width 47 height 11
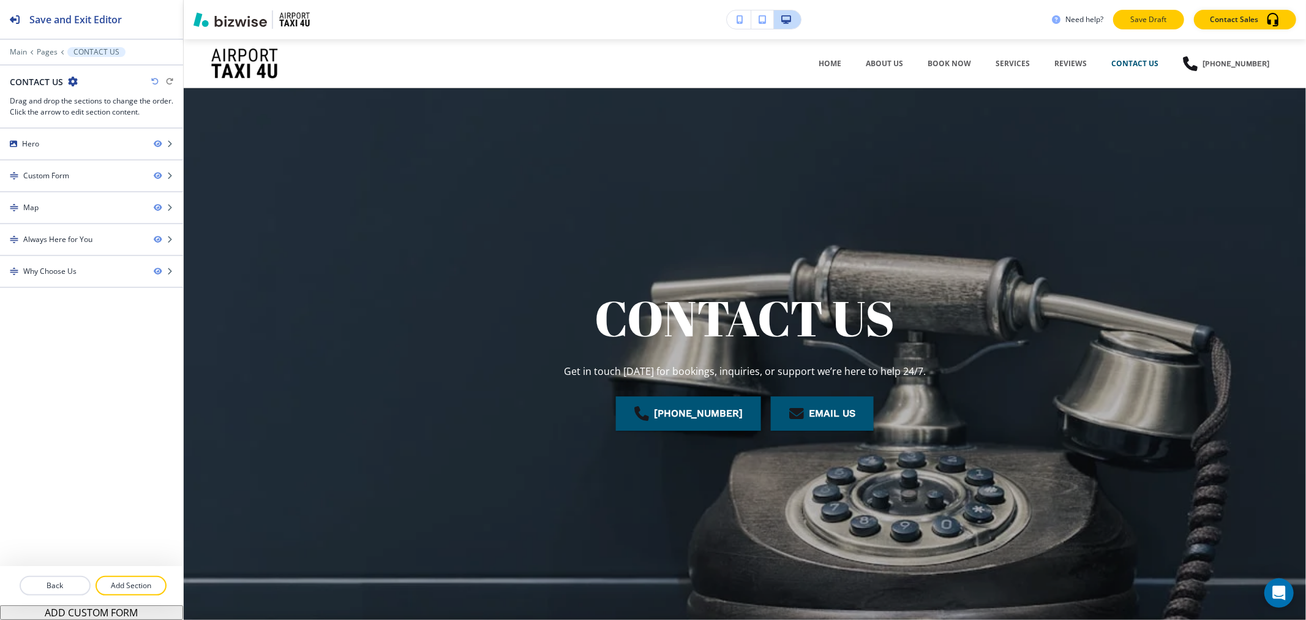
click at [1156, 15] on p "Save Draft" at bounding box center [1148, 19] width 39 height 11
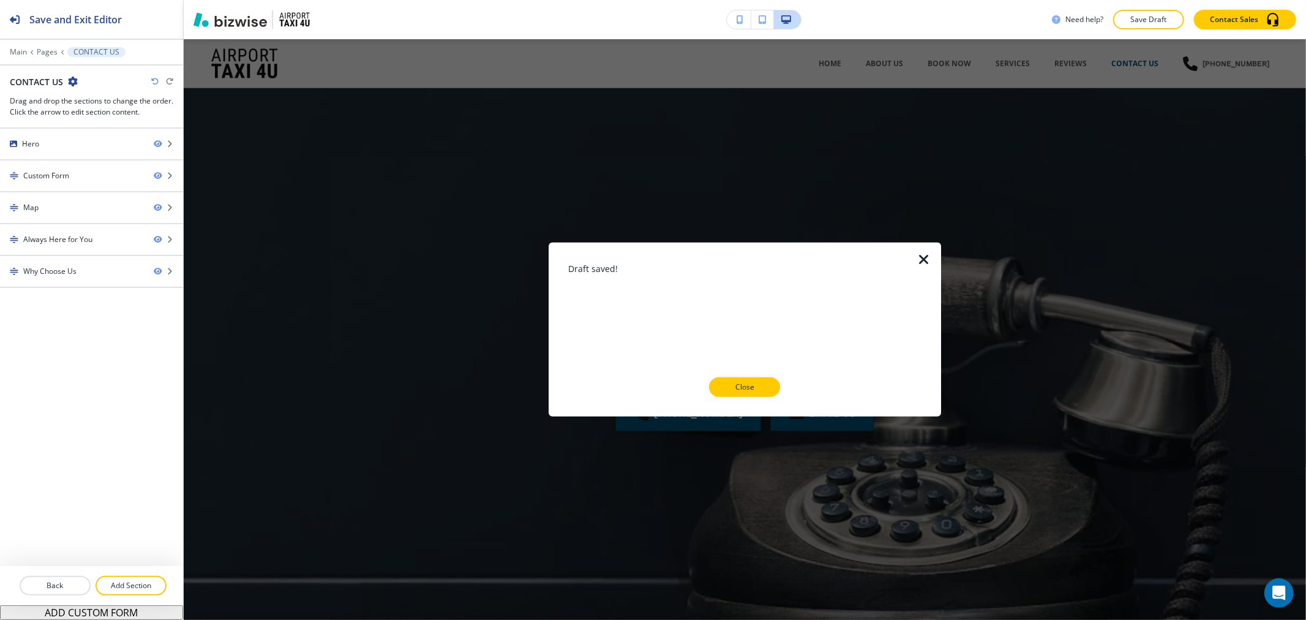
click at [779, 394] on div "Close" at bounding box center [745, 387] width 354 height 20
click at [739, 393] on button "Close" at bounding box center [744, 387] width 71 height 20
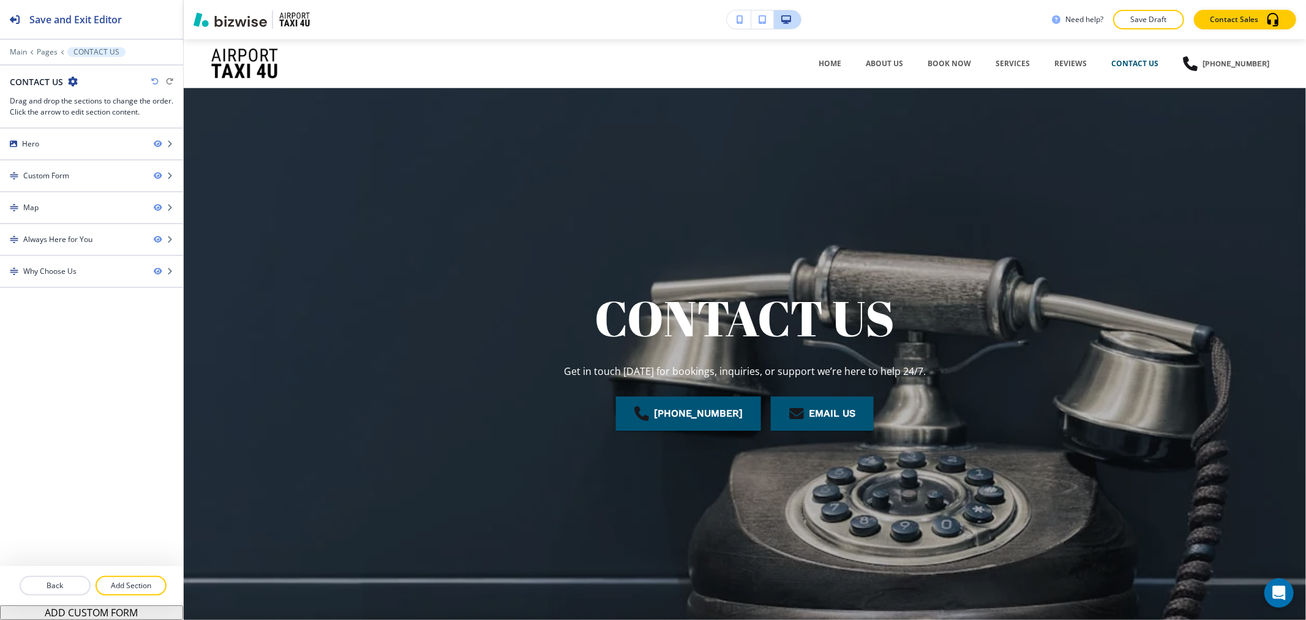
click at [45, 47] on div "Main Pages CONTACT US" at bounding box center [91, 52] width 163 height 10
click at [43, 53] on p "Pages" at bounding box center [47, 52] width 21 height 9
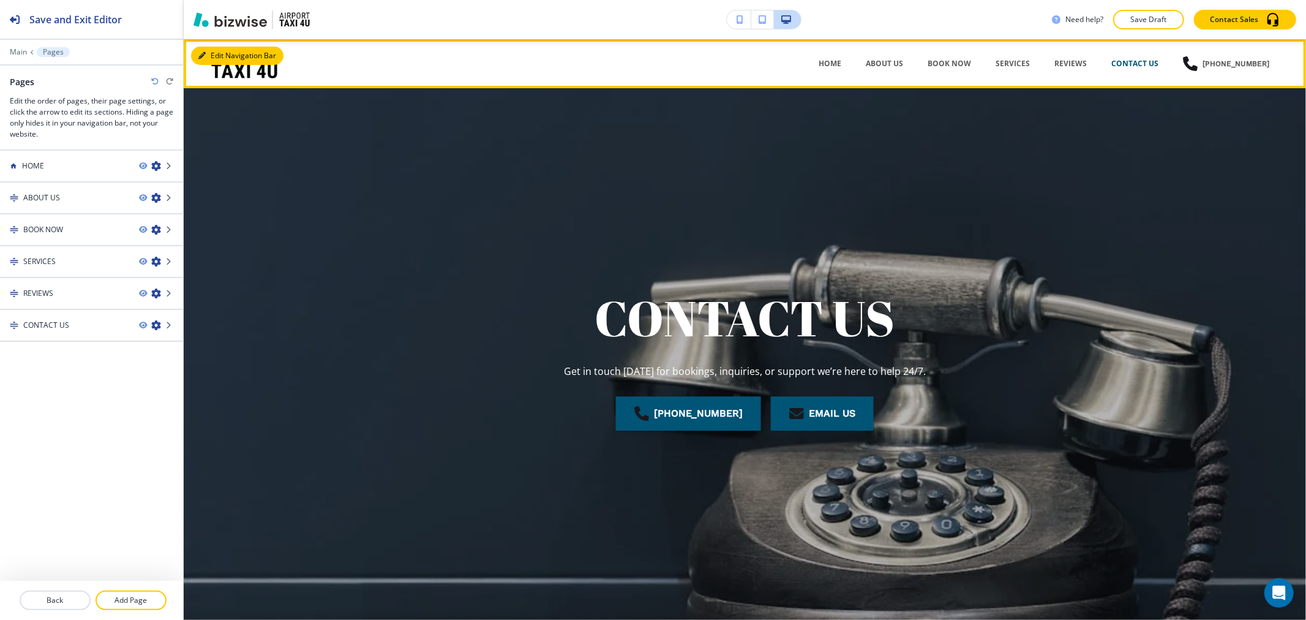
click at [200, 52] on icon "button" at bounding box center [201, 55] width 7 height 7
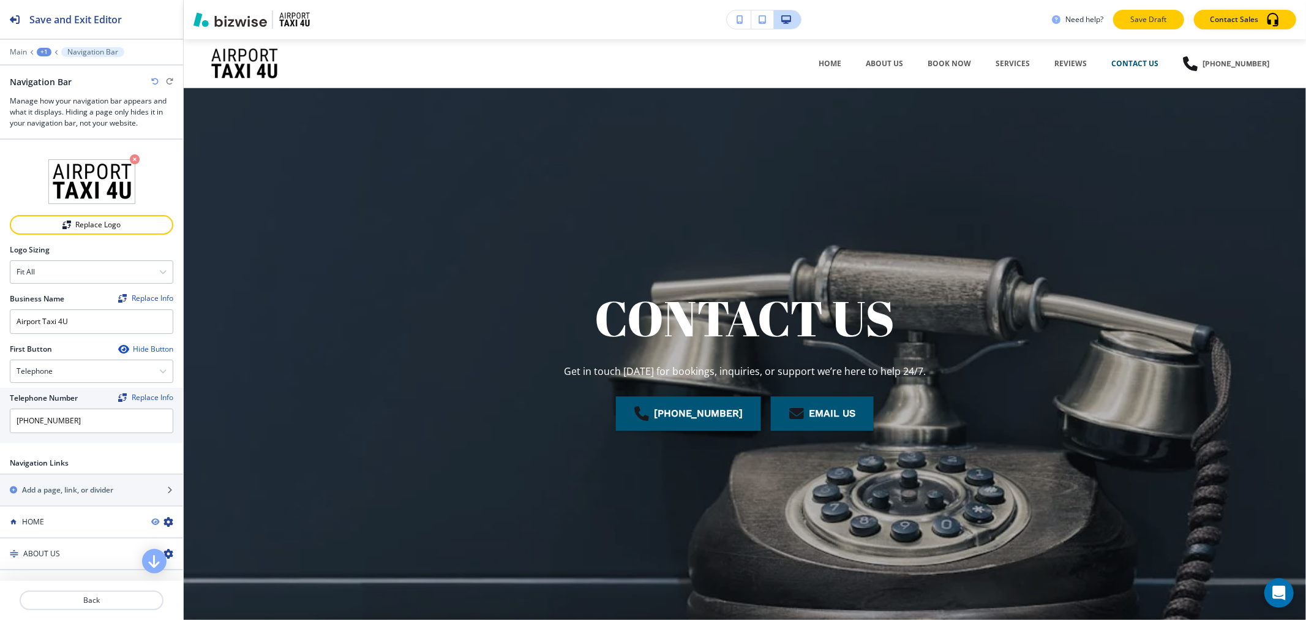
click at [1131, 21] on p "Save Draft" at bounding box center [1148, 19] width 39 height 11
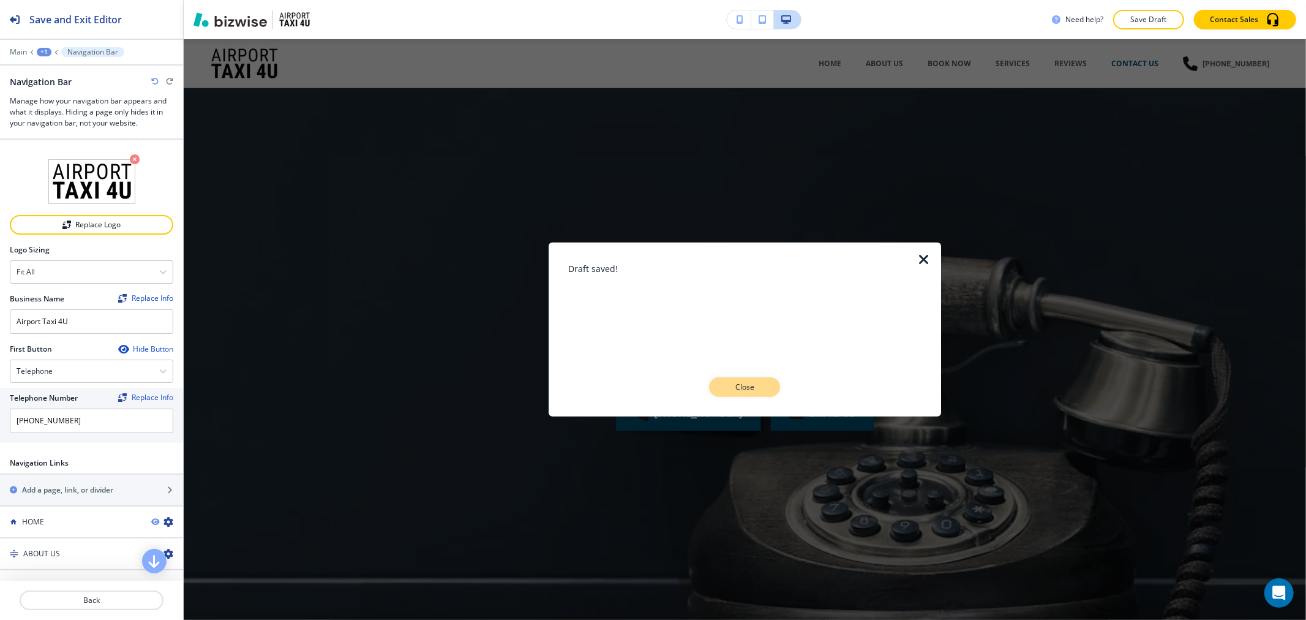
click at [747, 380] on button "Close" at bounding box center [744, 387] width 71 height 20
